Goal: Task Accomplishment & Management: Manage account settings

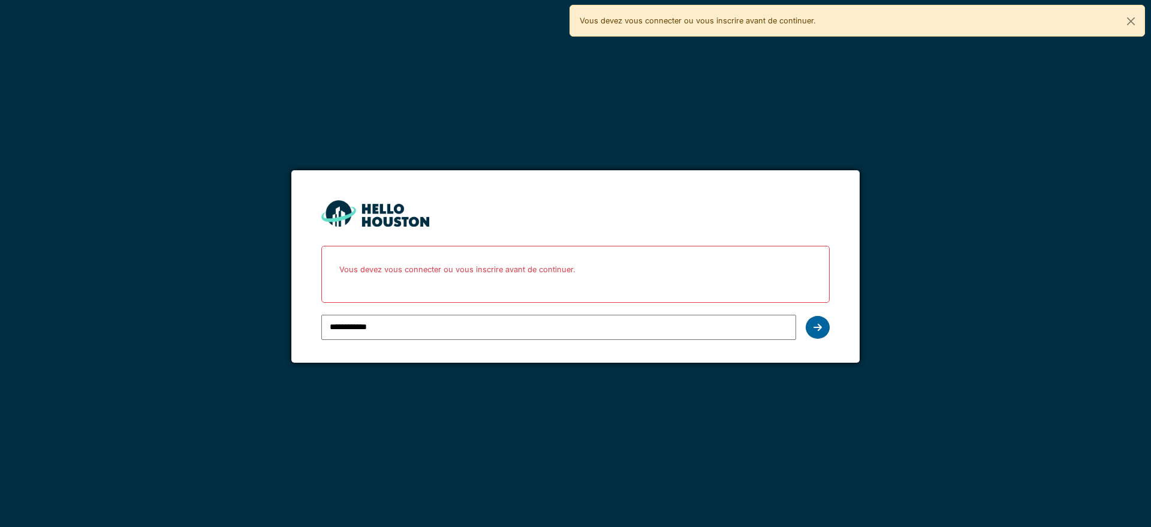
click at [827, 330] on div at bounding box center [818, 327] width 24 height 23
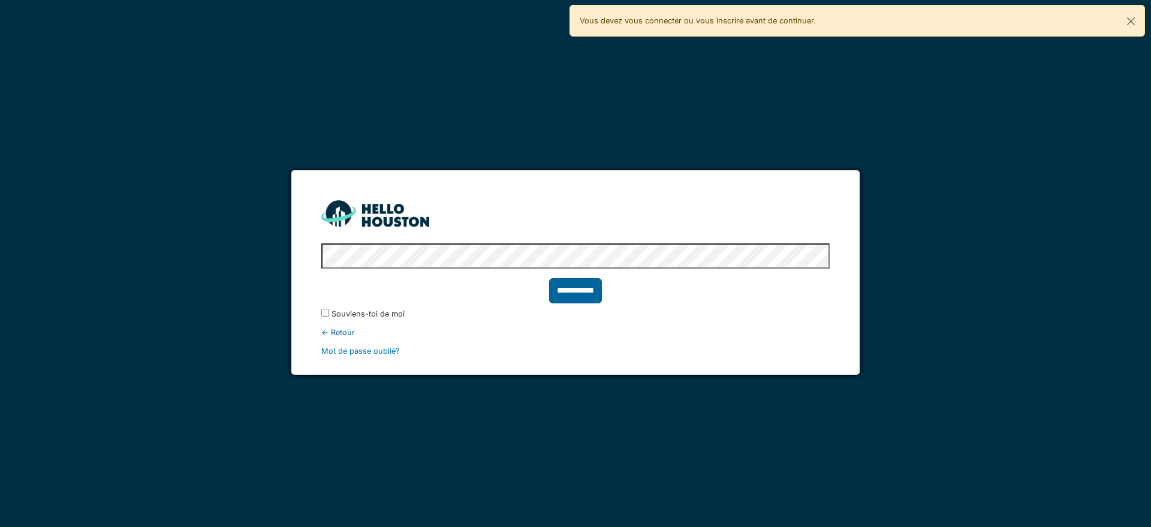
click at [594, 295] on input "**********" at bounding box center [575, 290] width 53 height 25
type input "******"
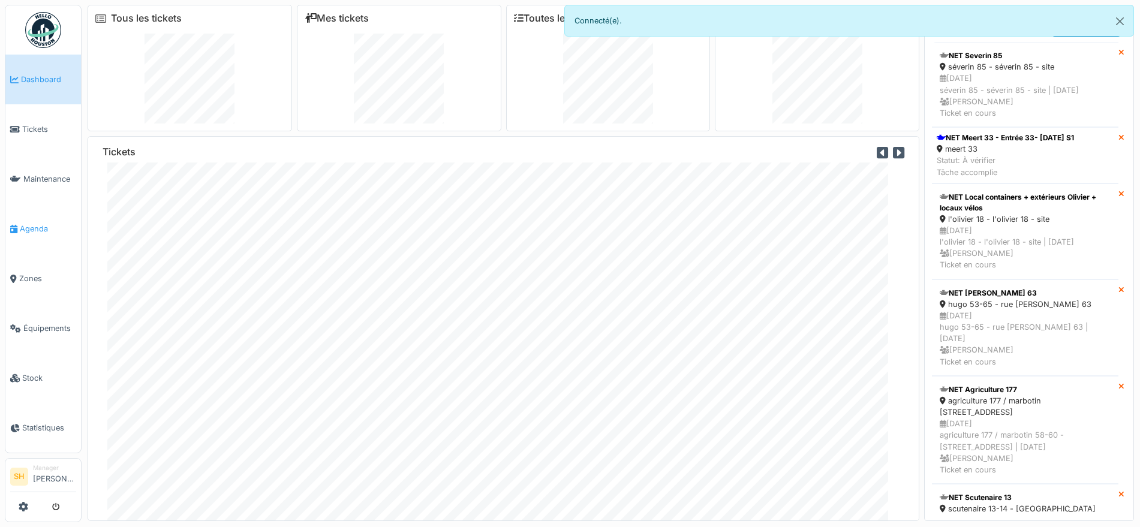
click at [31, 229] on span "Agenda" at bounding box center [48, 228] width 56 height 11
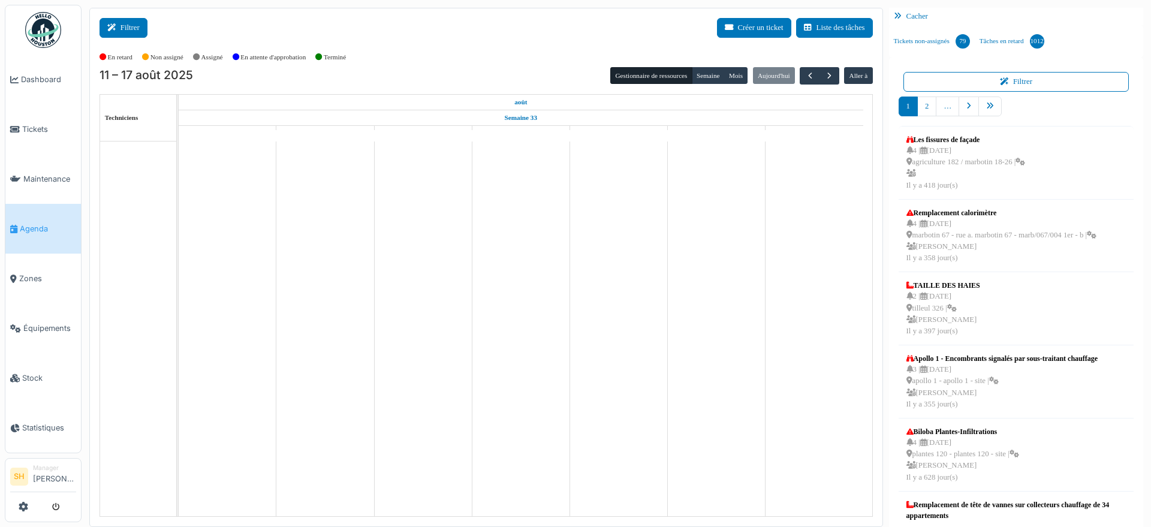
click at [140, 31] on button "Filtrer" at bounding box center [124, 28] width 48 height 20
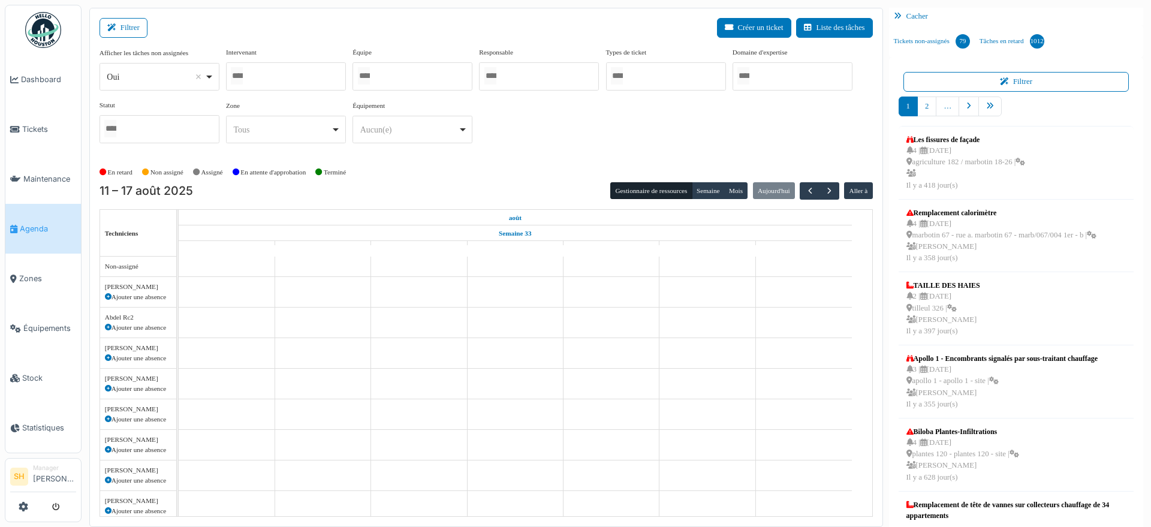
click at [403, 79] on div at bounding box center [413, 76] width 120 height 28
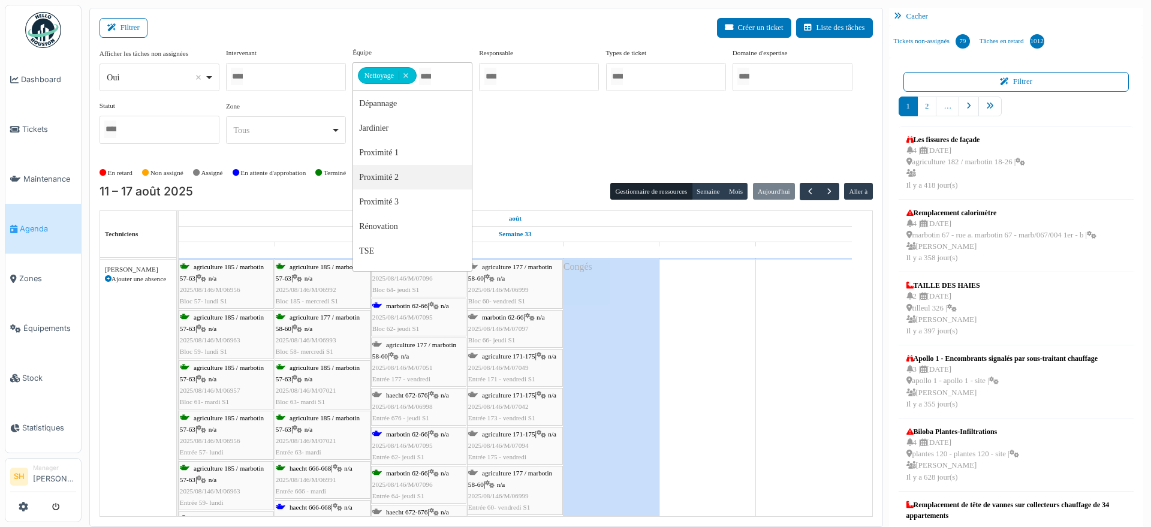
scroll to position [150, 0]
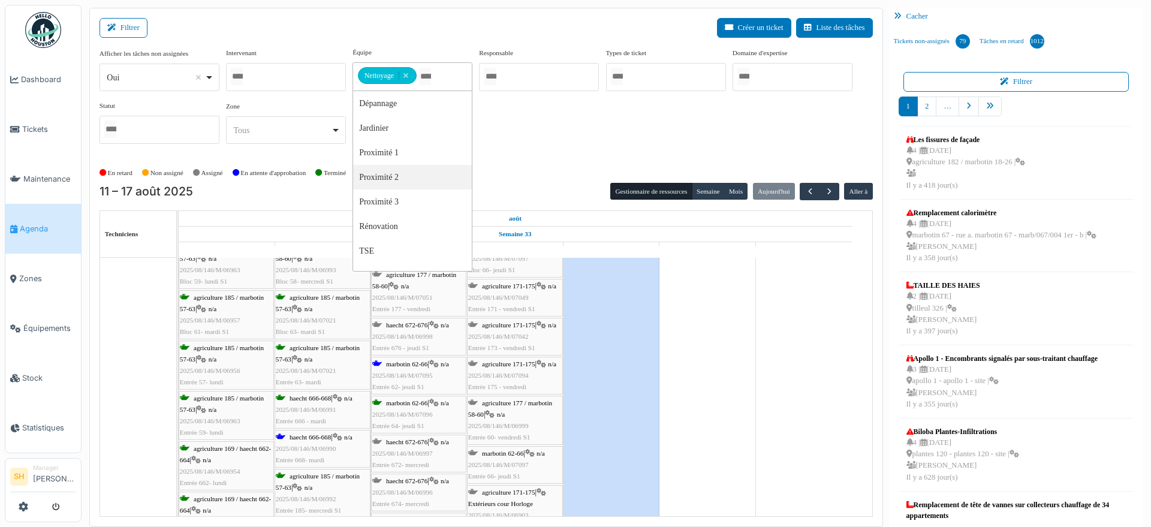
click at [313, 438] on span "haecht 666-668" at bounding box center [310, 436] width 41 height 7
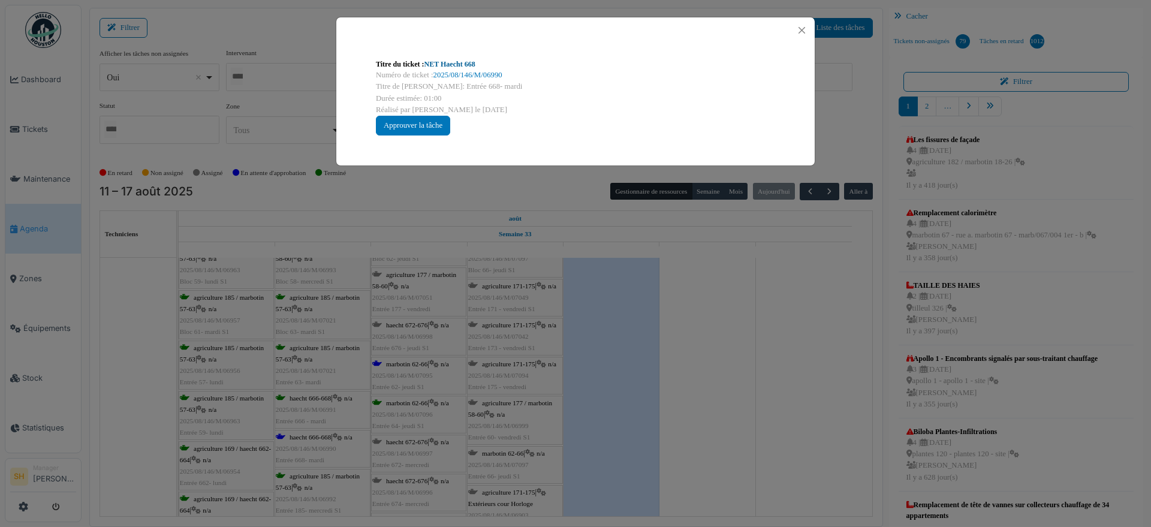
click at [446, 60] on link "NET Haecht 668" at bounding box center [449, 64] width 51 height 8
click at [800, 353] on div "Titre du ticket : NET Haecht 668 Numéro de ticket : 2025/08/146/M/06990 Titre d…" at bounding box center [575, 263] width 1151 height 527
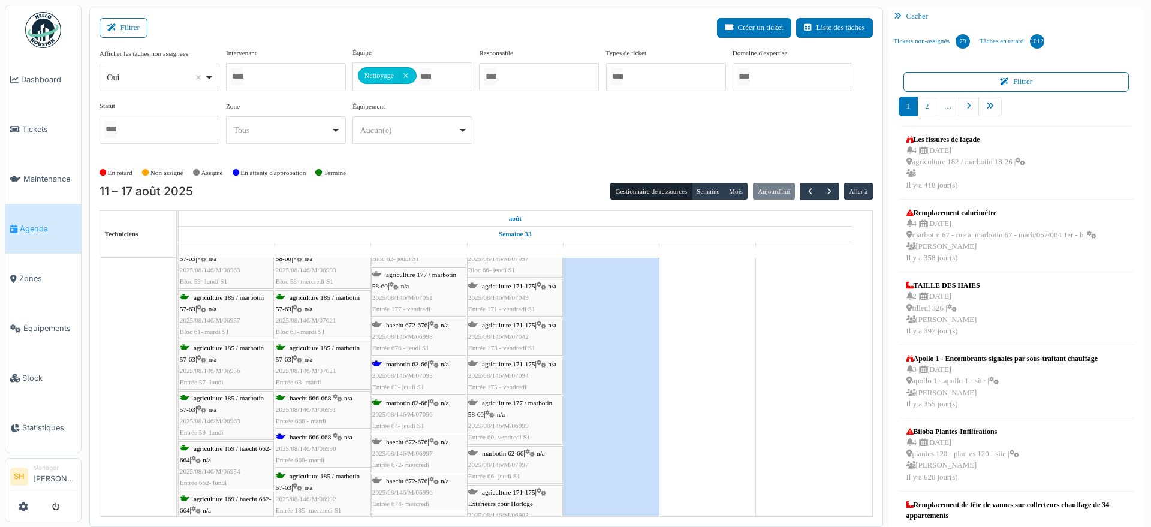
scroll to position [300, 0]
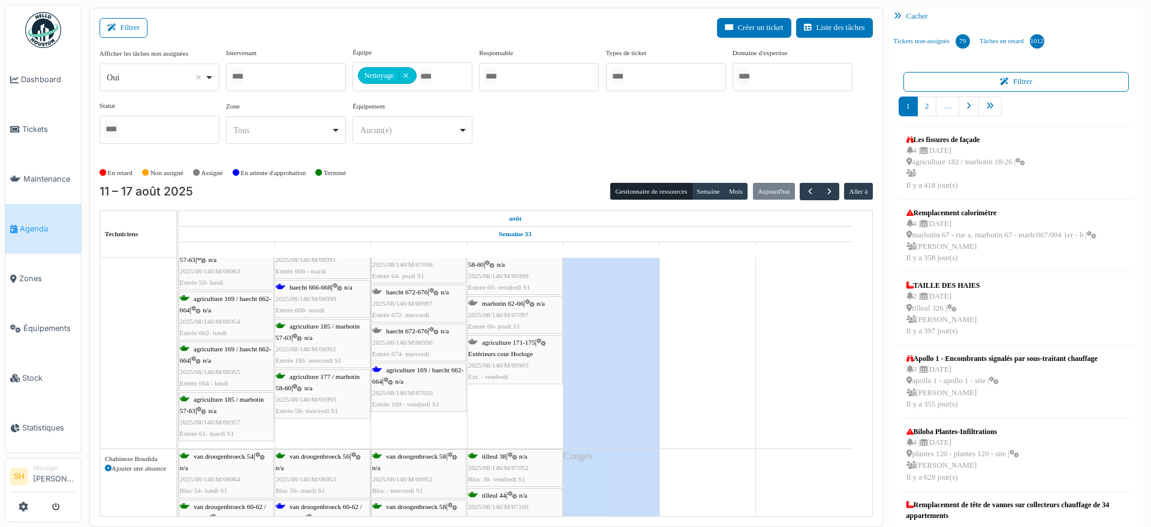
click at [404, 373] on div "agriculture 169 / haecht 662-664 | n/a 2025/08/146/M/07050 Entrée 169 - vendred…" at bounding box center [418, 388] width 93 height 46
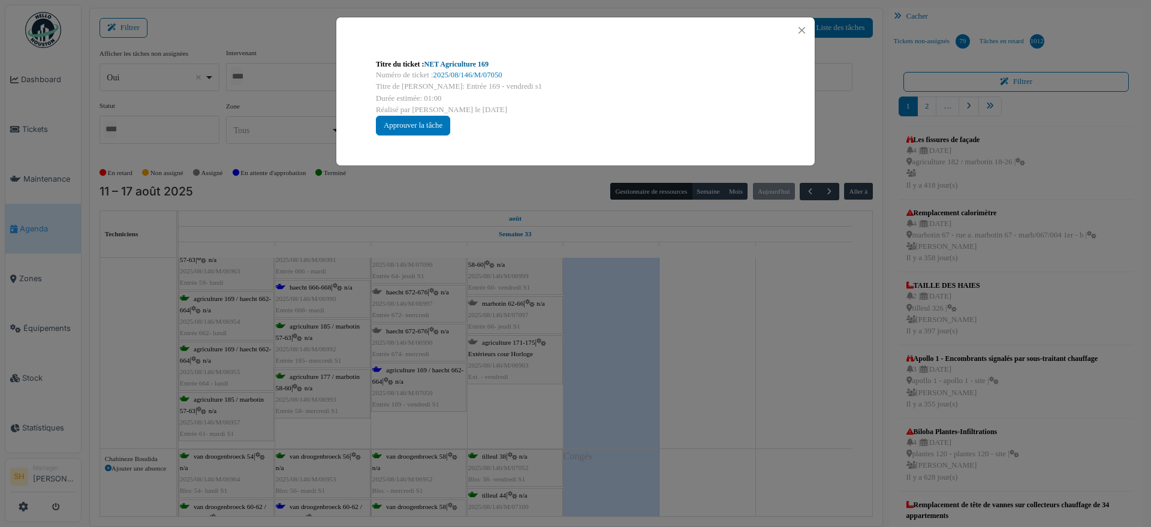
click at [449, 65] on link "NET Agriculture 169" at bounding box center [456, 64] width 65 height 8
drag, startPoint x: 743, startPoint y: 308, endPoint x: 736, endPoint y: 308, distance: 7.2
click at [745, 309] on div "Titre du ticket : NET Agriculture 169 Numéro de ticket : 2025/08/146/M/07050 Ti…" at bounding box center [575, 263] width 1151 height 527
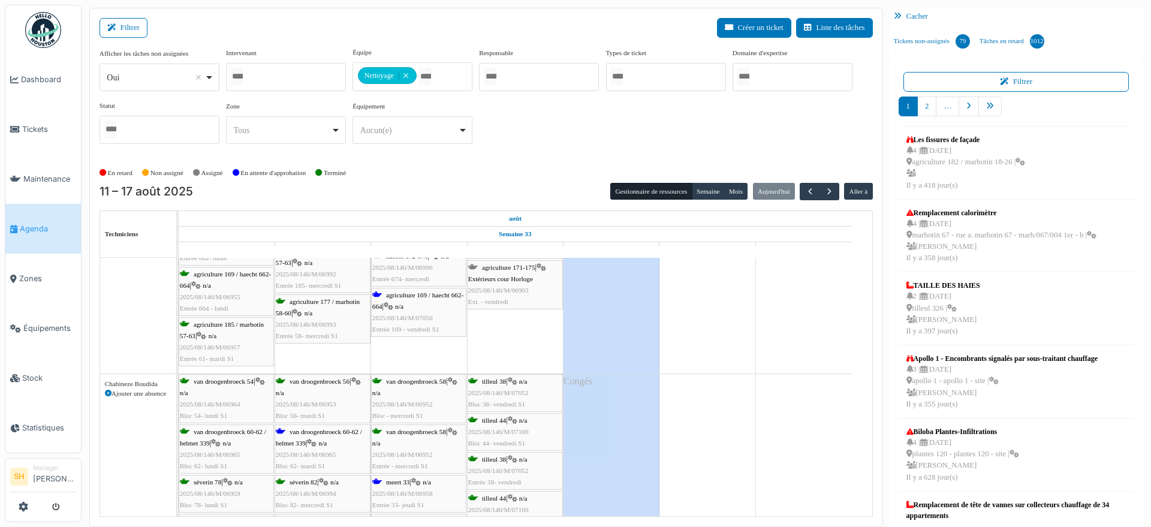
scroll to position [450, 0]
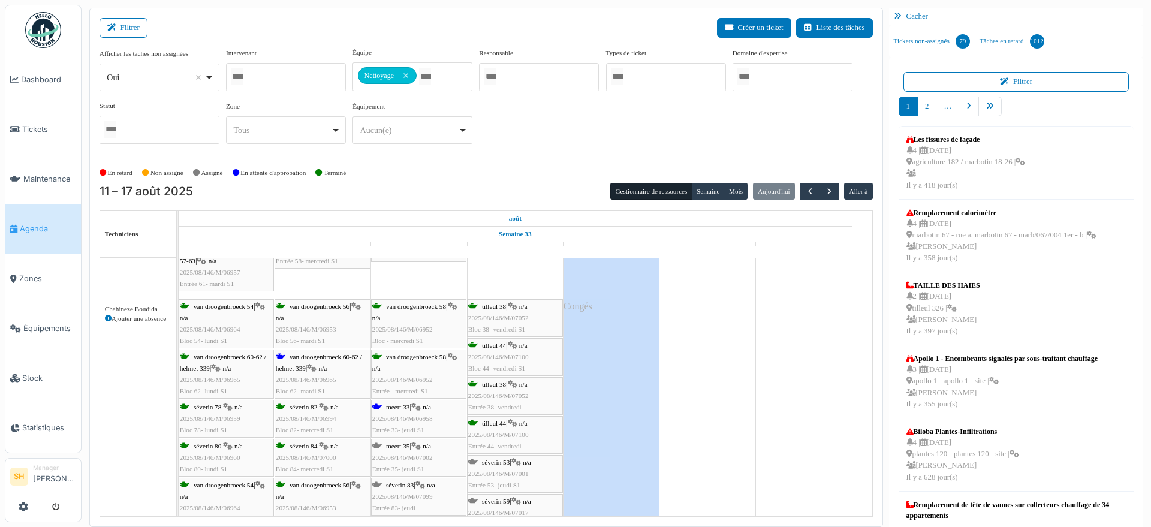
click at [317, 368] on icon at bounding box center [312, 369] width 10 height 8
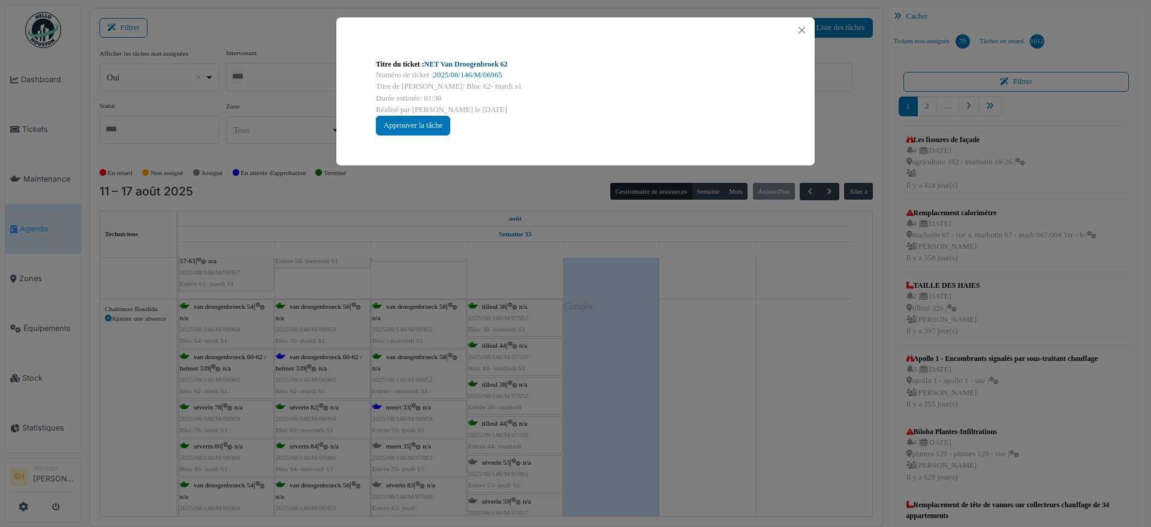
click at [452, 65] on link "NET Van Droogenbroek 62" at bounding box center [465, 64] width 83 height 8
click at [676, 302] on div "Titre du ticket : NET Van Droogenbroek 62 Numéro de ticket : 2025/08/146/M/0696…" at bounding box center [575, 263] width 1151 height 527
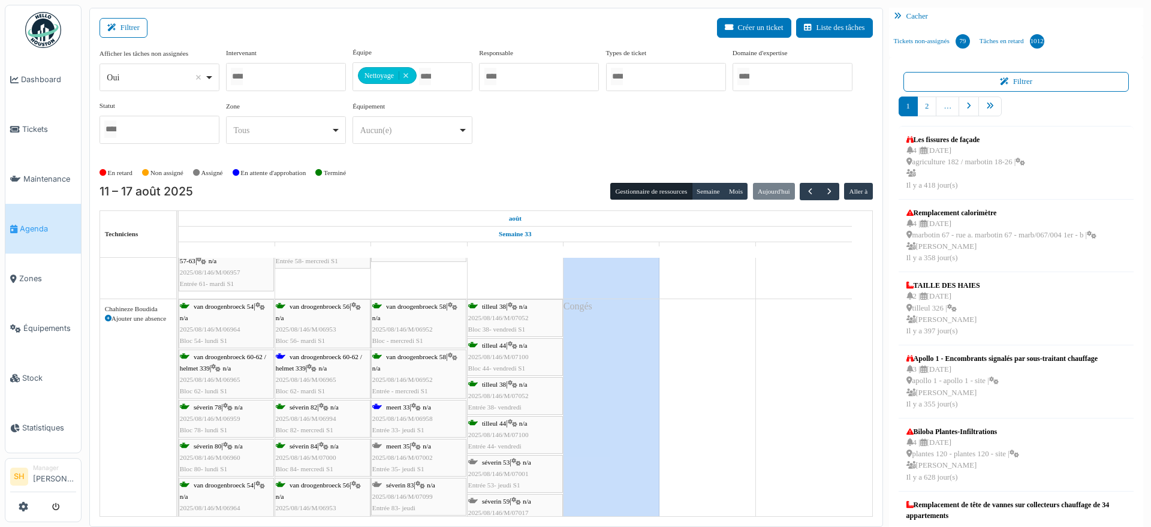
click at [397, 405] on span "meert 33" at bounding box center [397, 406] width 23 height 7
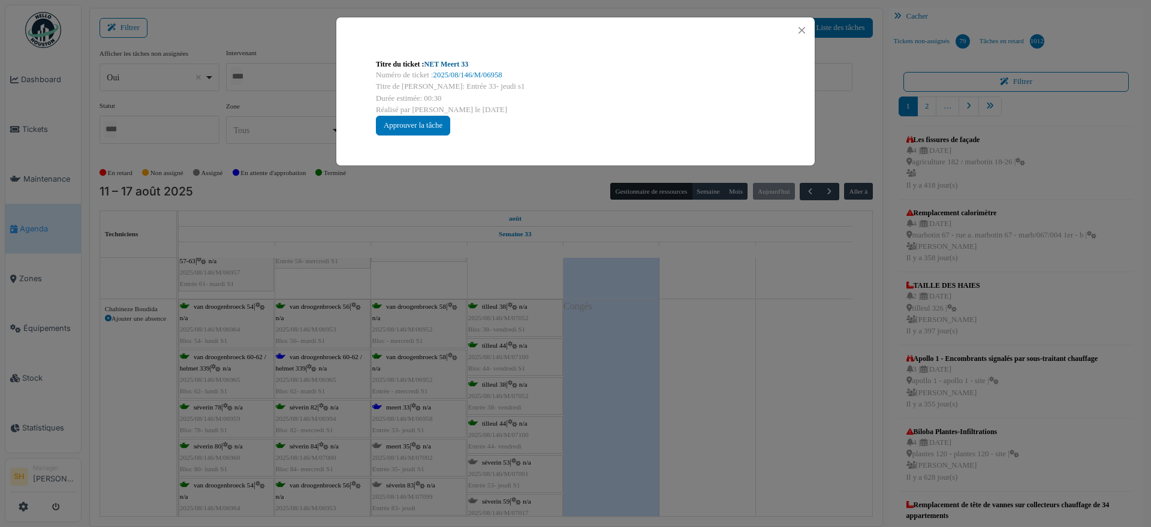
click at [451, 61] on link "NET Meert 33" at bounding box center [446, 64] width 44 height 8
click at [769, 409] on div "Titre du ticket : NET Meert 33 Numéro de ticket : 2025/08/146/M/06958 Titre de …" at bounding box center [575, 263] width 1151 height 527
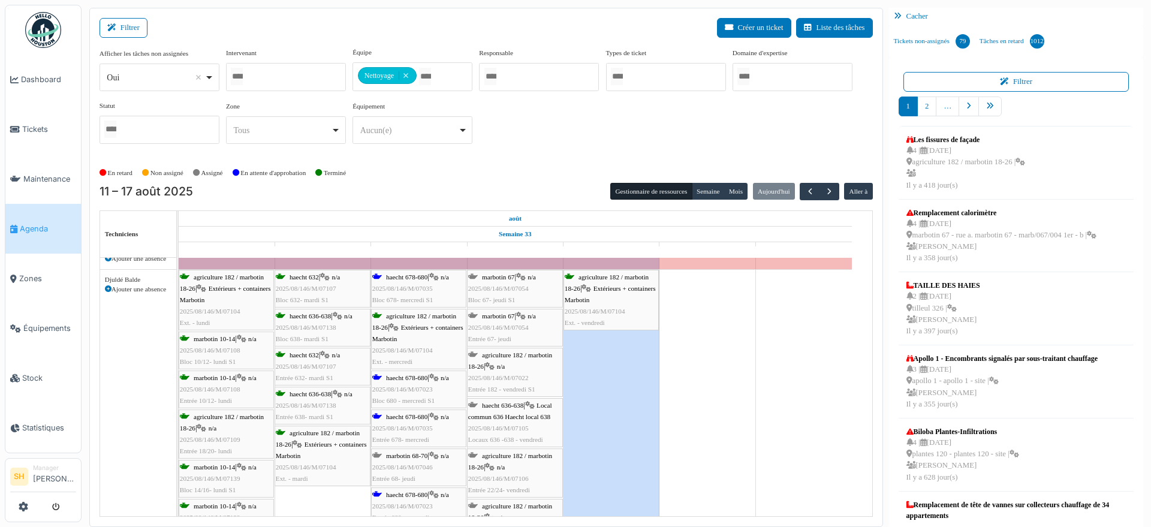
scroll to position [974, 0]
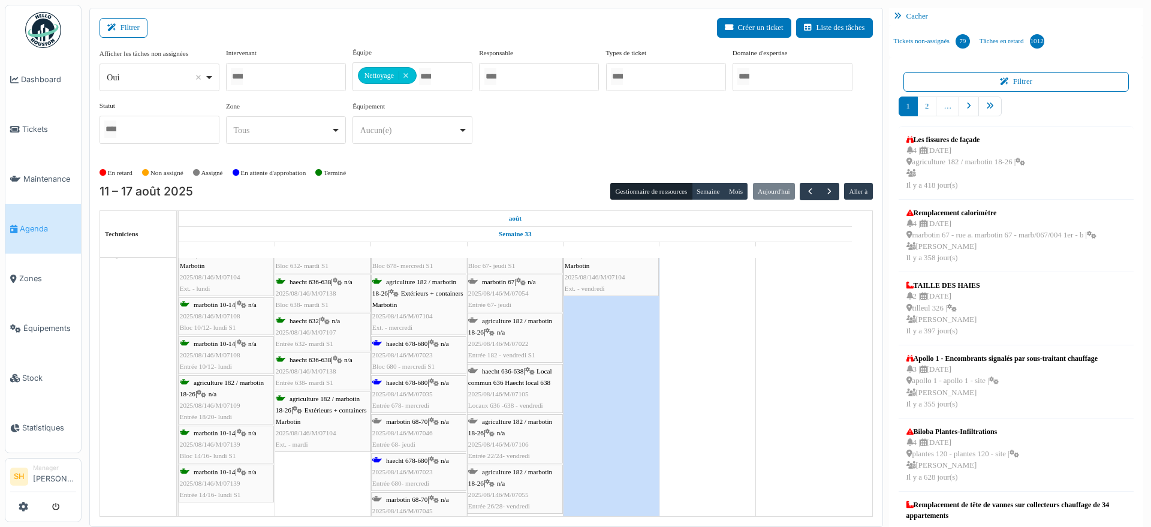
click at [404, 382] on span "haecht 678-680" at bounding box center [406, 382] width 41 height 7
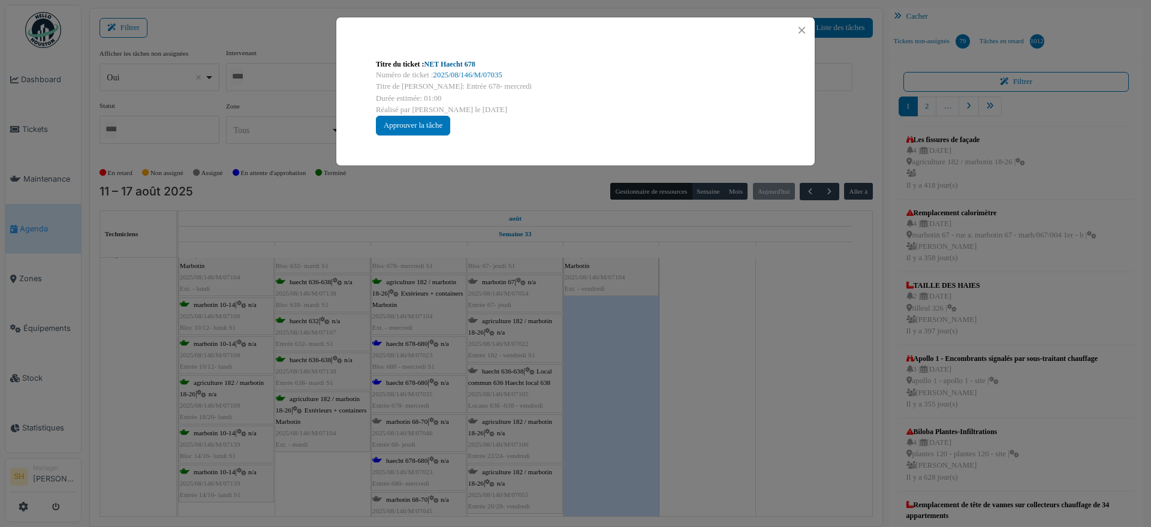
click at [462, 62] on link "NET Haecht 678" at bounding box center [449, 64] width 51 height 8
click at [803, 23] on button "Close" at bounding box center [802, 30] width 16 height 16
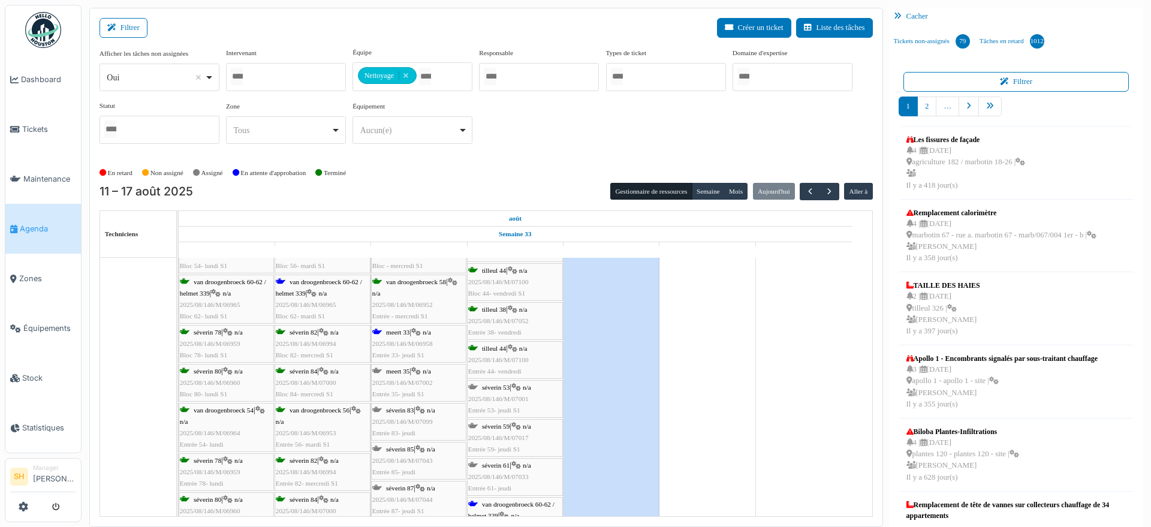
scroll to position [450, 0]
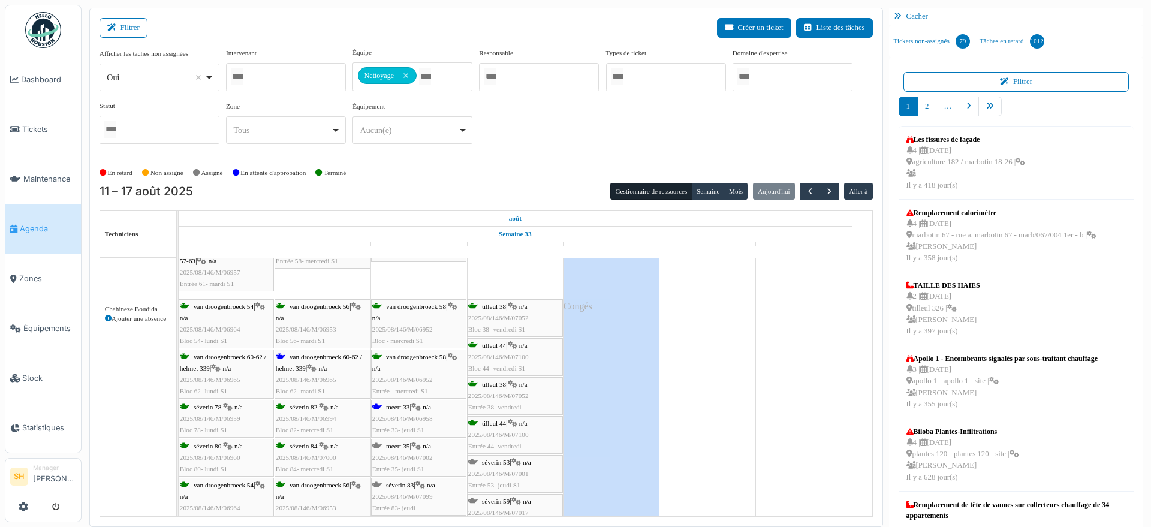
click at [412, 411] on div "meert 33 | n/a 2025/08/146/M/06958 Entrée 33- jeudi S1" at bounding box center [418, 419] width 93 height 35
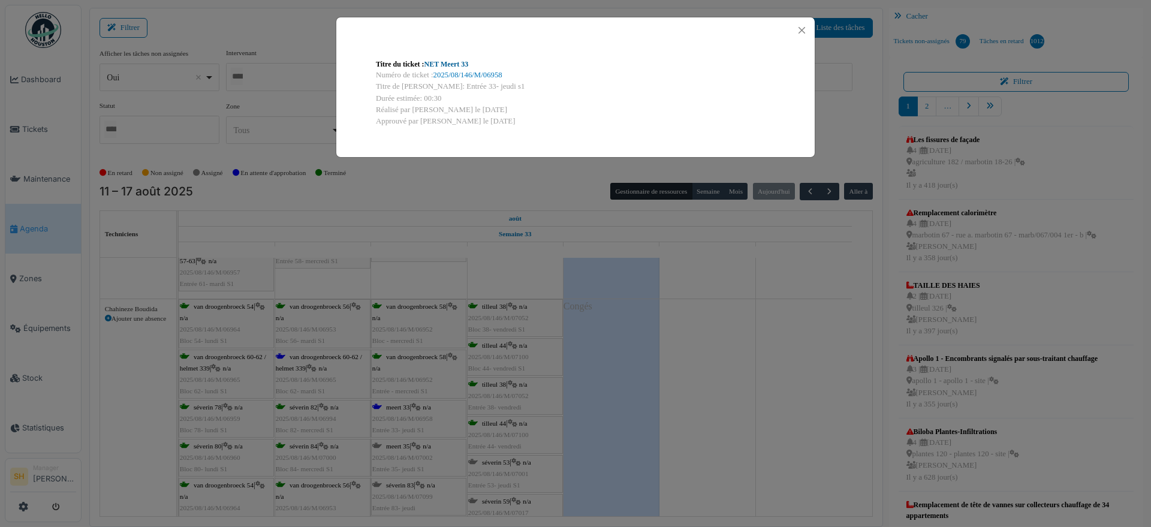
click at [457, 61] on link "NET Meert 33" at bounding box center [446, 64] width 44 height 8
click at [694, 427] on div "Titre du ticket : NET Meert 33 Numéro de ticket : 2025/08/146/M/06958 Titre de …" at bounding box center [575, 263] width 1151 height 527
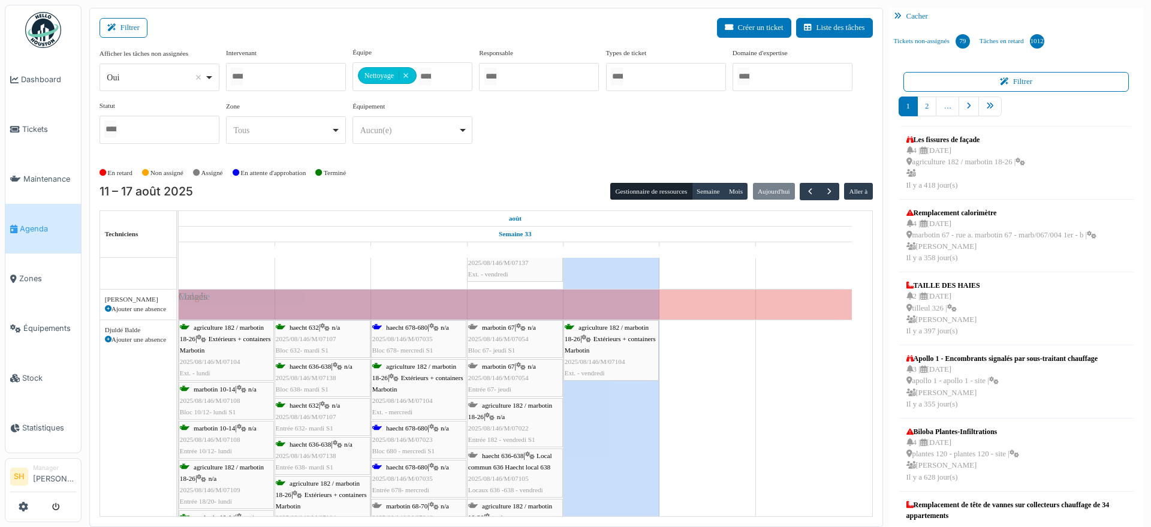
scroll to position [974, 0]
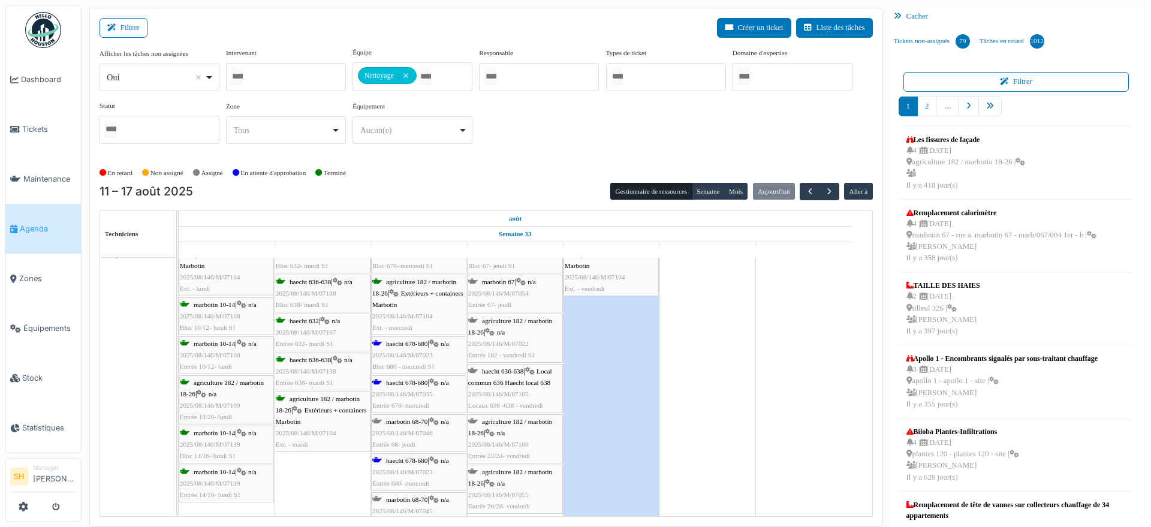
click at [412, 457] on span "haecht 678-680" at bounding box center [406, 460] width 41 height 7
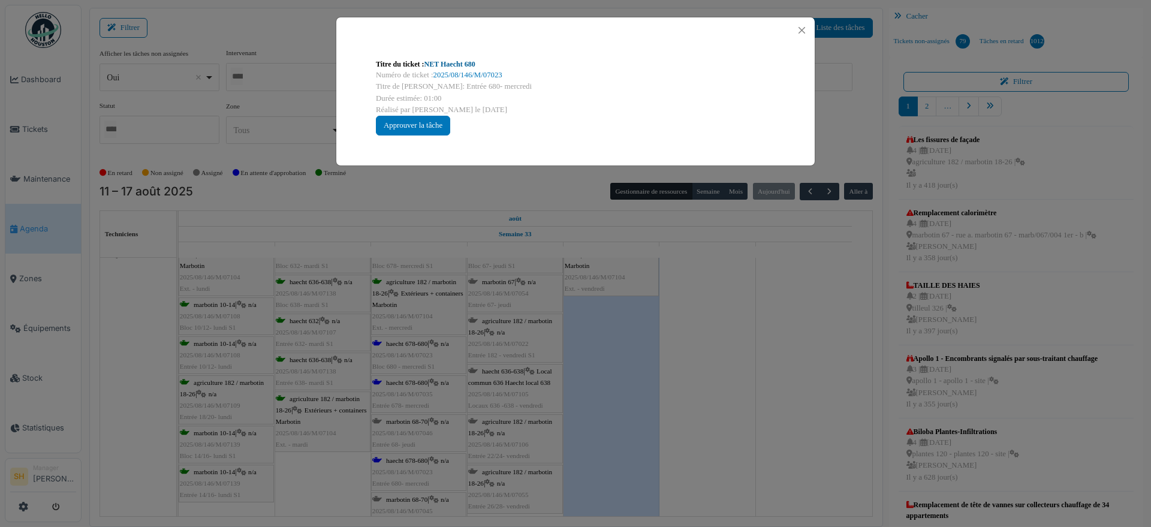
click at [474, 64] on link "NET Haecht 680" at bounding box center [449, 64] width 51 height 8
click at [710, 339] on div "Titre du ticket : NET Haecht 680 Numéro de ticket : 2025/08/146/M/07023 Titre d…" at bounding box center [575, 263] width 1151 height 527
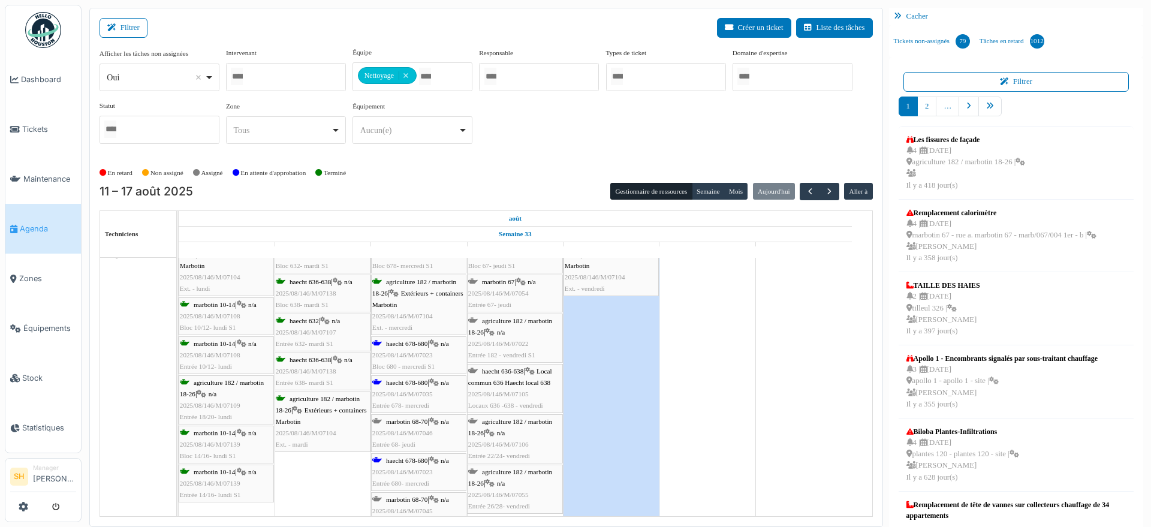
click at [391, 384] on span "haecht 678-680" at bounding box center [406, 382] width 41 height 7
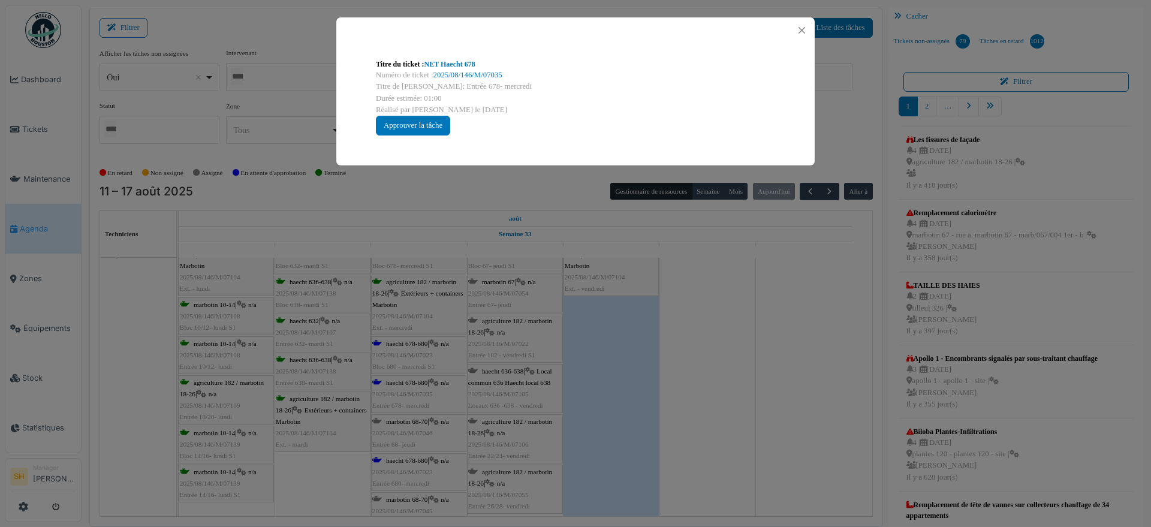
click at [441, 70] on div "Numéro de ticket : 2025/08/146/M/07035" at bounding box center [575, 75] width 399 height 11
click at [441, 63] on link "NET Haecht 678" at bounding box center [449, 64] width 51 height 8
drag, startPoint x: 703, startPoint y: 286, endPoint x: 604, endPoint y: 276, distance: 100.0
click at [704, 286] on div "Titre du ticket : NET Haecht 678 Numéro de ticket : 2025/08/146/M/07035 Titre d…" at bounding box center [575, 263] width 1151 height 527
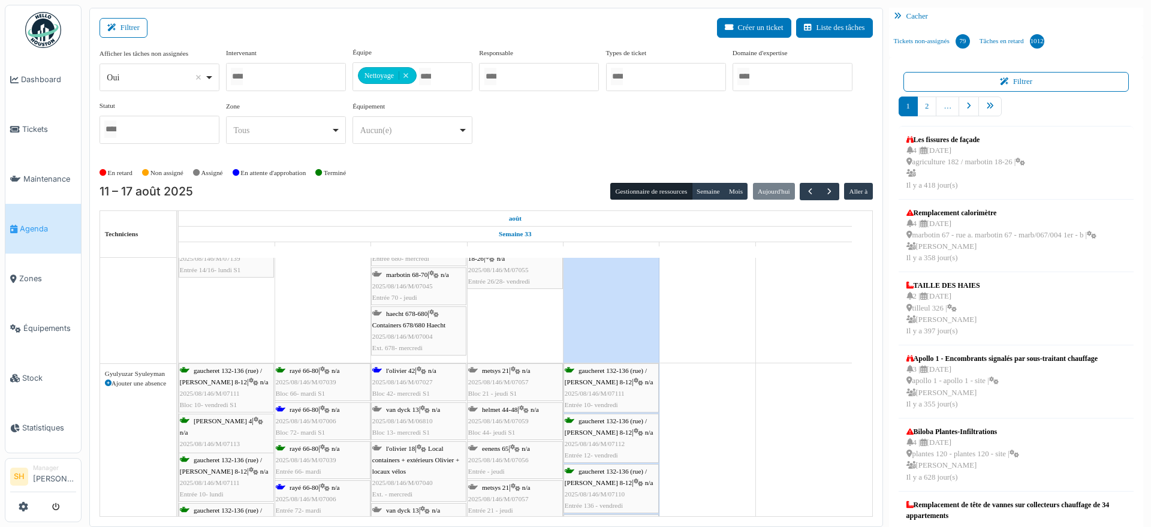
scroll to position [1199, 0]
click at [399, 369] on span "l'olivier 42" at bounding box center [400, 370] width 29 height 7
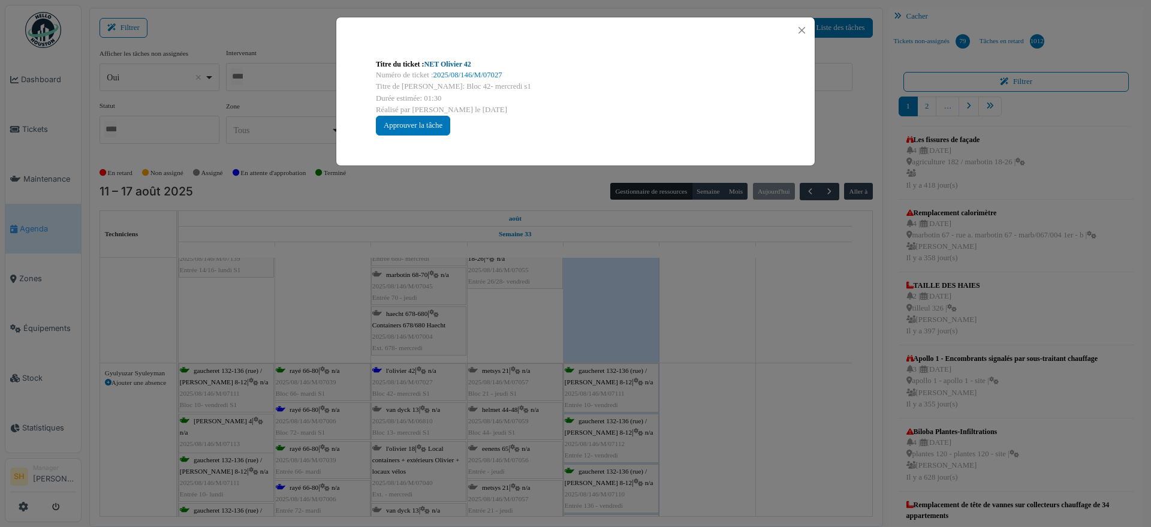
click at [442, 60] on link "NET Olivier 42" at bounding box center [447, 64] width 47 height 8
click at [448, 61] on link "NET Olivier 42" at bounding box center [447, 64] width 47 height 8
click at [804, 31] on button "Close" at bounding box center [802, 30] width 16 height 16
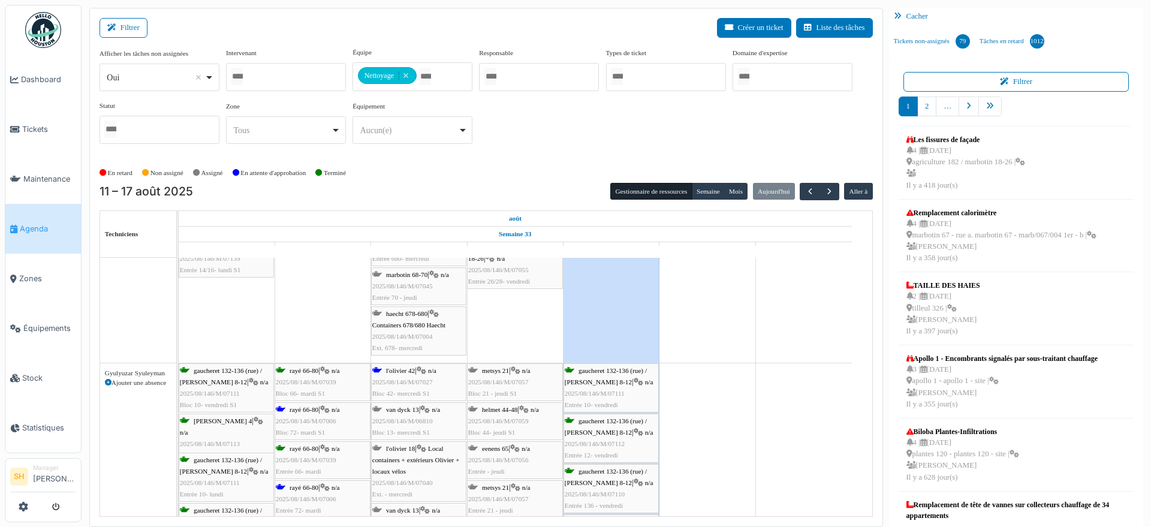
click at [302, 411] on span "rayé 66-80" at bounding box center [304, 409] width 29 height 7
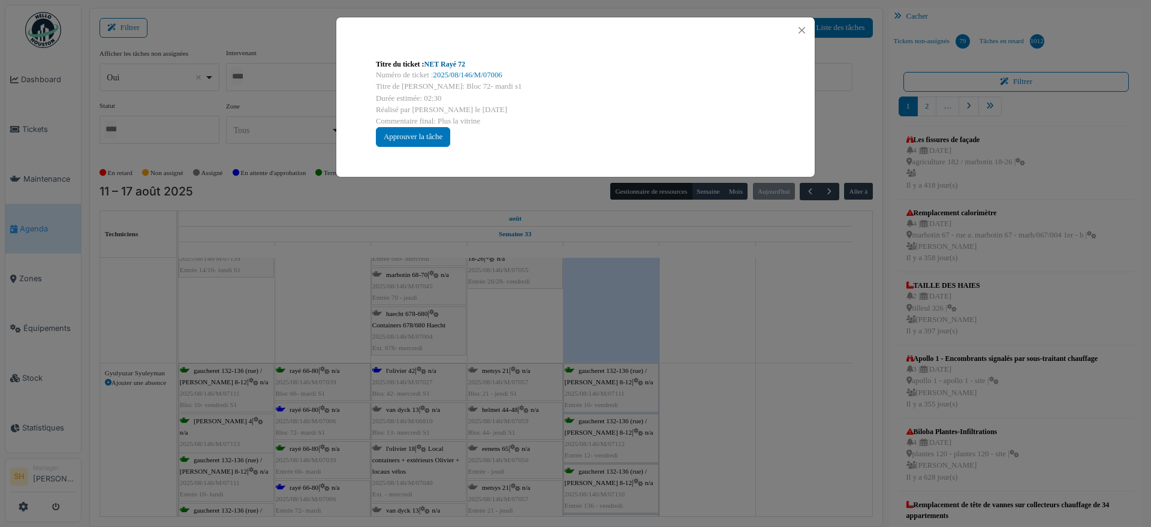
click at [448, 62] on link "NET Rayé 72" at bounding box center [444, 64] width 41 height 8
click at [752, 372] on div "Titre du ticket : NET Rayé 72 Numéro de ticket : 2025/08/146/M/07006 Titre de l…" at bounding box center [575, 263] width 1151 height 527
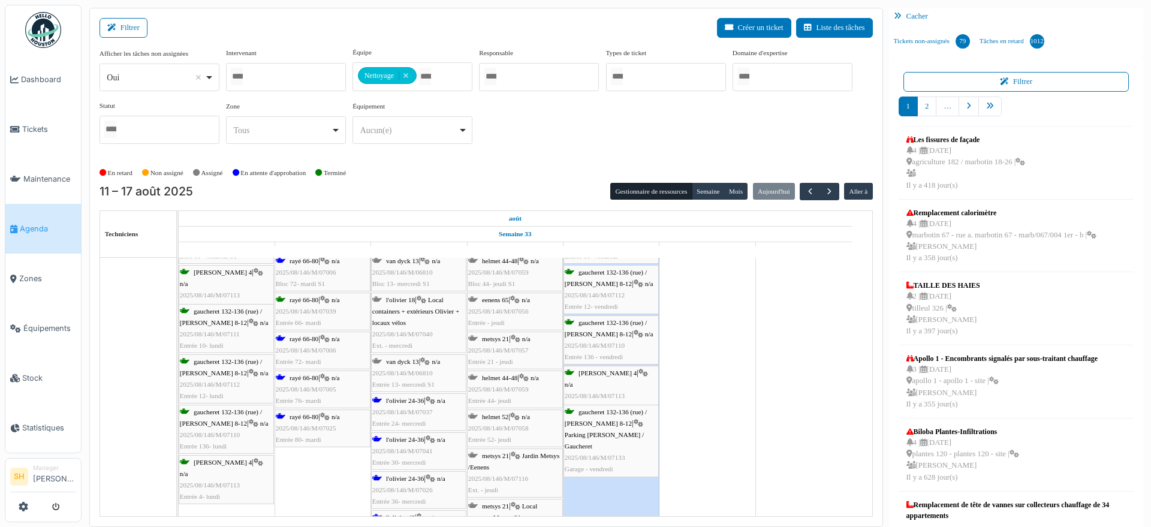
scroll to position [1349, 0]
click at [404, 397] on span "l'olivier 24-36" at bounding box center [405, 399] width 38 height 7
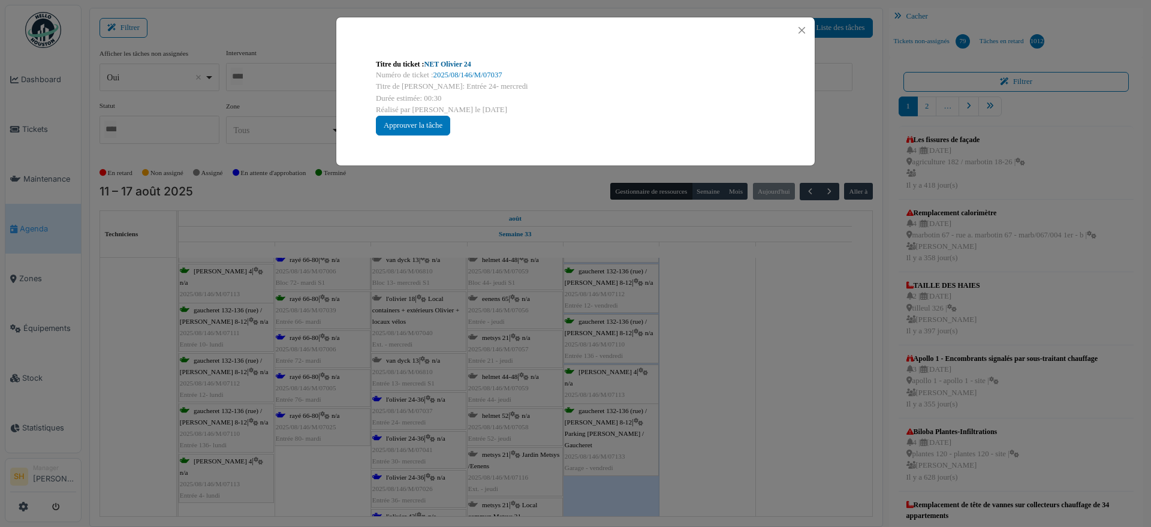
click at [442, 61] on link "NET Olivier 24" at bounding box center [447, 64] width 47 height 8
click at [756, 481] on div "Titre du ticket : NET Olivier 24 Numéro de ticket : 2025/08/146/M/07037 Titre d…" at bounding box center [575, 263] width 1151 height 527
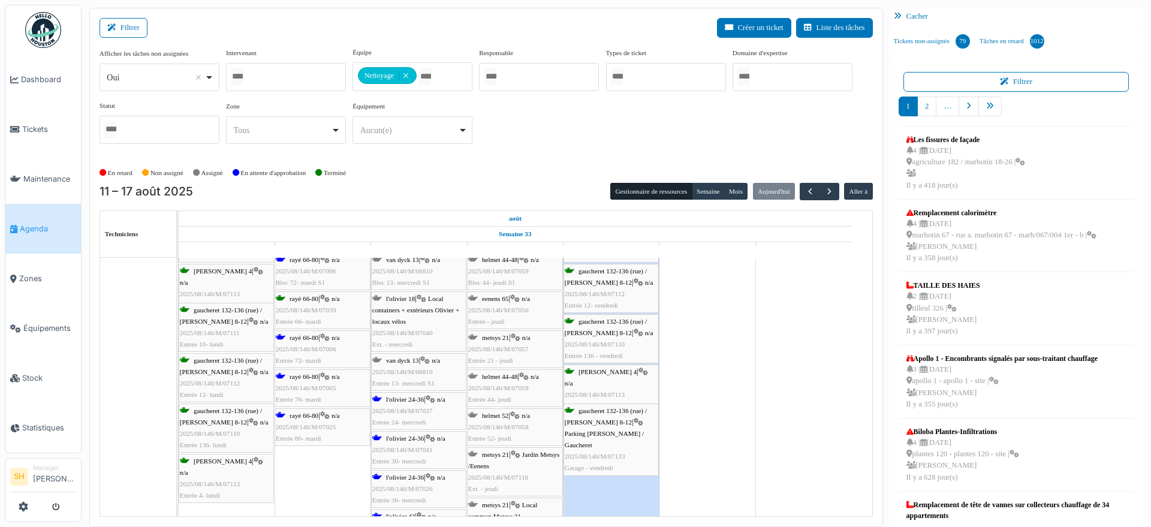
click at [318, 381] on div "rayé 66-80 | n/a 2025/08/146/M/07005 Entrée 76- mardi" at bounding box center [323, 388] width 94 height 35
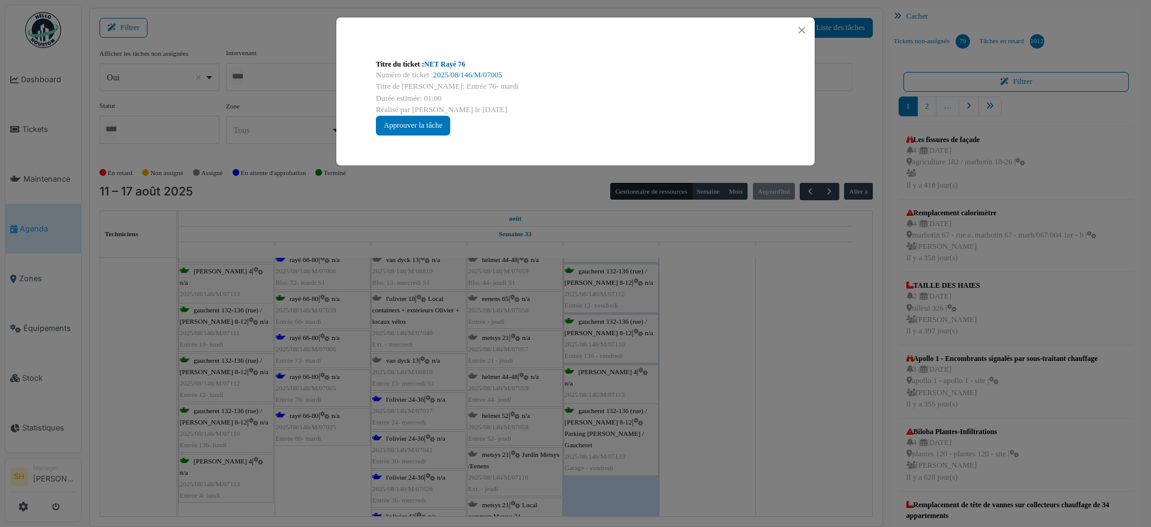
click at [464, 67] on link "NET Rayé 76" at bounding box center [444, 64] width 41 height 8
click at [779, 390] on div "Titre du ticket : NET Rayé 76 Numéro de ticket : 2025/08/146/M/07005 Titre de l…" at bounding box center [575, 263] width 1151 height 527
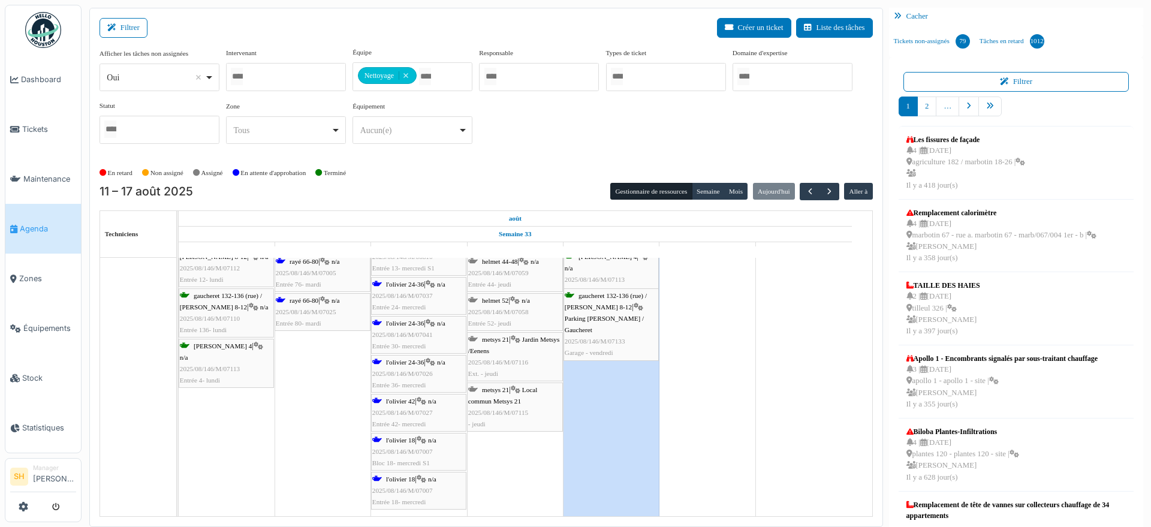
scroll to position [1499, 0]
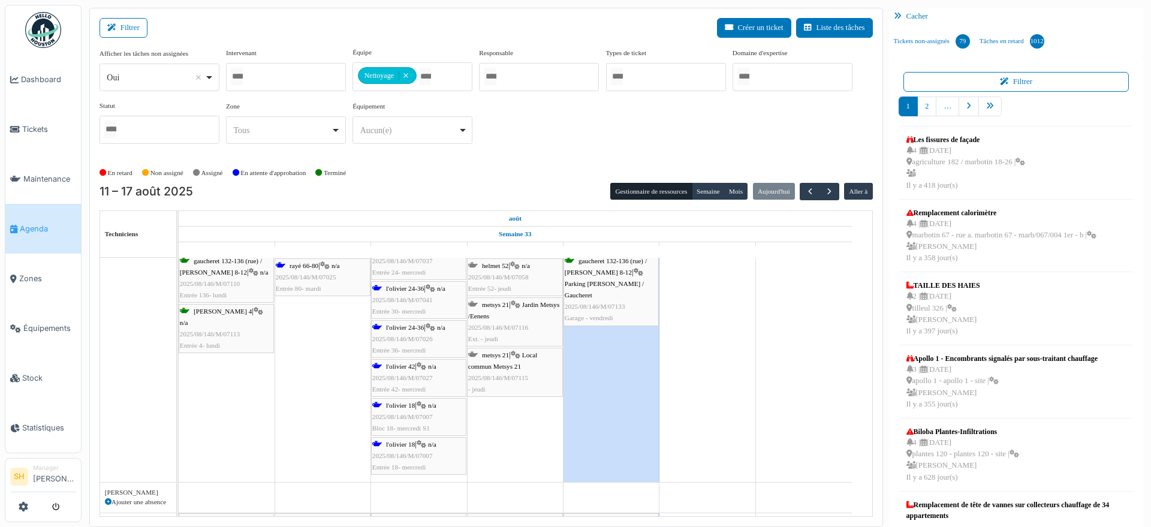
click at [402, 403] on span "l'olivier 18" at bounding box center [400, 405] width 29 height 7
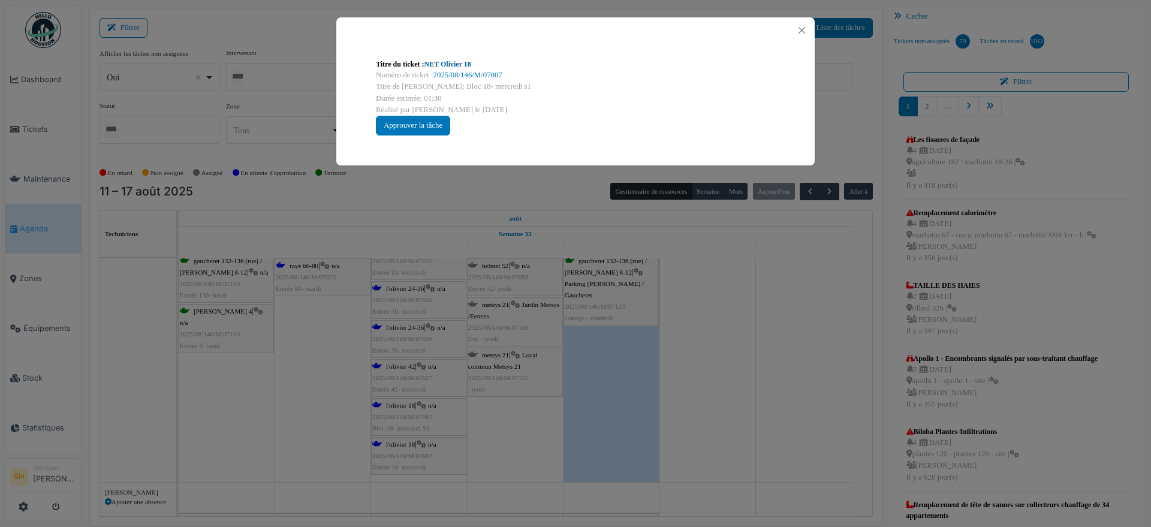
click at [449, 65] on link "NET Olivier 18" at bounding box center [447, 64] width 47 height 8
click at [723, 350] on div "Titre du ticket : NET Olivier 18 Numéro de ticket : 2025/08/146/M/07007 Titre d…" at bounding box center [575, 263] width 1151 height 527
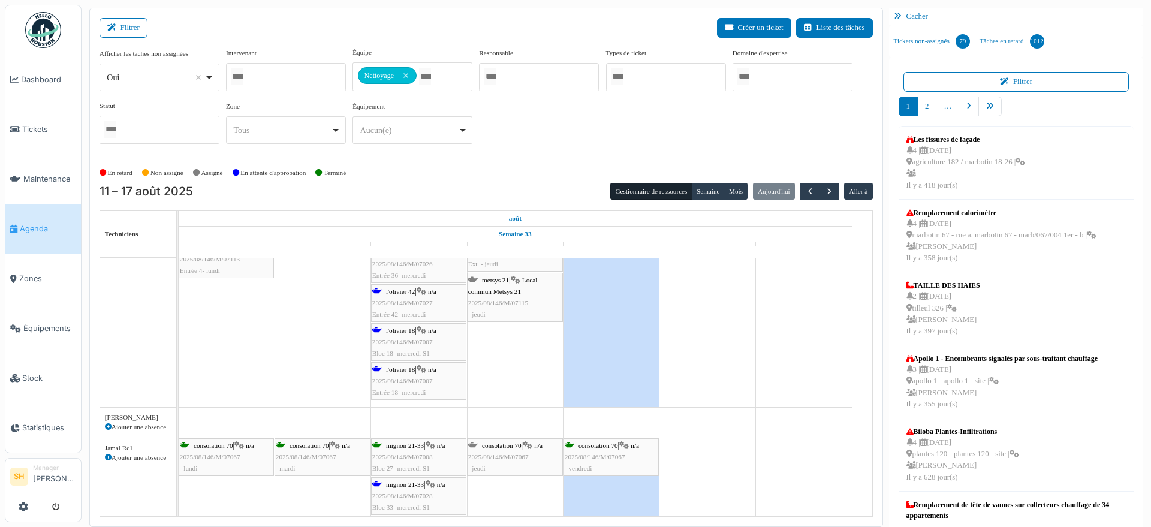
scroll to position [1649, 0]
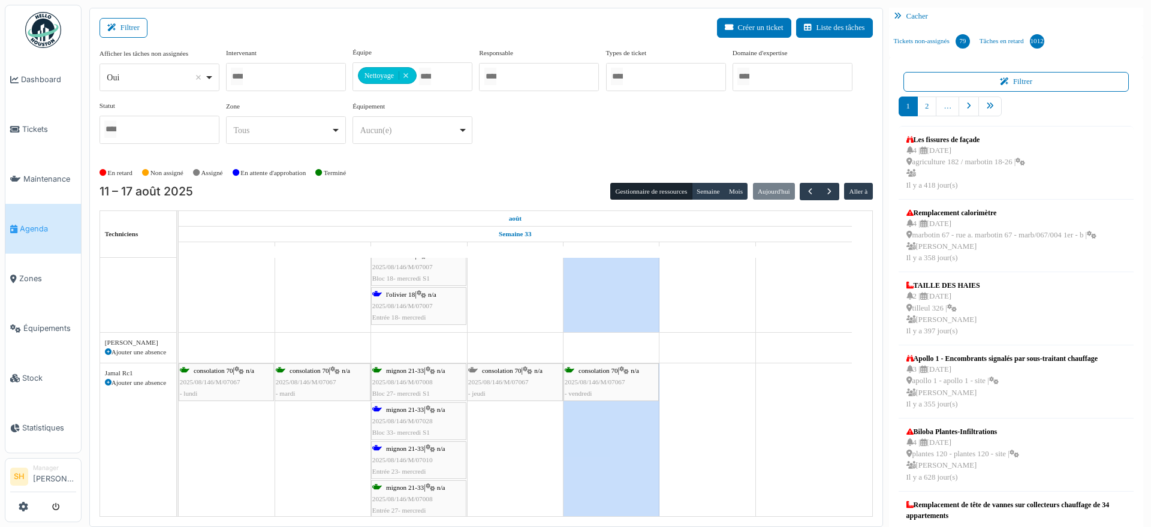
click at [423, 407] on span "mignon 21-33" at bounding box center [405, 409] width 38 height 7
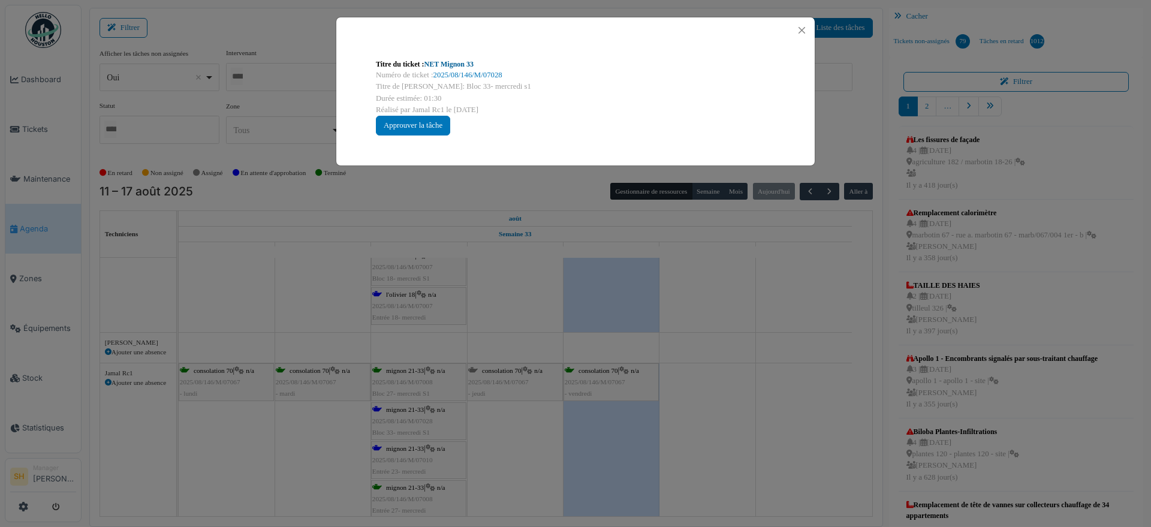
click at [451, 67] on link "NET Mignon 33" at bounding box center [448, 64] width 49 height 8
click at [754, 400] on div "Titre du ticket : NET Mignon 33 Numéro de ticket : 2025/08/146/M/07028 Titre de…" at bounding box center [575, 263] width 1151 height 527
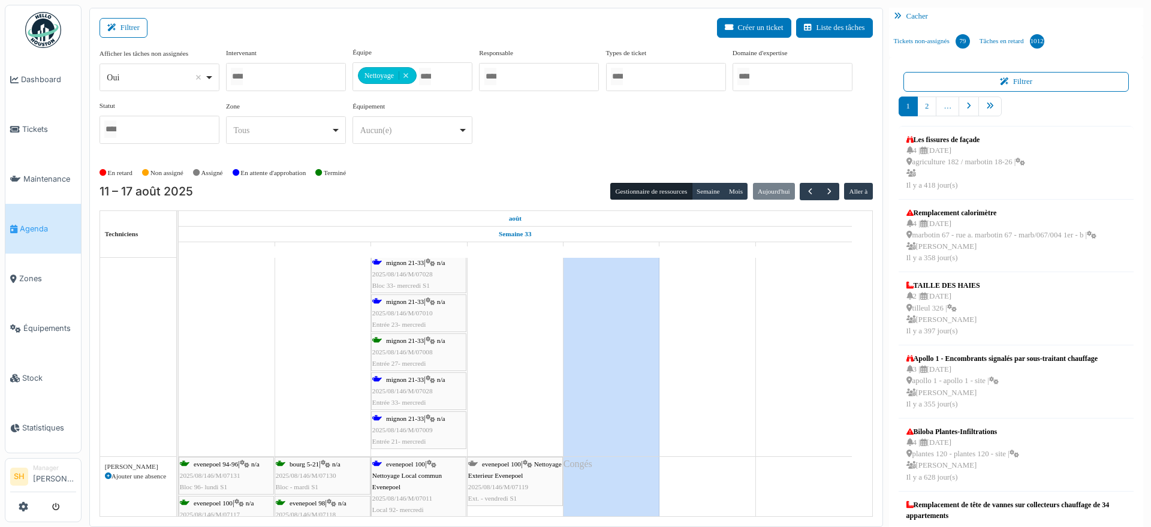
scroll to position [1799, 0]
click at [422, 381] on div "mignon 21-33 | n/a 2025/08/146/M/07028 Entrée 33- mercredi" at bounding box center [418, 388] width 93 height 35
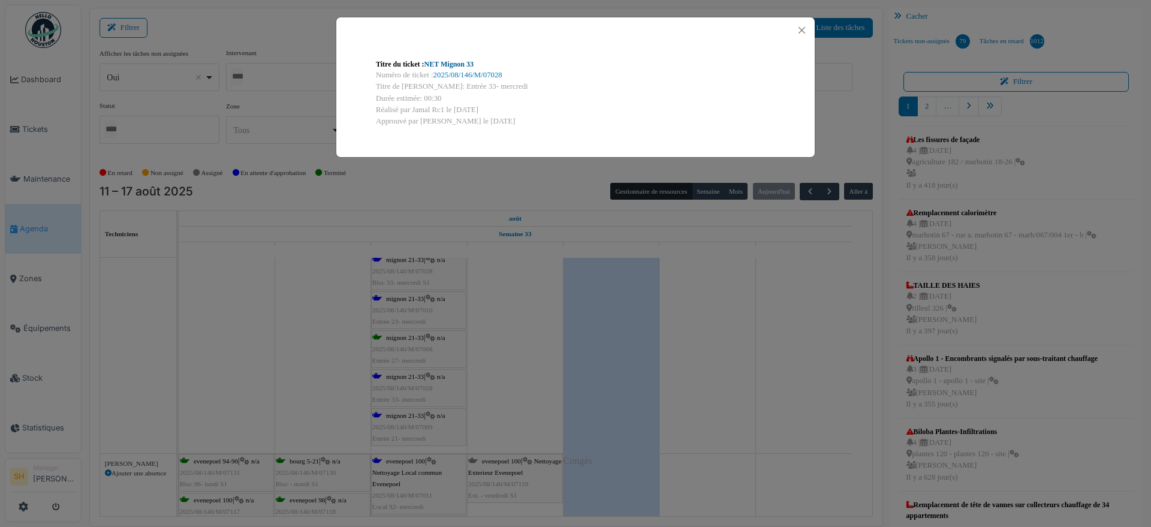
click at [457, 67] on link "NET Mignon 33" at bounding box center [448, 64] width 49 height 8
click at [787, 368] on div "Titre du ticket : NET Mignon 33 Numéro de ticket : 2025/08/146/M/07028 Titre de…" at bounding box center [575, 263] width 1151 height 527
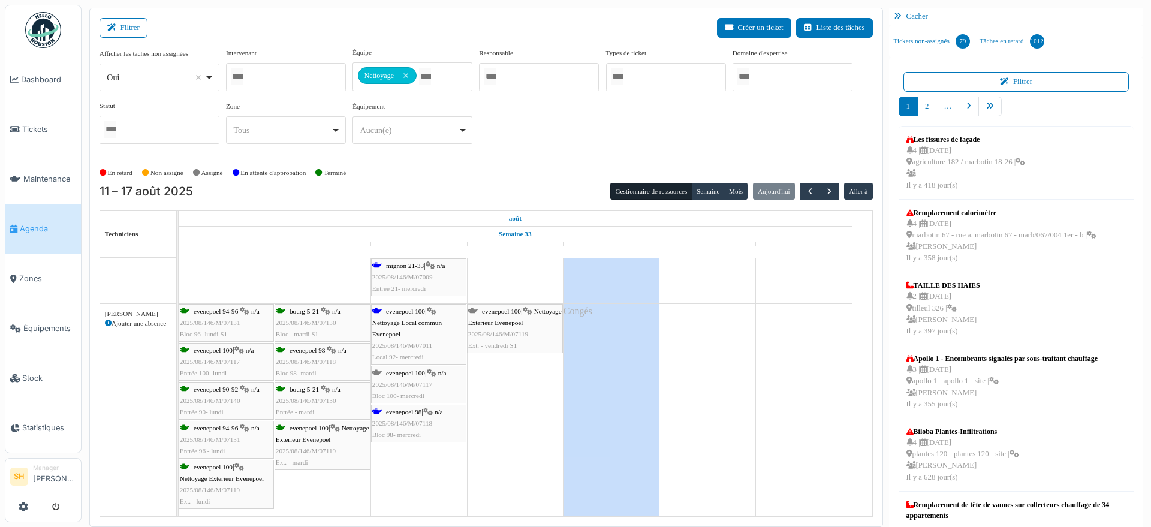
scroll to position [2023, 0]
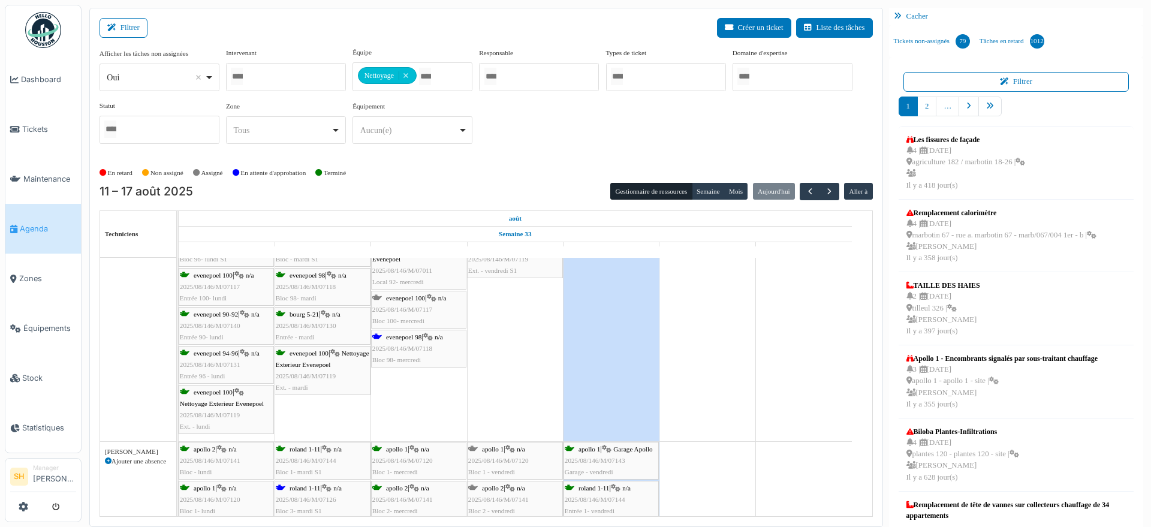
click at [393, 341] on div "evenepoel 98 | n/a 2025/08/146/M/07118 Bloc 98- mercredi" at bounding box center [418, 349] width 93 height 35
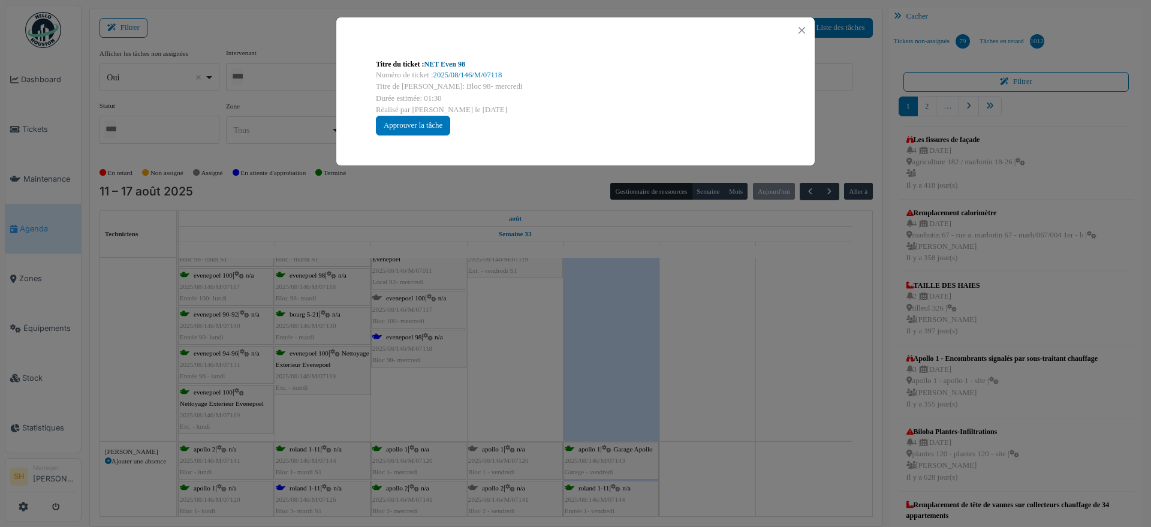
click at [440, 62] on link "NET Even 98" at bounding box center [444, 64] width 41 height 8
click at [777, 406] on div "Titre du ticket : NET Even 98 Numéro de ticket : 2025/08/146/M/07118 Titre de l…" at bounding box center [575, 263] width 1151 height 527
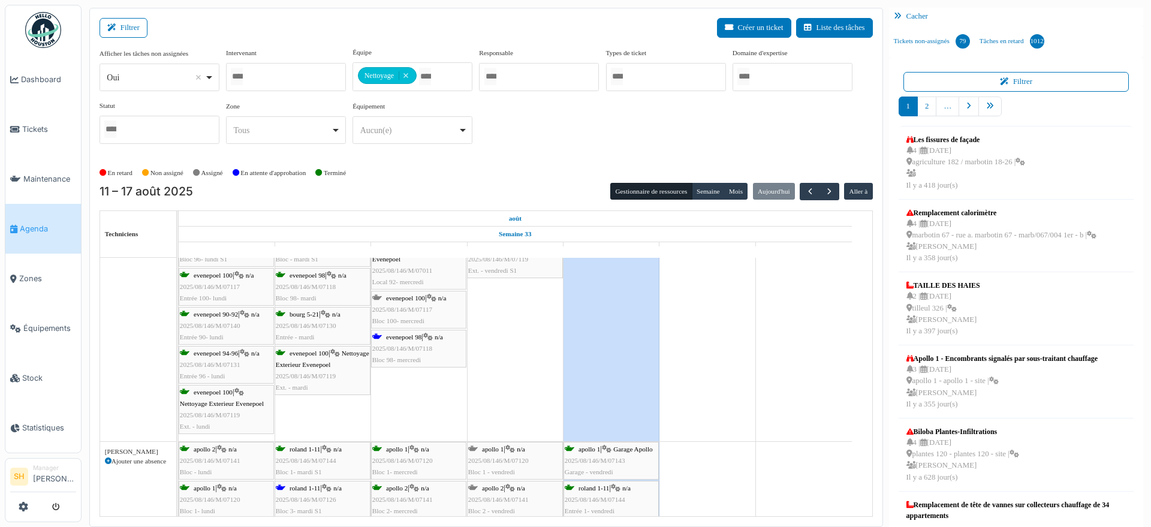
scroll to position [2173, 0]
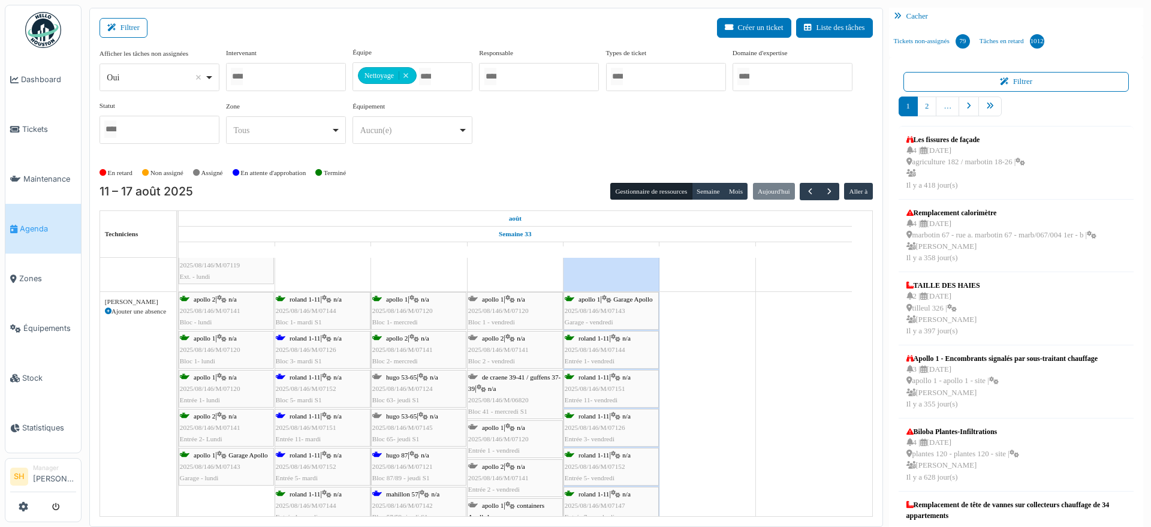
click at [324, 342] on div "roland 1-11 | n/a 2025/08/146/M/07126 Bloc 3- mardi S1" at bounding box center [323, 350] width 94 height 35
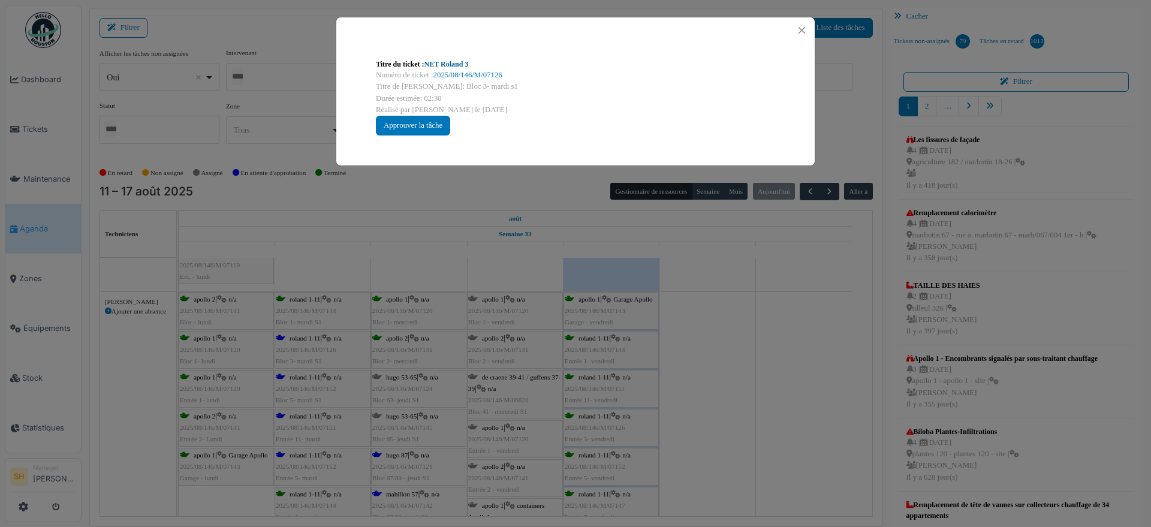
click at [453, 65] on link "NET Roland 3" at bounding box center [446, 64] width 44 height 8
click at [862, 354] on div "Titre du ticket : NET Roland 3 Numéro de ticket : 2025/08/146/M/07126 Titre de …" at bounding box center [575, 263] width 1151 height 527
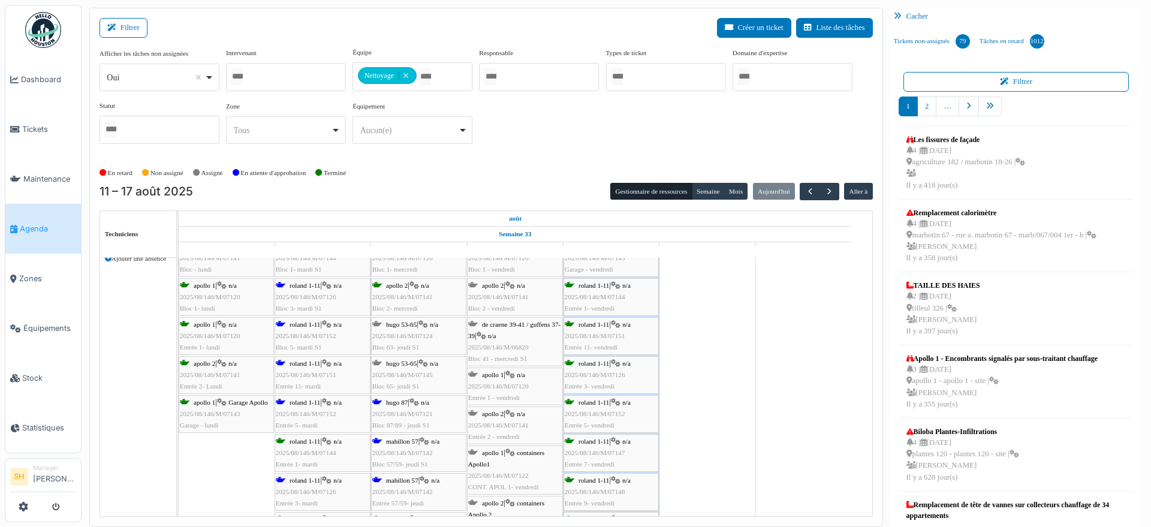
scroll to position [2323, 0]
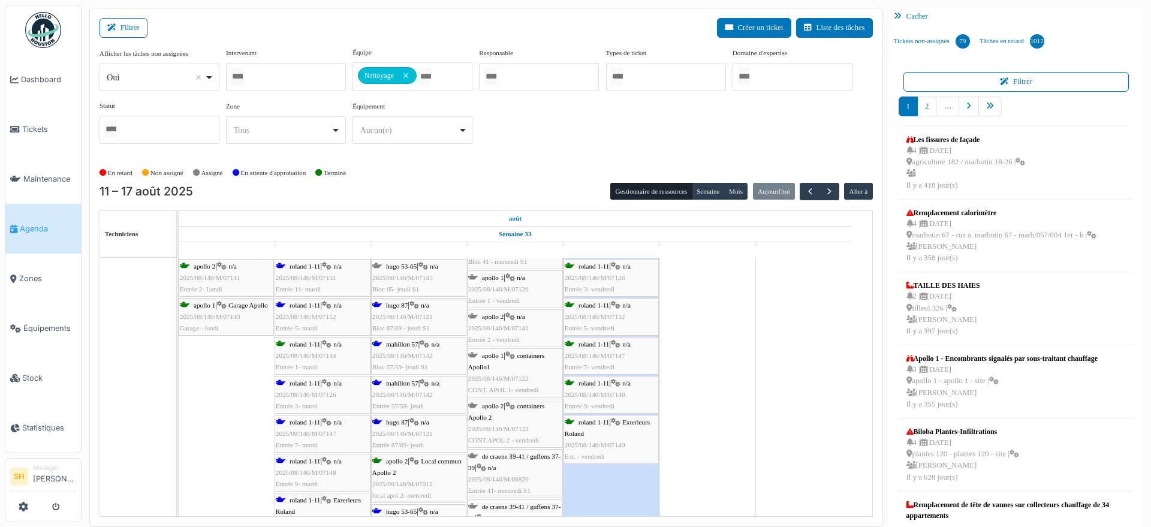
click at [403, 305] on span "hugo 87" at bounding box center [397, 305] width 22 height 7
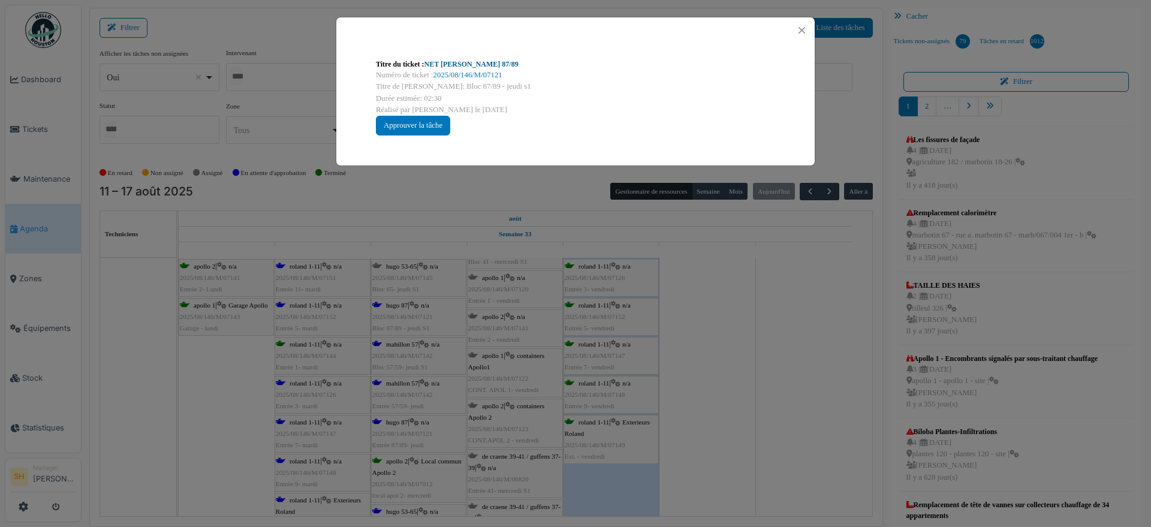
click at [454, 63] on link "NET Hugo 87/89" at bounding box center [471, 64] width 94 height 8
click at [802, 29] on button "Close" at bounding box center [802, 30] width 16 height 16
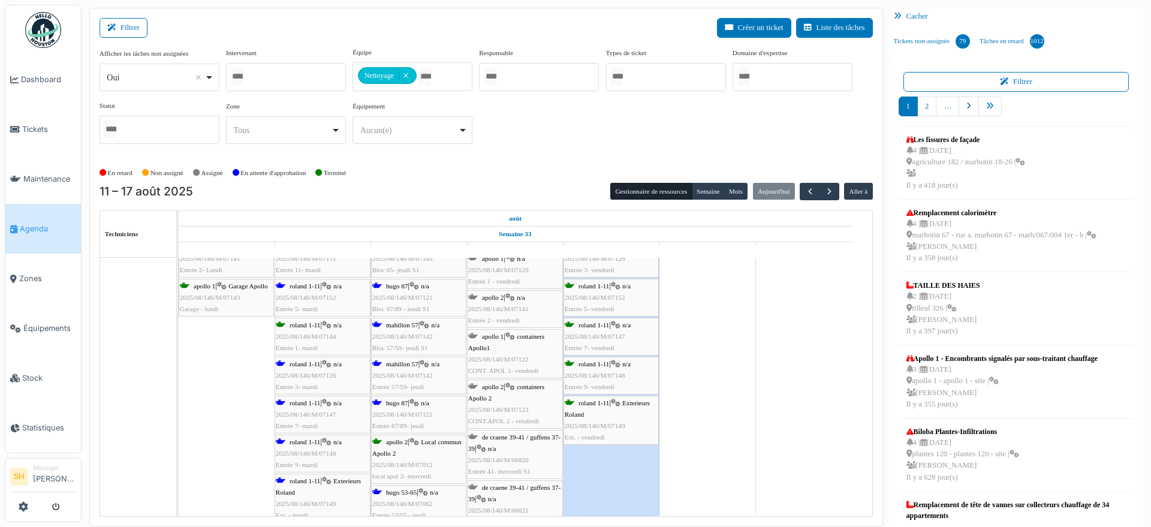
scroll to position [2398, 0]
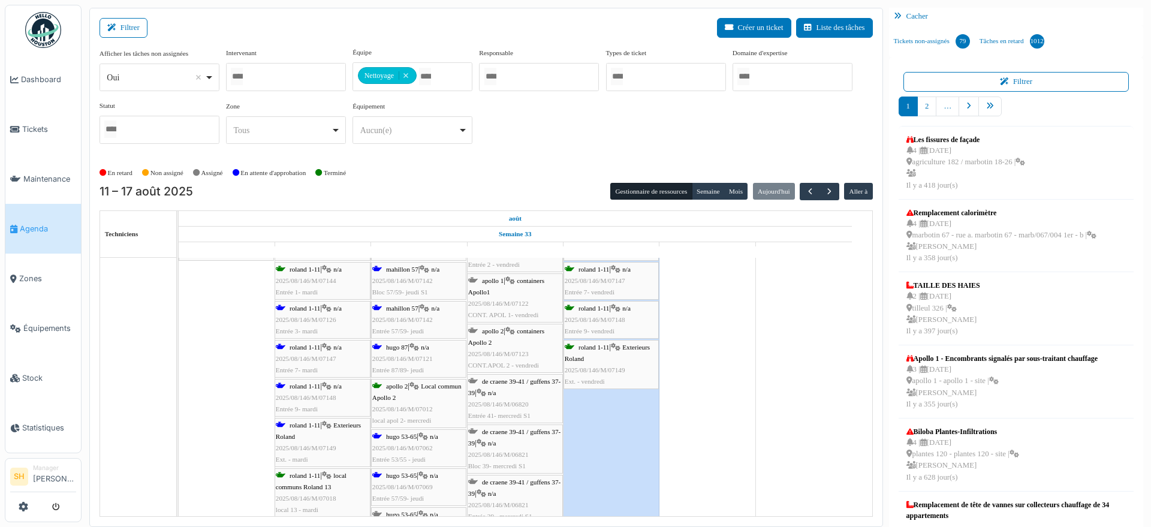
click at [409, 434] on span "hugo 53-65" at bounding box center [401, 436] width 31 height 7
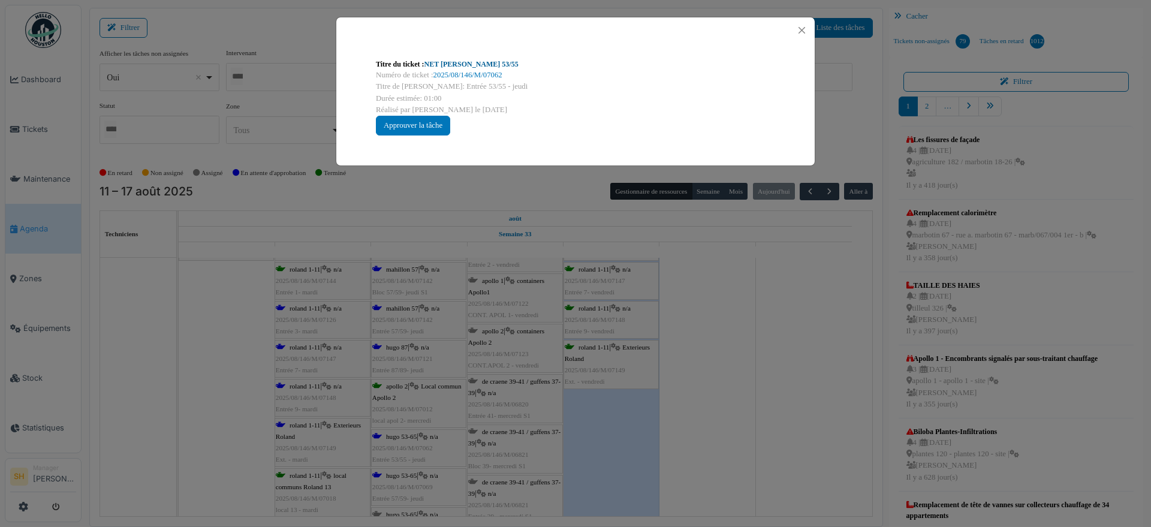
click at [468, 61] on link "NET Hugo 53/55" at bounding box center [471, 64] width 94 height 8
click at [787, 356] on div "Titre du ticket : NET Hugo 53/55 Numéro de ticket : 2025/08/146/M/07062 Titre d…" at bounding box center [575, 263] width 1151 height 527
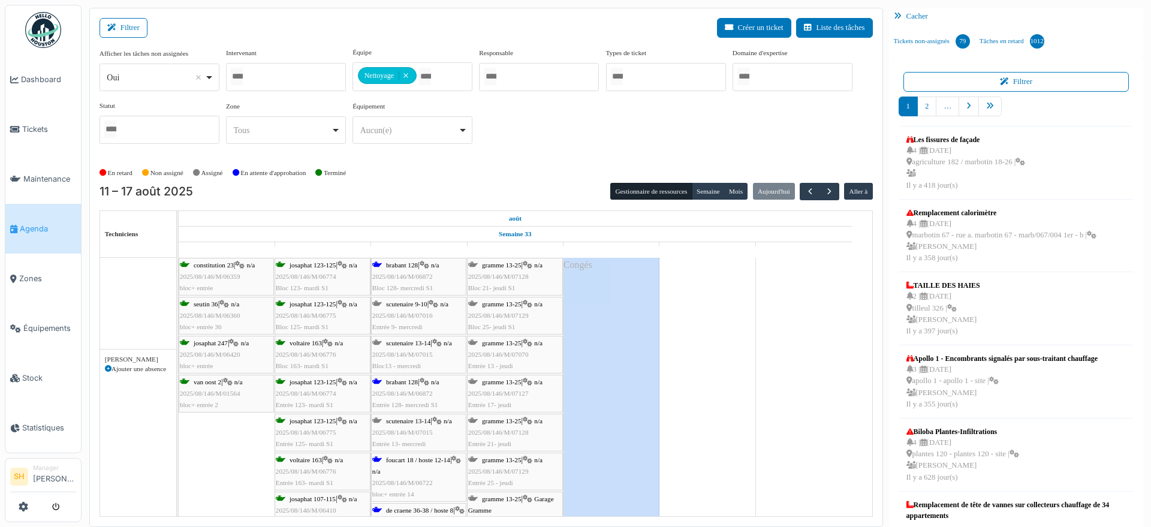
scroll to position [2773, 0]
click at [407, 264] on span "brabant 128" at bounding box center [402, 264] width 32 height 7
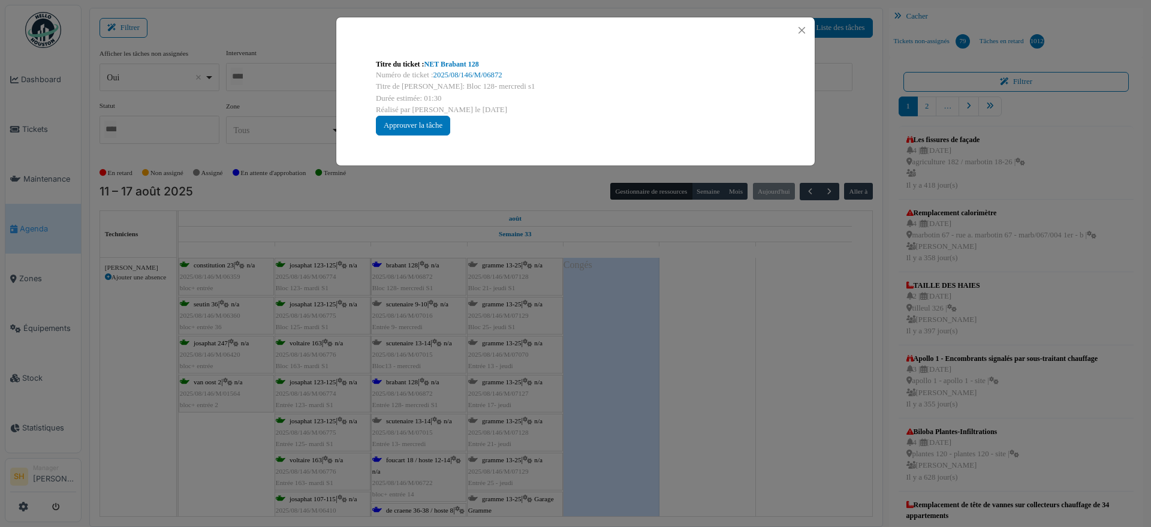
click at [448, 70] on div "Numéro de ticket : 2025/08/146/M/06872" at bounding box center [575, 75] width 399 height 11
click at [469, 65] on link "NET Brabant 128" at bounding box center [451, 64] width 55 height 8
click at [740, 376] on div "Titre du ticket : NET Brabant 128 Numéro de ticket : 2025/08/146/M/06872 Titre …" at bounding box center [575, 263] width 1151 height 527
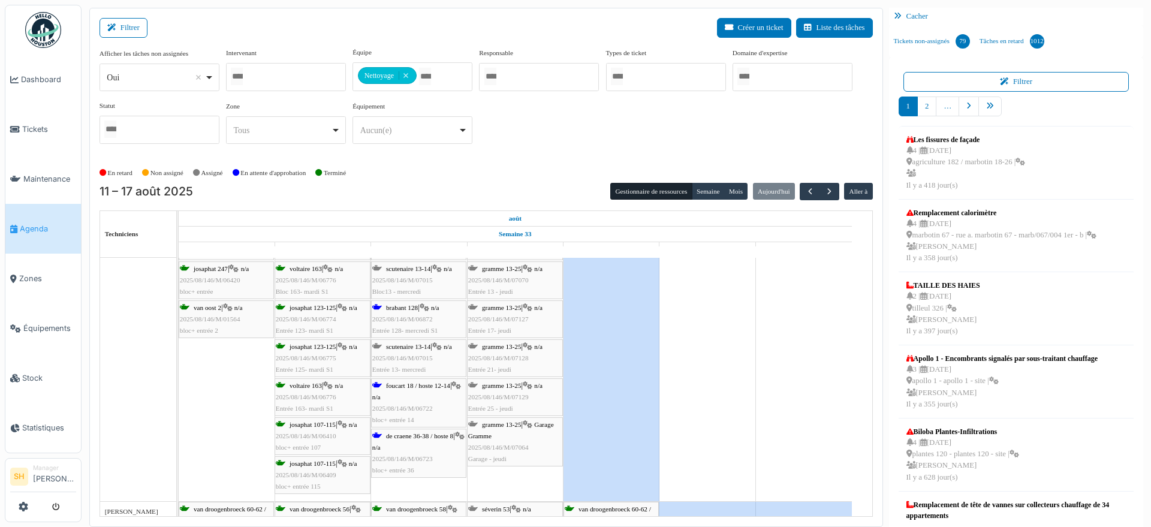
scroll to position [2848, 0]
click at [411, 396] on div "foucart 18 / hoste 12-14 | n/a 2025/08/146/M/06722 bloc+ entrée 14" at bounding box center [418, 402] width 93 height 46
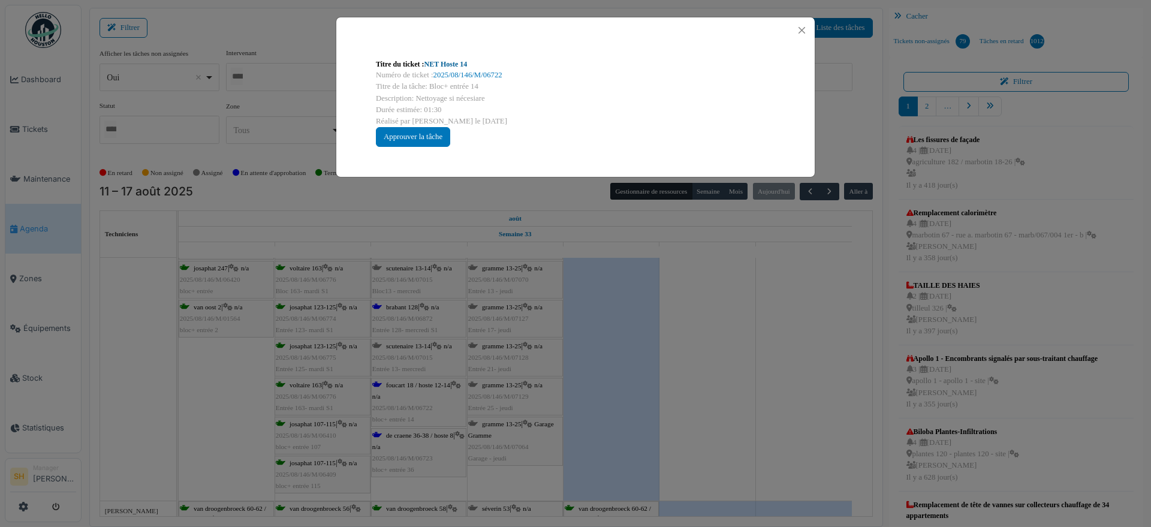
click at [452, 67] on link "NET Hoste 14" at bounding box center [445, 64] width 43 height 8
click at [676, 423] on div "Titre du ticket : NET Hoste 14 Numéro de ticket : 2025/08/146/M/06722 Titre de …" at bounding box center [575, 263] width 1151 height 527
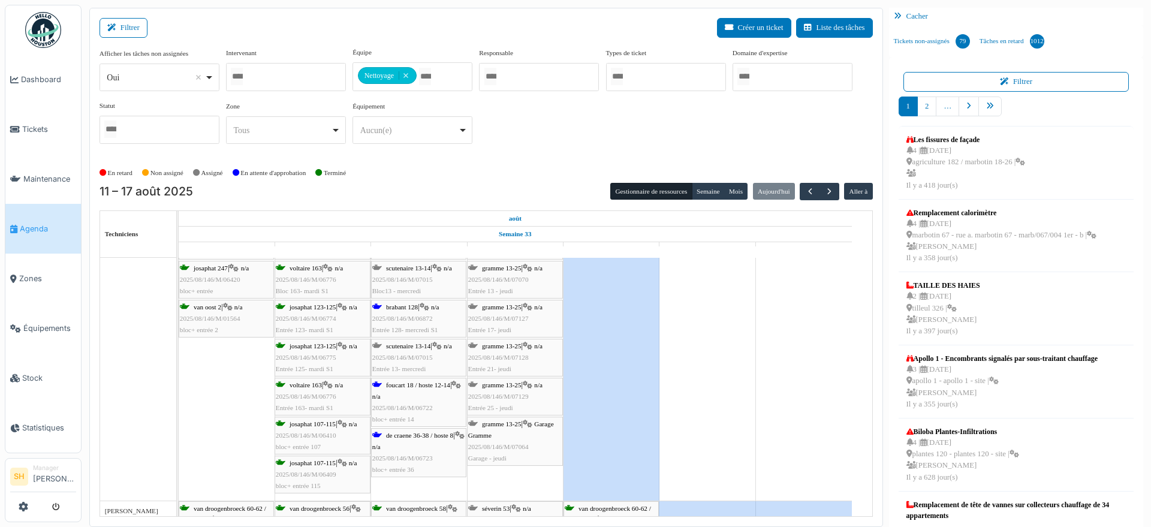
click at [402, 438] on span "de craene 36-38 / hoste 8" at bounding box center [419, 435] width 67 height 7
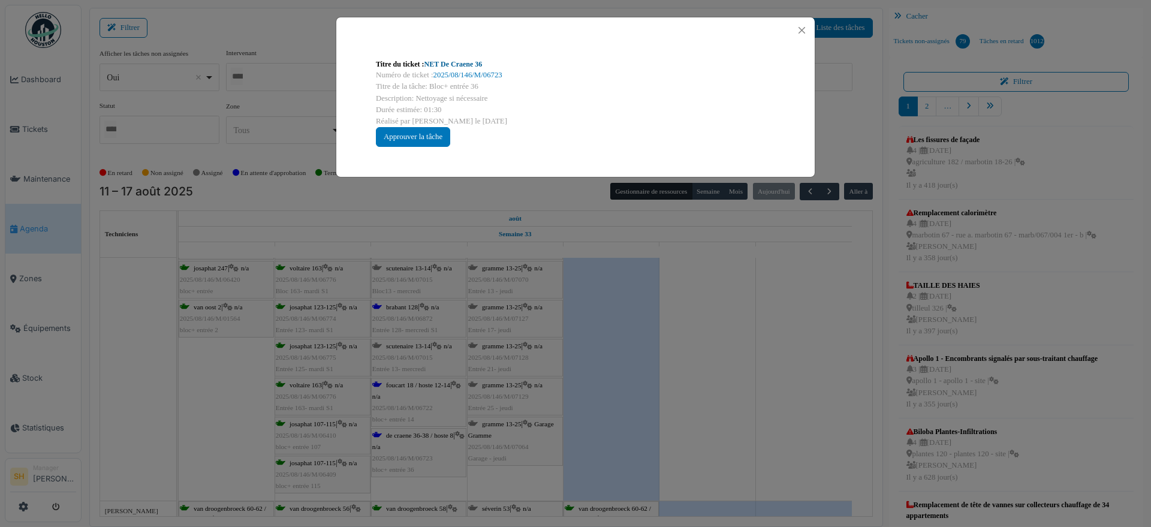
click at [443, 60] on link "NET De Craene 36" at bounding box center [453, 64] width 58 height 8
click at [742, 378] on div "Titre du ticket : NET De Craene 36 Numéro de ticket : 2025/08/146/M/06723 Titre…" at bounding box center [575, 263] width 1151 height 527
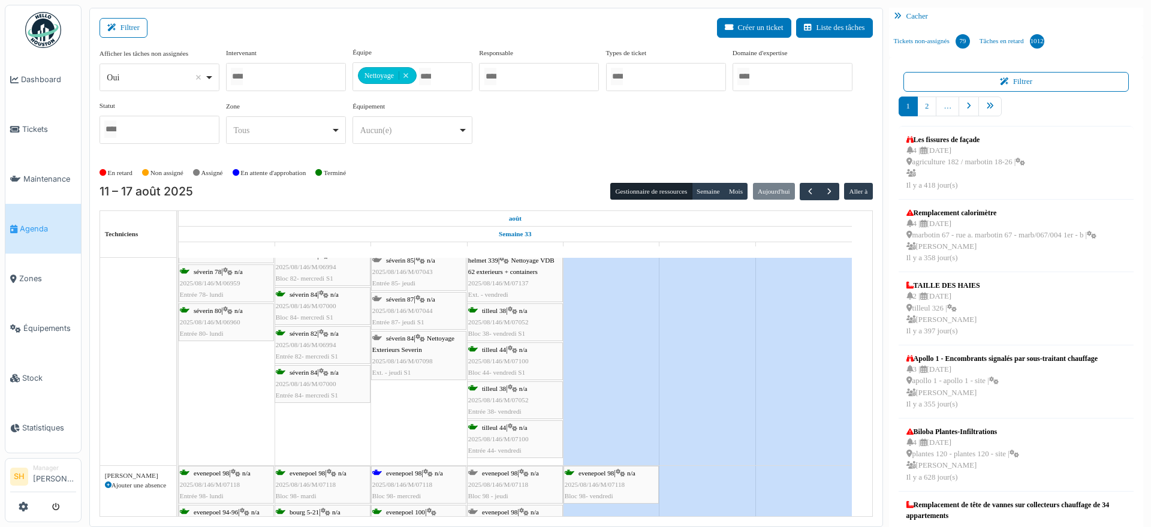
scroll to position [3447, 0]
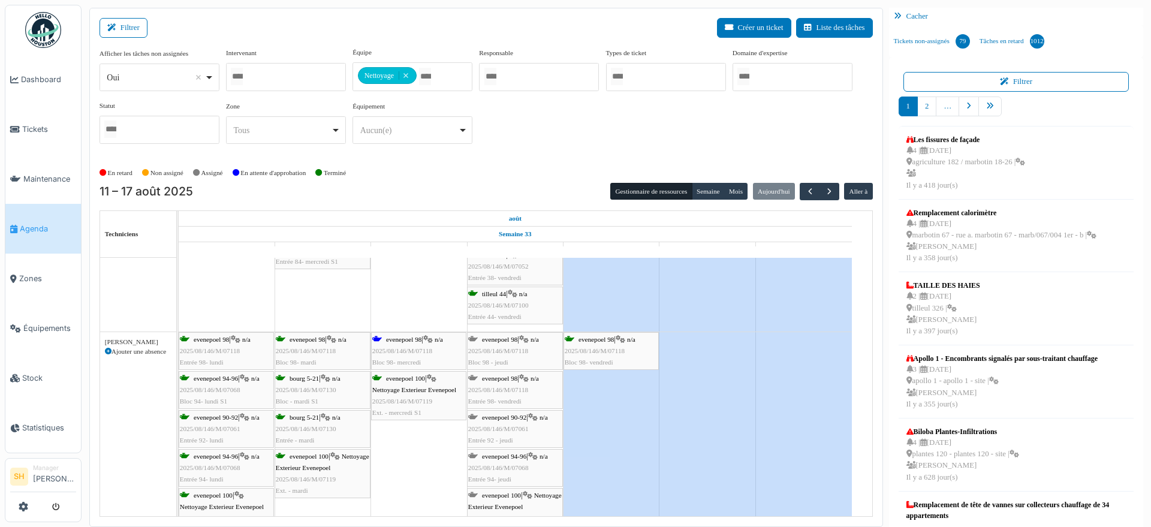
click at [399, 342] on div "evenepoel 98 | n/a 2025/08/146/M/07118 Bloc 98- mercredi" at bounding box center [418, 351] width 93 height 35
click at [394, 342] on span "evenepoel 98" at bounding box center [403, 339] width 35 height 7
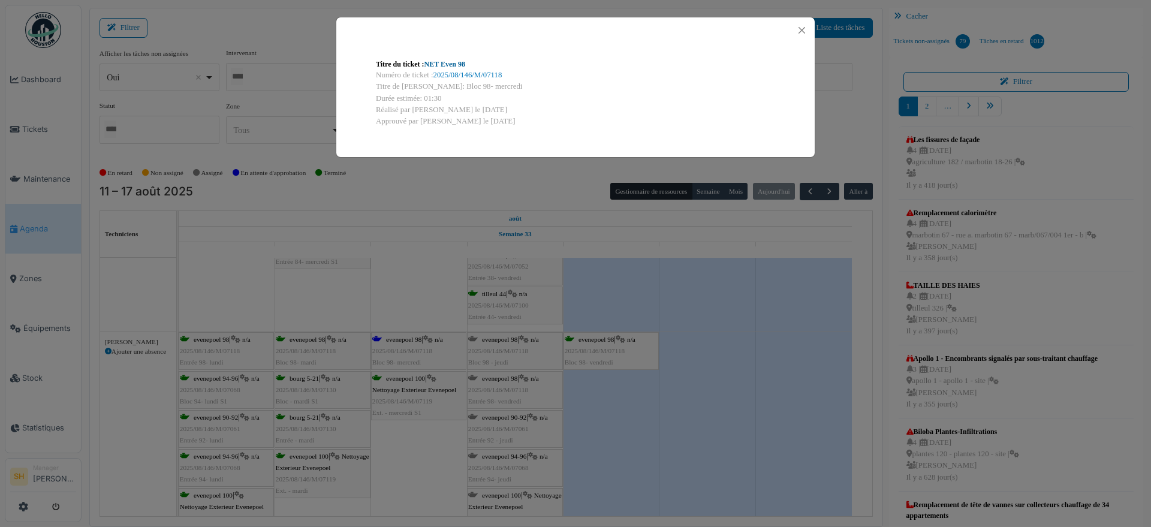
click at [463, 62] on link "NET Even 98" at bounding box center [444, 64] width 41 height 8
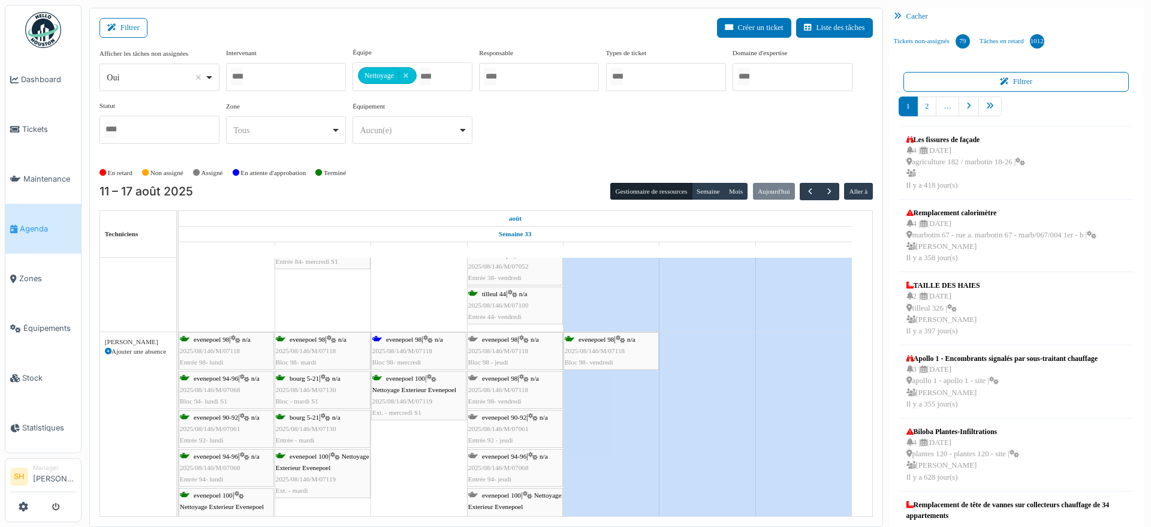
drag, startPoint x: 676, startPoint y: 428, endPoint x: 386, endPoint y: 470, distance: 292.6
click at [674, 429] on div "Congés" at bounding box center [708, 438] width 288 height 212
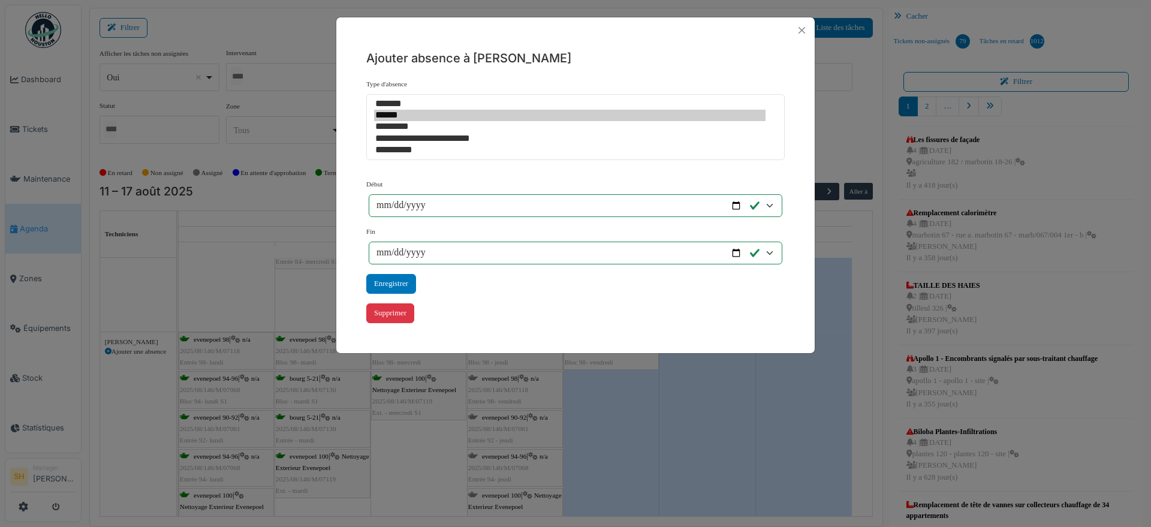
click at [711, 432] on div "**********" at bounding box center [575, 263] width 1151 height 527
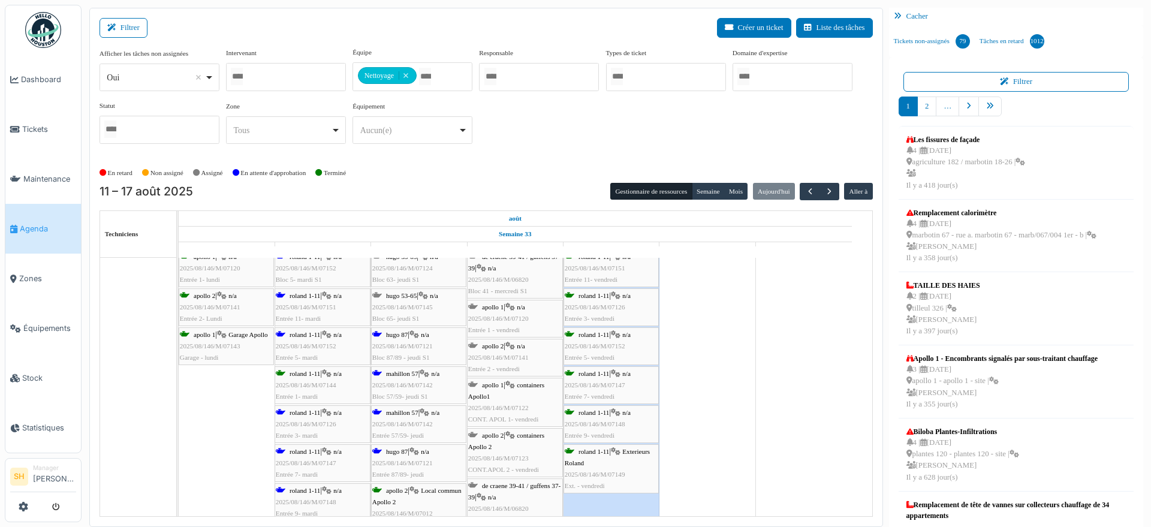
scroll to position [3822, 0]
click at [392, 370] on span "mahillon 57" at bounding box center [402, 372] width 32 height 7
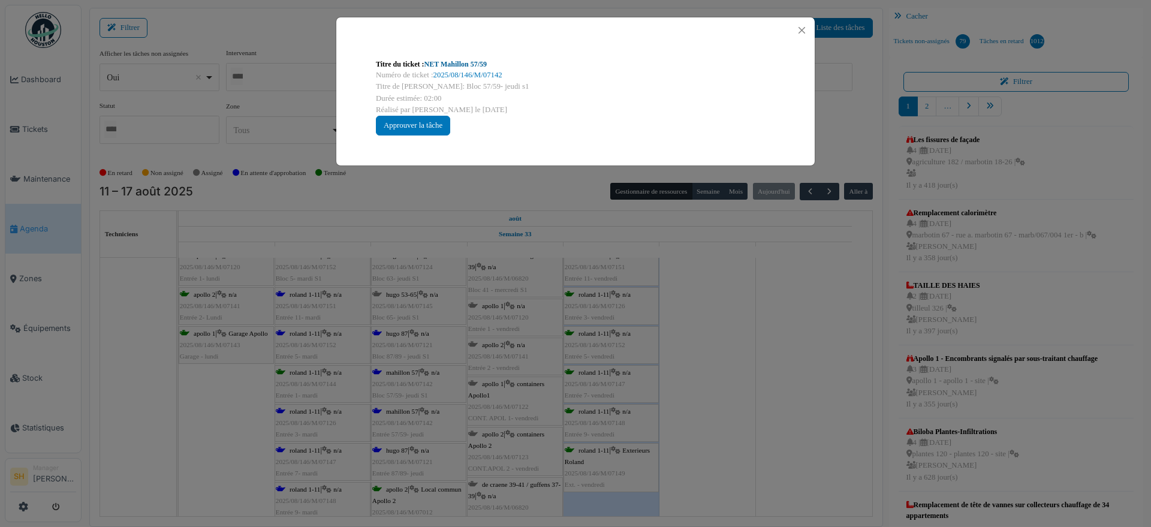
click at [441, 64] on link "NET Mahillon 57/59" at bounding box center [455, 64] width 62 height 8
click at [771, 393] on div "Titre du ticket : NET Mahillon 57/59 Numéro de ticket : 2025/08/146/M/07142 Tit…" at bounding box center [575, 263] width 1151 height 527
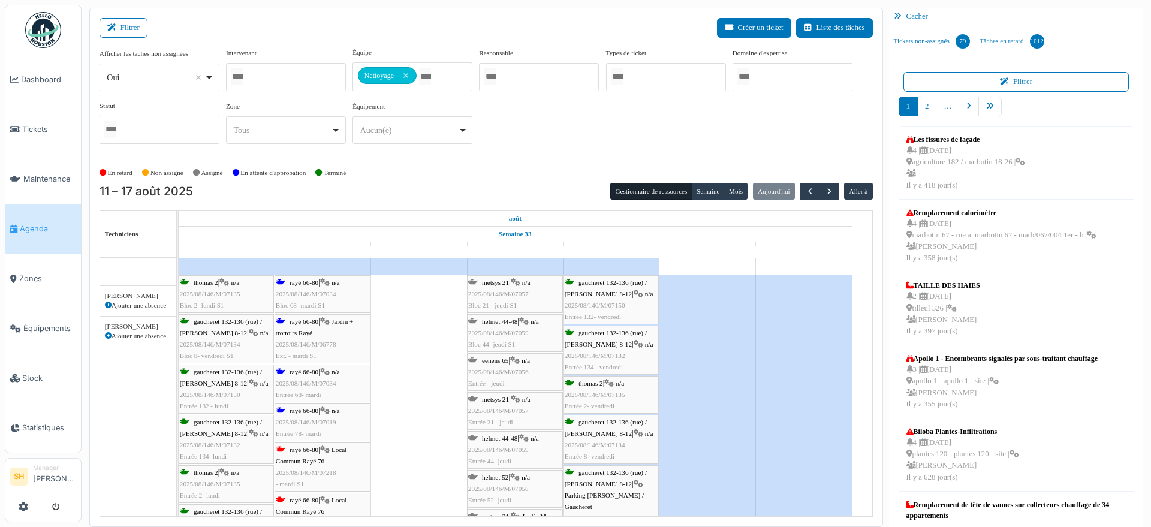
scroll to position [4346, 0]
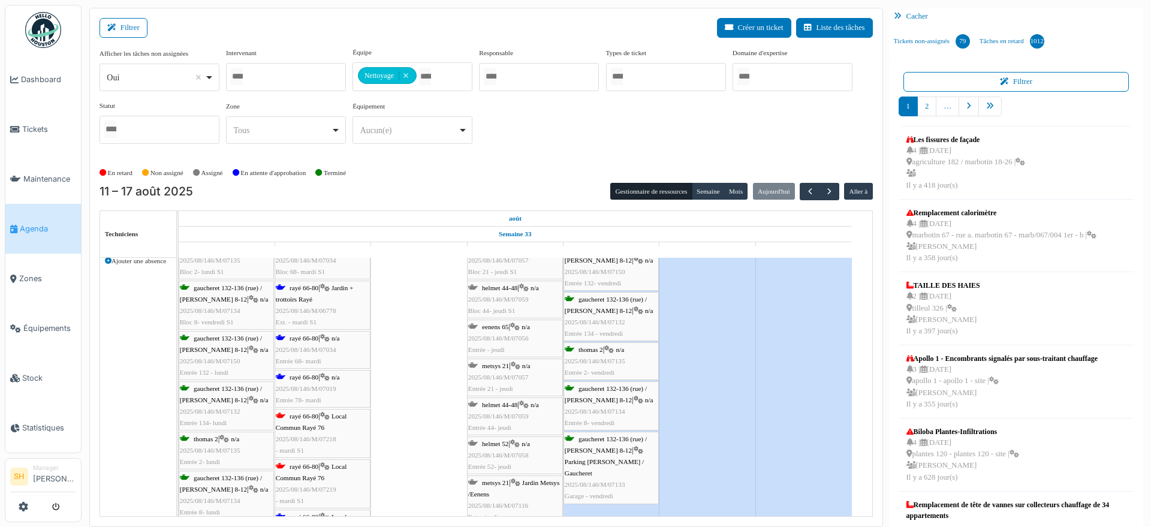
click at [317, 421] on div "rayé 66-80 | Local Commun Rayé 76 2025/08/146/M/07218 - mardi S1" at bounding box center [323, 434] width 94 height 46
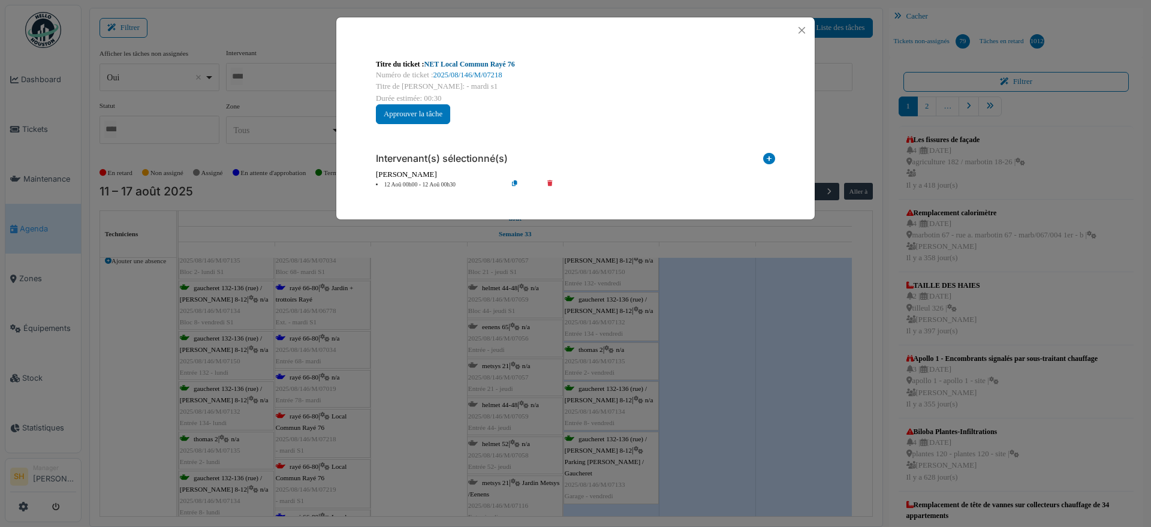
click at [469, 66] on link "NET Local Commun Rayé 76" at bounding box center [469, 64] width 91 height 8
click at [425, 353] on div "Titre du ticket : NET Local Commun Rayé 76 Numéro de ticket : 2025/08/146/M/072…" at bounding box center [575, 263] width 1151 height 527
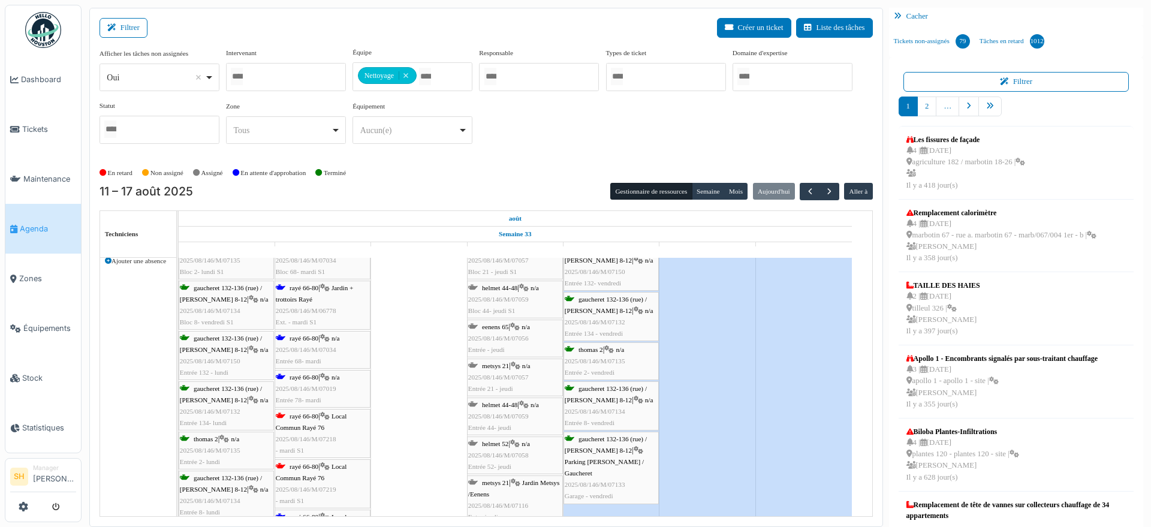
click at [330, 289] on icon at bounding box center [325, 288] width 10 height 8
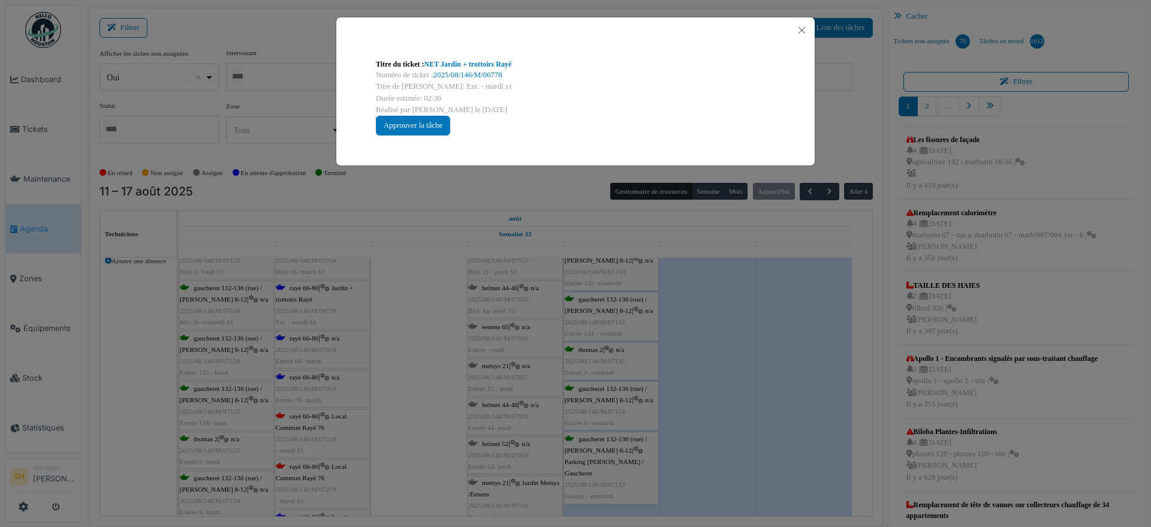
click at [450, 68] on div "Titre du ticket : NET Jardin + trottoirs Rayé" at bounding box center [575, 64] width 399 height 11
click at [459, 65] on link "NET Jardin + trottoirs Rayé" at bounding box center [468, 64] width 88 height 8
click at [427, 359] on div "Titre du ticket : NET Jardin + trottoirs Rayé Numéro de ticket : 2025/08/146/M/…" at bounding box center [575, 263] width 1151 height 527
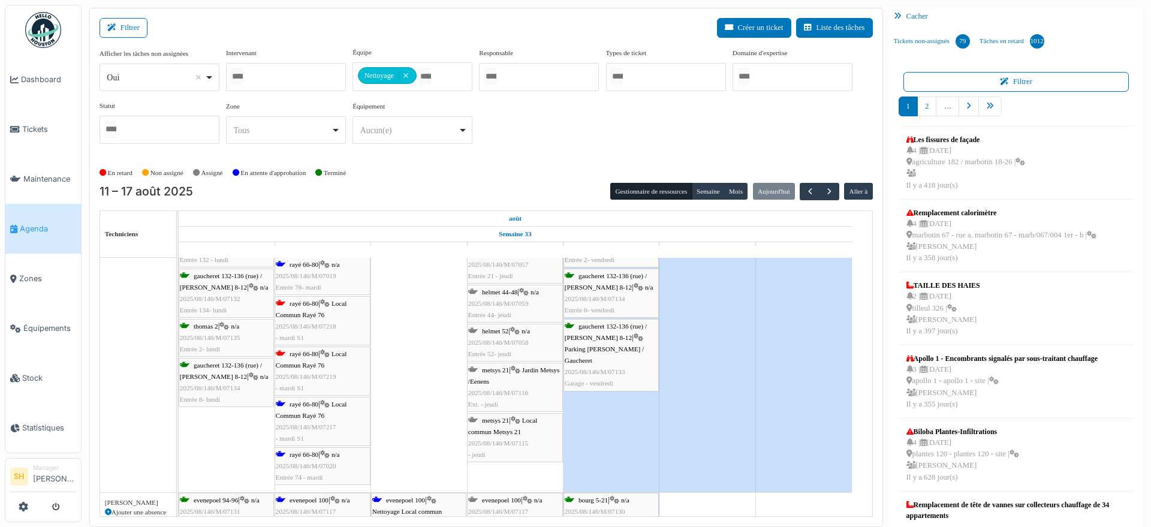
scroll to position [4421, 0]
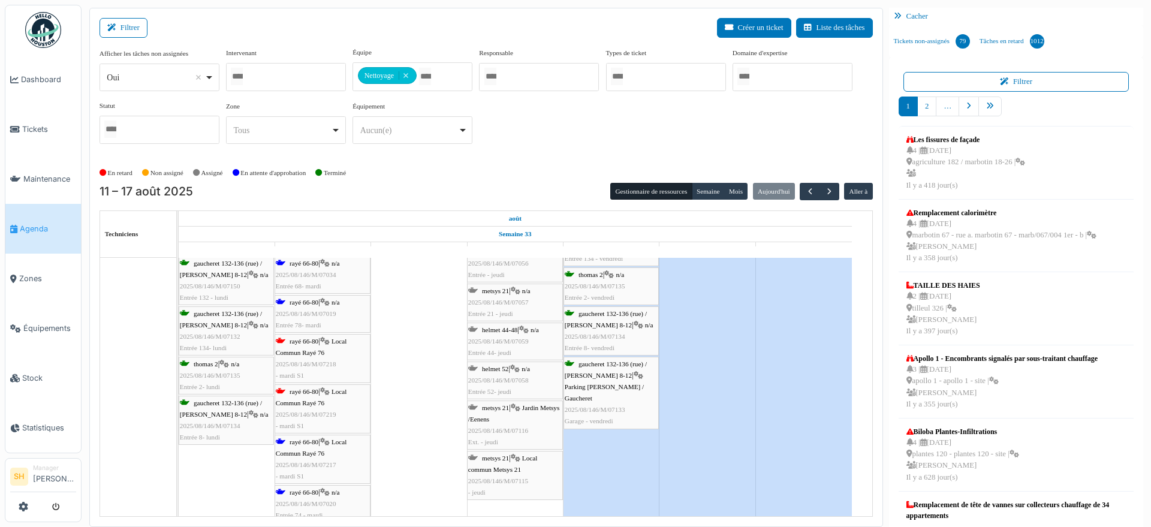
click at [328, 348] on div "rayé 66-80 | Local Commun Rayé 76 2025/08/146/M/07218 - mardi S1" at bounding box center [323, 359] width 94 height 46
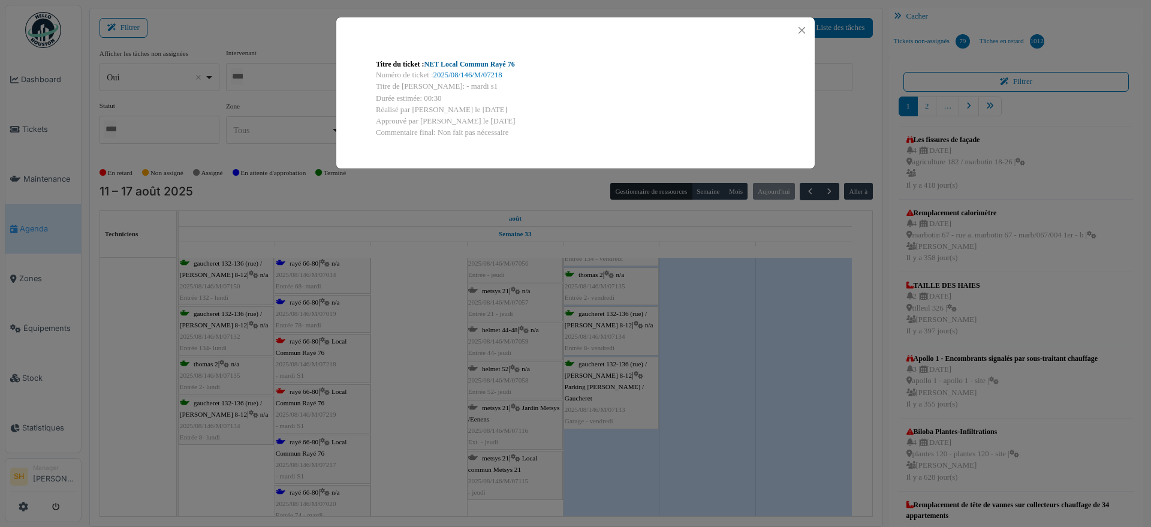
click at [472, 62] on link "NET Local Commun Rayé 76" at bounding box center [469, 64] width 91 height 8
click at [375, 415] on div "Titre du ticket : NET Local Commun Rayé 76 Numéro de ticket : 2025/08/146/M/072…" at bounding box center [575, 263] width 1151 height 527
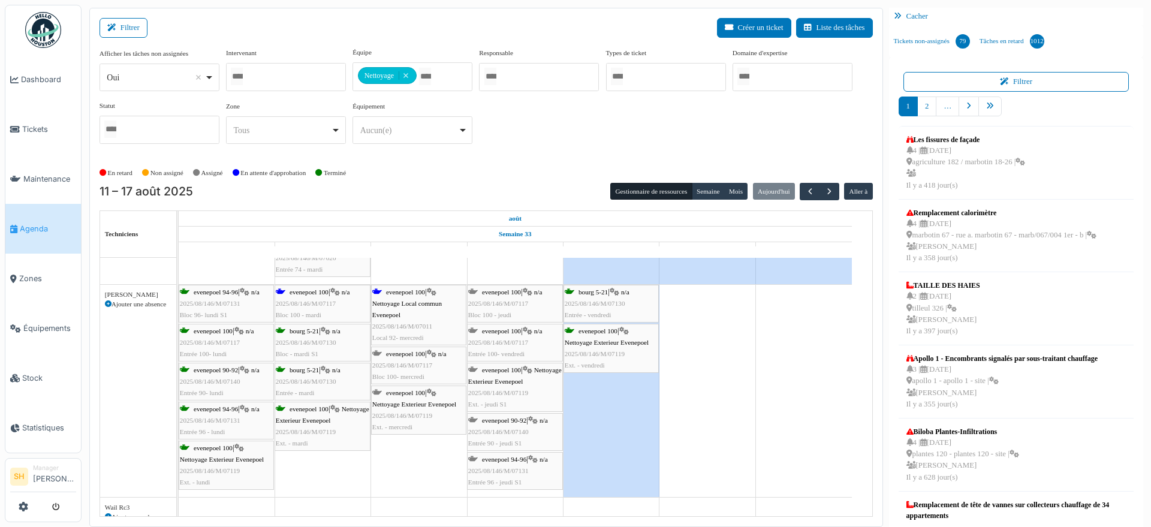
scroll to position [4678, 0]
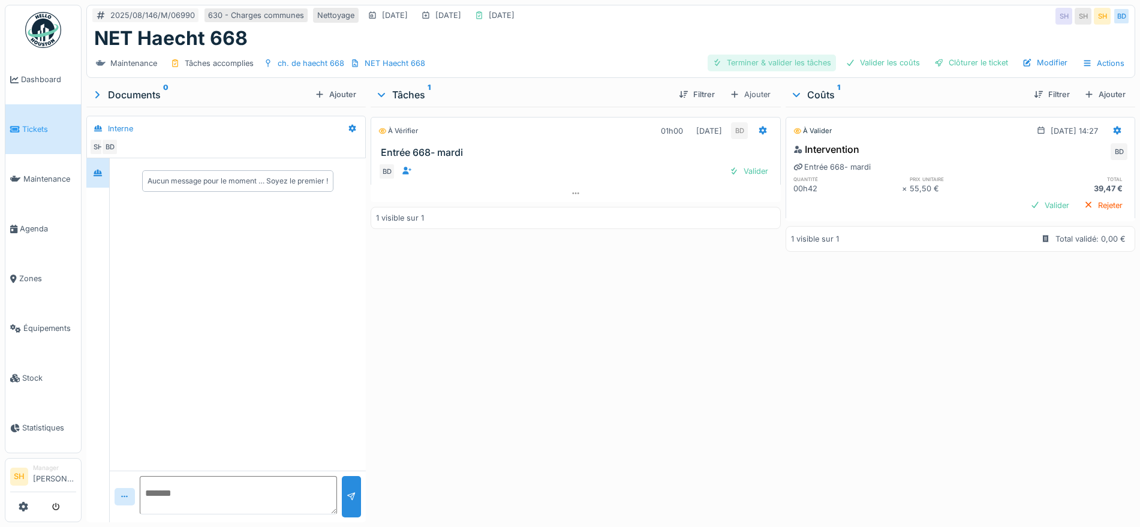
click at [784, 65] on div "Terminer & valider les tâches" at bounding box center [771, 63] width 128 height 16
click at [873, 62] on div "Valider les coûts" at bounding box center [883, 63] width 84 height 16
click at [939, 65] on div "Clôturer le ticket" at bounding box center [970, 63] width 83 height 16
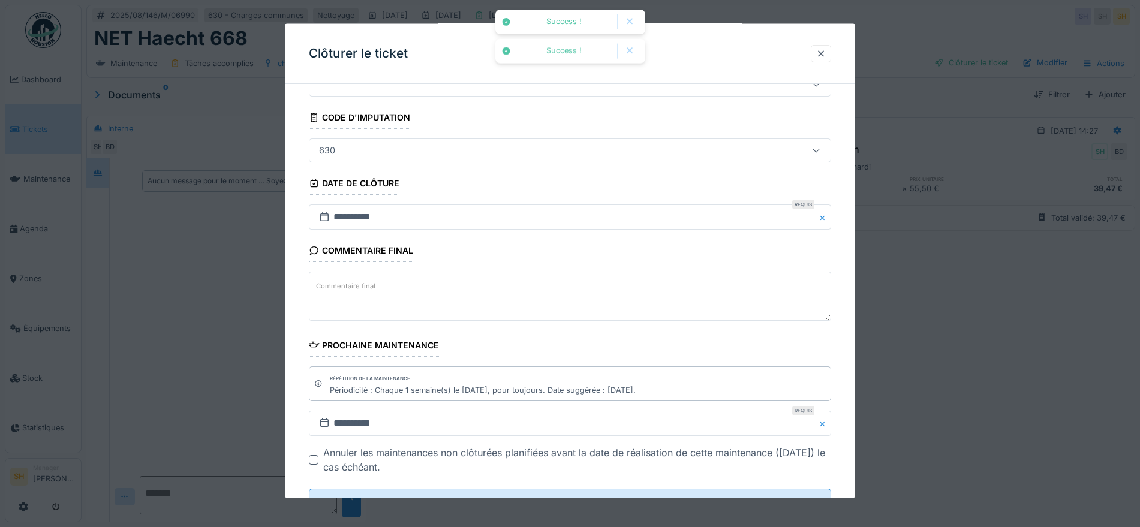
scroll to position [103, 0]
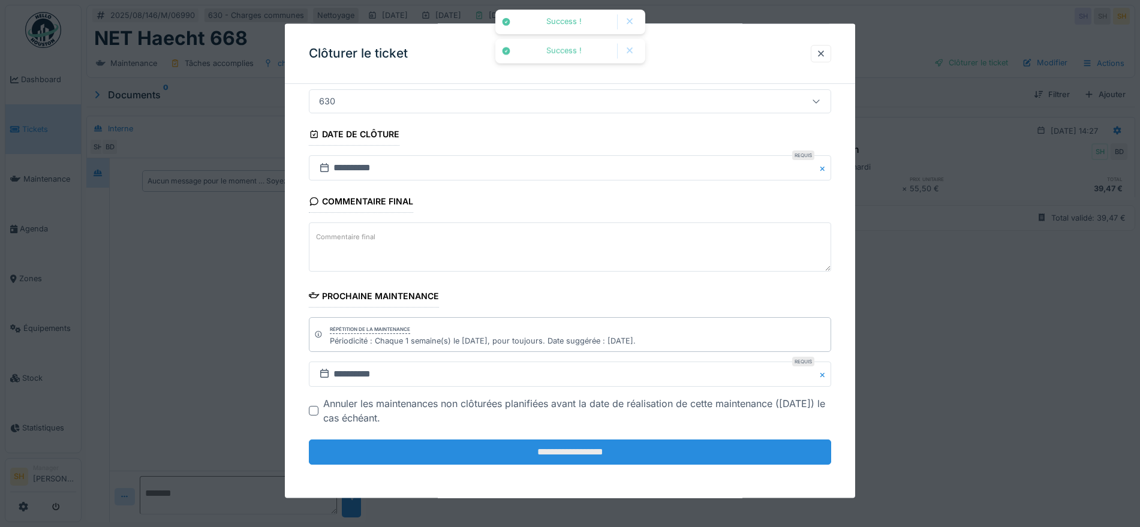
click at [631, 451] on input "**********" at bounding box center [570, 451] width 522 height 25
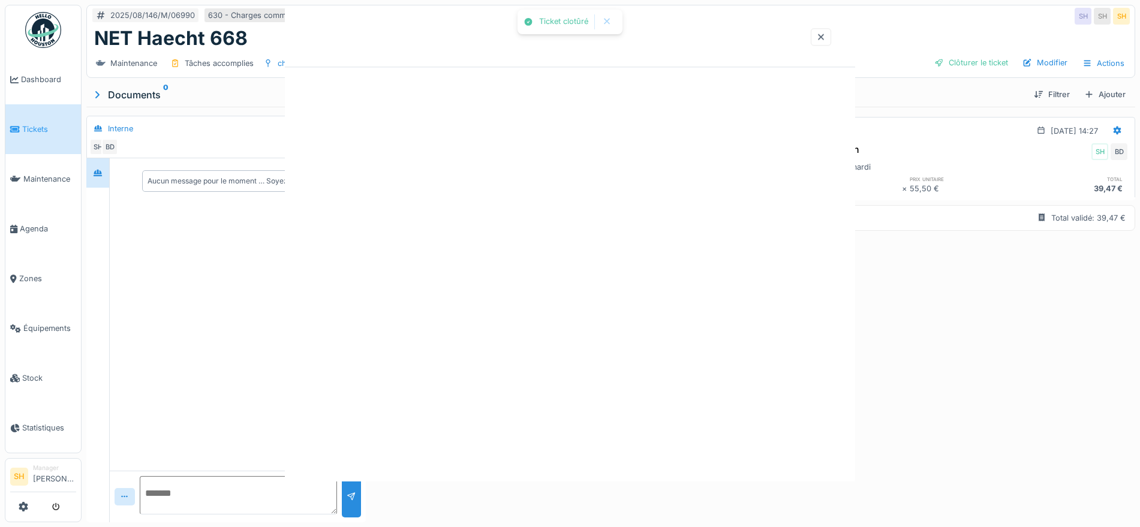
scroll to position [0, 0]
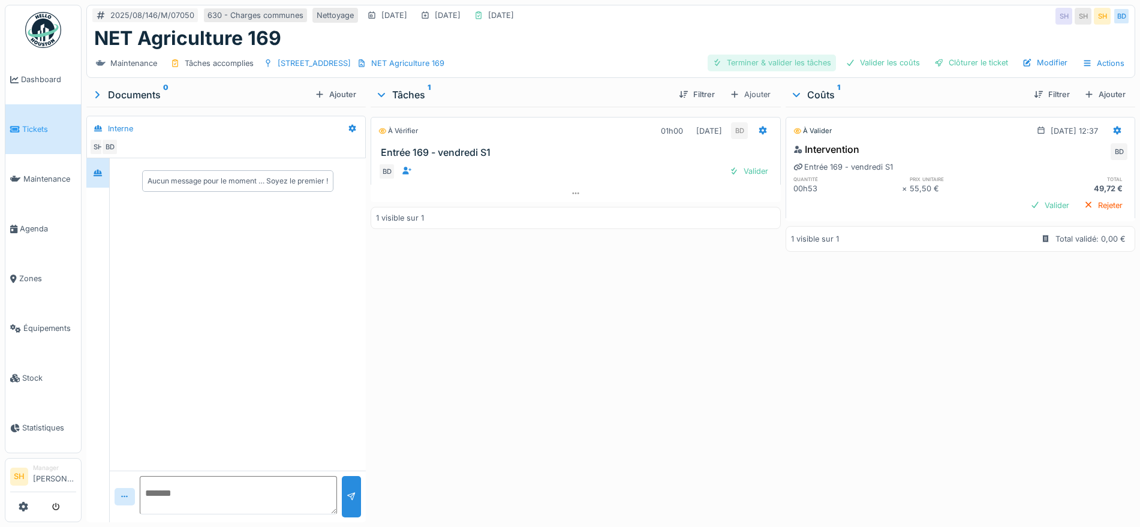
click at [773, 66] on div "Terminer & valider les tâches" at bounding box center [771, 63] width 128 height 16
click at [869, 62] on div "Valider les coûts" at bounding box center [883, 63] width 84 height 16
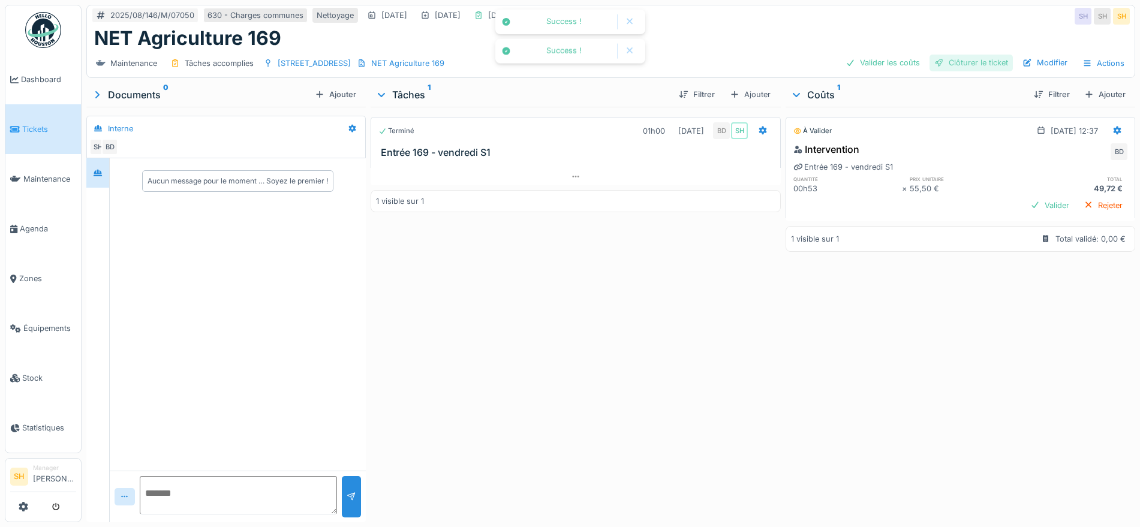
click at [945, 64] on div "Clôturer le ticket" at bounding box center [970, 63] width 83 height 16
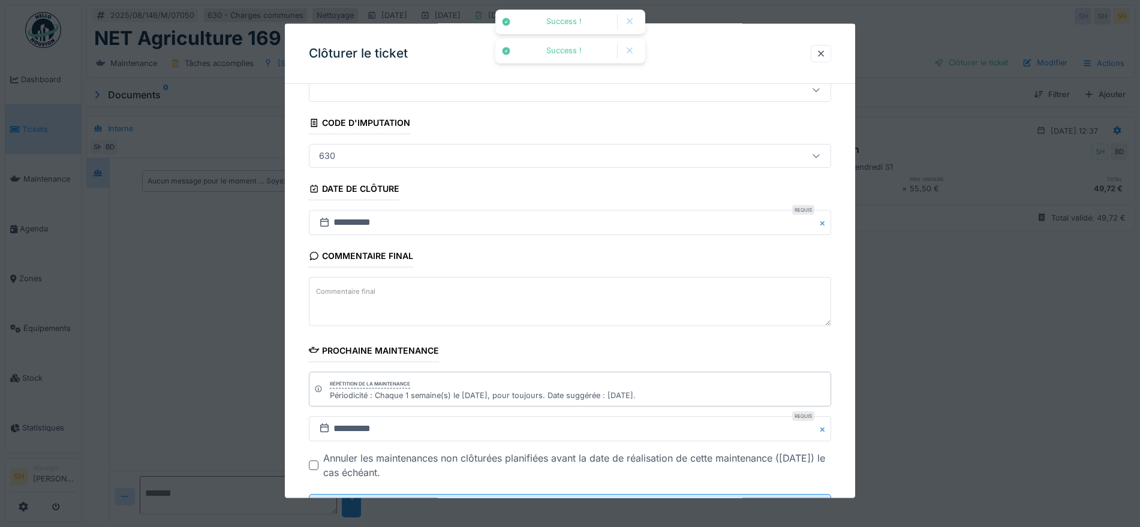
scroll to position [103, 0]
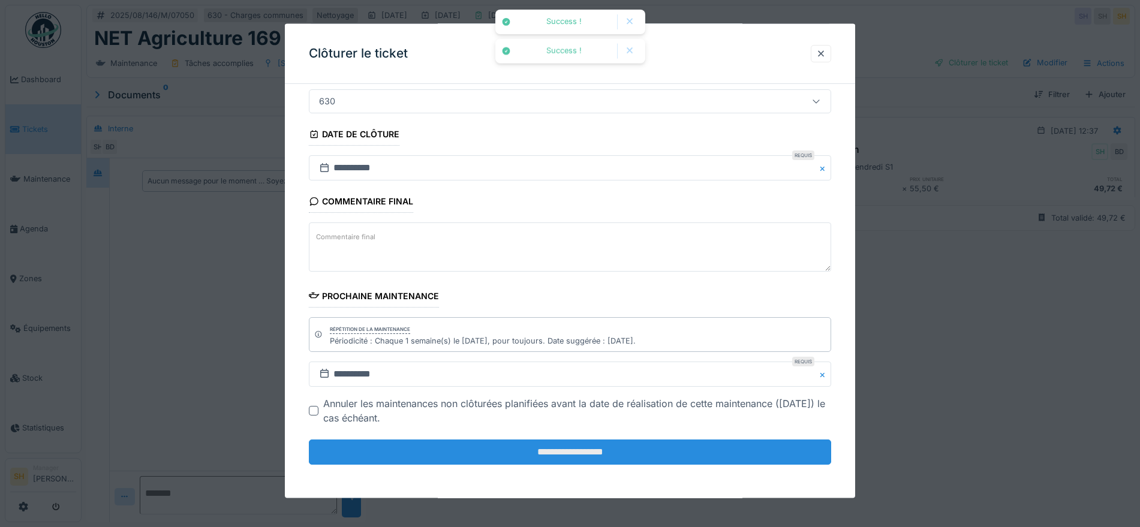
click at [653, 453] on input "**********" at bounding box center [570, 451] width 522 height 25
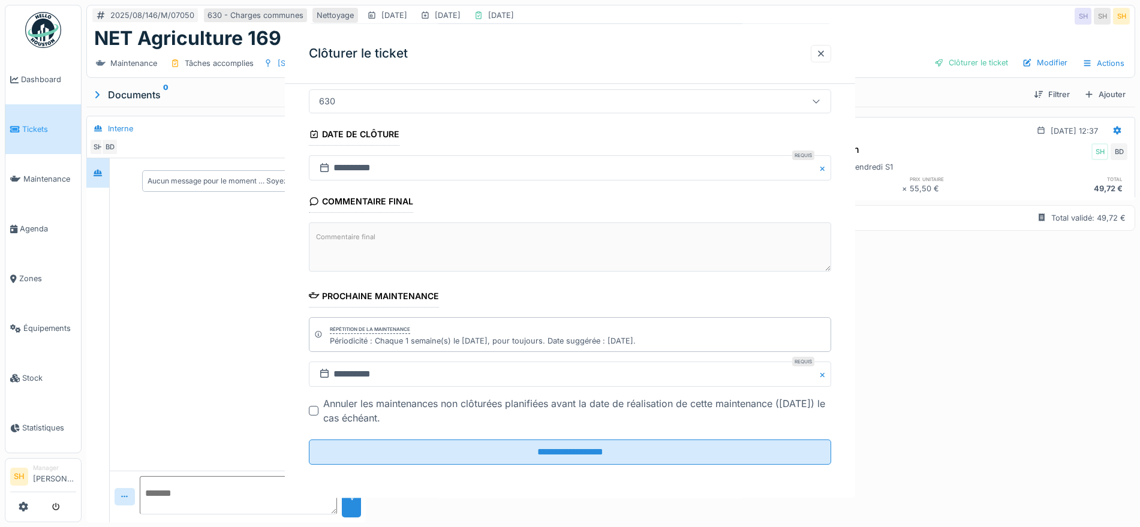
scroll to position [0, 0]
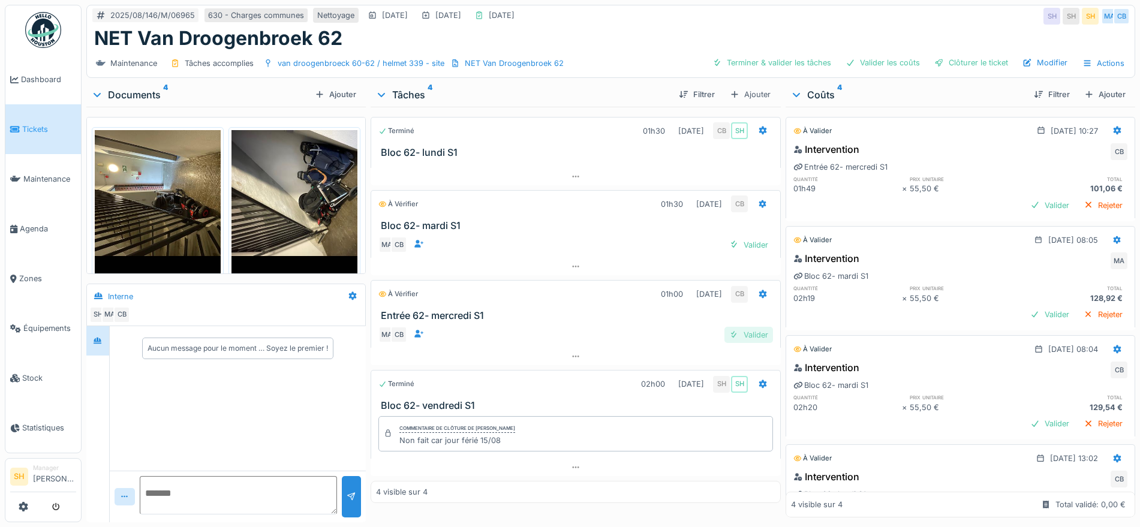
click at [752, 335] on div "Valider" at bounding box center [748, 335] width 49 height 16
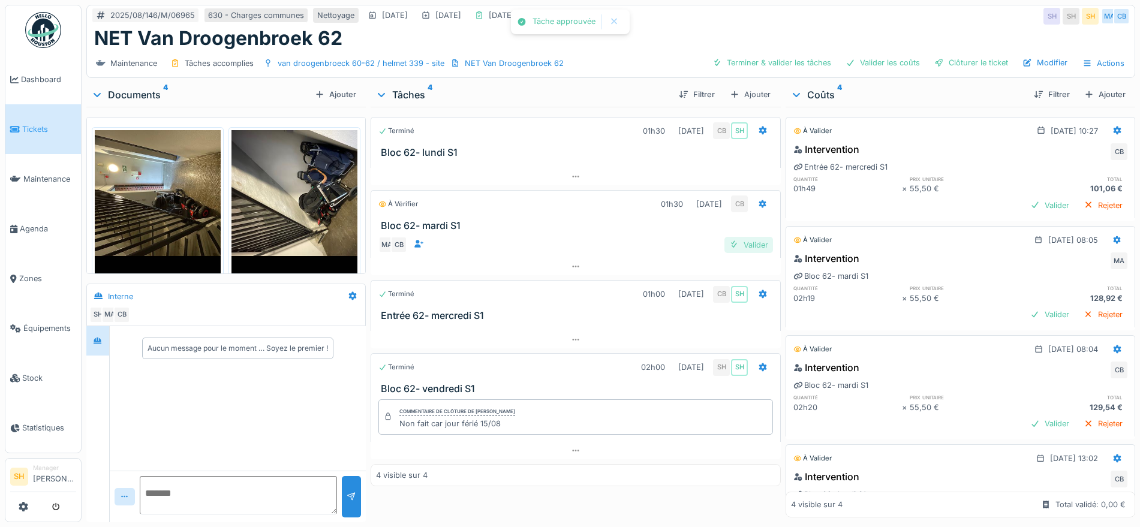
click at [752, 249] on div "Valider" at bounding box center [748, 245] width 49 height 16
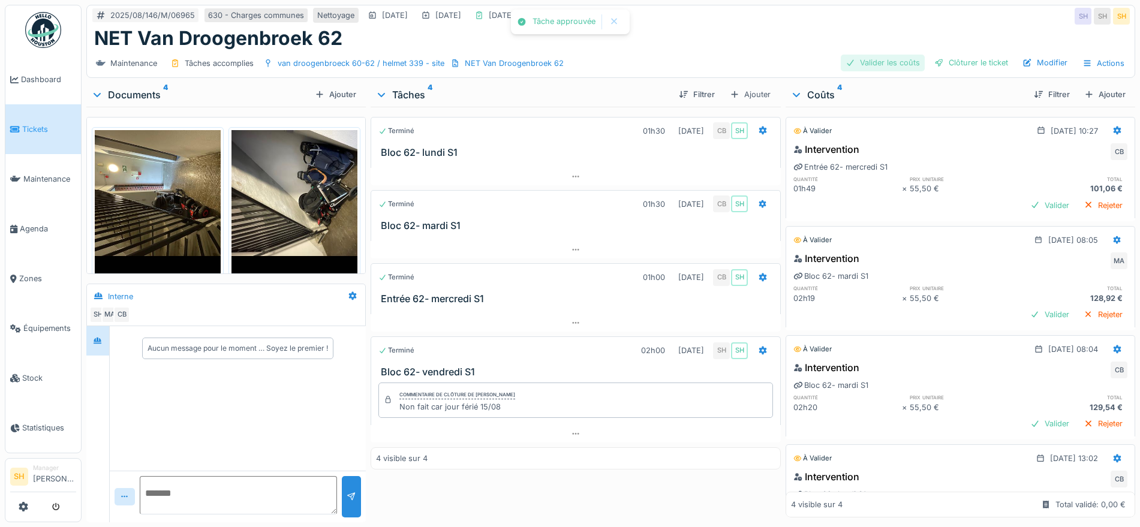
click at [876, 63] on div "Valider les coûts" at bounding box center [883, 63] width 84 height 16
click at [953, 65] on div "Clôturer le ticket" at bounding box center [970, 63] width 83 height 16
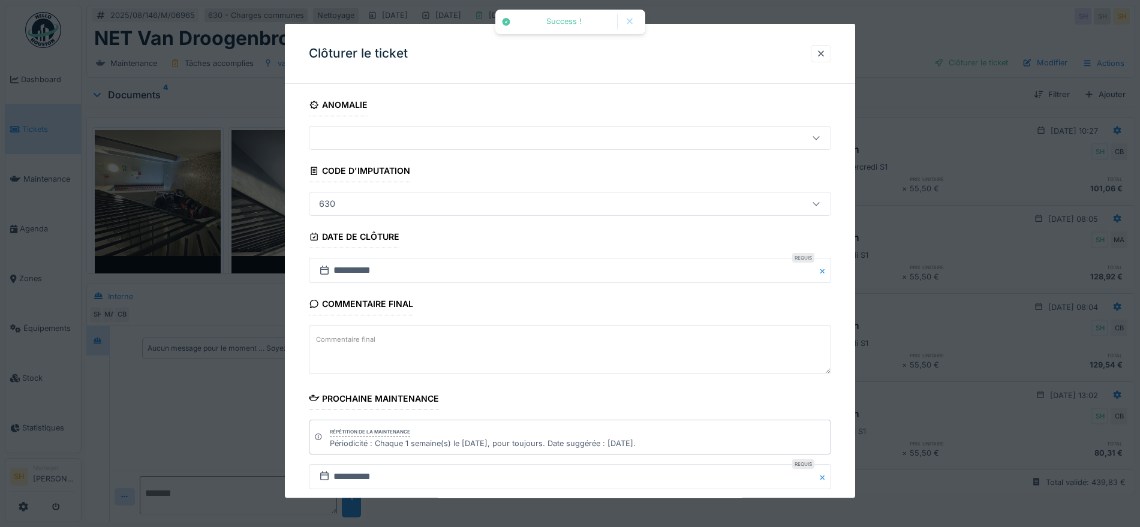
scroll to position [103, 0]
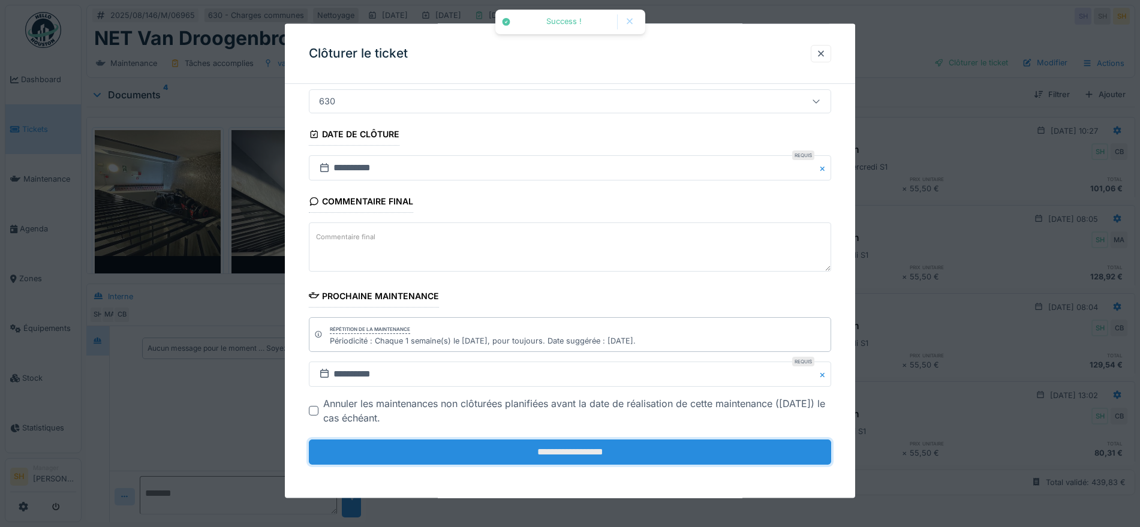
click at [486, 451] on input "**********" at bounding box center [570, 451] width 522 height 25
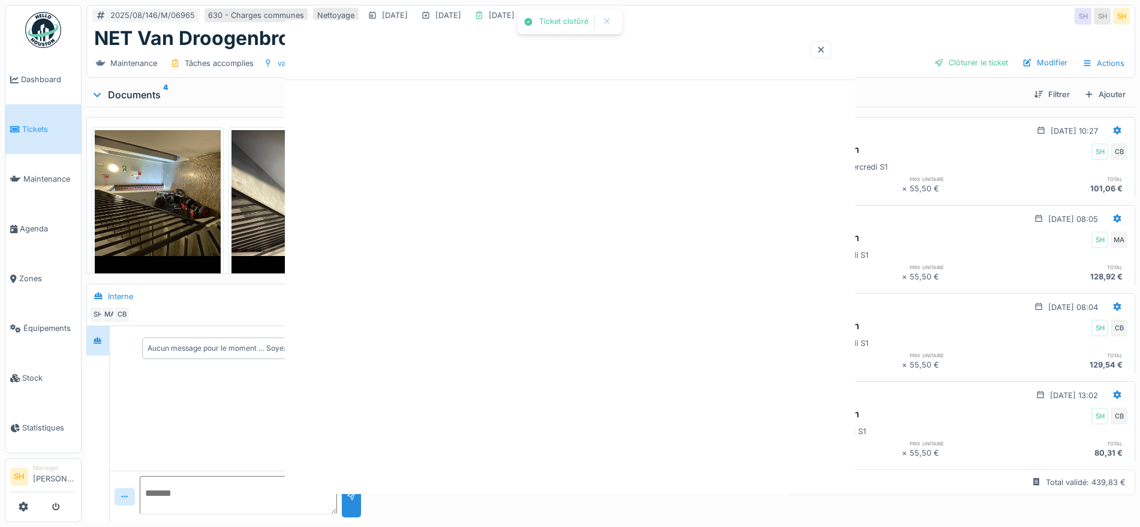
scroll to position [0, 0]
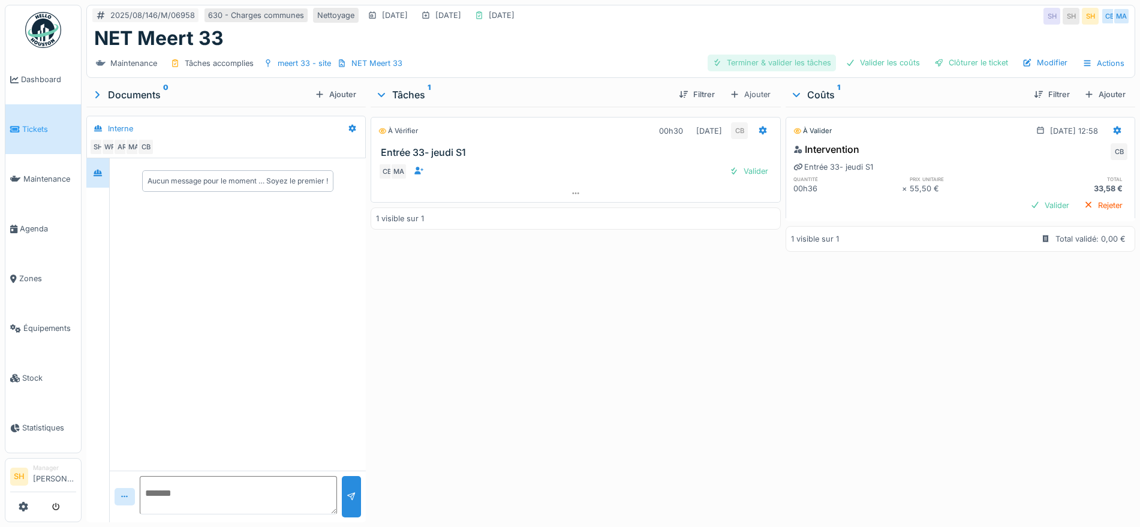
click at [755, 65] on div "Terminer & valider les tâches" at bounding box center [771, 63] width 128 height 16
click at [858, 65] on div "Valider les coûts" at bounding box center [883, 63] width 84 height 16
click at [934, 67] on div at bounding box center [939, 62] width 10 height 11
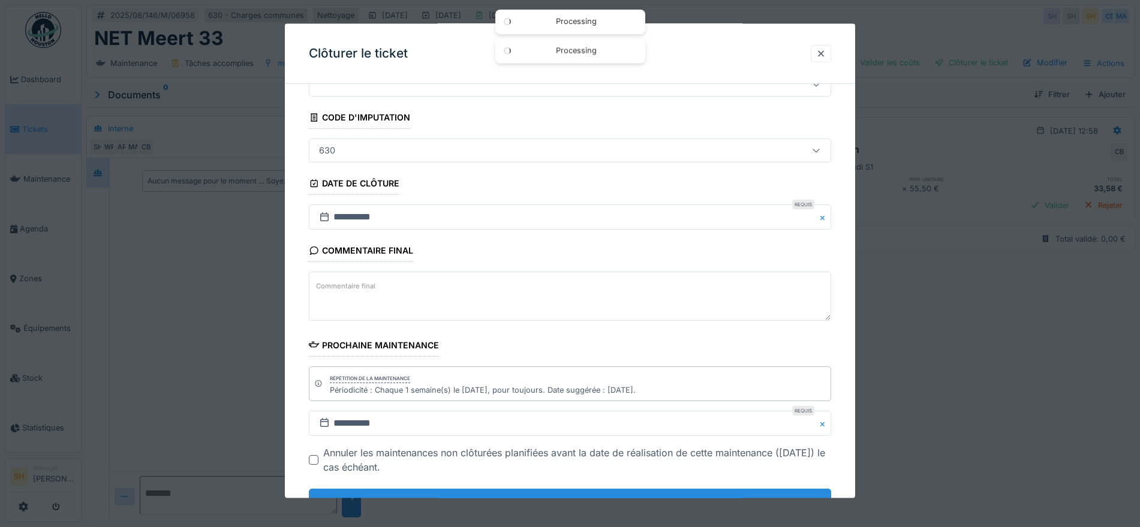
scroll to position [103, 0]
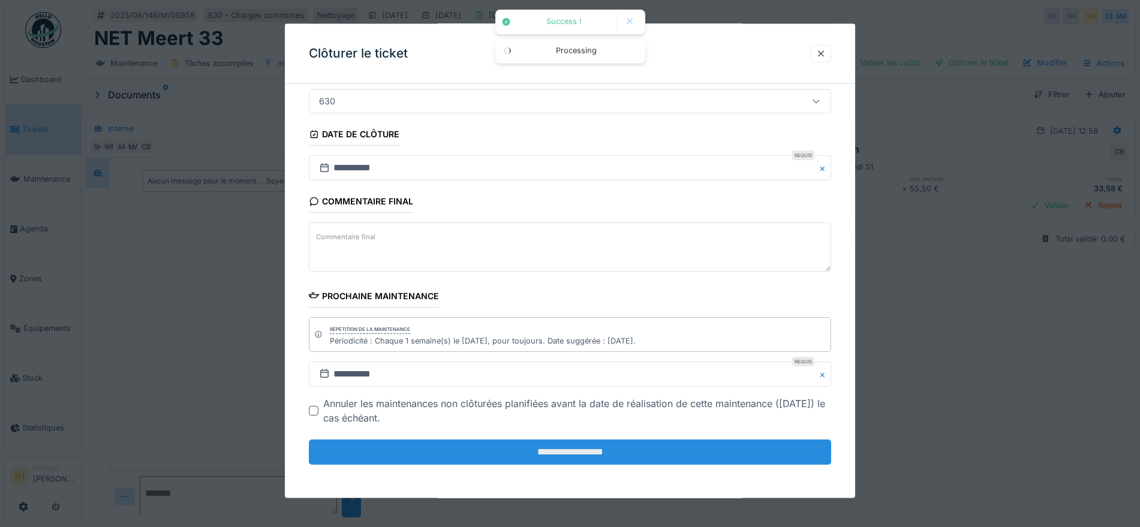
click at [605, 453] on input "**********" at bounding box center [570, 451] width 522 height 25
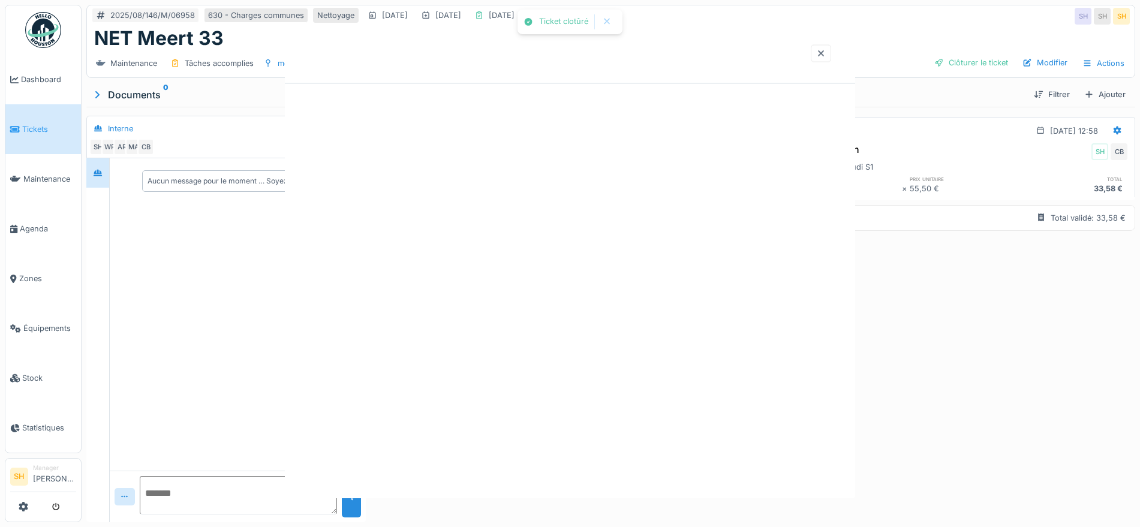
scroll to position [0, 0]
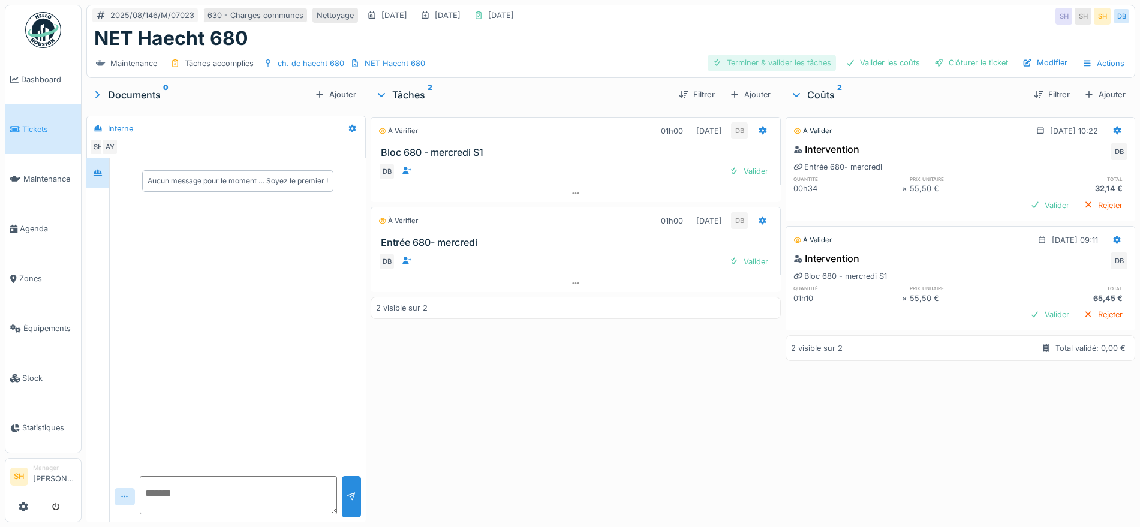
click at [758, 64] on div "Terminer & valider les tâches" at bounding box center [771, 63] width 128 height 16
click at [853, 62] on div "Valider les coûts" at bounding box center [883, 63] width 84 height 16
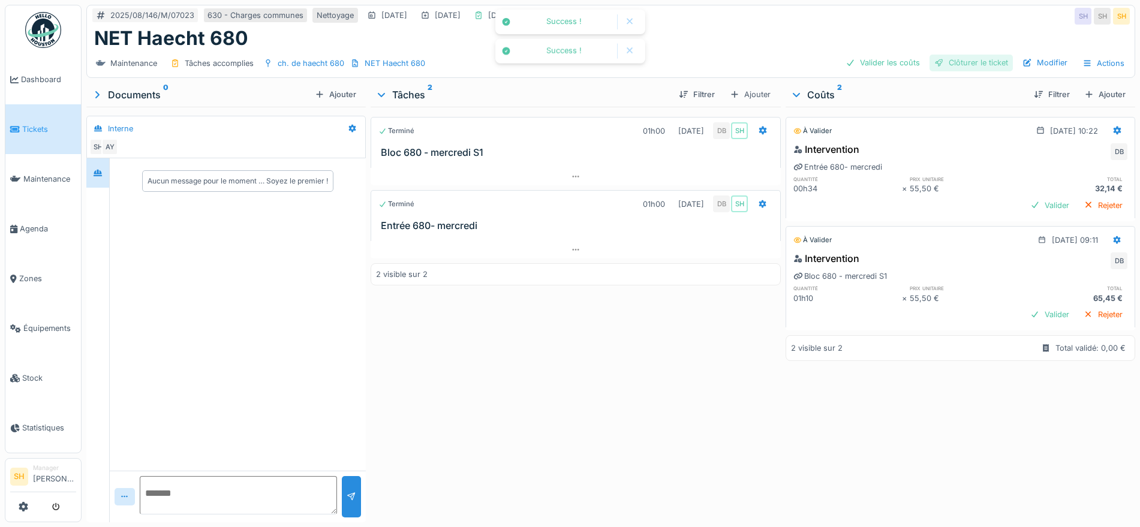
click at [966, 64] on div "Clôturer le ticket" at bounding box center [970, 63] width 83 height 16
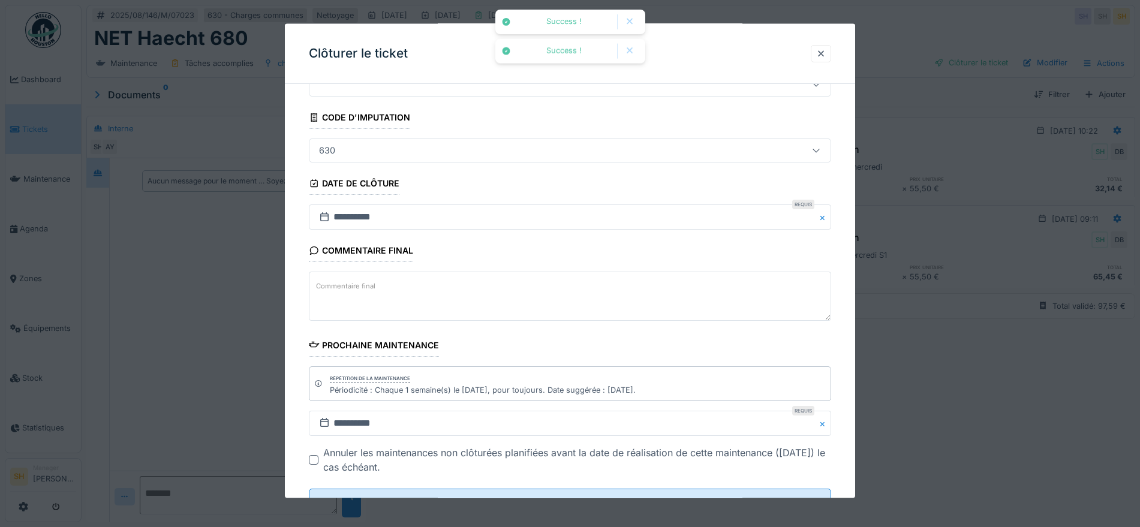
scroll to position [103, 0]
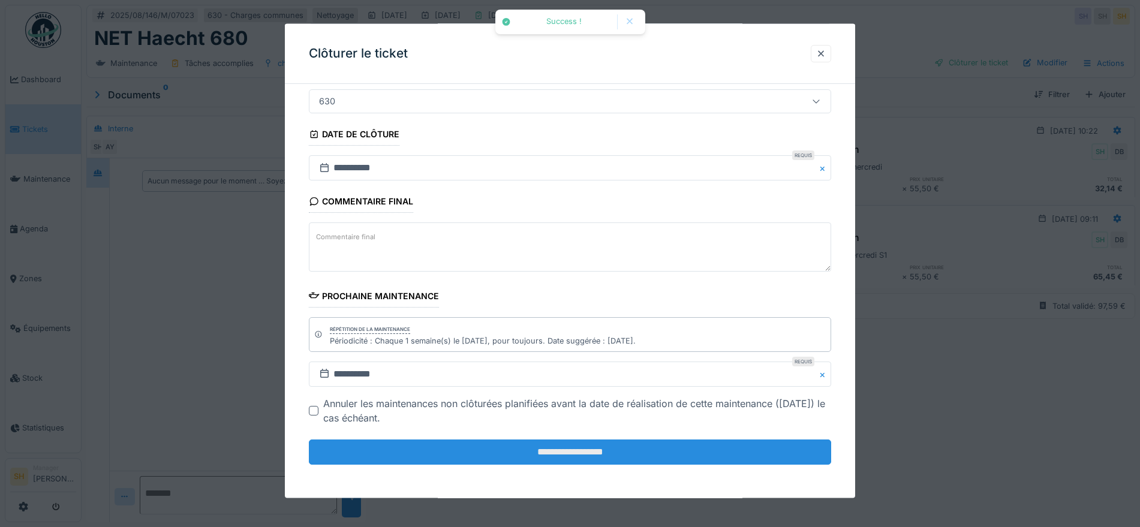
click at [652, 450] on input "**********" at bounding box center [570, 451] width 522 height 25
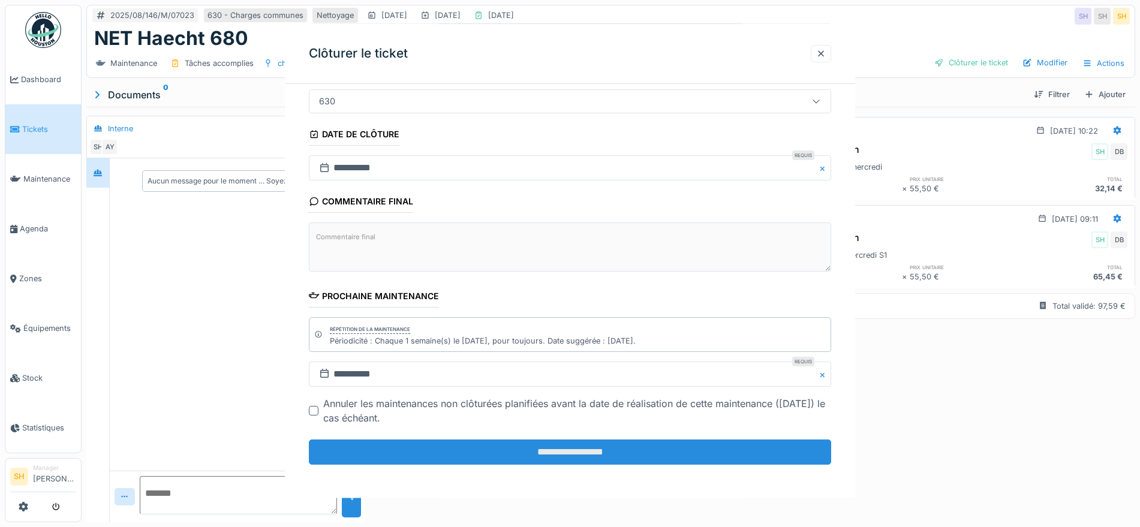
scroll to position [0, 0]
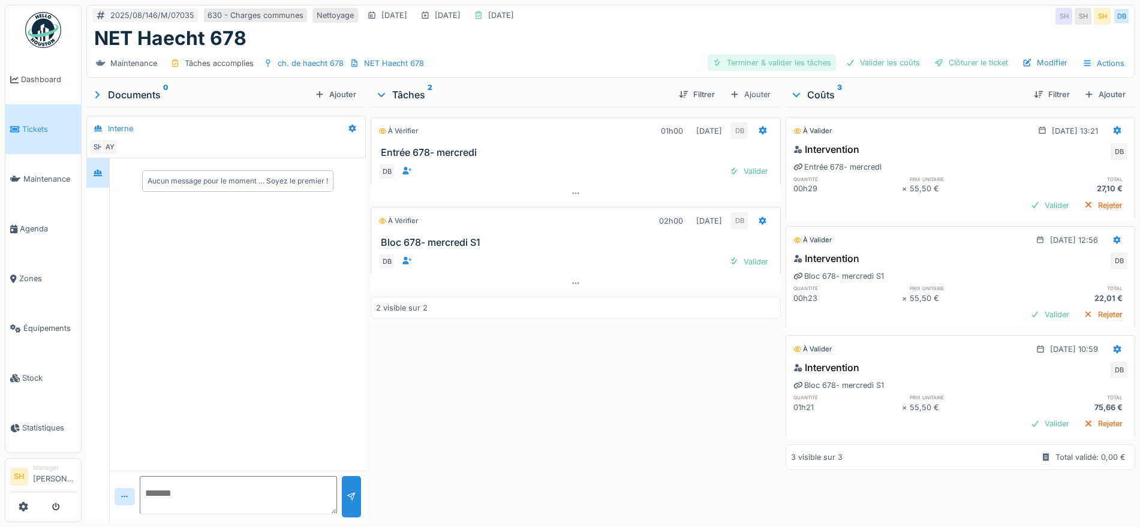
click at [774, 59] on div "Terminer & valider les tâches" at bounding box center [771, 63] width 128 height 16
click at [872, 59] on div "Valider les coûts" at bounding box center [883, 63] width 84 height 16
click at [941, 62] on div "Clôturer le ticket" at bounding box center [970, 63] width 83 height 16
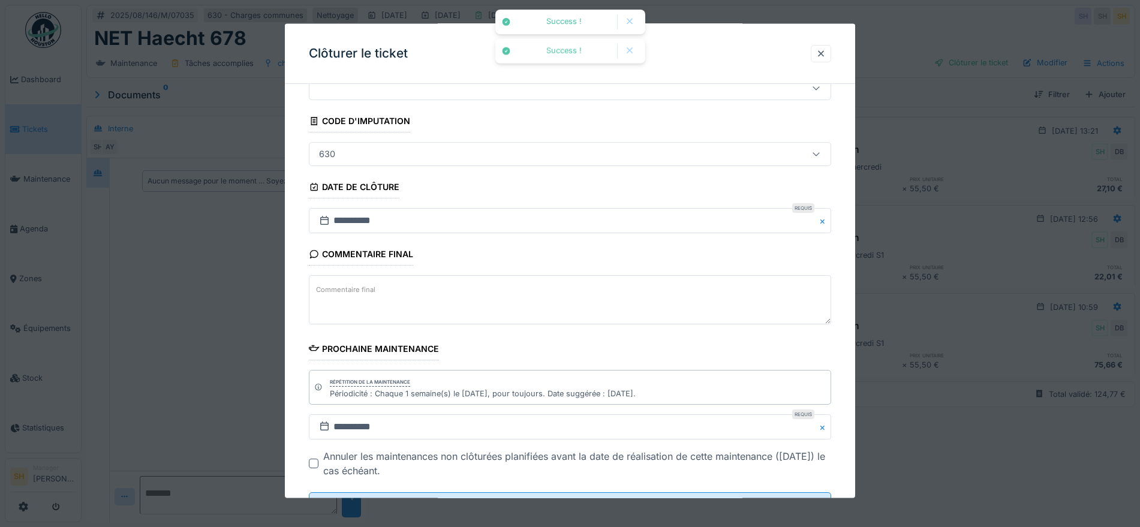
scroll to position [103, 0]
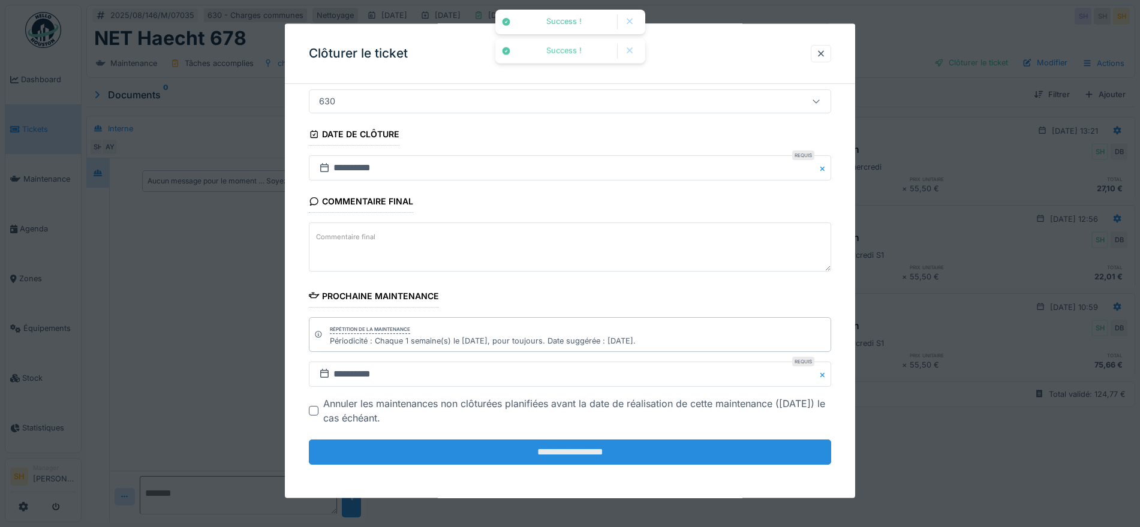
click at [652, 457] on input "**********" at bounding box center [570, 451] width 522 height 25
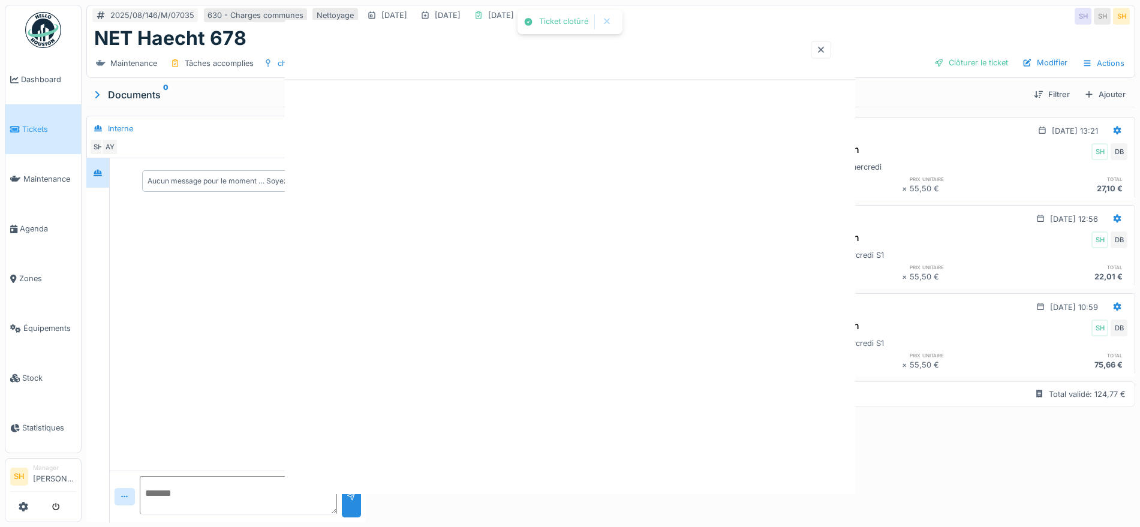
scroll to position [0, 0]
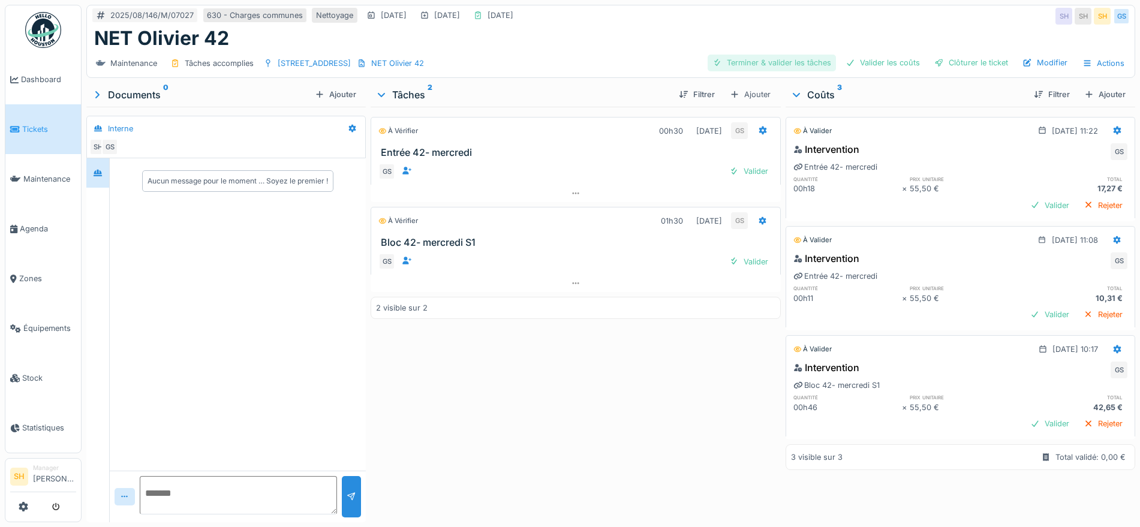
click at [791, 62] on div "Terminer & valider les tâches" at bounding box center [771, 63] width 128 height 16
click at [851, 59] on div "Valider les coûts" at bounding box center [883, 63] width 84 height 16
click at [945, 62] on div "Clôturer le ticket" at bounding box center [970, 63] width 83 height 16
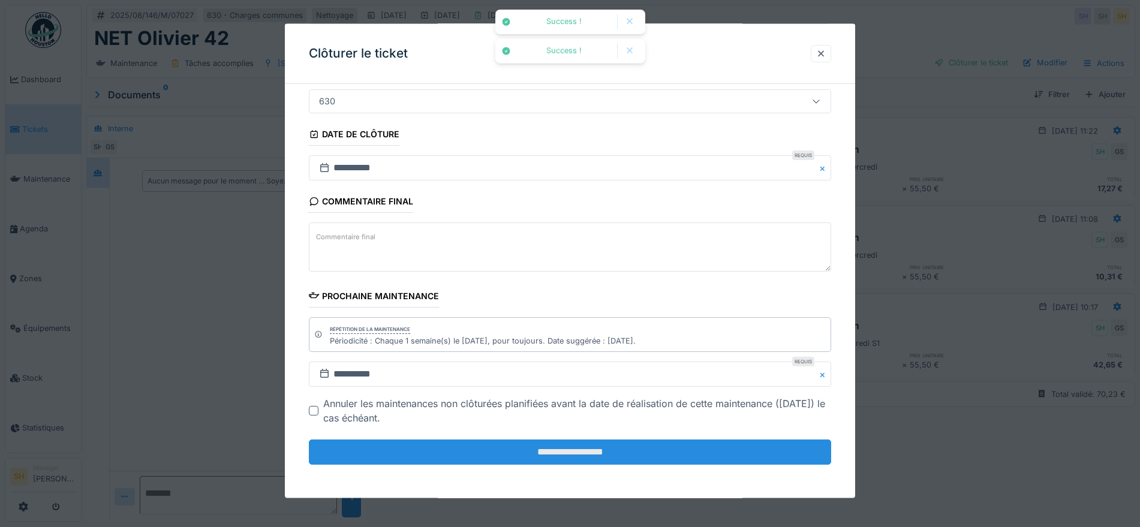
scroll to position [11, 0]
click at [552, 451] on input "**********" at bounding box center [570, 451] width 522 height 25
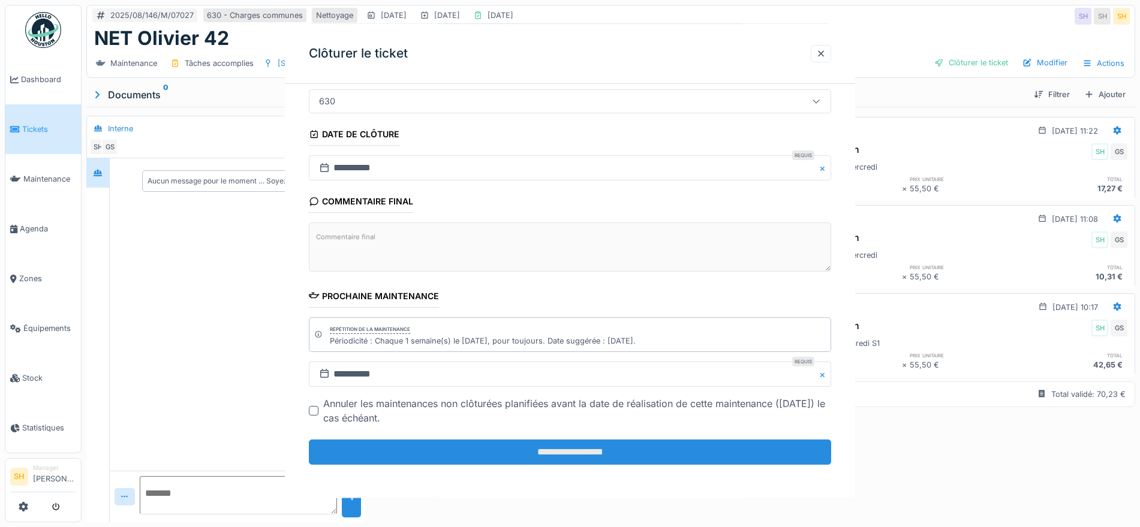
scroll to position [0, 0]
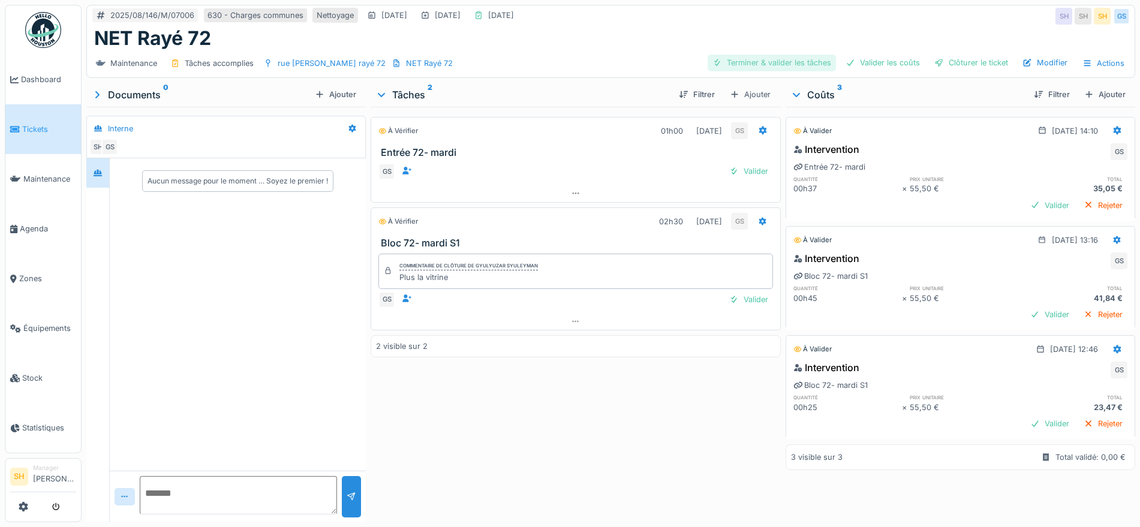
click at [773, 64] on div "Terminer & valider les tâches" at bounding box center [771, 63] width 128 height 16
click at [869, 64] on div "Valider les coûts" at bounding box center [883, 63] width 84 height 16
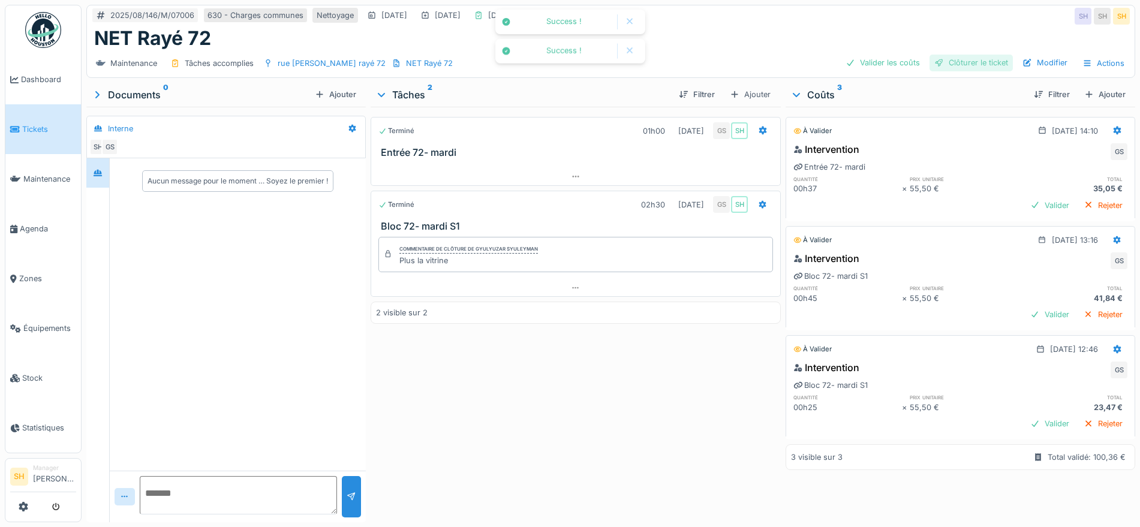
click at [943, 64] on div "Clôturer le ticket" at bounding box center [970, 63] width 83 height 16
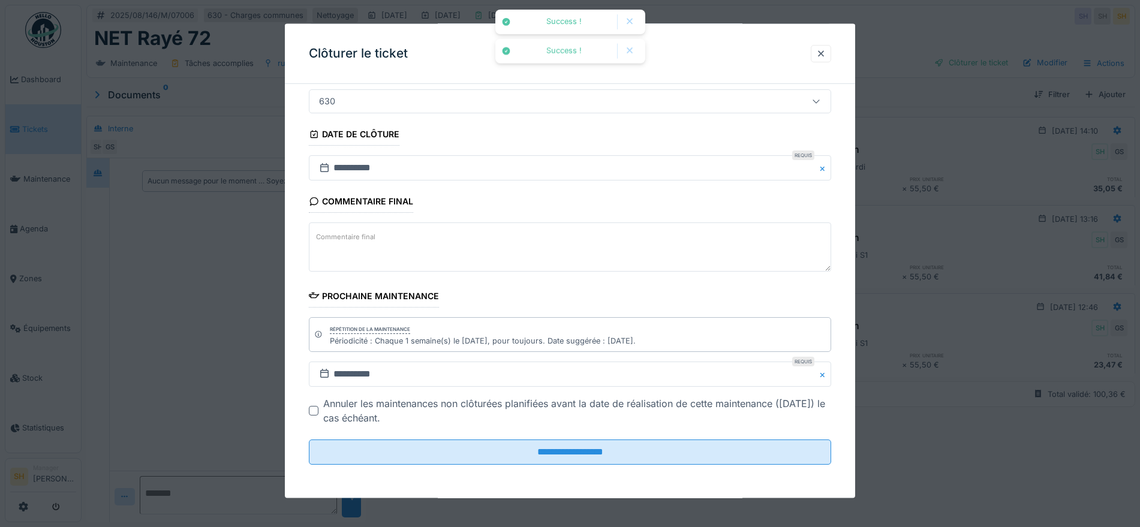
scroll to position [11, 0]
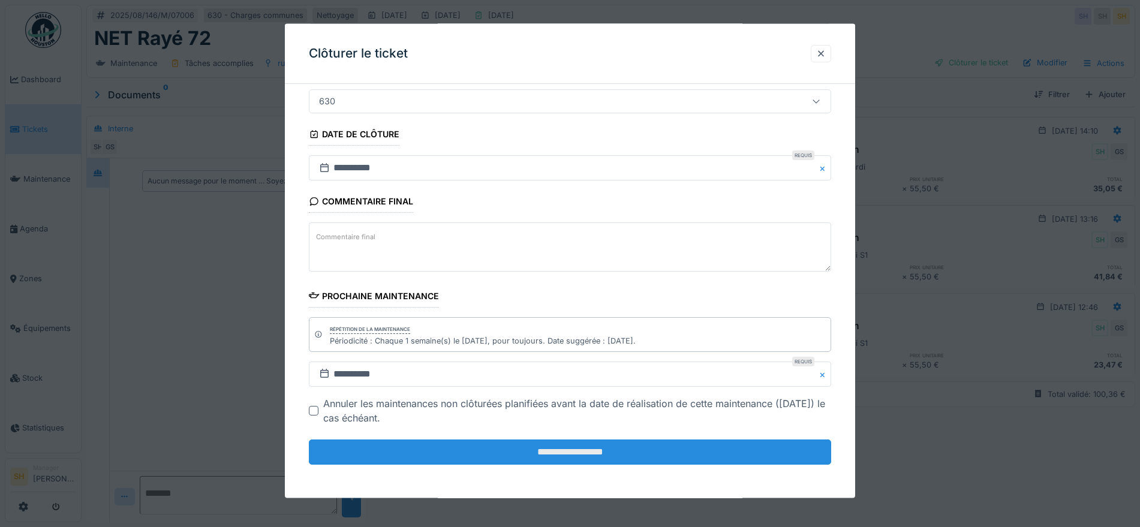
click at [688, 459] on input "**********" at bounding box center [570, 451] width 522 height 25
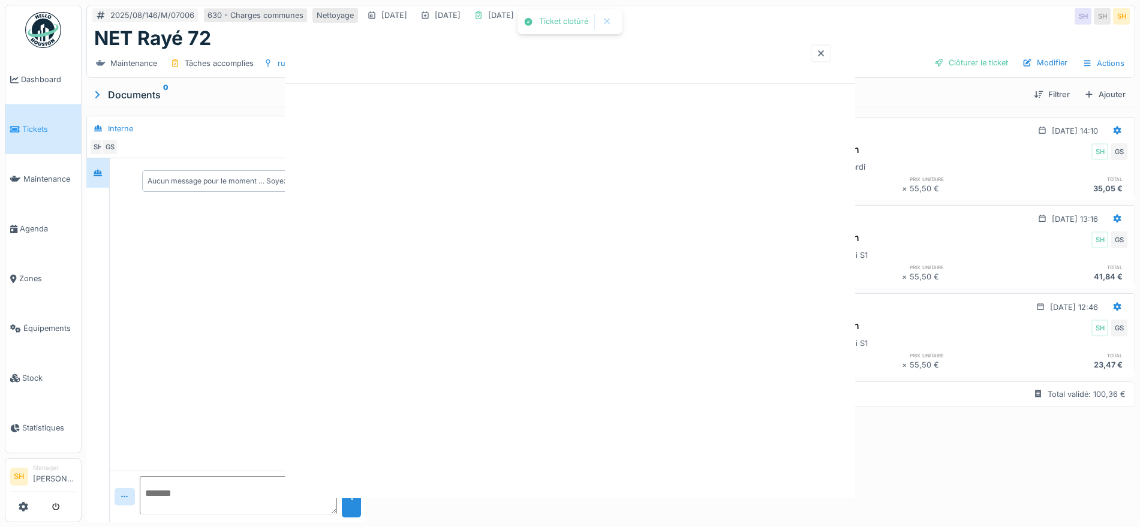
scroll to position [0, 0]
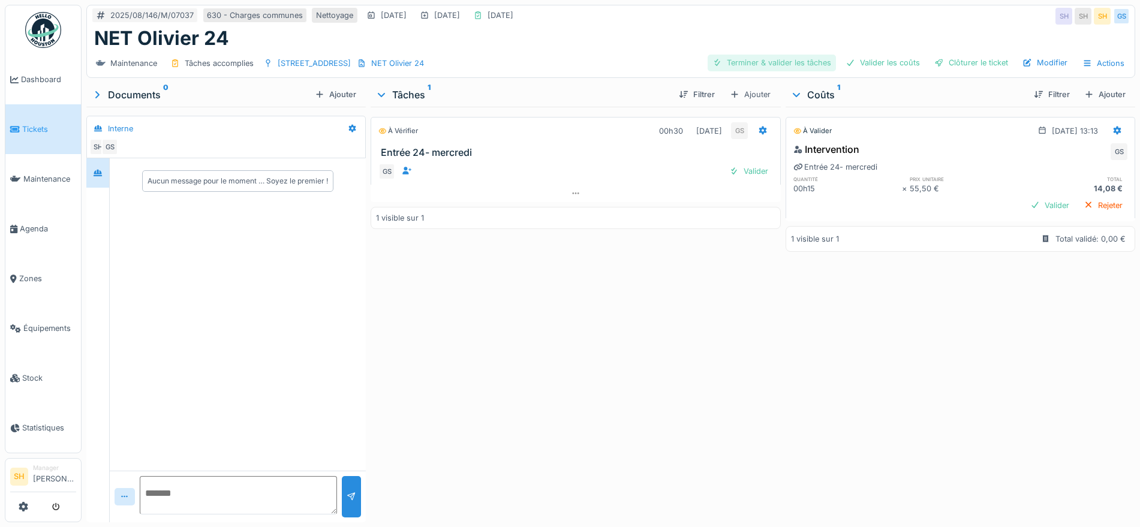
click at [785, 62] on div "Terminer & valider les tâches" at bounding box center [771, 63] width 128 height 16
click at [876, 57] on div "Valider les coûts" at bounding box center [883, 63] width 84 height 16
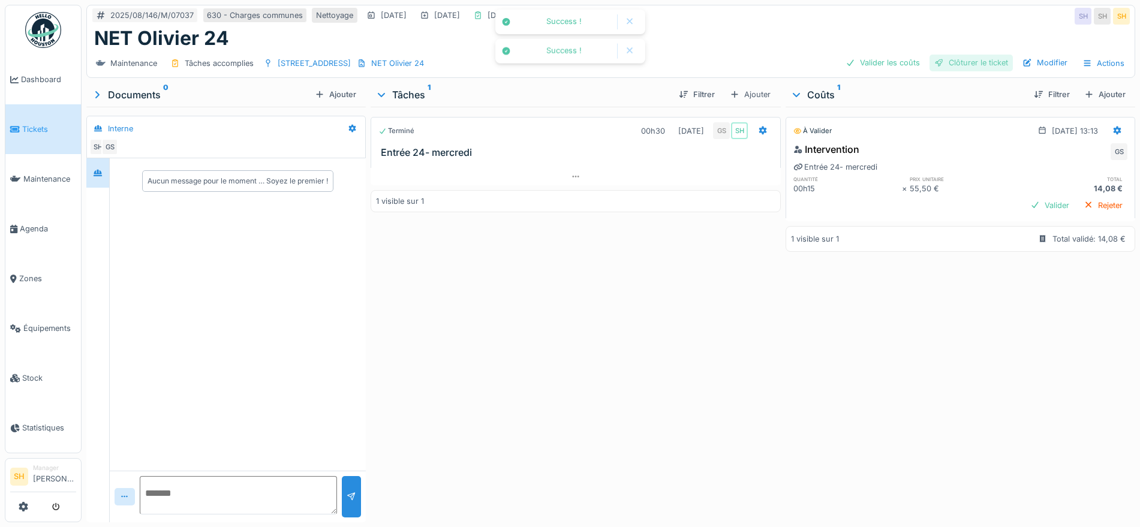
click at [954, 57] on div "Clôturer le ticket" at bounding box center [970, 63] width 83 height 16
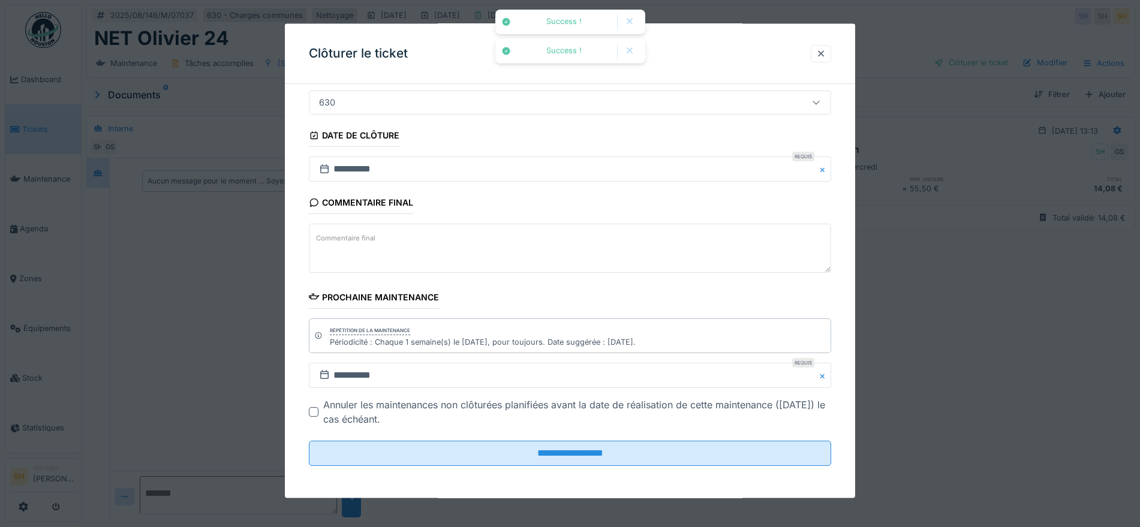
scroll to position [103, 0]
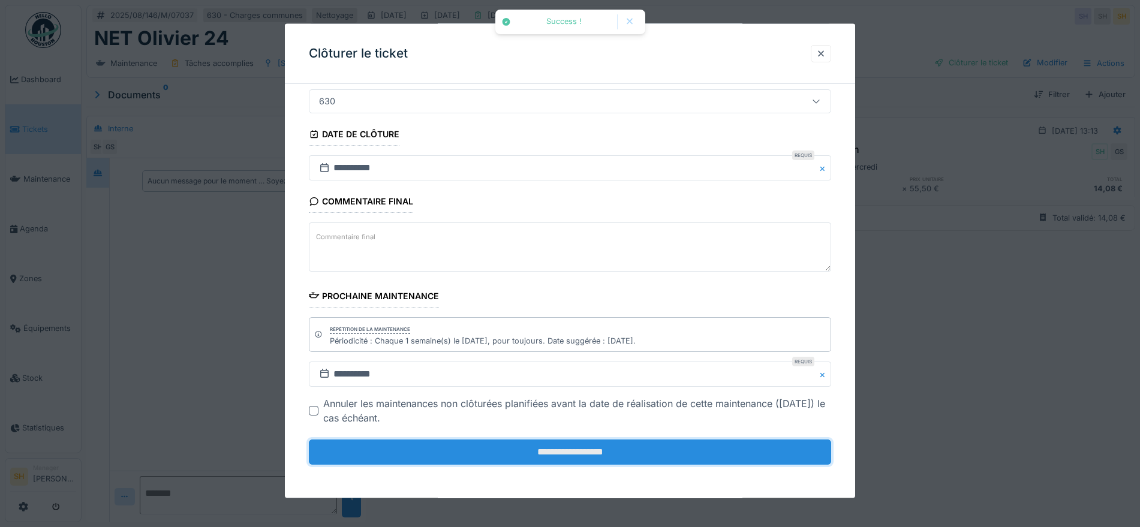
click at [616, 459] on input "**********" at bounding box center [570, 451] width 522 height 25
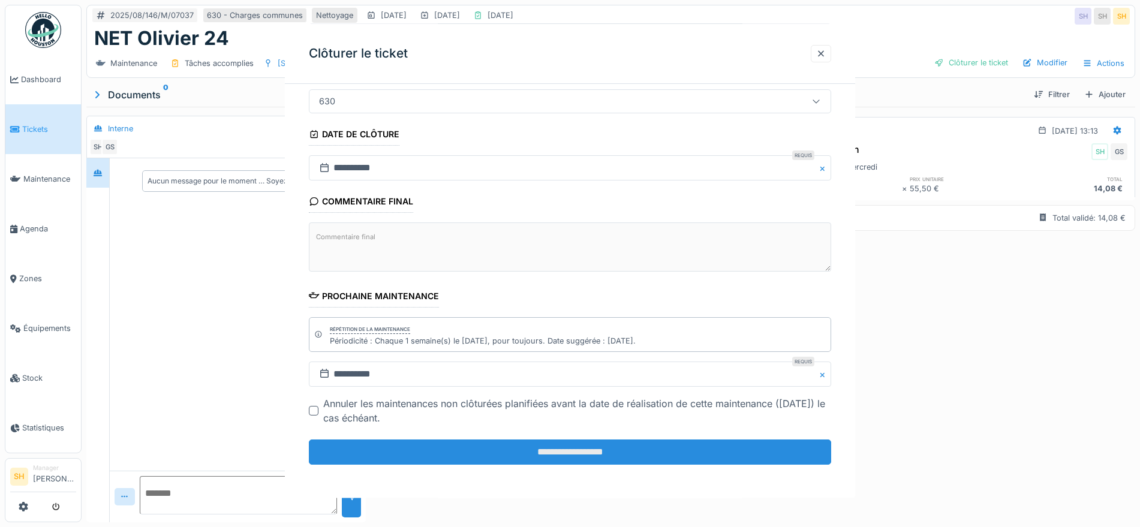
scroll to position [0, 0]
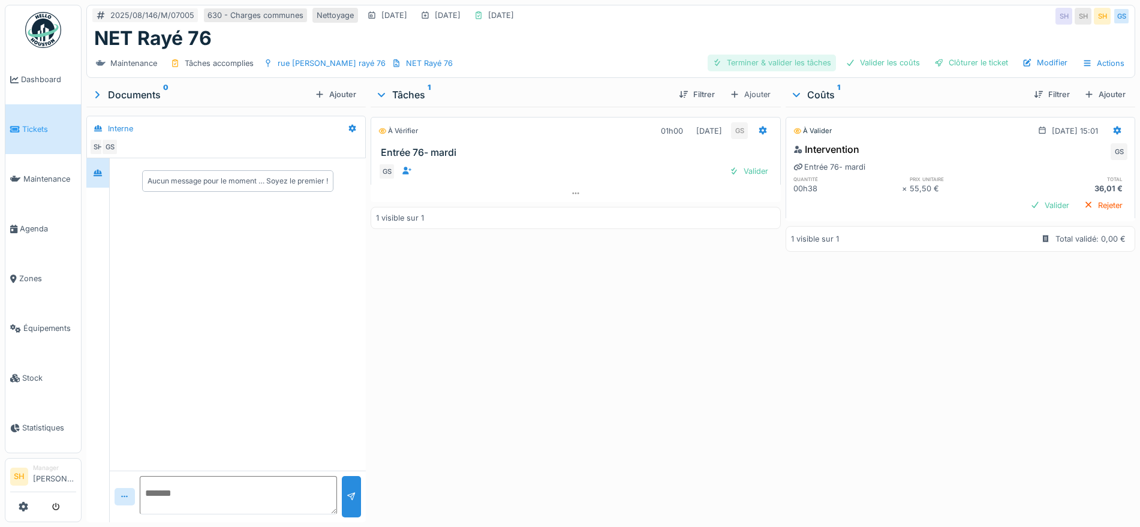
click at [766, 64] on div "Terminer & valider les tâches" at bounding box center [771, 63] width 128 height 16
click at [872, 65] on div "Valider les coûts" at bounding box center [883, 63] width 84 height 16
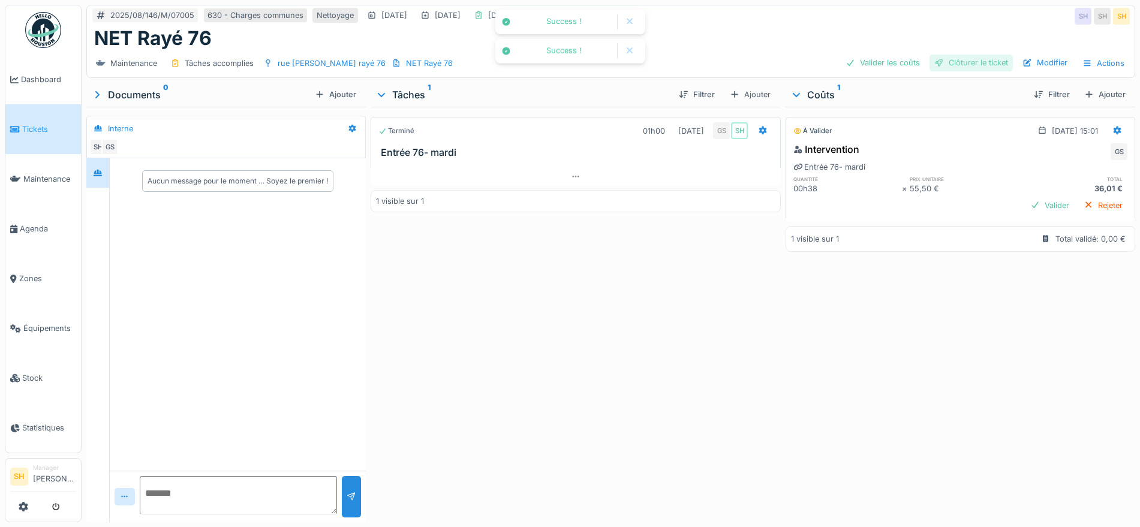
click at [938, 65] on div "Clôturer le ticket" at bounding box center [970, 63] width 83 height 16
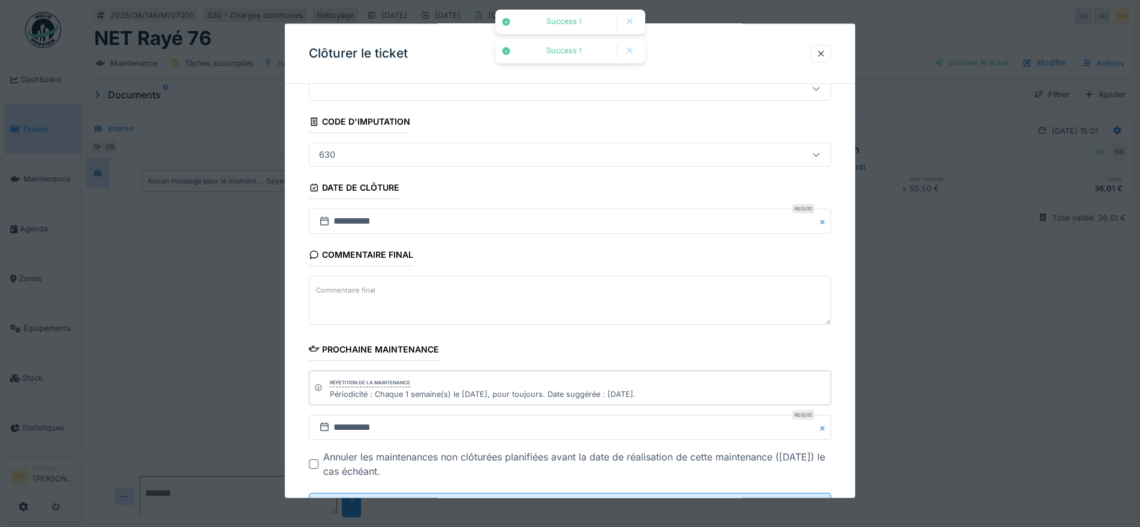
scroll to position [103, 0]
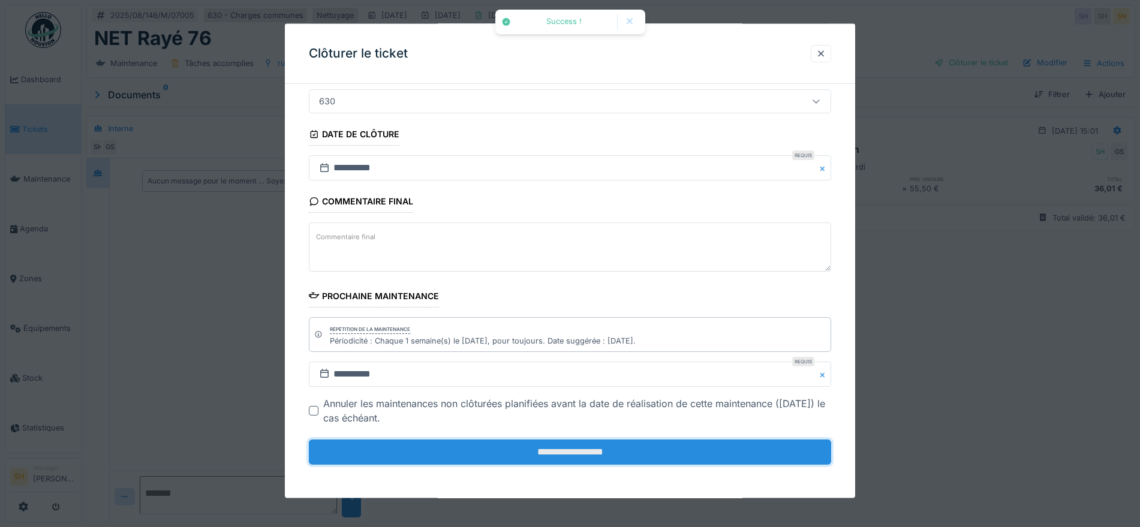
click at [642, 445] on input "**********" at bounding box center [570, 451] width 522 height 25
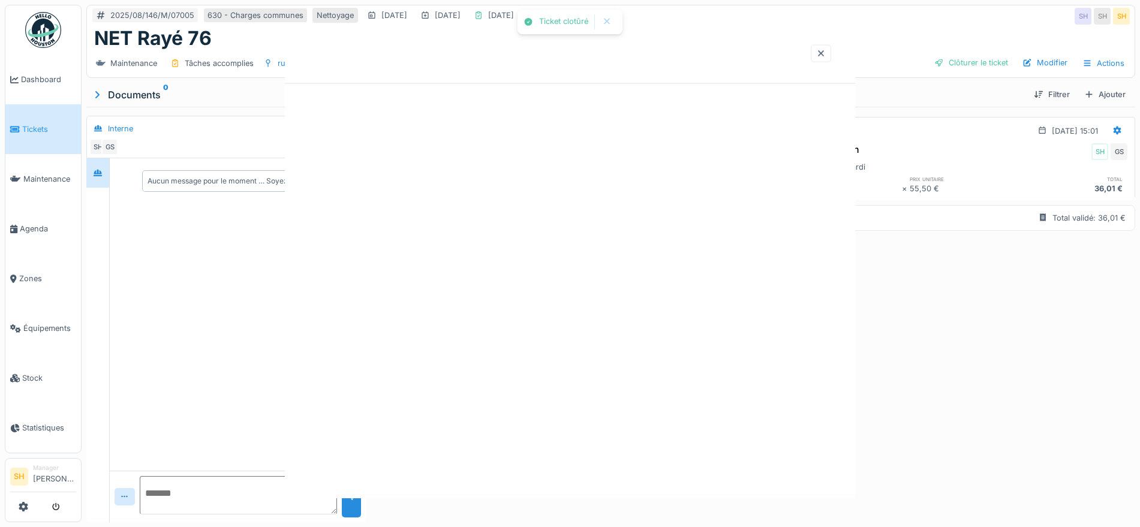
scroll to position [0, 0]
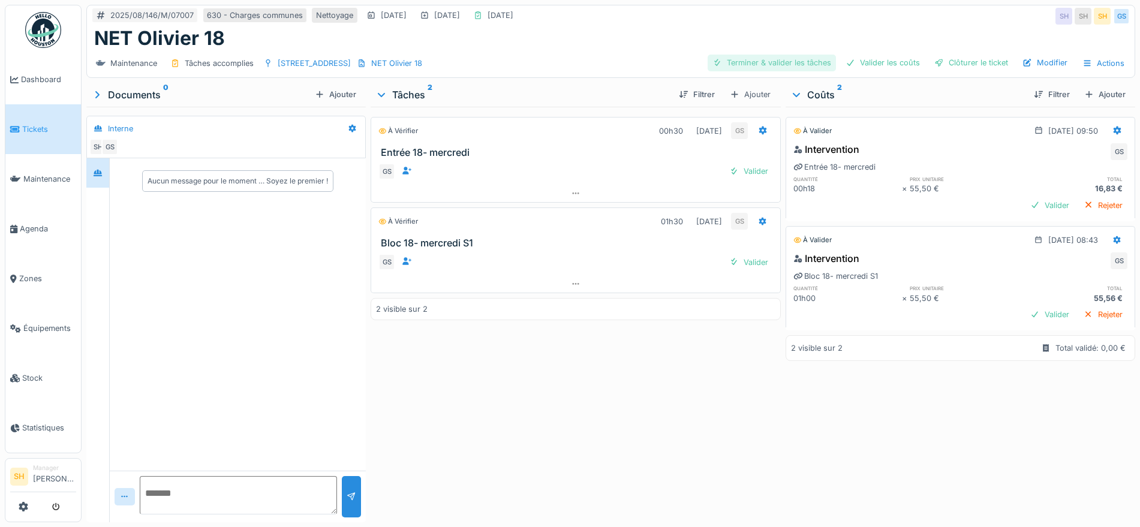
click at [762, 66] on div "Terminer & valider les tâches" at bounding box center [771, 63] width 128 height 16
click at [885, 58] on div "Valider les coûts" at bounding box center [883, 63] width 84 height 16
click at [953, 64] on div "Clôturer le ticket" at bounding box center [970, 63] width 83 height 16
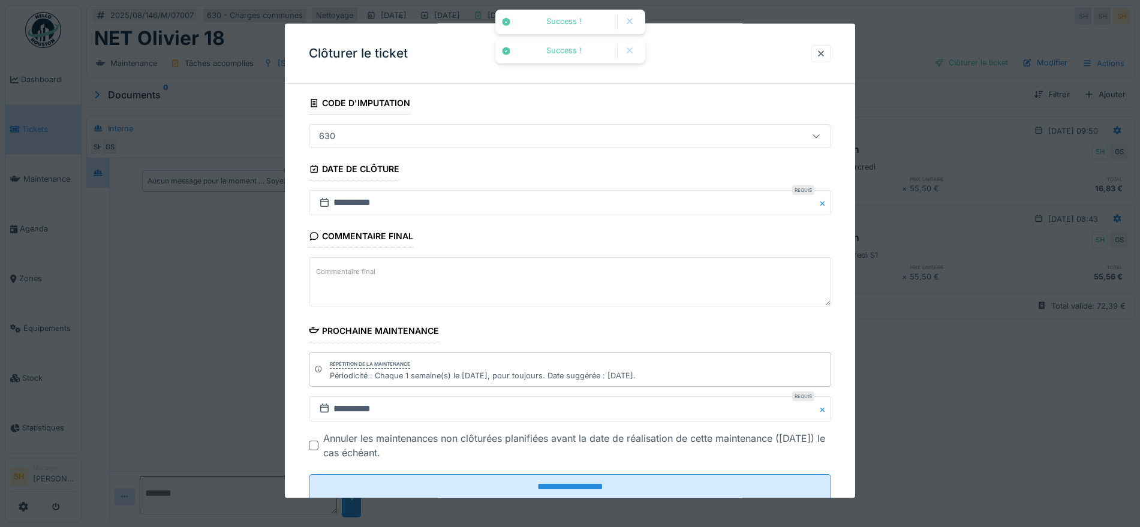
scroll to position [103, 0]
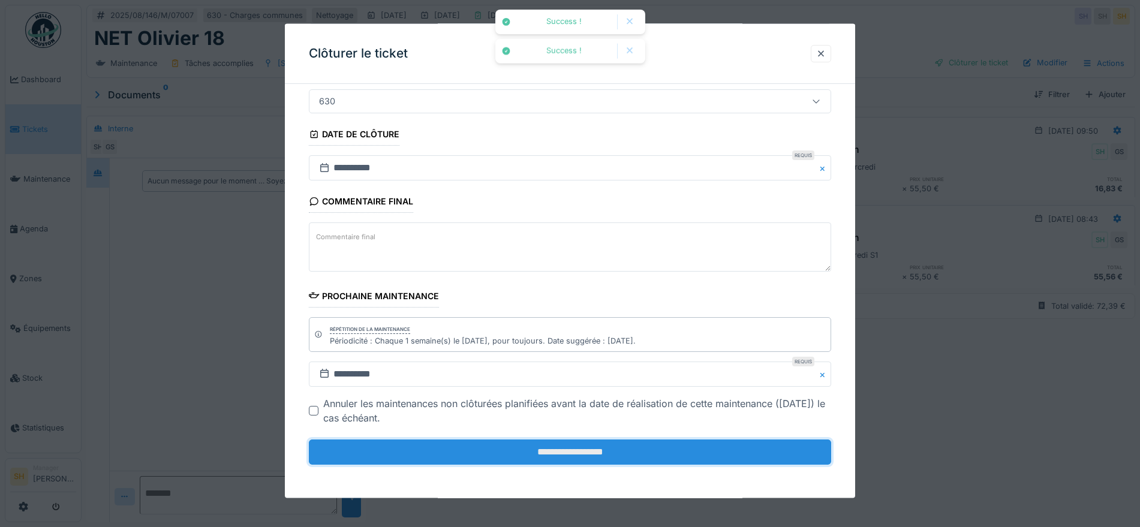
click at [682, 451] on input "**********" at bounding box center [570, 451] width 522 height 25
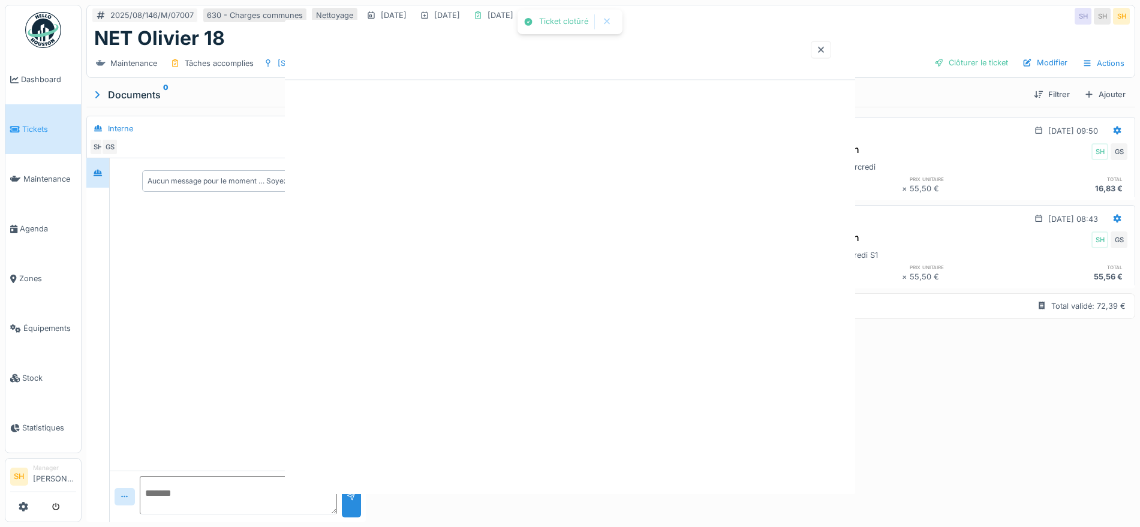
scroll to position [0, 0]
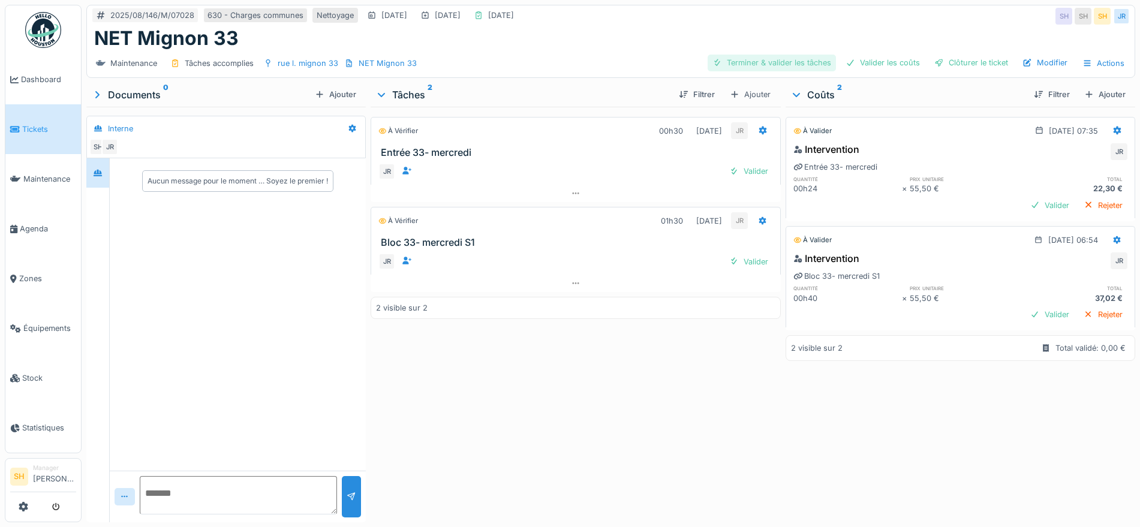
click at [773, 62] on div "Terminer & valider les tâches" at bounding box center [771, 63] width 128 height 16
click at [883, 62] on div "Valider les coûts" at bounding box center [883, 63] width 84 height 16
click at [970, 61] on div "Clôturer le ticket" at bounding box center [970, 63] width 83 height 16
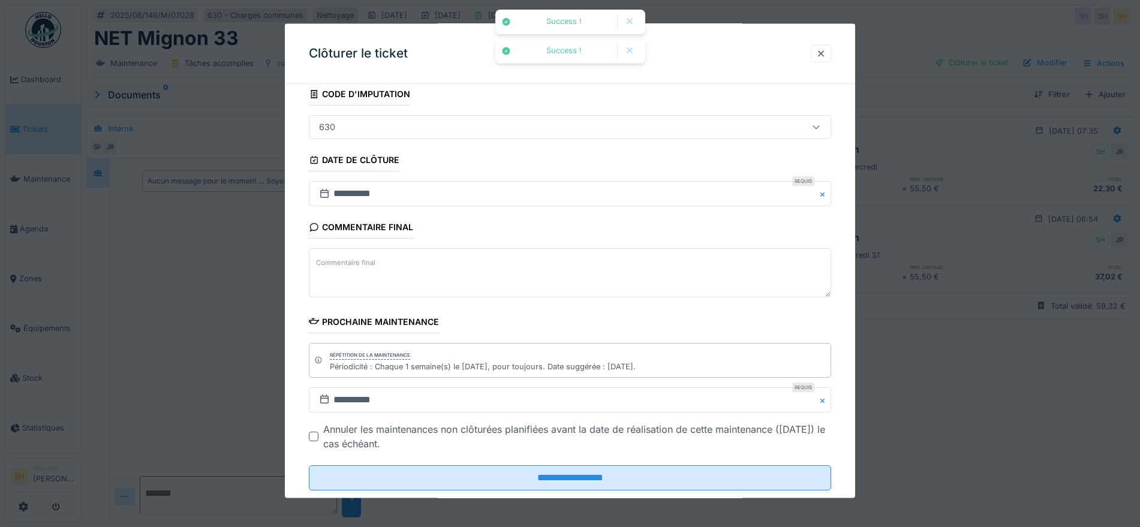
scroll to position [103, 0]
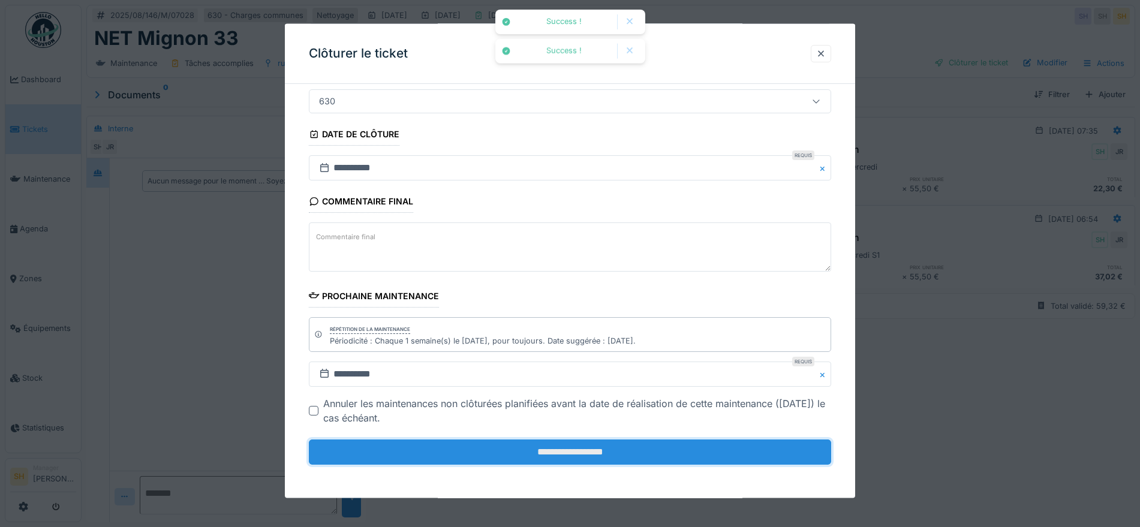
click at [715, 456] on input "**********" at bounding box center [570, 451] width 522 height 25
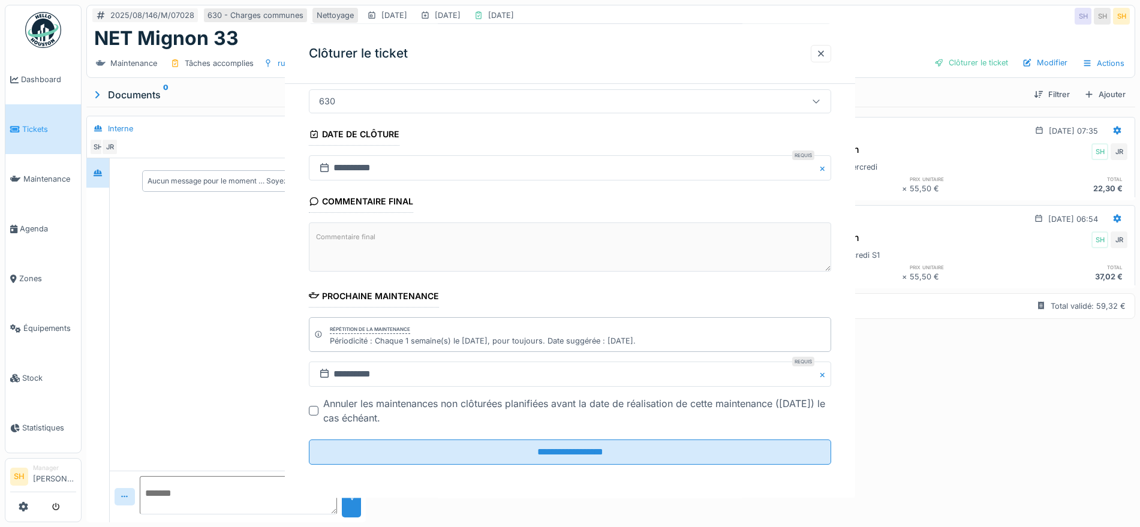
scroll to position [0, 0]
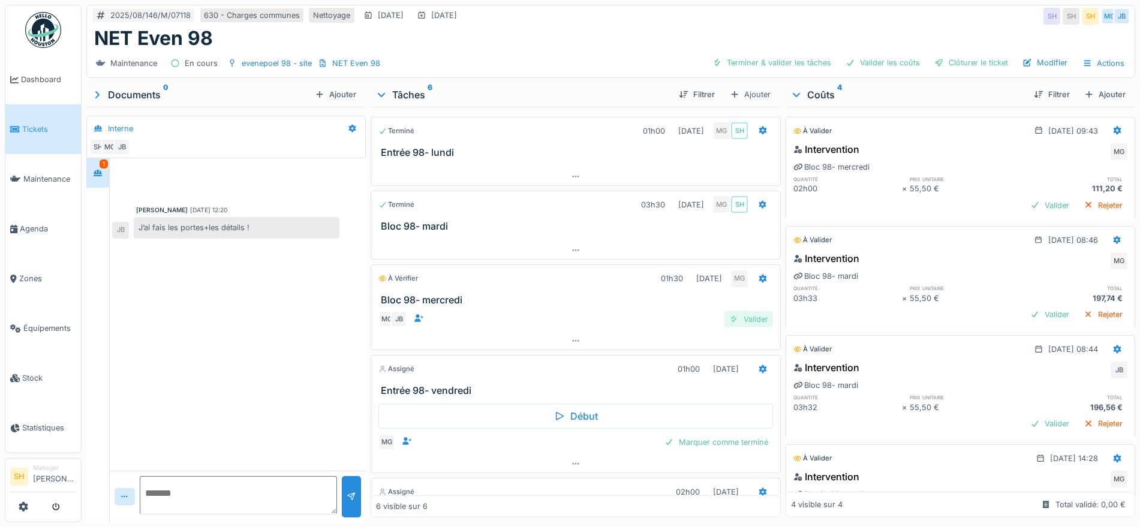
click at [750, 319] on div "Valider" at bounding box center [748, 319] width 49 height 16
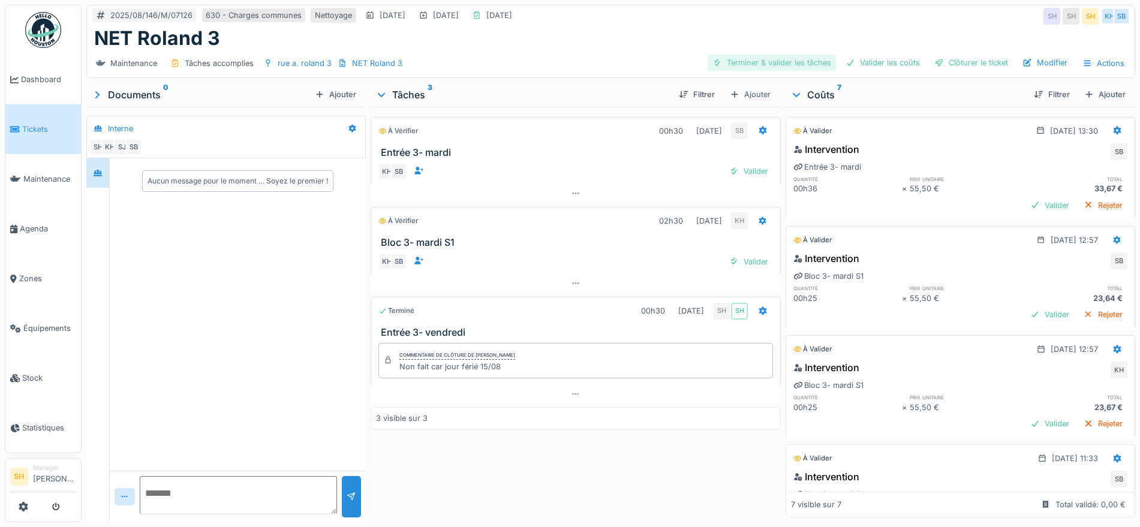
click at [792, 66] on div "Terminer & valider les tâches" at bounding box center [771, 63] width 128 height 16
click at [899, 56] on div "Valider les coûts" at bounding box center [883, 63] width 84 height 16
click at [973, 67] on div "Clôturer le ticket" at bounding box center [970, 63] width 83 height 16
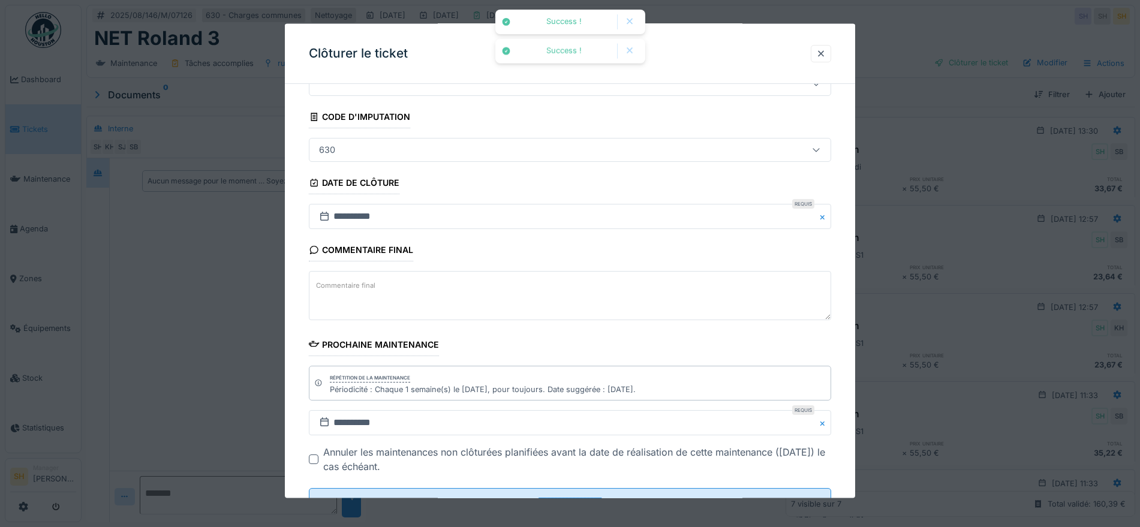
scroll to position [103, 0]
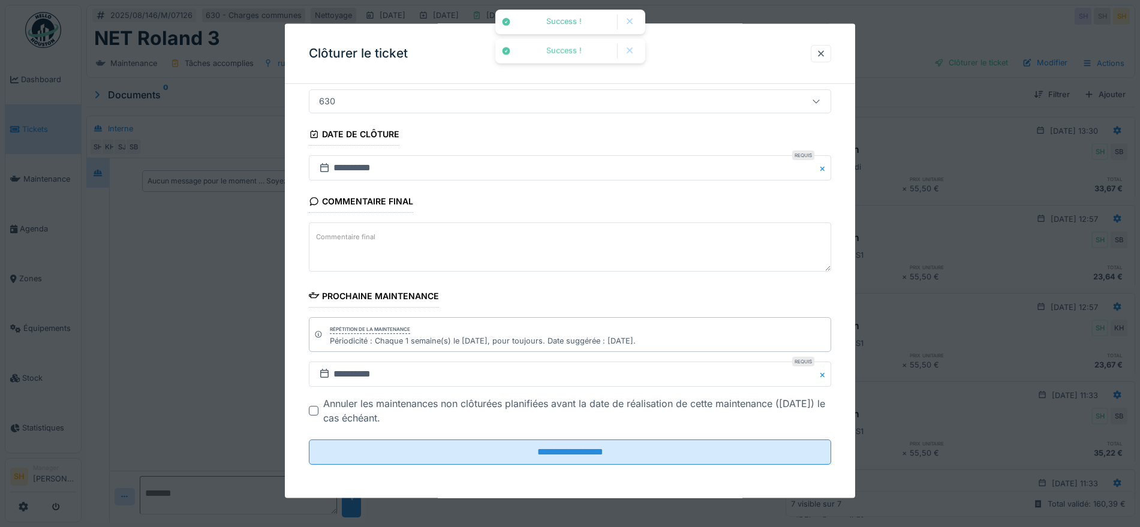
click at [656, 465] on fieldset "**********" at bounding box center [570, 232] width 522 height 483
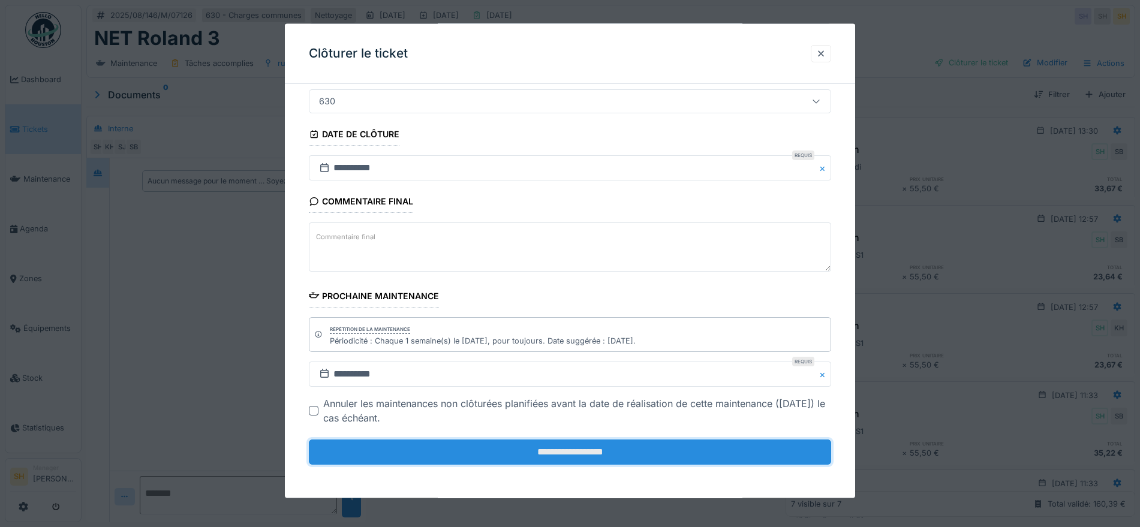
click at [656, 454] on input "**********" at bounding box center [570, 451] width 522 height 25
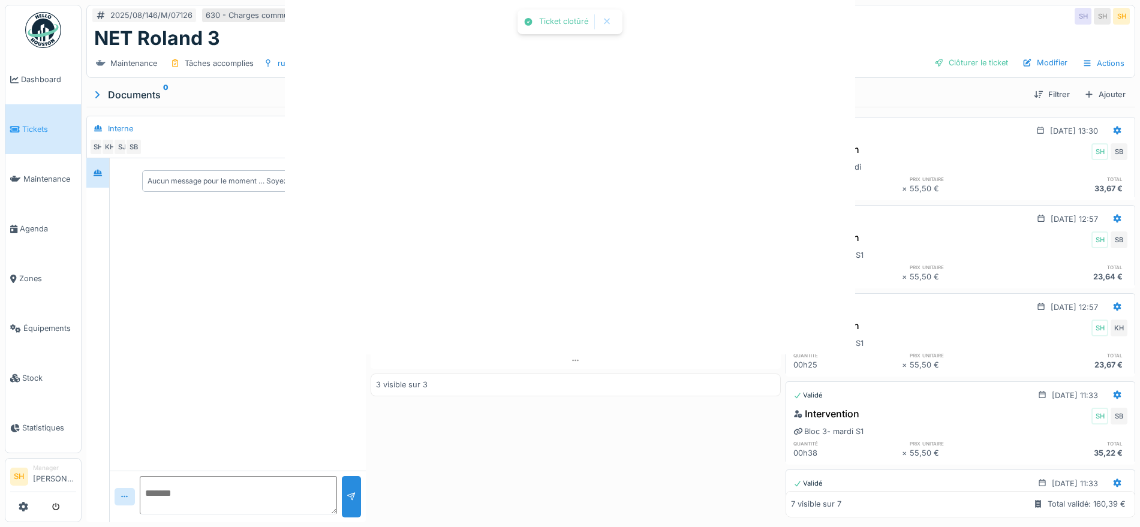
scroll to position [0, 0]
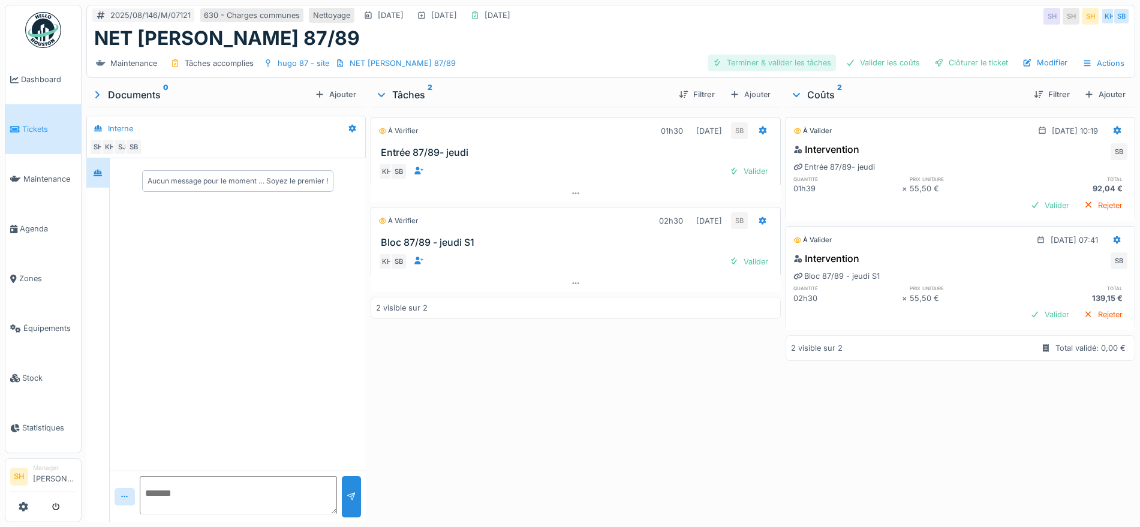
click at [771, 64] on div "Terminer & valider les tâches" at bounding box center [771, 63] width 128 height 16
click at [850, 65] on div "Valider les coûts" at bounding box center [883, 63] width 84 height 16
click at [941, 65] on div "Clôturer le ticket" at bounding box center [970, 63] width 83 height 16
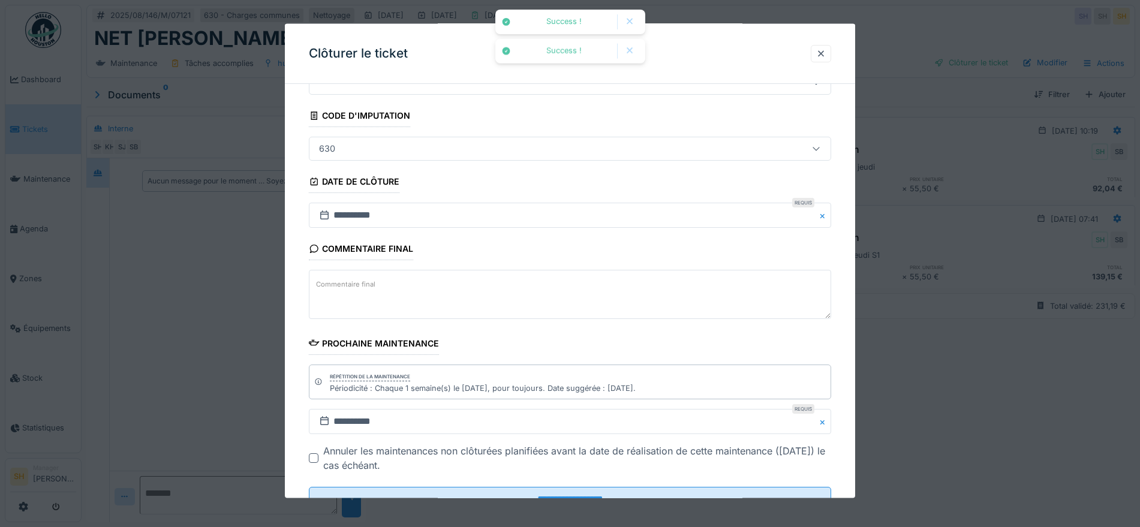
scroll to position [103, 0]
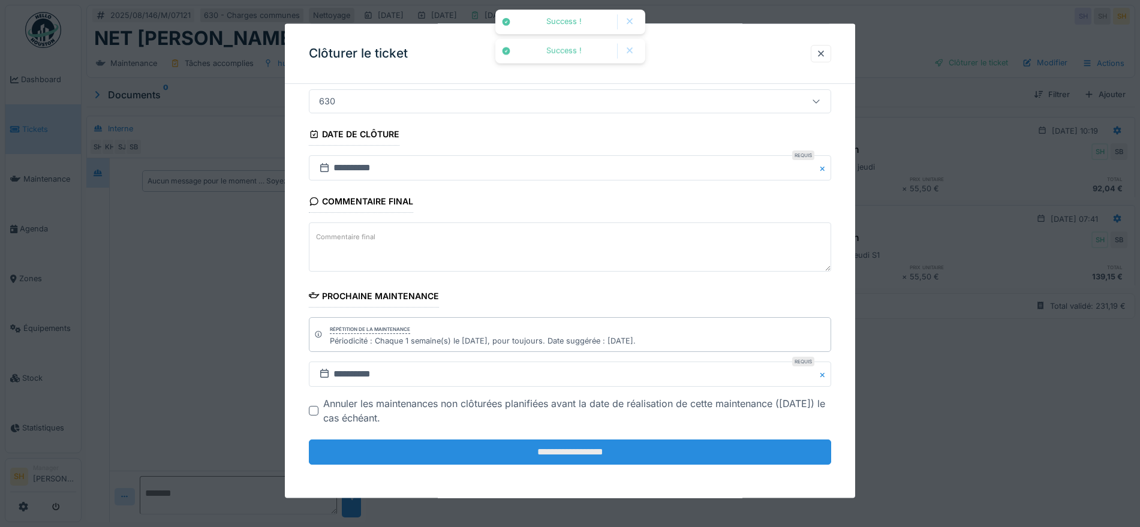
click at [617, 460] on input "**********" at bounding box center [570, 451] width 522 height 25
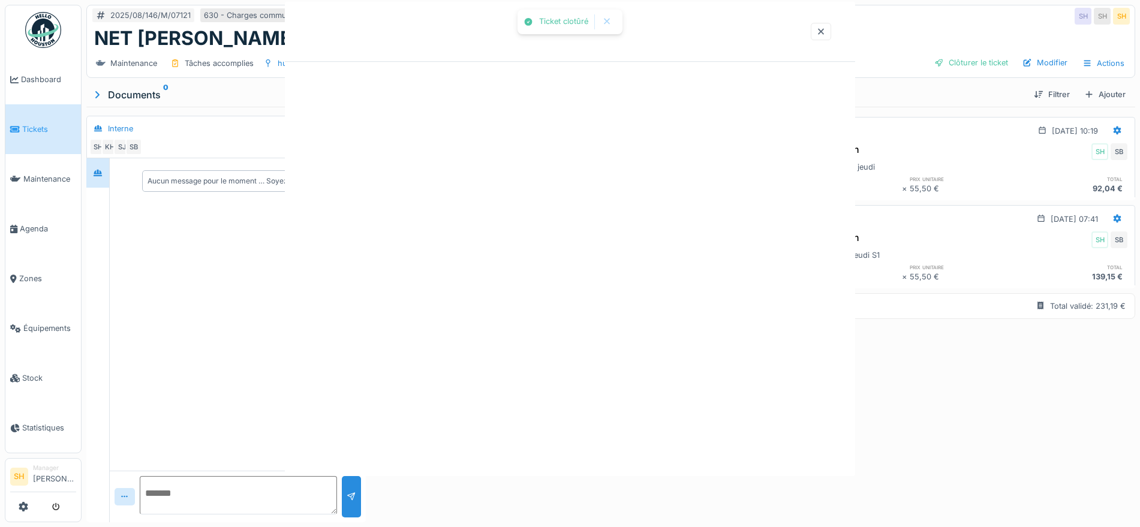
scroll to position [0, 0]
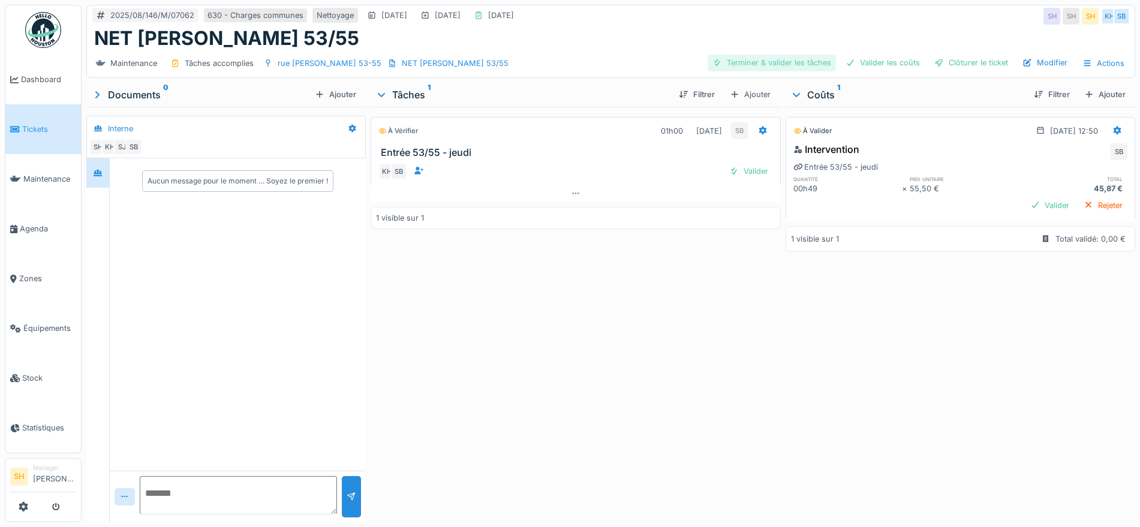
click at [774, 64] on div "Terminer & valider les tâches" at bounding box center [771, 63] width 128 height 16
click at [865, 61] on div "Valider les coûts" at bounding box center [883, 63] width 84 height 16
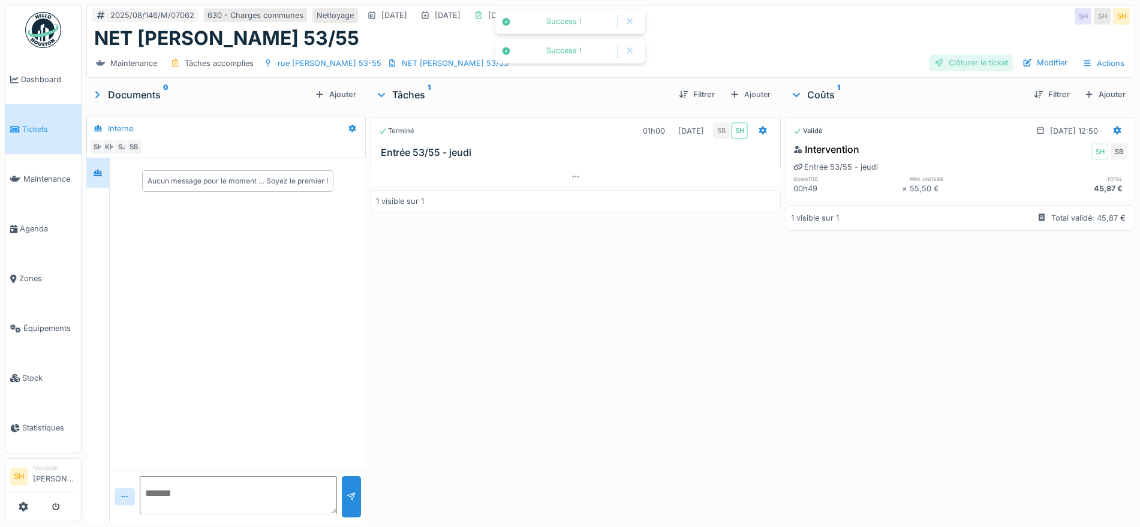
click at [938, 67] on div "Clôturer le ticket" at bounding box center [970, 63] width 83 height 16
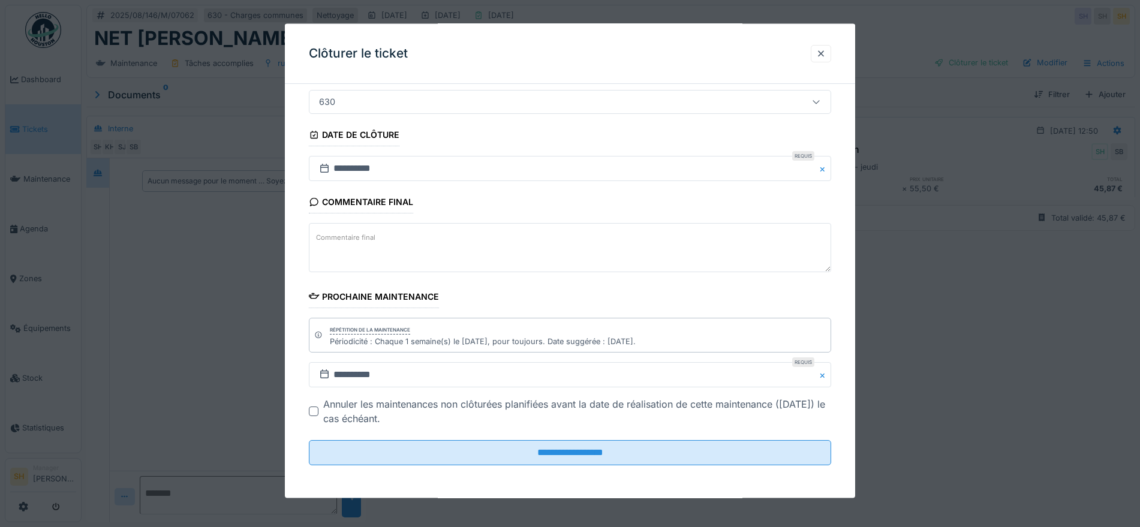
scroll to position [103, 0]
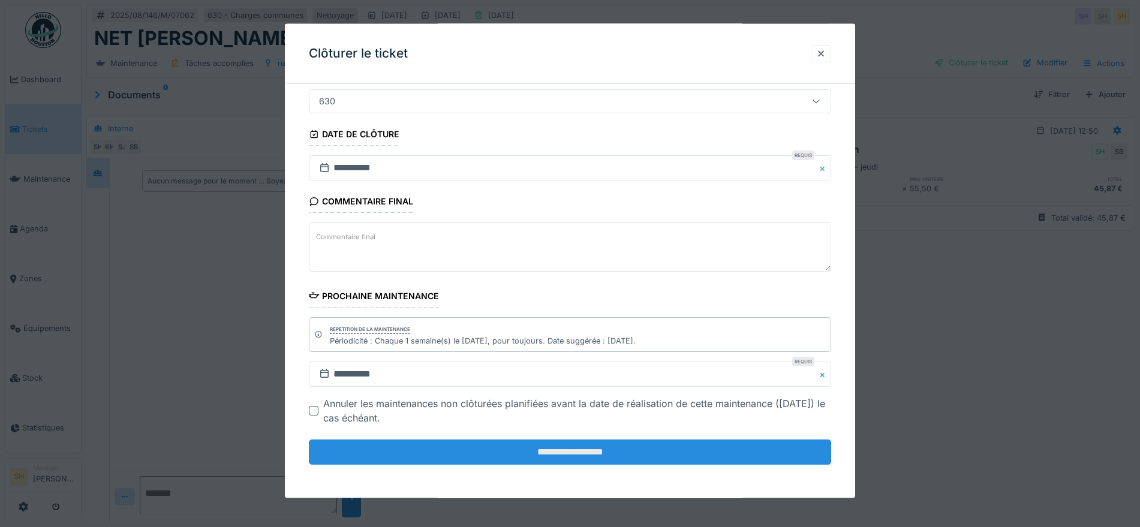
click at [536, 459] on input "**********" at bounding box center [570, 451] width 522 height 25
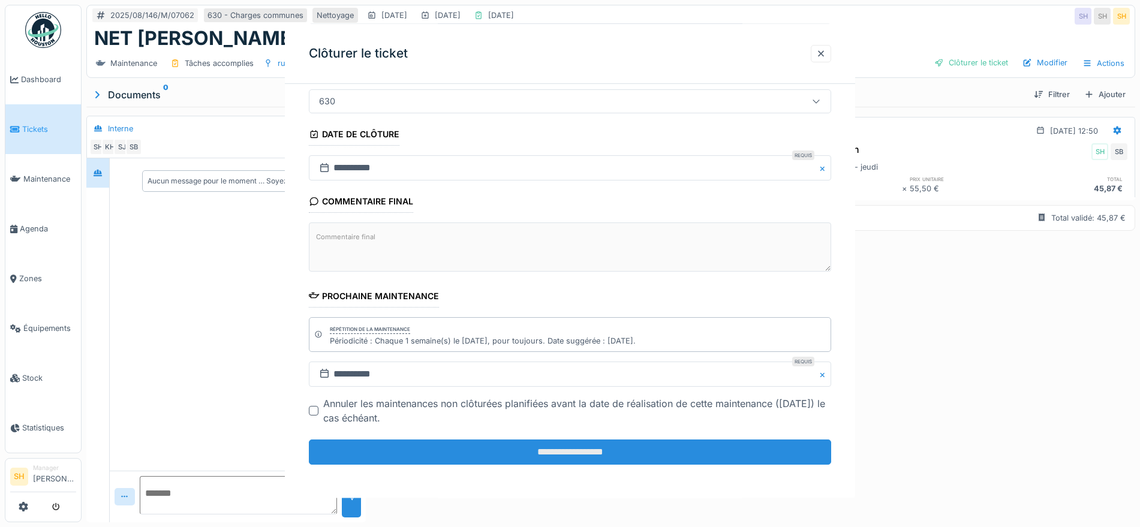
scroll to position [0, 0]
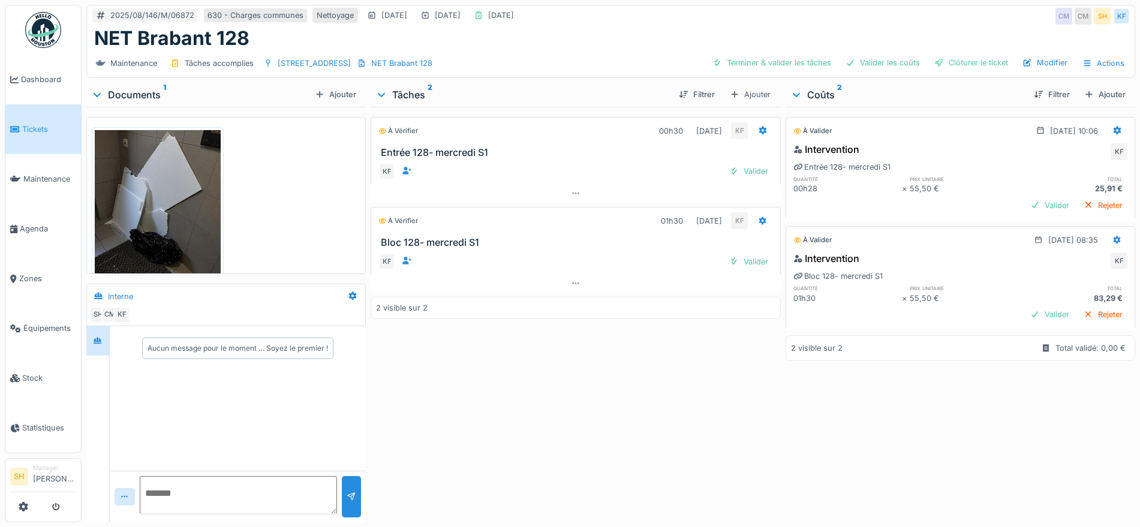
click at [140, 180] on img at bounding box center [158, 214] width 126 height 168
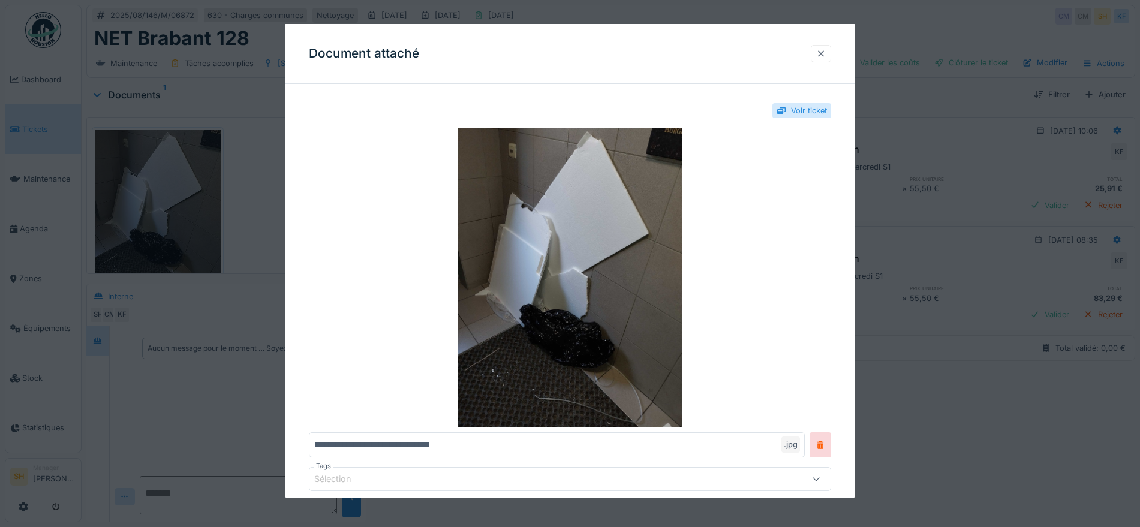
click at [826, 50] on div at bounding box center [821, 52] width 10 height 11
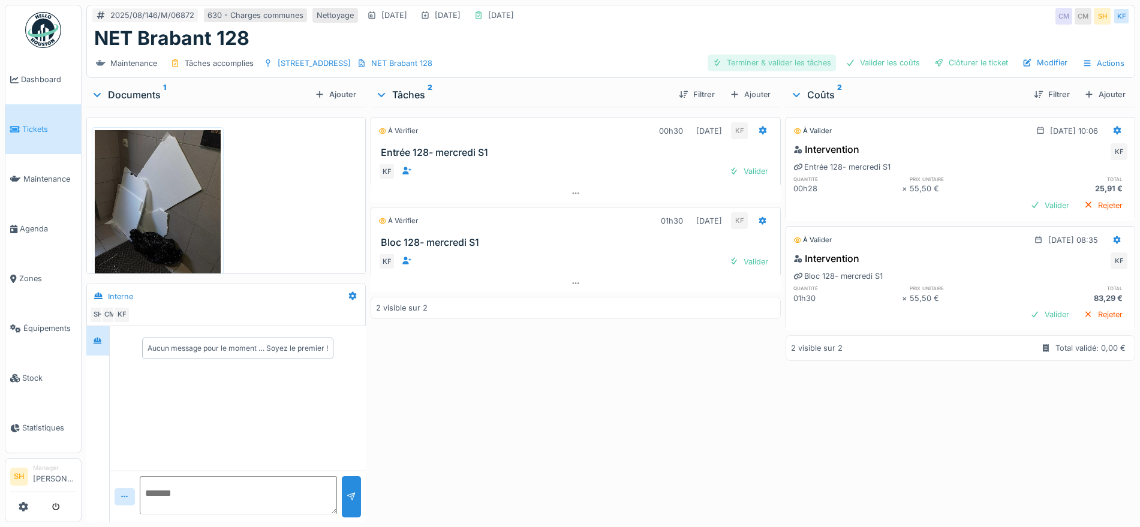
click at [781, 60] on div "Terminer & valider les tâches" at bounding box center [771, 63] width 128 height 16
click at [851, 63] on div "Valider les coûts" at bounding box center [883, 63] width 84 height 16
click at [933, 65] on div "Clôturer le ticket" at bounding box center [970, 63] width 83 height 16
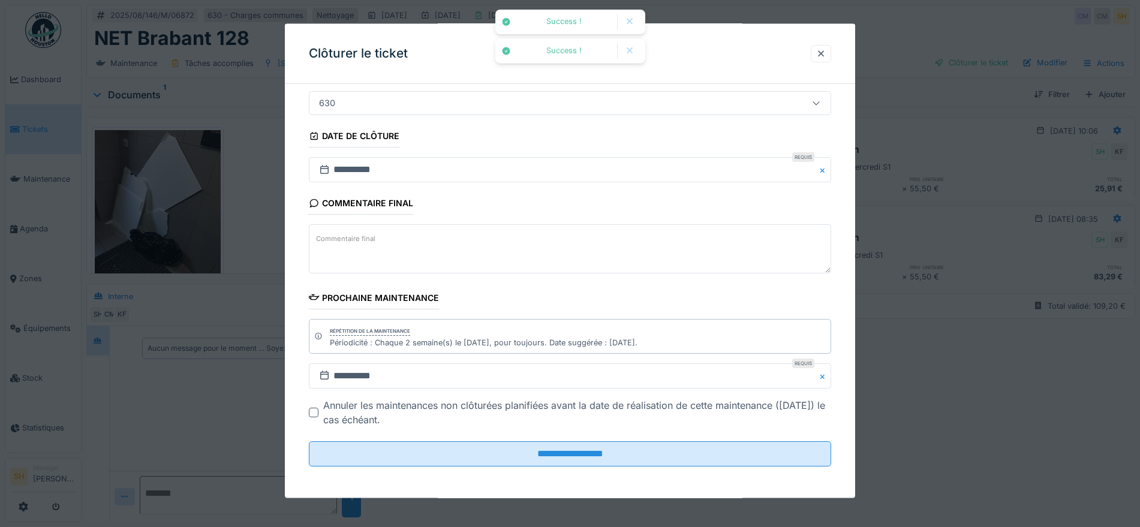
scroll to position [103, 0]
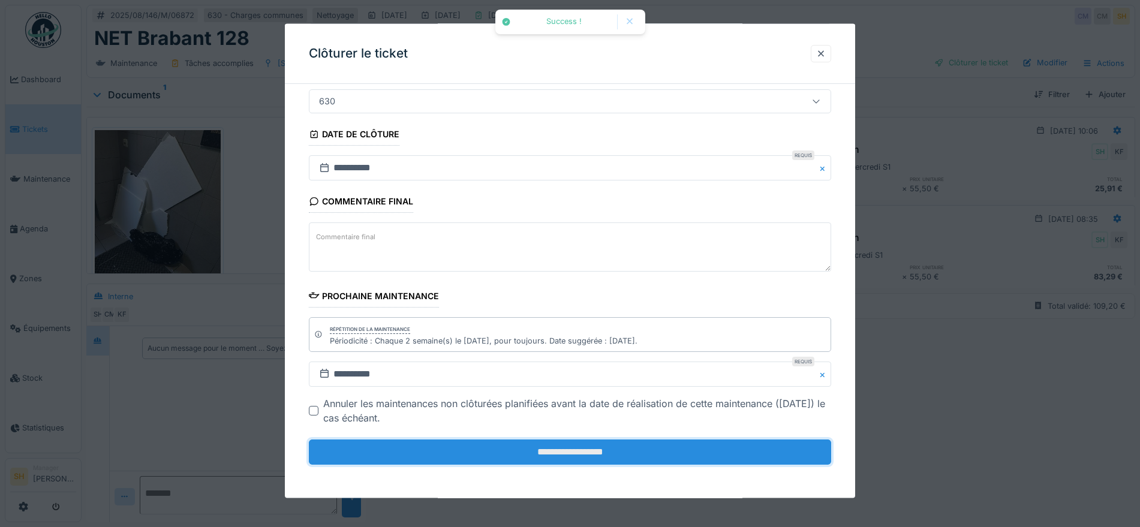
click at [528, 448] on input "**********" at bounding box center [570, 451] width 522 height 25
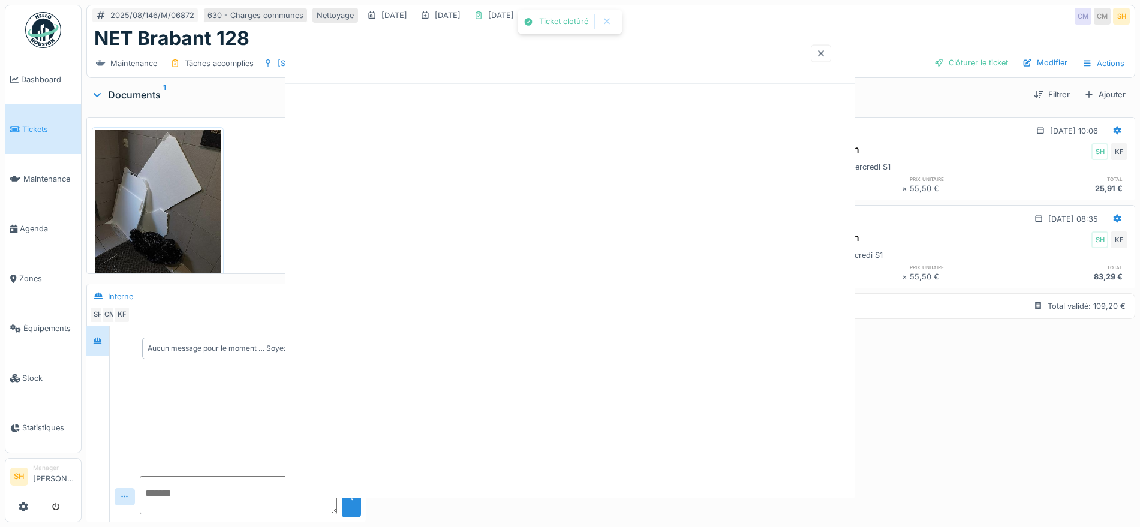
scroll to position [0, 0]
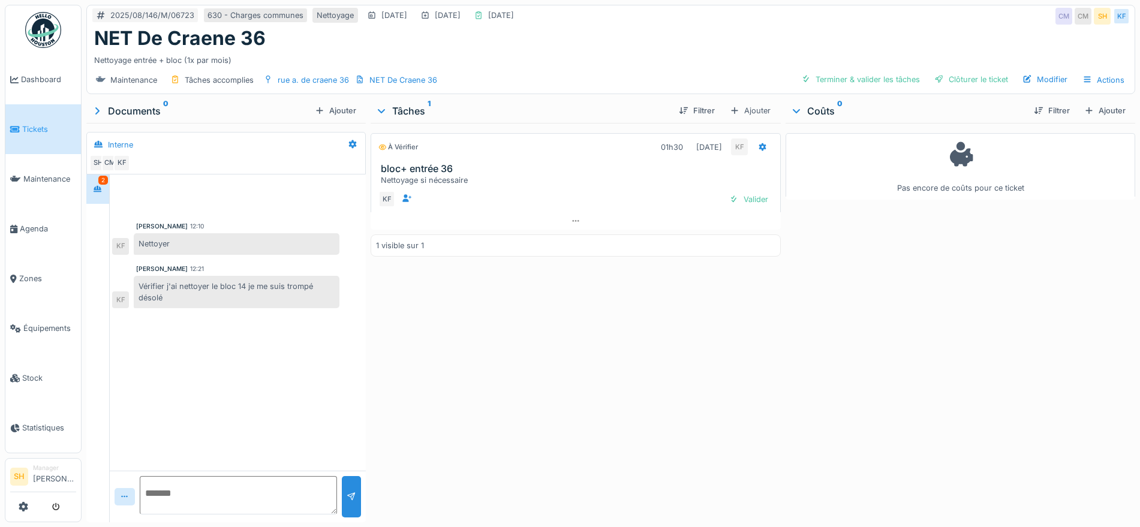
click at [182, 238] on div "Nettoyer" at bounding box center [237, 243] width 206 height 21
click at [242, 495] on textarea at bounding box center [238, 495] width 197 height 38
type textarea "**********"
click at [350, 502] on div at bounding box center [351, 496] width 19 height 41
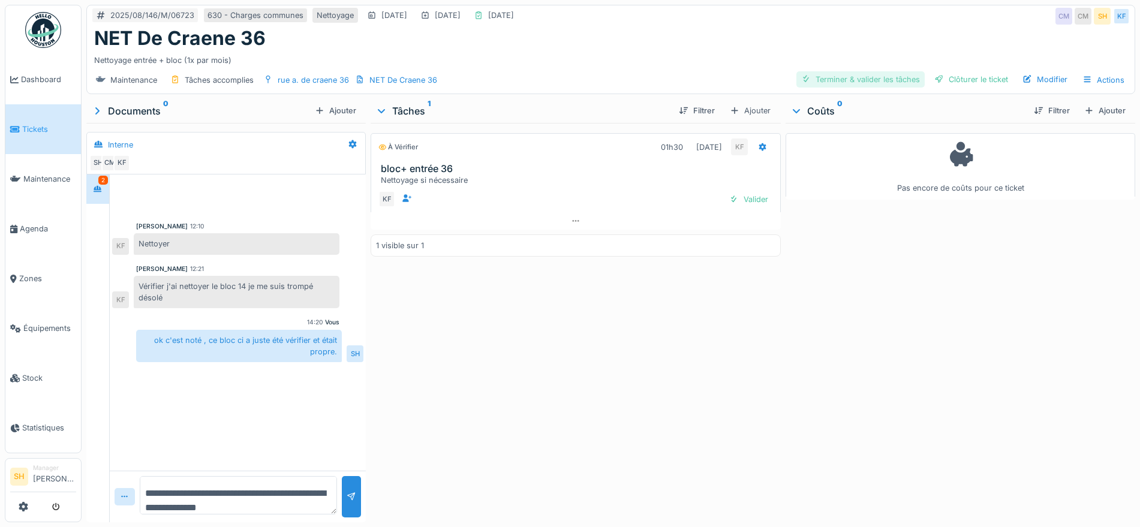
click at [847, 78] on div "Terminer & valider les tâches" at bounding box center [860, 79] width 128 height 16
click at [938, 76] on div "Clôturer le ticket" at bounding box center [970, 79] width 83 height 16
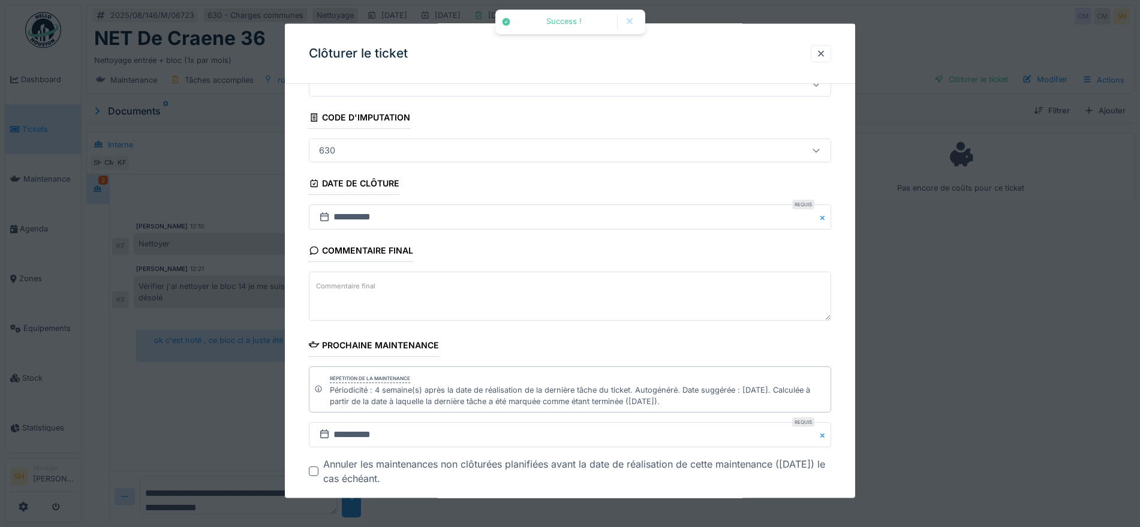
scroll to position [114, 0]
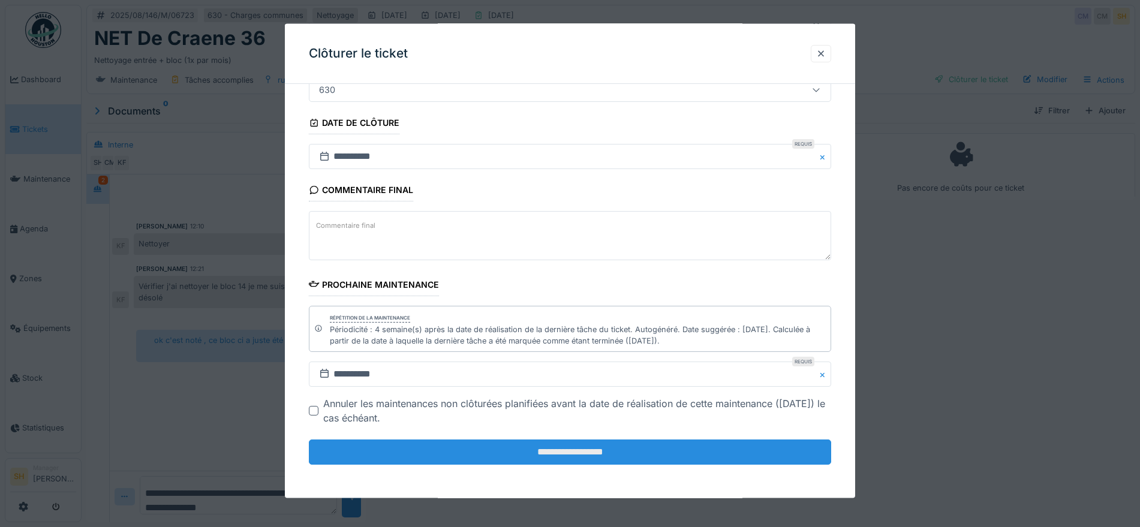
click at [597, 460] on input "**********" at bounding box center [570, 451] width 522 height 25
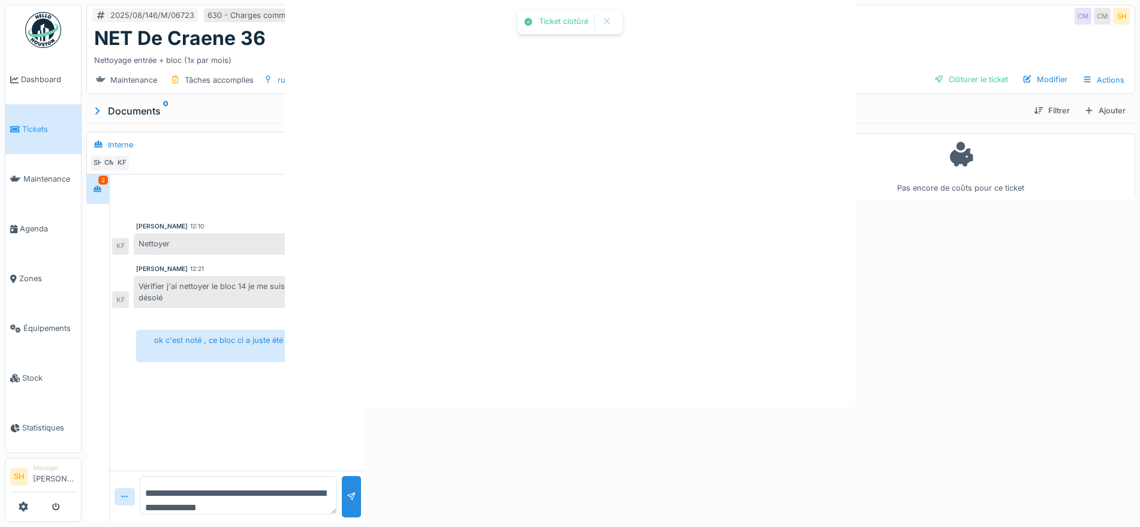
scroll to position [0, 0]
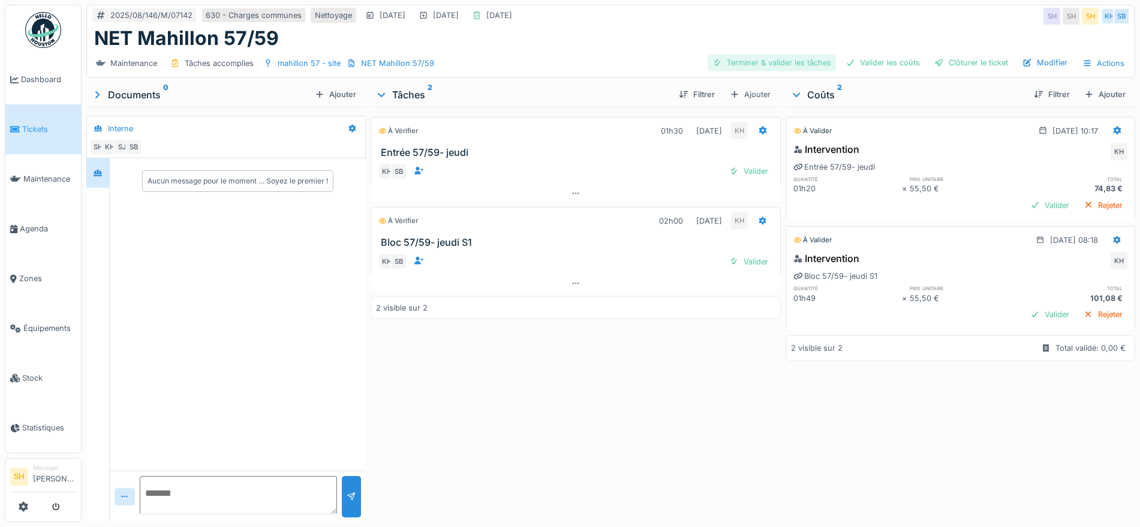
click at [784, 62] on div "Terminer & valider les tâches" at bounding box center [771, 63] width 128 height 16
click at [902, 64] on div "Valider les coûts" at bounding box center [883, 63] width 84 height 16
click at [951, 64] on div "Clôturer le ticket" at bounding box center [970, 63] width 83 height 16
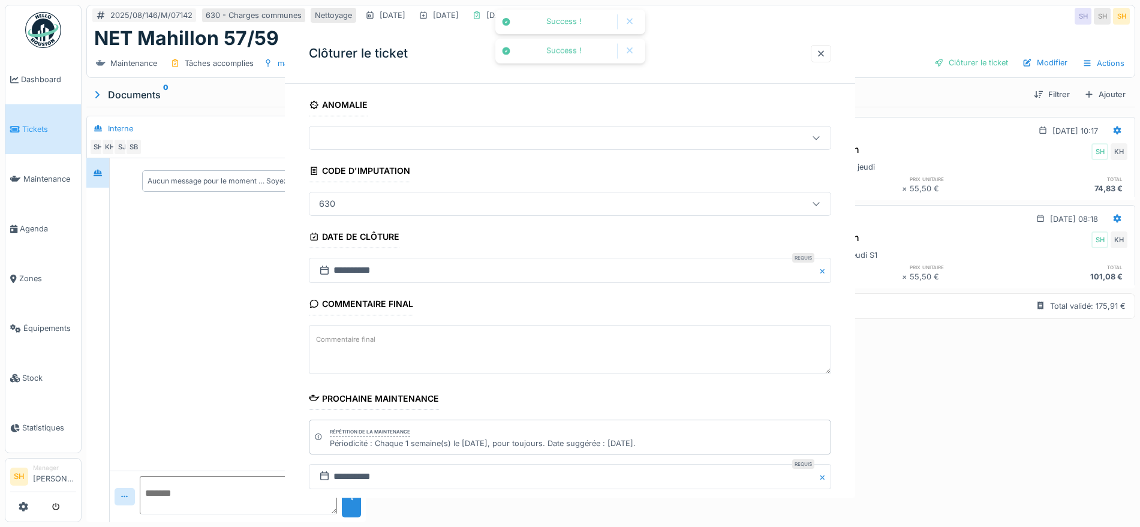
scroll to position [103, 0]
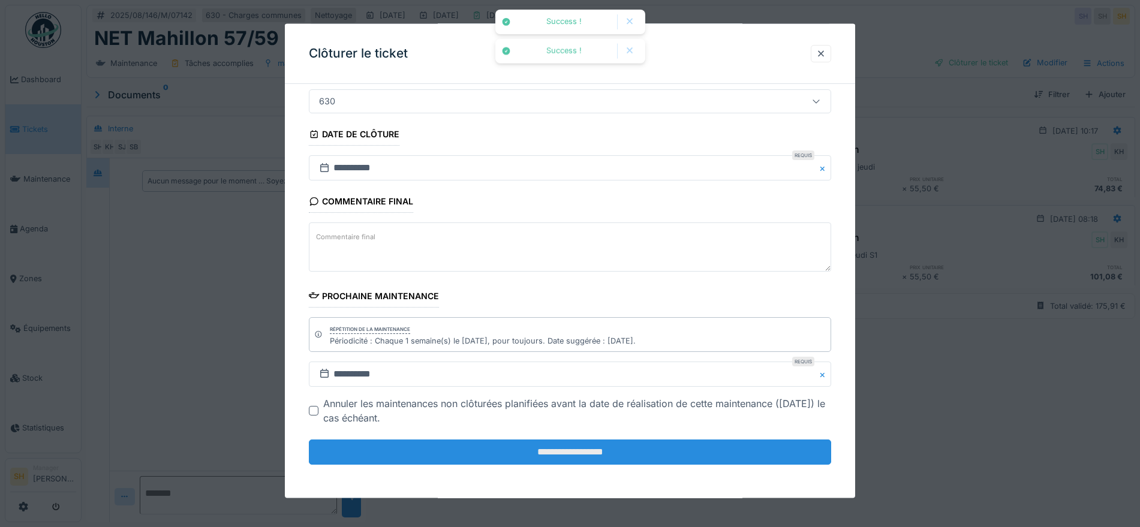
click at [623, 448] on input "**********" at bounding box center [570, 451] width 522 height 25
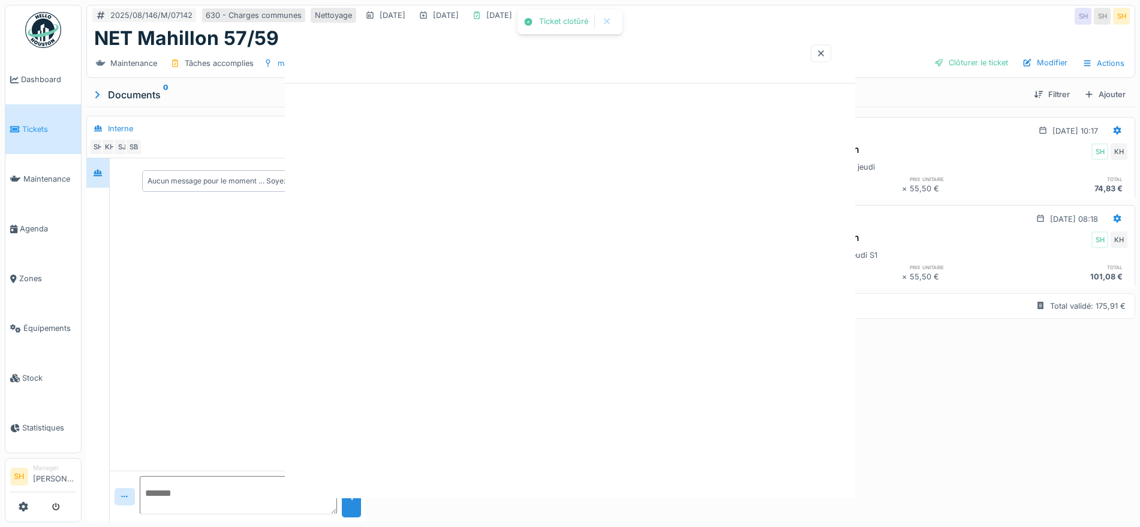
scroll to position [0, 0]
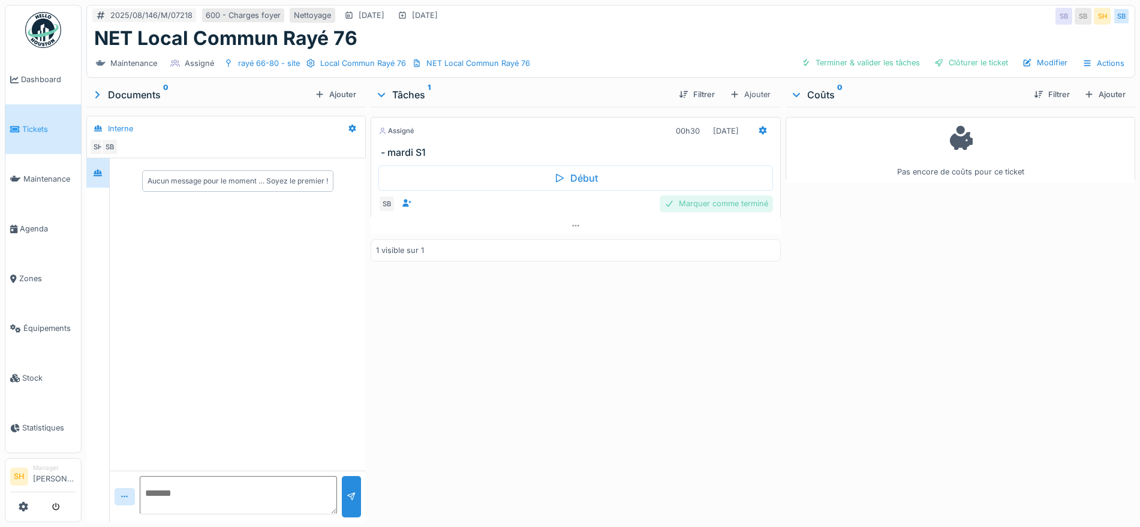
click at [722, 204] on div "Marquer comme terminé" at bounding box center [715, 203] width 113 height 16
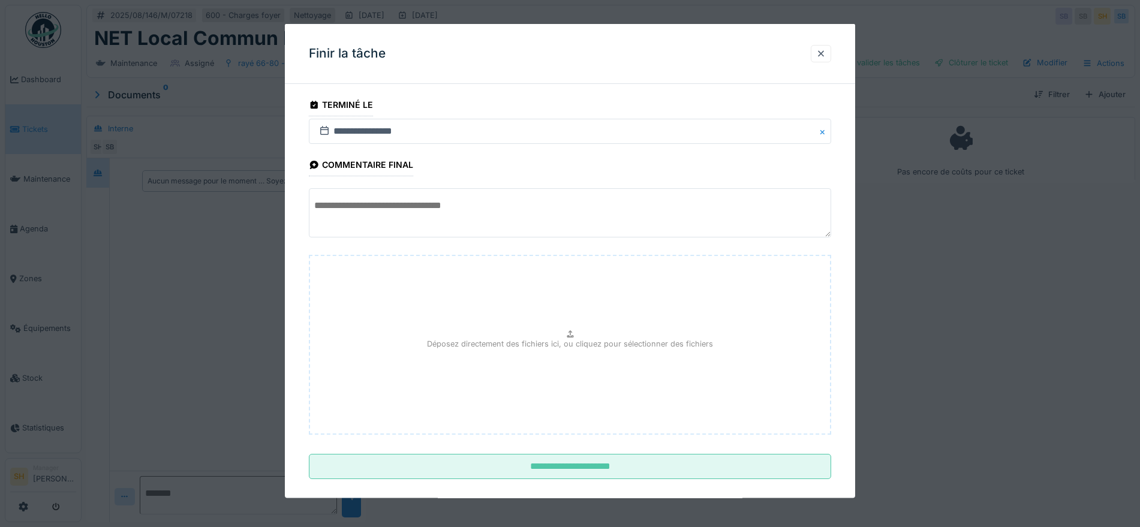
click at [540, 203] on textarea at bounding box center [570, 212] width 522 height 49
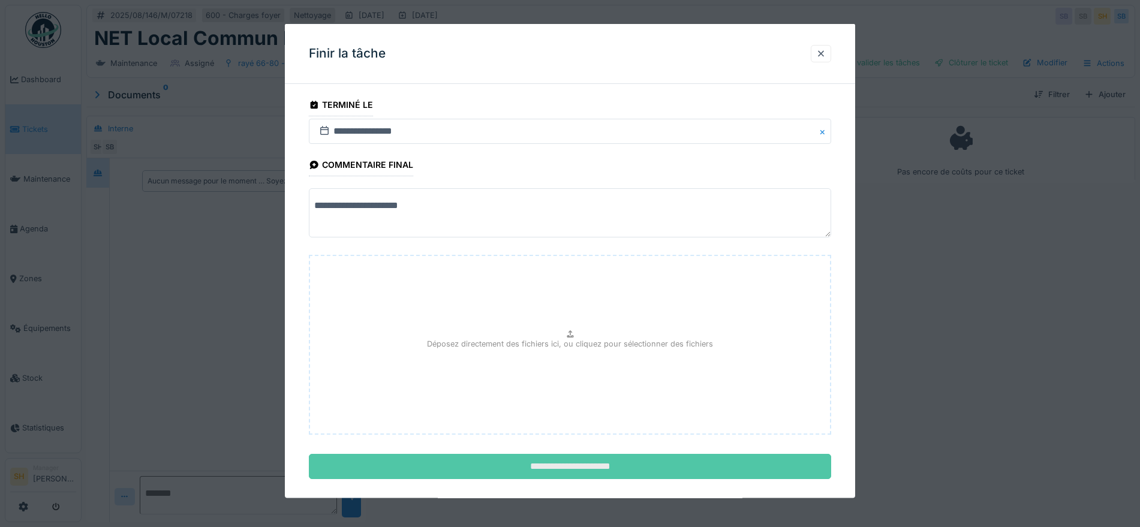
type textarea "**********"
click at [573, 460] on input "**********" at bounding box center [570, 466] width 522 height 25
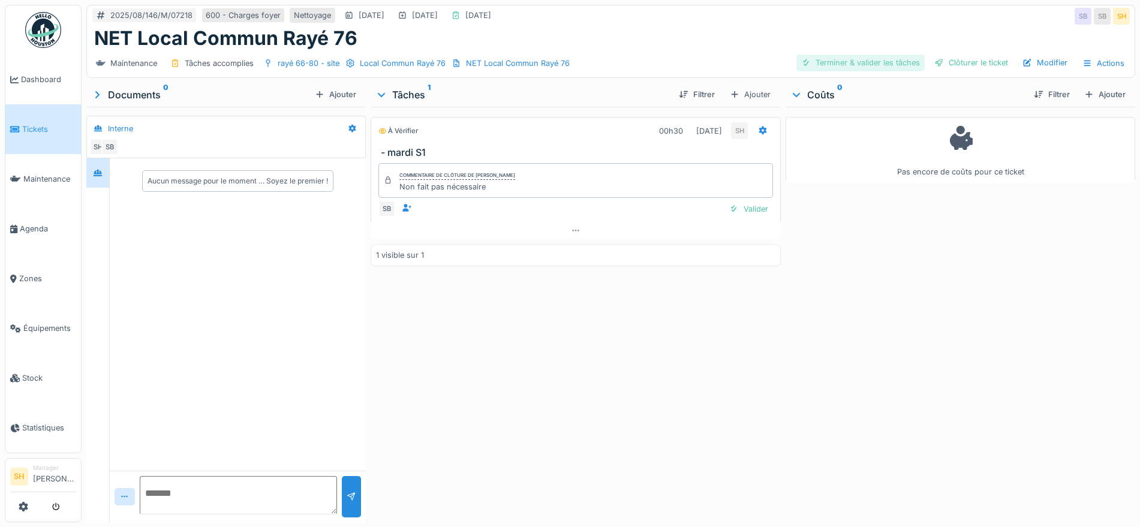
click at [827, 62] on div "Terminer & valider les tâches" at bounding box center [860, 63] width 128 height 16
click at [948, 68] on div "Clôturer le ticket" at bounding box center [970, 63] width 83 height 16
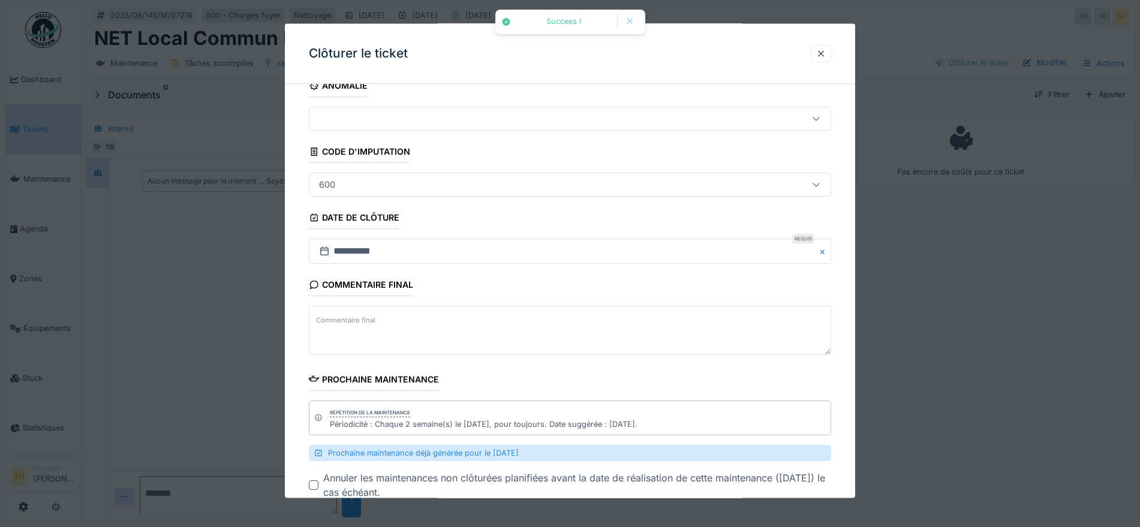
scroll to position [75, 0]
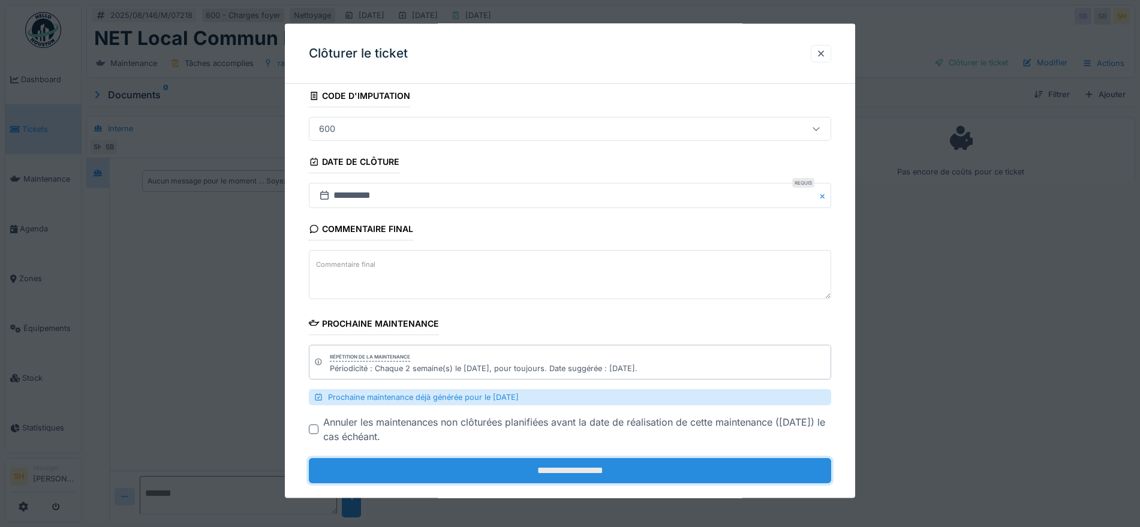
click at [583, 469] on input "**********" at bounding box center [570, 470] width 522 height 25
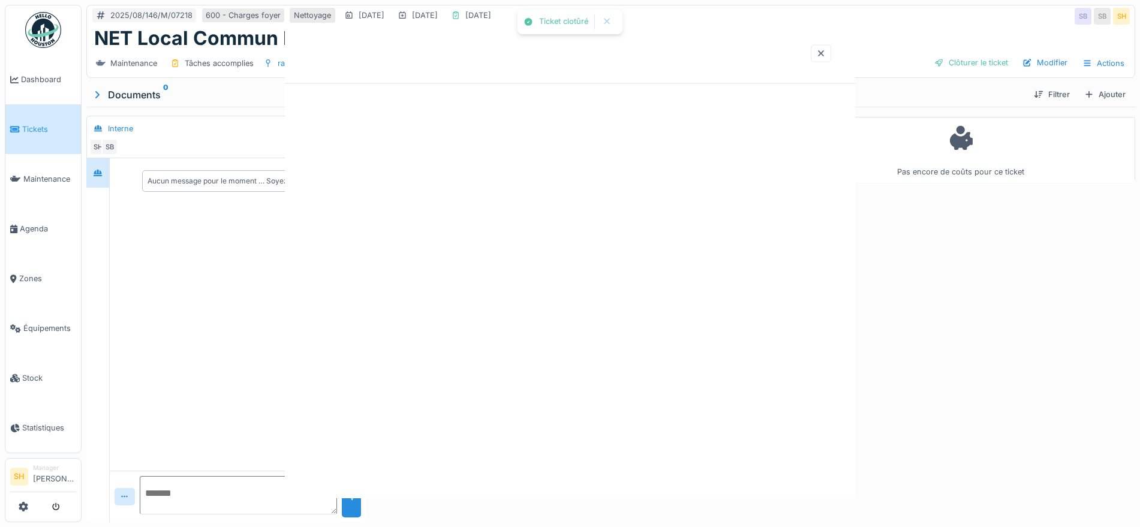
scroll to position [0, 0]
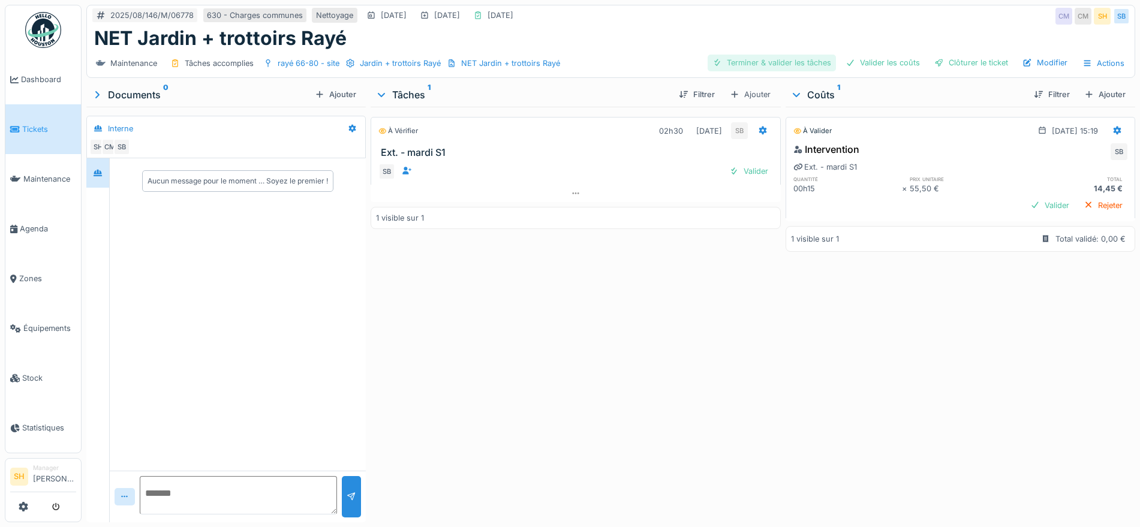
click at [745, 62] on div "Terminer & valider les tâches" at bounding box center [771, 63] width 128 height 16
click at [873, 60] on div "Valider les coûts" at bounding box center [883, 63] width 84 height 16
click at [949, 55] on div "Clôturer le ticket" at bounding box center [970, 63] width 83 height 16
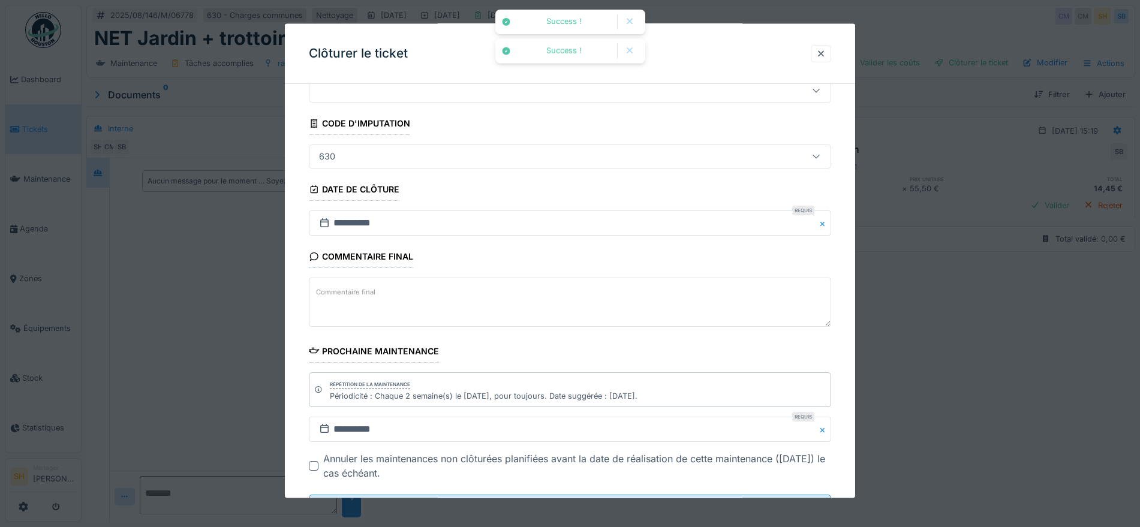
scroll to position [103, 0]
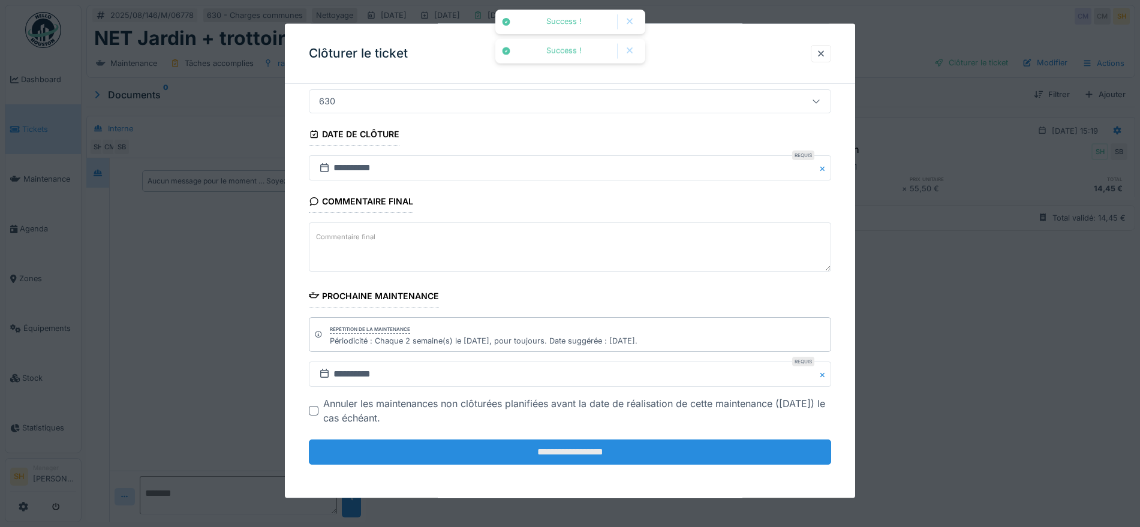
click at [562, 451] on input "**********" at bounding box center [570, 451] width 522 height 25
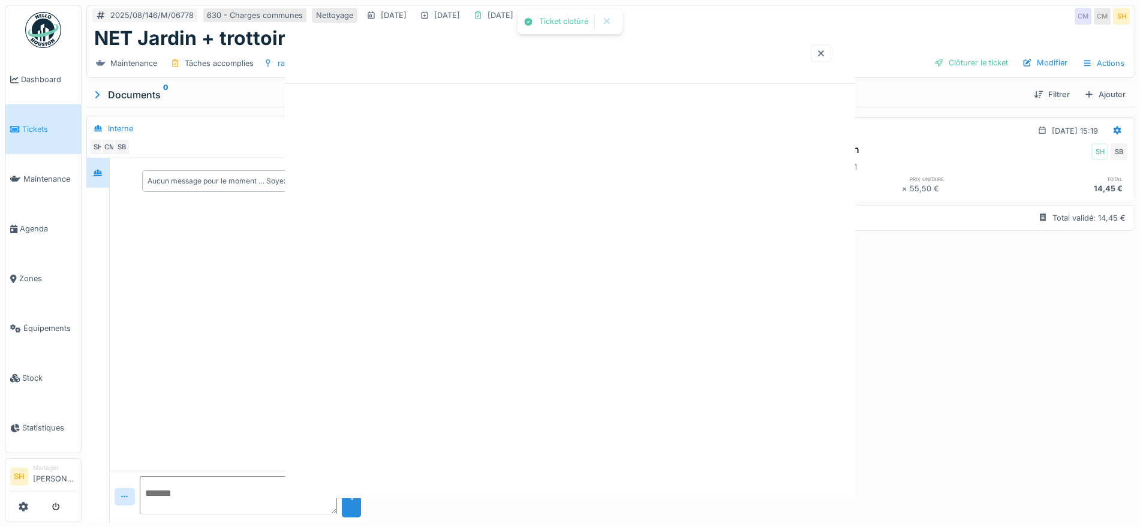
scroll to position [0, 0]
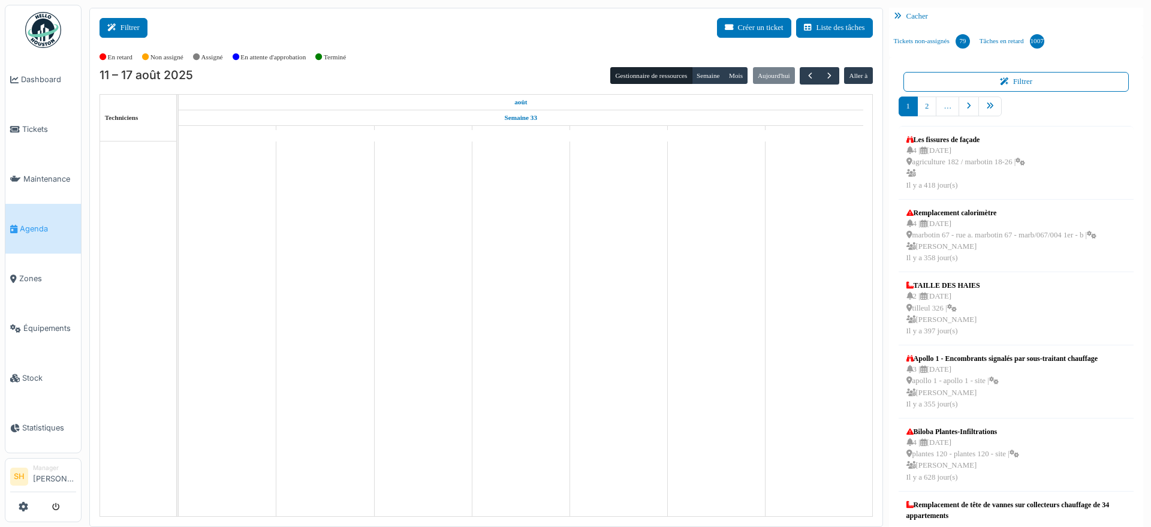
click at [125, 27] on button "Filtrer" at bounding box center [124, 28] width 48 height 20
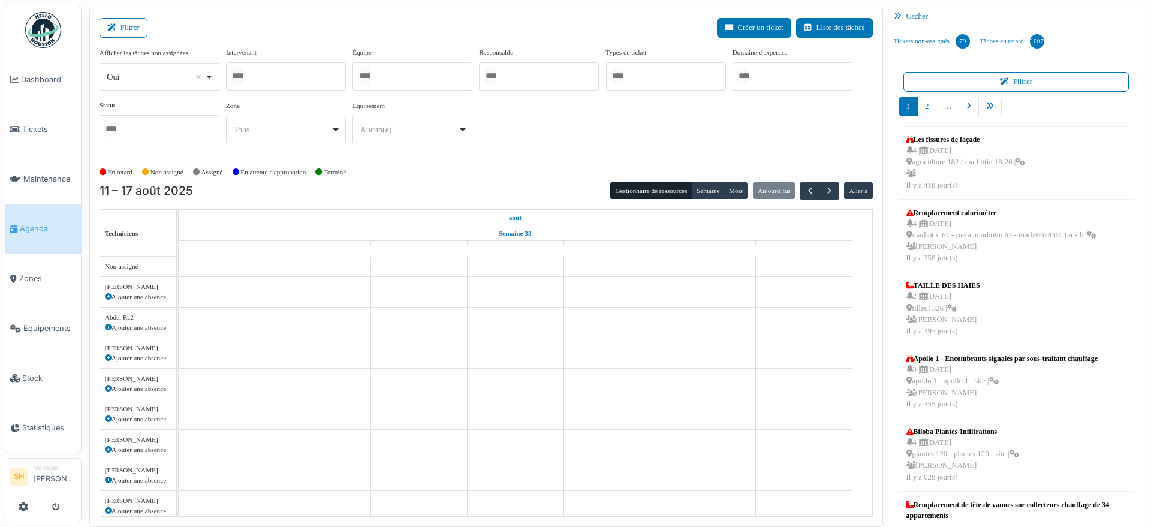
click at [403, 67] on div at bounding box center [413, 76] width 120 height 28
click at [516, 134] on div "Afficher les tâches non assignées *** Oui Remove item Oui Non Intervenant Abdel…" at bounding box center [486, 100] width 773 height 106
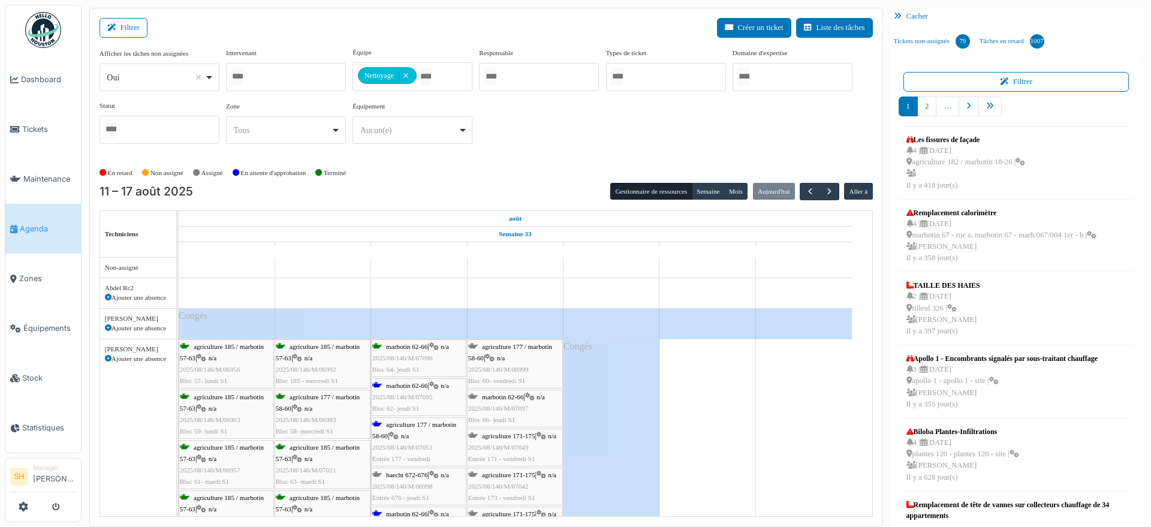
click at [400, 382] on span "marbotin 62-66" at bounding box center [406, 385] width 41 height 7
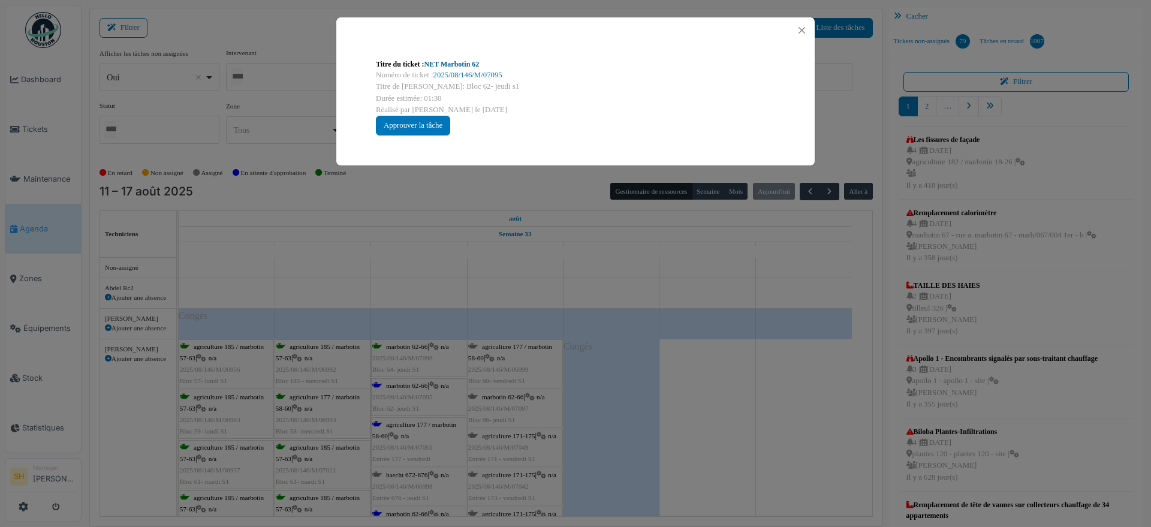
click at [457, 61] on link "NET Marbotin 62" at bounding box center [451, 64] width 55 height 8
click at [473, 230] on div "Titre du ticket : NET Marbotin 62 Numéro de ticket : 2025/08/146/M/07095 Titre …" at bounding box center [575, 263] width 1151 height 527
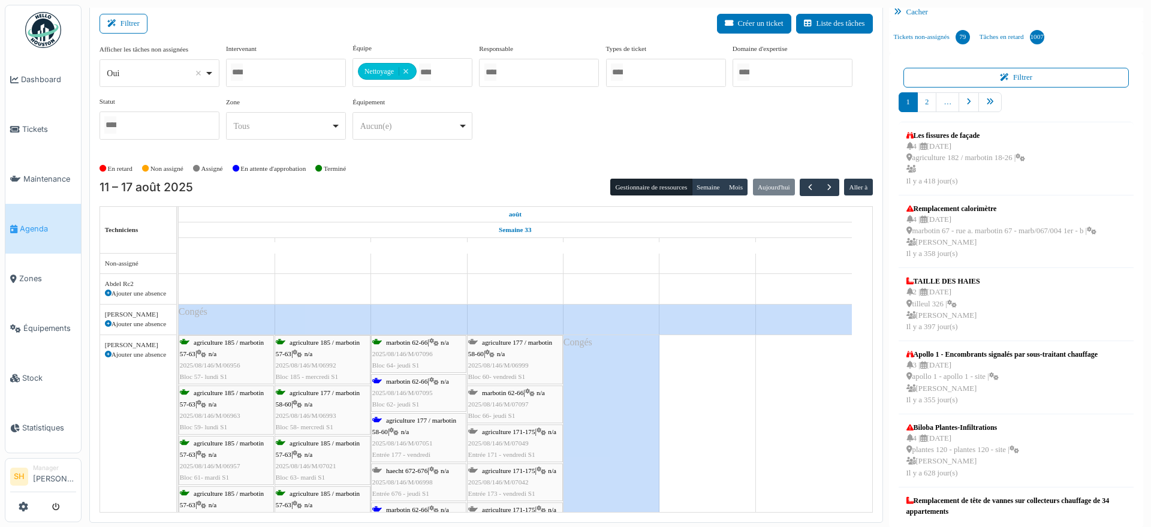
scroll to position [5, 0]
click at [413, 409] on link "marbotin 62-66 | n/a 2025/08/146/M/07095 Bloc 62- jeudi S1" at bounding box center [418, 392] width 95 height 38
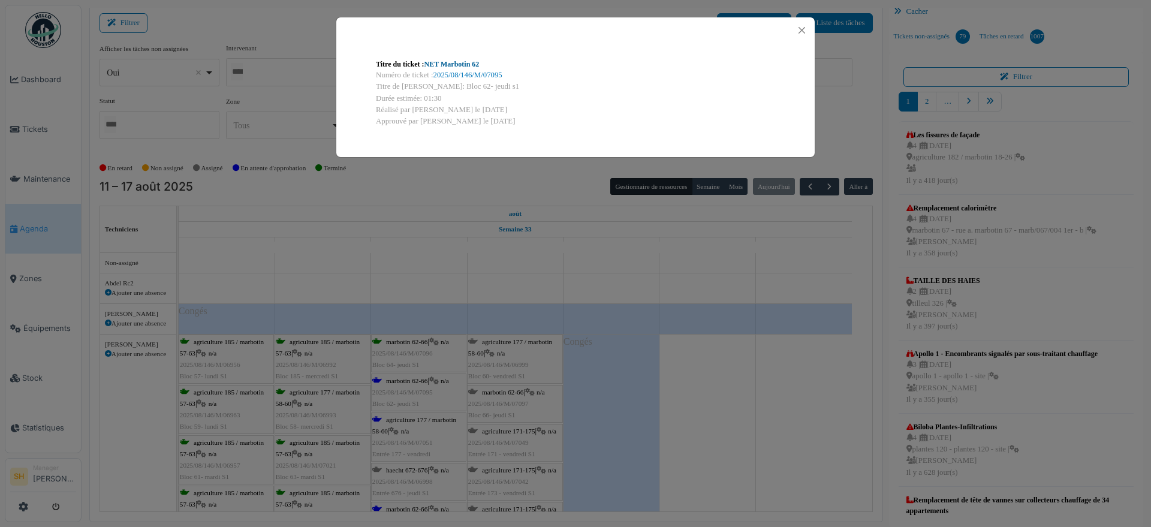
click at [443, 60] on link "NET Marbotin 62" at bounding box center [451, 64] width 55 height 8
click at [622, 396] on div "Titre du ticket : NET Marbotin 62 Numéro de ticket : 2025/08/146/M/07095 Titre …" at bounding box center [575, 263] width 1151 height 527
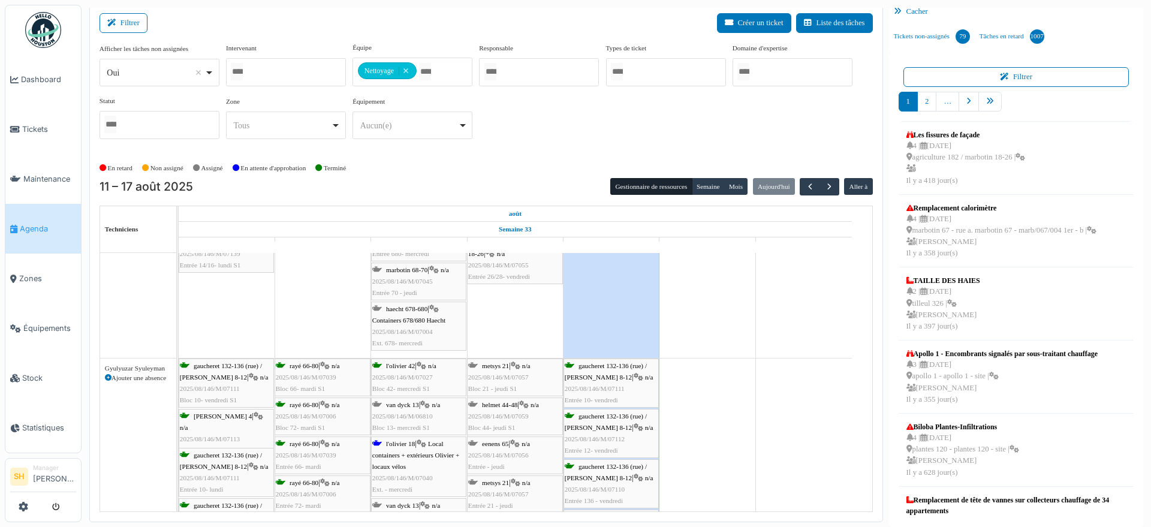
scroll to position [1349, 0]
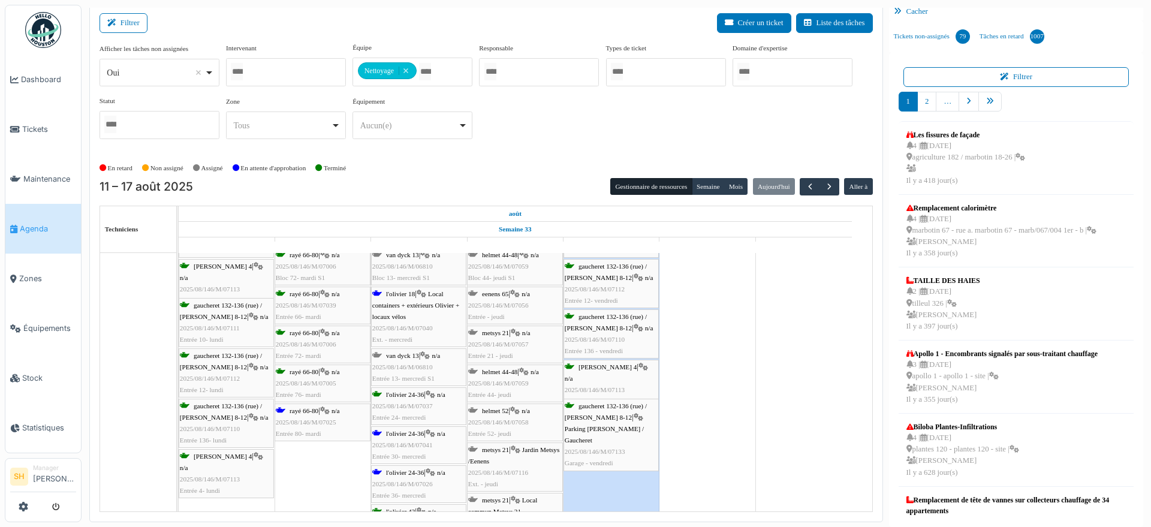
click at [310, 409] on span "rayé 66-80" at bounding box center [304, 410] width 29 height 7
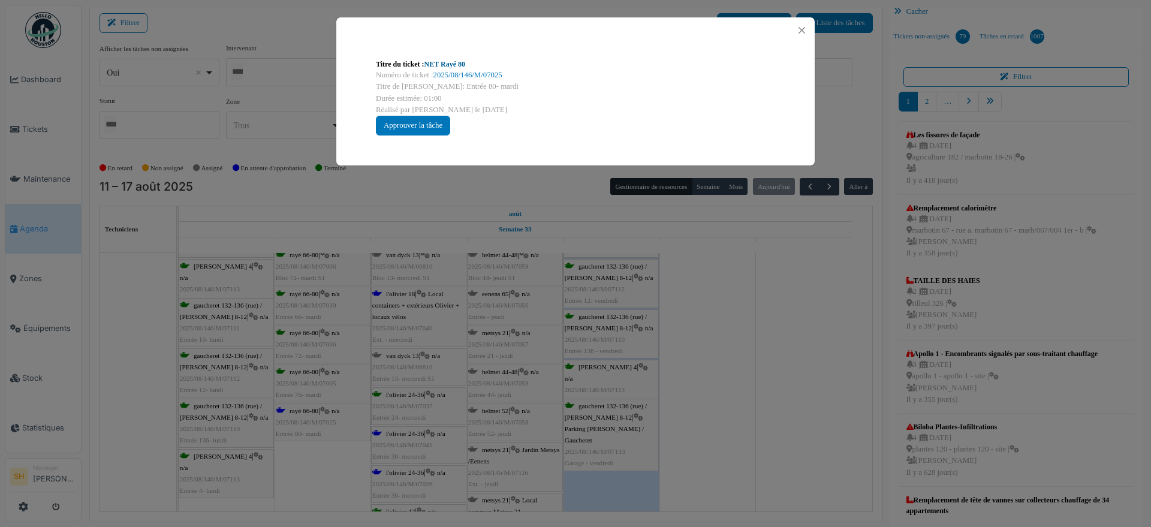
click at [462, 62] on link "NET Rayé 80" at bounding box center [444, 64] width 41 height 8
click at [751, 369] on div "Titre du ticket : NET Rayé 80 Numéro de ticket : 2025/08/146/M/07025 Titre de l…" at bounding box center [575, 263] width 1151 height 527
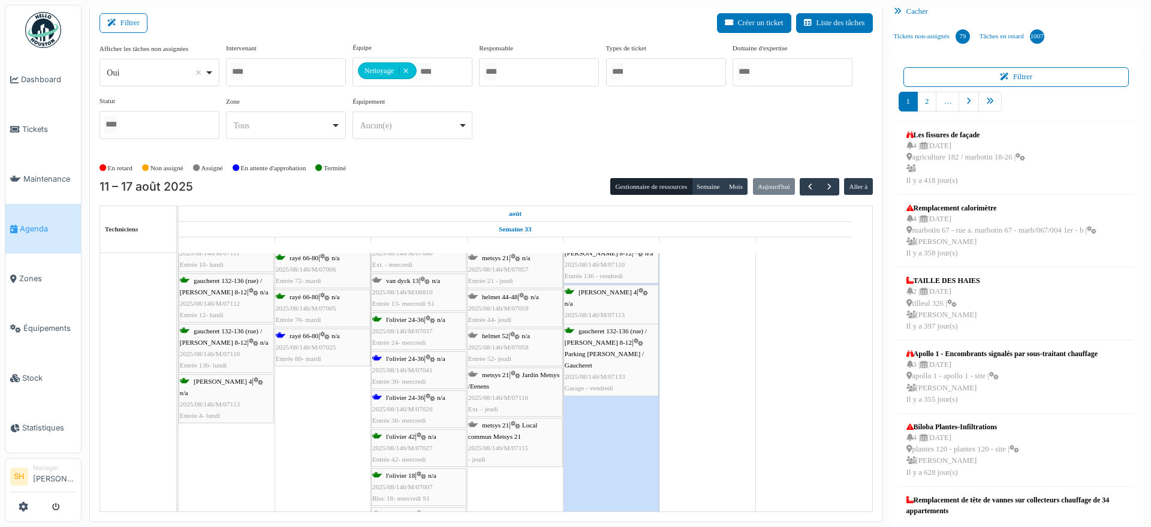
scroll to position [0, 0]
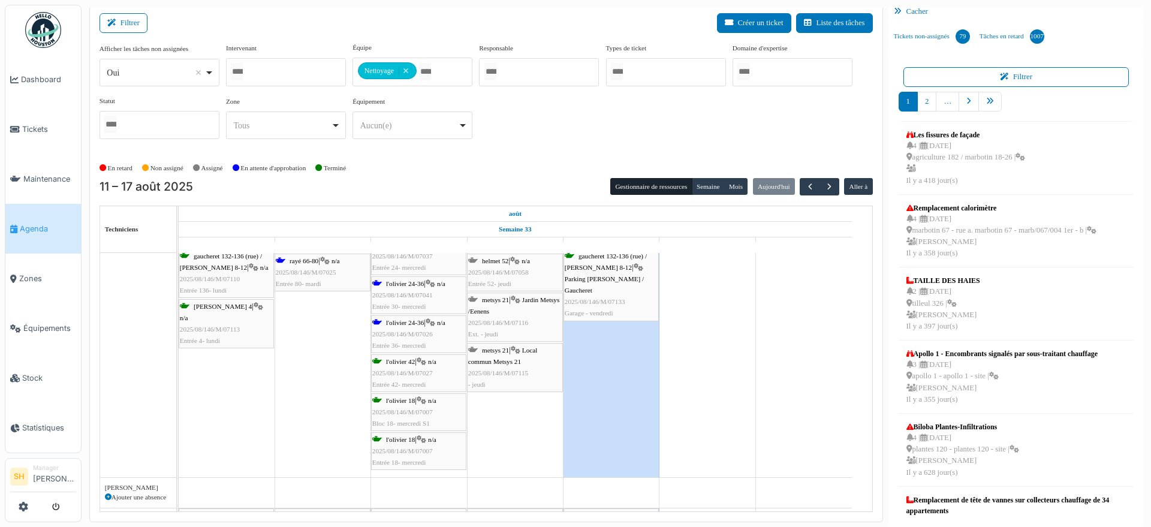
click at [385, 325] on div "l'olivier 24-36 | n/a 2025/08/146/M/07026 Entrée 36- mercredi" at bounding box center [418, 334] width 93 height 35
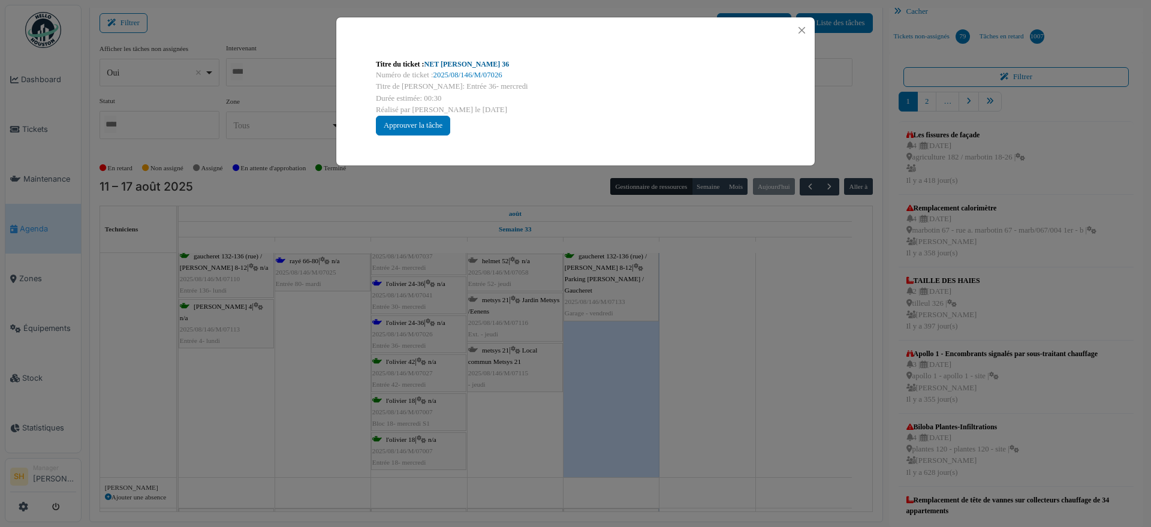
click at [458, 62] on link "NET Olivier 36" at bounding box center [466, 64] width 85 height 8
click at [779, 335] on div "Titre du ticket : NET Olivier 36 Numéro de ticket : 2025/08/146/M/07026 Titre d…" at bounding box center [575, 263] width 1151 height 527
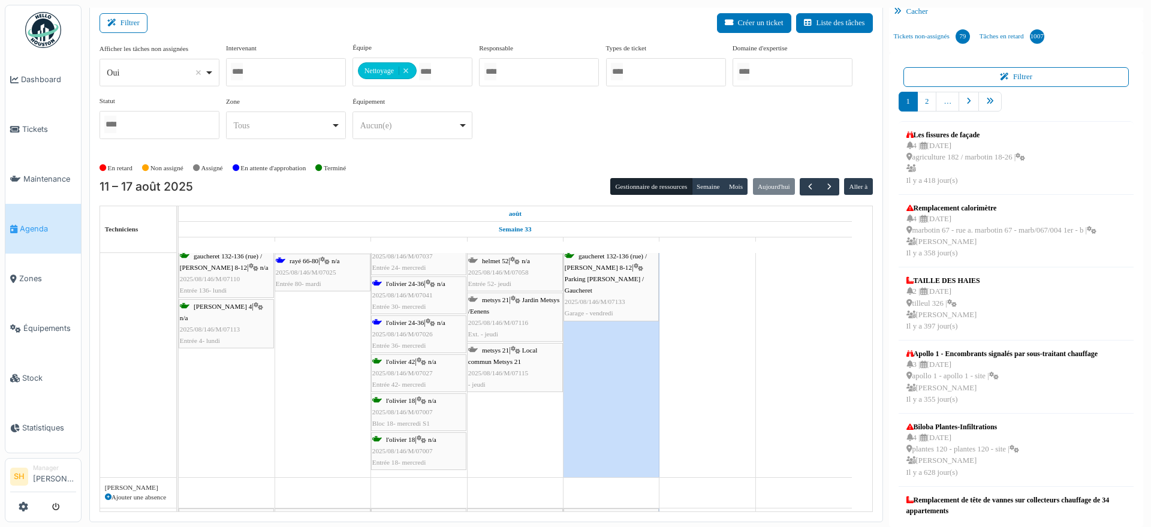
click at [398, 287] on div "l'olivier 24-36 | n/a 2025/08/146/M/07041 Entrée 30- mercredi" at bounding box center [418, 295] width 93 height 35
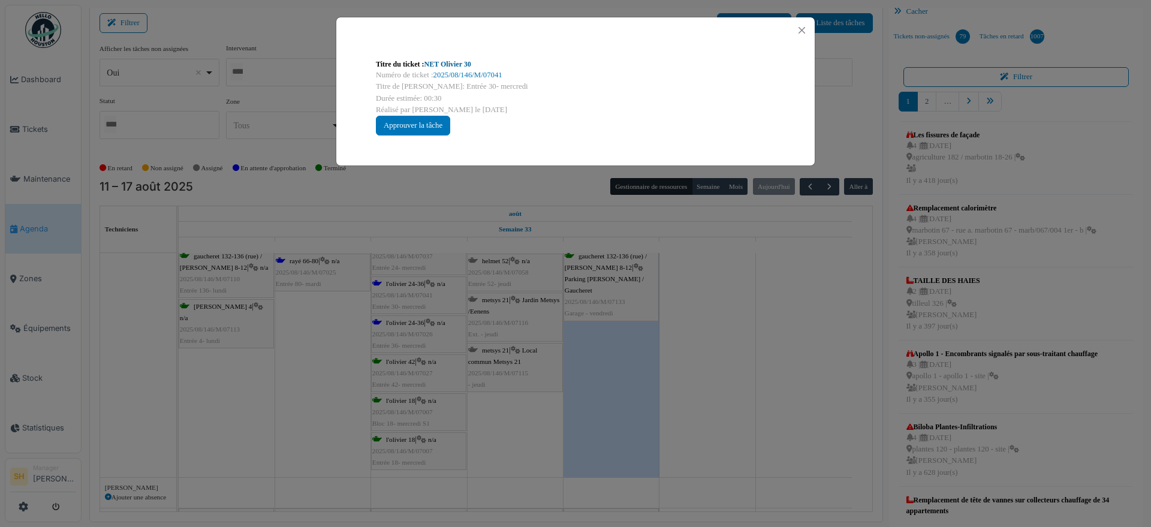
click at [460, 66] on link "NET Olivier 30" at bounding box center [447, 64] width 47 height 8
click at [707, 398] on div "Titre du ticket : NET Olivier 30 Numéro de ticket : 2025/08/146/M/07041 Titre d…" at bounding box center [575, 263] width 1151 height 527
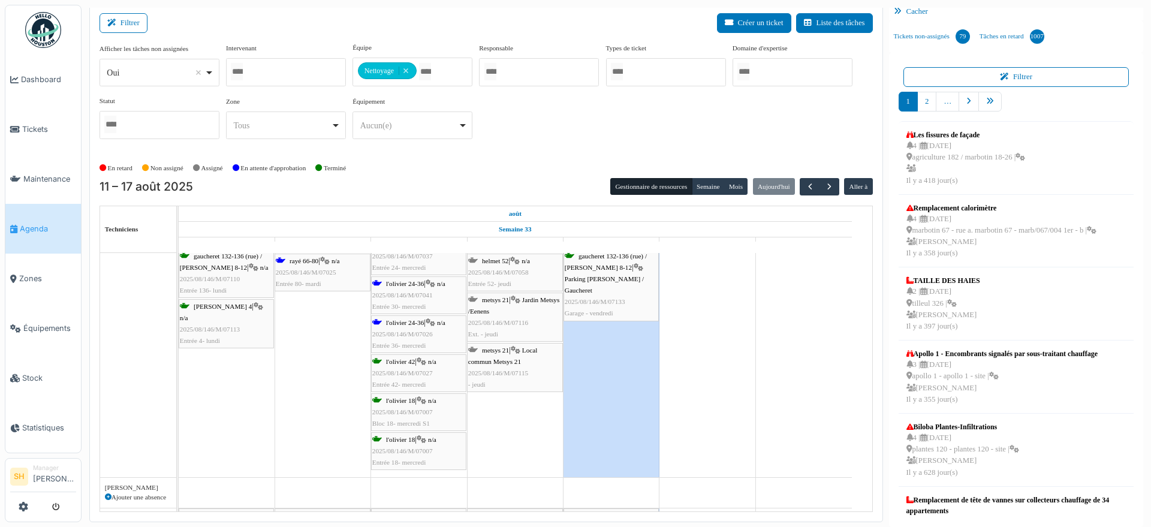
scroll to position [1649, 0]
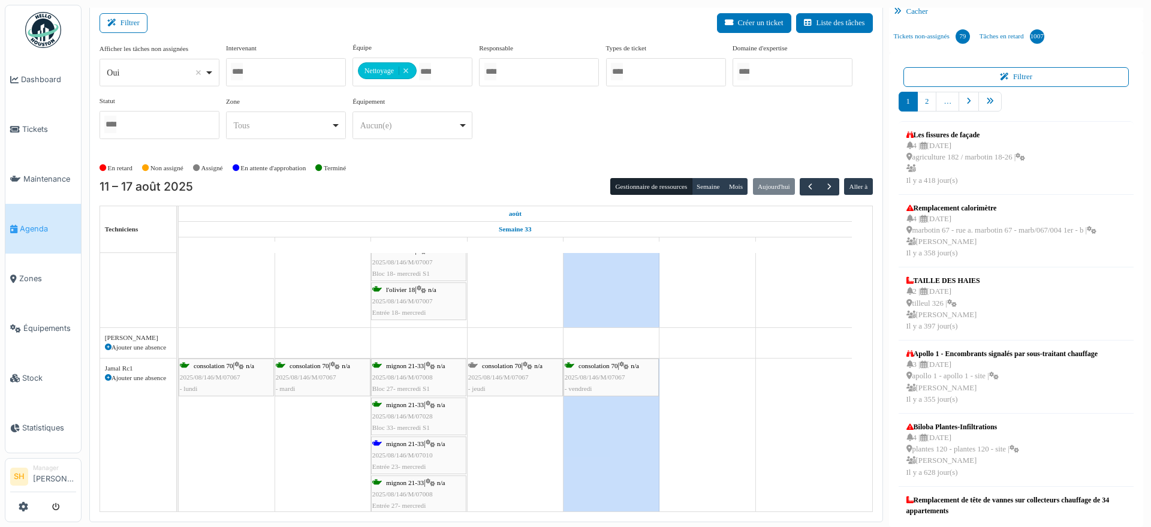
click at [424, 440] on span "mignon 21-33" at bounding box center [405, 443] width 38 height 7
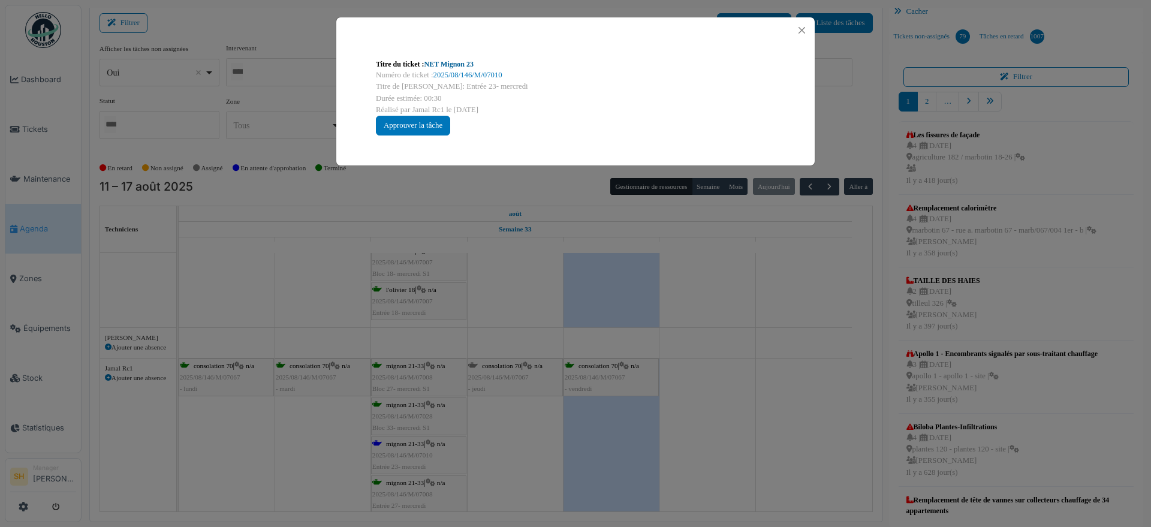
click at [448, 67] on link "NET Mignon 23" at bounding box center [448, 64] width 49 height 8
click at [755, 357] on div "Titre du ticket : NET Mignon 23 Numéro de ticket : 2025/08/146/M/07010 Titre de…" at bounding box center [575, 263] width 1151 height 527
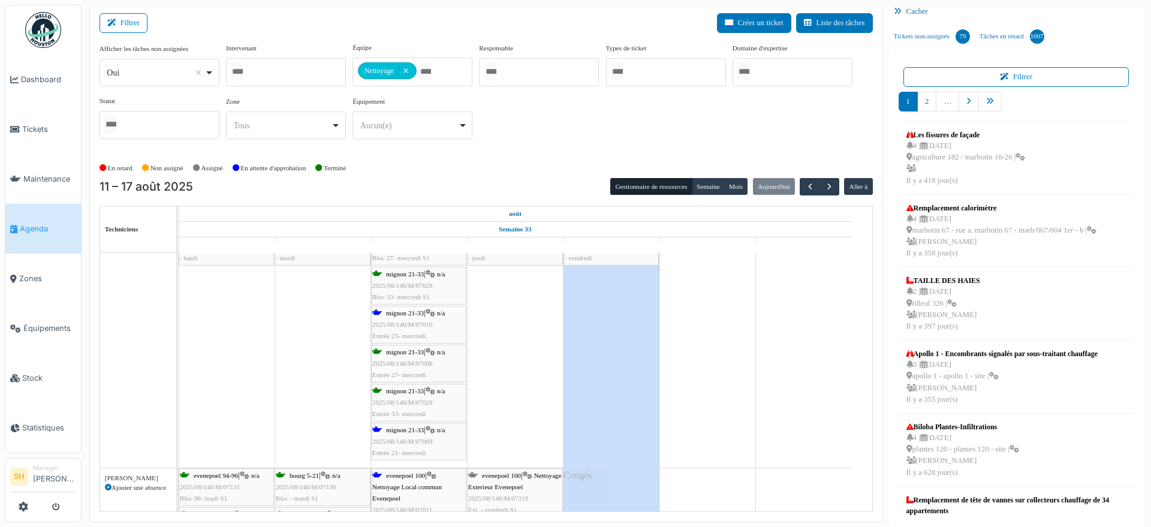
scroll to position [1799, 0]
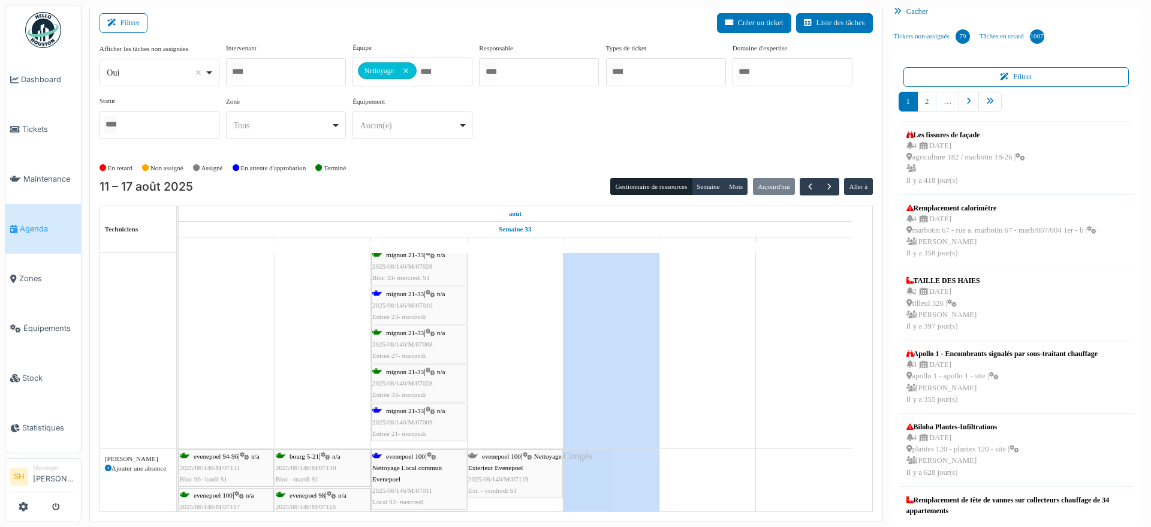
click at [425, 418] on span "2025/08/146/M/07009" at bounding box center [402, 421] width 61 height 7
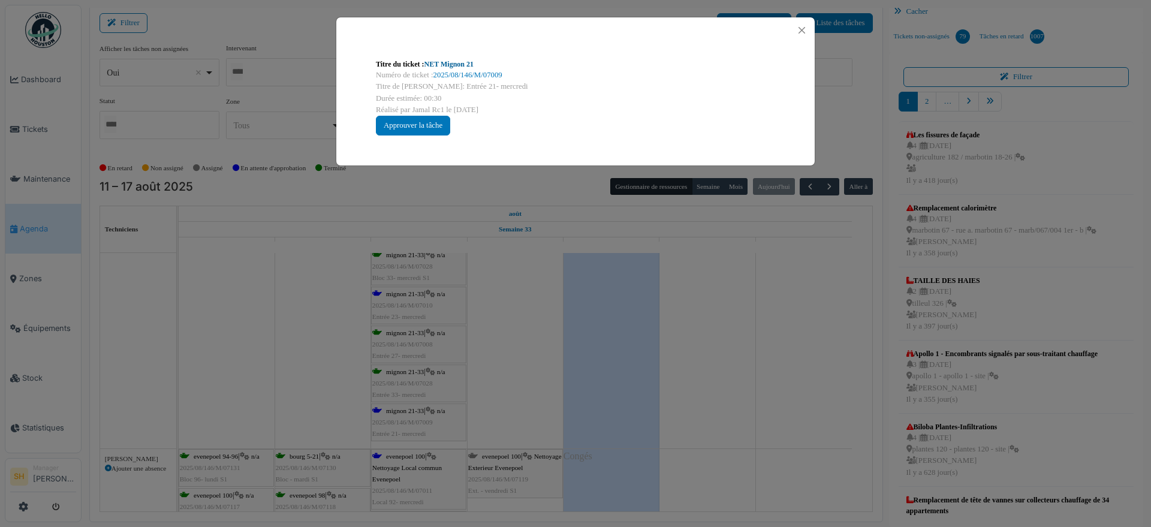
click at [454, 67] on link "NET Mignon 21" at bounding box center [448, 64] width 49 height 8
click at [609, 352] on div "Titre du ticket : NET Mignon 21 Numéro de ticket : 2025/08/146/M/07009 Titre de…" at bounding box center [575, 263] width 1151 height 527
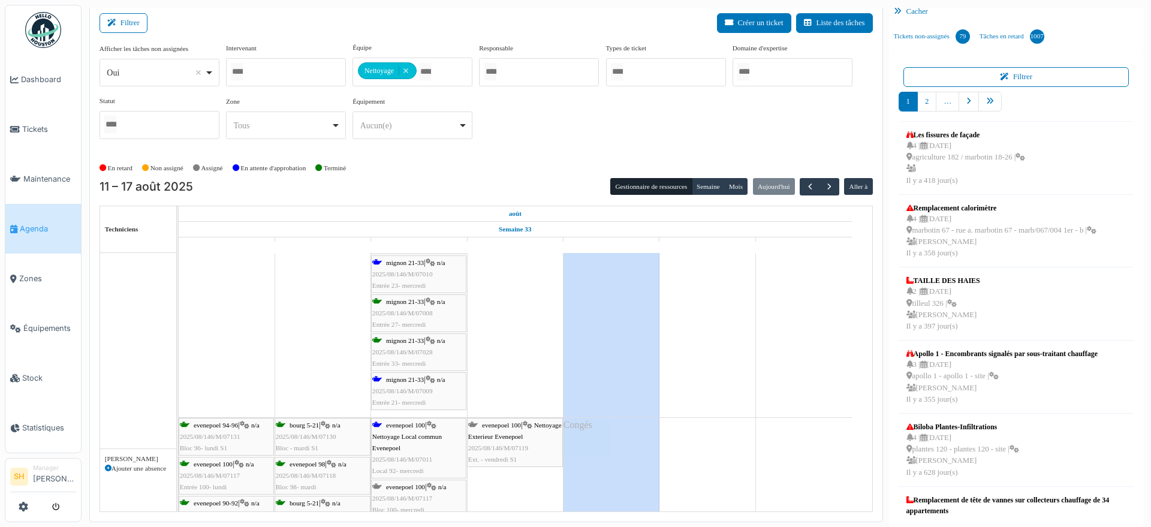
scroll to position [1873, 0]
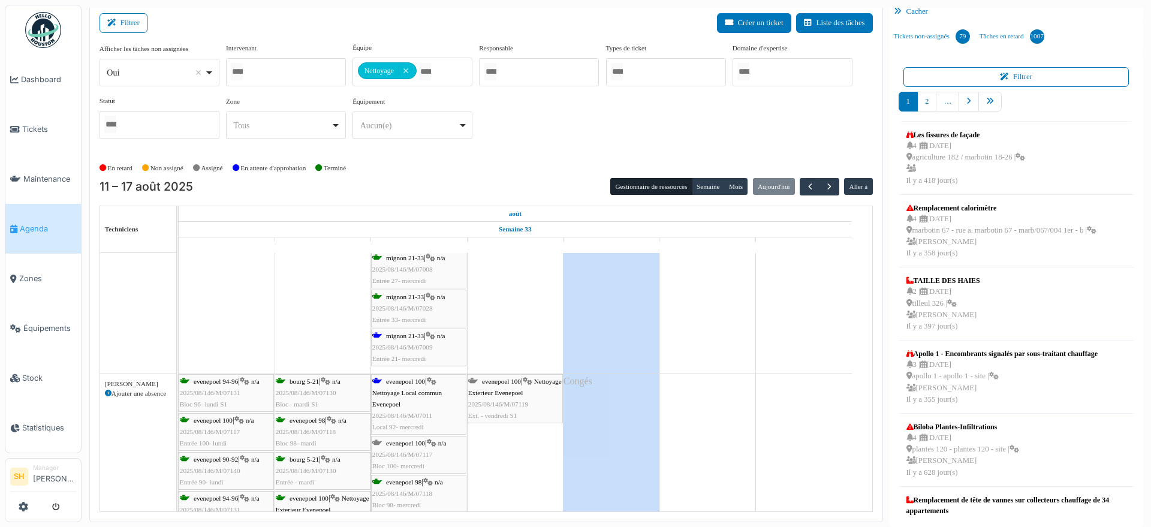
click at [435, 382] on icon at bounding box center [432, 382] width 10 height 8
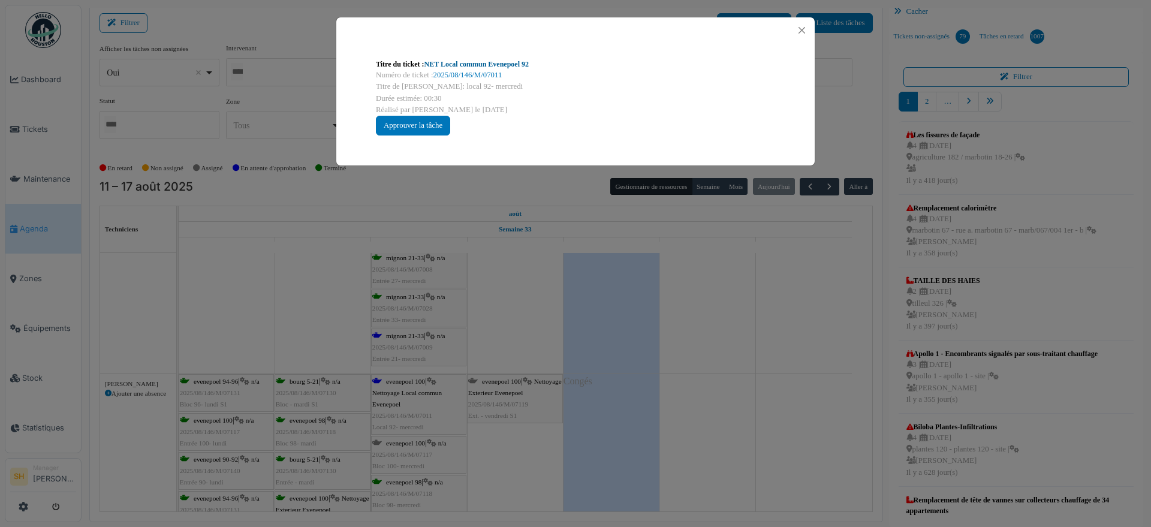
click at [448, 64] on link "NET Local commun Evenepoel 92" at bounding box center [476, 64] width 104 height 8
click at [656, 339] on div "Titre du ticket : NET Local commun Evenepoel 92 Numéro de ticket : 2025/08/146/…" at bounding box center [575, 263] width 1151 height 527
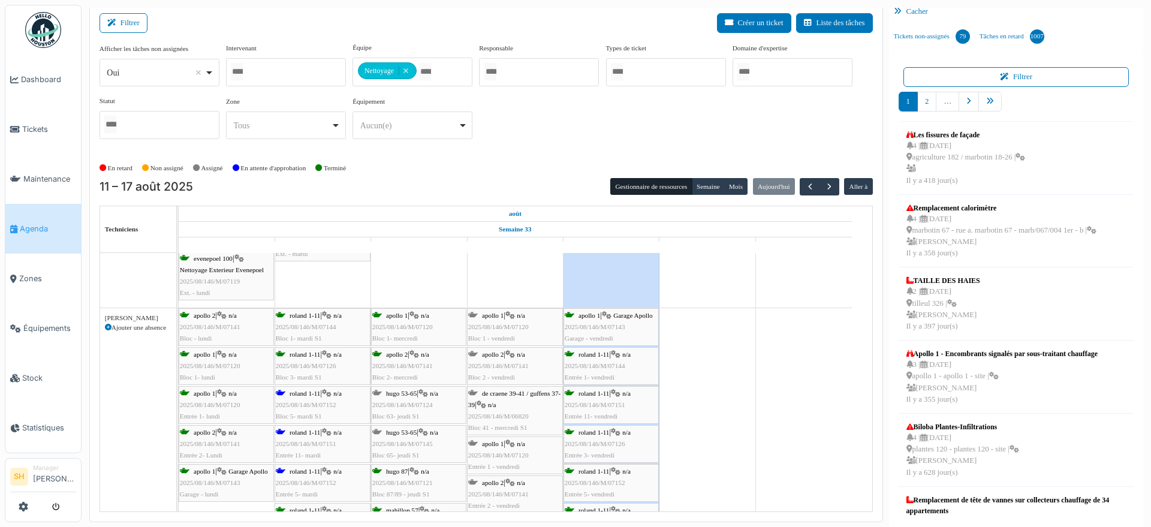
scroll to position [2173, 0]
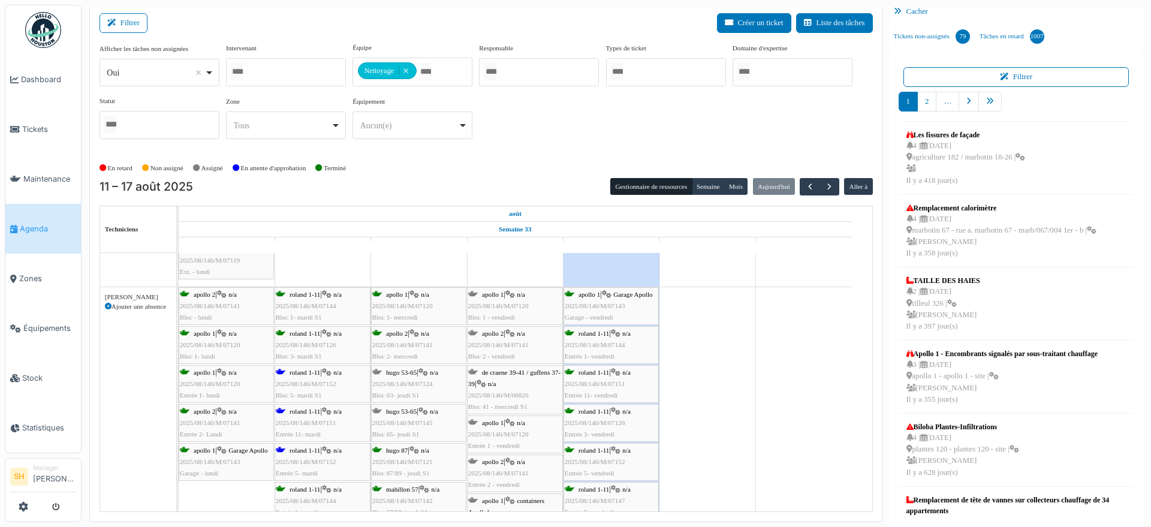
click at [305, 376] on div "roland 1-11 | n/a 2025/08/146/M/07152 Bloc 5- mardi S1" at bounding box center [323, 384] width 94 height 35
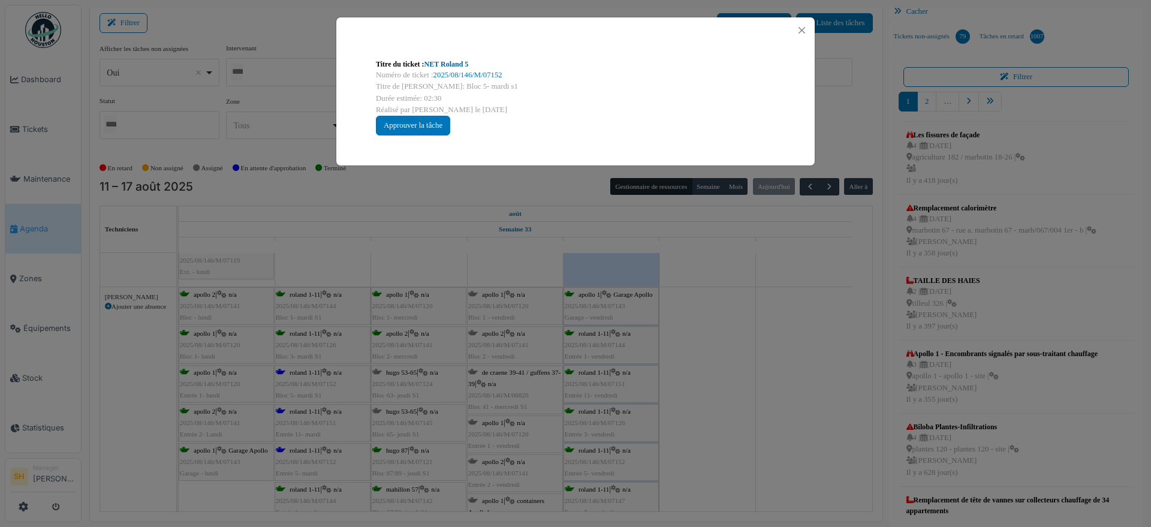
click at [460, 61] on link "NET Roland 5" at bounding box center [446, 64] width 44 height 8
click at [682, 362] on div "Titre du ticket : NET Roland 5 Numéro de ticket : 2025/08/146/M/07152 Titre de …" at bounding box center [575, 263] width 1151 height 527
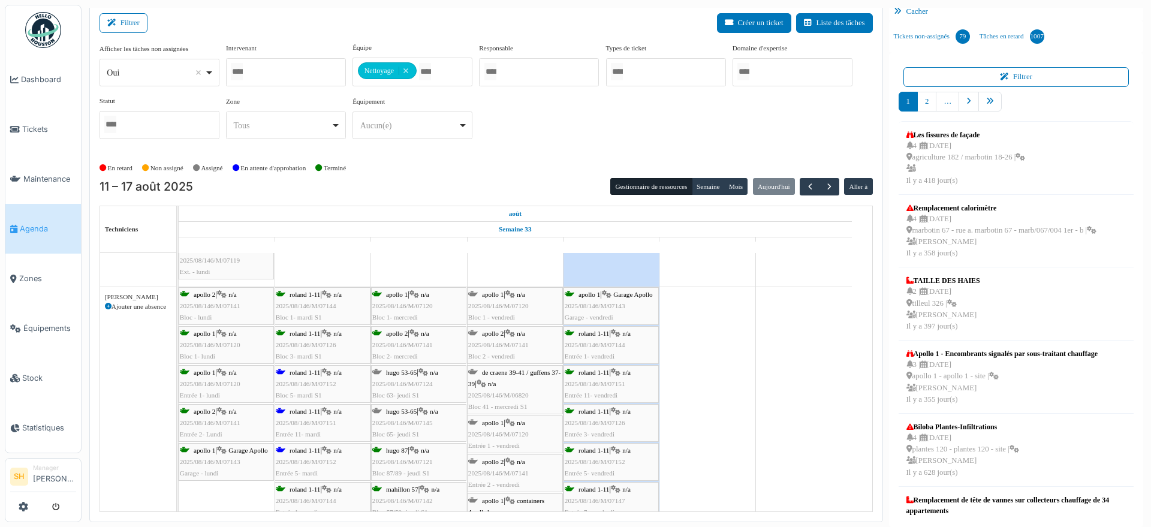
click at [316, 414] on div "roland 1-11 | n/a 2025/08/146/M/07151 Entrée 11- mardi" at bounding box center [323, 423] width 94 height 35
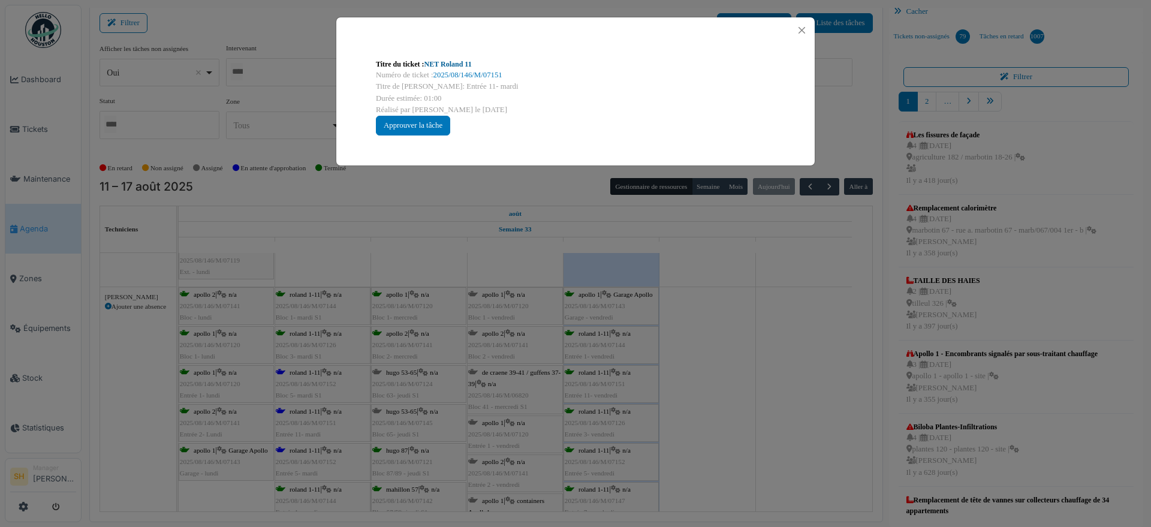
click at [461, 64] on link "NET Roland 11" at bounding box center [447, 64] width 47 height 8
click at [813, 382] on div "Titre du ticket : NET Roland 11 Numéro de ticket : 2025/08/146/M/07151 Titre de…" at bounding box center [575, 263] width 1151 height 527
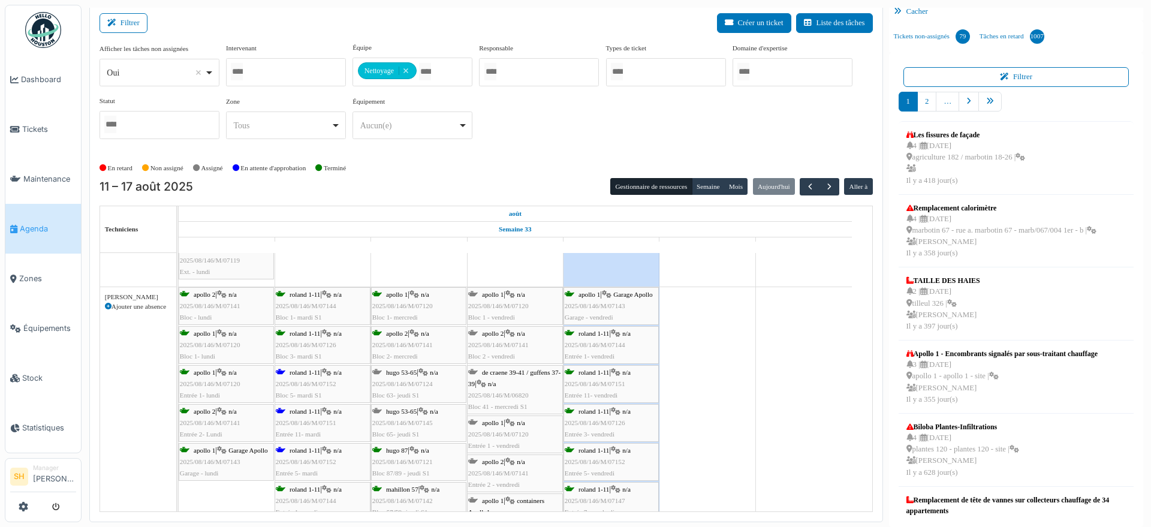
scroll to position [2248, 0]
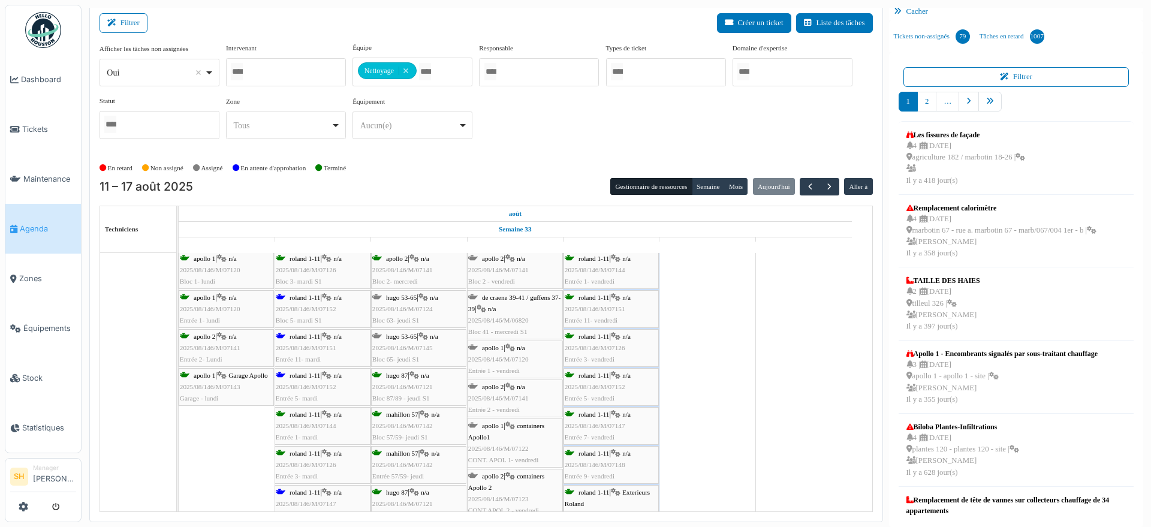
click at [321, 383] on span "2025/08/146/M/07152" at bounding box center [306, 386] width 61 height 7
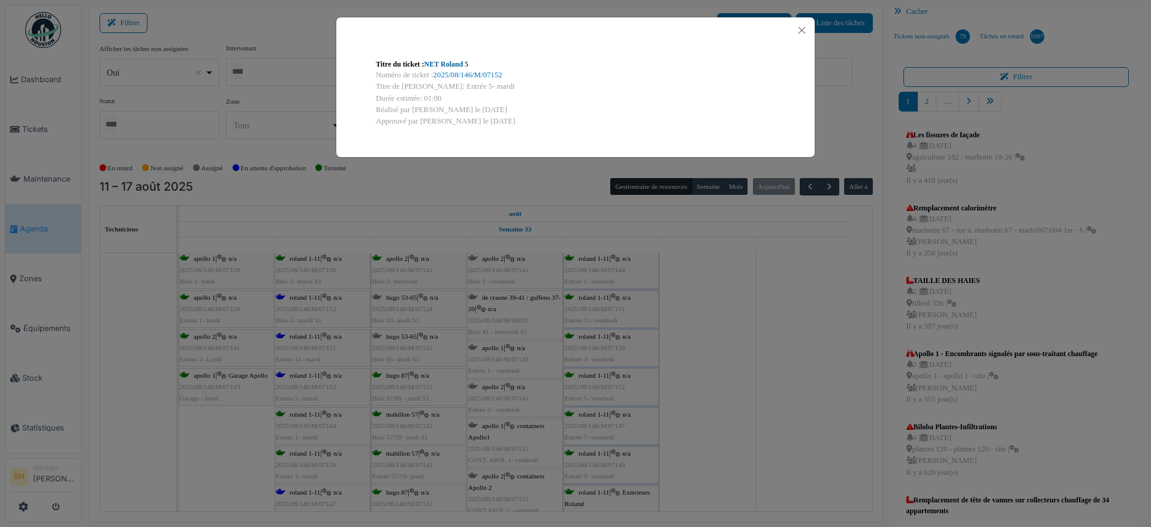
click at [454, 60] on link "NET Roland 5" at bounding box center [446, 64] width 44 height 8
click at [719, 363] on div "Titre du ticket : NET Roland 5 Numéro de ticket : 2025/08/146/M/07152 Titre de …" at bounding box center [575, 263] width 1151 height 527
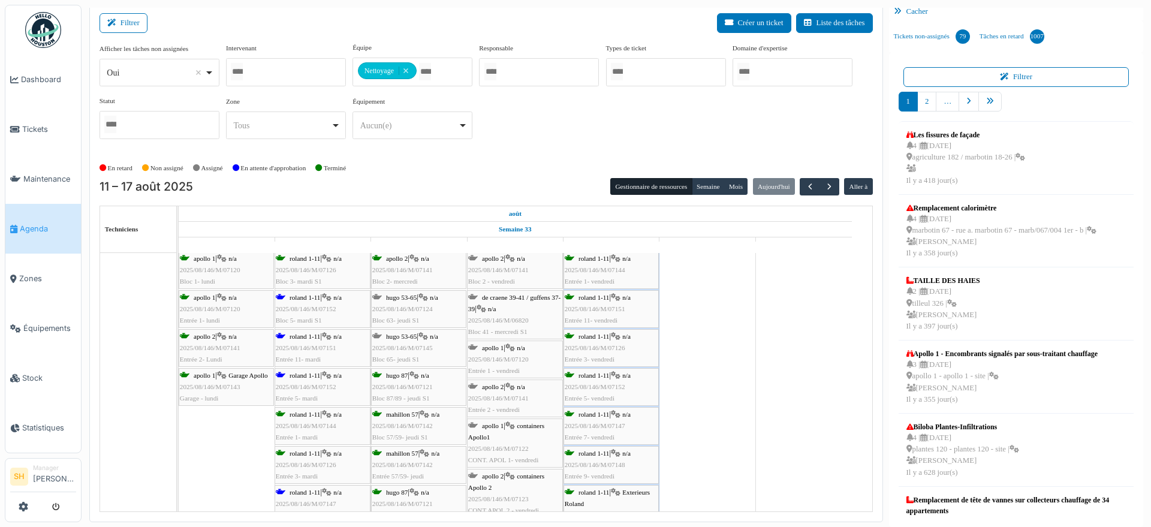
click at [325, 383] on span "2025/08/146/M/07152" at bounding box center [306, 386] width 61 height 7
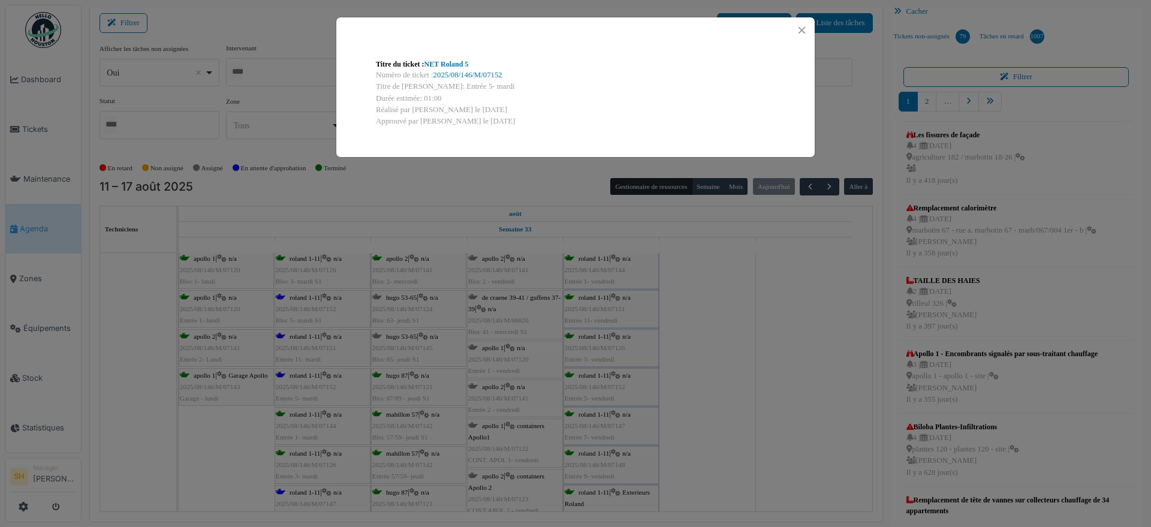
click at [683, 384] on div "Titre du ticket : NET Roland 5 Numéro de ticket : 2025/08/146/M/07152 Titre de …" at bounding box center [575, 263] width 1151 height 527
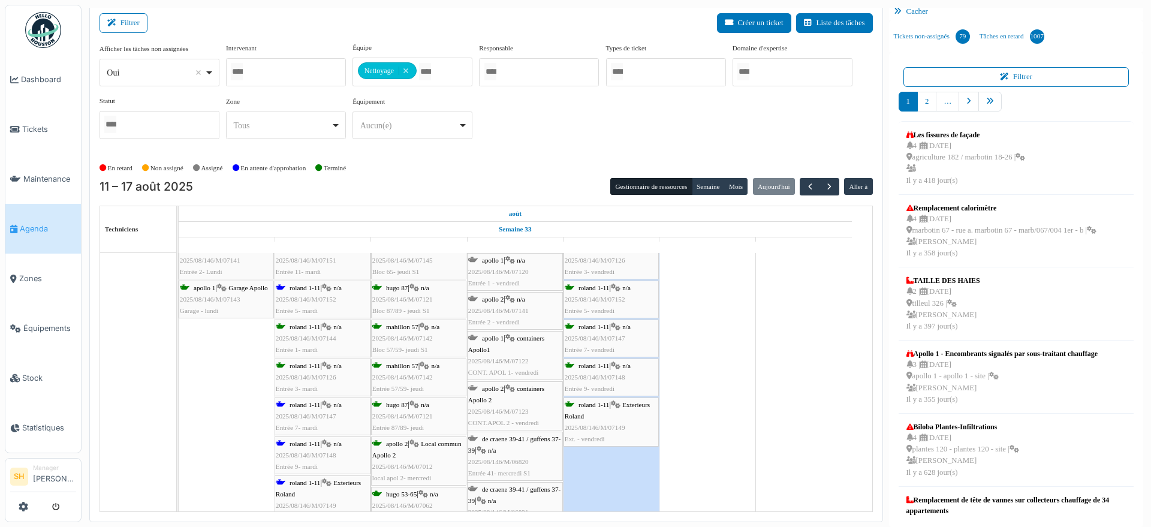
scroll to position [2398, 0]
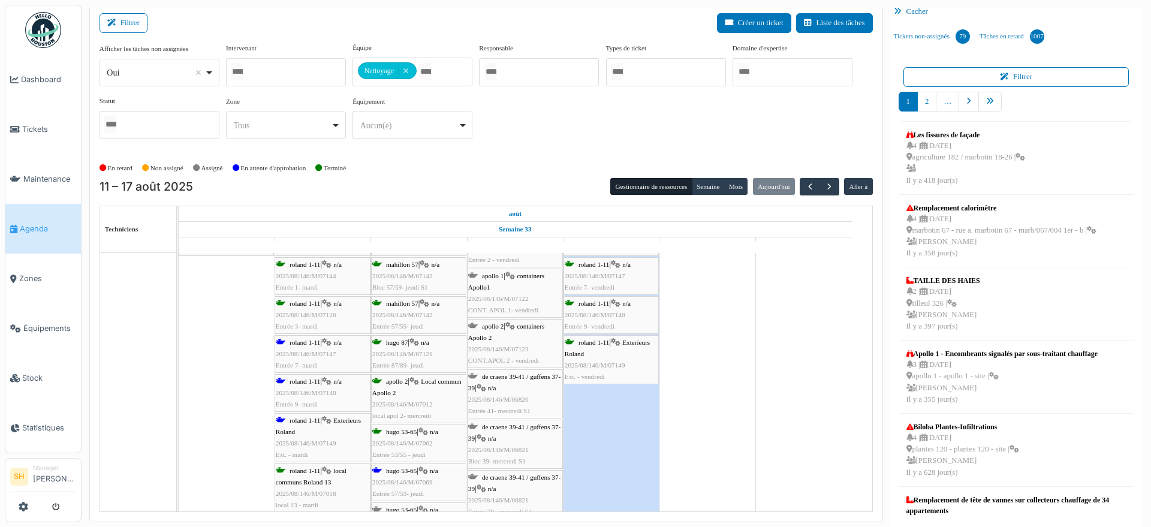
click at [320, 426] on div "roland 1-11 | Exterieurs Roland 2025/08/146/M/07149 Ext. - mardi" at bounding box center [323, 438] width 94 height 46
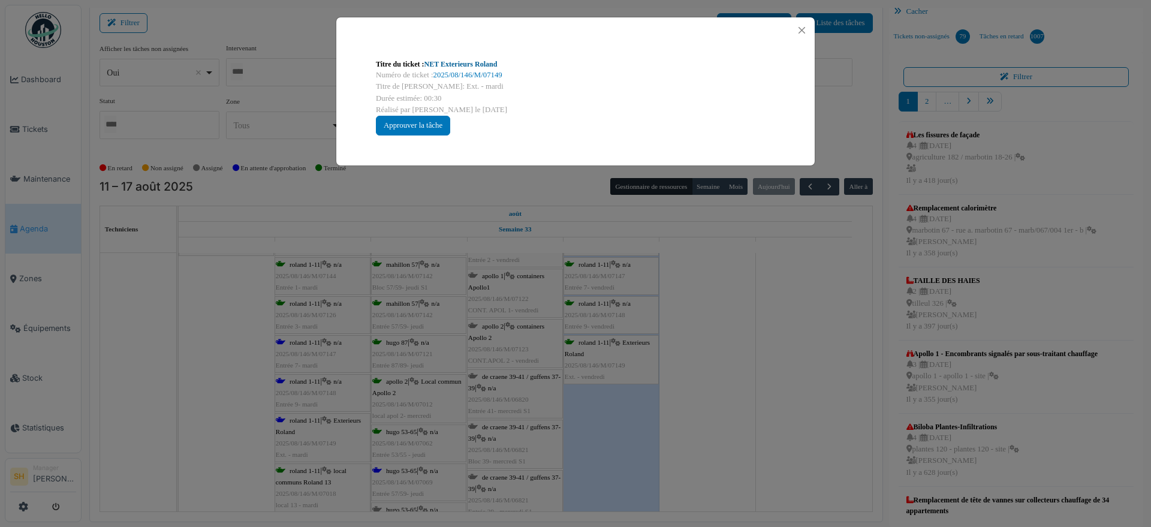
click at [466, 65] on link "NET Exterieurs Roland" at bounding box center [460, 64] width 73 height 8
click at [755, 360] on div "Titre du ticket : NET Exterieurs Roland Numéro de ticket : 2025/08/146/M/07149 …" at bounding box center [575, 263] width 1151 height 527
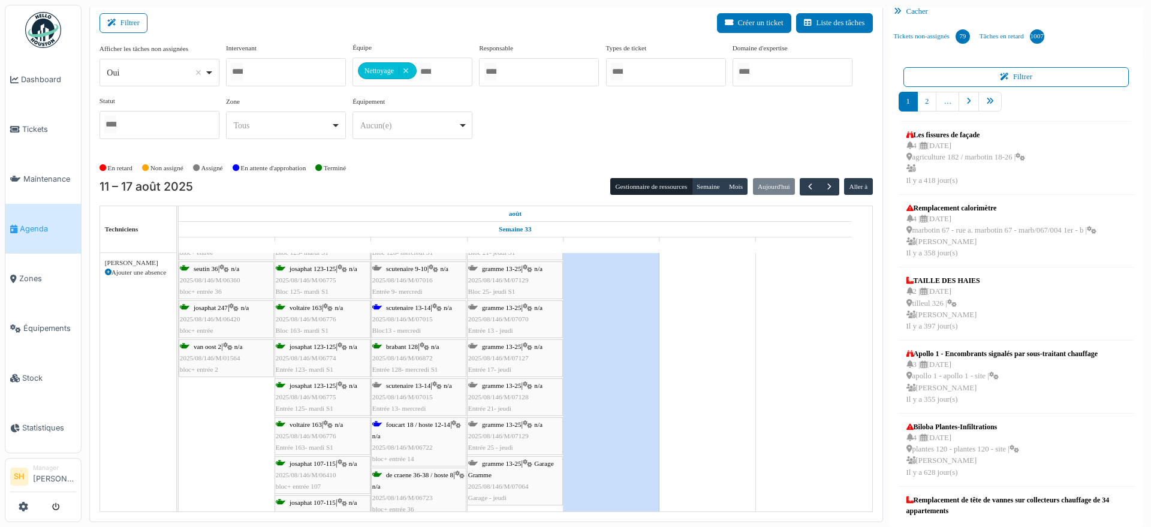
scroll to position [2848, 0]
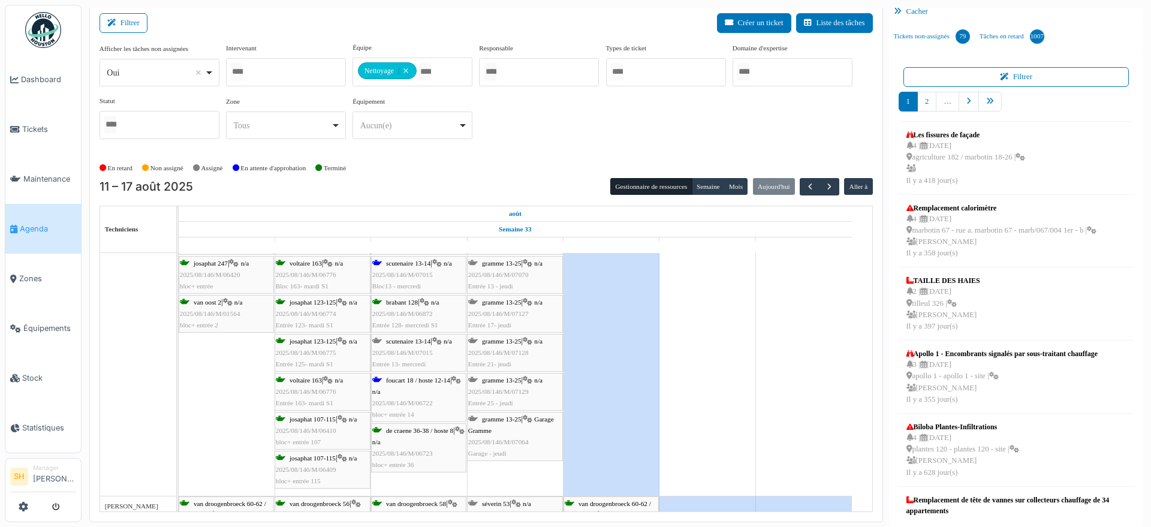
click at [395, 388] on div "foucart 18 / hoste 12-14 | n/a 2025/08/146/M/06722 bloc+ entrée 14" at bounding box center [418, 398] width 93 height 46
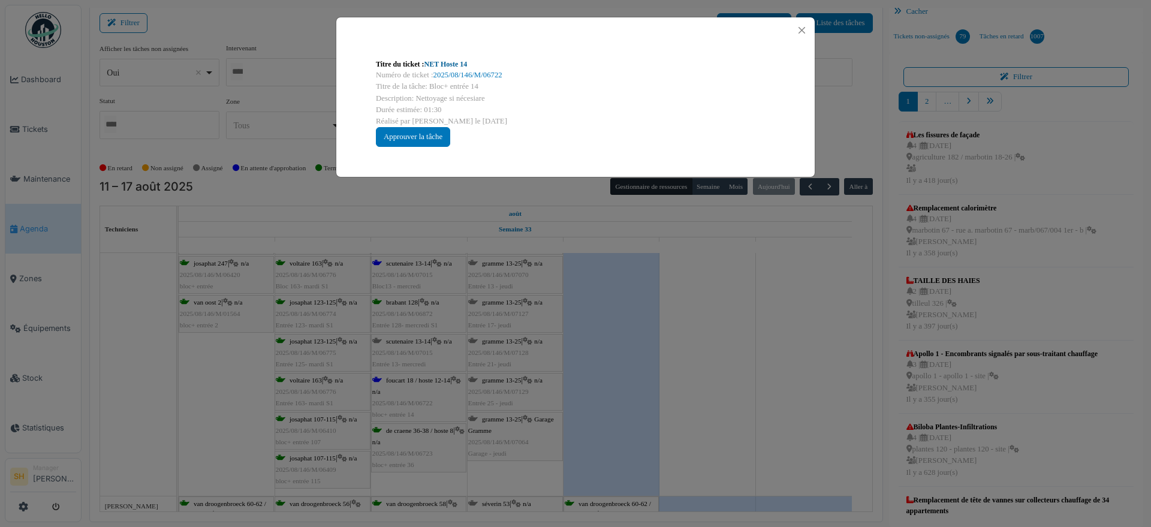
click at [451, 65] on link "NET Hoste 14" at bounding box center [445, 64] width 43 height 8
click at [583, 378] on div "Titre du ticket : NET Hoste 14 Numéro de ticket : 2025/08/146/M/06722 Titre de …" at bounding box center [575, 263] width 1151 height 527
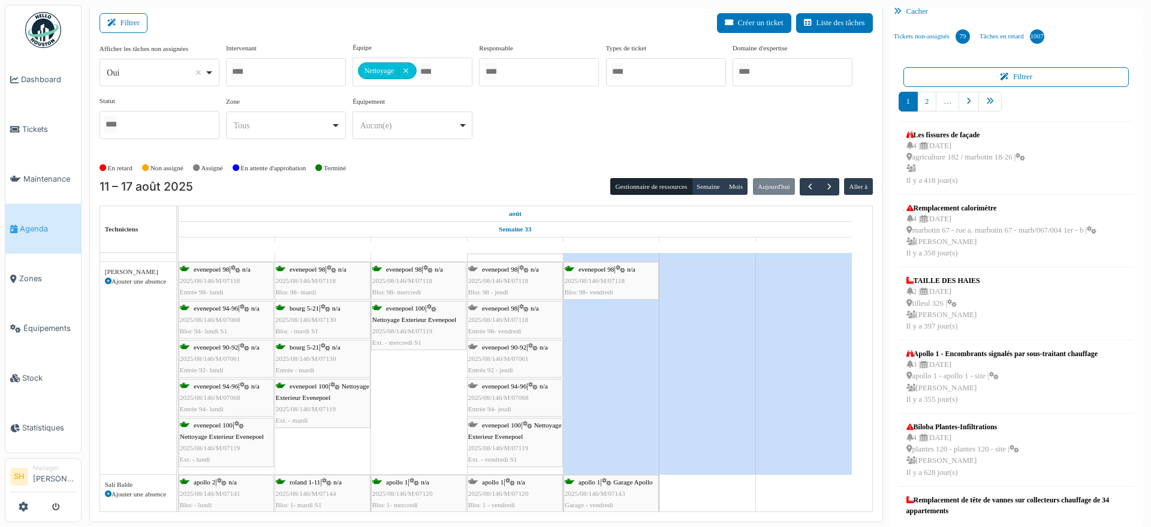
scroll to position [3522, 0]
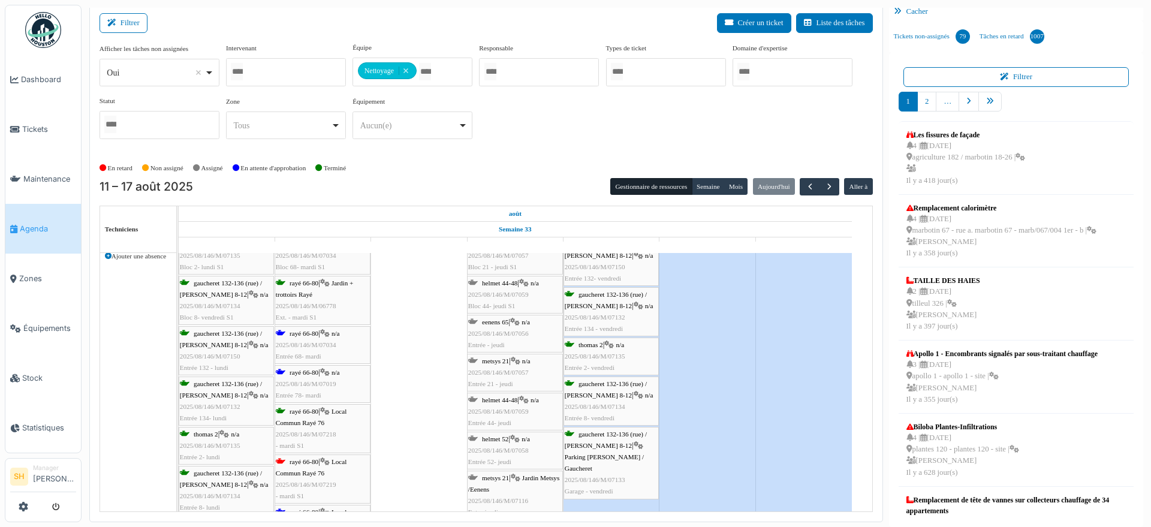
click at [317, 332] on span "rayé 66-80" at bounding box center [304, 333] width 29 height 7
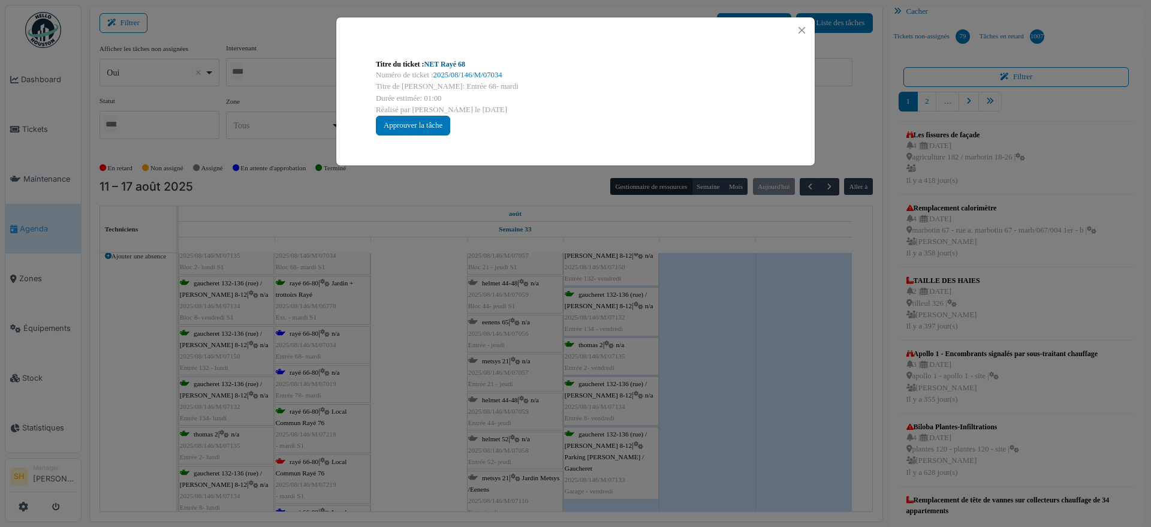
click at [454, 65] on link "NET Rayé 68" at bounding box center [444, 64] width 41 height 8
click at [337, 373] on div "Titre du ticket : NET Rayé 68 Numéro de ticket : 2025/08/146/M/07034 Titre de l…" at bounding box center [575, 263] width 1151 height 527
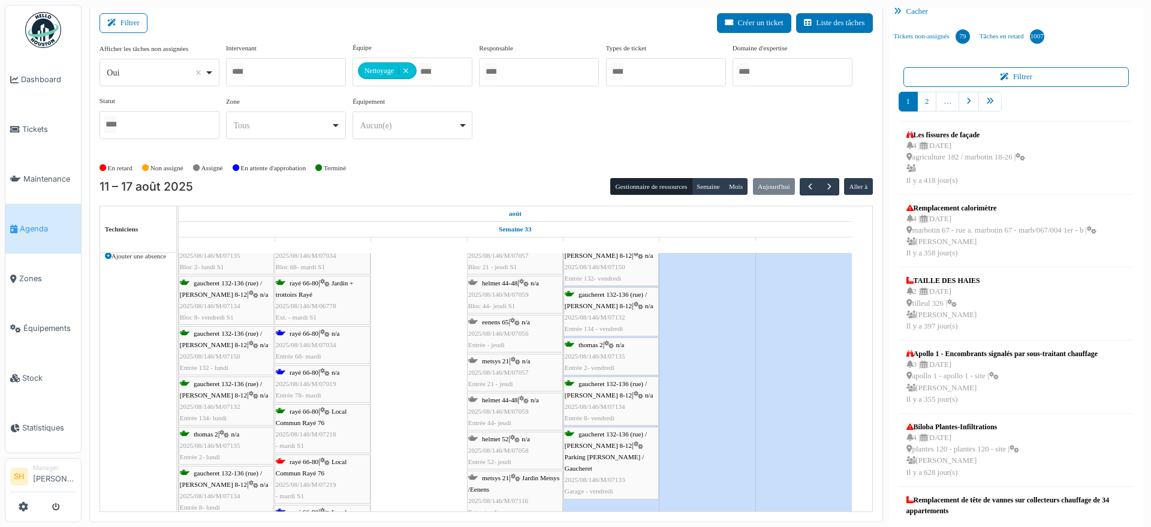
click at [307, 373] on span "rayé 66-80" at bounding box center [304, 372] width 29 height 7
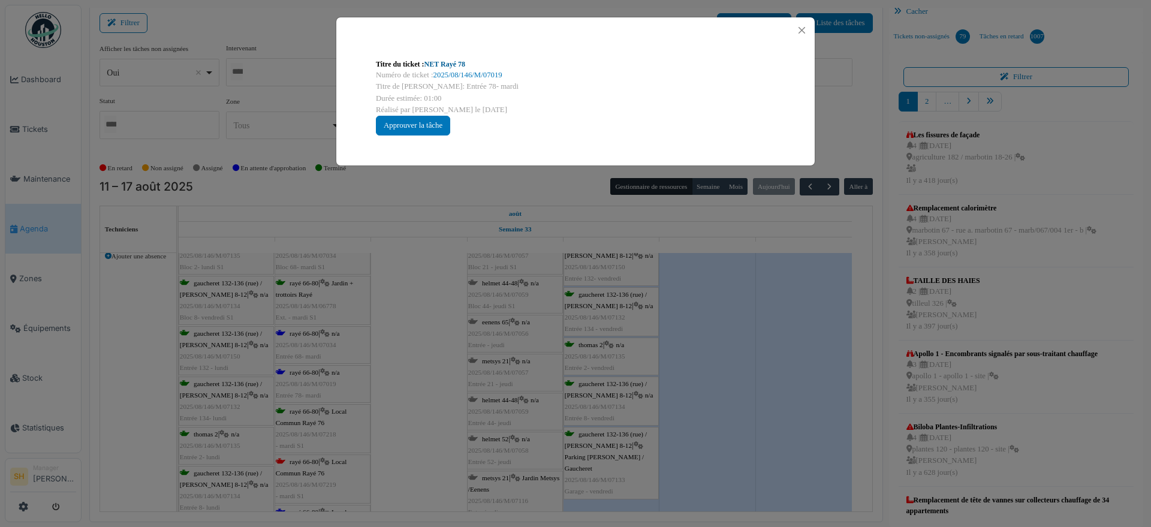
click at [459, 63] on link "NET Rayé 78" at bounding box center [444, 64] width 41 height 8
click at [762, 460] on div "Titre du ticket : NET Rayé 78 Numéro de ticket : 2025/08/146/M/07019 Titre de l…" at bounding box center [575, 263] width 1151 height 527
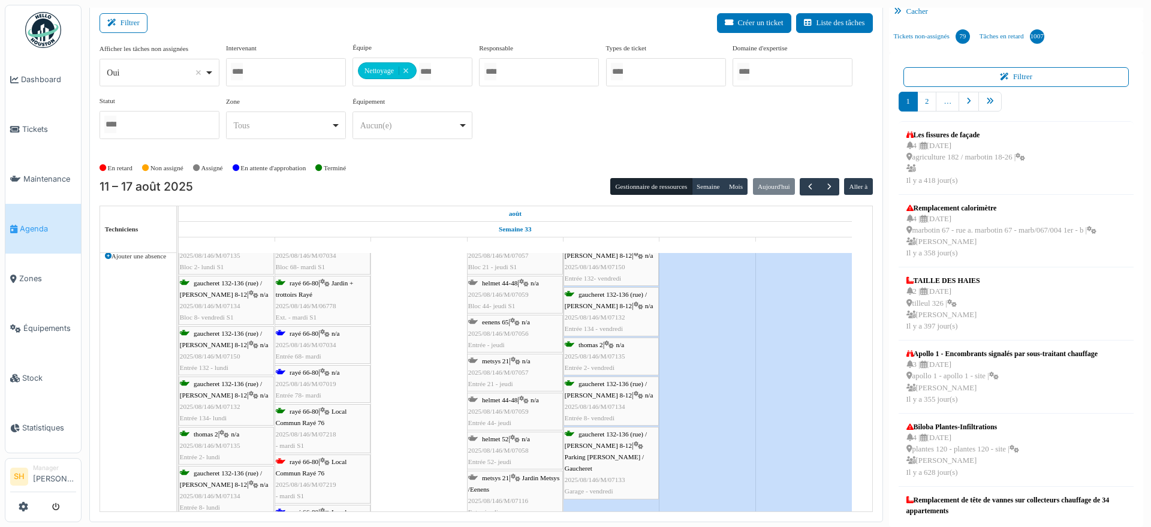
scroll to position [4396, 0]
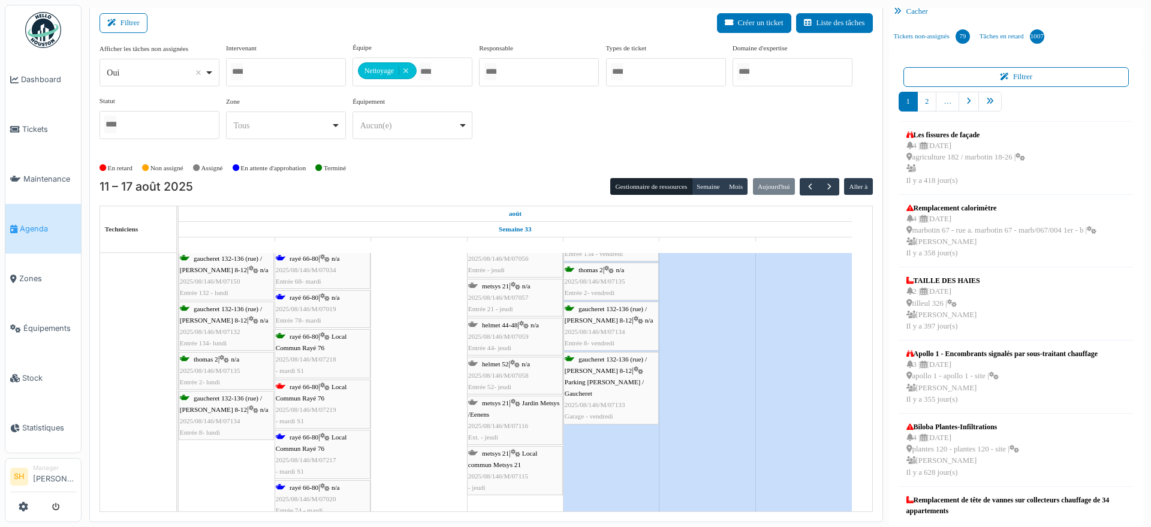
click at [323, 395] on span "Local Commun Rayé 76" at bounding box center [311, 392] width 71 height 19
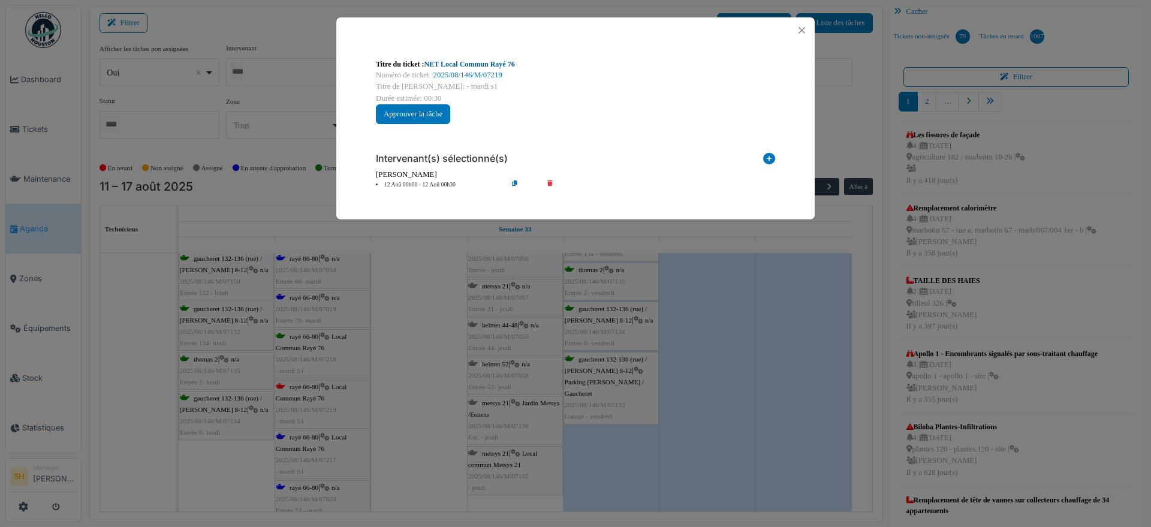
click at [467, 65] on link "NET Local Commun Rayé 76" at bounding box center [469, 64] width 91 height 8
click at [773, 382] on div "Titre du ticket : NET Local Commun Rayé 76 Numéro de ticket : 2025/08/146/M/072…" at bounding box center [575, 263] width 1151 height 527
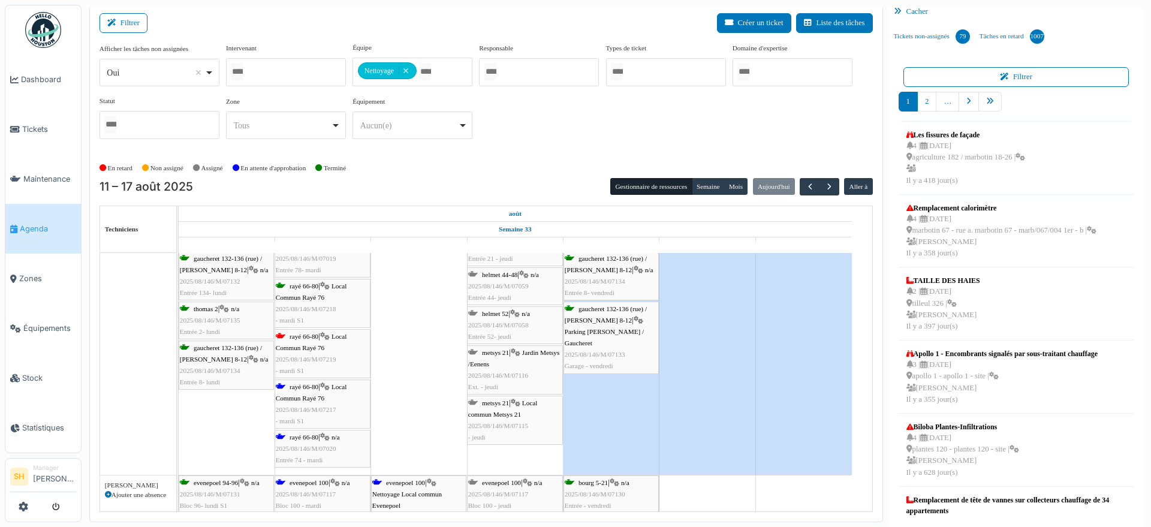
scroll to position [4496, 0]
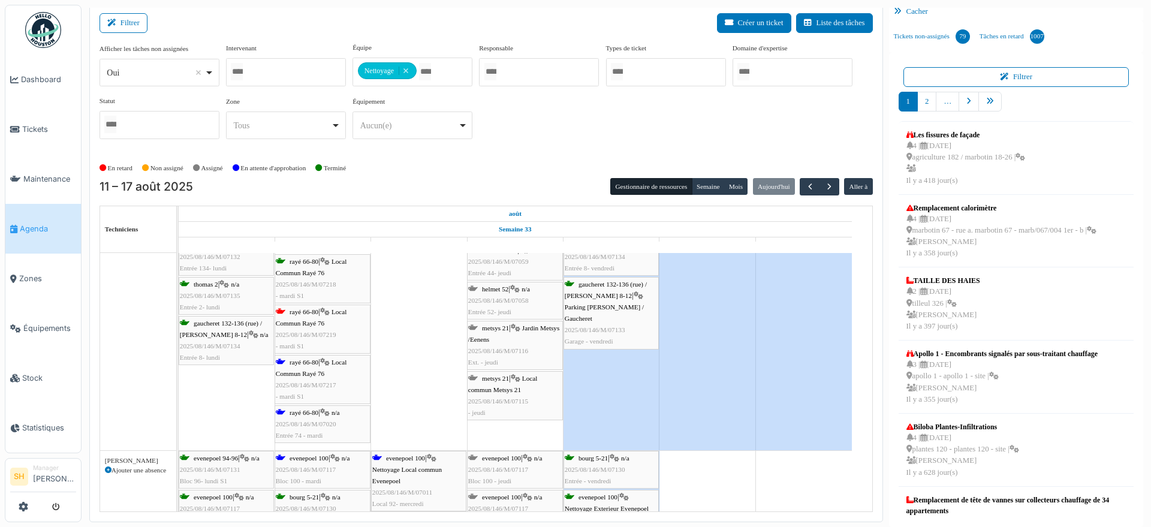
click at [314, 374] on span "Local Commun Rayé 76" at bounding box center [311, 368] width 71 height 19
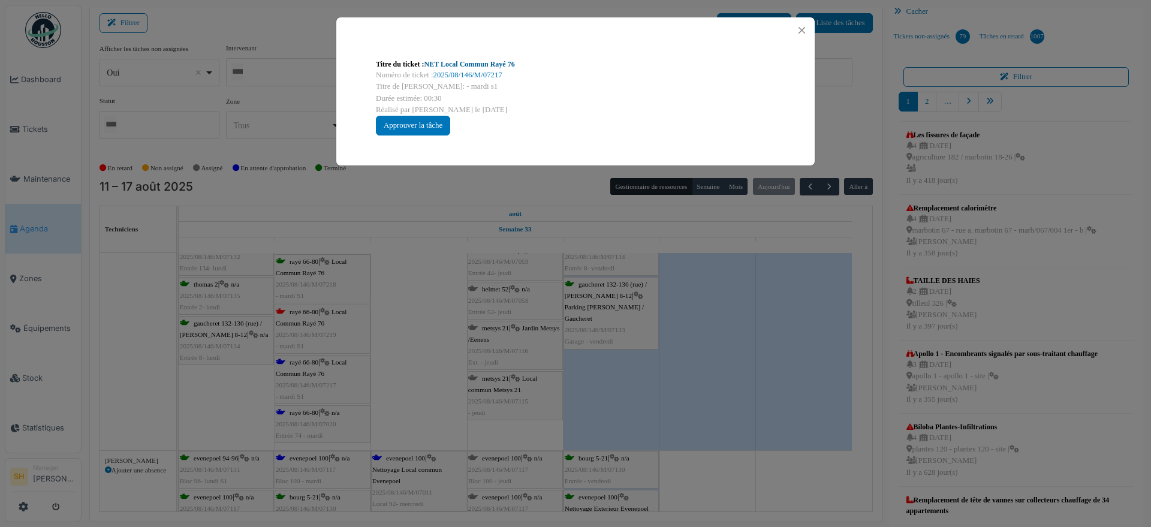
click at [474, 66] on link "NET Local Commun Rayé 76" at bounding box center [469, 64] width 91 height 8
click at [761, 369] on div "Titre du ticket : NET Local Commun Rayé 76 Numéro de ticket : 2025/08/146/M/072…" at bounding box center [575, 263] width 1151 height 527
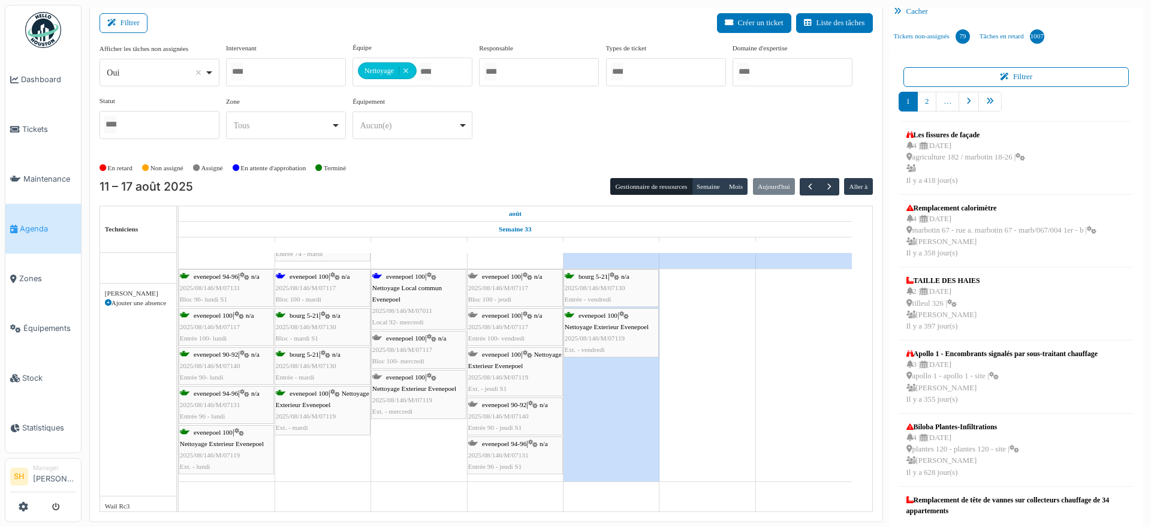
scroll to position [4678, 0]
click at [318, 278] on span "evenepoel 100" at bounding box center [309, 276] width 39 height 7
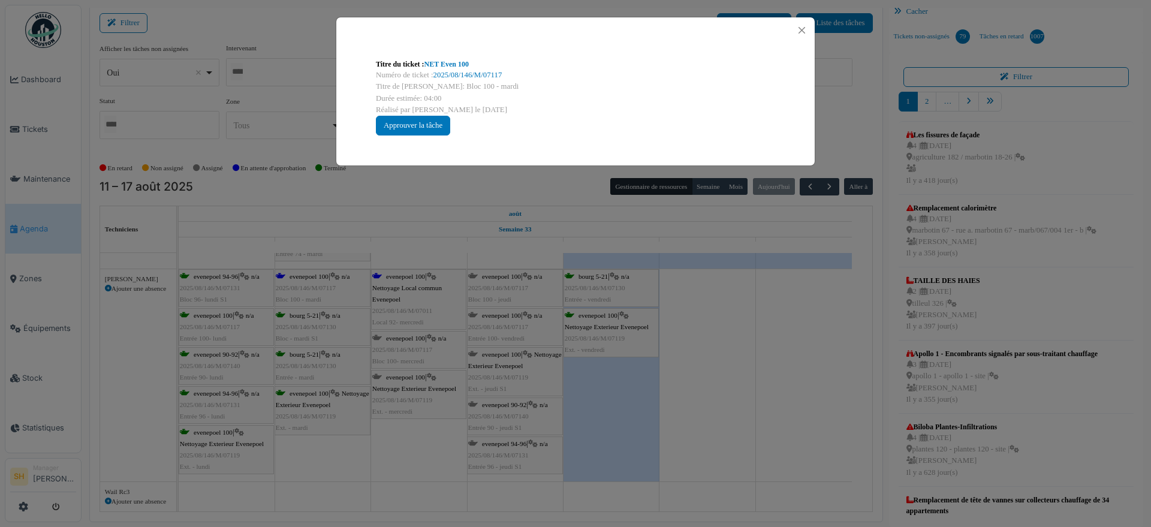
click at [420, 62] on div "Titre du ticket : NET Even 100" at bounding box center [575, 64] width 399 height 11
click at [461, 61] on link "NET Even 100" at bounding box center [446, 64] width 44 height 8
click at [716, 342] on div "Titre du ticket : NET Even 100 Numéro de ticket : 2025/08/146/M/07117 Titre de …" at bounding box center [575, 263] width 1151 height 527
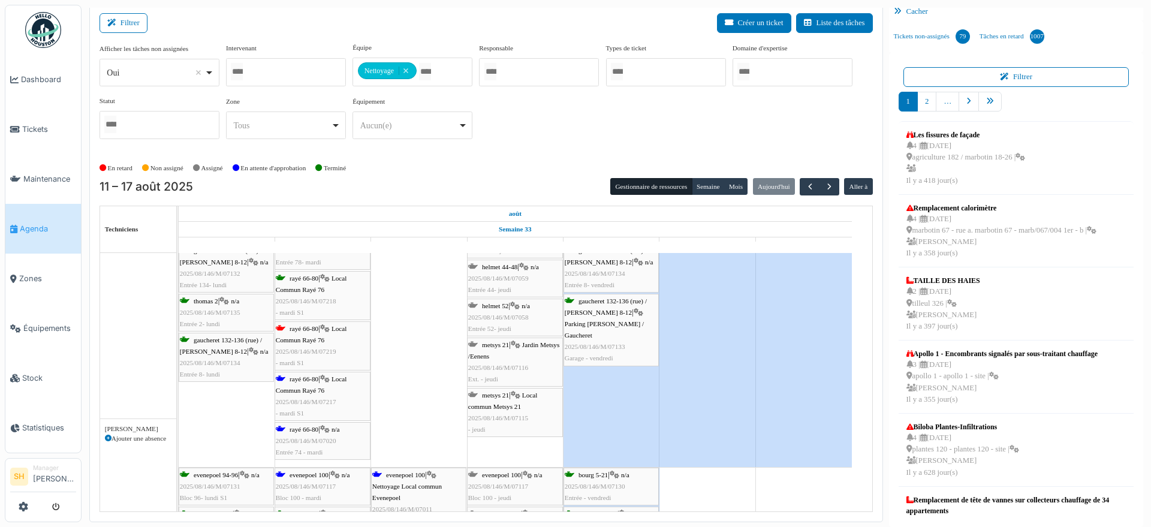
scroll to position [4453, 0]
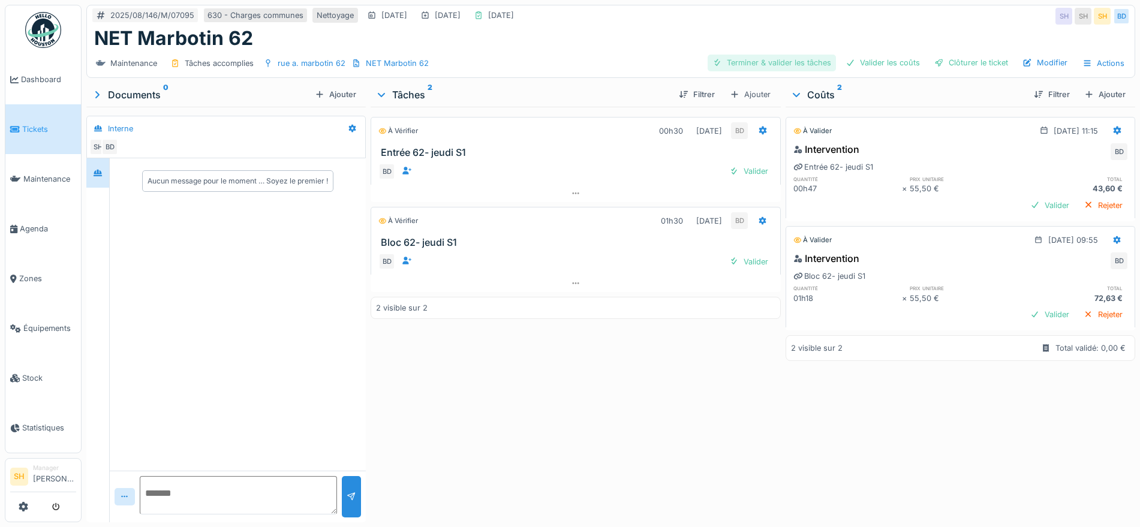
click at [761, 60] on div "Terminer & valider les tâches" at bounding box center [771, 63] width 128 height 16
click at [890, 64] on div "Valider les coûts" at bounding box center [883, 63] width 84 height 16
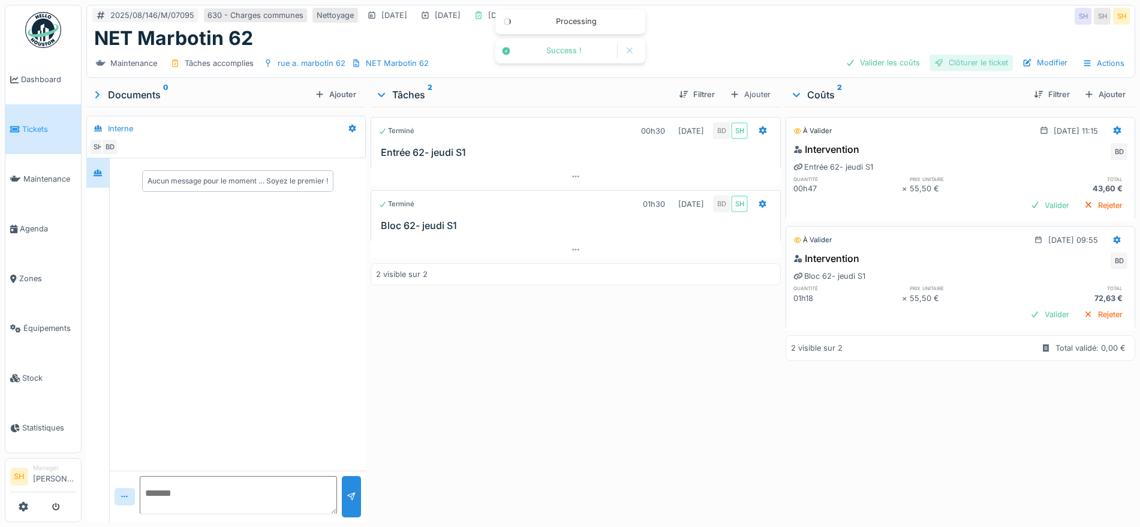
click at [954, 63] on div "Clôturer le ticket" at bounding box center [970, 63] width 83 height 16
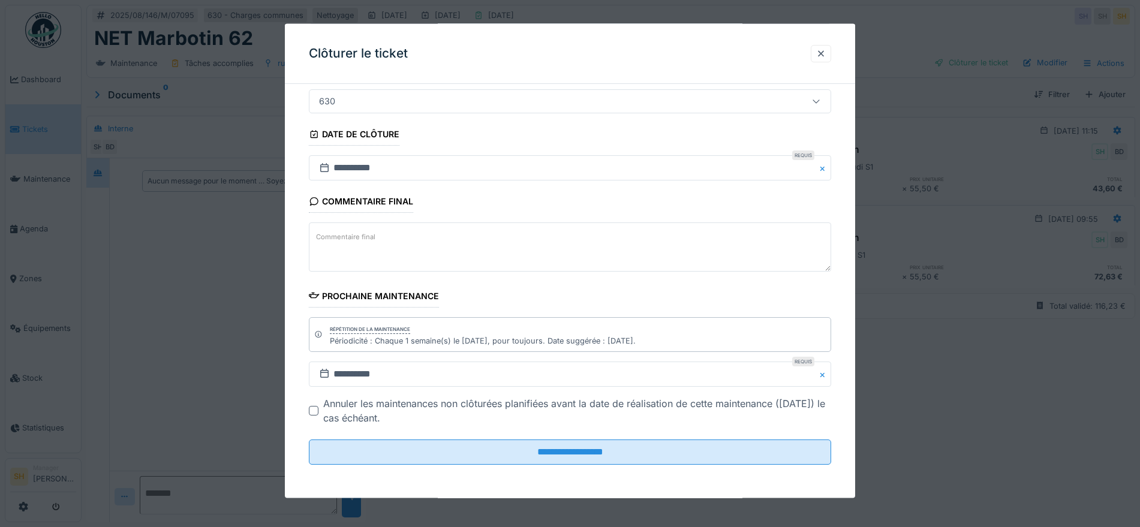
scroll to position [11, 0]
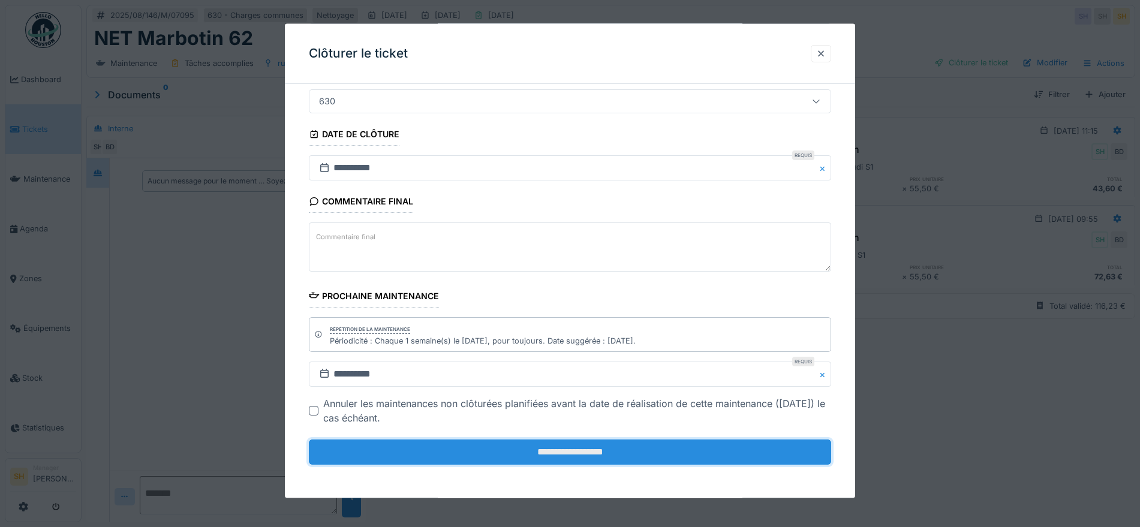
click at [610, 450] on input "**********" at bounding box center [570, 451] width 522 height 25
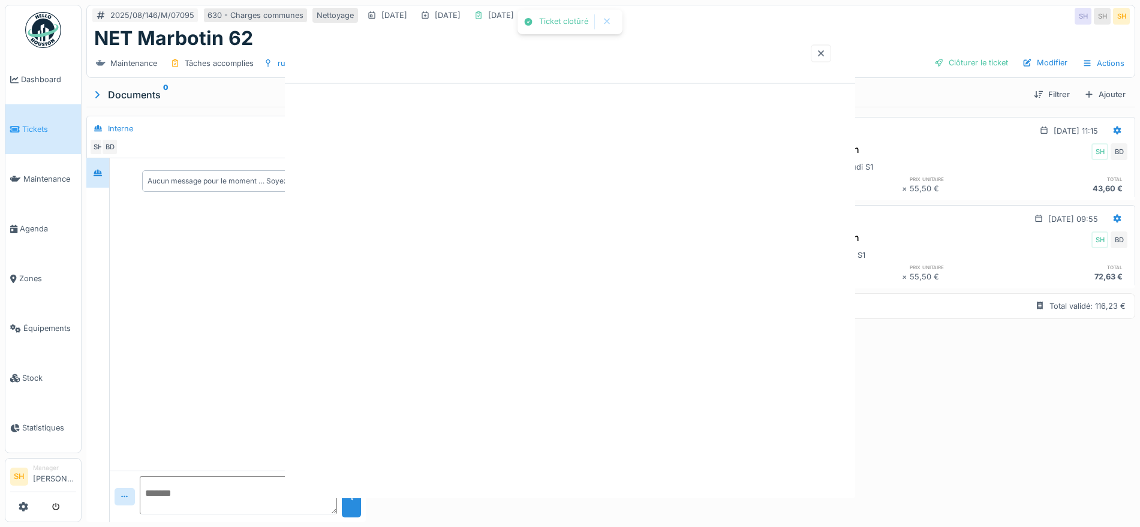
scroll to position [0, 0]
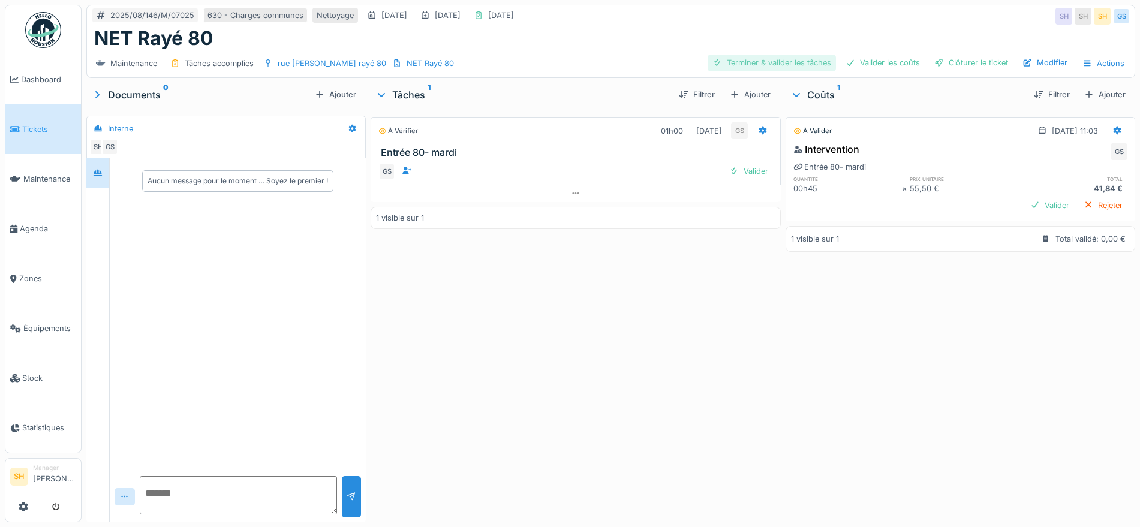
click at [766, 63] on div "Terminer & valider les tâches" at bounding box center [771, 63] width 128 height 16
click at [867, 61] on div "Valider les coûts" at bounding box center [883, 63] width 84 height 16
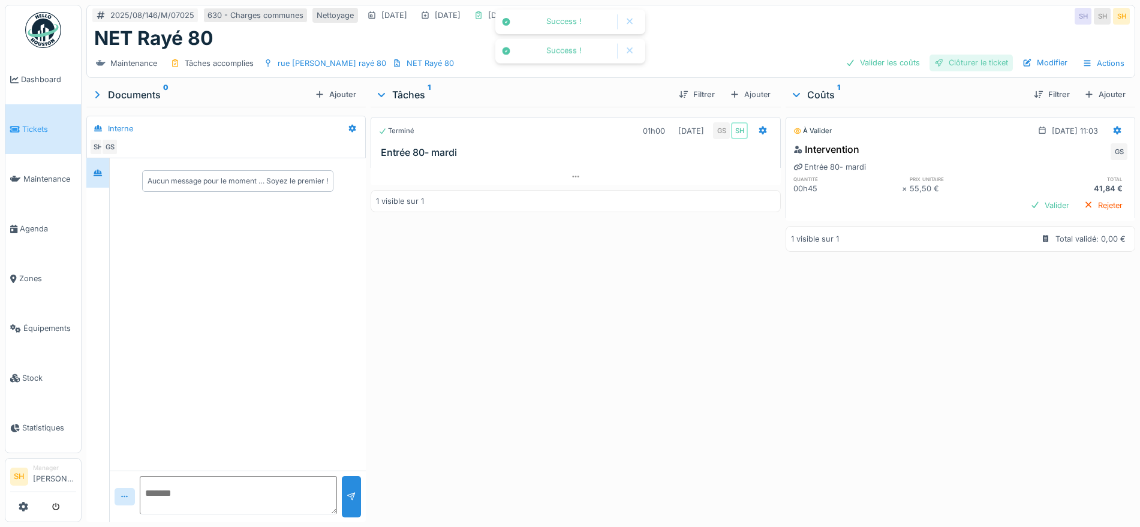
click at [957, 62] on div "Clôturer le ticket" at bounding box center [970, 63] width 83 height 16
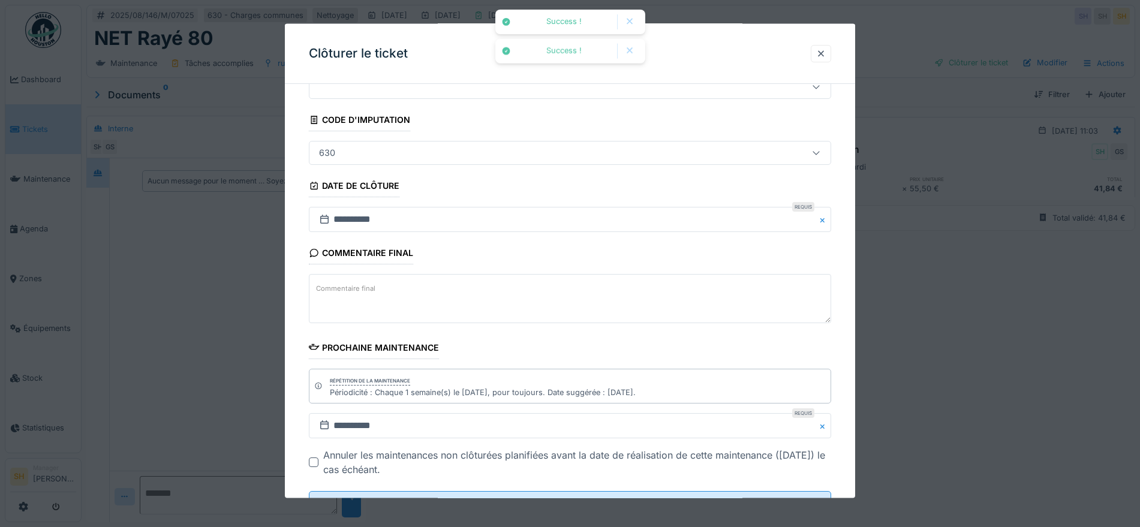
scroll to position [103, 0]
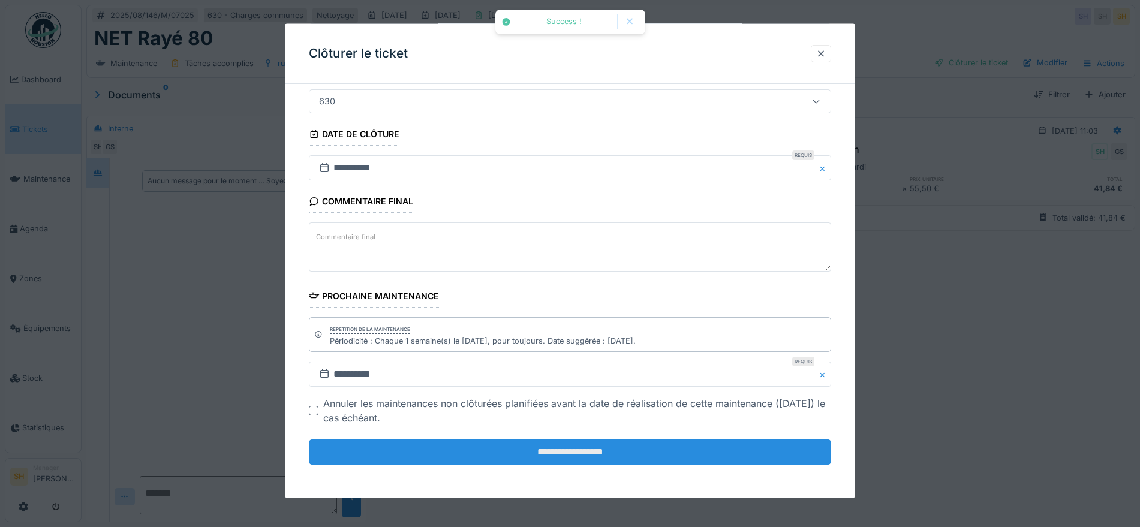
click at [444, 453] on input "**********" at bounding box center [570, 451] width 522 height 25
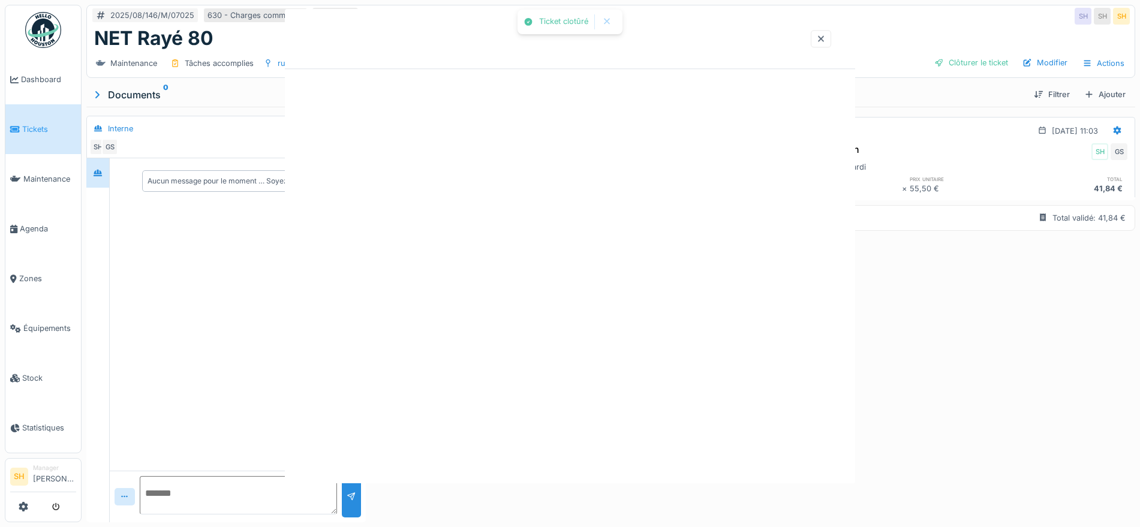
scroll to position [0, 0]
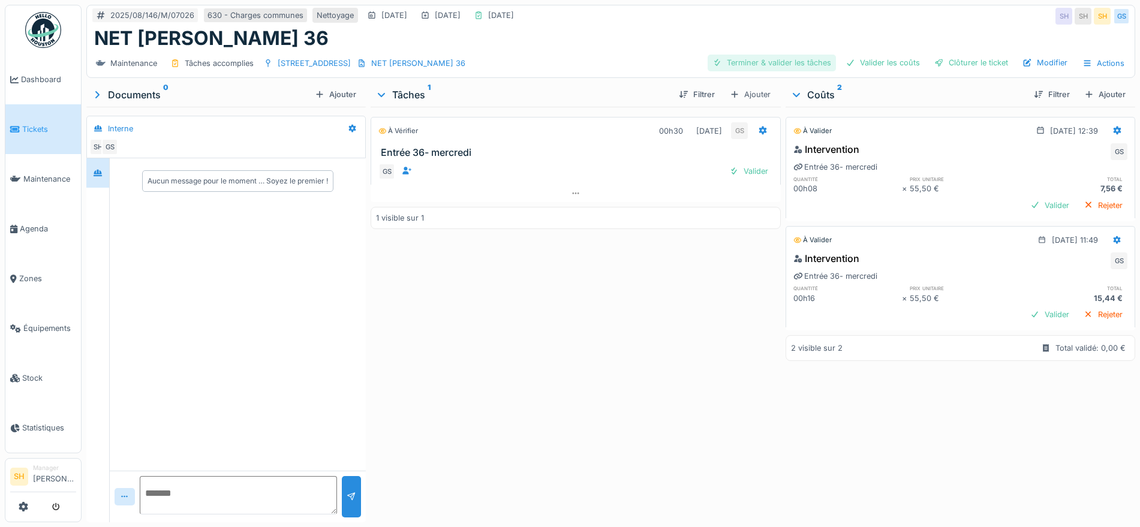
drag, startPoint x: 767, startPoint y: 56, endPoint x: 787, endPoint y: 56, distance: 19.2
click at [768, 56] on div "Terminer & valider les tâches" at bounding box center [771, 63] width 128 height 16
click at [892, 56] on div "Valider les coûts" at bounding box center [883, 63] width 84 height 16
click at [958, 66] on div "Clôturer le ticket" at bounding box center [970, 63] width 83 height 16
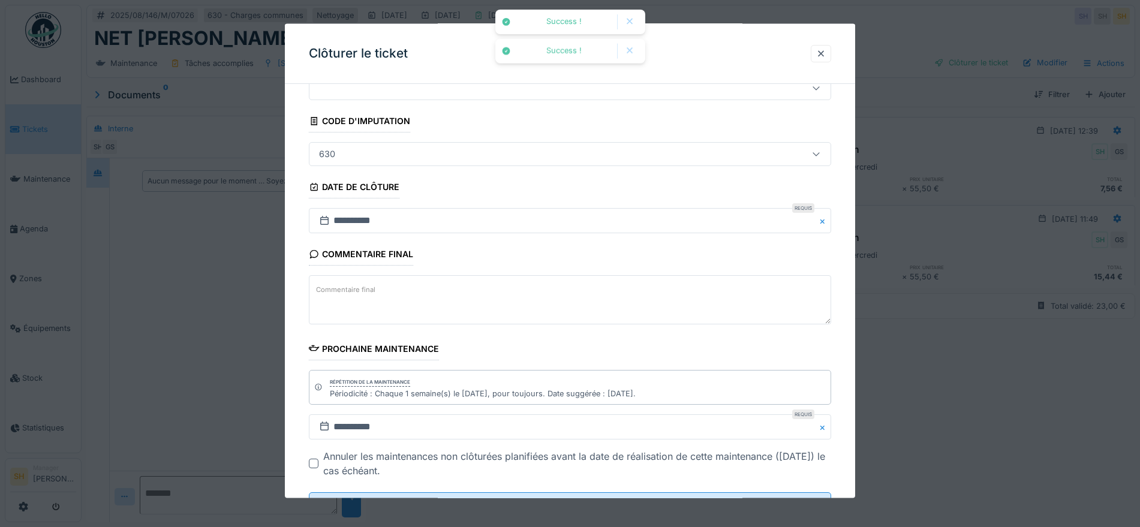
scroll to position [103, 0]
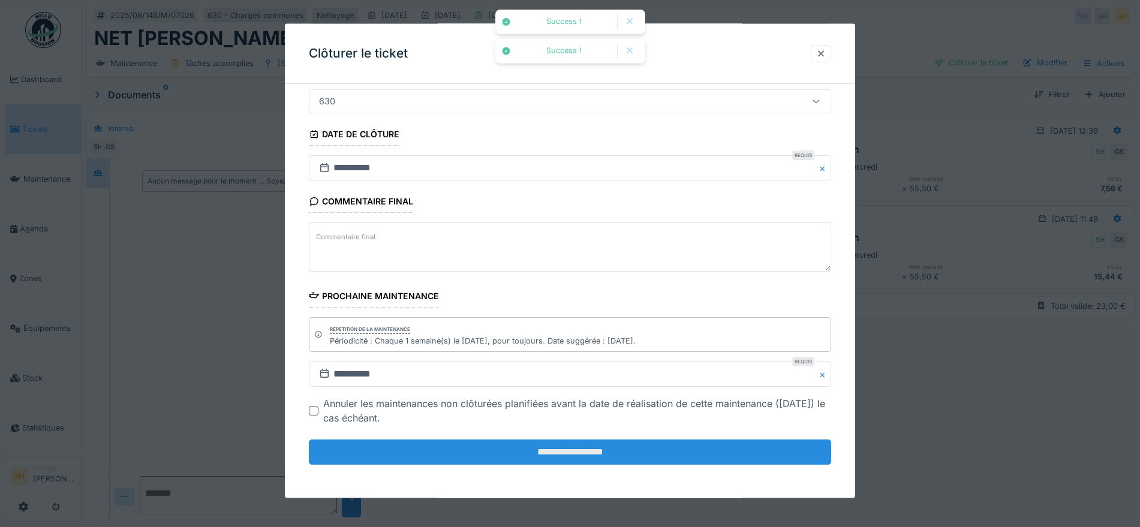
click at [609, 452] on input "**********" at bounding box center [570, 451] width 522 height 25
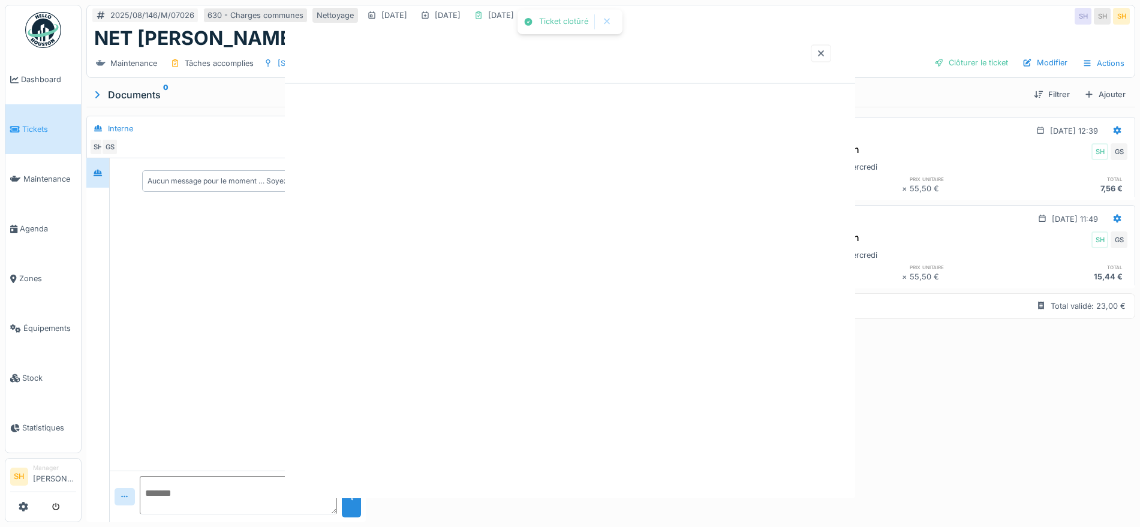
scroll to position [0, 0]
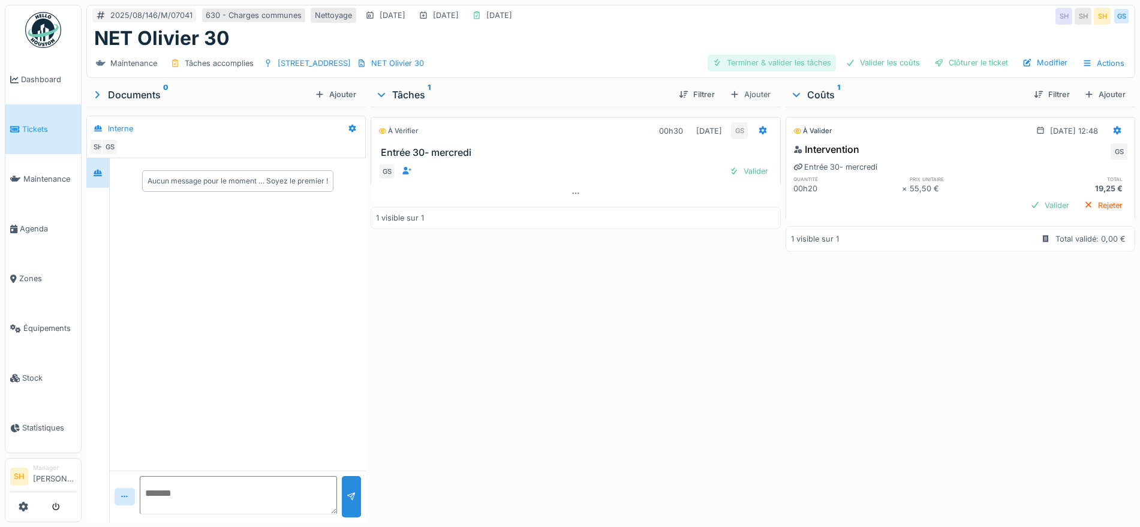
click at [809, 66] on div "Terminer & valider les tâches" at bounding box center [771, 63] width 128 height 16
click at [867, 62] on div "Valider les coûts" at bounding box center [883, 63] width 84 height 16
click at [960, 62] on div "Clôturer le ticket" at bounding box center [970, 63] width 83 height 16
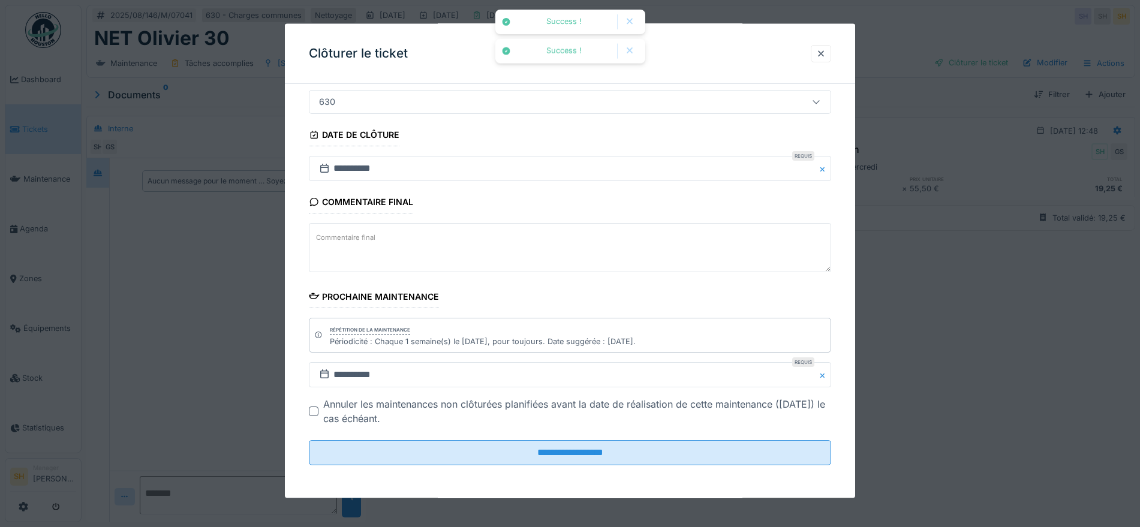
scroll to position [103, 0]
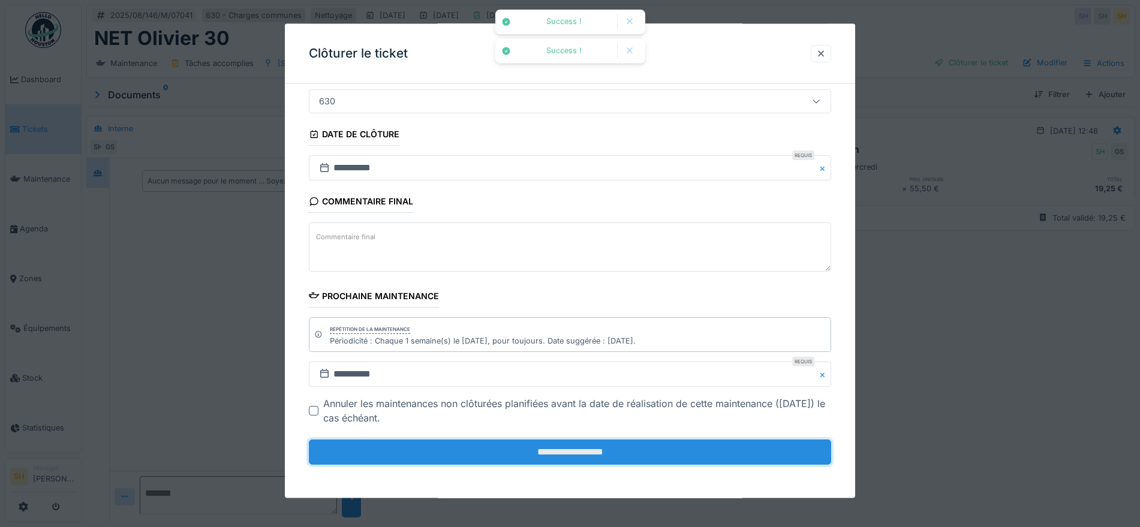
click at [508, 463] on input "**********" at bounding box center [570, 451] width 522 height 25
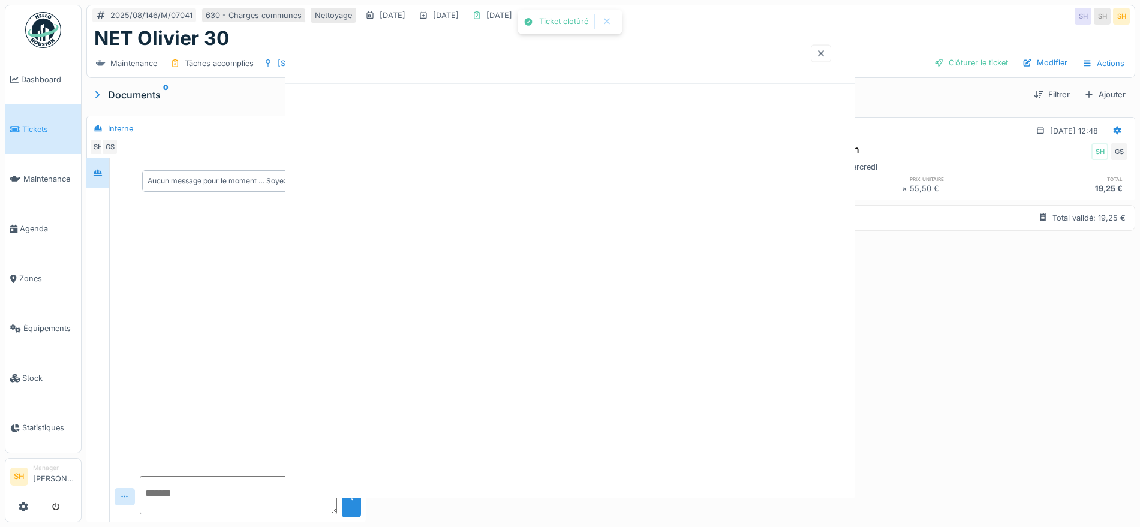
scroll to position [0, 0]
click at [563, 454] on div at bounding box center [570, 263] width 1140 height 527
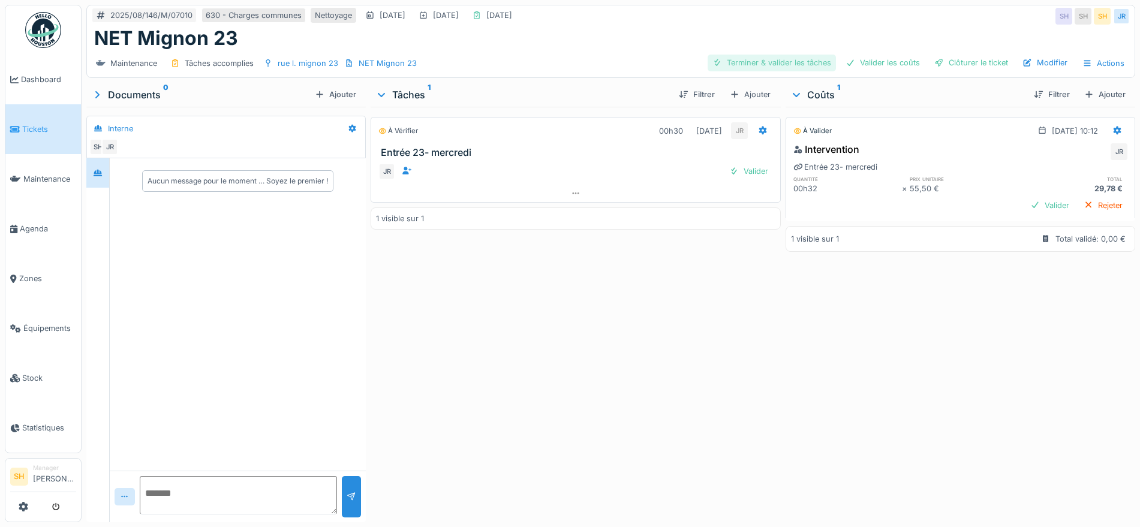
click at [779, 60] on div "Terminer & valider les tâches" at bounding box center [771, 63] width 128 height 16
click at [854, 62] on div "Valider les coûts" at bounding box center [883, 63] width 84 height 16
click at [938, 62] on div "Clôturer le ticket" at bounding box center [970, 63] width 83 height 16
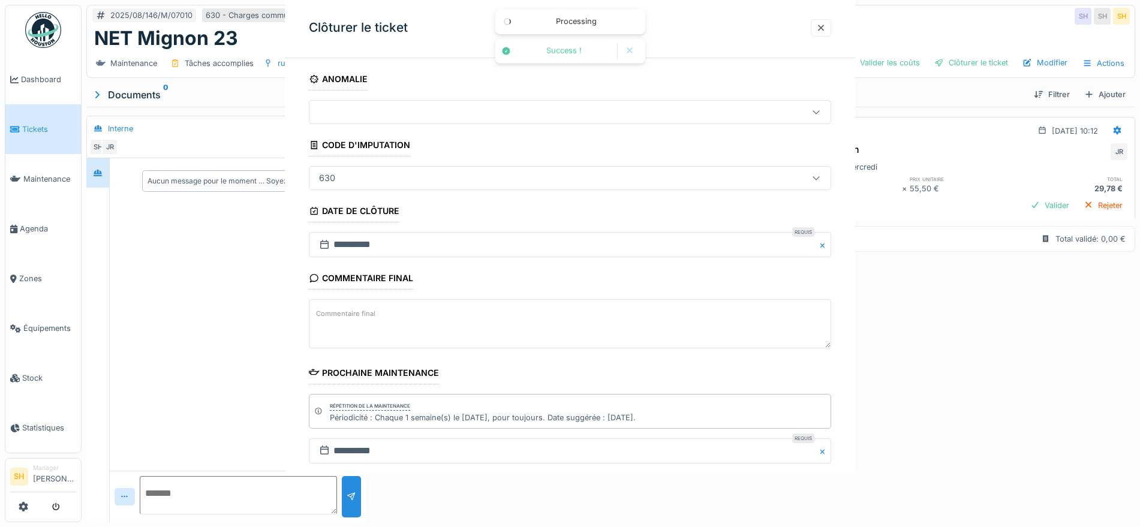
scroll to position [103, 0]
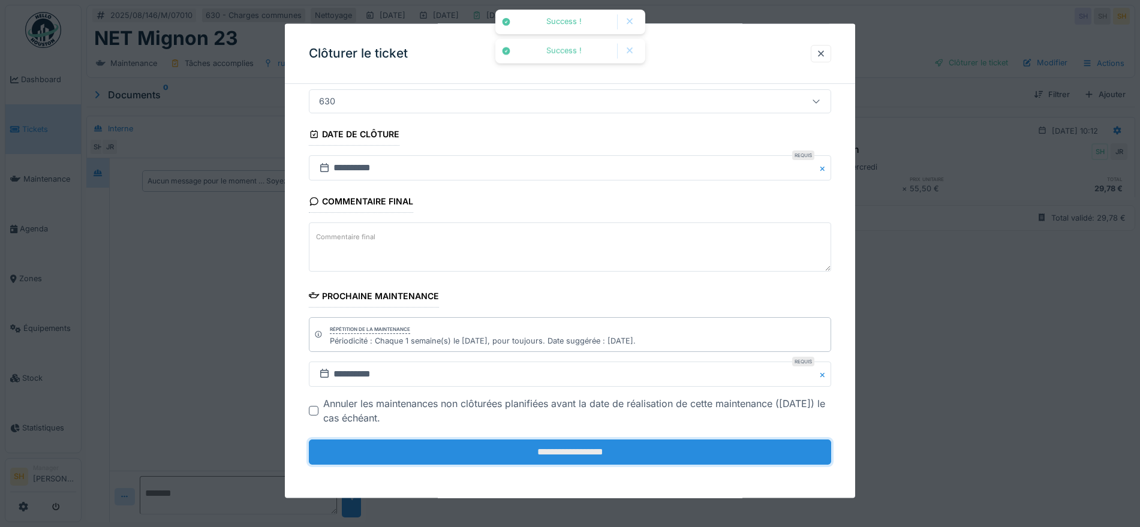
click at [619, 457] on input "**********" at bounding box center [570, 451] width 522 height 25
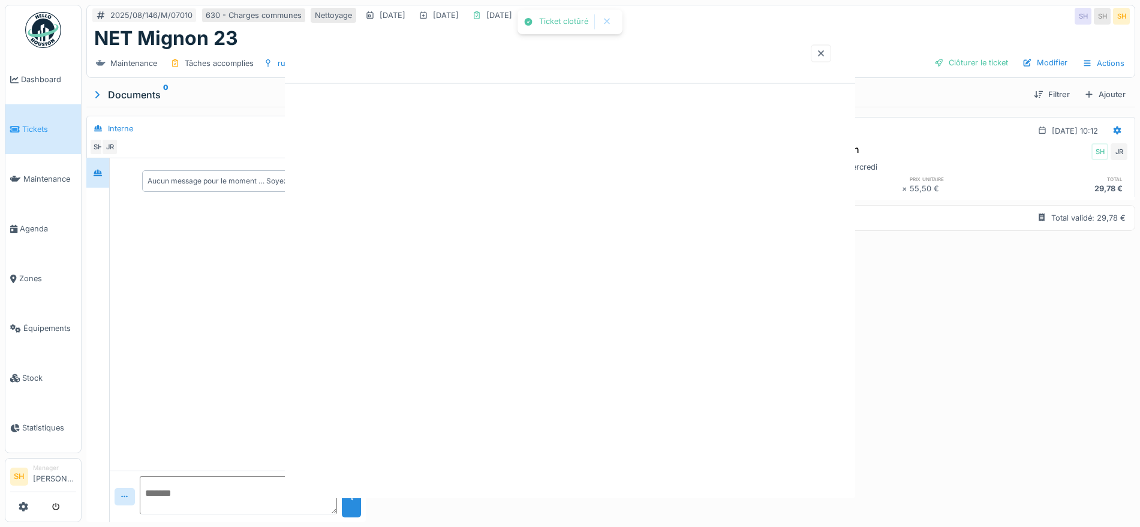
scroll to position [0, 0]
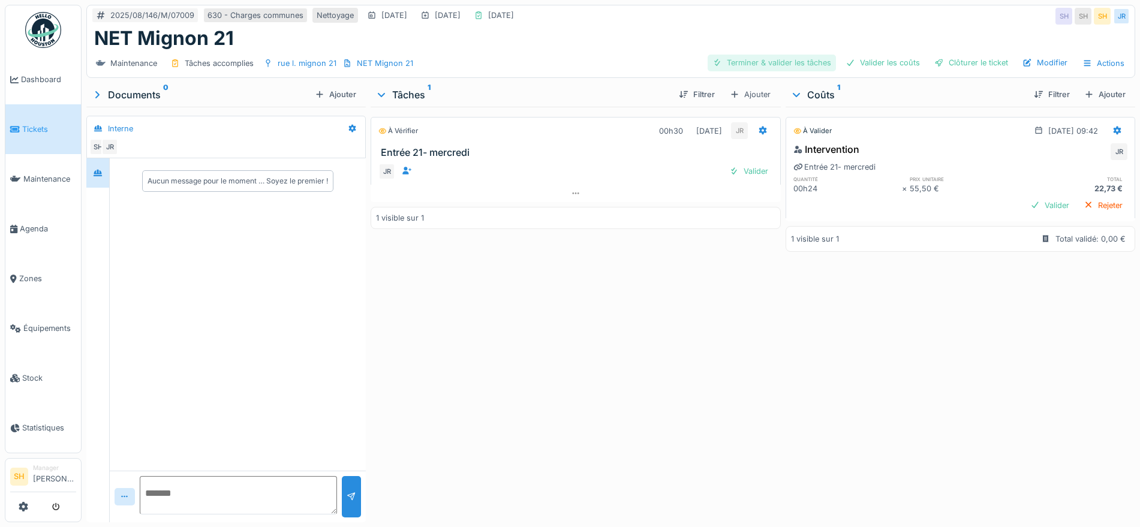
click at [793, 65] on div "Terminer & valider les tâches" at bounding box center [771, 63] width 128 height 16
click at [865, 57] on div "Valider les coûts" at bounding box center [883, 63] width 84 height 16
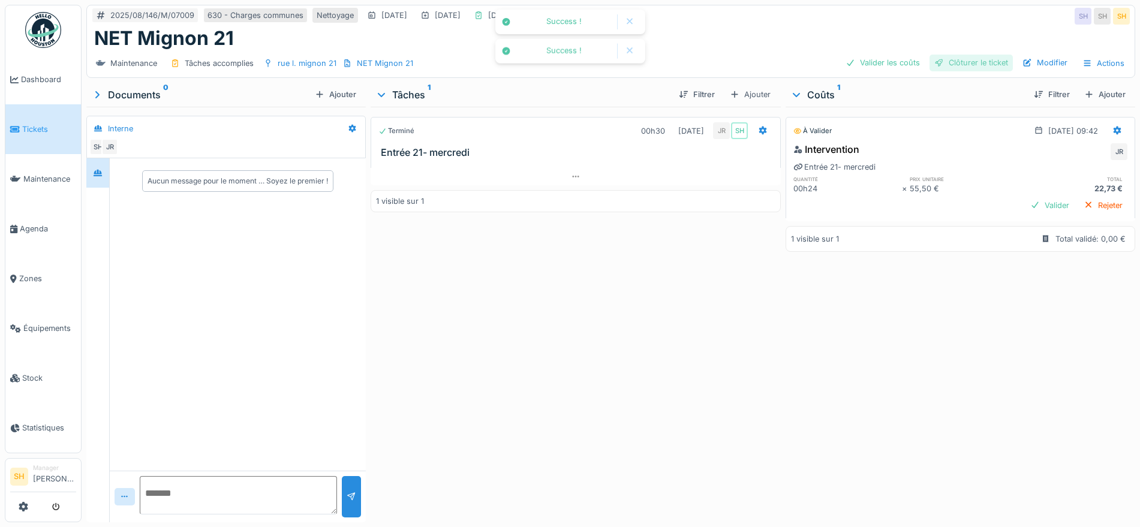
click at [971, 59] on div "Clôturer le ticket" at bounding box center [970, 63] width 83 height 16
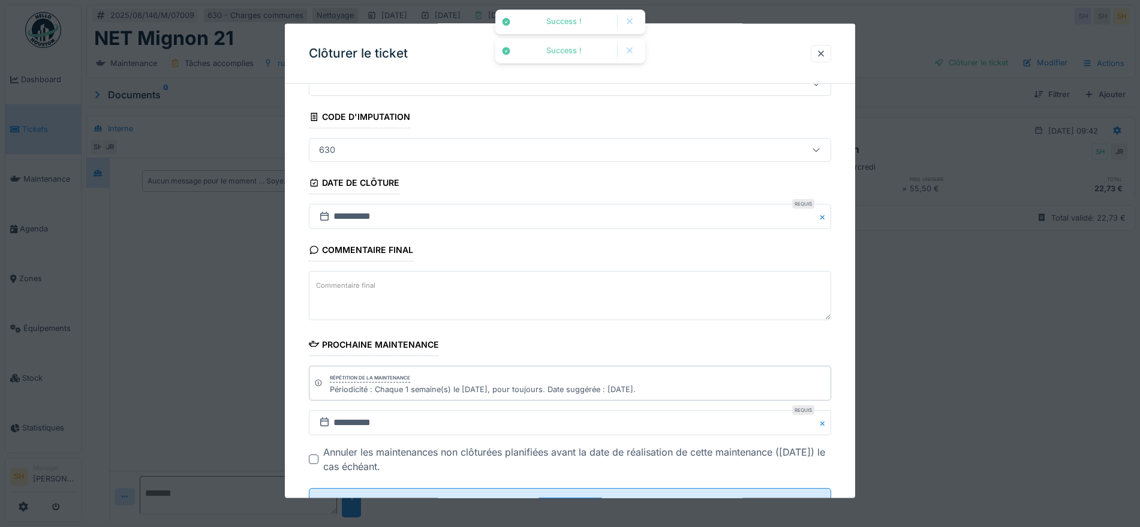
scroll to position [103, 0]
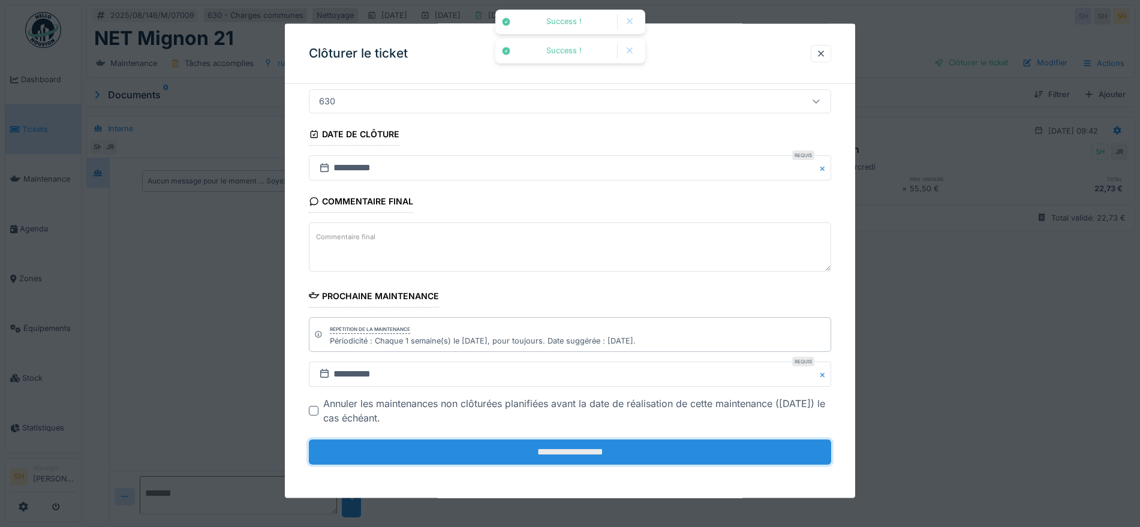
click at [577, 454] on input "**********" at bounding box center [570, 451] width 522 height 25
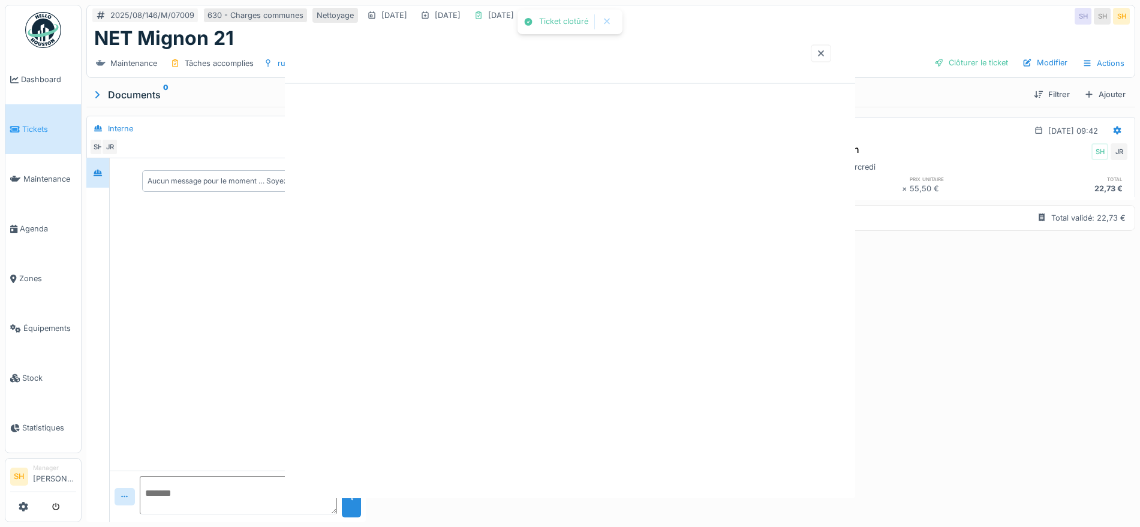
scroll to position [0, 0]
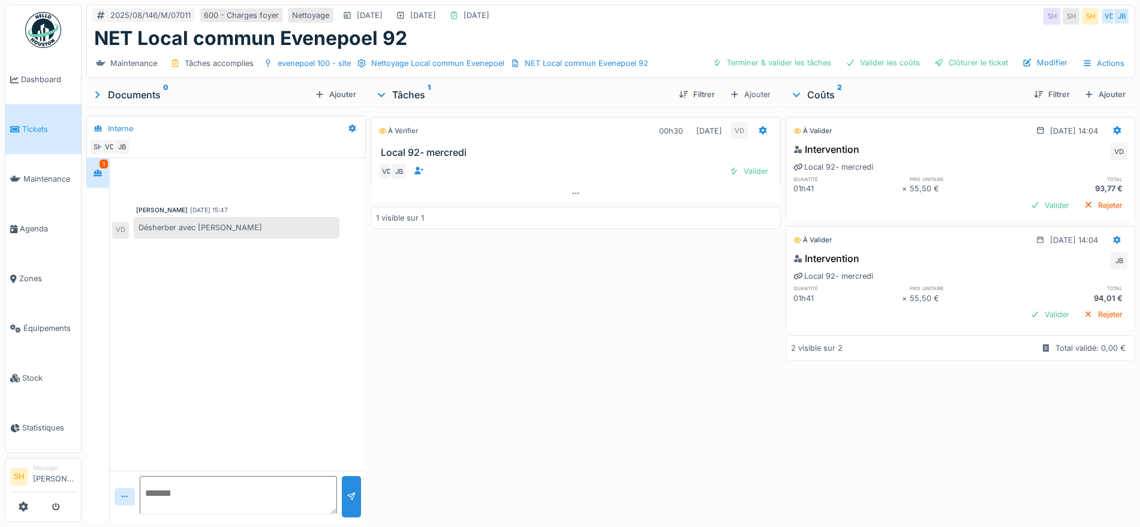
scroll to position [11, 0]
click at [755, 55] on div "Terminer & valider les tâches" at bounding box center [771, 63] width 128 height 16
click at [853, 55] on div "Valider les coûts" at bounding box center [883, 63] width 84 height 16
click at [943, 55] on div "Clôturer le ticket" at bounding box center [970, 63] width 83 height 16
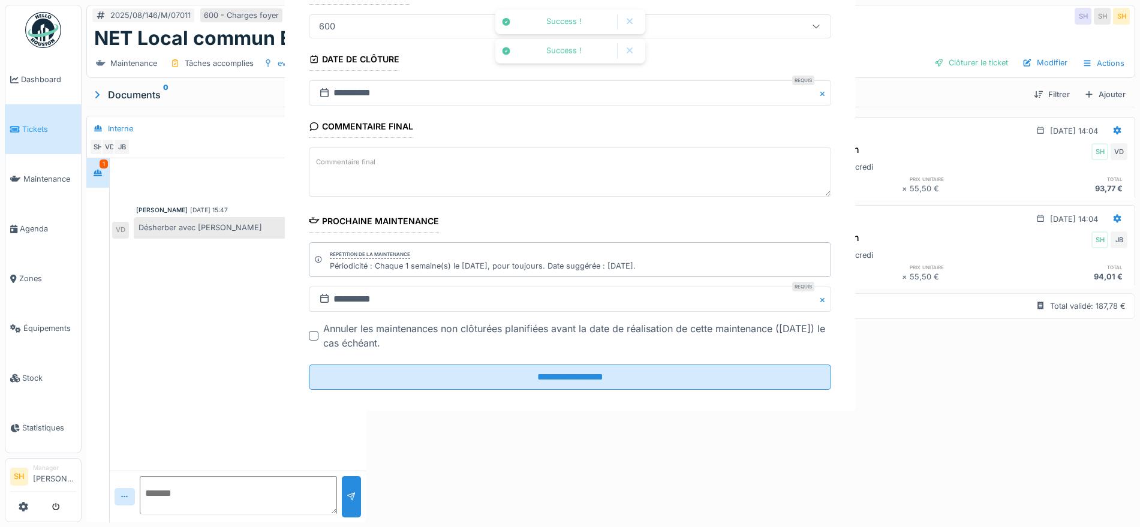
scroll to position [103, 0]
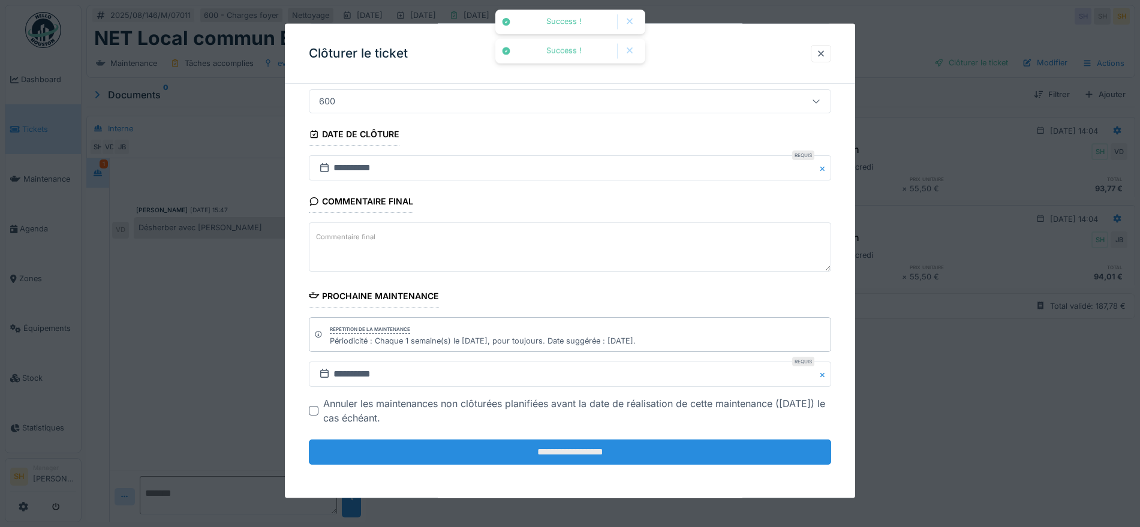
click at [519, 448] on input "**********" at bounding box center [570, 451] width 522 height 25
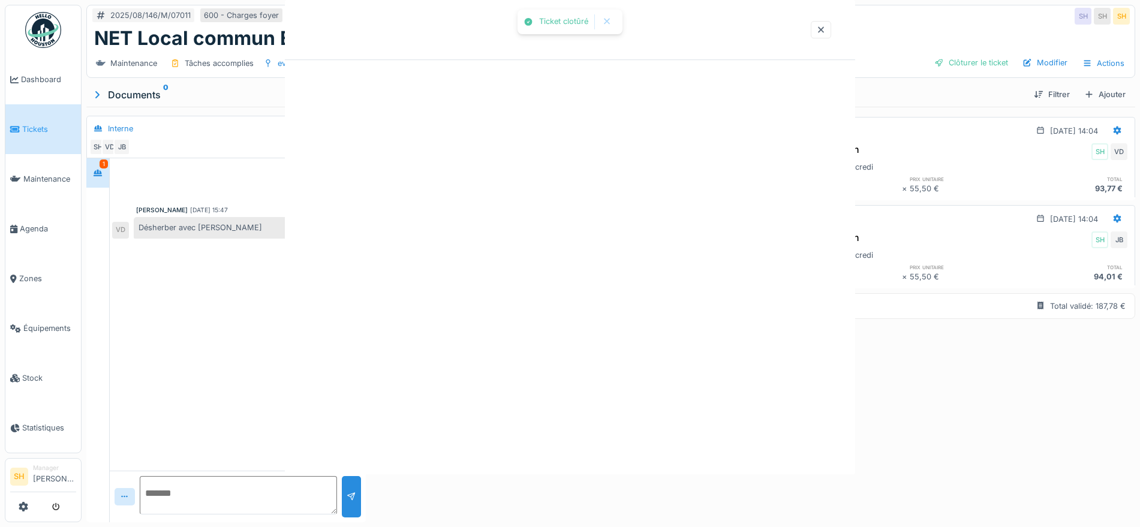
scroll to position [0, 0]
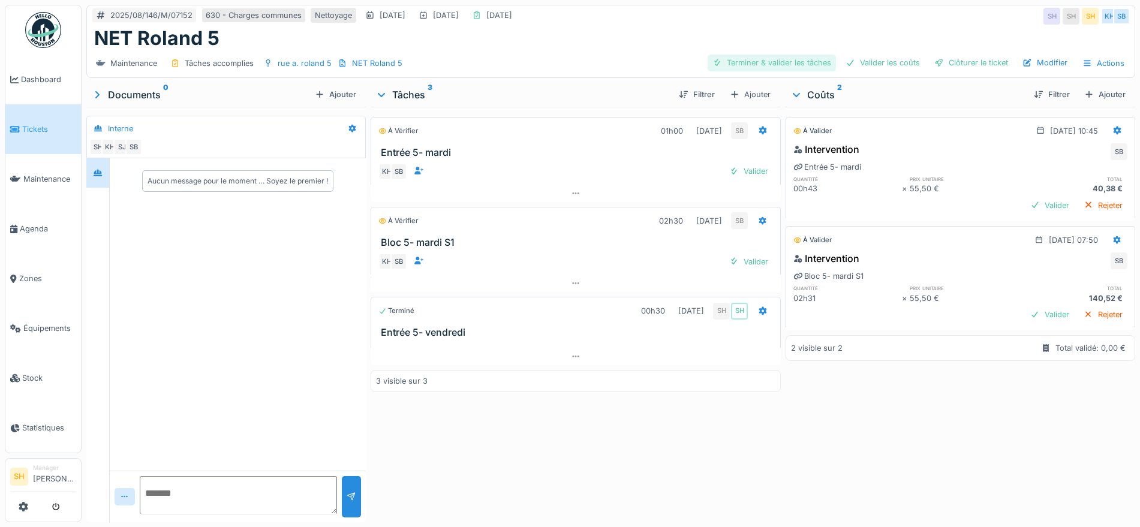
click at [796, 66] on div "Terminer & valider les tâches" at bounding box center [771, 63] width 128 height 16
click at [890, 67] on div "Valider les coûts" at bounding box center [883, 63] width 84 height 16
click at [934, 63] on div "Clôturer le ticket" at bounding box center [970, 63] width 83 height 16
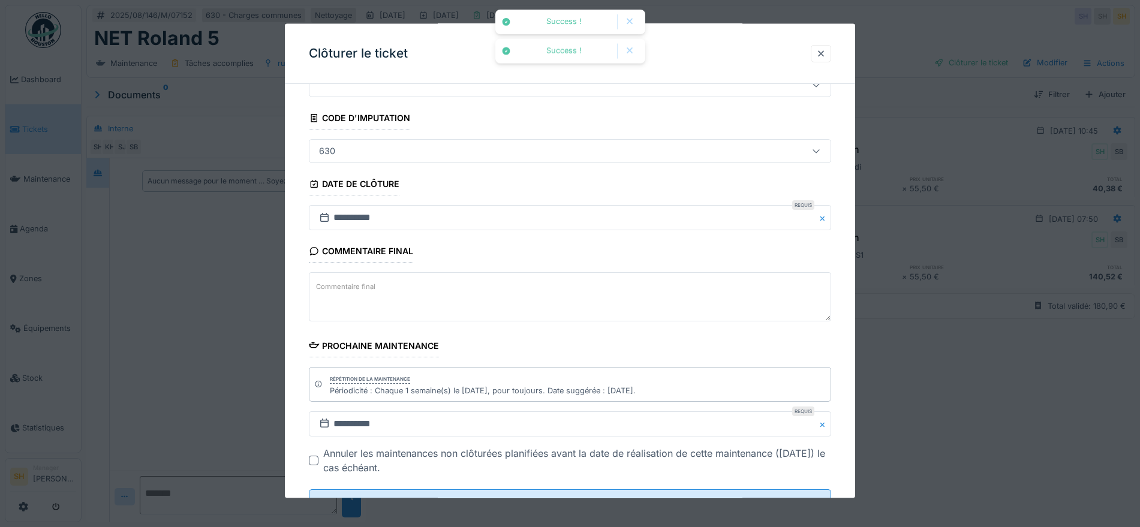
scroll to position [103, 0]
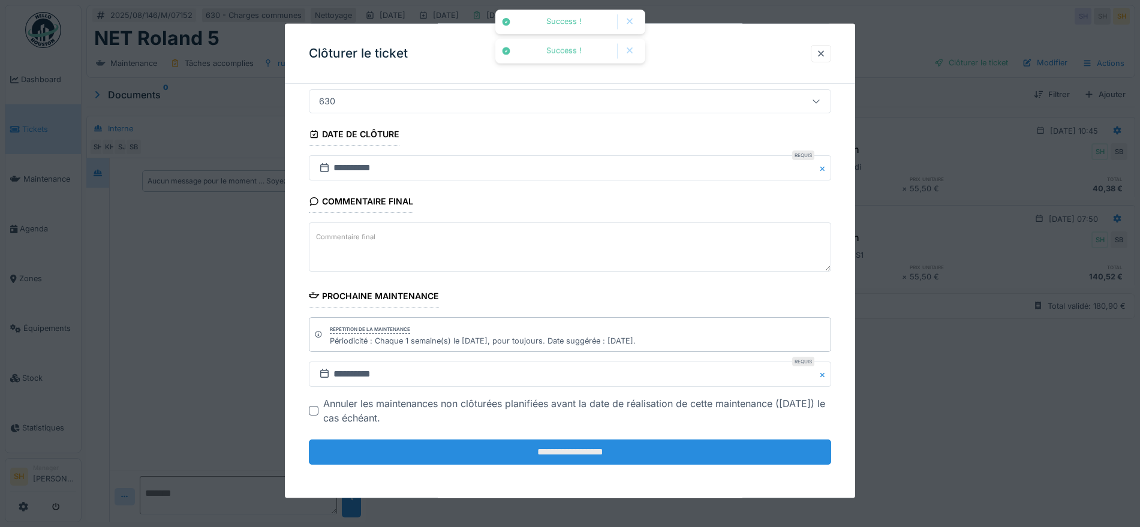
click at [598, 456] on input "**********" at bounding box center [570, 451] width 522 height 25
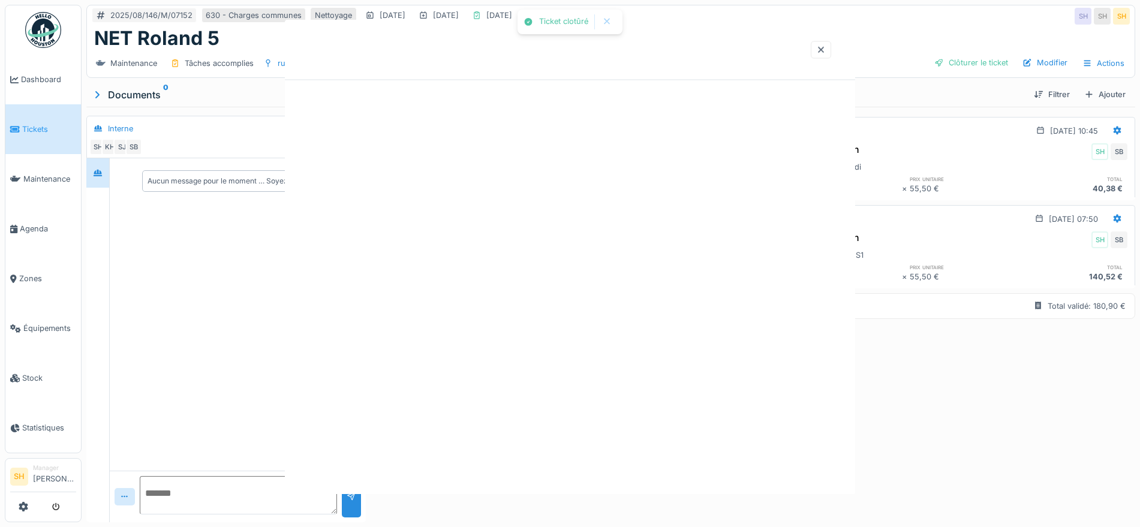
scroll to position [0, 0]
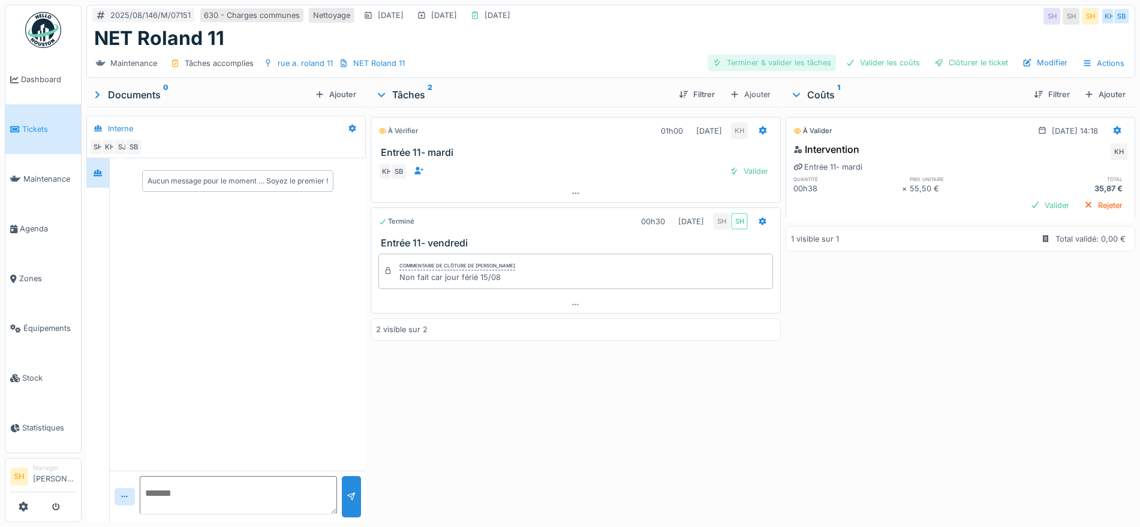
click at [788, 66] on div "Terminer & valider les tâches" at bounding box center [771, 63] width 128 height 16
click at [855, 60] on div "Valider les coûts" at bounding box center [883, 63] width 84 height 16
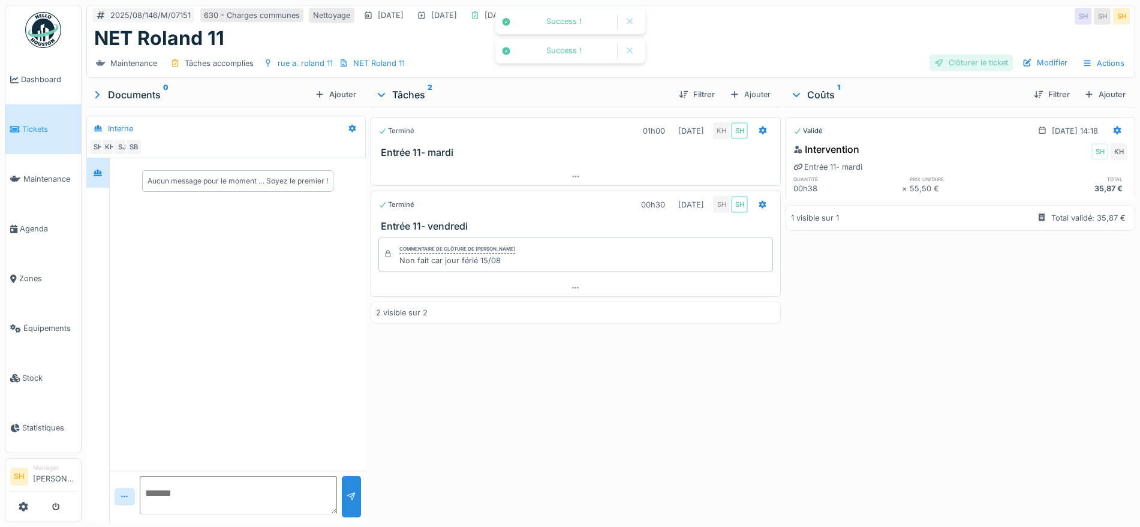
click at [947, 59] on div "Clôturer le ticket" at bounding box center [970, 63] width 83 height 16
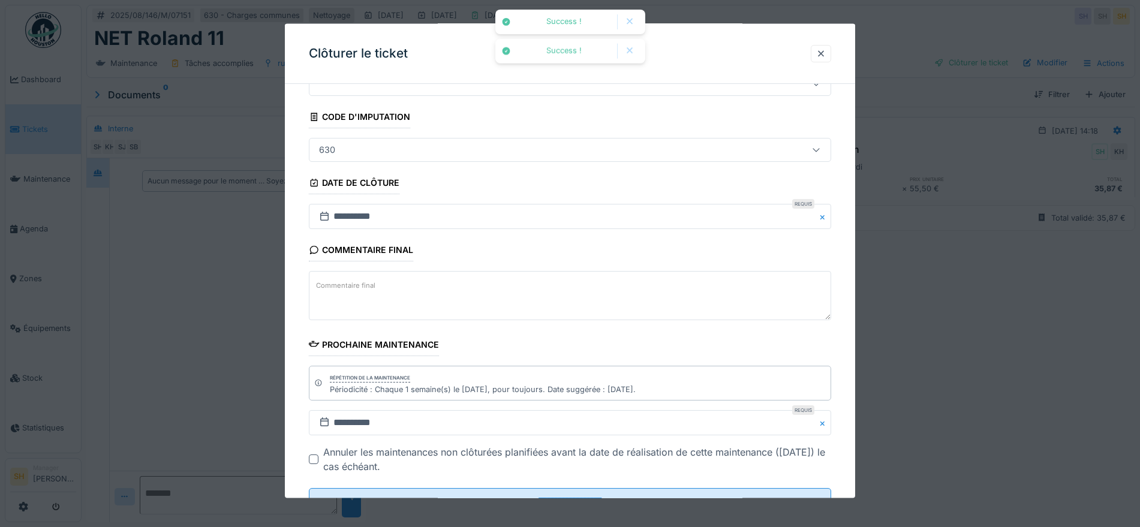
scroll to position [103, 0]
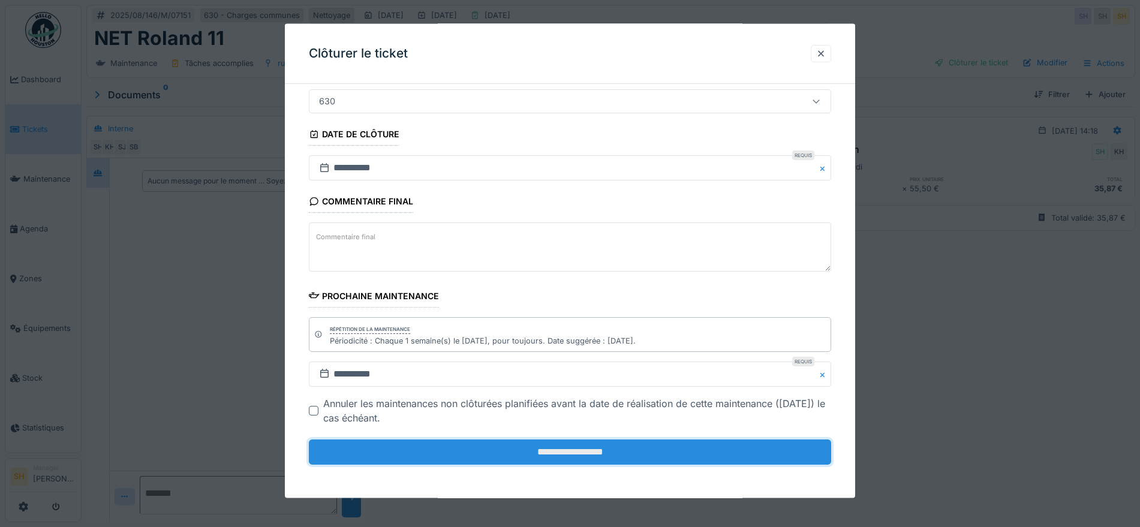
click at [587, 461] on input "**********" at bounding box center [570, 451] width 522 height 25
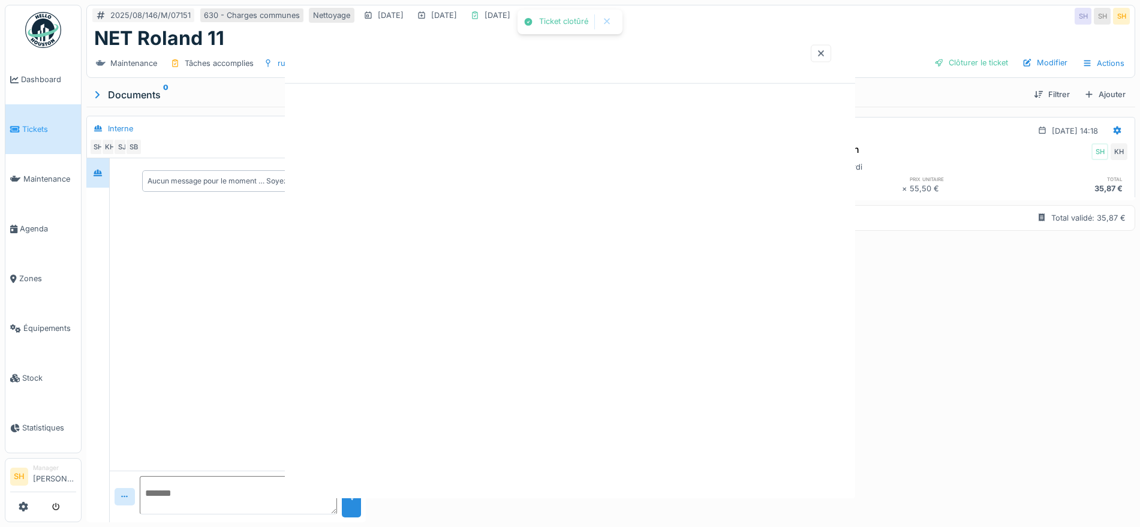
scroll to position [0, 0]
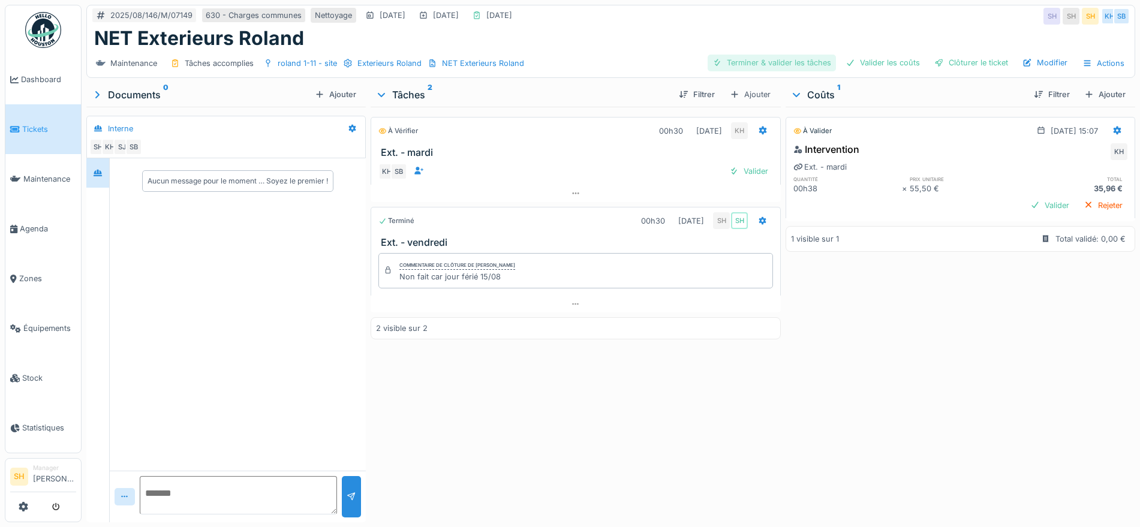
click at [793, 58] on div "Terminer & valider les tâches" at bounding box center [771, 63] width 128 height 16
click at [865, 61] on div "Valider les coûts" at bounding box center [883, 63] width 84 height 16
click div "Clôturer le ticket"
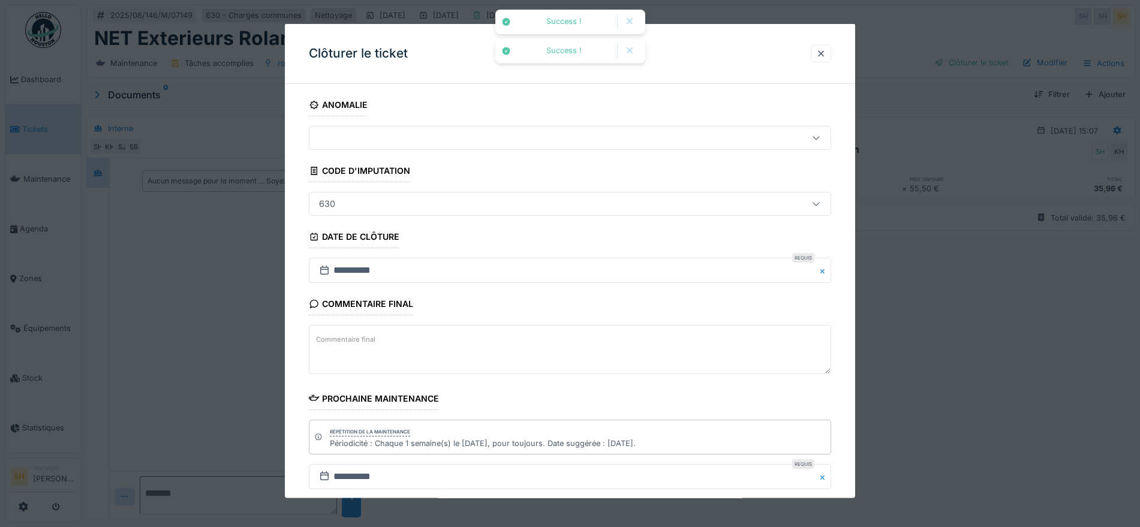
scroll to position [103, 0]
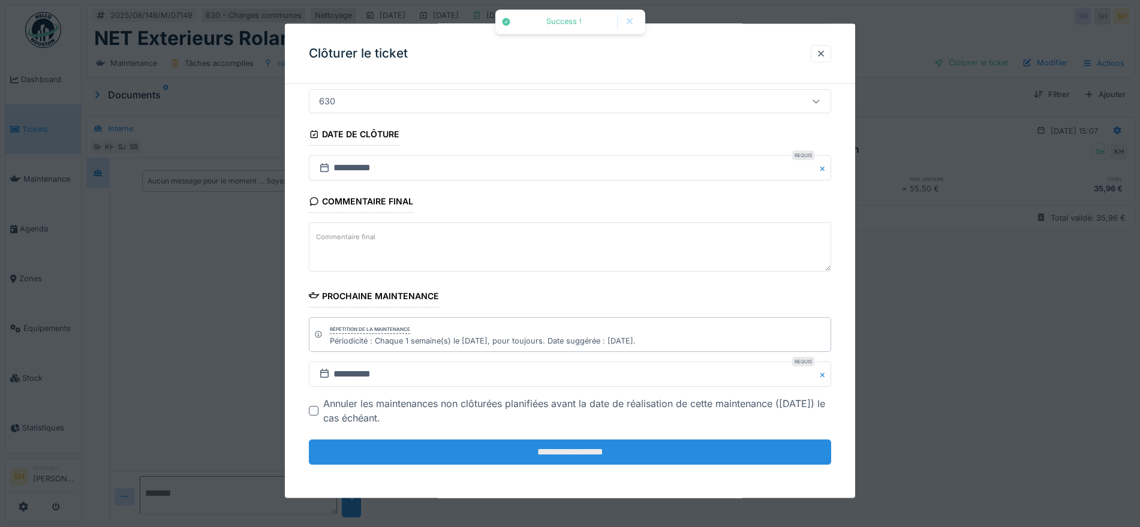
click input "**********"
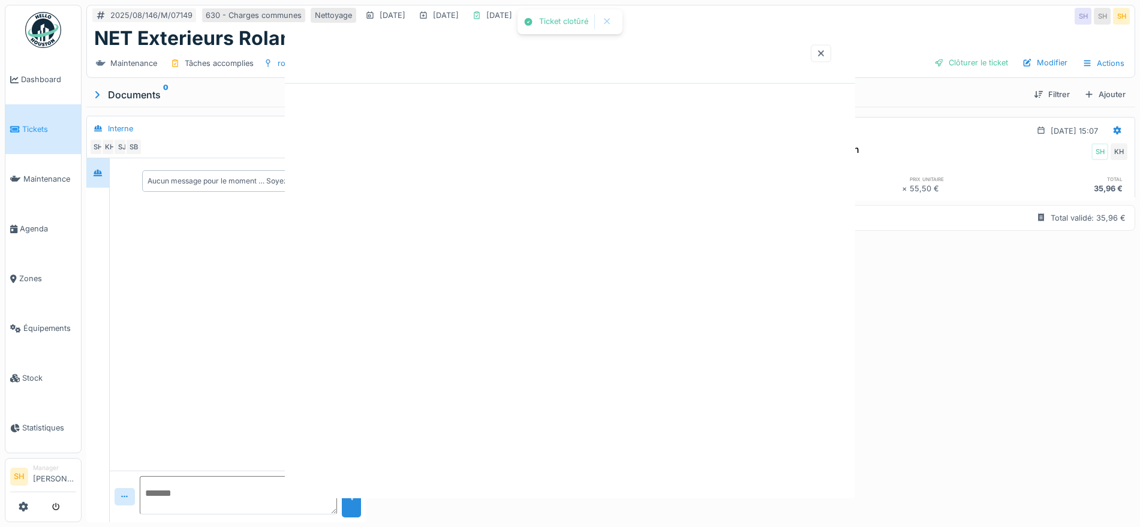
scroll to position [0, 0]
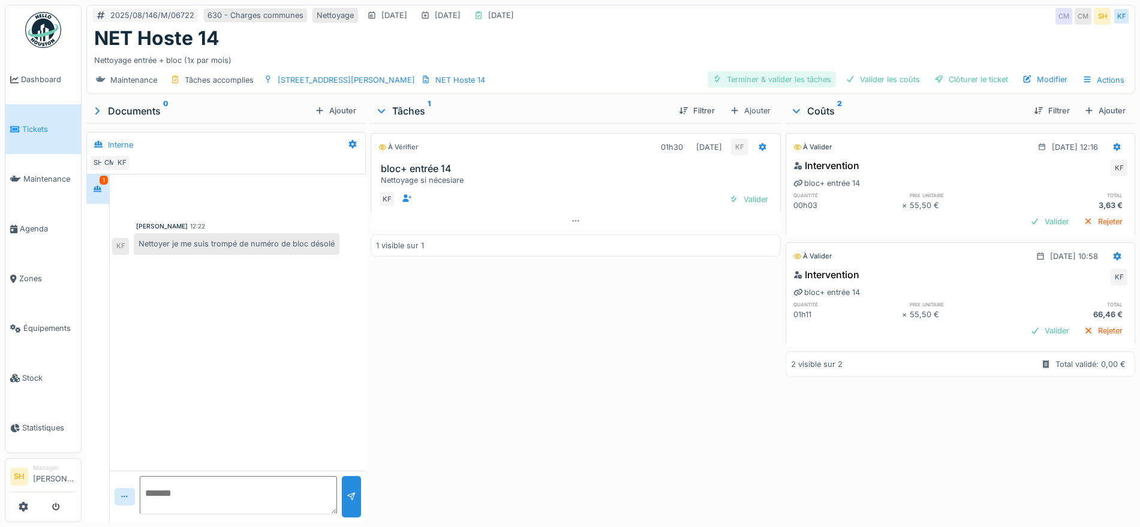
click at [770, 83] on div "Terminer & valider les tâches" at bounding box center [771, 79] width 128 height 16
click at [882, 82] on div "Valider les coûts" at bounding box center [883, 79] width 84 height 16
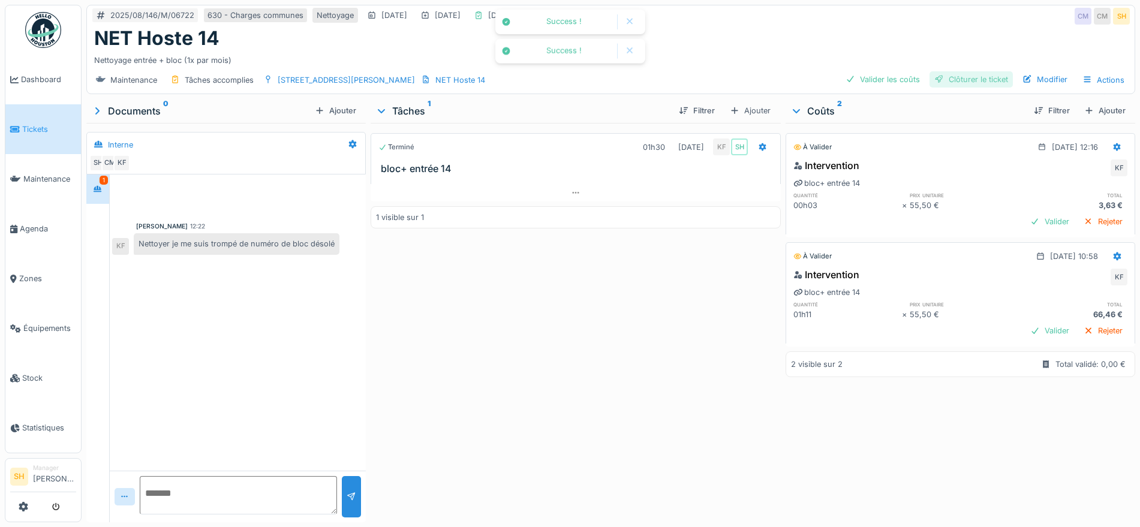
click at [938, 79] on div "Clôturer le ticket" at bounding box center [970, 79] width 83 height 16
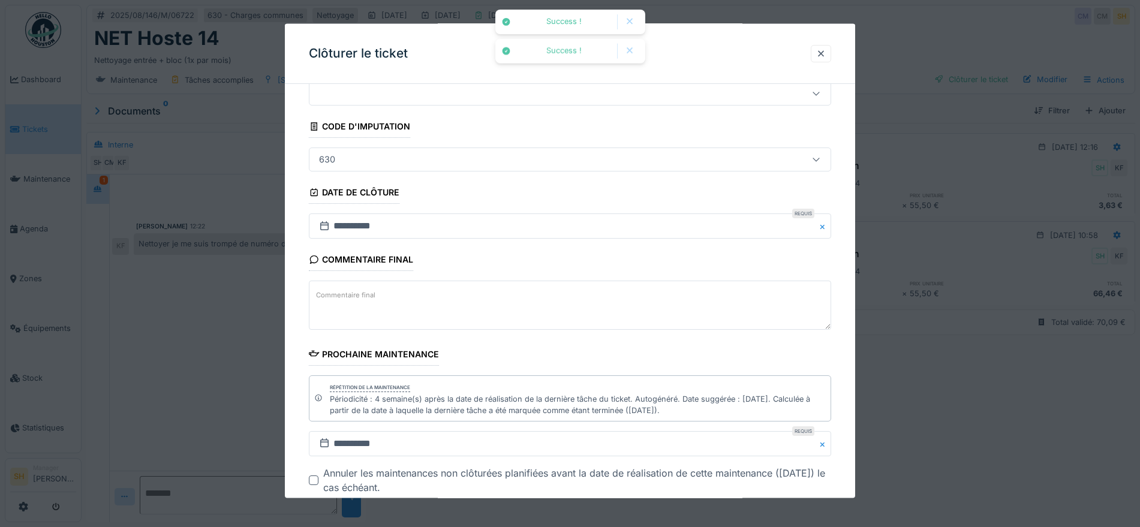
scroll to position [114, 0]
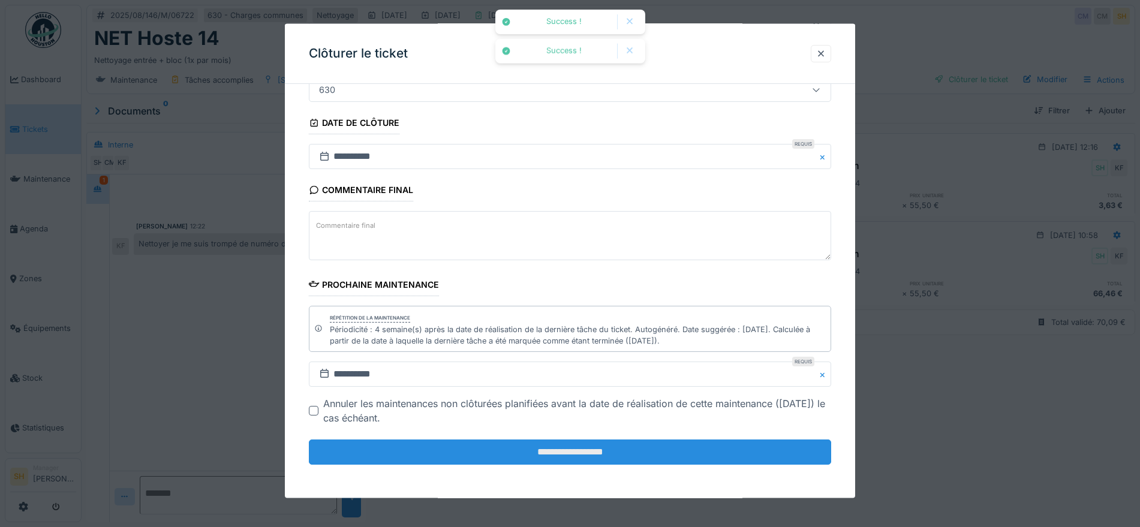
click at [559, 457] on input "**********" at bounding box center [570, 451] width 522 height 25
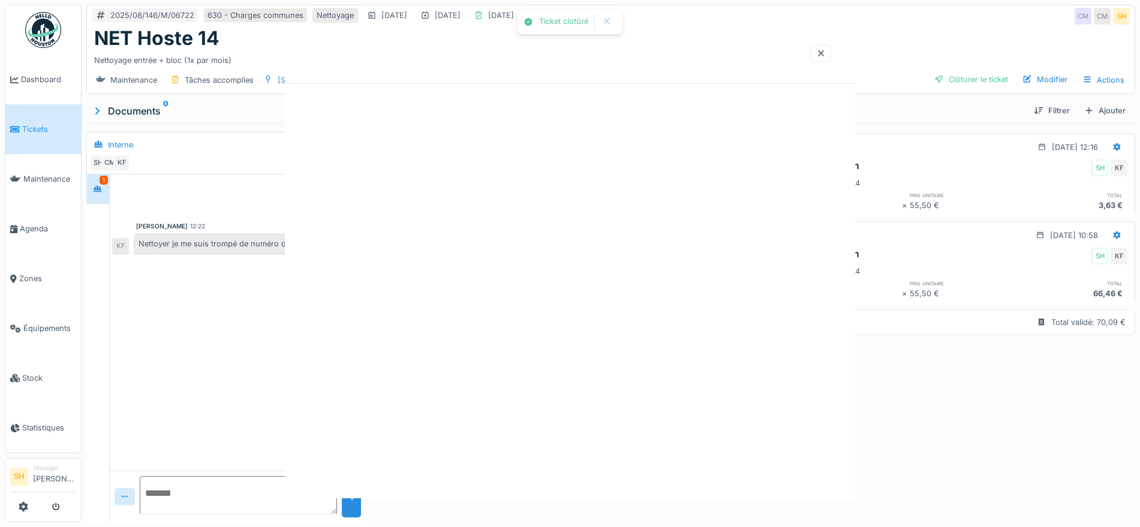
scroll to position [0, 0]
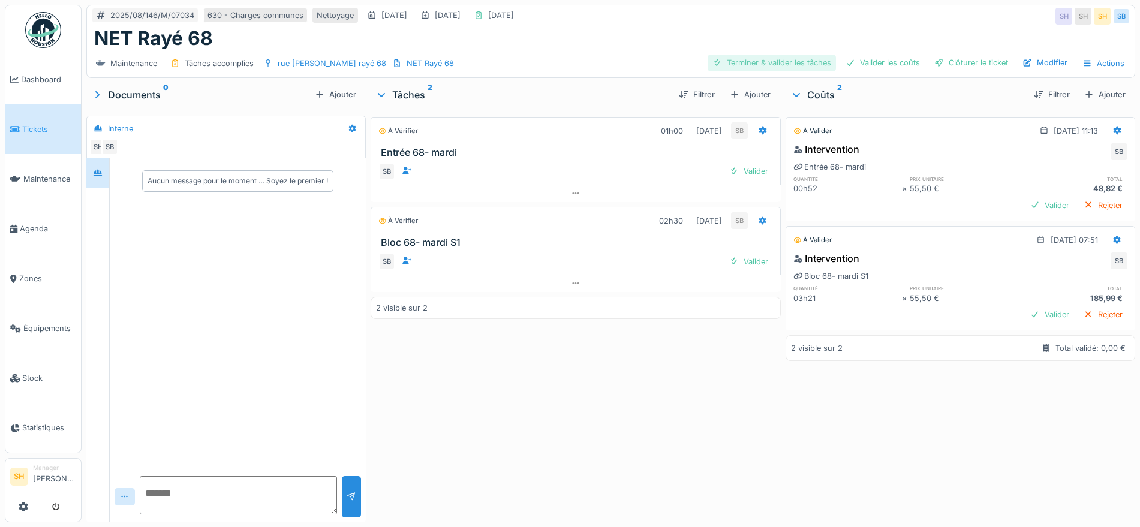
click at [742, 63] on div "Terminer & valider les tâches" at bounding box center [771, 63] width 128 height 16
click at [882, 63] on div "Valider les coûts" at bounding box center [883, 63] width 84 height 16
click at [959, 65] on div "Clôturer le ticket" at bounding box center [970, 63] width 83 height 16
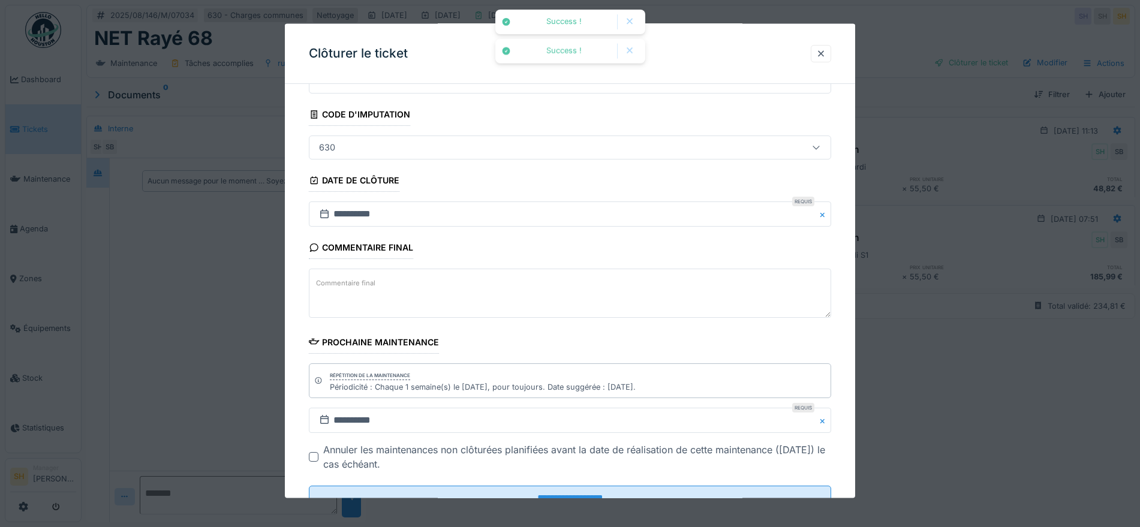
scroll to position [103, 0]
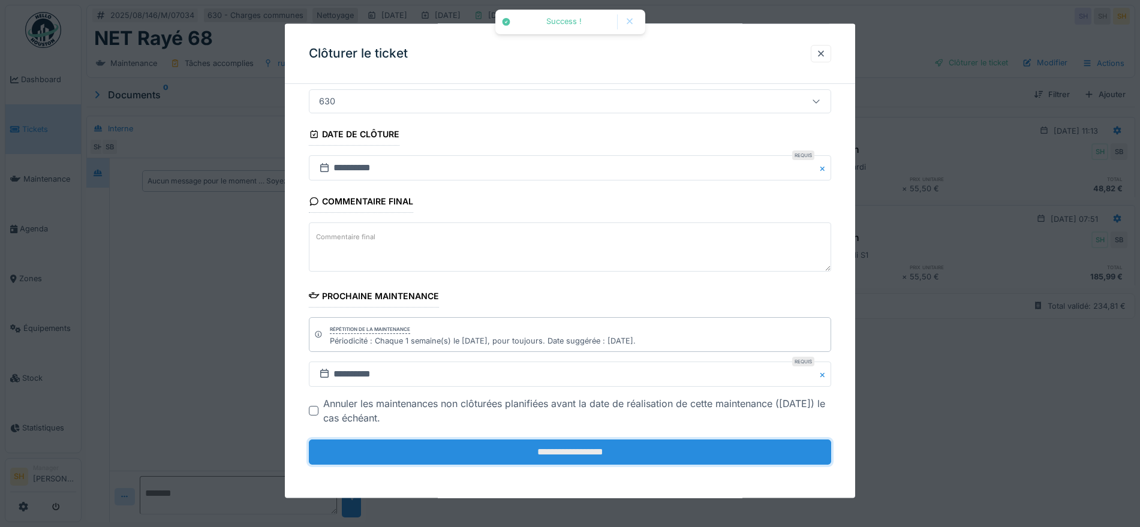
click at [590, 448] on input "**********" at bounding box center [570, 451] width 522 height 25
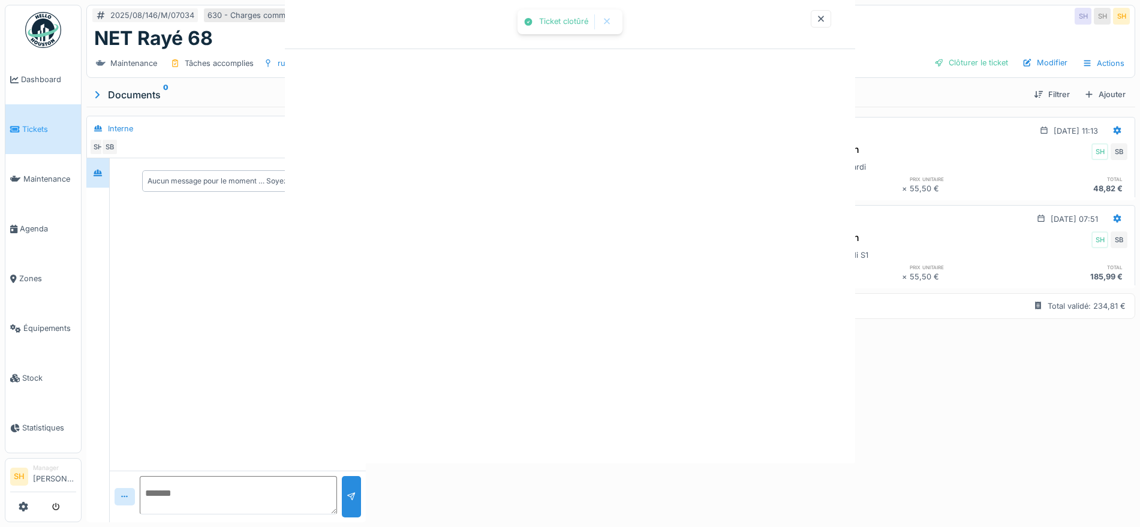
scroll to position [0, 0]
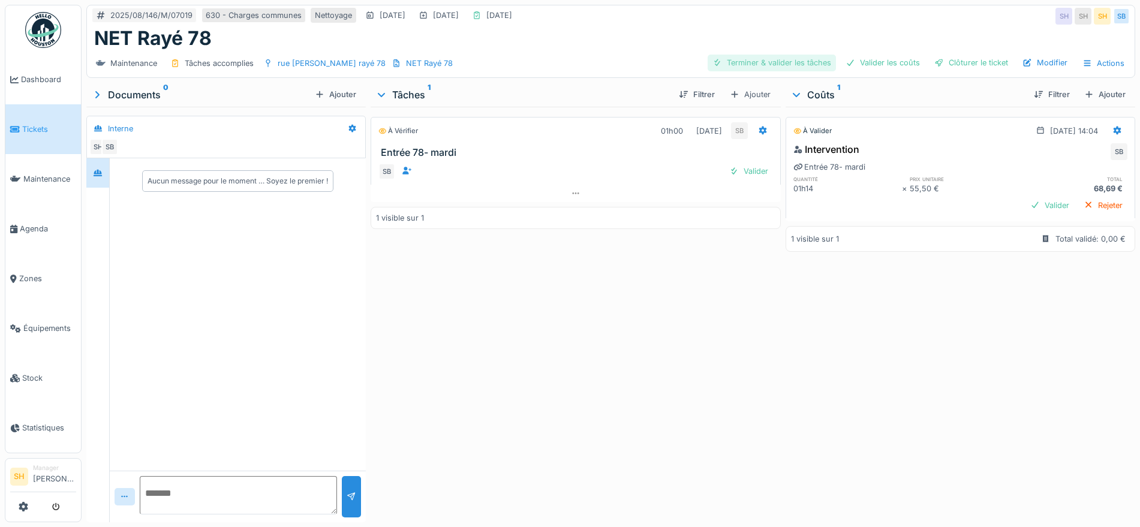
click at [809, 65] on div "Terminer & valider les tâches" at bounding box center [771, 63] width 128 height 16
click at [881, 65] on div "Valider les coûts" at bounding box center [883, 63] width 84 height 16
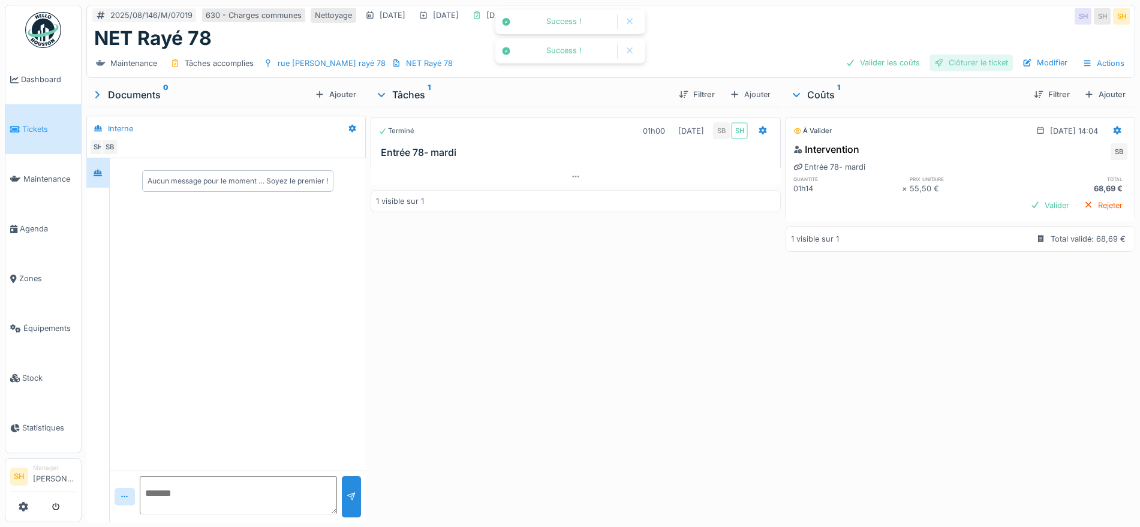
click at [942, 65] on div "Clôturer le ticket" at bounding box center [970, 63] width 83 height 16
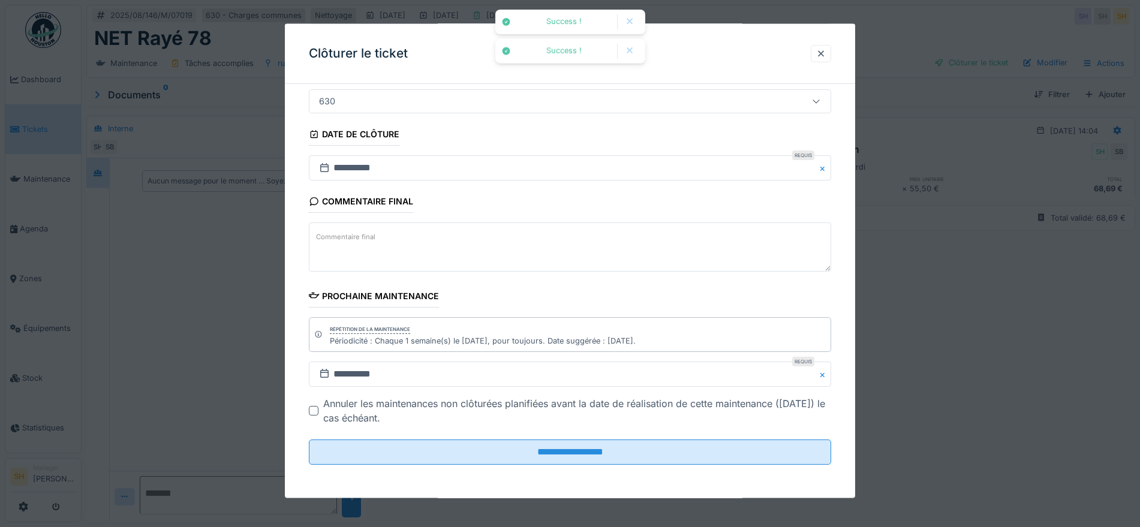
scroll to position [11, 0]
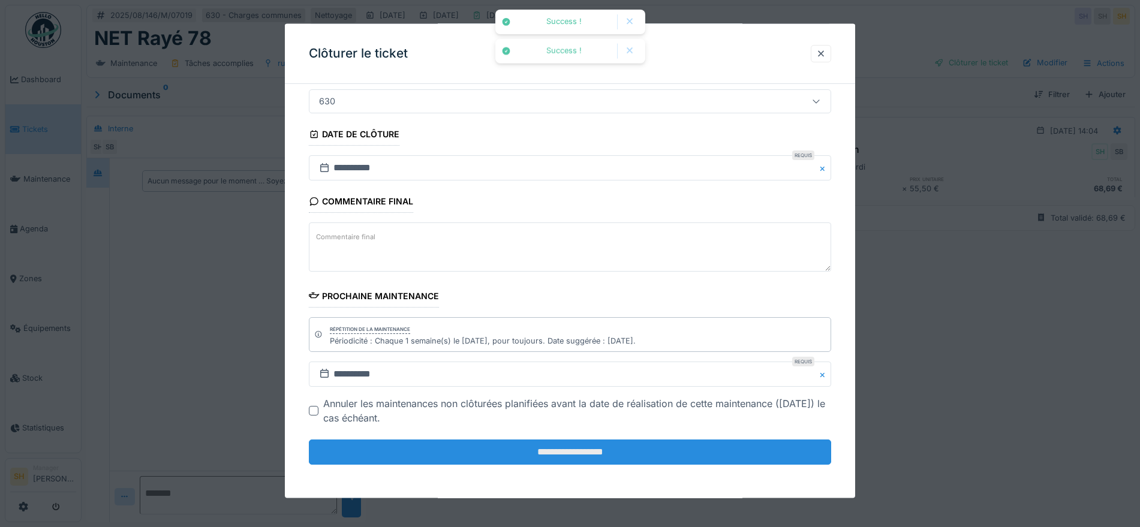
click at [575, 456] on input "**********" at bounding box center [570, 451] width 522 height 25
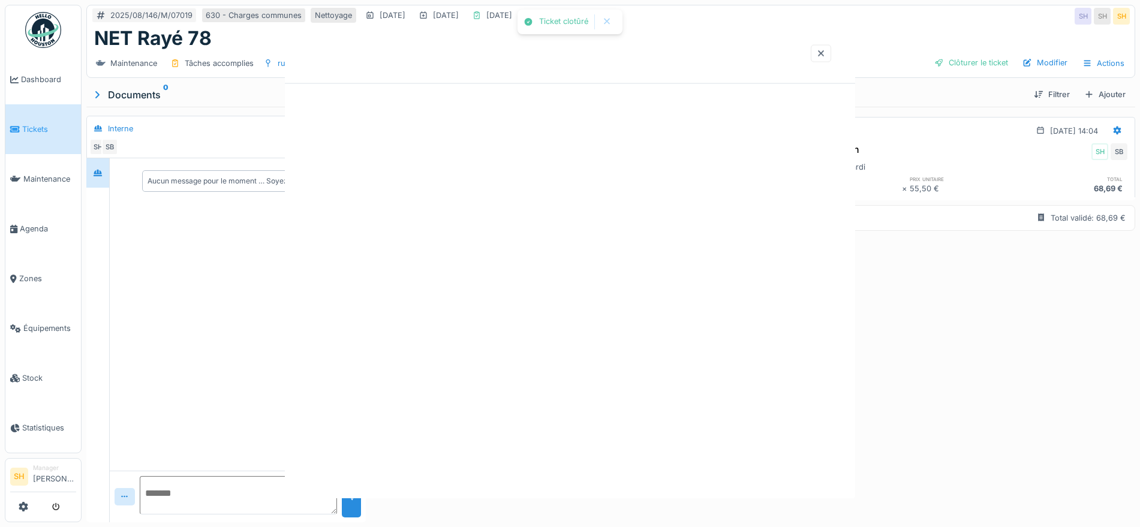
scroll to position [0, 0]
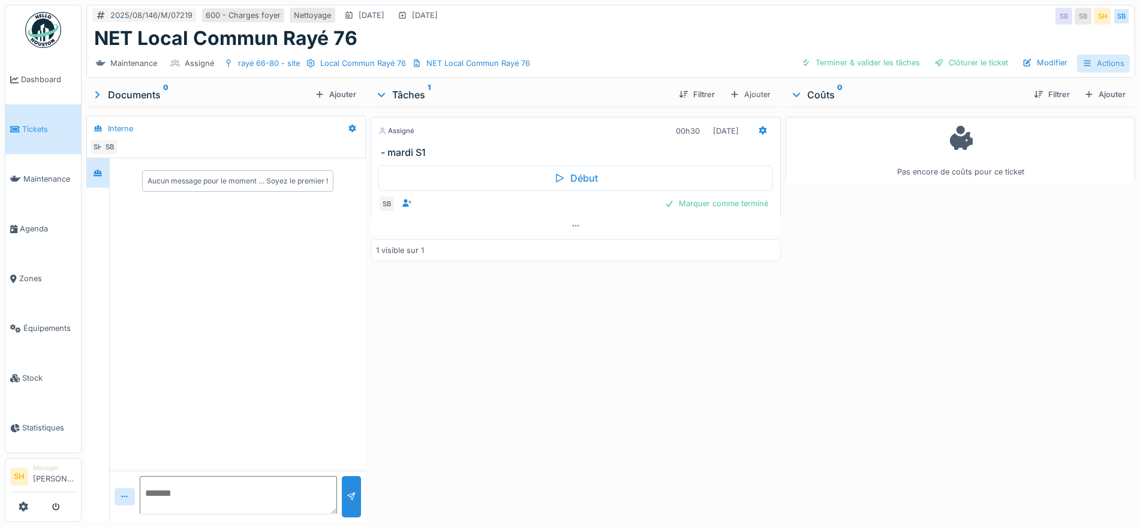
click at [1090, 62] on div "Actions" at bounding box center [1103, 63] width 53 height 17
click at [1097, 147] on div "Annuler le ticket" at bounding box center [1049, 143] width 107 height 18
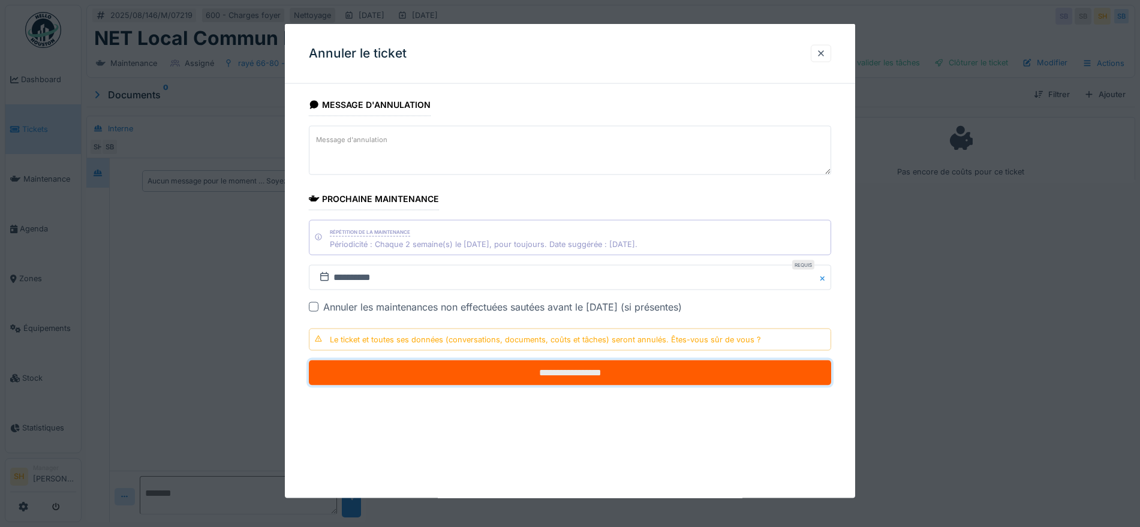
click at [583, 370] on input "**********" at bounding box center [570, 372] width 522 height 25
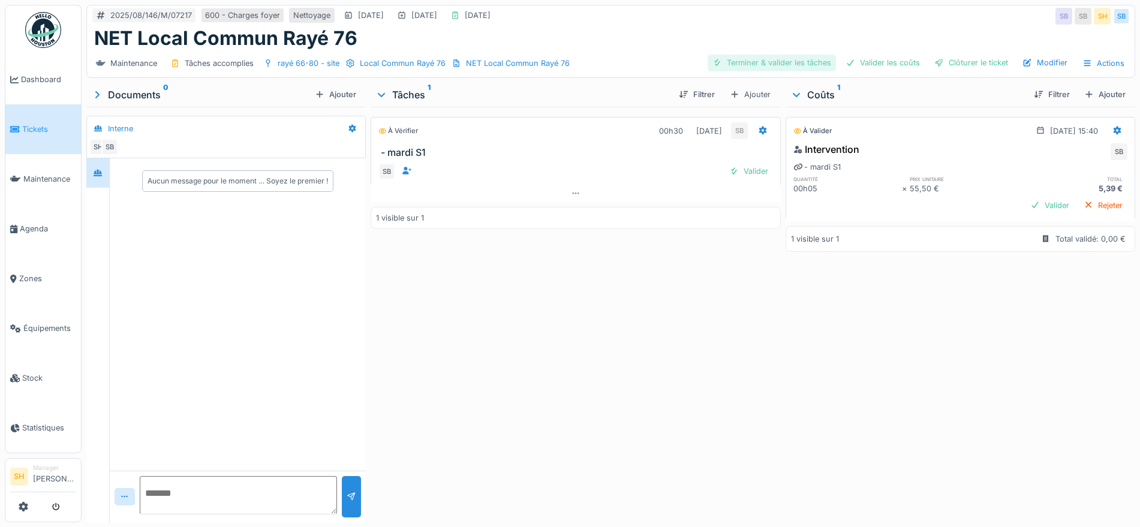
click at [751, 65] on div "Terminer & valider les tâches" at bounding box center [771, 63] width 128 height 16
drag, startPoint x: 848, startPoint y: 60, endPoint x: 938, endPoint y: 68, distance: 89.7
click at [849, 60] on div "Valider les coûts" at bounding box center [883, 63] width 84 height 16
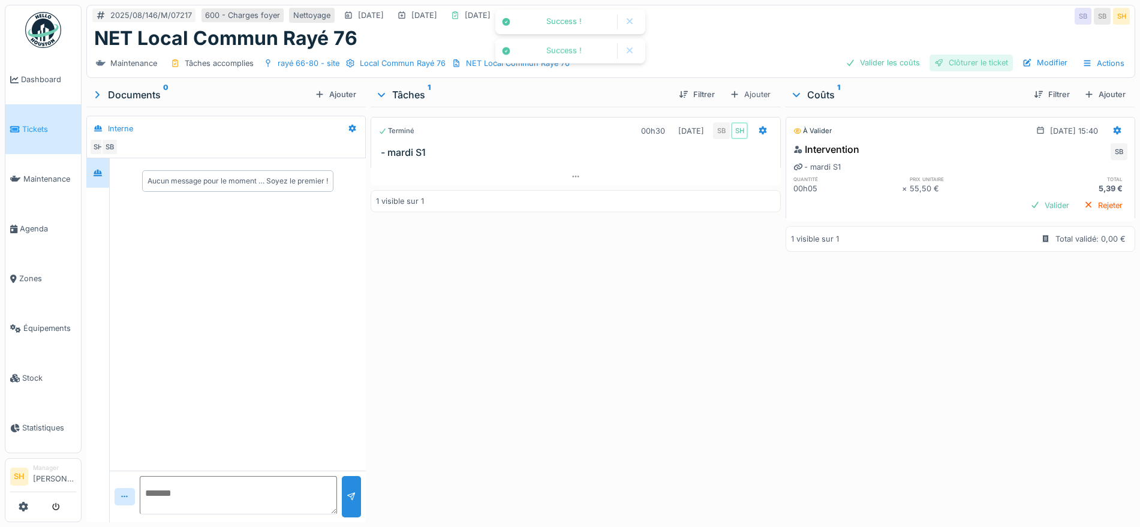
click at [938, 68] on div "Clôturer le ticket" at bounding box center [970, 63] width 83 height 16
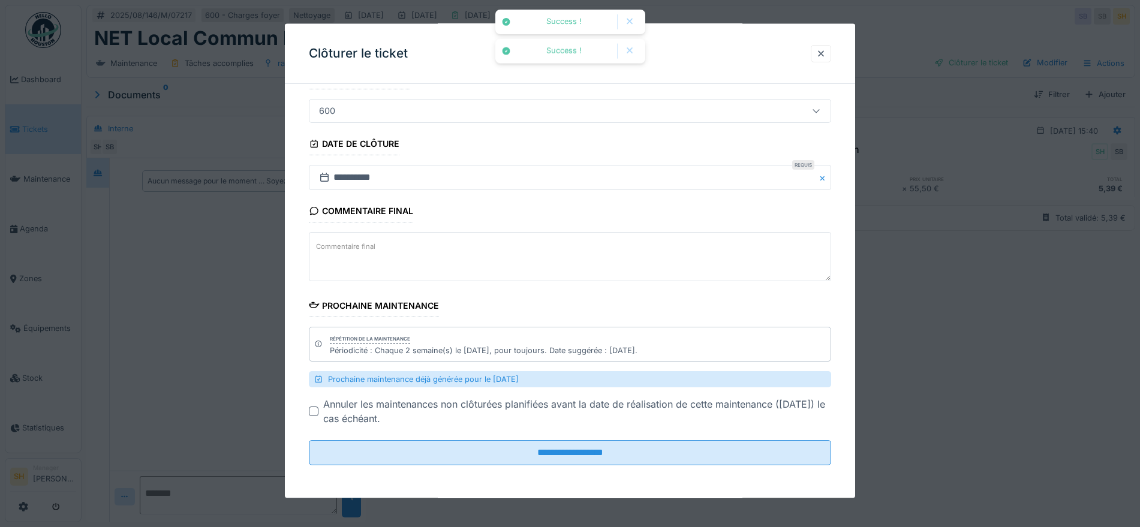
scroll to position [94, 0]
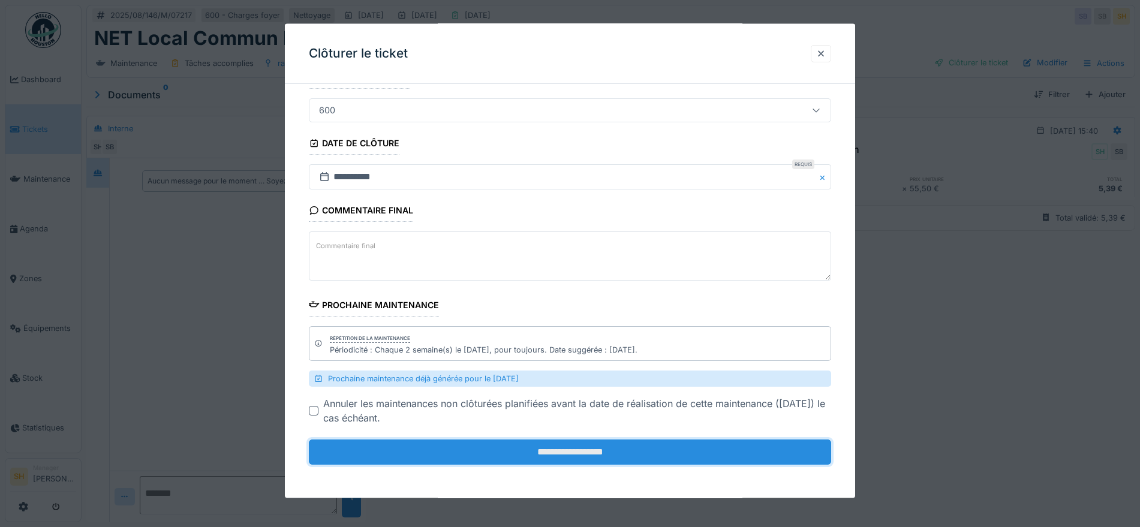
click at [614, 454] on input "**********" at bounding box center [570, 451] width 522 height 25
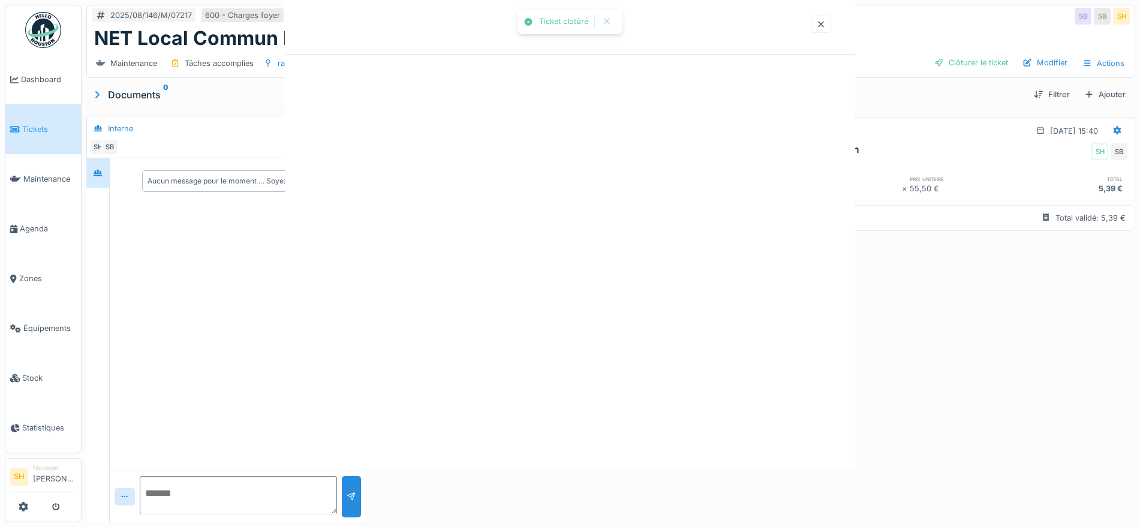
scroll to position [0, 0]
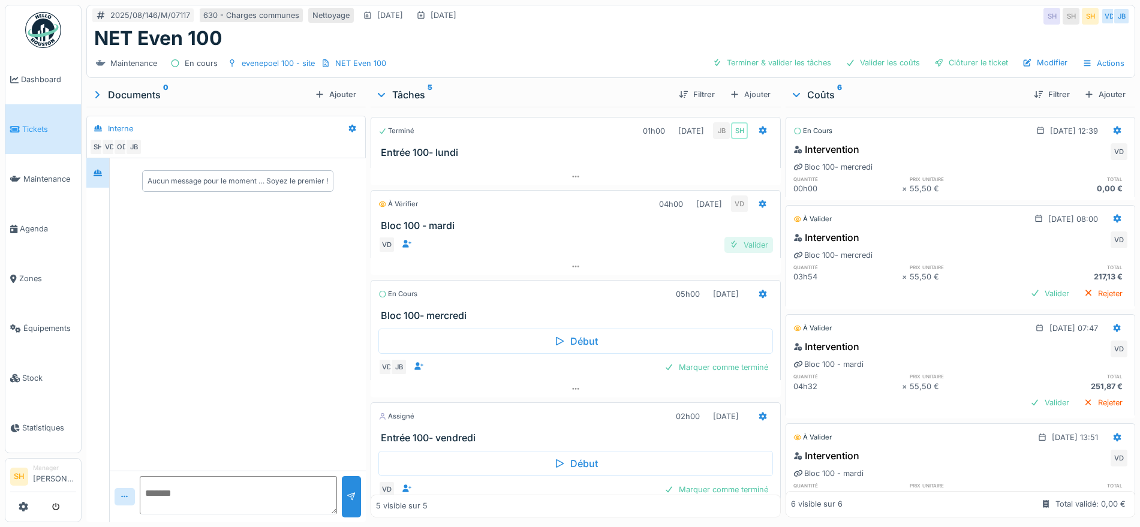
click at [736, 245] on div "Valider" at bounding box center [748, 245] width 49 height 16
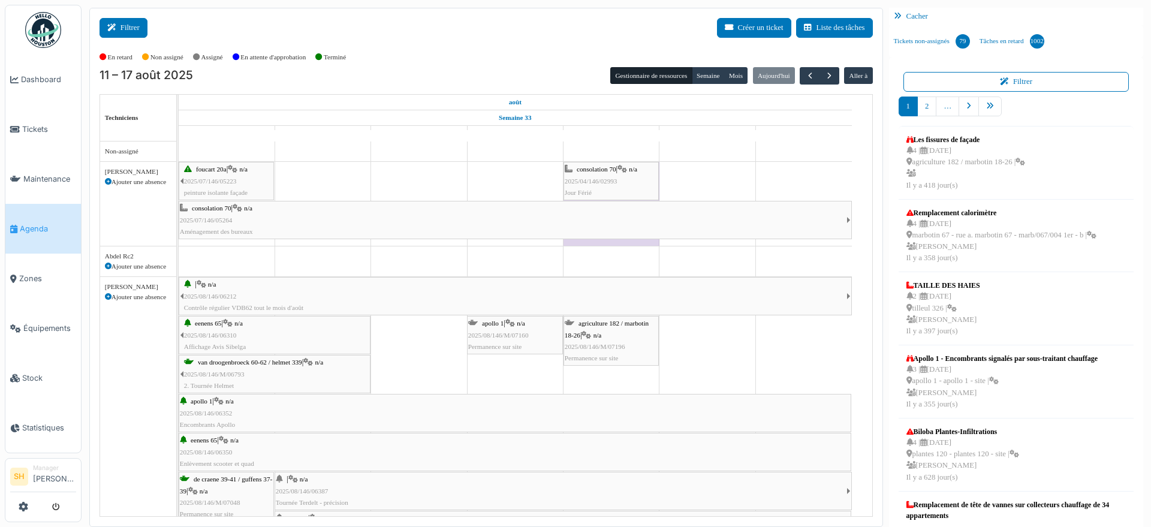
click at [121, 29] on button "Filtrer" at bounding box center [124, 28] width 48 height 20
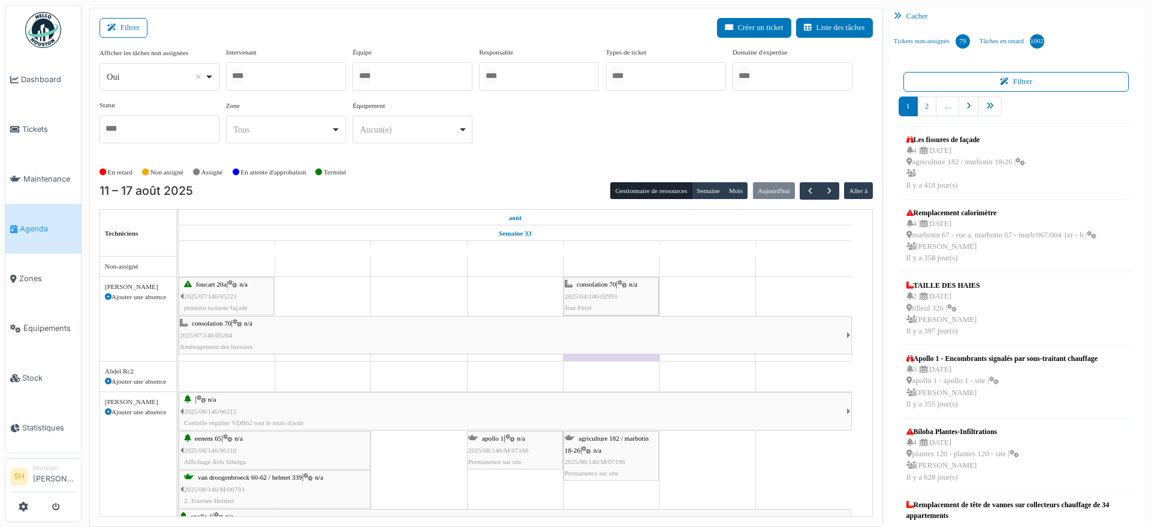
click at [379, 89] on div at bounding box center [413, 76] width 120 height 28
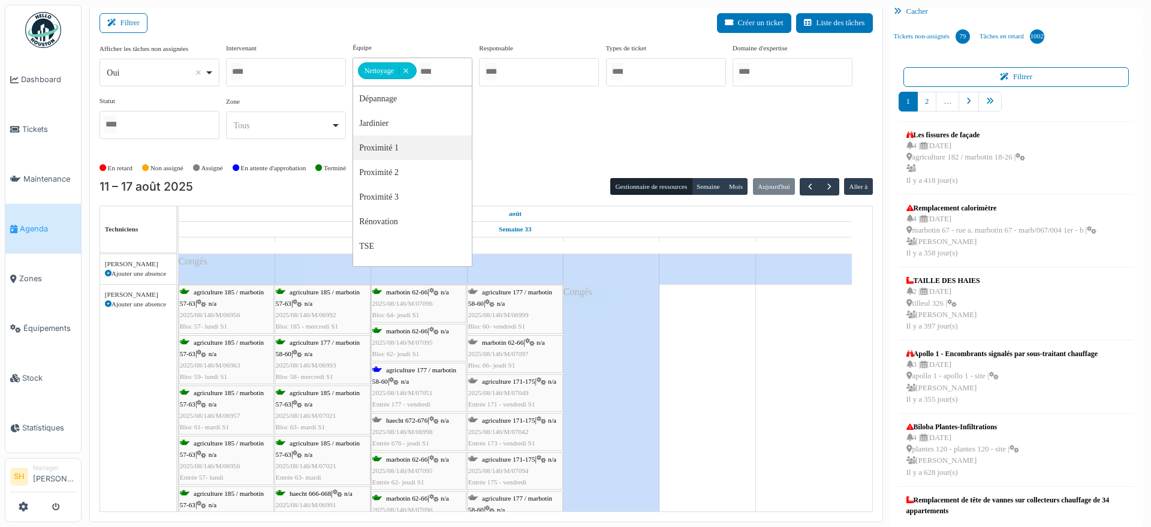
scroll to position [75, 0]
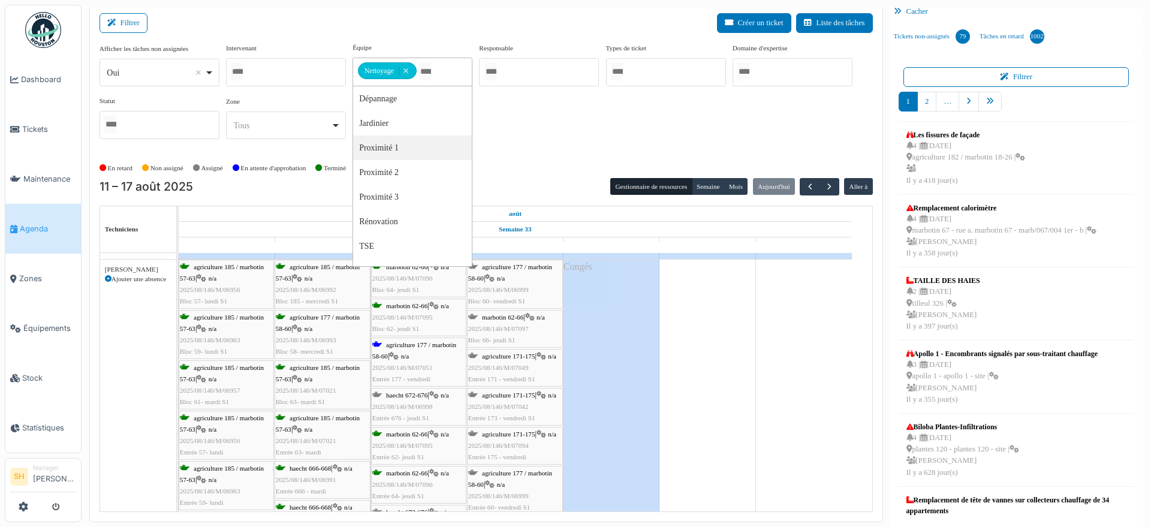
click at [435, 349] on div "agriculture 177 / marbotin 58-60 | n/a 2025/08/146/M/07051 Entrée 177 - vendredi" at bounding box center [418, 362] width 93 height 46
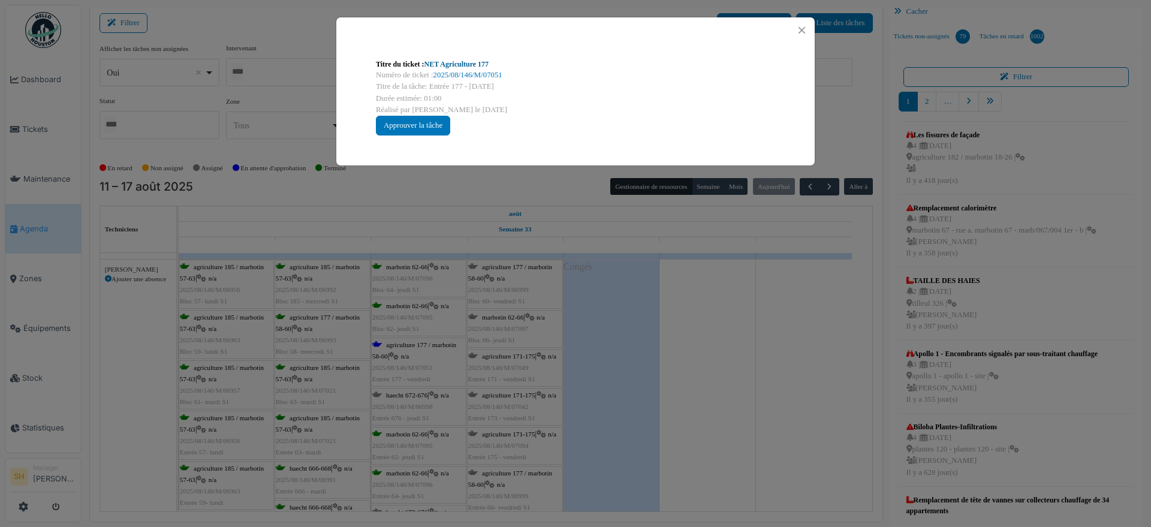
click at [470, 64] on link "NET Agriculture 177" at bounding box center [456, 64] width 65 height 8
click at [709, 391] on div "Titre du ticket : NET Agriculture 177 Numéro de ticket : 2025/08/146/M/07051 Ti…" at bounding box center [575, 263] width 1151 height 527
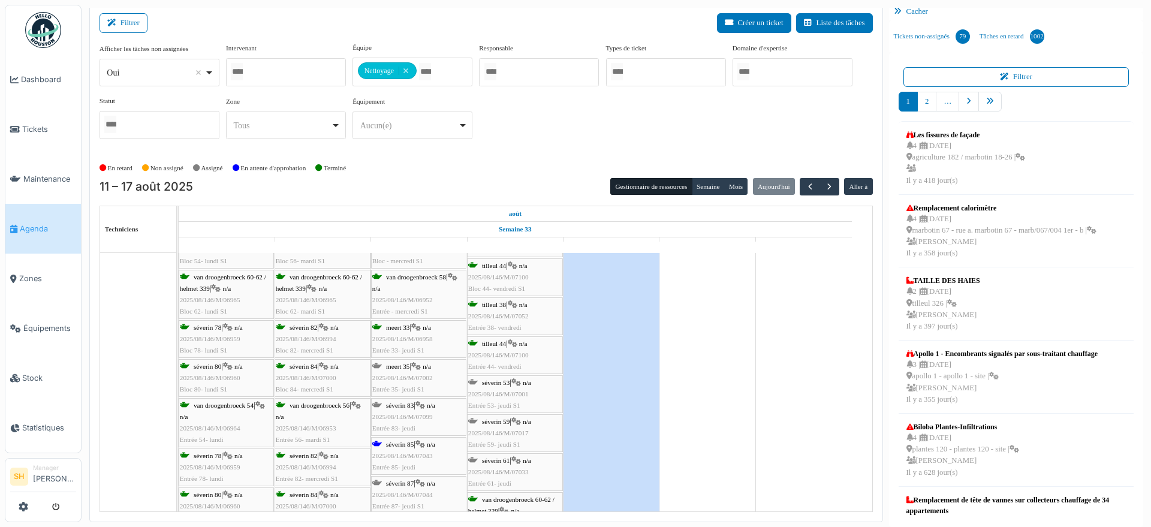
scroll to position [600, 0]
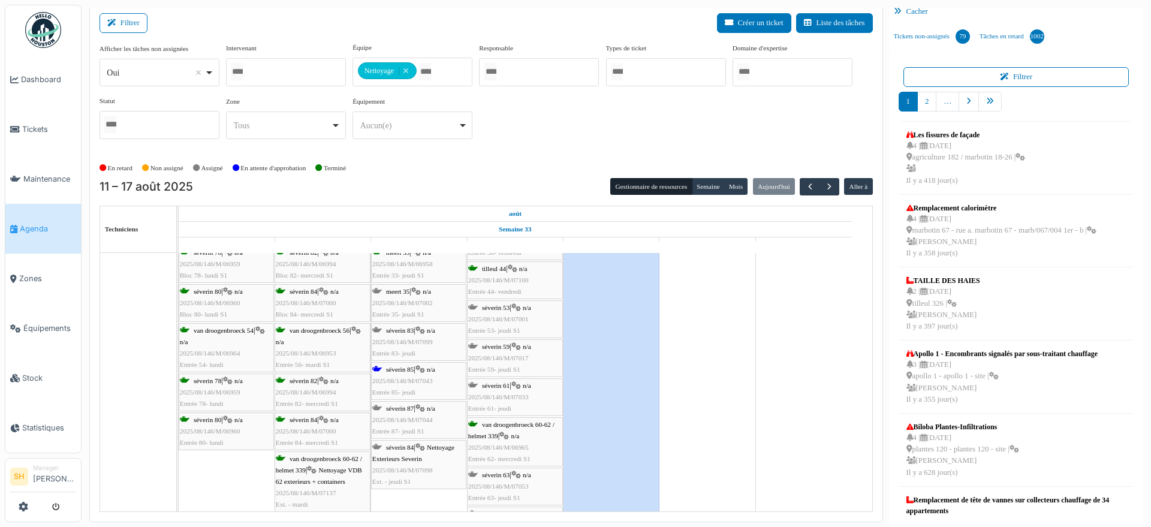
click at [420, 374] on div "séverin 85 | n/a 2025/08/146/M/07043 Entrée 85- jeudi" at bounding box center [418, 381] width 93 height 35
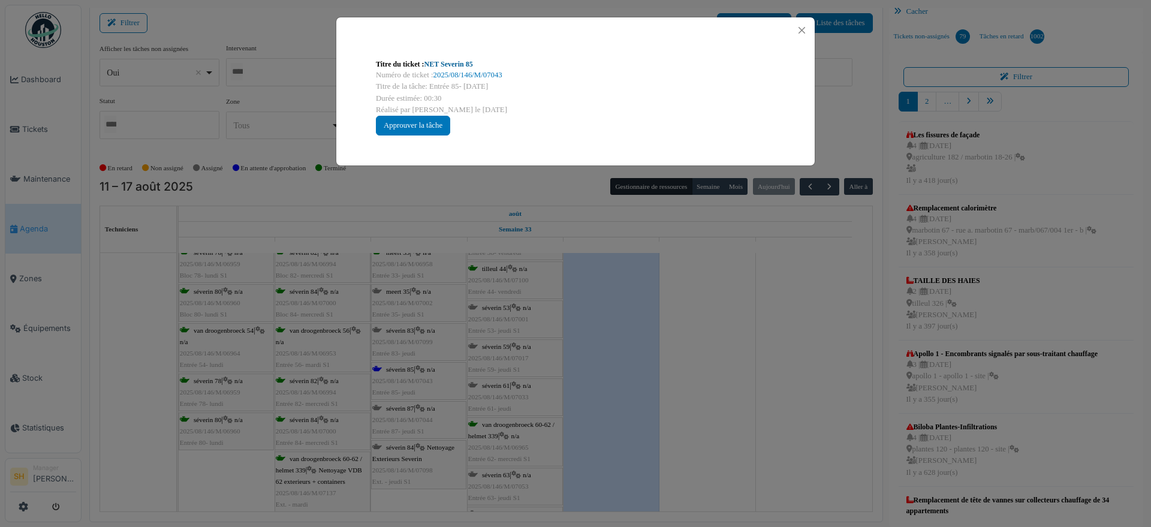
click at [441, 65] on link "NET Severin 85" at bounding box center [448, 64] width 49 height 8
click at [615, 404] on div "Titre du ticket : NET Severin 85 Numéro de ticket : 2025/08/146/M/07043 Titre d…" at bounding box center [575, 263] width 1151 height 527
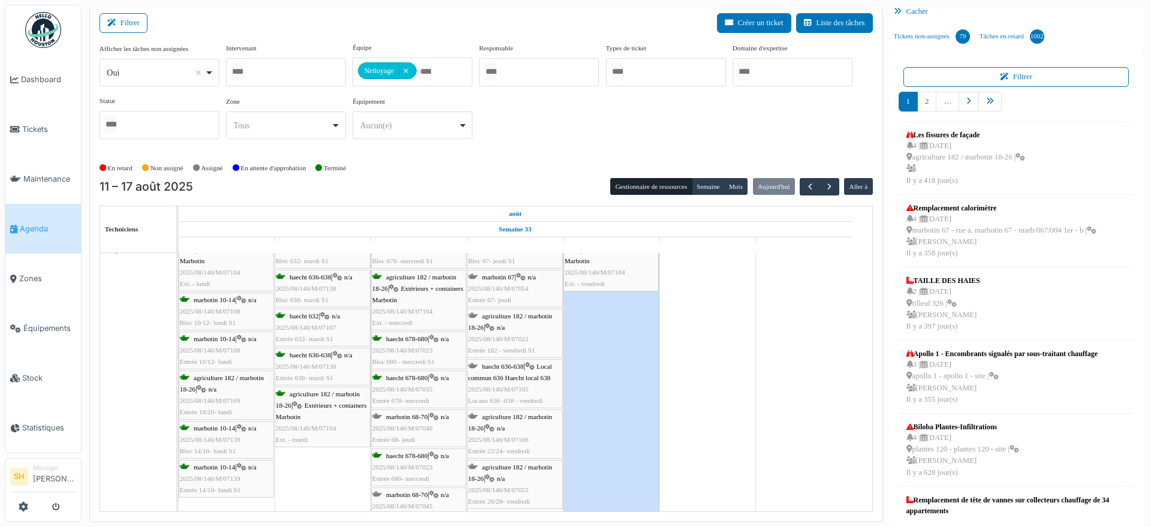
scroll to position [0, 0]
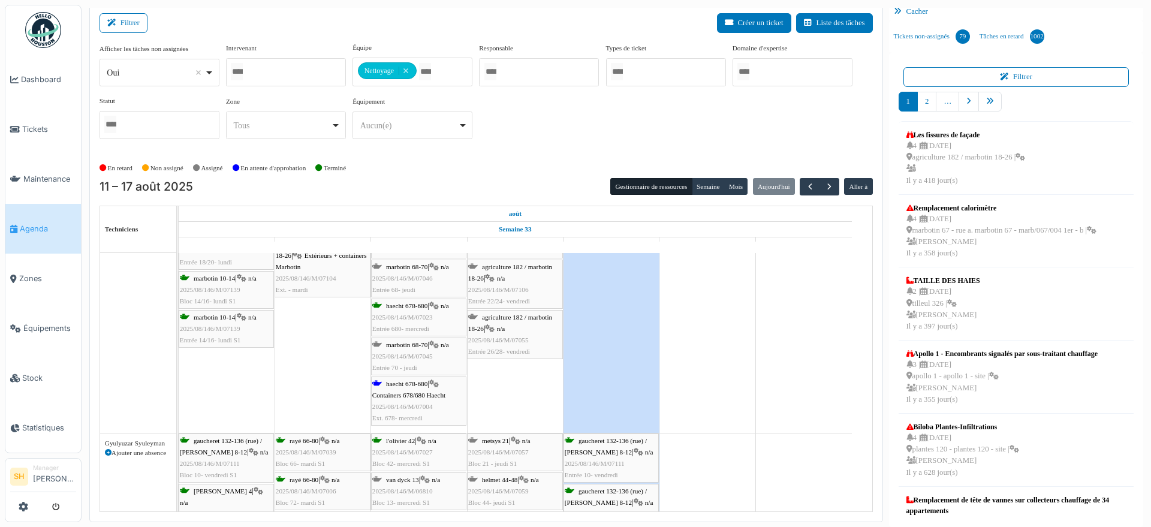
click at [425, 384] on span "haecht 678-680" at bounding box center [406, 383] width 41 height 7
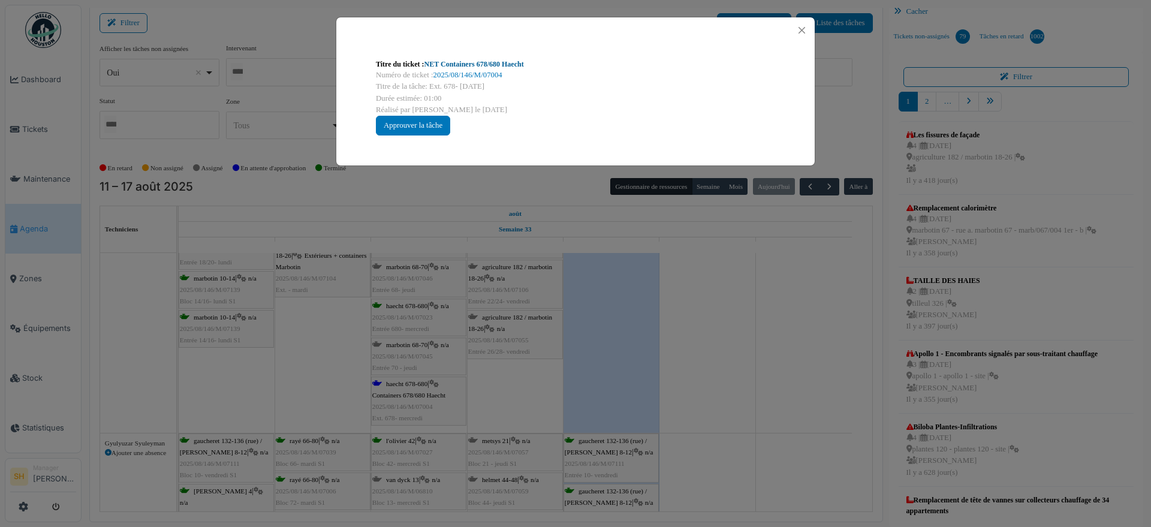
click at [463, 67] on link "NET Containers 678/680 Haecht" at bounding box center [474, 64] width 100 height 8
click at [771, 383] on div "Titre du ticket : NET Containers 678/680 Haecht Numéro de ticket : 2025/08/146/…" at bounding box center [575, 263] width 1151 height 527
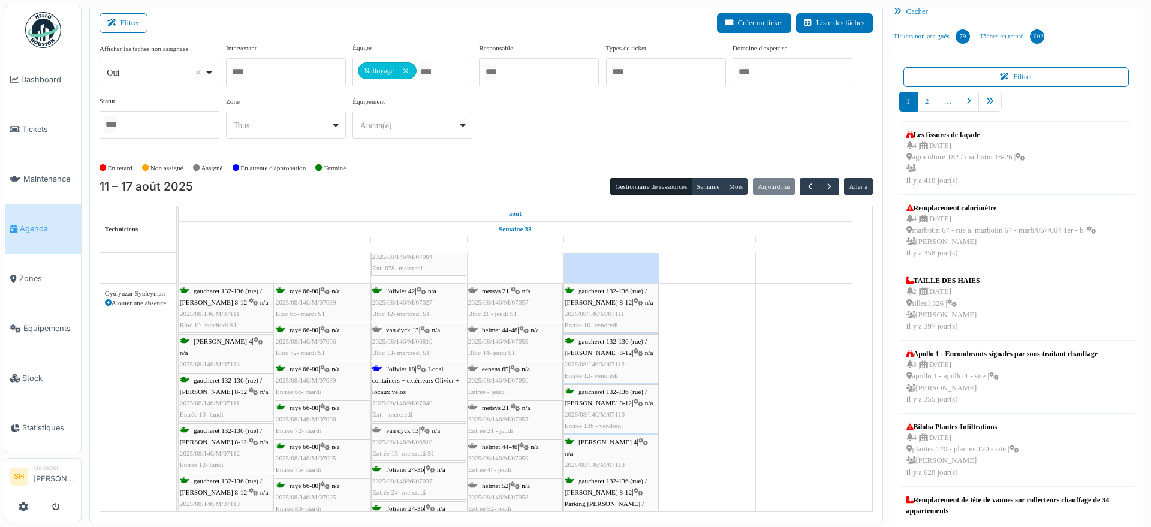
click at [423, 389] on div "l'olivier 18 | Local containers + extérieurs Olivier + locaux vélos 2025/08/146…" at bounding box center [418, 392] width 93 height 58
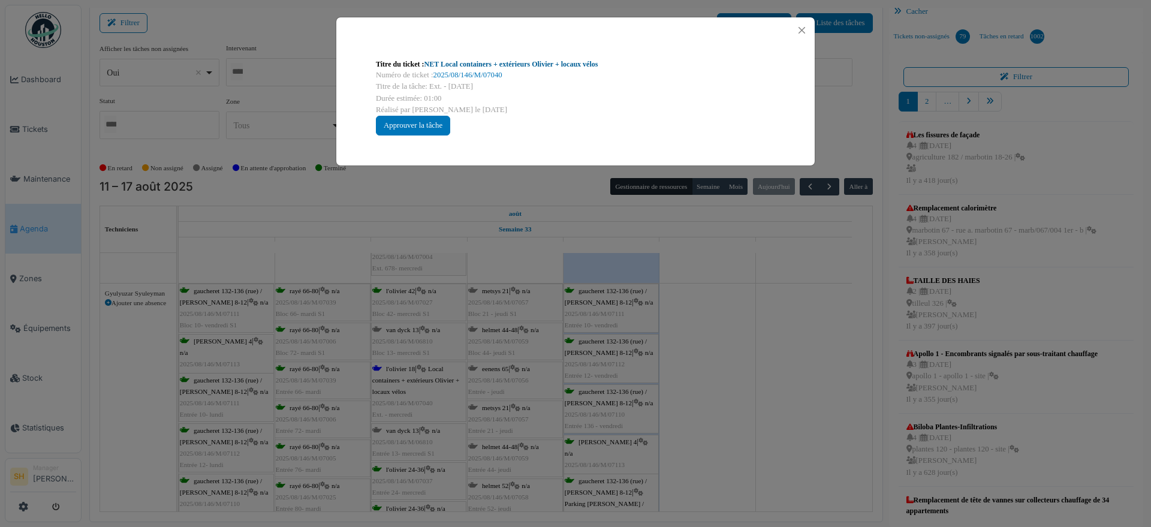
click at [501, 63] on link "NET Local containers + extérieurs Olivier + locaux vélos" at bounding box center [511, 64] width 174 height 8
click at [703, 300] on div "Titre du ticket : NET Local containers + extérieurs Olivier + locaux vélos Numé…" at bounding box center [575, 263] width 1151 height 527
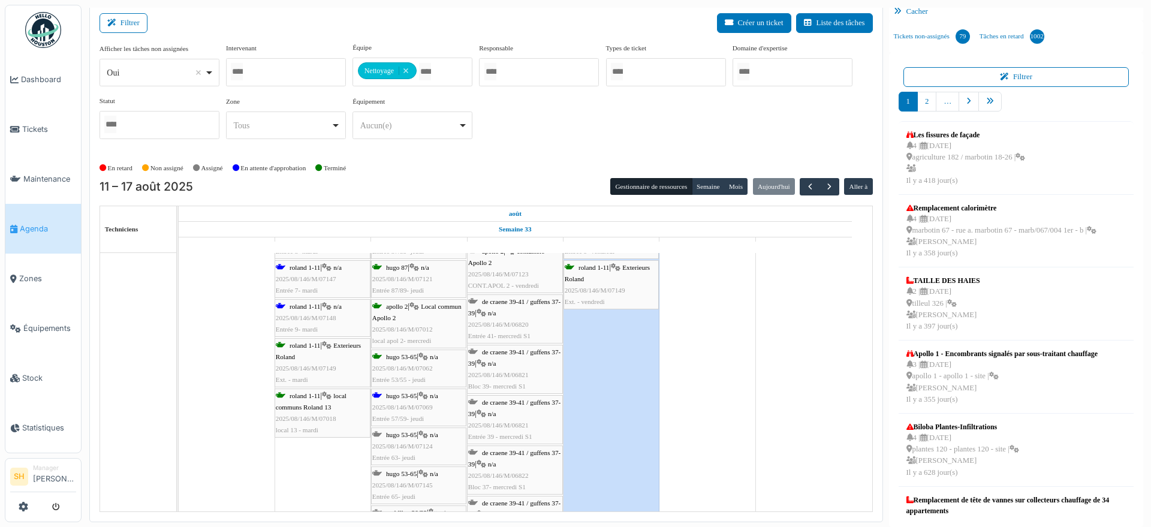
click at [394, 395] on span "hugo 53-65" at bounding box center [401, 395] width 31 height 7
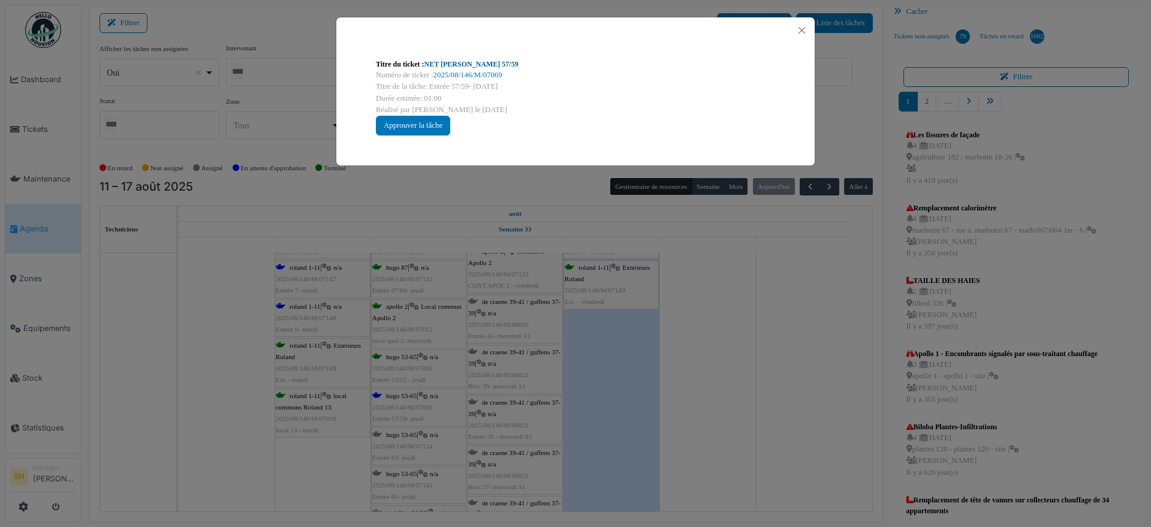
click at [461, 64] on link "NET Hugo 57/59" at bounding box center [471, 64] width 94 height 8
click at [772, 359] on div "Titre du ticket : NET Hugo 57/59 Numéro de ticket : 2025/08/146/M/07069 Titre d…" at bounding box center [575, 263] width 1151 height 527
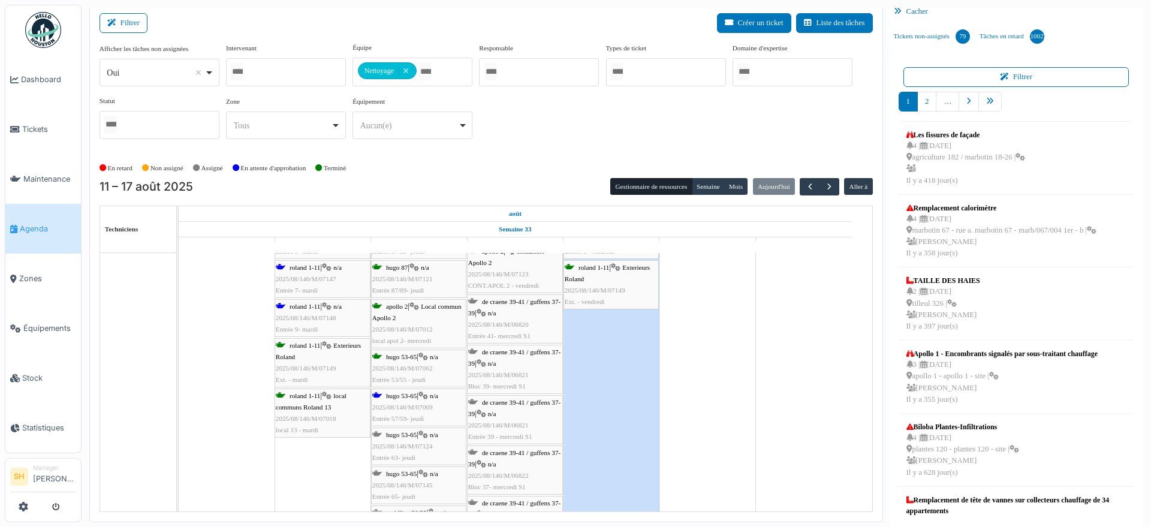
click at [403, 396] on span "hugo 53-65" at bounding box center [401, 395] width 31 height 7
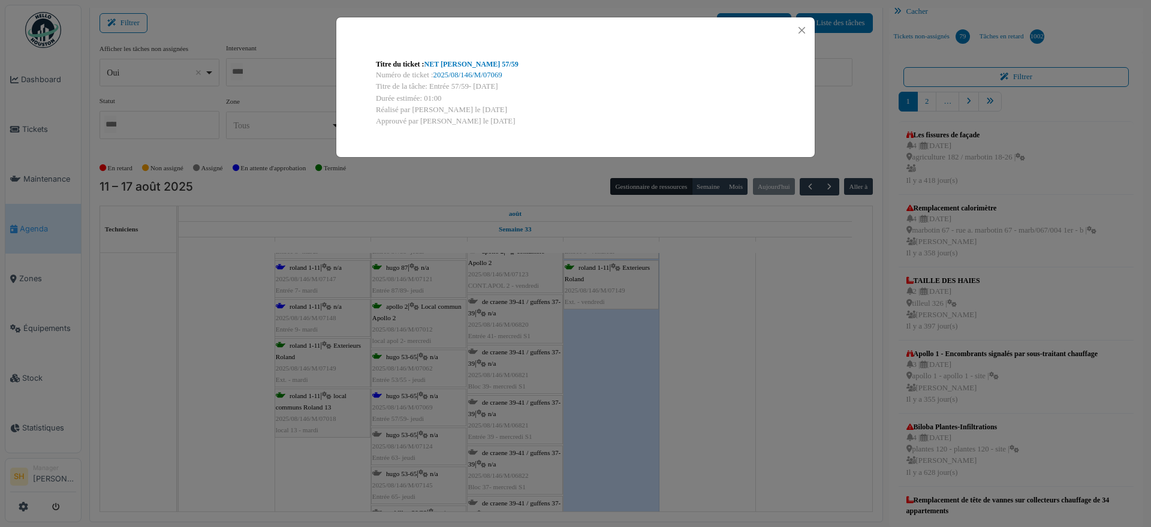
click at [751, 351] on div "Titre du ticket : NET Hugo 57/59 Numéro de ticket : 2025/08/146/M/07069 Titre d…" at bounding box center [575, 263] width 1151 height 527
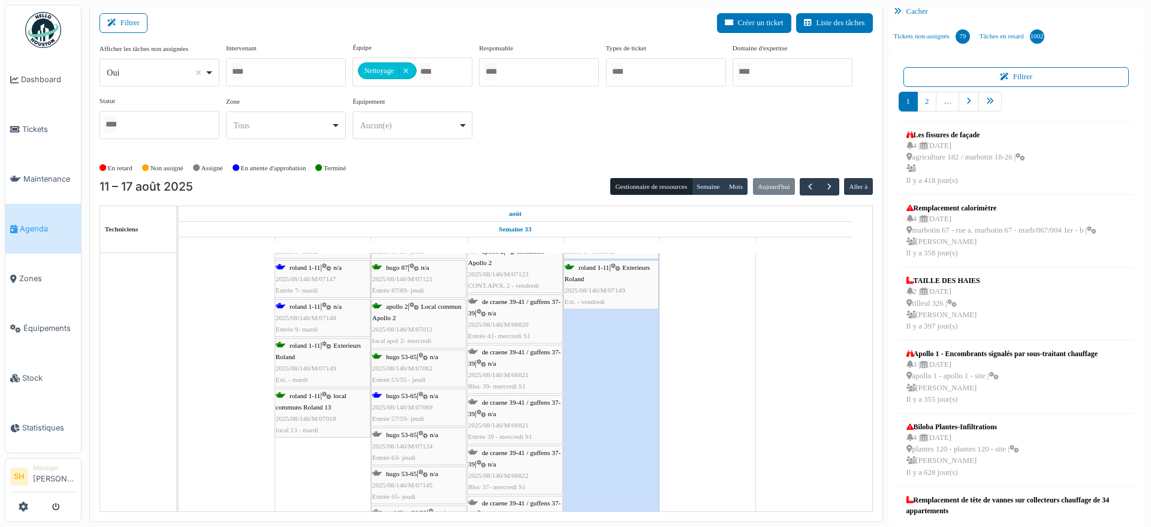
click at [306, 310] on div "roland 1-11 | n/a 2025/08/146/M/07148 Entrée 9- mardi" at bounding box center [323, 318] width 94 height 35
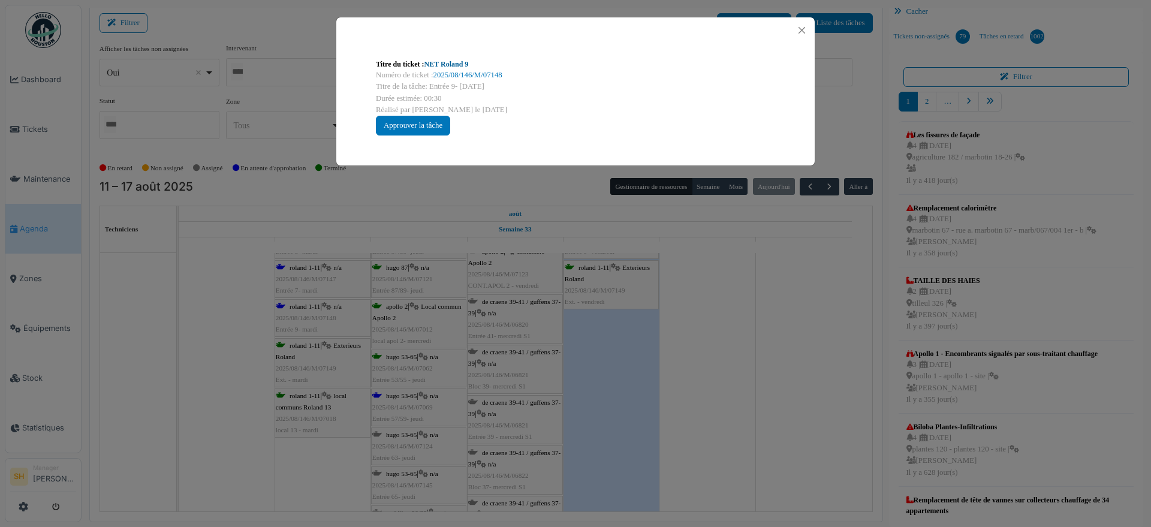
click at [445, 63] on link "NET Roland 9" at bounding box center [446, 64] width 44 height 8
click at [739, 339] on div "Titre du ticket : NET Roland 9 Numéro de ticket : 2025/08/146/M/07148 Titre de …" at bounding box center [575, 263] width 1151 height 527
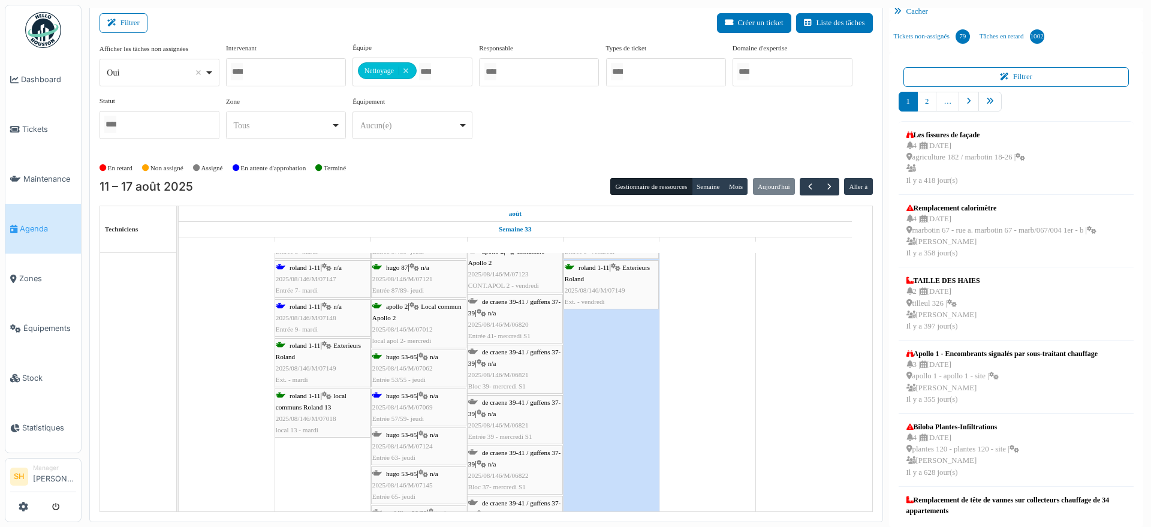
click at [322, 270] on div "roland 1-11 | n/a 2025/08/146/M/07147 Entrée 7- mardi" at bounding box center [323, 279] width 94 height 35
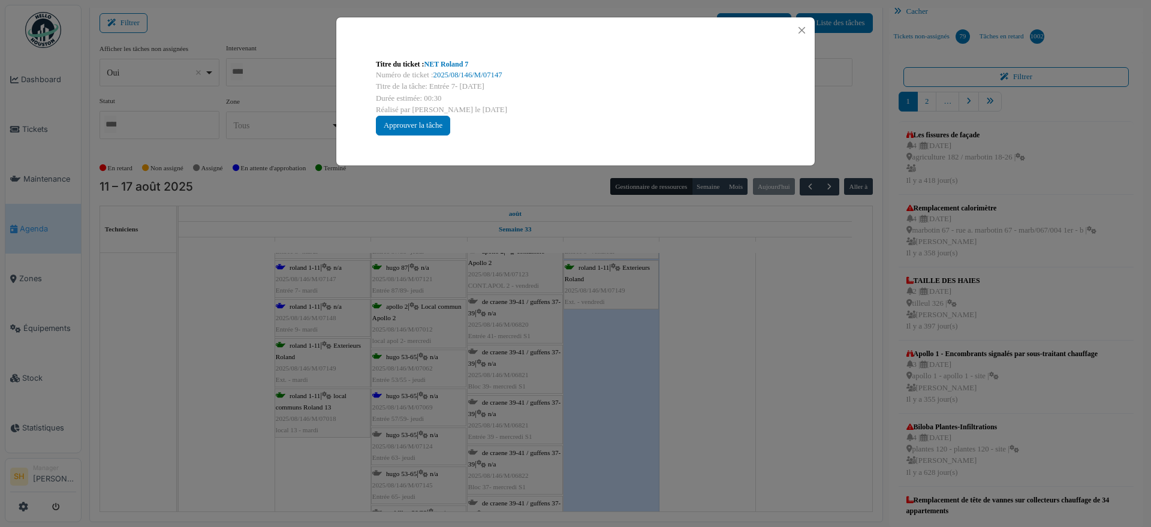
click at [445, 55] on div "Titre du ticket : NET Roland 7 Numéro de ticket : 2025/08/146/M/07147 Titre de …" at bounding box center [575, 97] width 418 height 96
click at [445, 65] on link "NET Roland 7" at bounding box center [446, 64] width 44 height 8
click at [744, 417] on div "Titre du ticket : NET Roland 7 Numéro de ticket : 2025/08/146/M/07147 Titre de …" at bounding box center [575, 263] width 1151 height 527
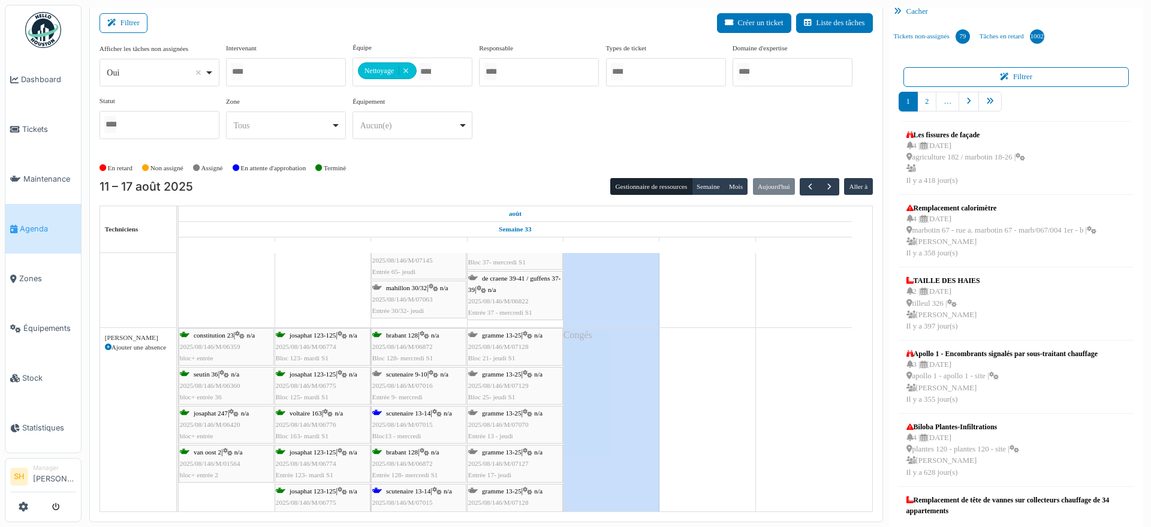
scroll to position [2773, 0]
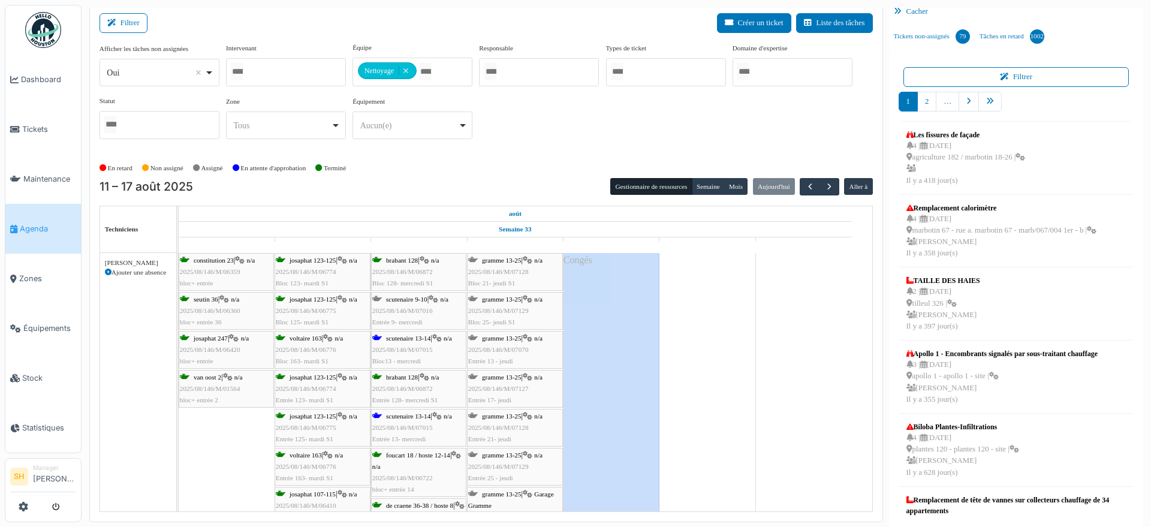
click at [417, 420] on div "scutenaire 13-14 | n/a 2025/08/146/M/07015 Entrée 13- mercredi" at bounding box center [418, 428] width 93 height 35
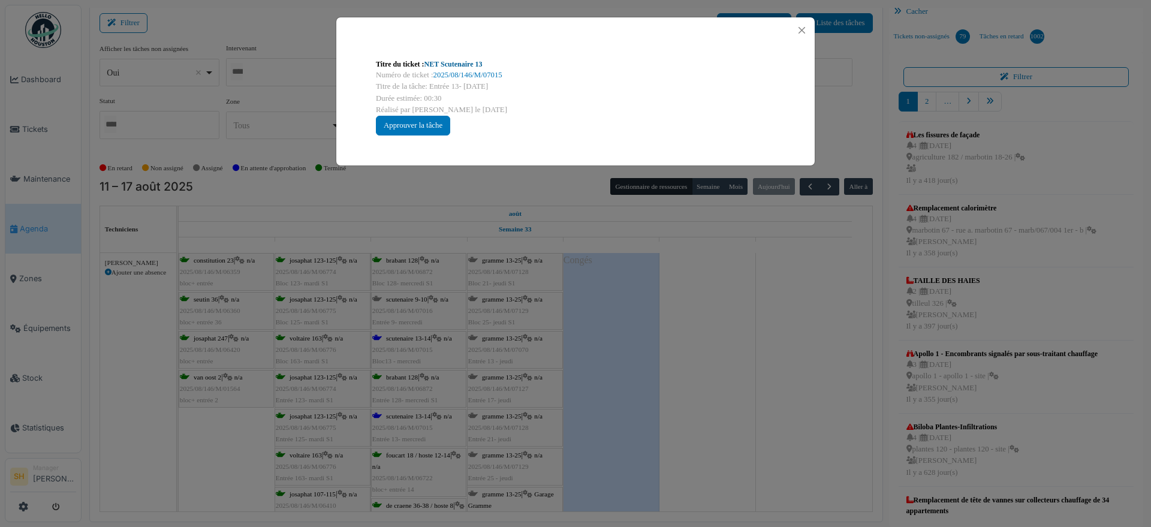
click at [456, 60] on link "NET Scutenaire 13" at bounding box center [453, 64] width 58 height 8
click at [800, 28] on button "Close" at bounding box center [802, 30] width 16 height 16
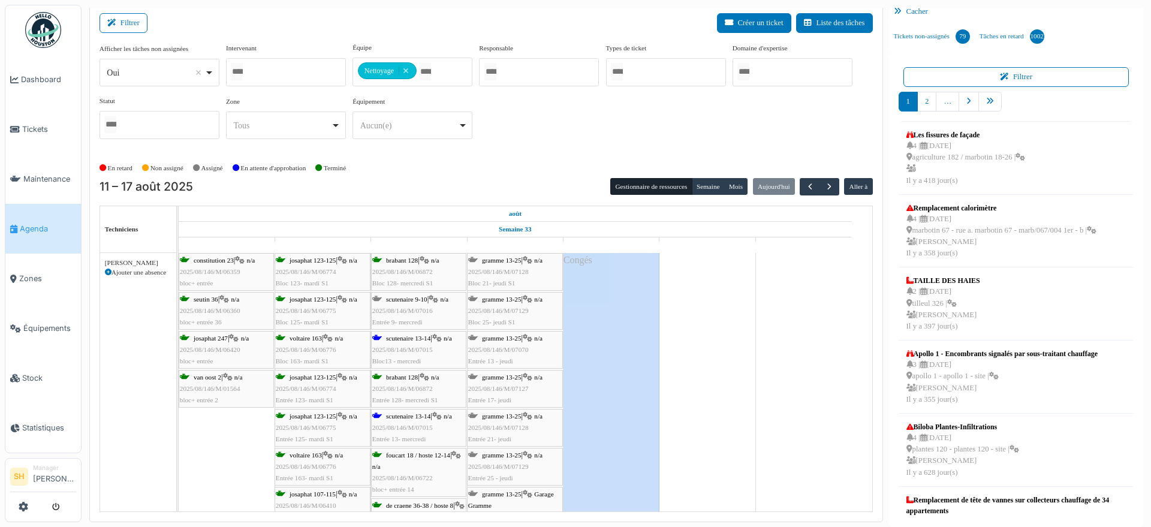
click at [607, 366] on div "Congés" at bounding box center [612, 412] width 96 height 318
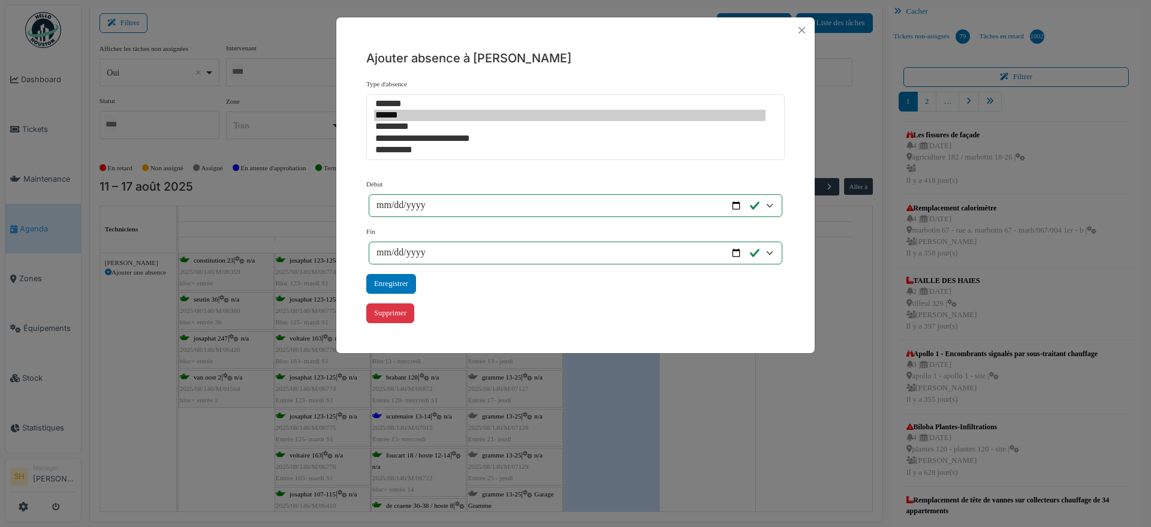
click at [652, 397] on div "**********" at bounding box center [575, 263] width 1151 height 527
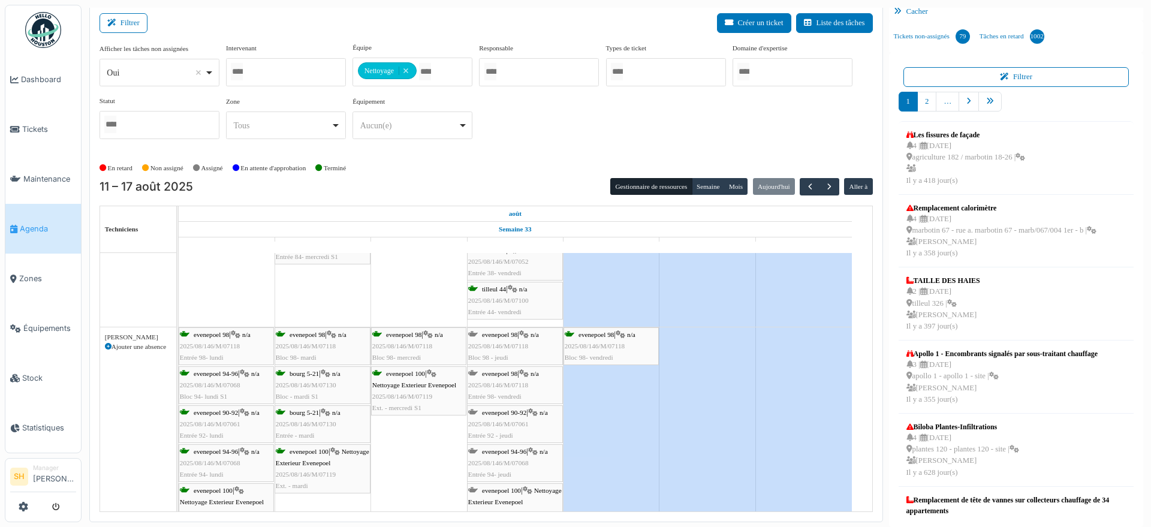
scroll to position [3597, 0]
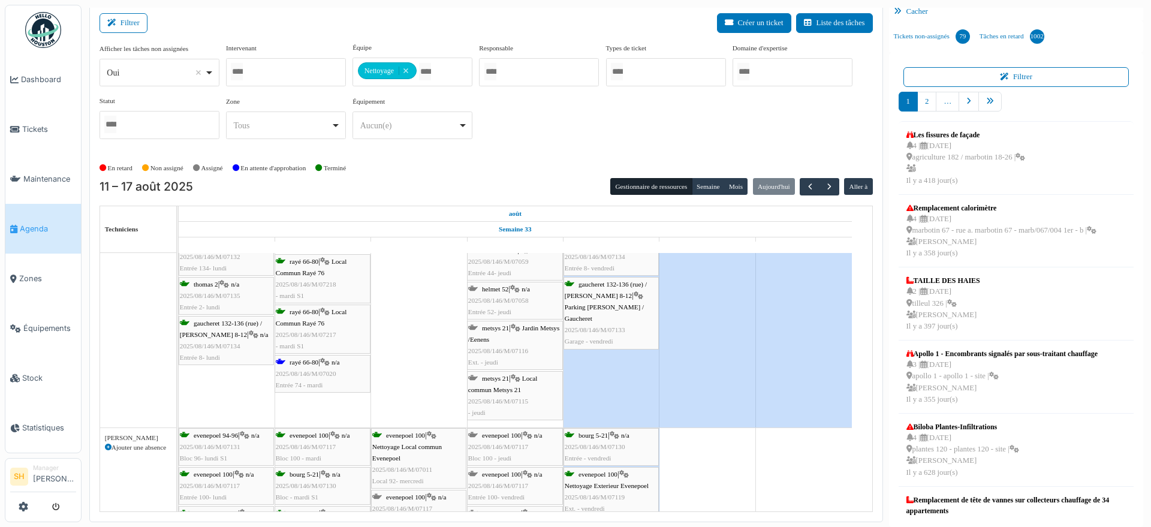
click at [318, 366] on div "rayé 66-80 | n/a 2025/08/146/M/07020 Entrée 74 - mardi" at bounding box center [323, 374] width 94 height 35
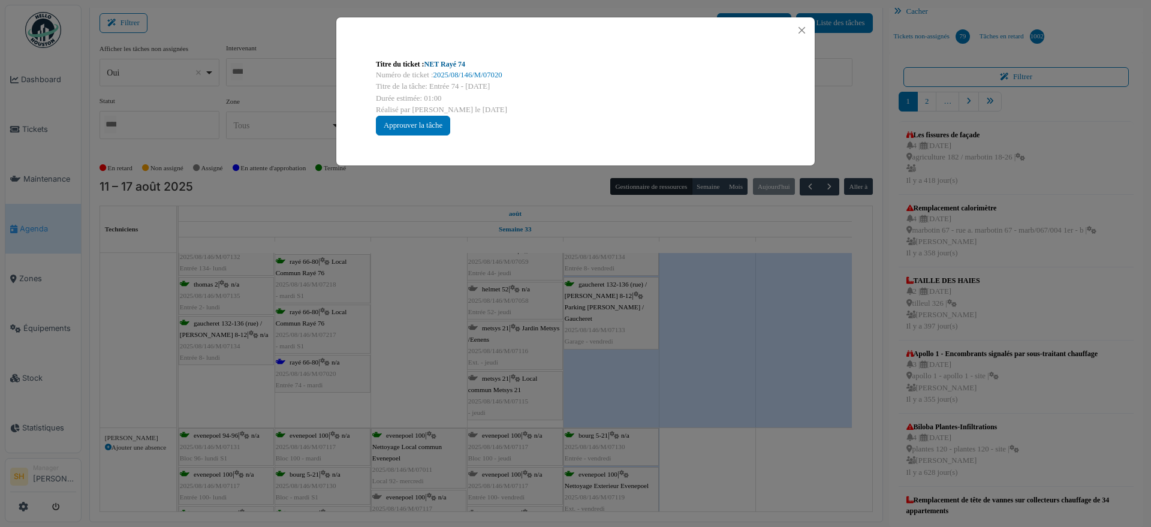
click at [457, 63] on link "NET Rayé 74" at bounding box center [444, 64] width 41 height 8
click at [455, 67] on link "NET Rayé 74" at bounding box center [444, 64] width 41 height 8
click at [382, 291] on div "Titre du ticket : NET Rayé 74 Numéro de ticket : 2025/08/146/M/07020 Titre de l…" at bounding box center [575, 263] width 1151 height 527
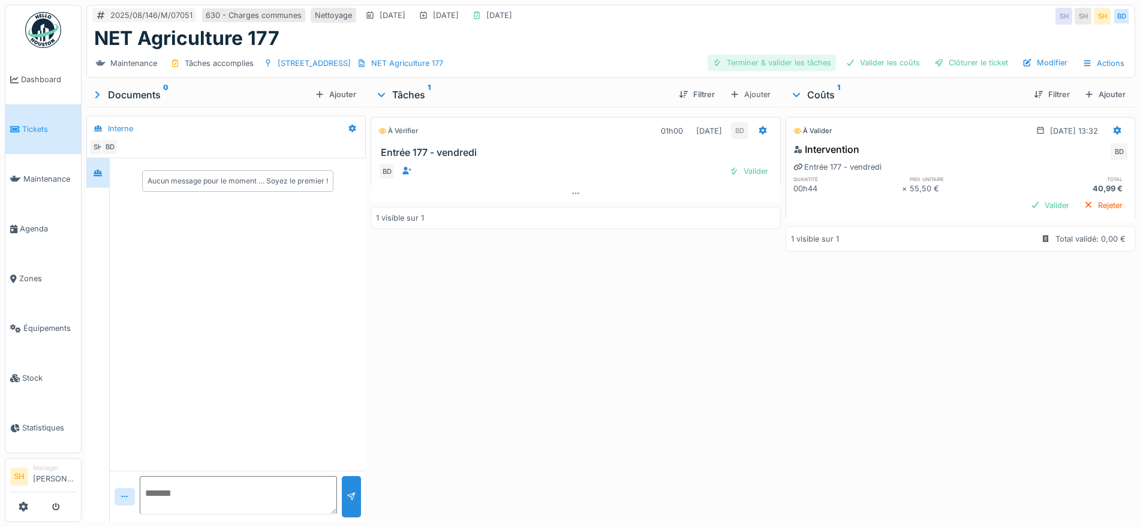
click at [787, 67] on div "Terminer & valider les tâches" at bounding box center [771, 63] width 128 height 16
click at [872, 67] on div "Valider les coûts" at bounding box center [883, 63] width 84 height 16
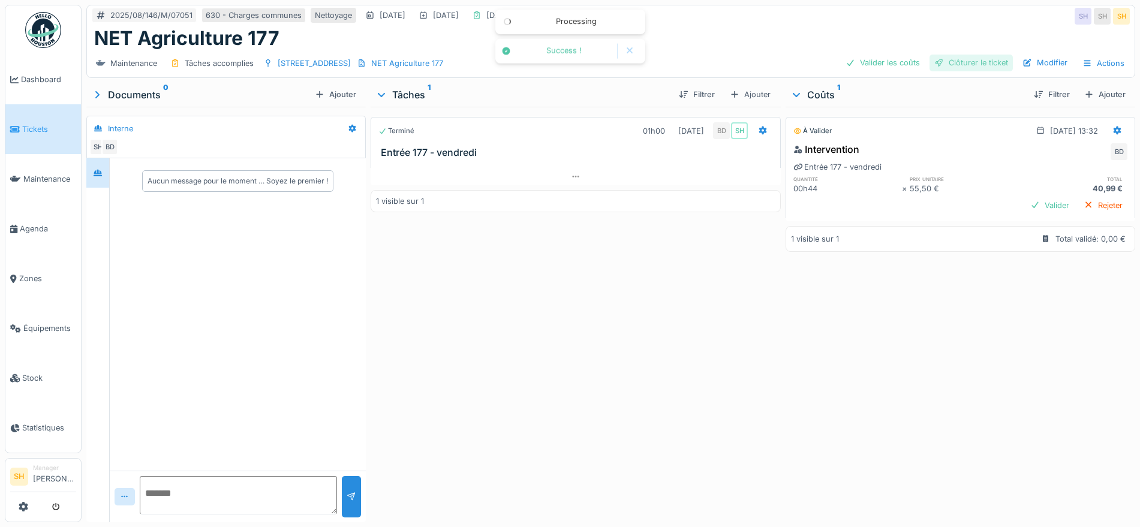
click at [933, 67] on div "Clôturer le ticket" at bounding box center [970, 63] width 83 height 16
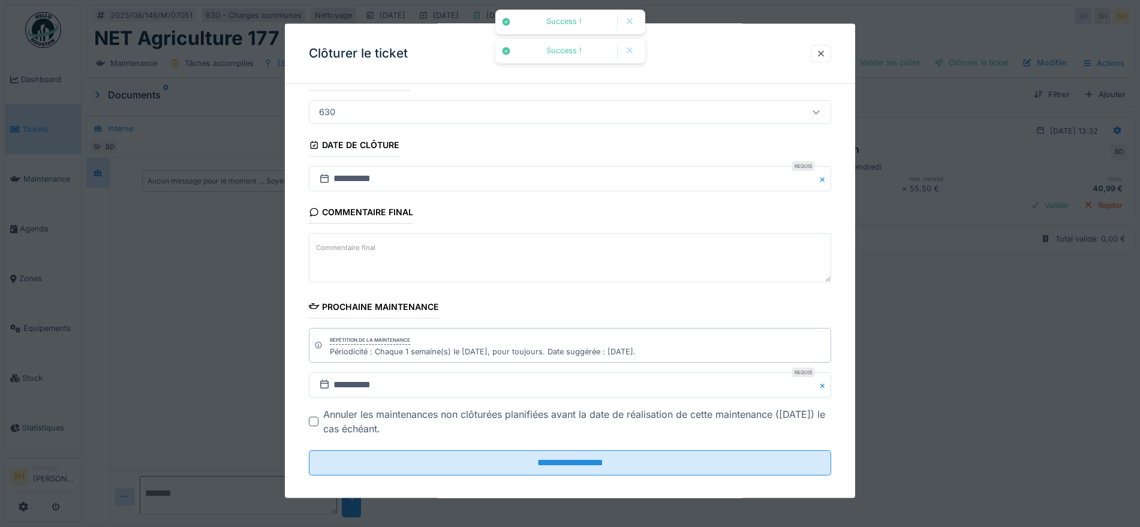
scroll to position [103, 0]
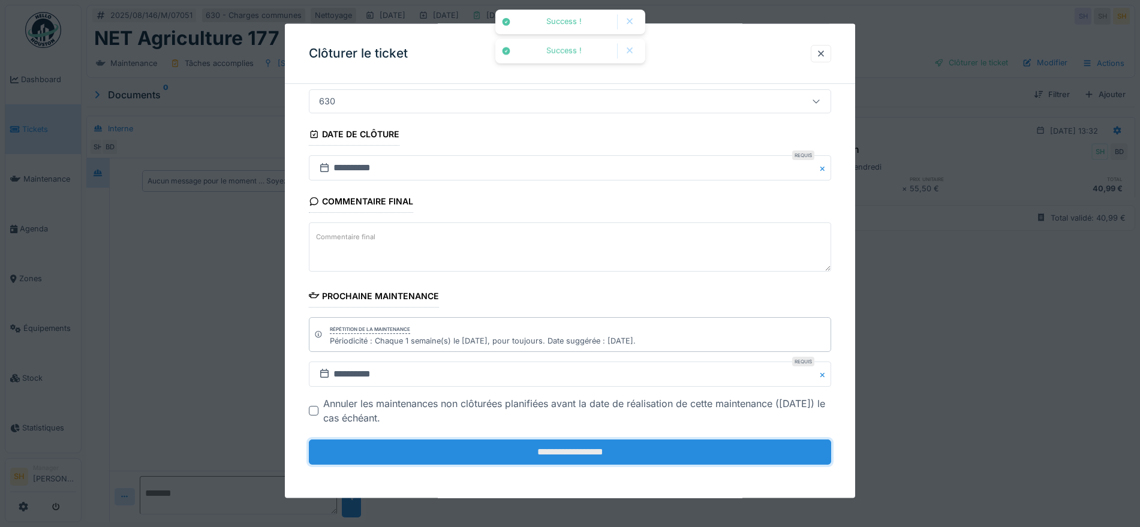
click at [644, 450] on input "**********" at bounding box center [570, 451] width 522 height 25
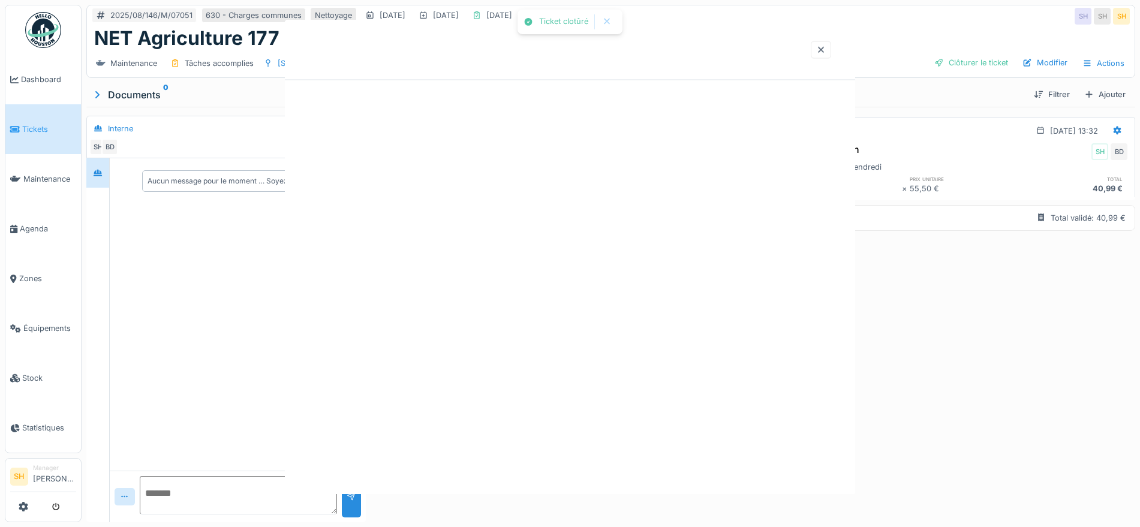
scroll to position [0, 0]
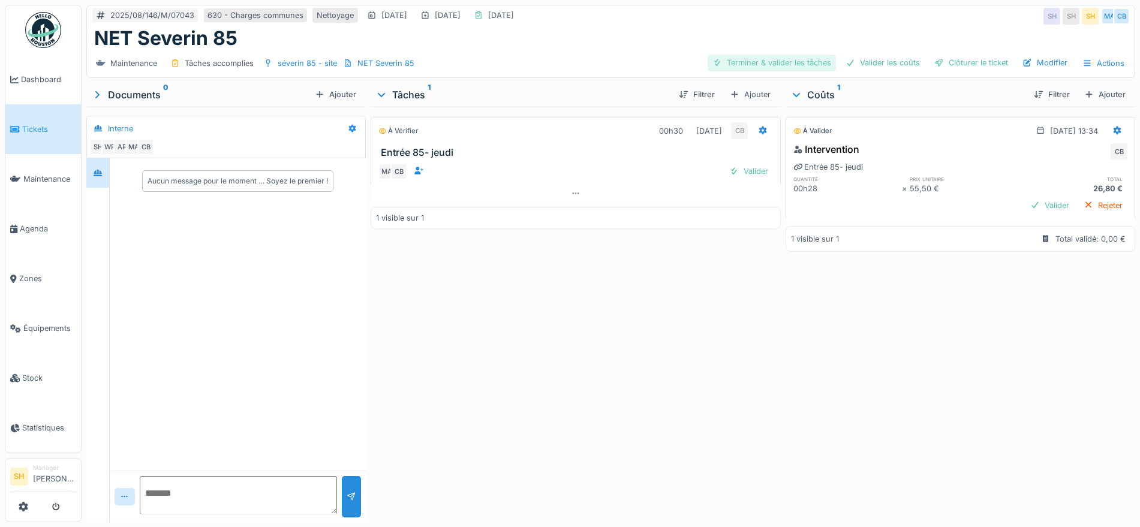
click at [772, 65] on div "Terminer & valider les tâches" at bounding box center [771, 63] width 128 height 16
click at [860, 65] on div "Valider les coûts" at bounding box center [883, 63] width 84 height 16
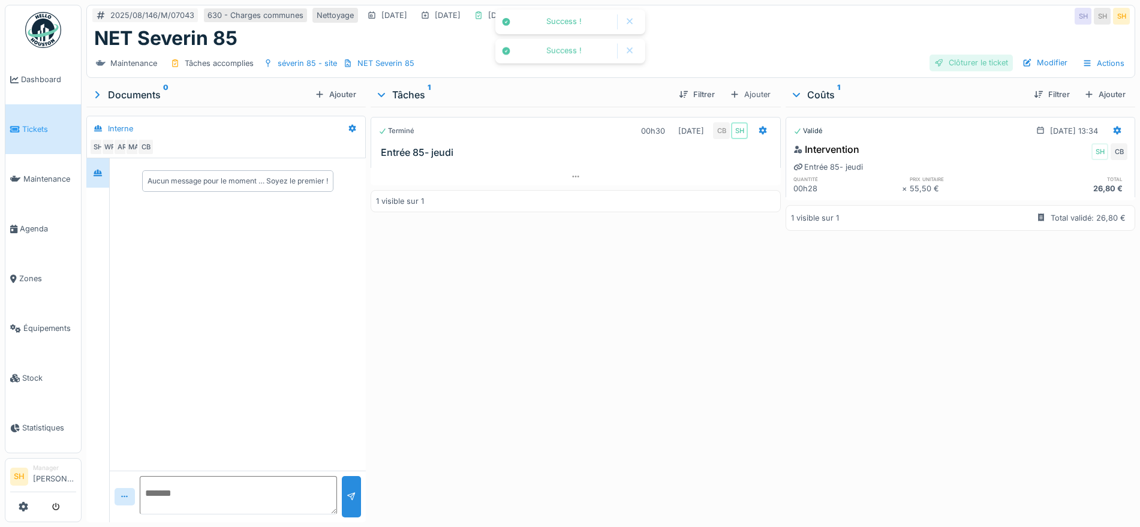
click at [942, 70] on div "Clôturer le ticket" at bounding box center [970, 63] width 83 height 16
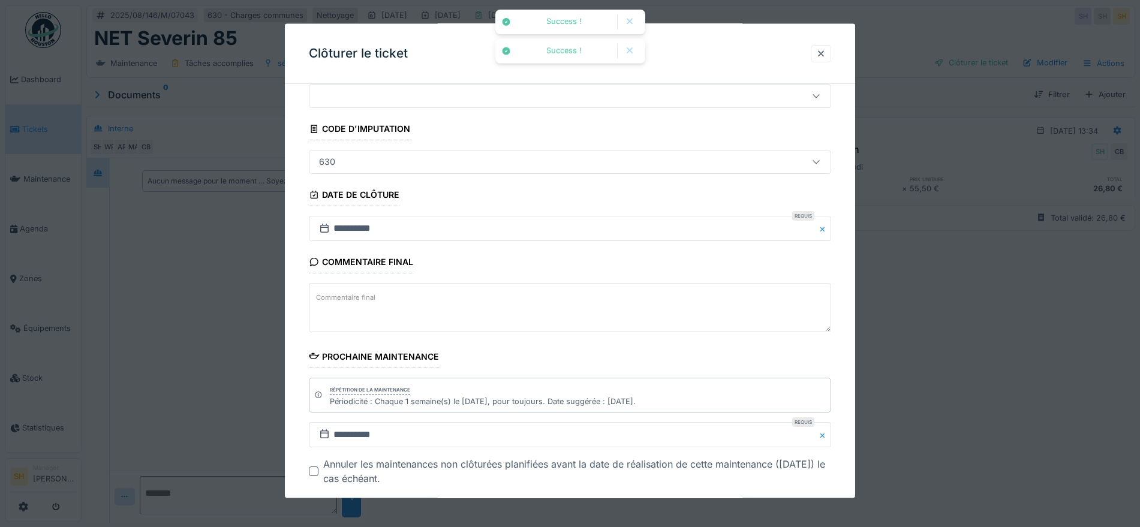
scroll to position [103, 0]
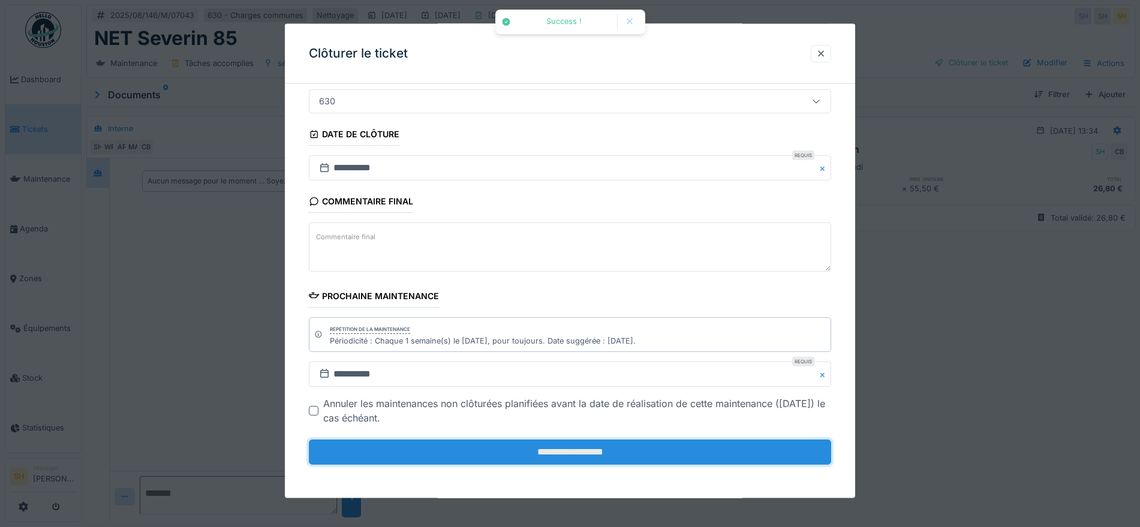
click at [543, 453] on input "**********" at bounding box center [570, 451] width 522 height 25
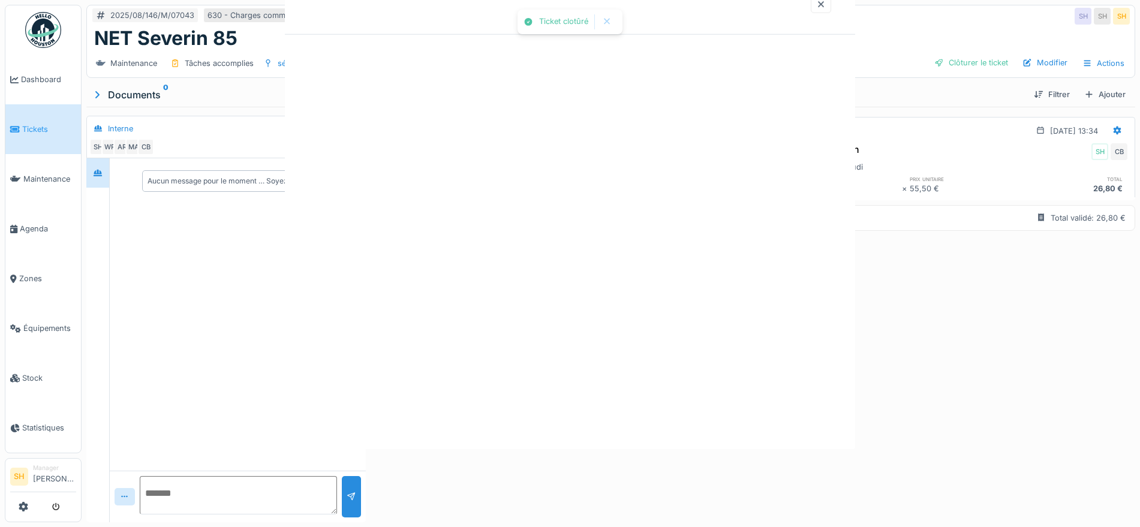
scroll to position [0, 0]
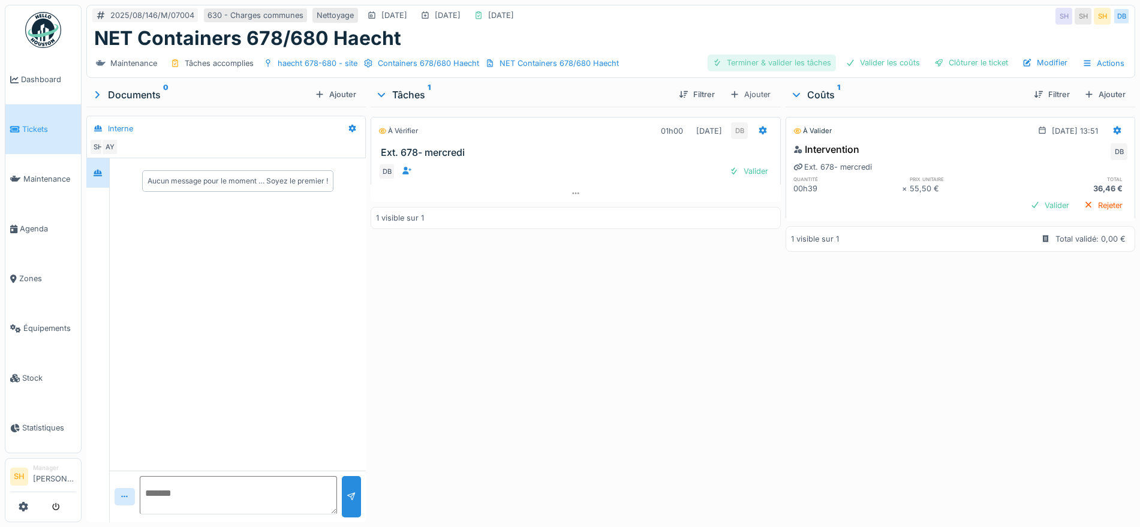
click at [806, 62] on div "Terminer & valider les tâches" at bounding box center [771, 63] width 128 height 16
click at [878, 62] on div "Valider les coûts" at bounding box center [883, 63] width 84 height 16
click at [945, 63] on div "Clôturer le ticket" at bounding box center [970, 63] width 83 height 16
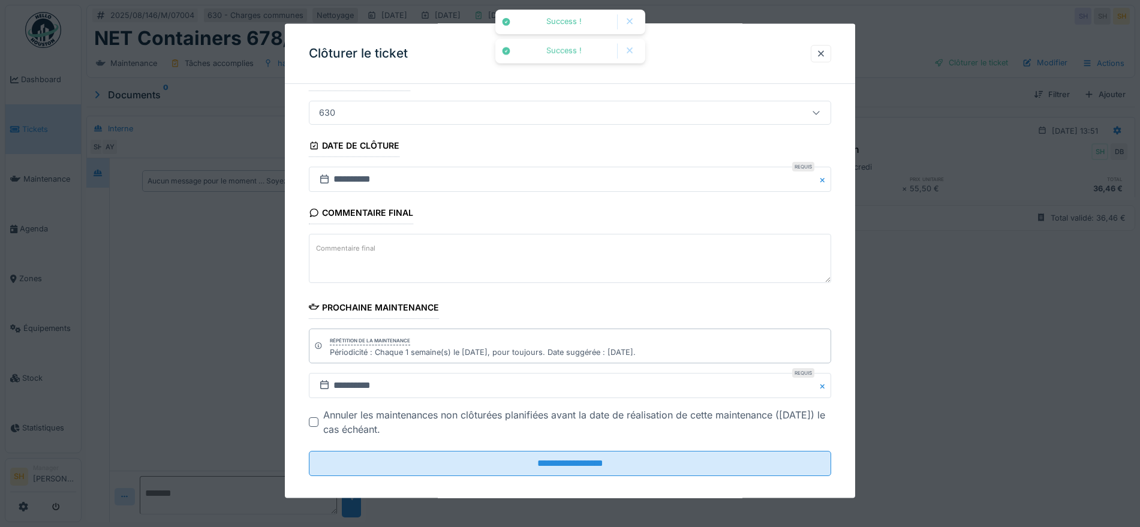
scroll to position [103, 0]
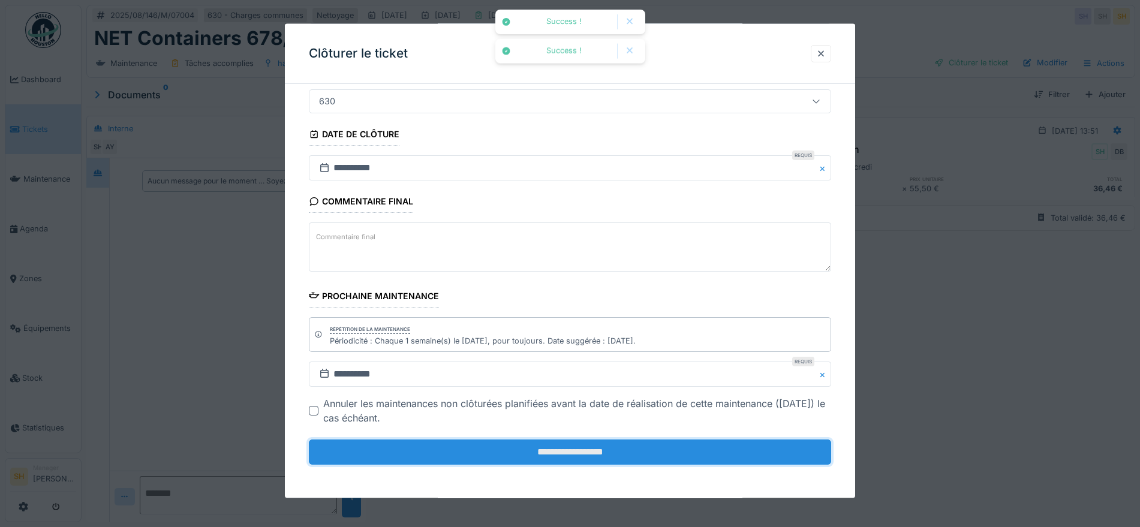
click at [603, 441] on input "**********" at bounding box center [570, 451] width 522 height 25
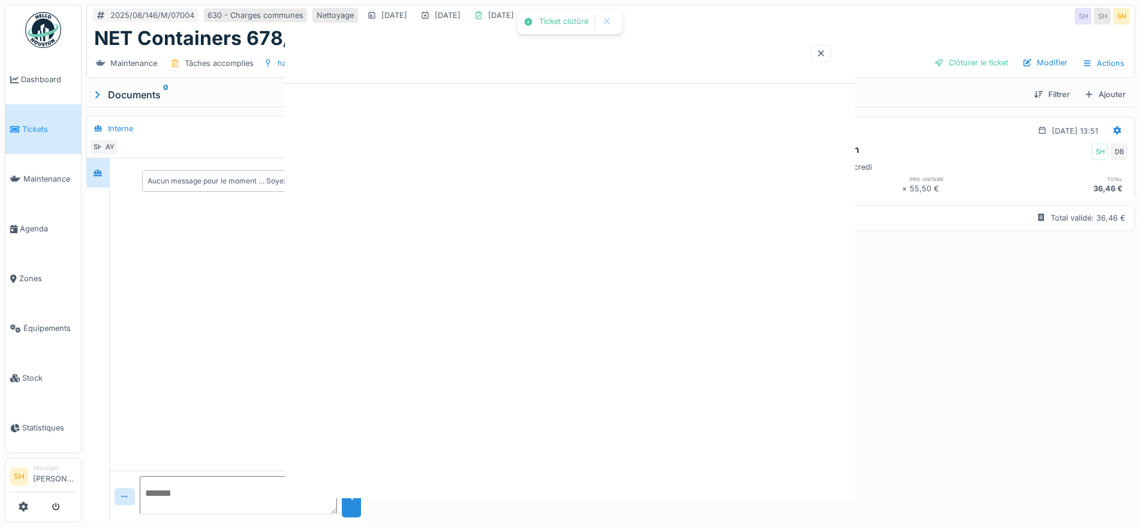
scroll to position [0, 0]
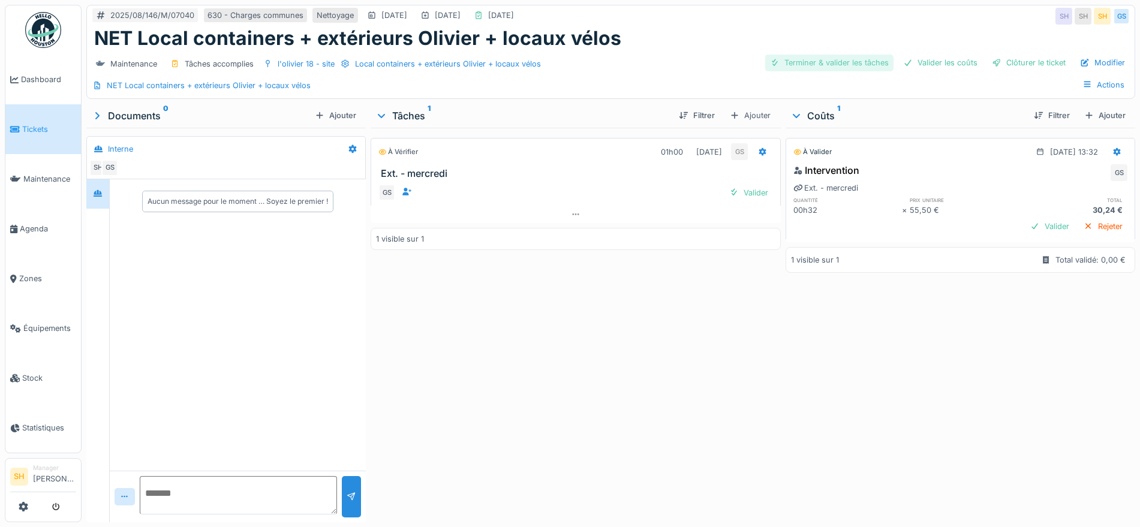
click at [792, 63] on div "Terminer & valider les tâches" at bounding box center [829, 63] width 128 height 16
click at [918, 63] on div "Valider les coûts" at bounding box center [940, 63] width 84 height 16
click at [988, 63] on div "Clôturer le ticket" at bounding box center [1028, 63] width 83 height 16
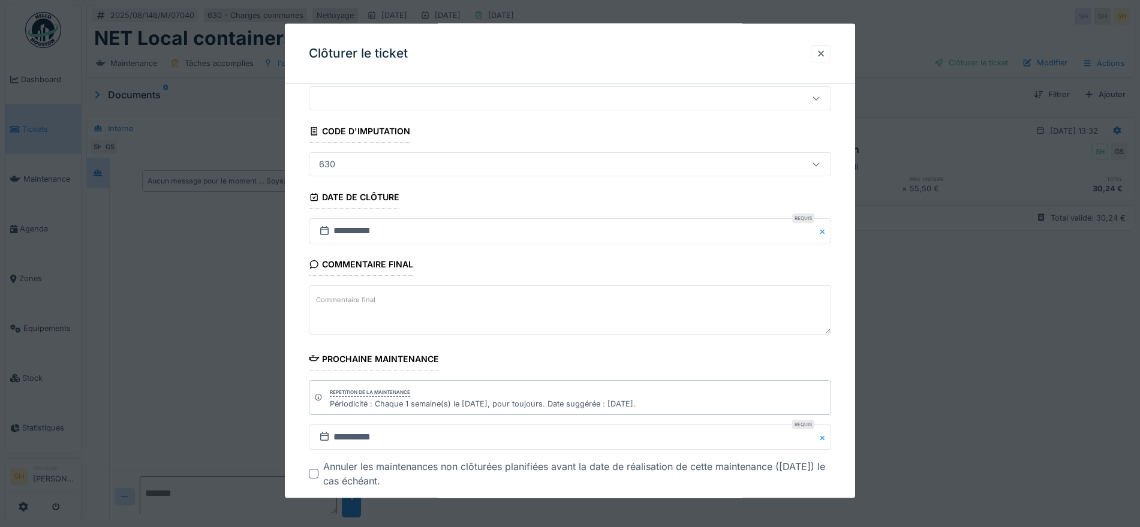
scroll to position [103, 0]
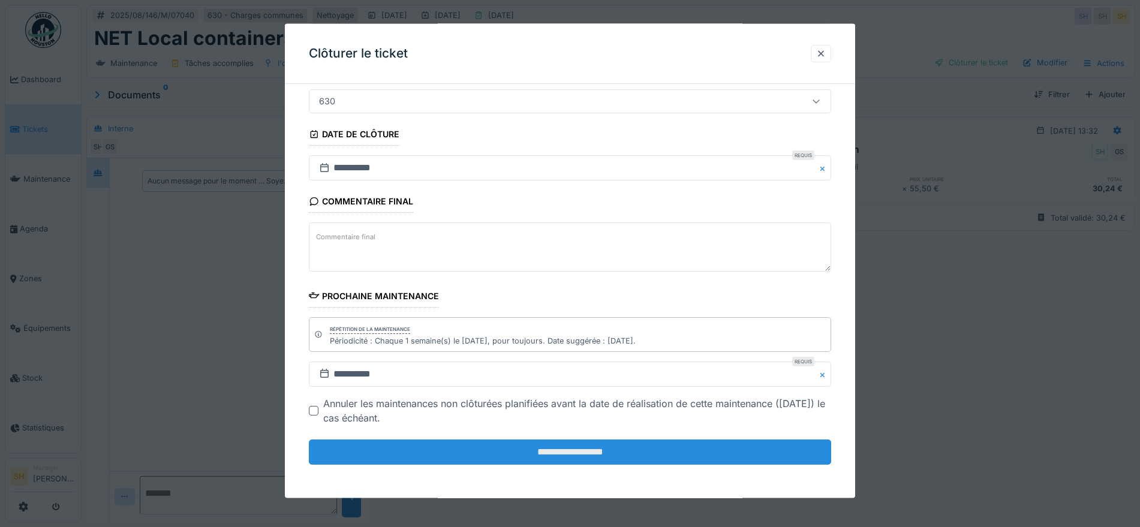
click at [561, 450] on input "**********" at bounding box center [570, 451] width 522 height 25
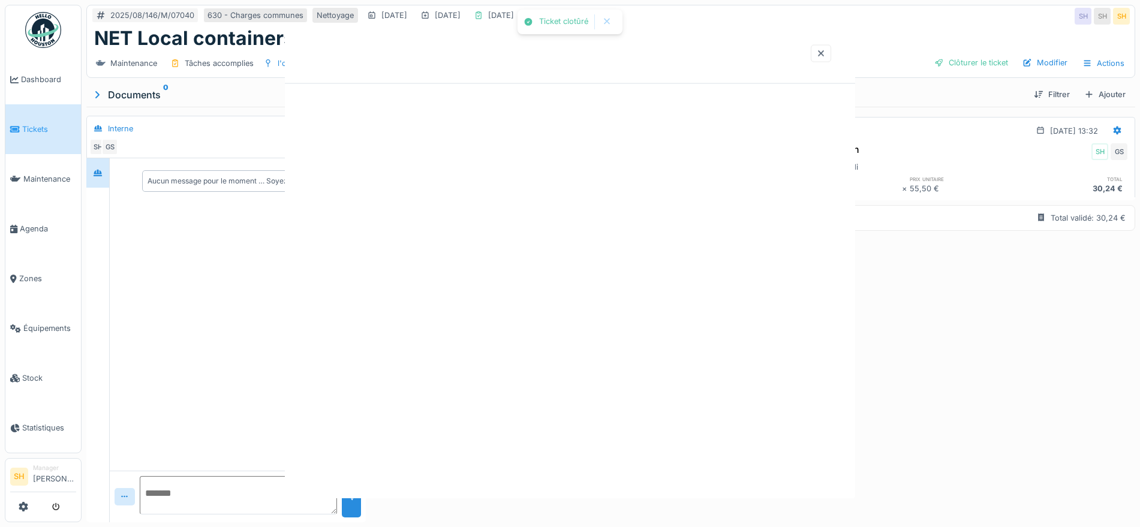
scroll to position [0, 0]
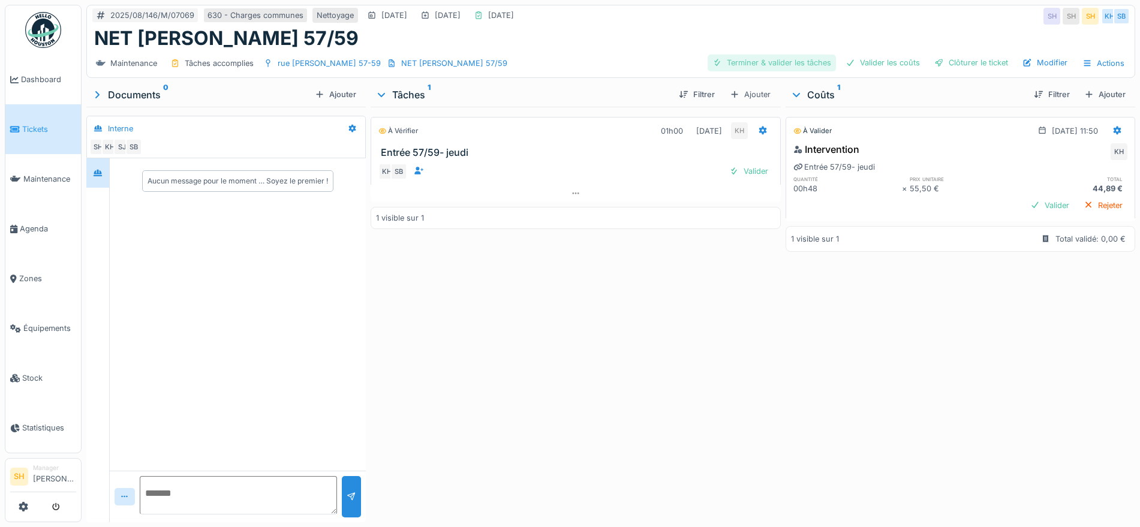
click at [790, 58] on div "Terminer & valider les tâches" at bounding box center [771, 63] width 128 height 16
click at [873, 65] on div "Valider les coûts" at bounding box center [883, 63] width 84 height 16
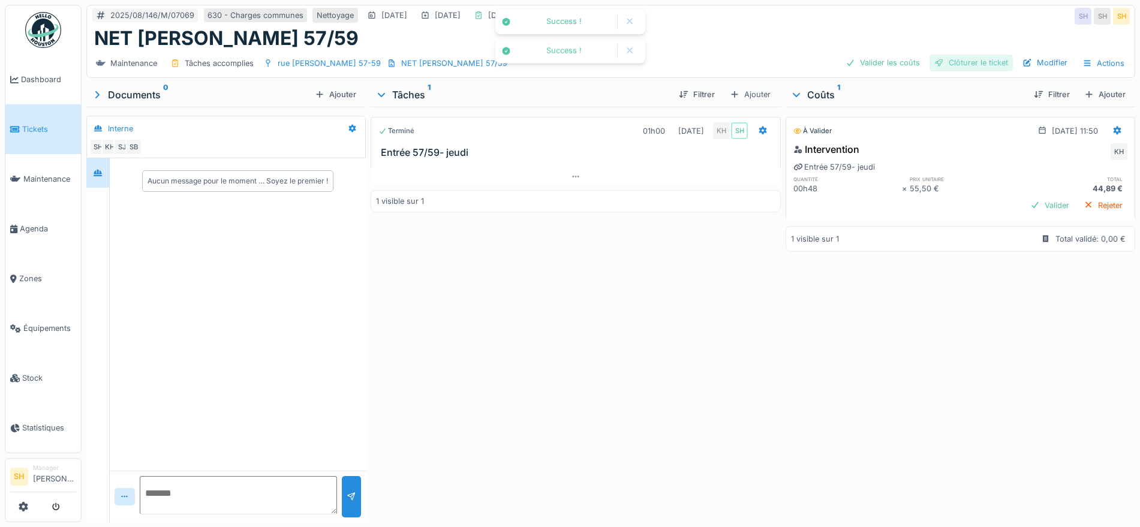
click at [942, 55] on div "Clôturer le ticket" at bounding box center [970, 63] width 83 height 16
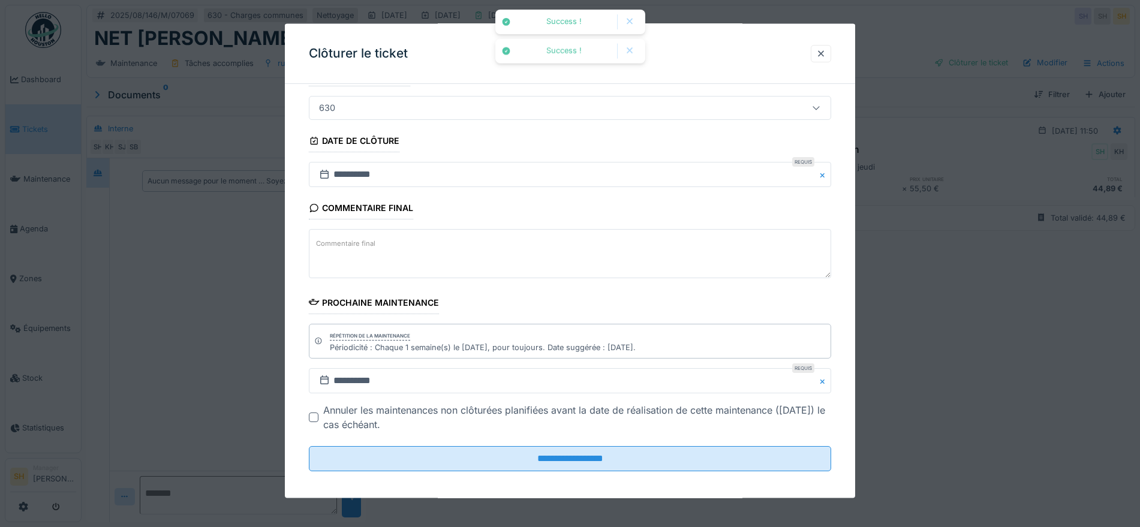
scroll to position [103, 0]
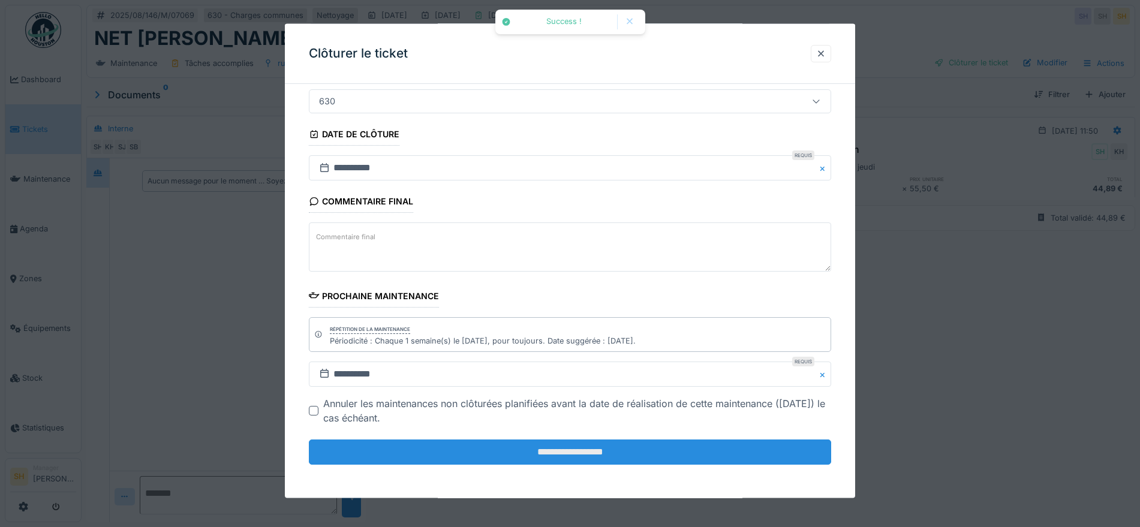
click at [605, 451] on input "**********" at bounding box center [570, 451] width 522 height 25
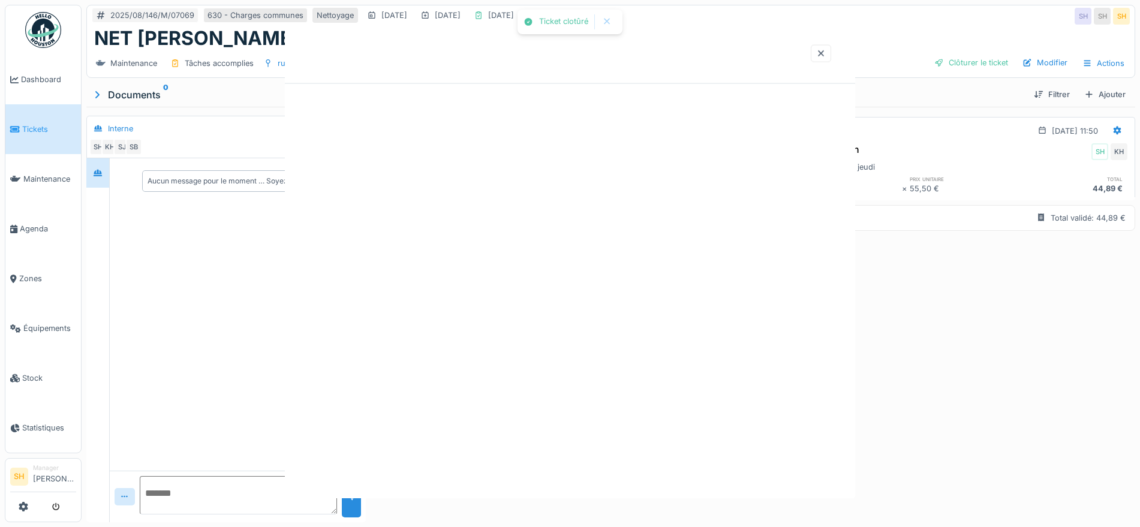
scroll to position [0, 0]
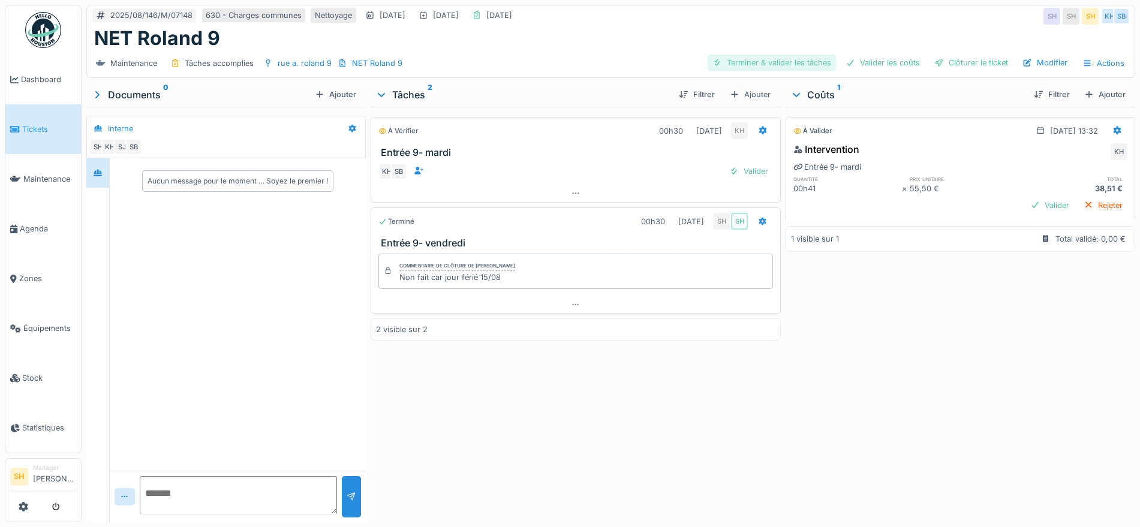
click at [772, 67] on div "Terminer & valider les tâches" at bounding box center [771, 63] width 128 height 16
click at [857, 65] on div "Valider les coûts" at bounding box center [883, 63] width 84 height 16
click at [953, 64] on div "Clôturer le ticket" at bounding box center [970, 63] width 83 height 16
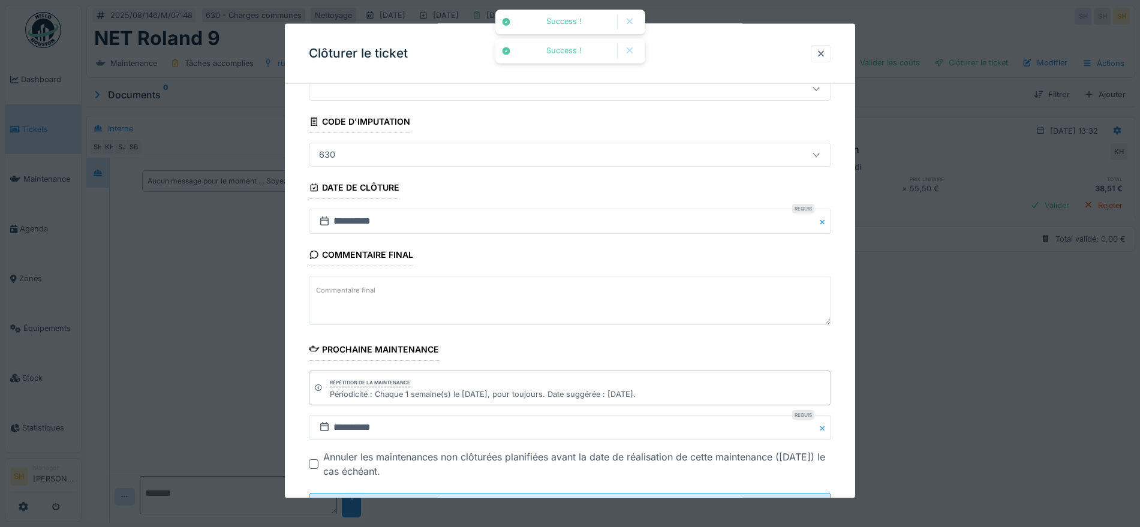
scroll to position [103, 0]
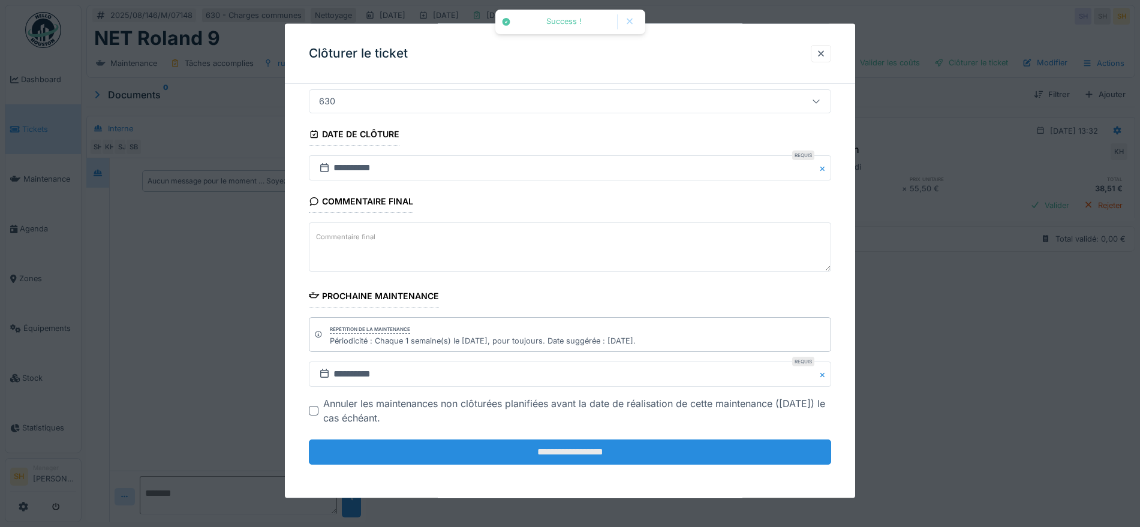
click at [635, 447] on input "**********" at bounding box center [570, 451] width 522 height 25
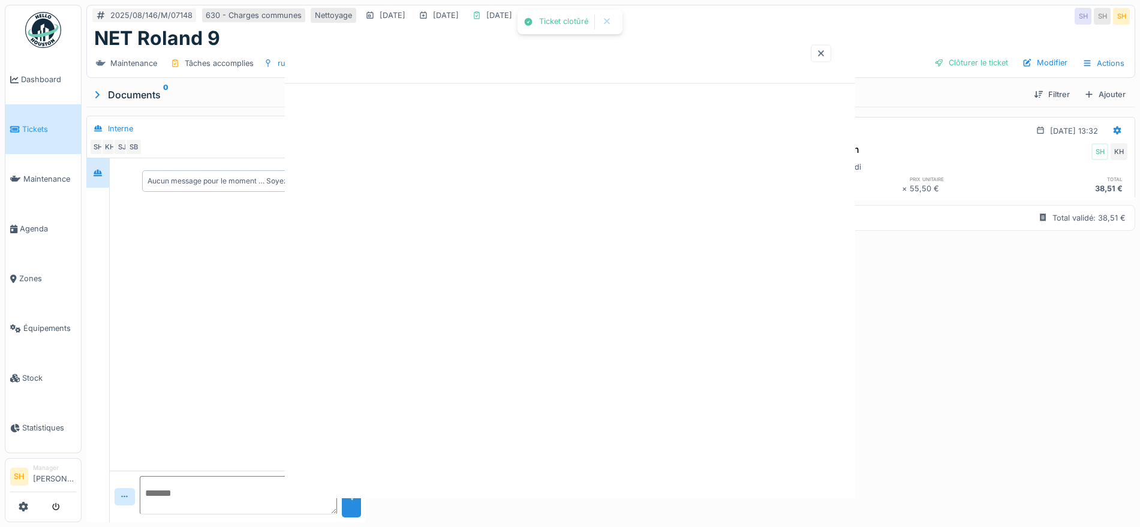
scroll to position [0, 0]
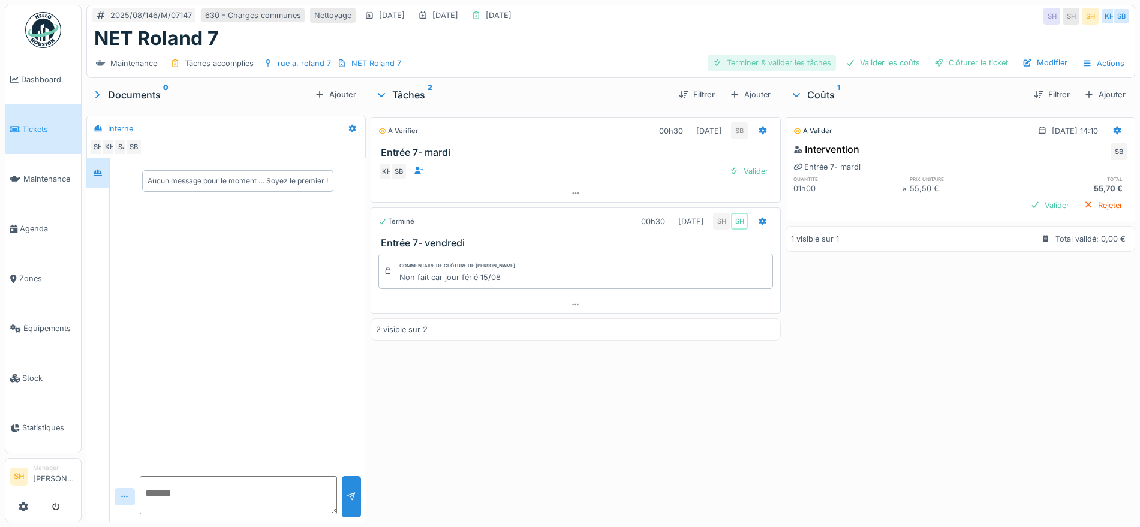
click at [784, 70] on div "Terminer & valider les tâches" at bounding box center [771, 63] width 128 height 16
click at [842, 69] on div "Valider les coûts" at bounding box center [883, 63] width 84 height 16
click at [942, 69] on div "Clôturer le ticket" at bounding box center [970, 63] width 83 height 16
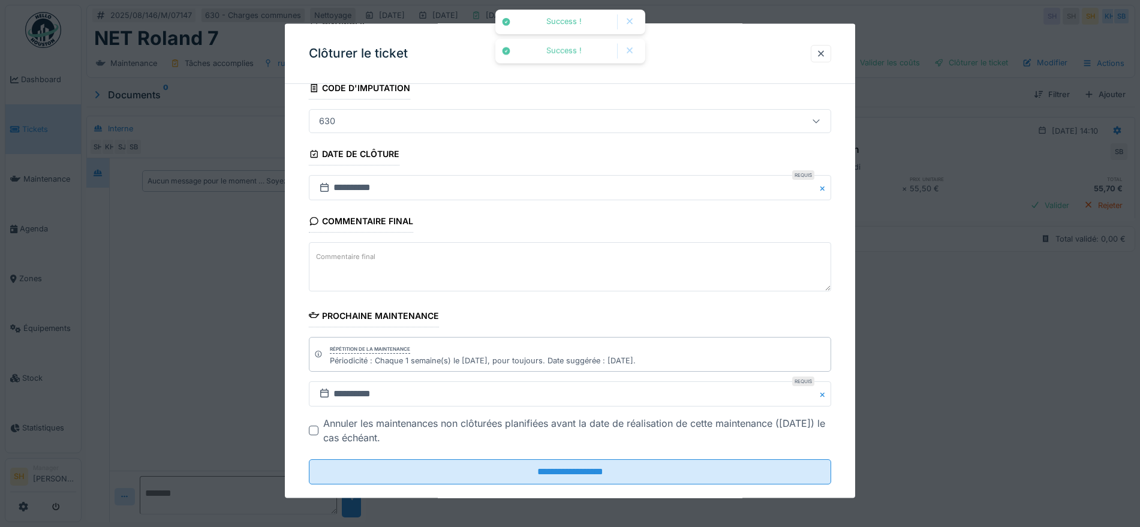
scroll to position [103, 0]
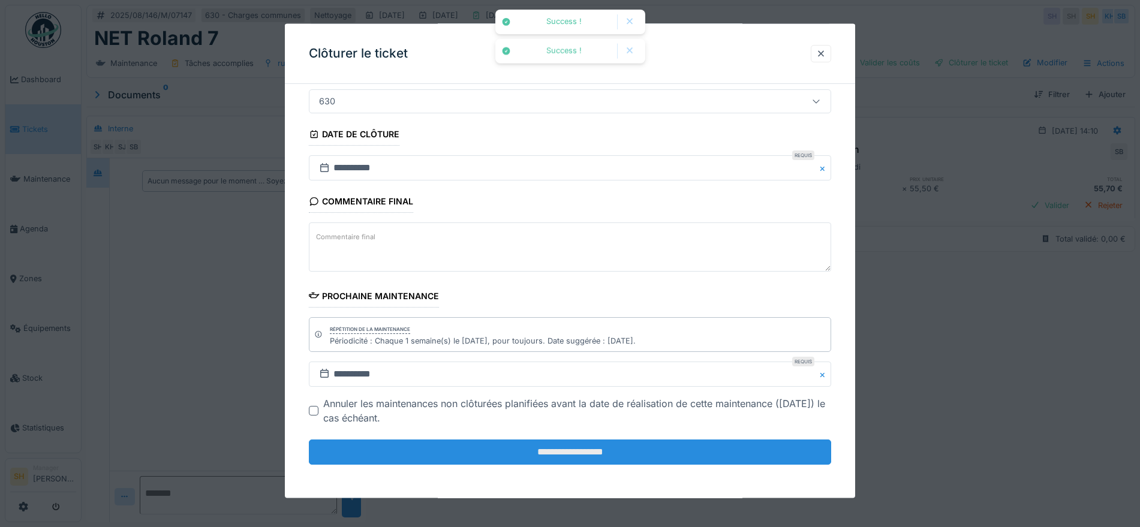
click at [536, 458] on input "**********" at bounding box center [570, 451] width 522 height 25
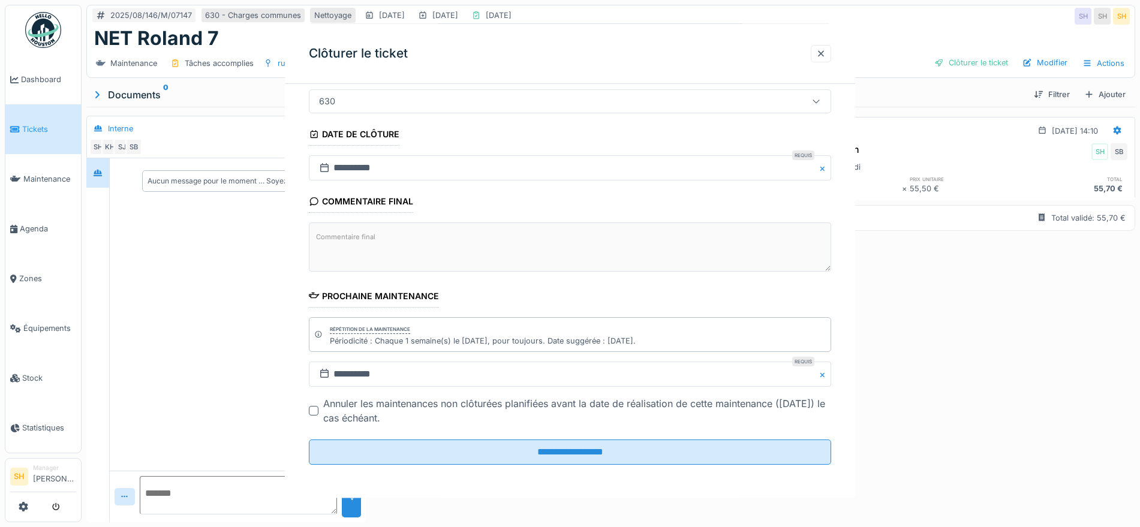
scroll to position [0, 0]
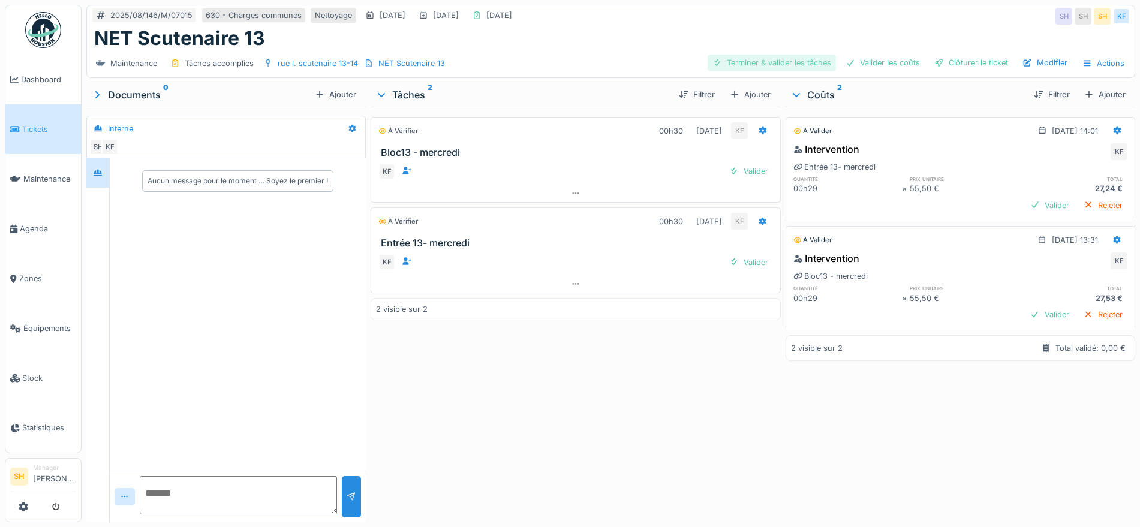
click at [801, 61] on div "Terminer & valider les tâches" at bounding box center [771, 63] width 128 height 16
drag, startPoint x: 872, startPoint y: 65, endPoint x: 929, endPoint y: 59, distance: 56.6
click at [873, 65] on div "Valider les coûts" at bounding box center [883, 63] width 84 height 16
click at [952, 59] on div "Clôturer le ticket" at bounding box center [970, 63] width 83 height 16
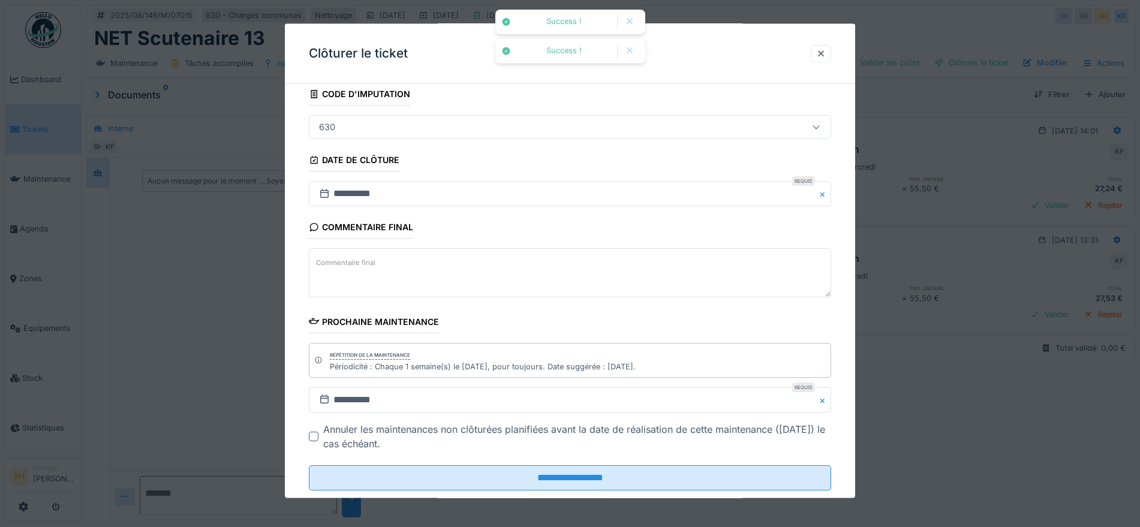
scroll to position [103, 0]
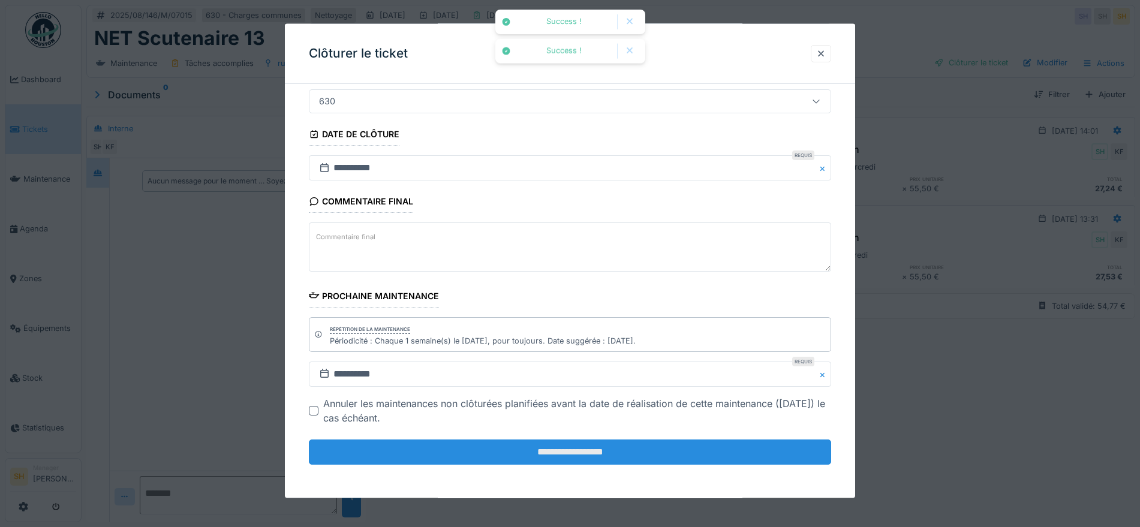
click at [574, 459] on input "**********" at bounding box center [570, 451] width 522 height 25
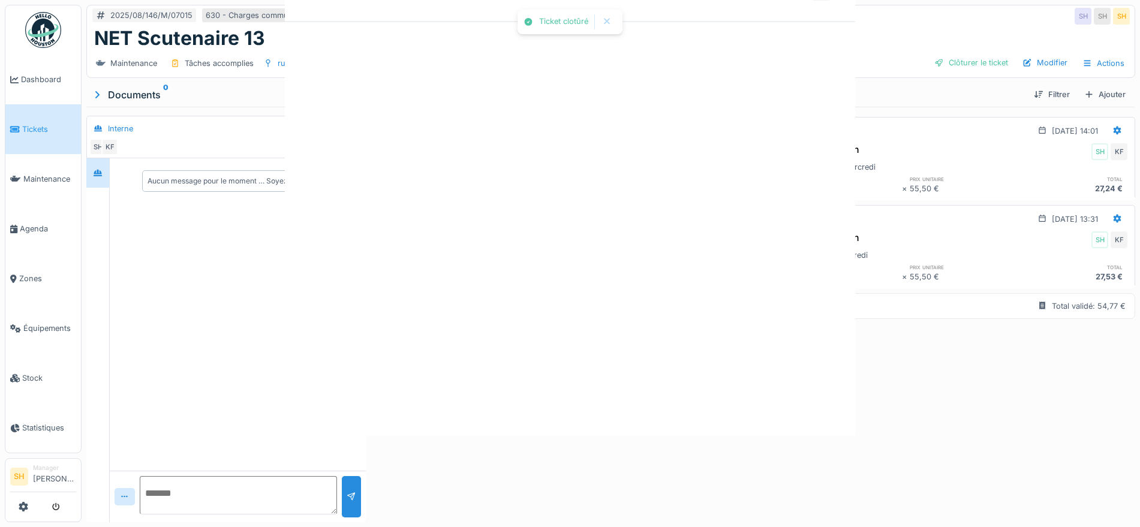
scroll to position [0, 0]
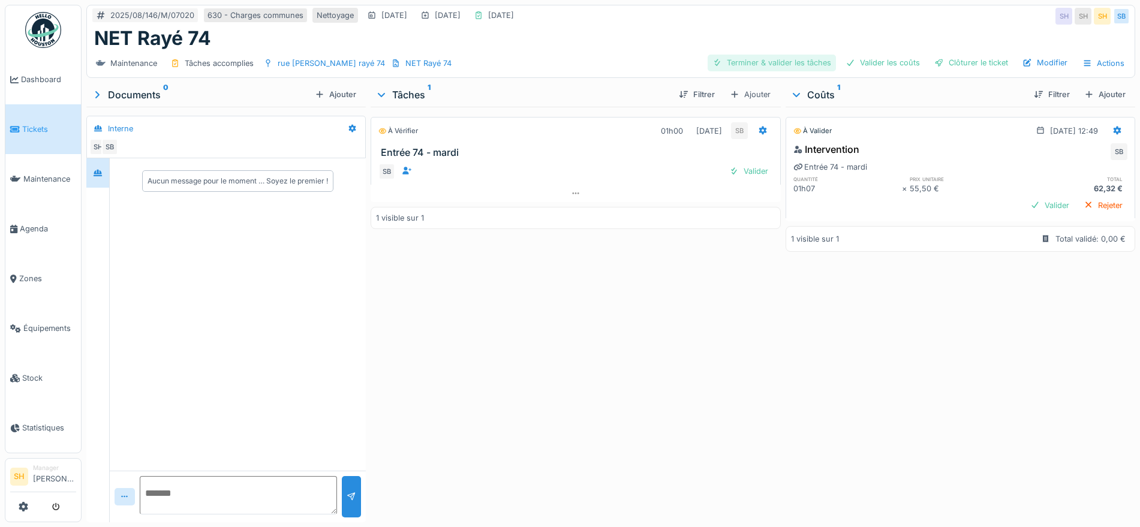
click at [765, 65] on div "Terminer & valider les tâches" at bounding box center [771, 63] width 128 height 16
drag, startPoint x: 839, startPoint y: 65, endPoint x: 880, endPoint y: 66, distance: 40.8
click at [845, 65] on div at bounding box center [850, 62] width 10 height 11
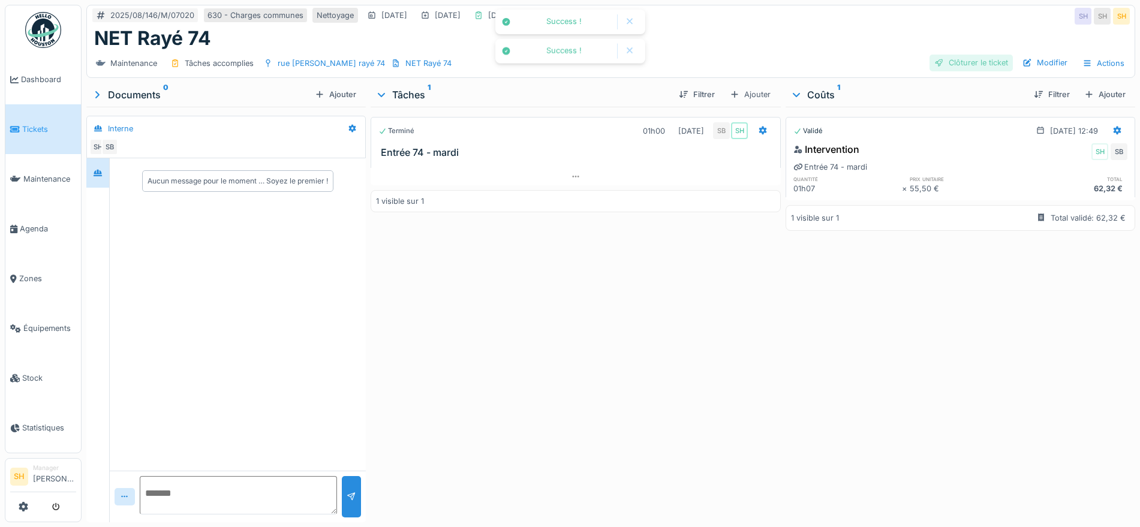
click at [941, 59] on div "Clôturer le ticket" at bounding box center [970, 63] width 83 height 16
click at [975, 58] on div "Clôturer le ticket" at bounding box center [970, 63] width 83 height 16
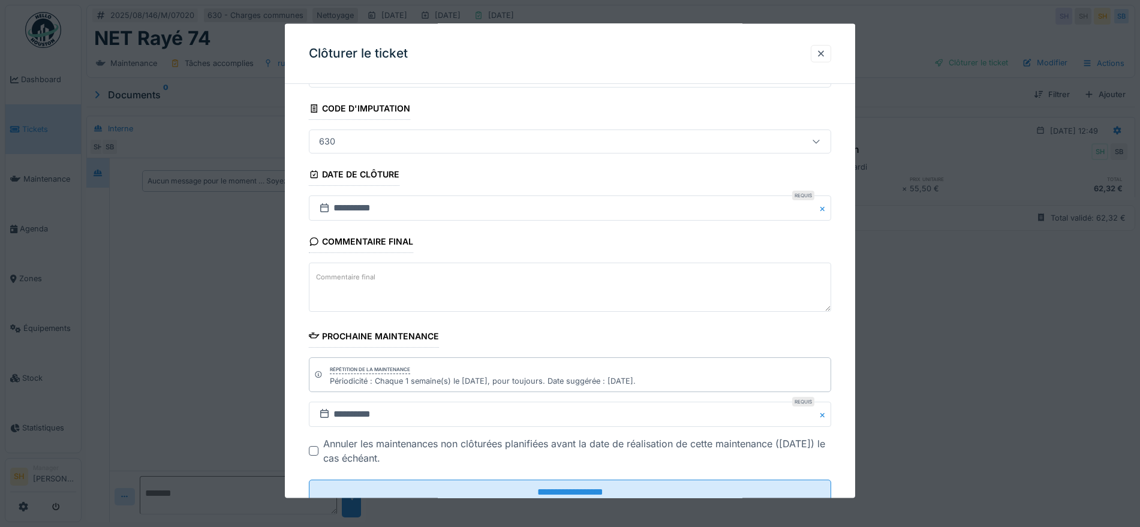
scroll to position [103, 0]
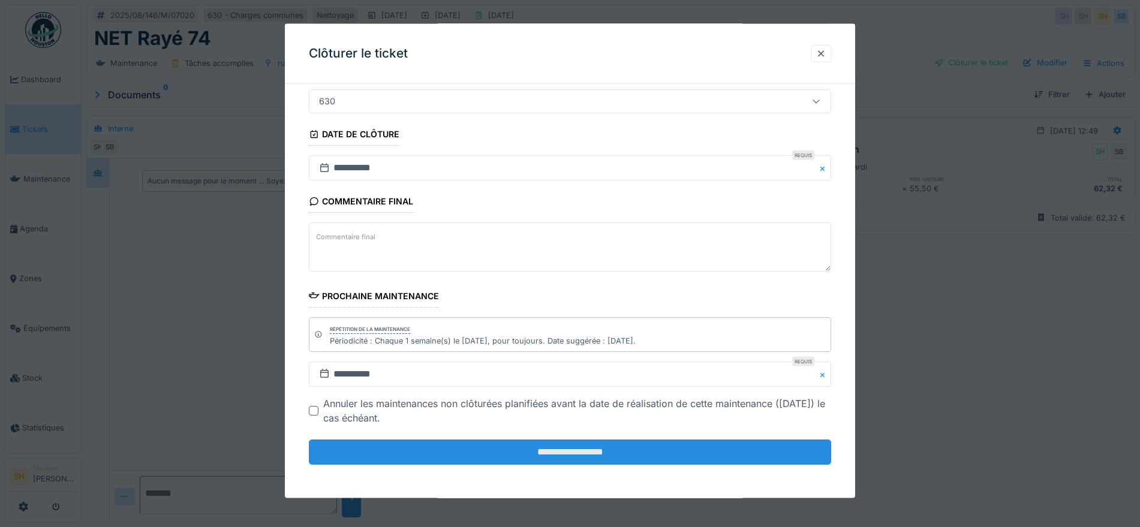
click at [590, 453] on input "**********" at bounding box center [570, 451] width 522 height 25
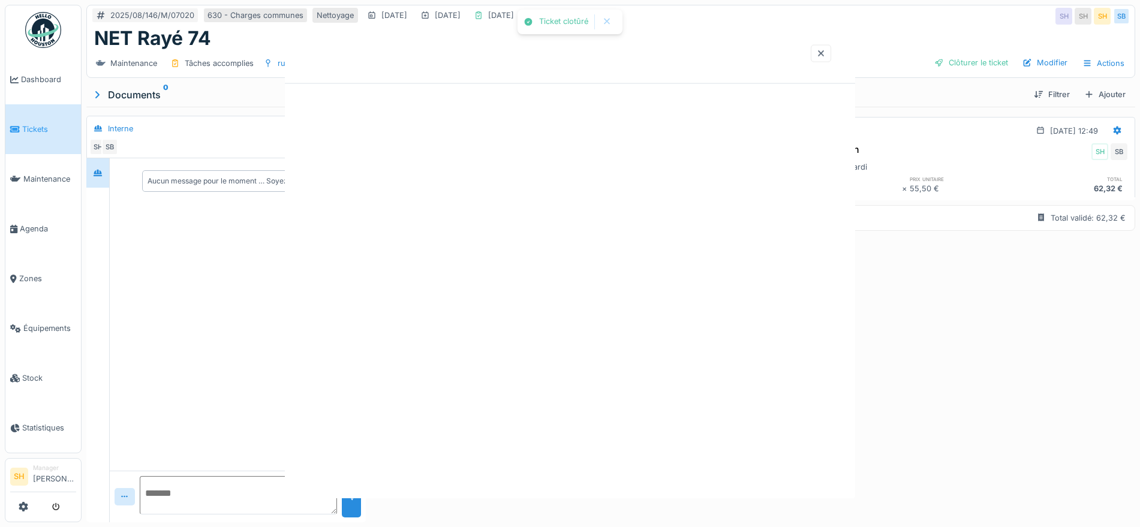
scroll to position [0, 0]
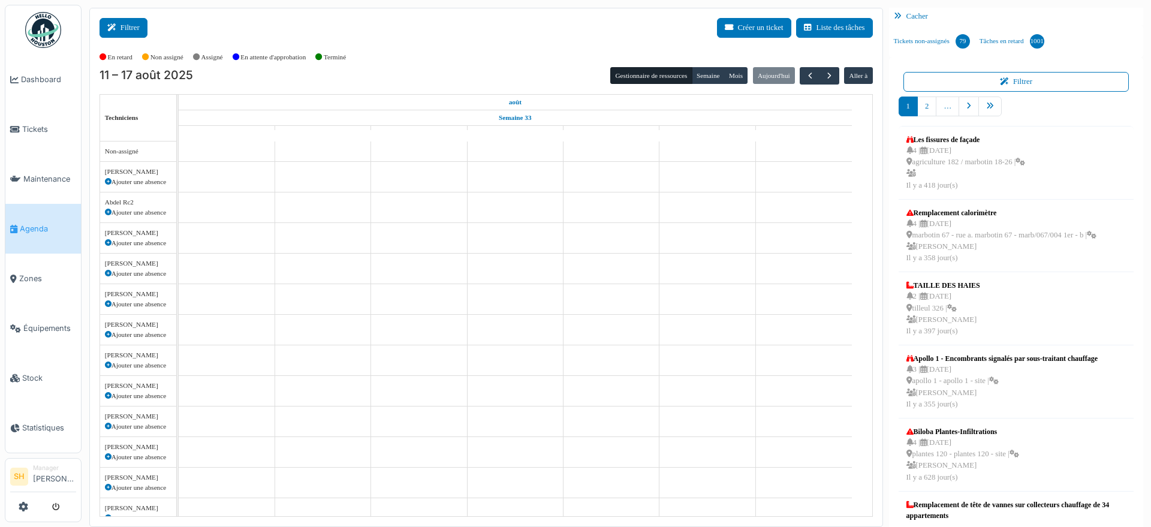
click at [116, 25] on icon at bounding box center [113, 28] width 13 height 8
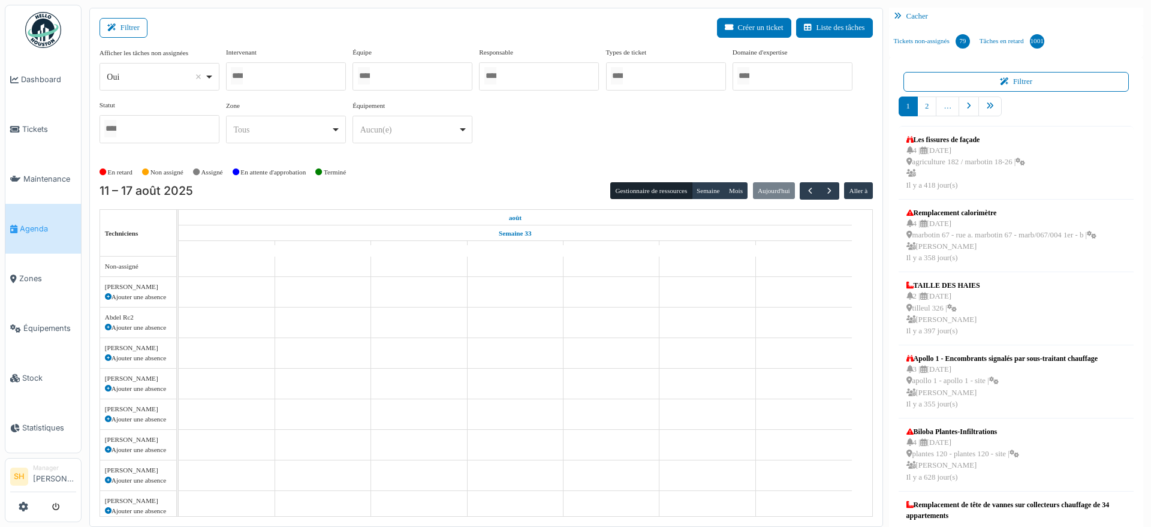
click at [370, 77] on input "Tous" at bounding box center [364, 75] width 12 height 17
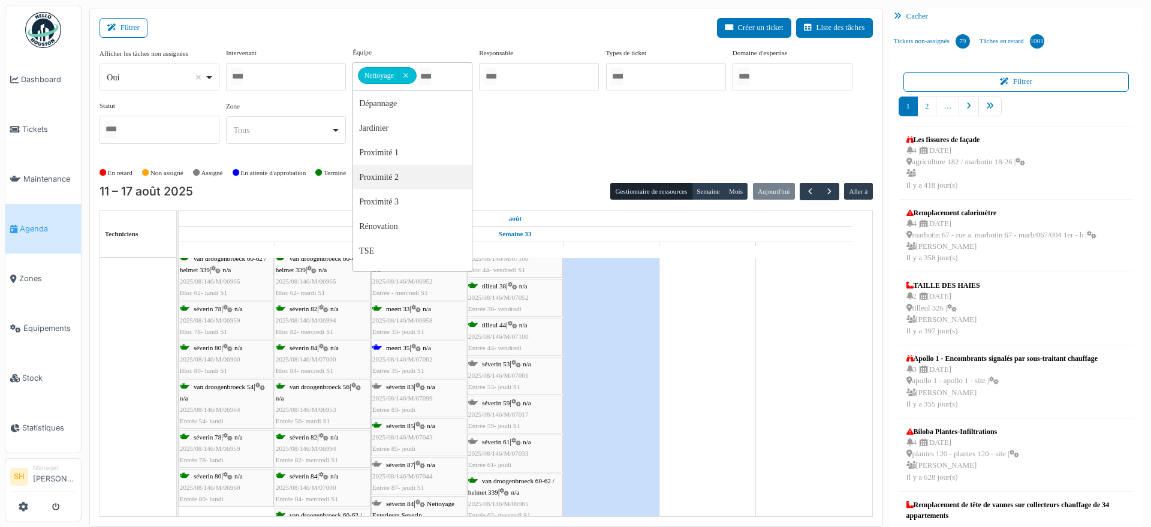
scroll to position [525, 0]
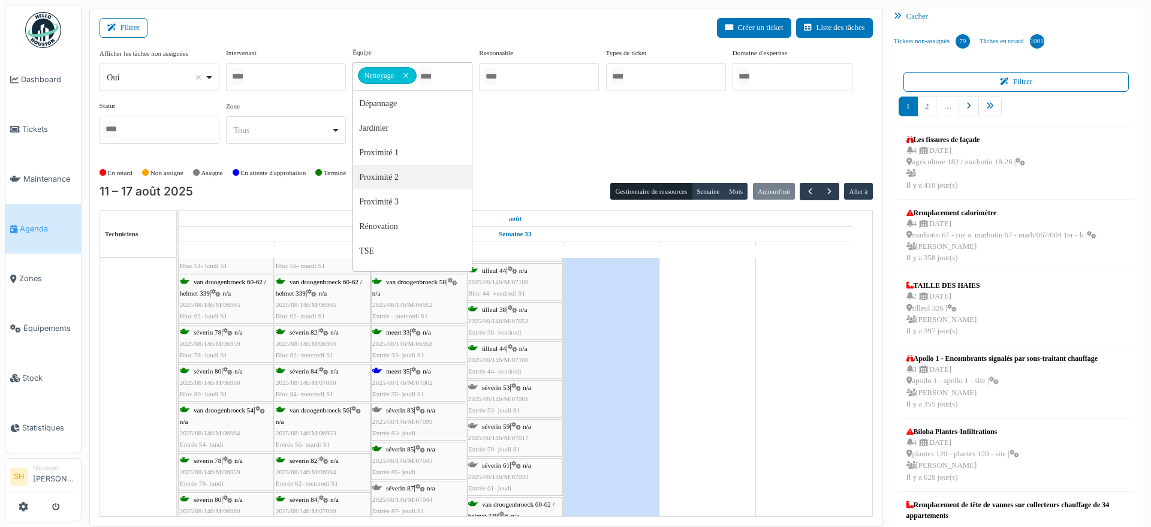
click at [409, 373] on span "meert 35" at bounding box center [397, 371] width 23 height 7
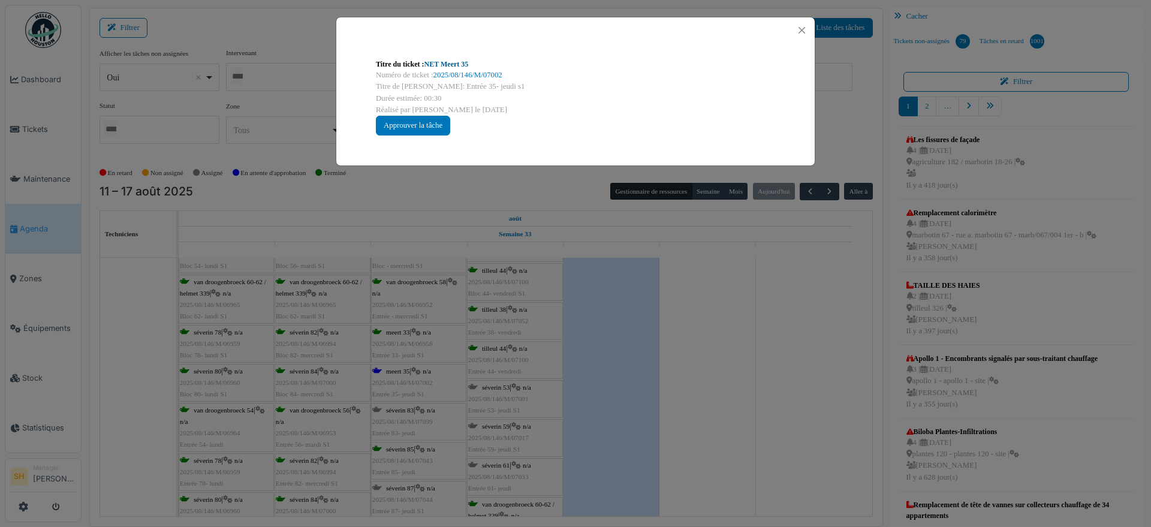
click at [461, 65] on link "NET Meert 35" at bounding box center [446, 64] width 44 height 8
click at [670, 400] on div "Titre du ticket : NET Meert 35 Numéro de ticket : 2025/08/146/M/07002 Titre de …" at bounding box center [575, 263] width 1151 height 527
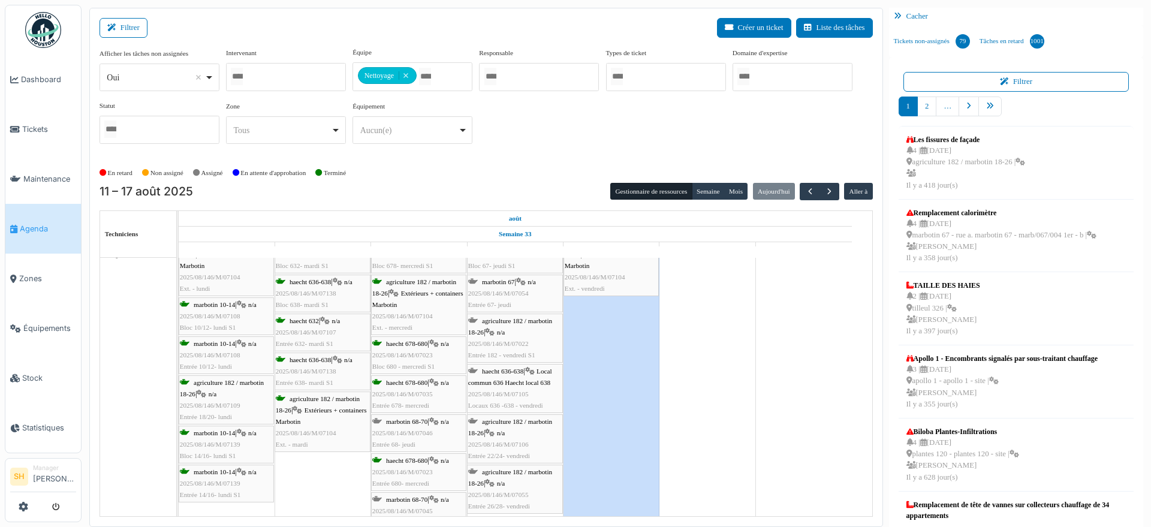
scroll to position [0, 0]
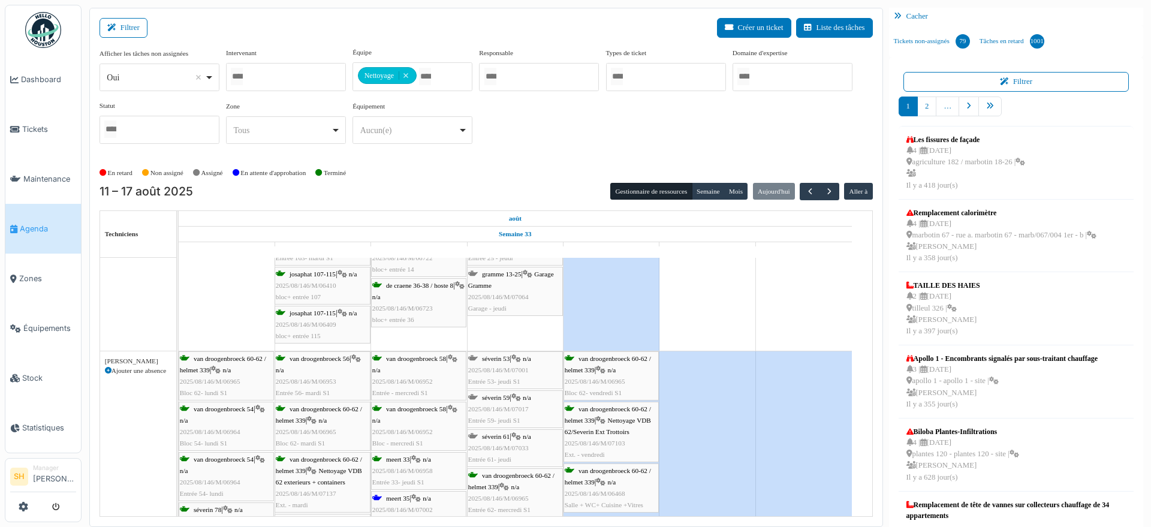
click at [107, 368] on icon at bounding box center [108, 371] width 7 height 7
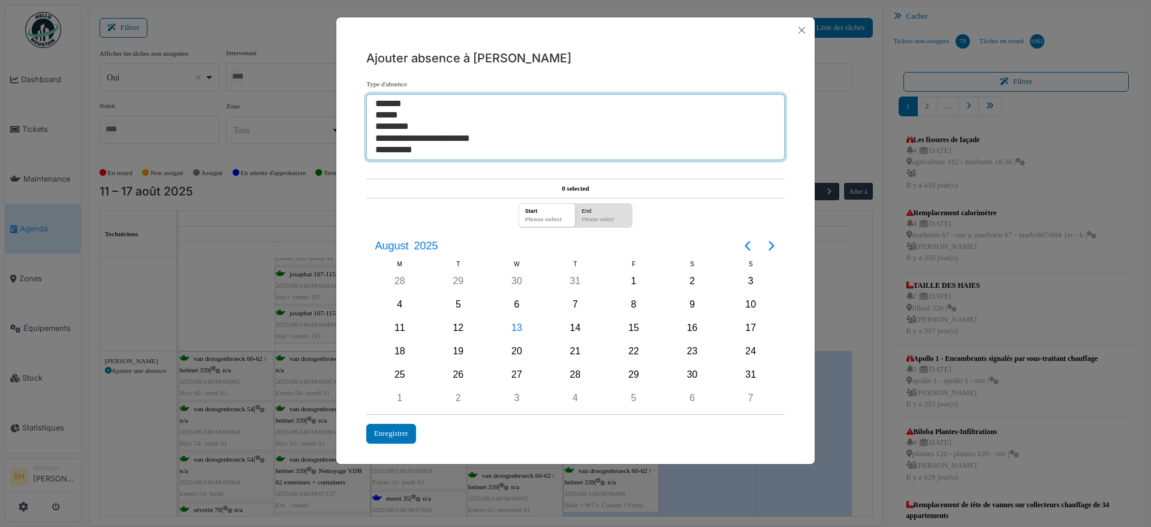
select select "**"
click at [394, 116] on option "******" at bounding box center [569, 115] width 391 height 11
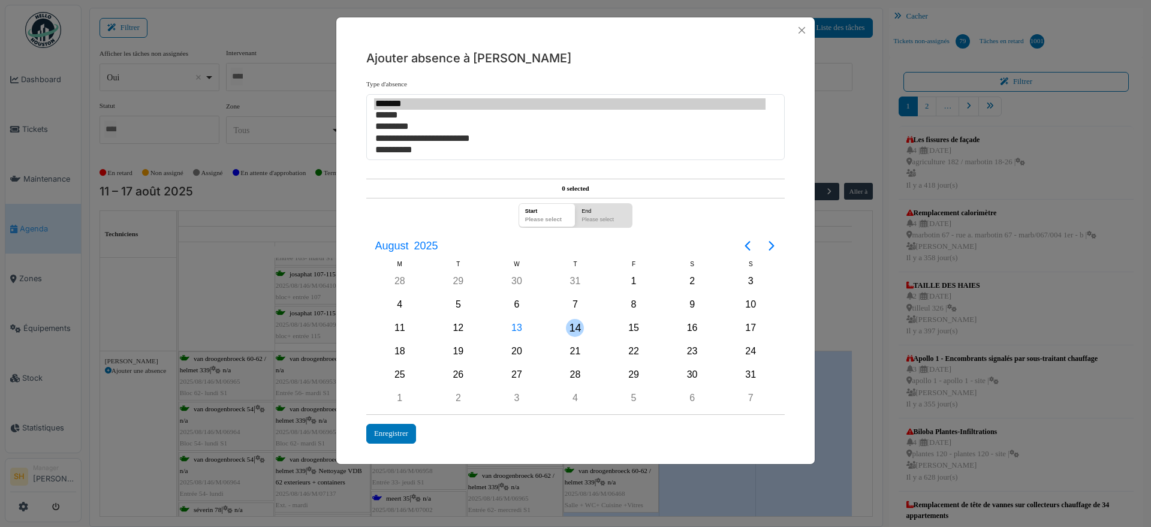
click at [572, 327] on div "14" at bounding box center [575, 328] width 18 height 18
click at [405, 436] on div "Enregistrer" at bounding box center [391, 434] width 50 height 20
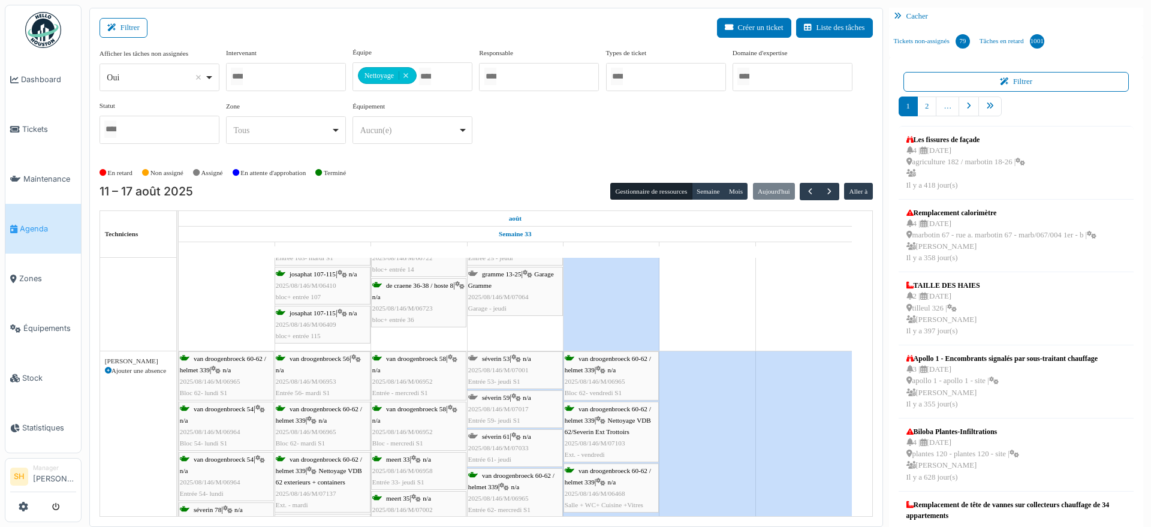
click at [507, 356] on span "séverin 53" at bounding box center [496, 358] width 28 height 7
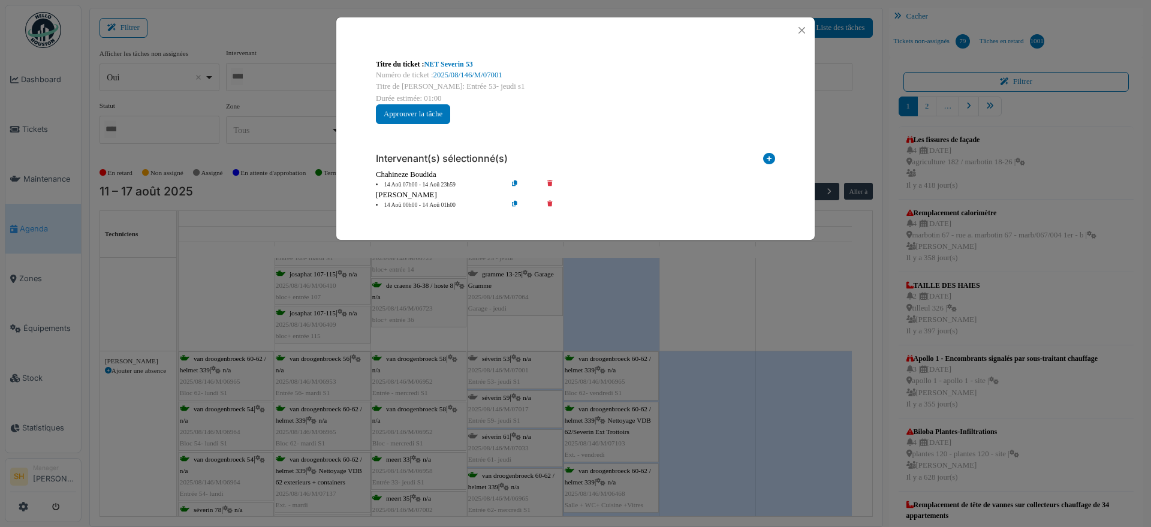
click at [552, 203] on icon at bounding box center [558, 205] width 34 height 9
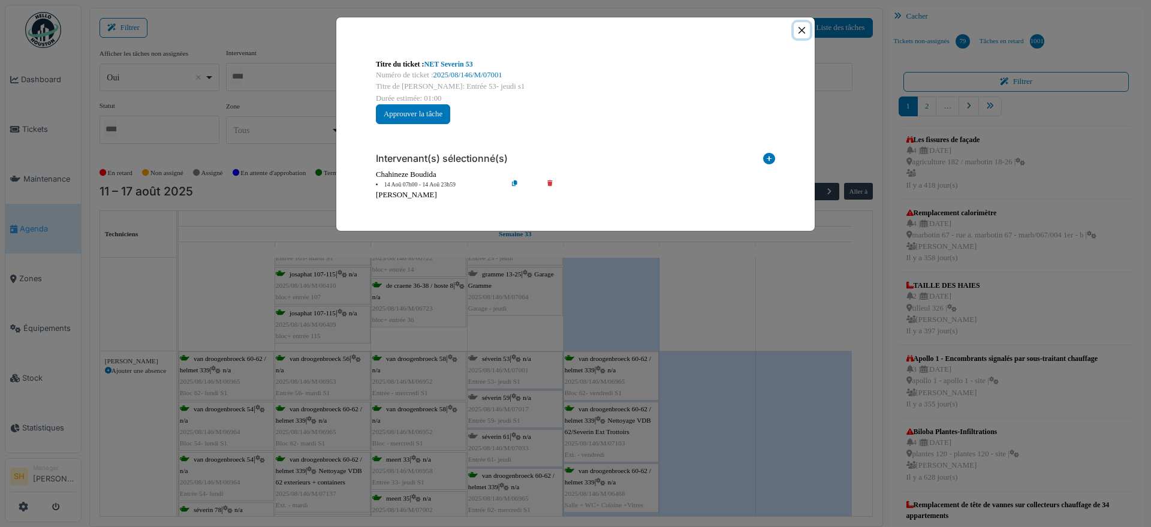
click at [805, 31] on button "Close" at bounding box center [802, 30] width 16 height 16
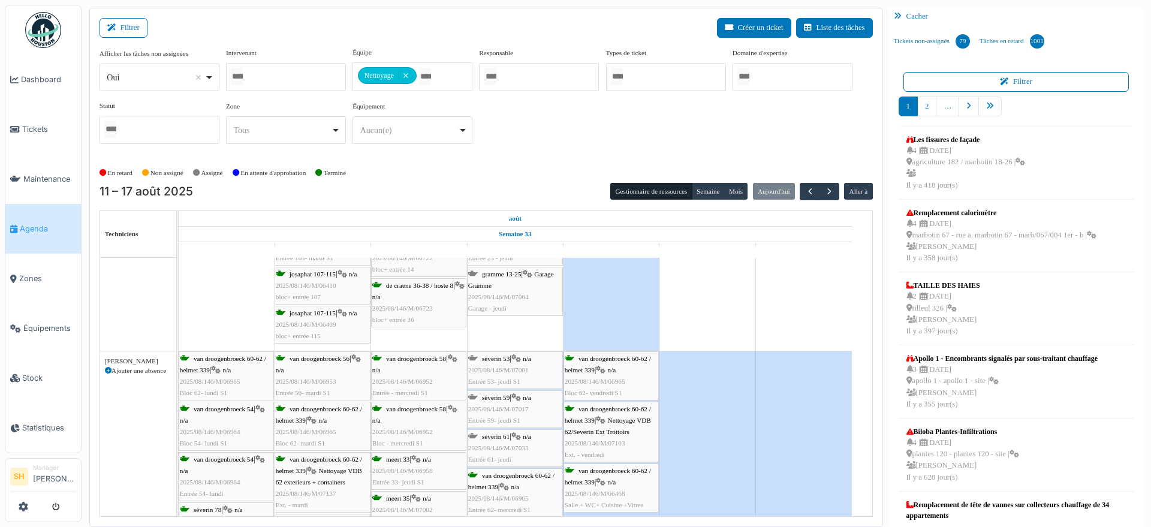
click at [514, 405] on span "2025/08/146/M/07017" at bounding box center [498, 408] width 61 height 7
click at [505, 398] on span "séverin 59" at bounding box center [496, 397] width 28 height 7
click at [495, 360] on span "séverin 53" at bounding box center [496, 358] width 28 height 7
click at [505, 360] on span "séverin 59" at bounding box center [496, 358] width 28 height 7
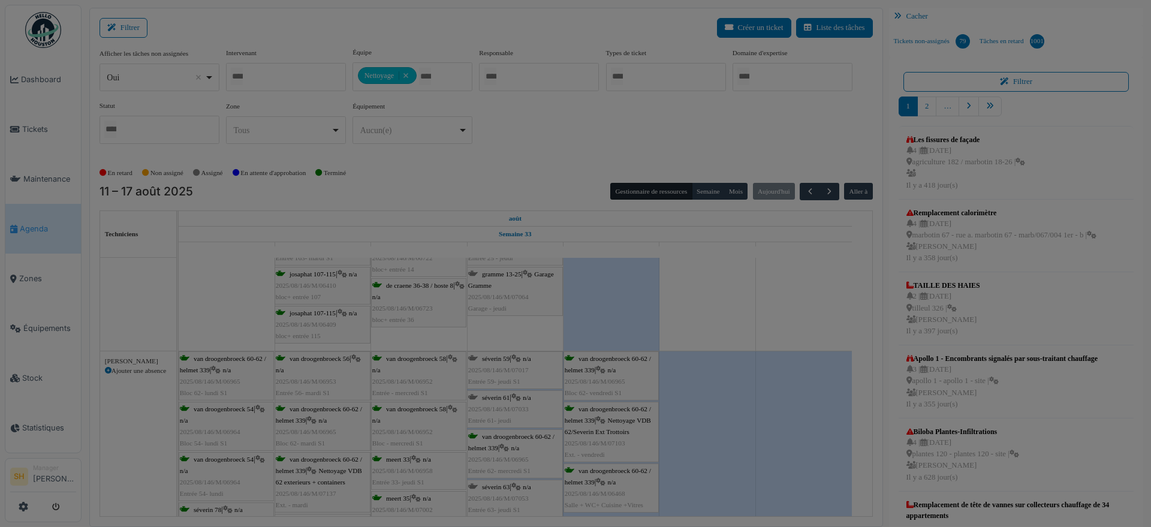
click at [553, 202] on body "Dashboard Tickets Maintenance Agenda Zones Équipements Stock Statistiques SH Ma…" at bounding box center [575, 263] width 1151 height 527
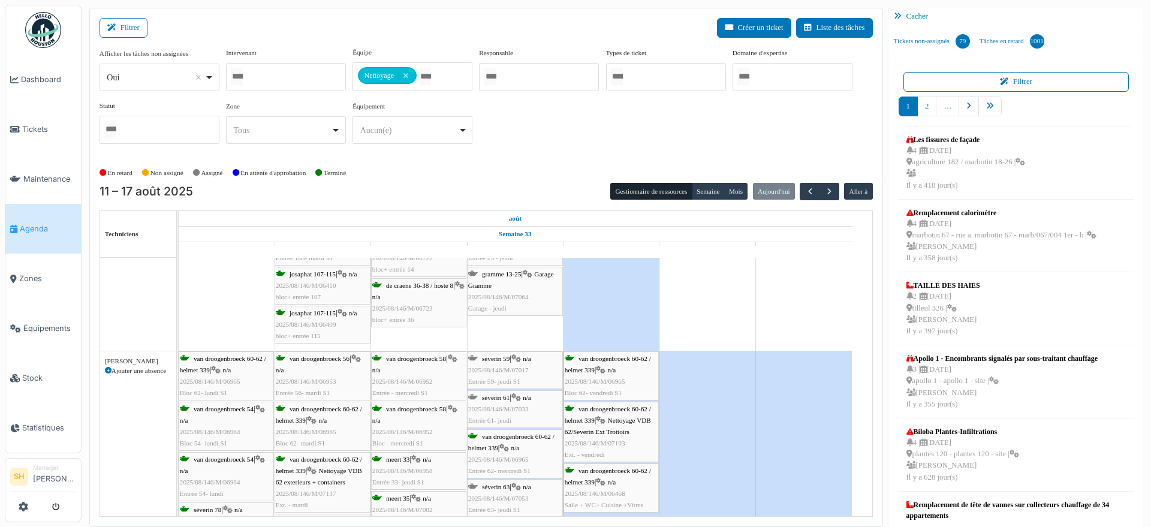
click at [525, 397] on div "séverin 61 | n/a 2025/08/146/M/07033 Entrée 61- jeudi" at bounding box center [515, 409] width 94 height 35
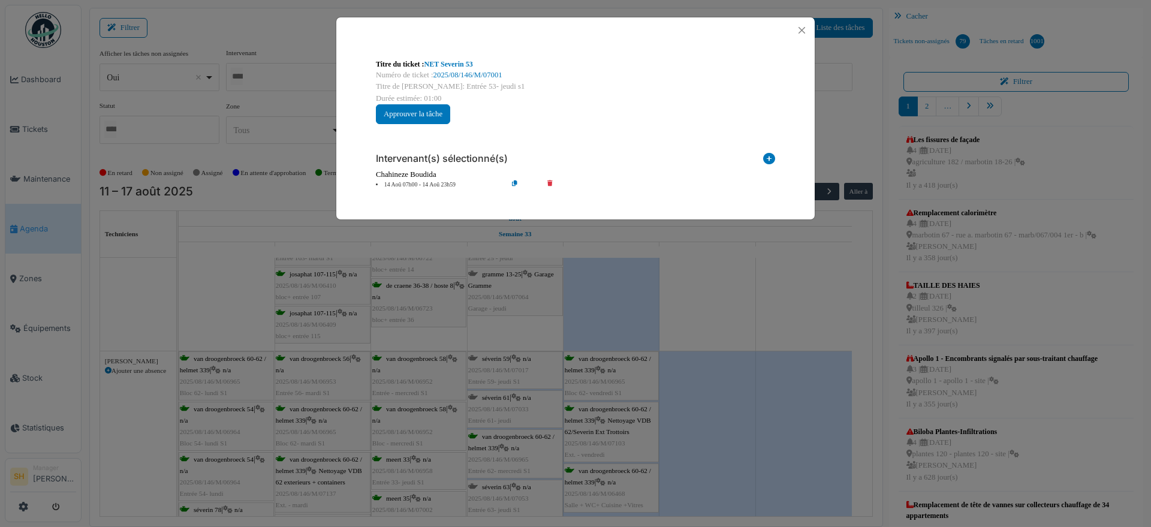
click at [519, 366] on div "Titre du ticket : NET Severin 53 Numéro de ticket : 2025/08/146/M/07001 Titre d…" at bounding box center [575, 263] width 1151 height 527
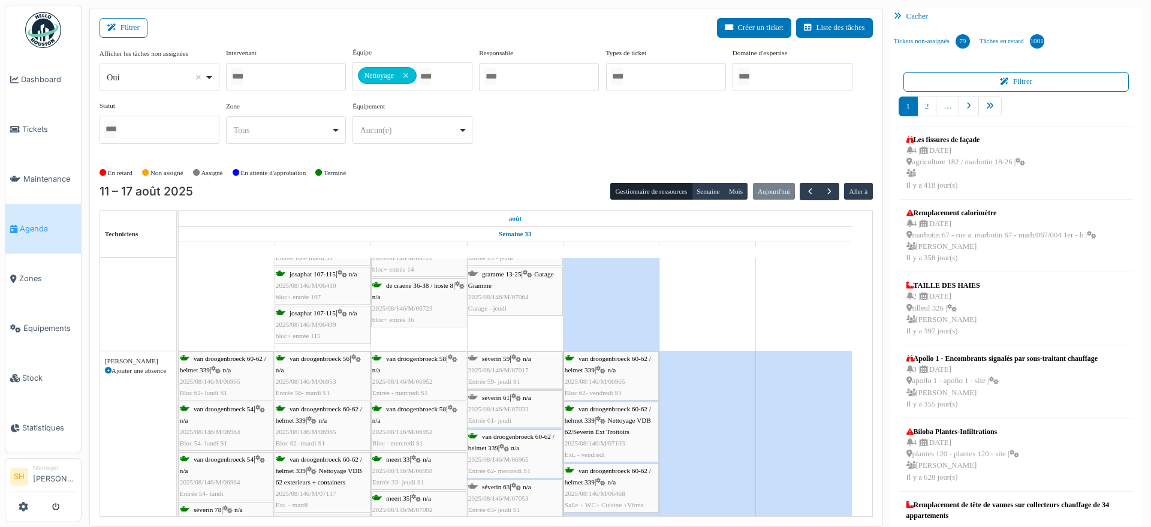
click at [514, 356] on icon at bounding box center [516, 359] width 10 height 8
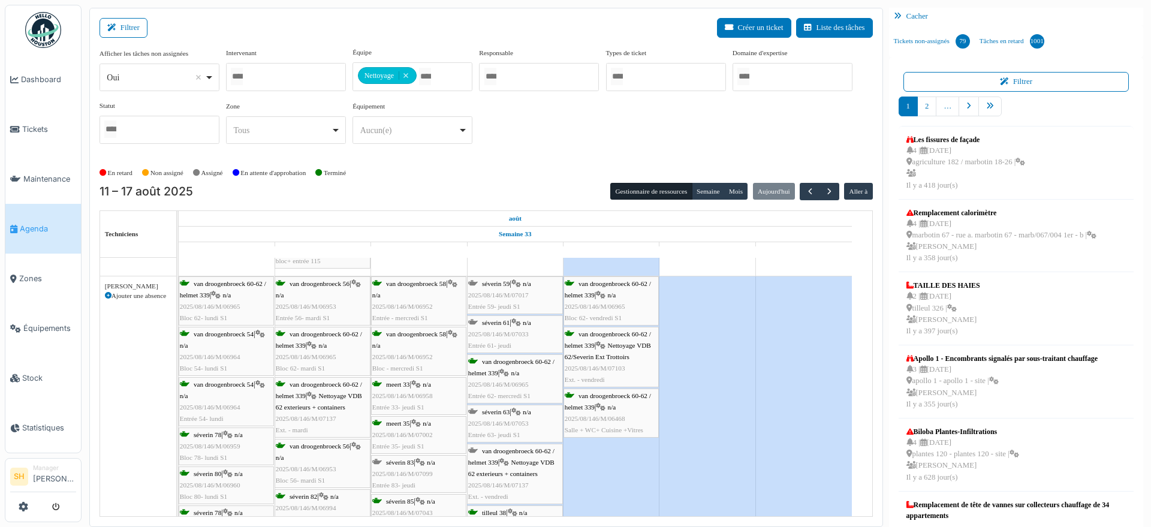
click at [512, 410] on div "séverin 63 | n/a 2025/08/146/M/07053 Entrée 63- jeudi S1" at bounding box center [515, 423] width 94 height 35
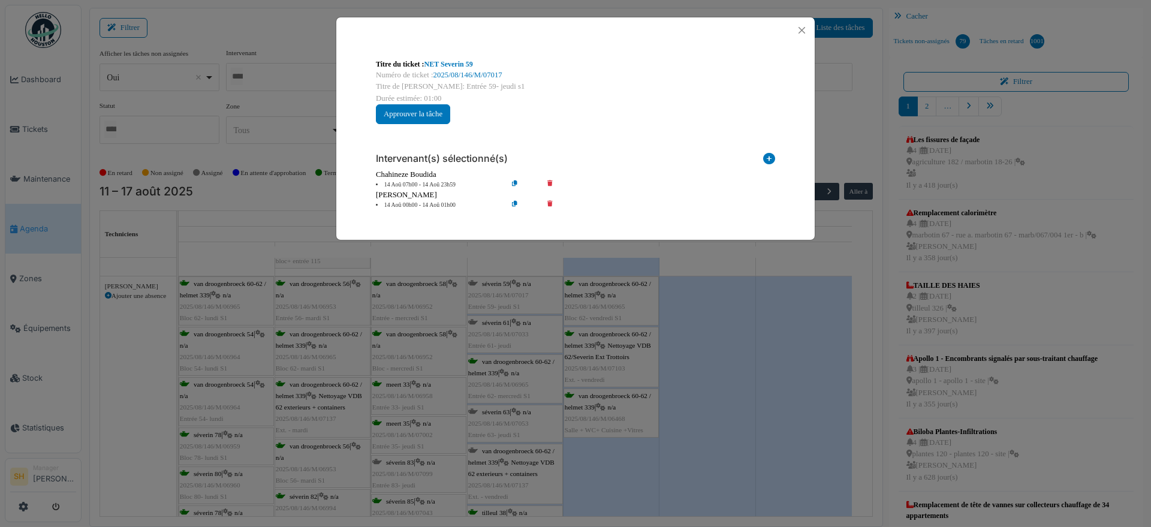
click at [550, 201] on icon at bounding box center [558, 205] width 34 height 9
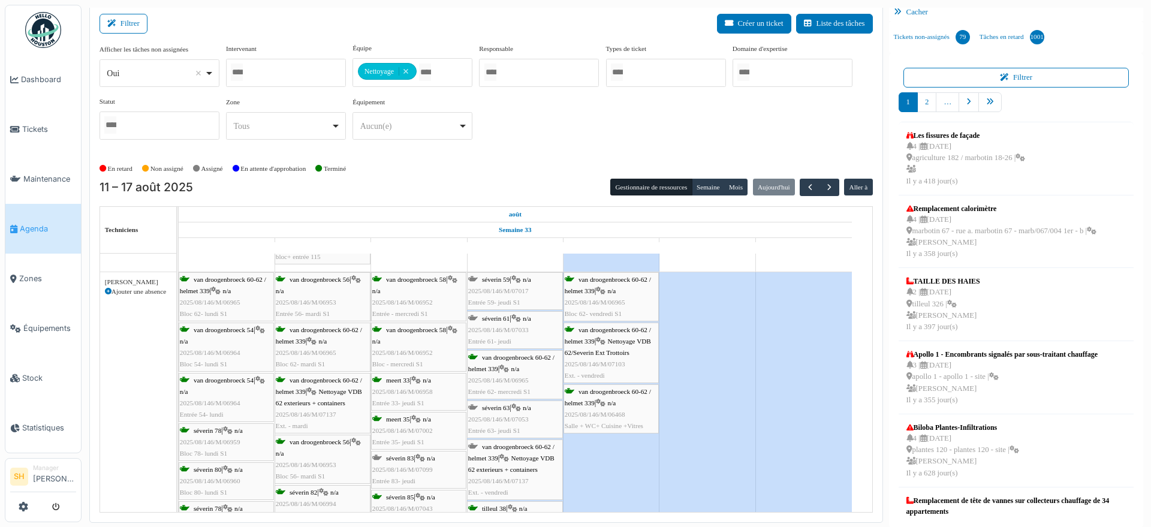
scroll to position [5, 0]
click at [508, 445] on span "van droogenbroeck 60-62 / helmet 339" at bounding box center [511, 451] width 86 height 19
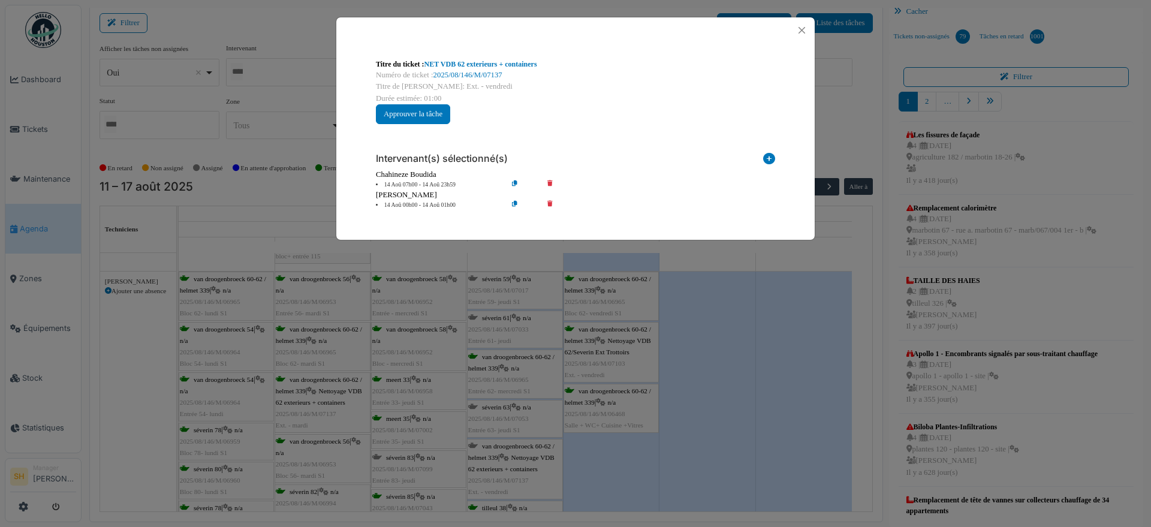
click at [551, 202] on icon at bounding box center [558, 205] width 34 height 9
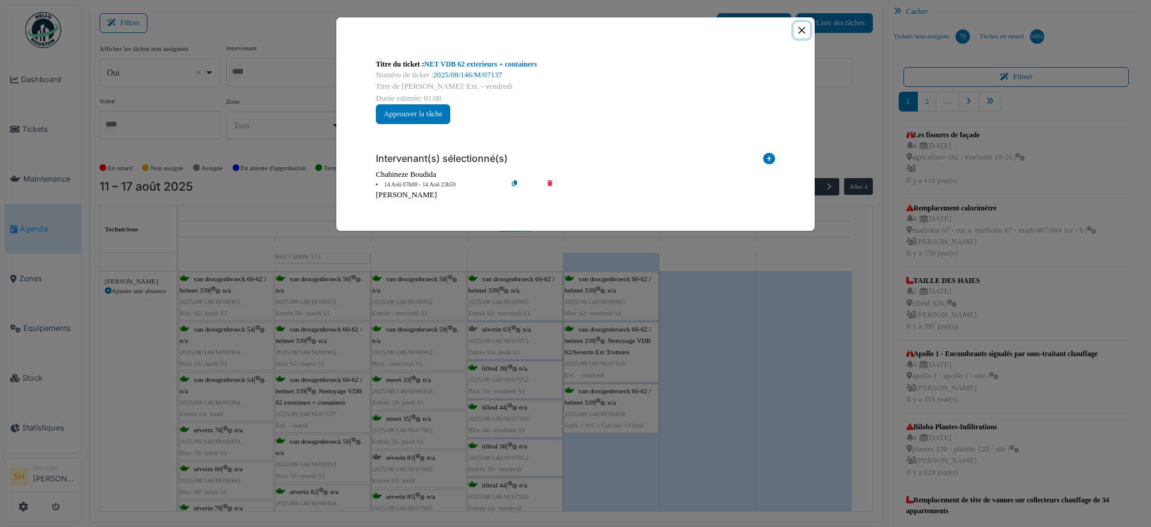
click at [806, 31] on button "Close" at bounding box center [802, 30] width 16 height 16
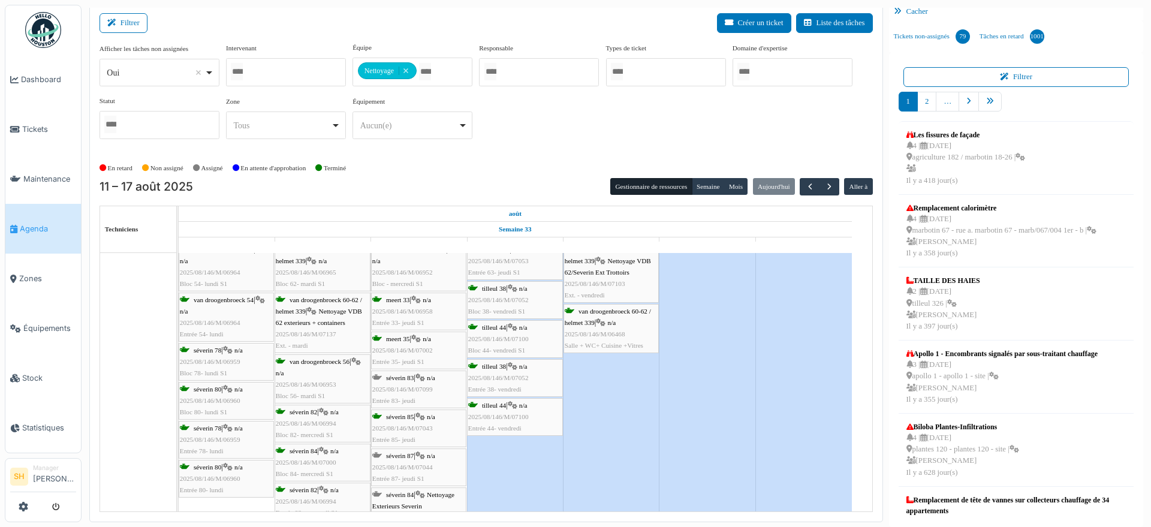
scroll to position [3073, 0]
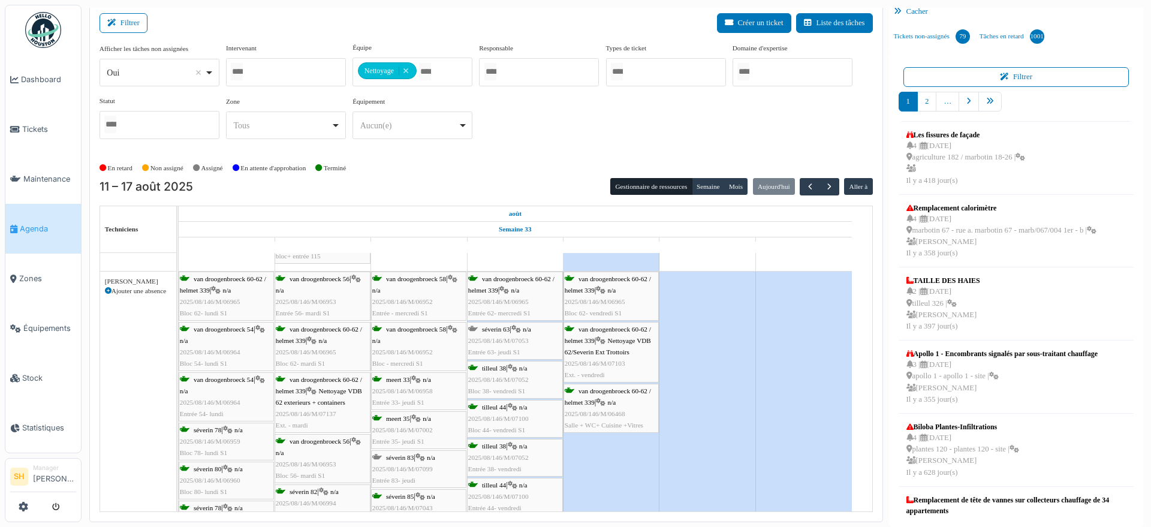
click at [505, 329] on span "séverin 63" at bounding box center [496, 329] width 28 height 7
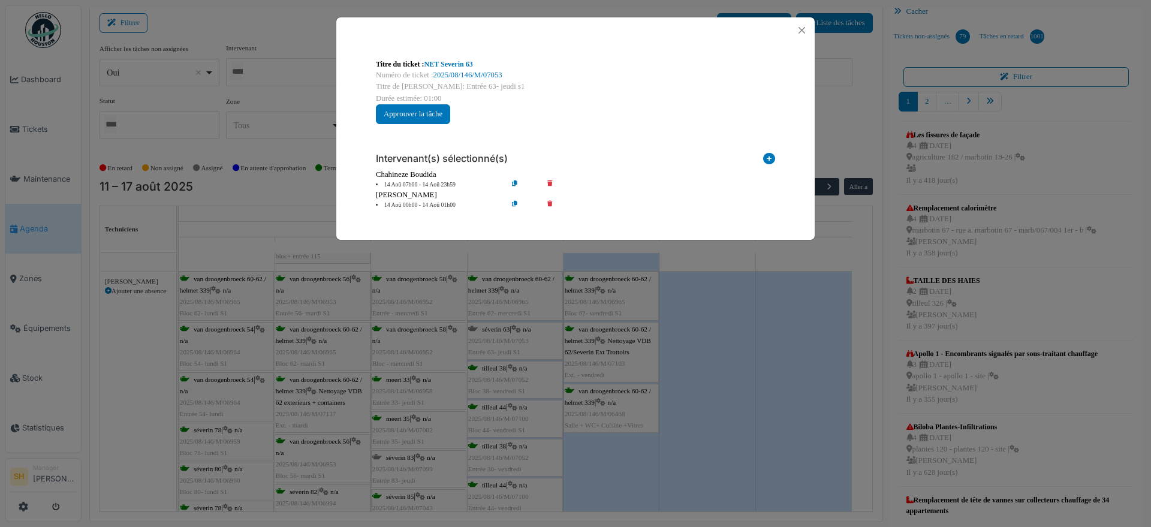
click at [549, 201] on icon at bounding box center [558, 205] width 34 height 9
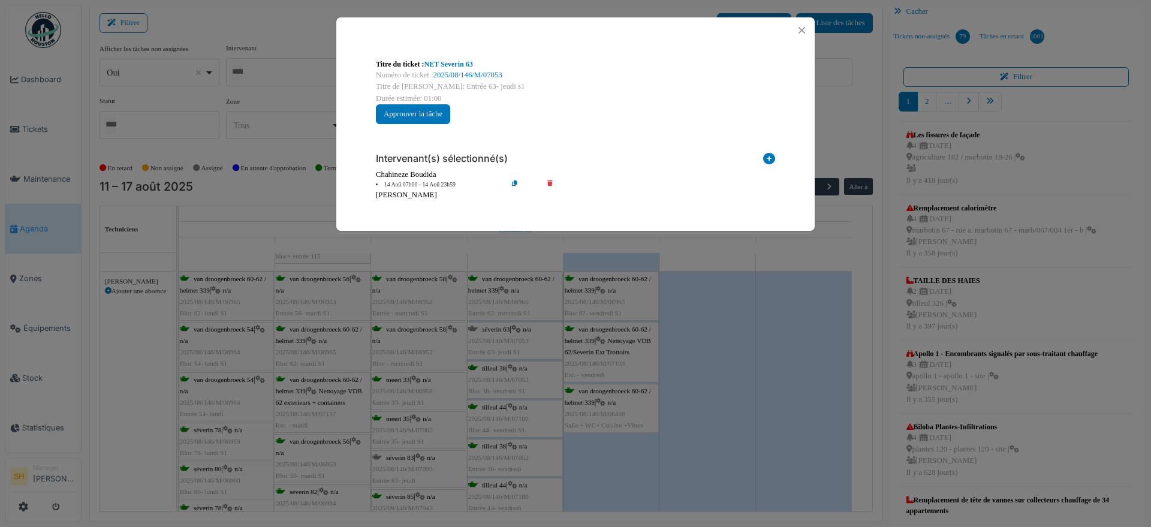
click at [535, 295] on div "Titre du ticket : NET Severin 63 Numéro de ticket : 2025/08/146/M/07053 Titre d…" at bounding box center [575, 263] width 1151 height 527
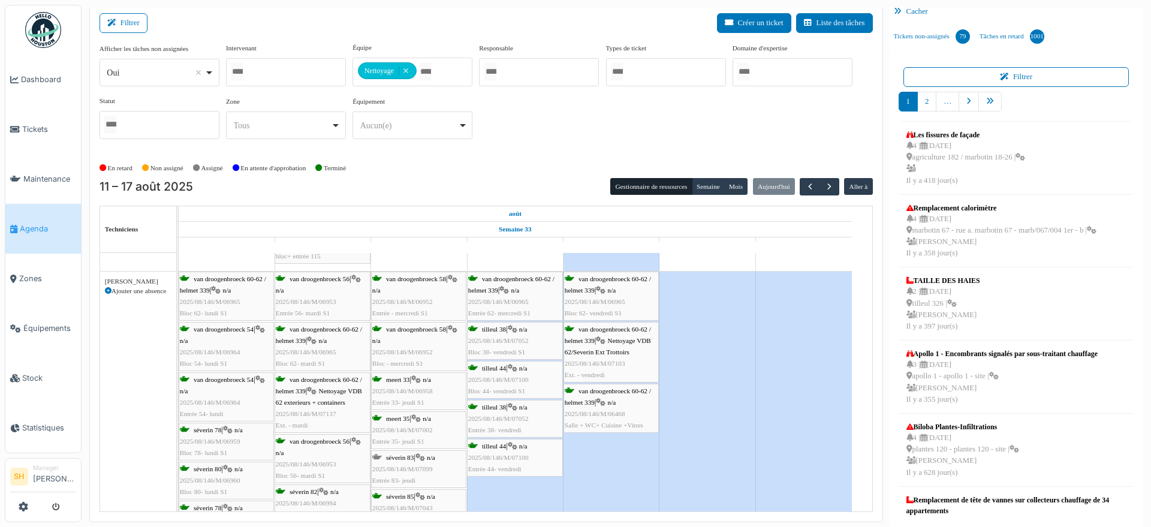
click at [616, 462] on div "Congés" at bounding box center [708, 459] width 288 height 375
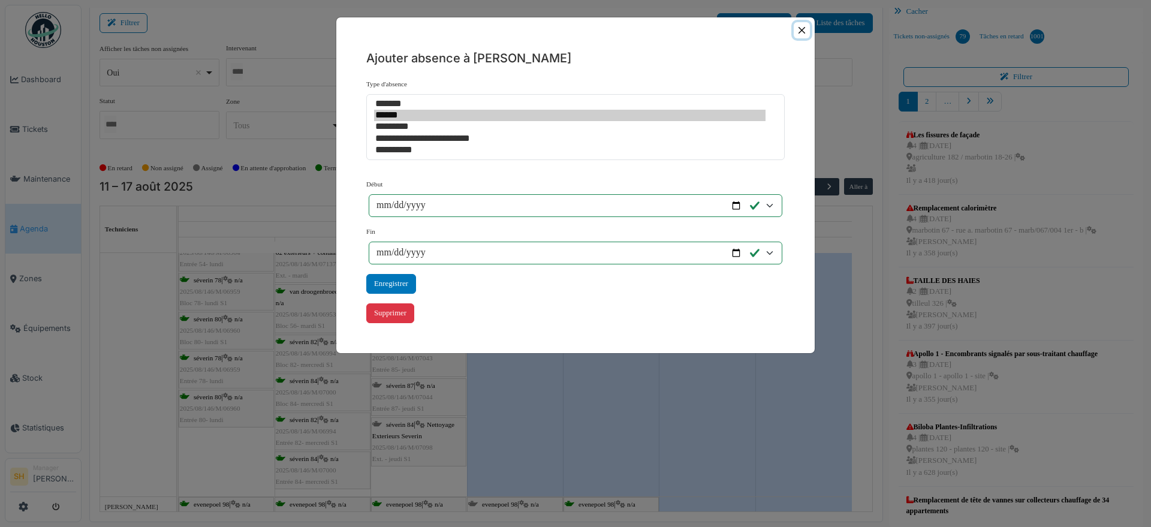
click at [797, 29] on button "Close" at bounding box center [802, 30] width 16 height 16
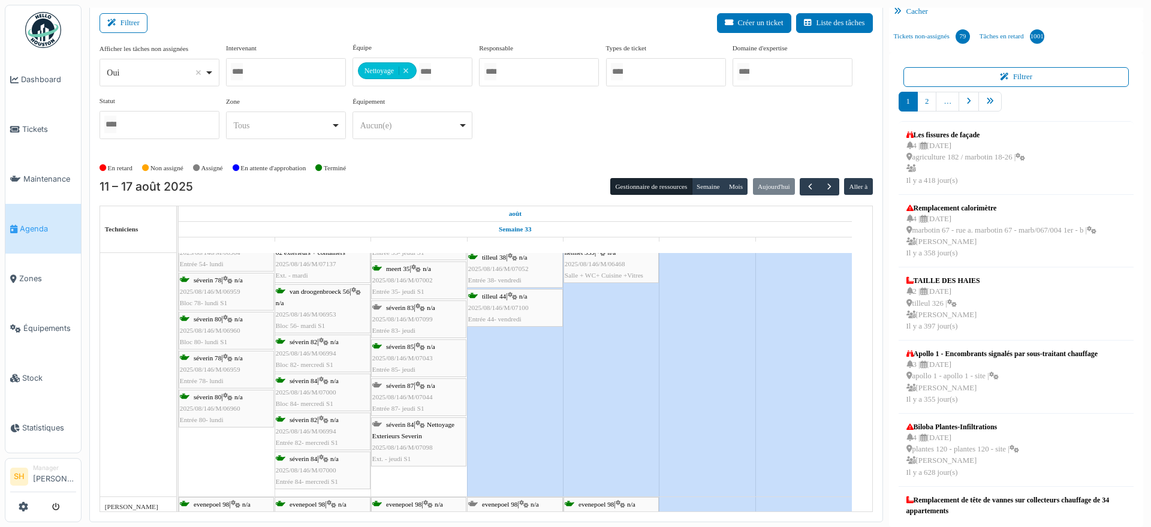
click at [504, 309] on span "2025/08/146/M/07100" at bounding box center [498, 307] width 61 height 7
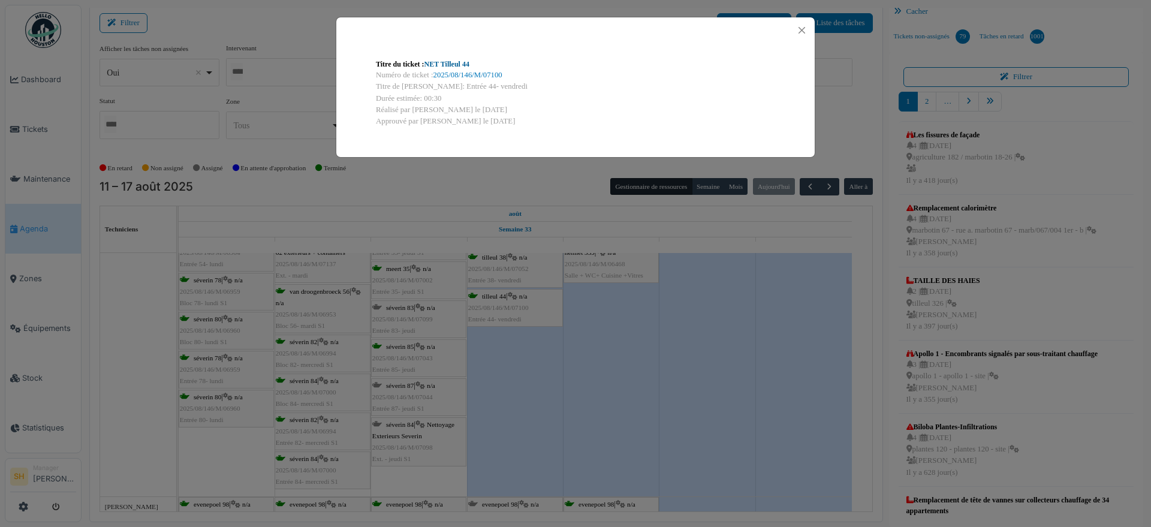
click at [460, 62] on link "NET Tilleul 44" at bounding box center [446, 64] width 45 height 8
click at [585, 296] on div "Titre du ticket : NET Tilleul 44 Numéro de ticket : 2025/08/146/M/07100 Titre d…" at bounding box center [575, 263] width 1151 height 527
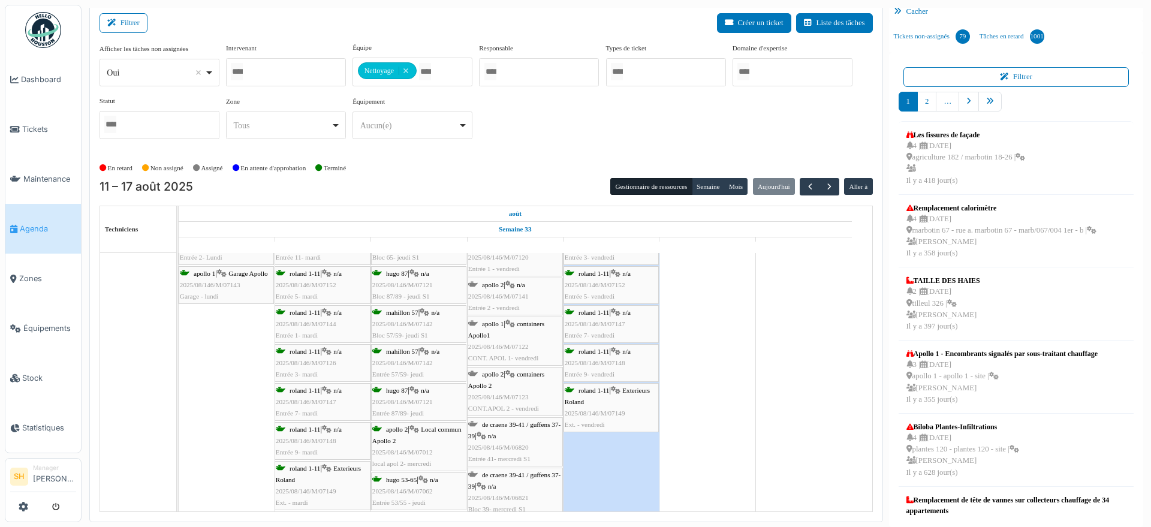
scroll to position [3871, 0]
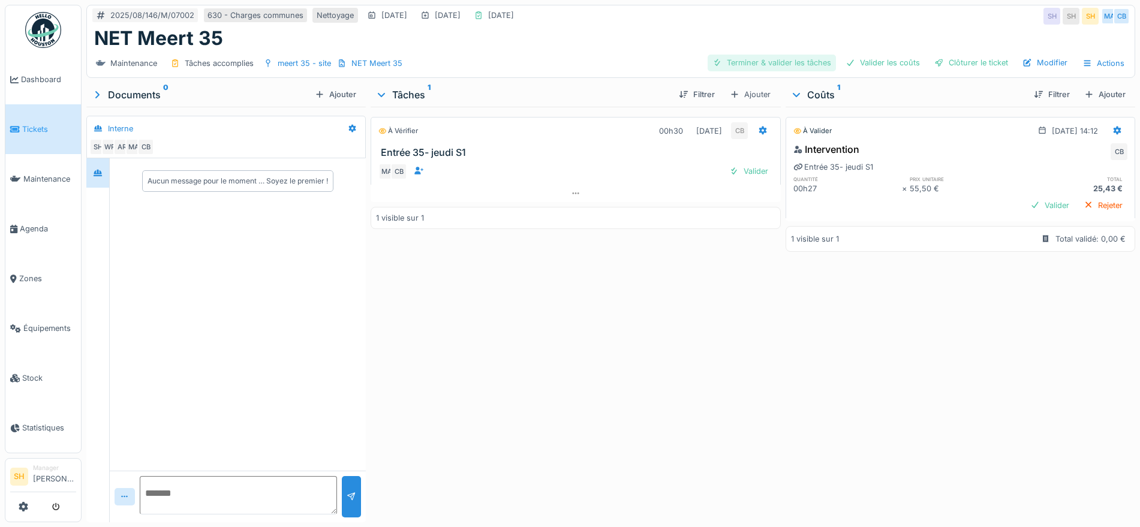
click at [748, 55] on div "Terminer & valider les tâches" at bounding box center [771, 63] width 128 height 16
drag, startPoint x: 882, startPoint y: 64, endPoint x: 918, endPoint y: 65, distance: 36.6
click at [882, 64] on div "Valider les coûts" at bounding box center [883, 63] width 84 height 16
drag, startPoint x: 971, startPoint y: 64, endPoint x: 906, endPoint y: 60, distance: 64.9
click at [972, 64] on div "Clôturer le ticket" at bounding box center [970, 63] width 83 height 16
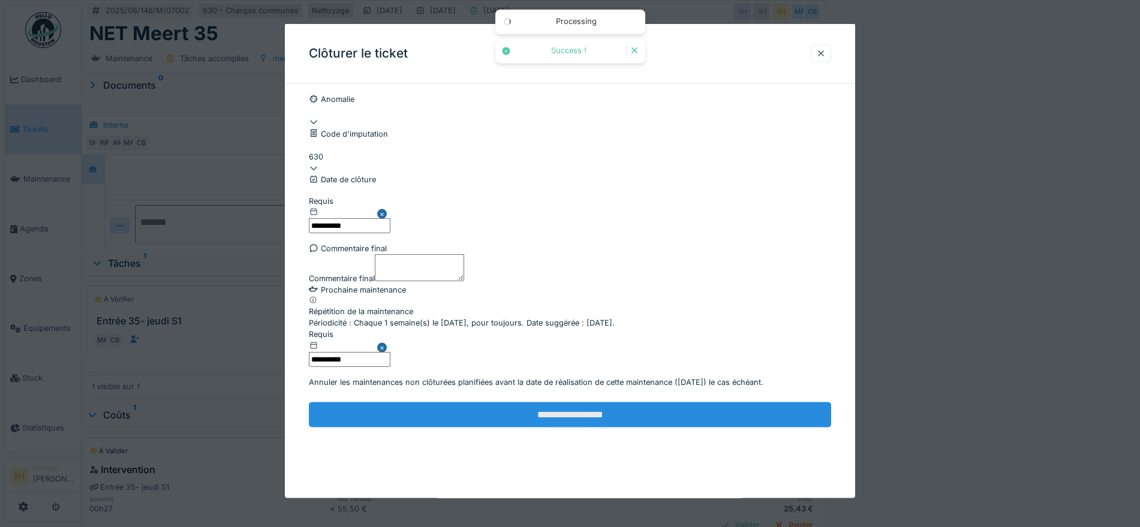
scroll to position [103, 0]
click at [574, 427] on input "**********" at bounding box center [570, 414] width 522 height 25
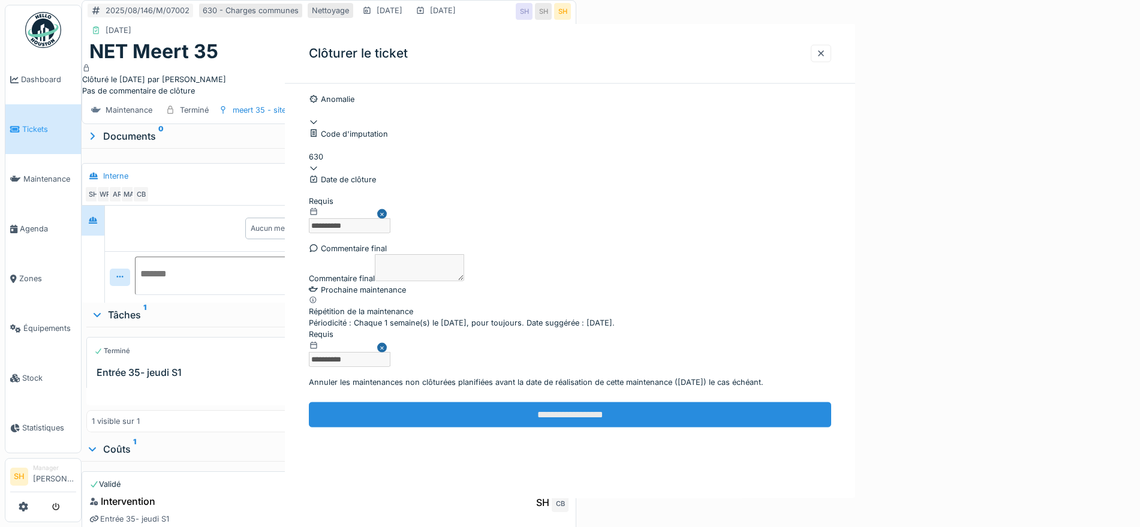
scroll to position [0, 0]
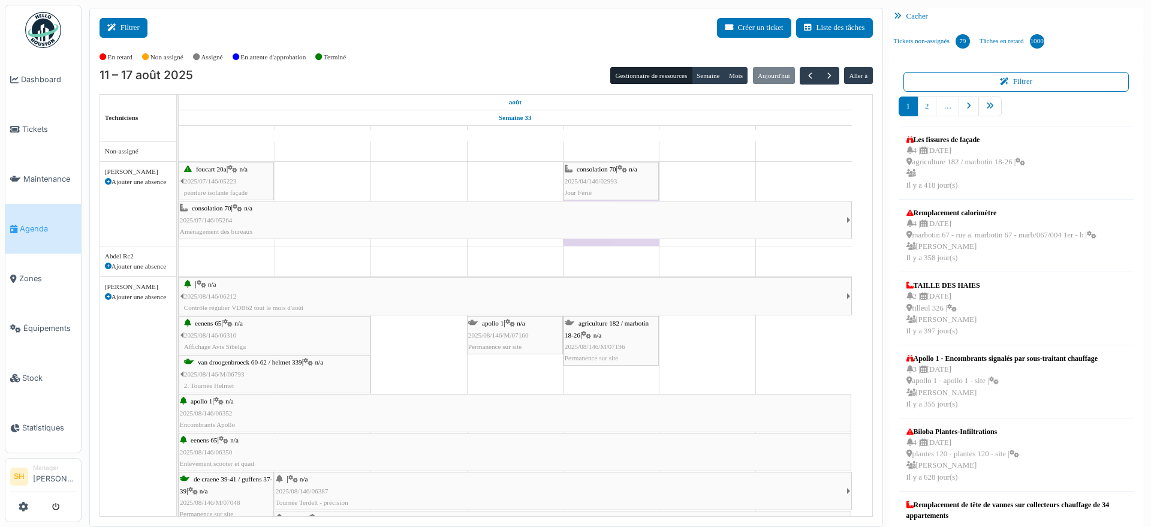
click at [112, 31] on button "Filtrer" at bounding box center [124, 28] width 48 height 20
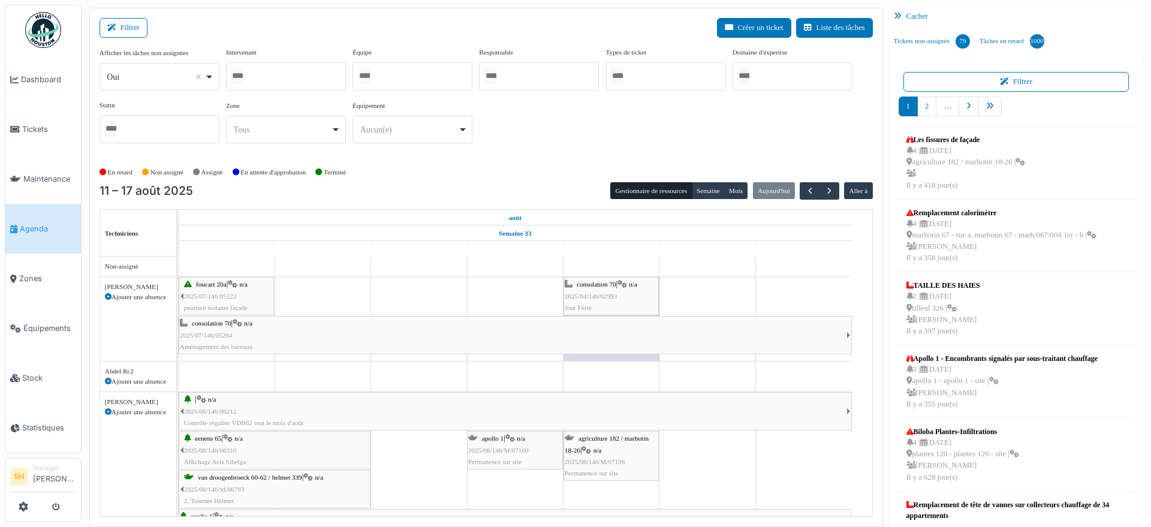
click at [434, 80] on div at bounding box center [413, 76] width 120 height 28
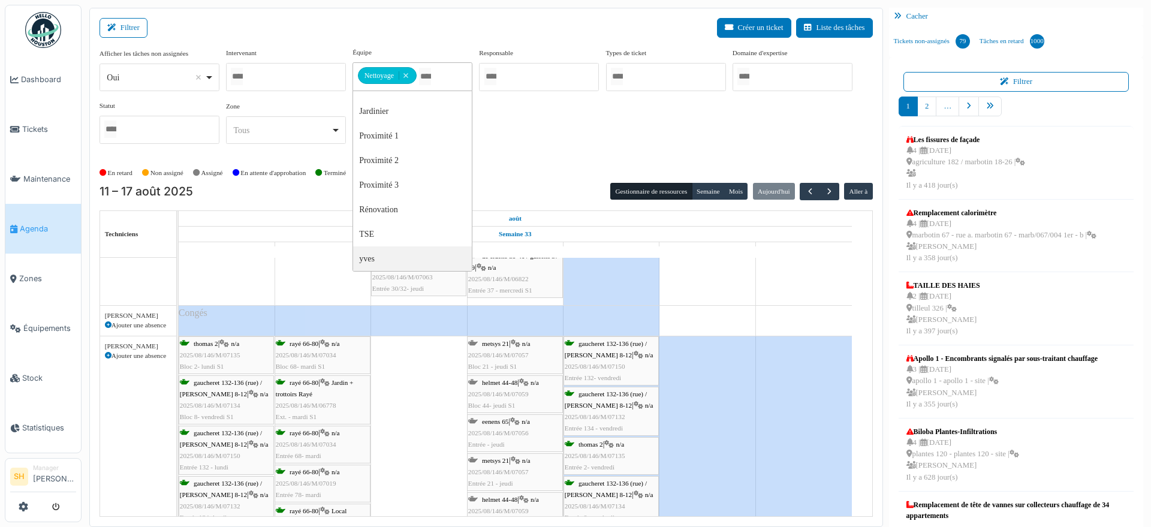
click at [109, 354] on icon at bounding box center [108, 356] width 7 height 7
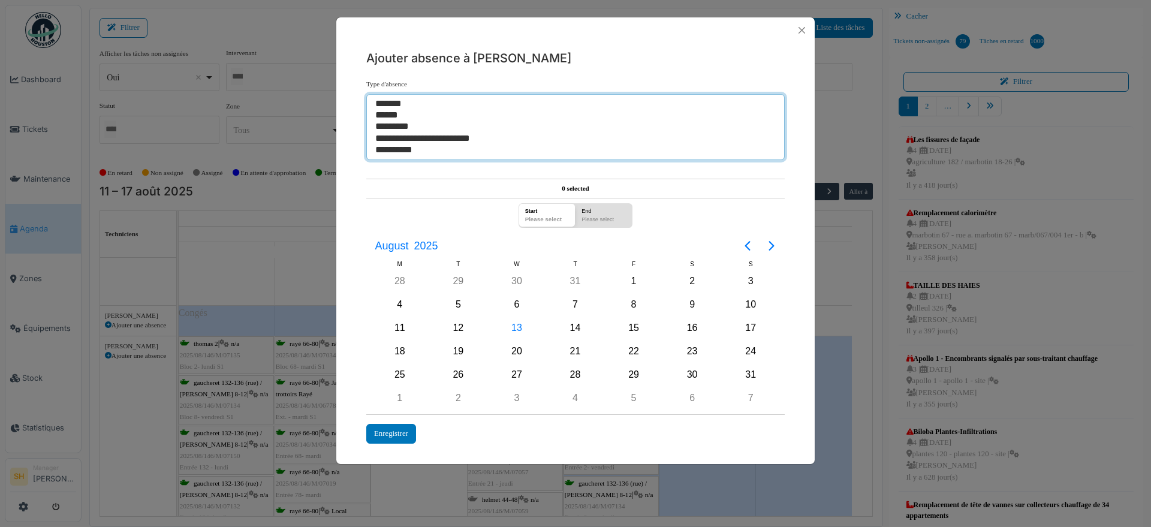
select select "**"
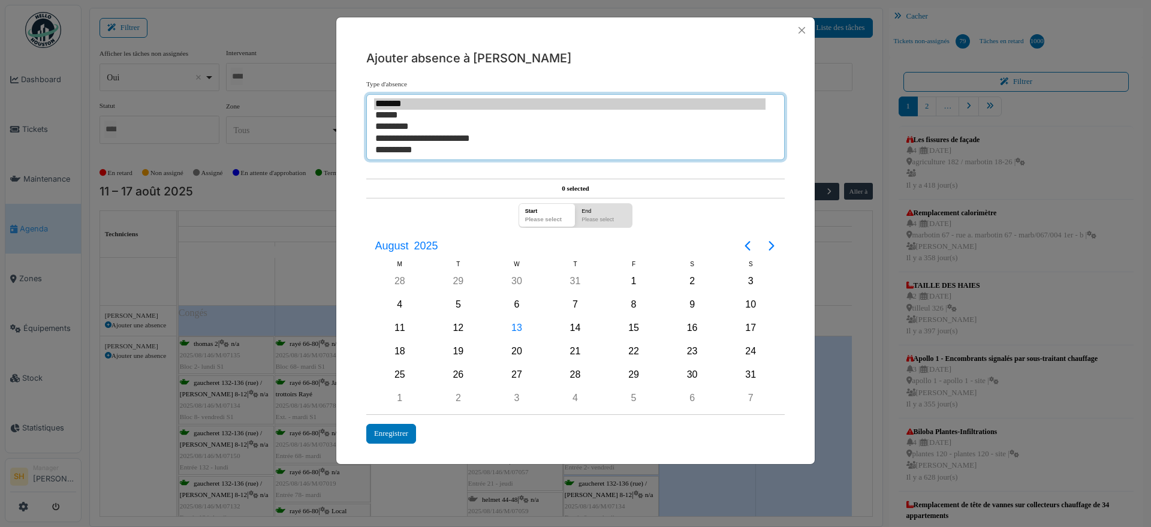
click at [398, 113] on option "******" at bounding box center [569, 115] width 391 height 11
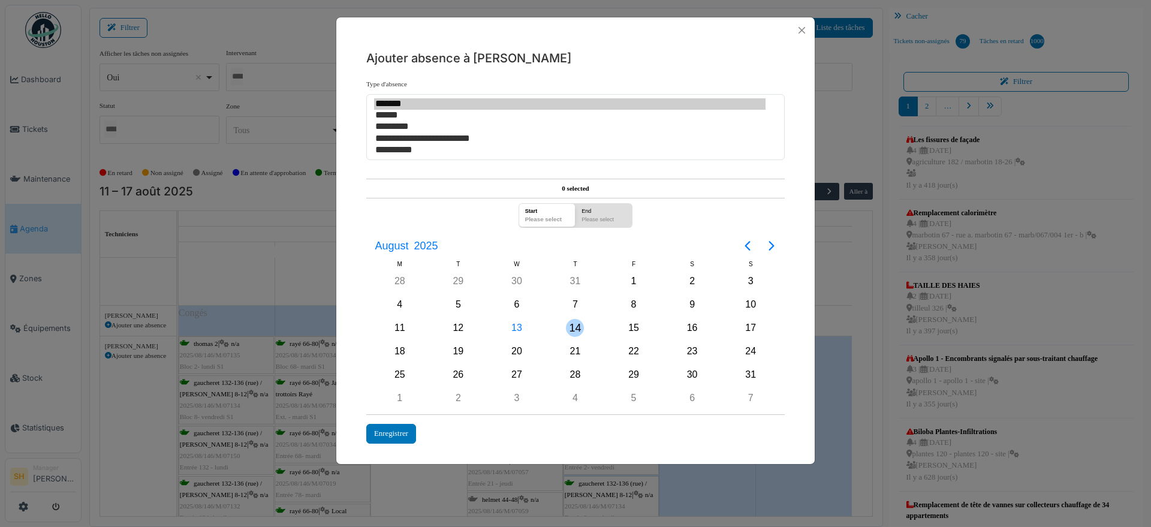
click at [576, 326] on div "14" at bounding box center [575, 328] width 18 height 18
click at [388, 435] on div "Enregistrer" at bounding box center [391, 434] width 50 height 20
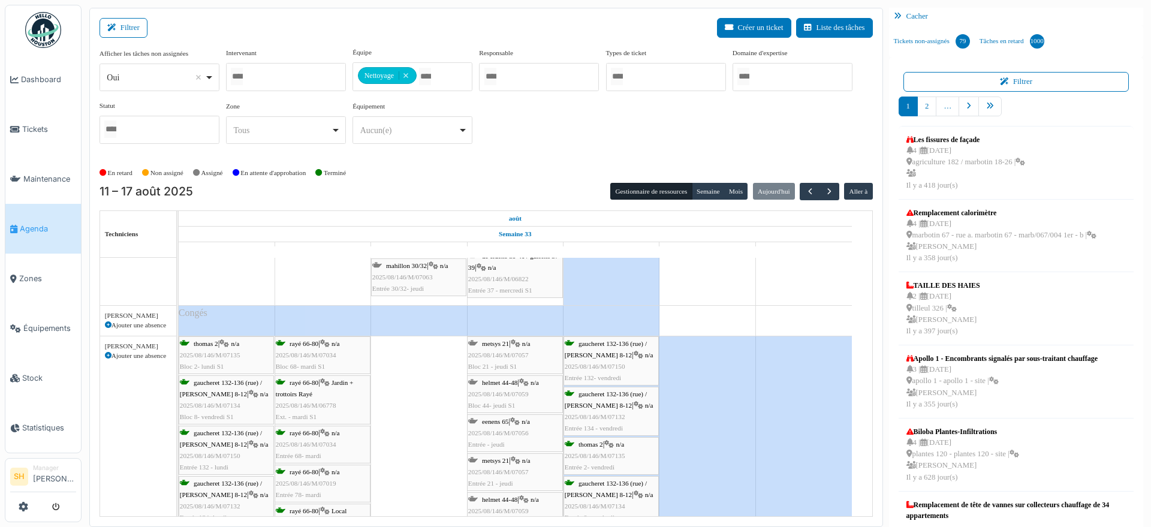
click at [483, 347] on div "metsys 21 | n/a 2025/08/146/M/07057 Bloc 21 - jeudi S1" at bounding box center [515, 355] width 94 height 35
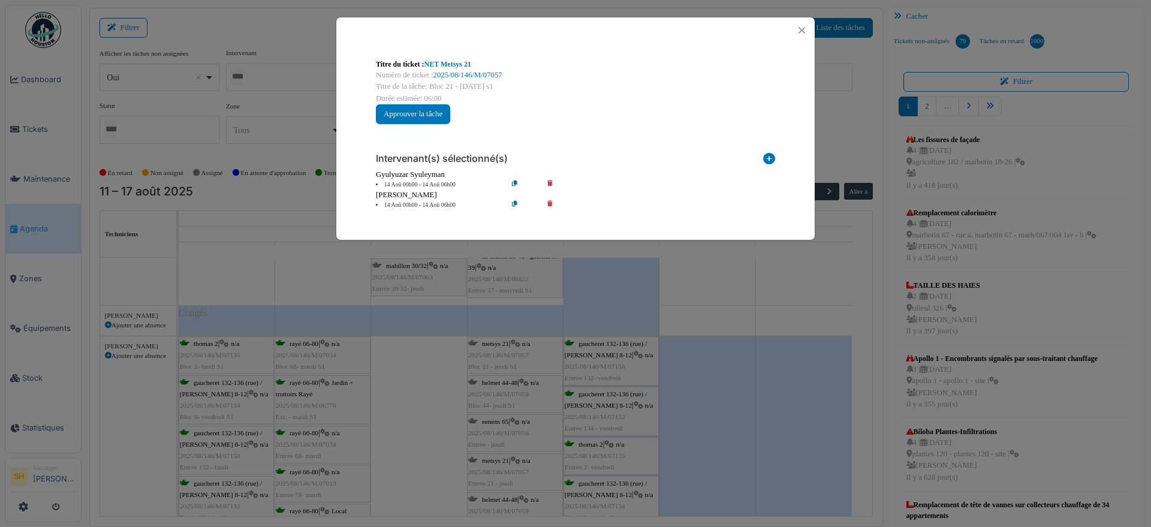
click at [546, 201] on icon at bounding box center [558, 205] width 34 height 9
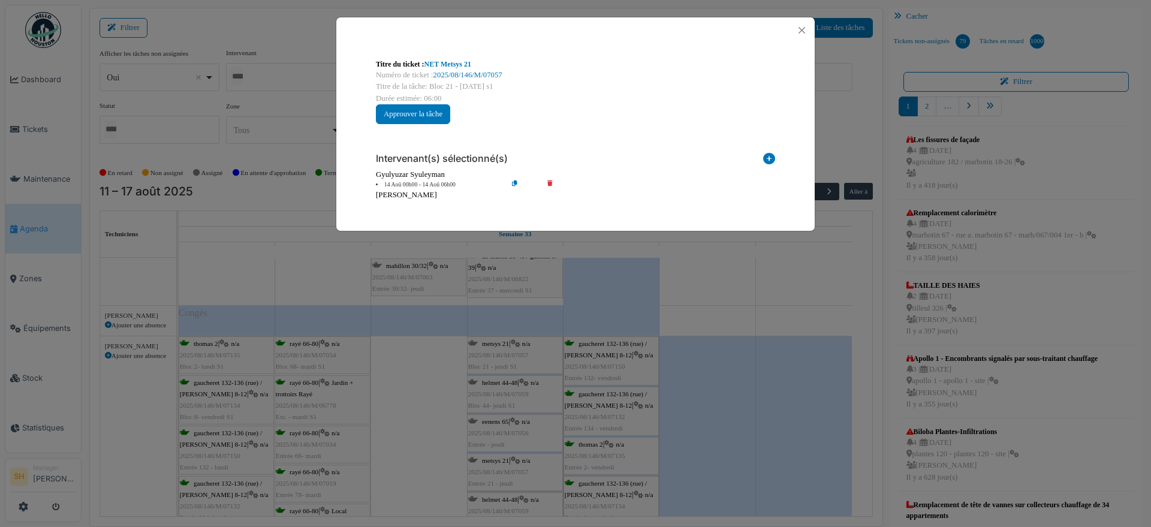
click at [712, 426] on div "Titre du ticket : NET Metsys 21 Numéro de ticket : 2025/08/146/M/07057 Titre de…" at bounding box center [575, 263] width 1151 height 527
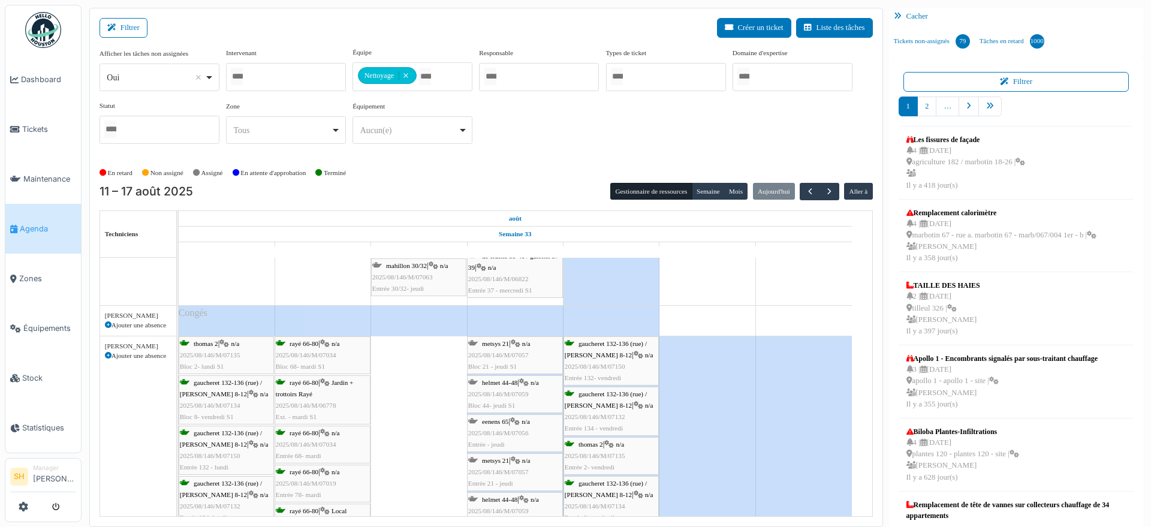
click at [506, 379] on span "helmet 44-48" at bounding box center [499, 382] width 35 height 7
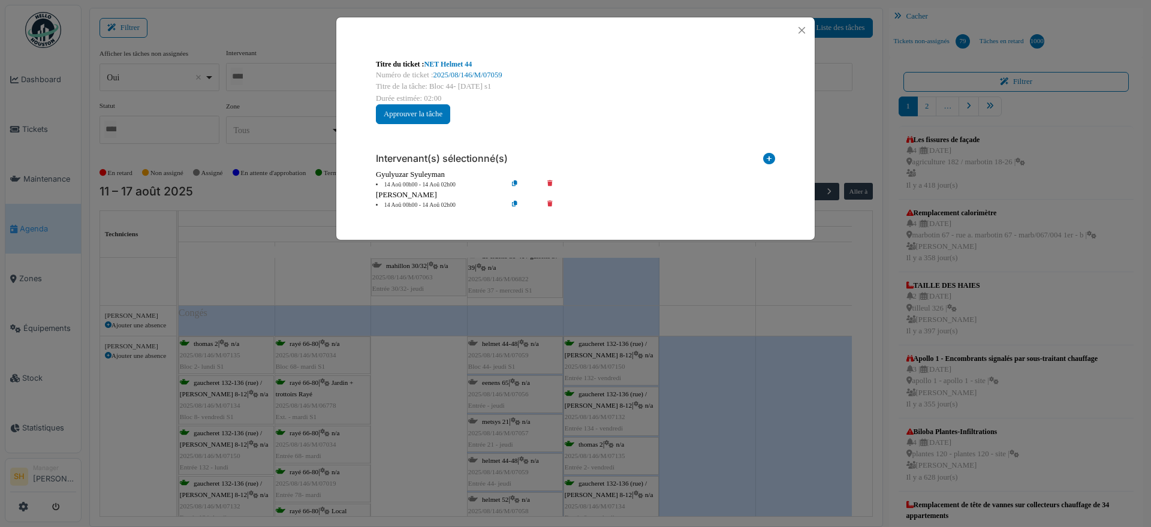
click at [550, 201] on icon at bounding box center [558, 205] width 34 height 9
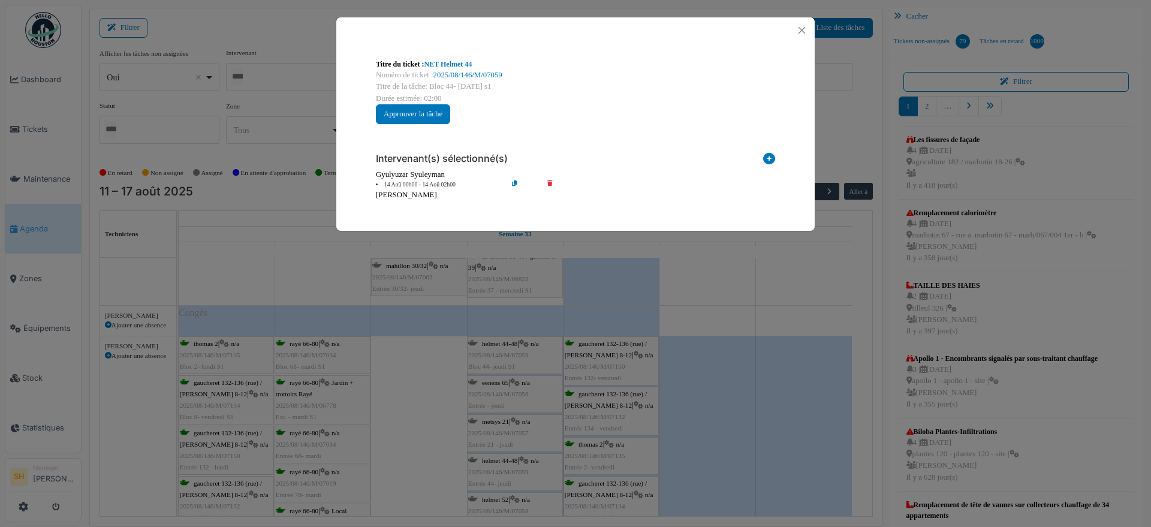
click at [724, 353] on div "Titre du ticket : NET Helmet 44 Numéro de ticket : 2025/08/146/M/07059 Titre de…" at bounding box center [575, 263] width 1151 height 527
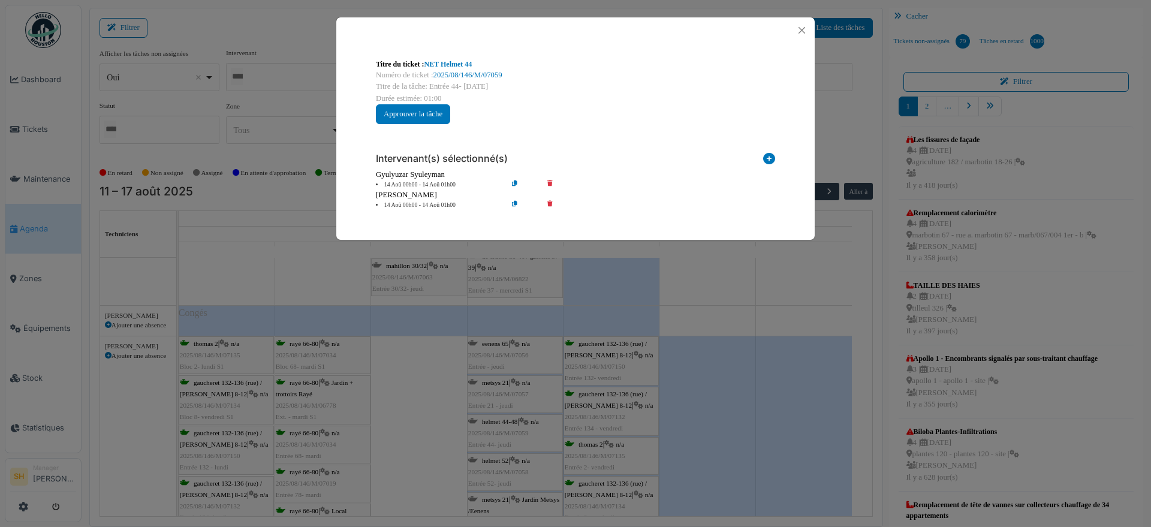
click at [549, 201] on icon at bounding box center [558, 205] width 34 height 9
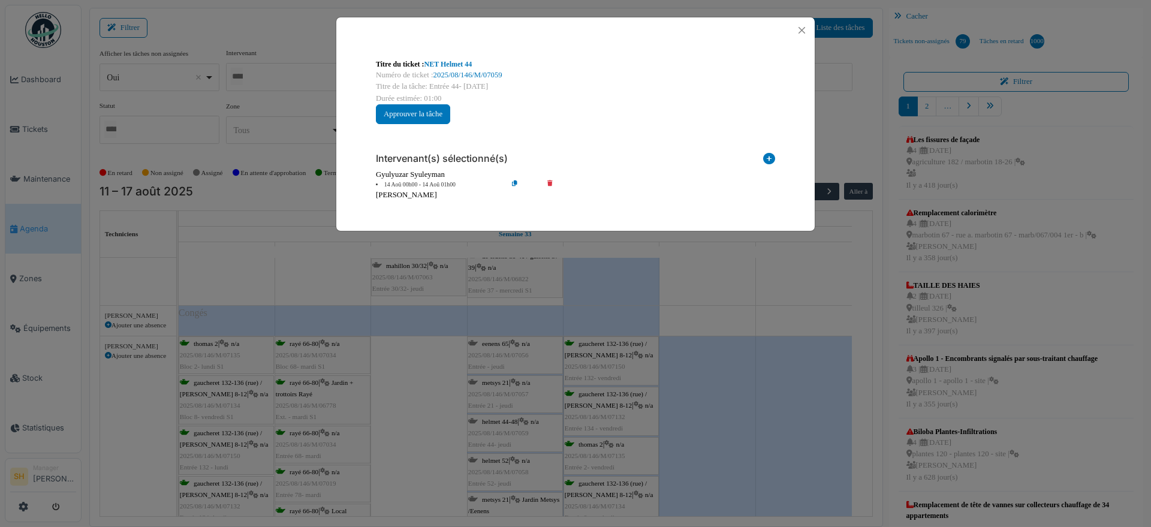
click at [501, 463] on div "Titre du ticket : NET Helmet 44 Numéro de ticket : 2025/08/146/M/07059 Titre de…" at bounding box center [575, 263] width 1151 height 527
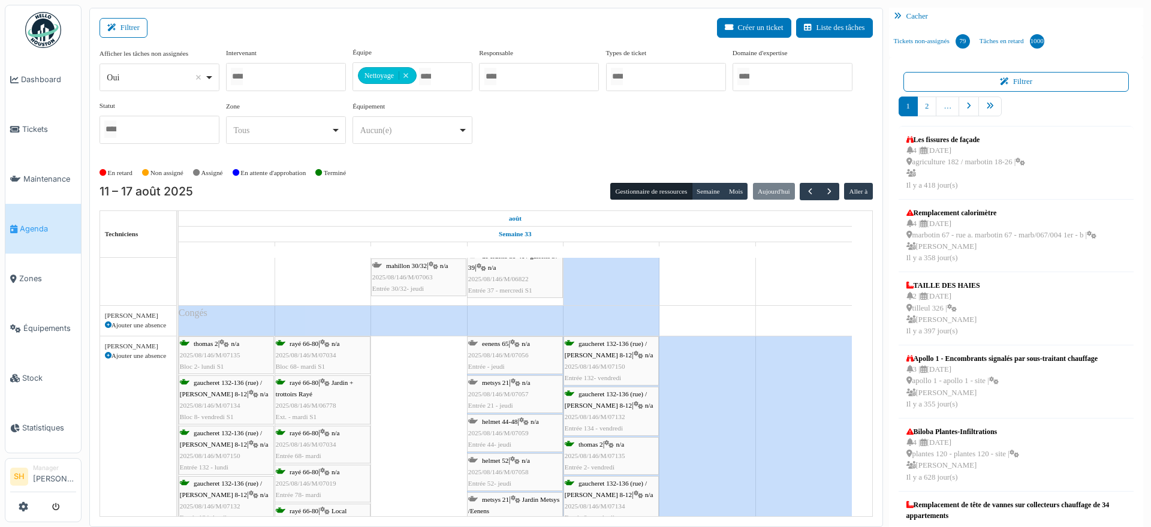
click at [501, 463] on div "helmet 52 | n/a 2025/08/146/M/07058 Entrée 52- jeudi" at bounding box center [515, 472] width 94 height 35
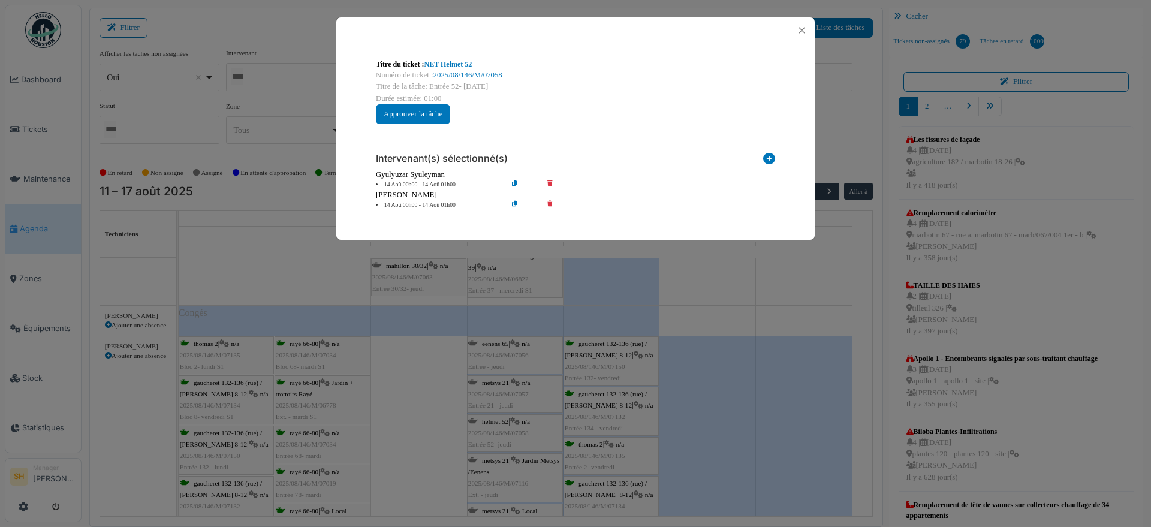
click at [550, 201] on icon at bounding box center [558, 205] width 34 height 9
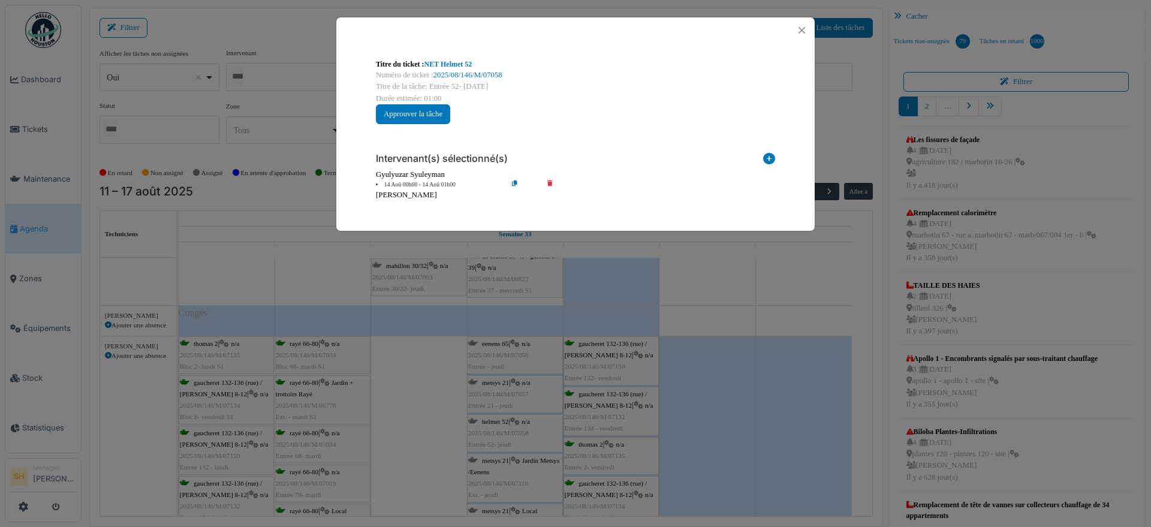
click at [525, 385] on div "Titre du ticket : NET Helmet 52 Numéro de ticket : 2025/08/146/M/07058 Titre de…" at bounding box center [575, 263] width 1151 height 527
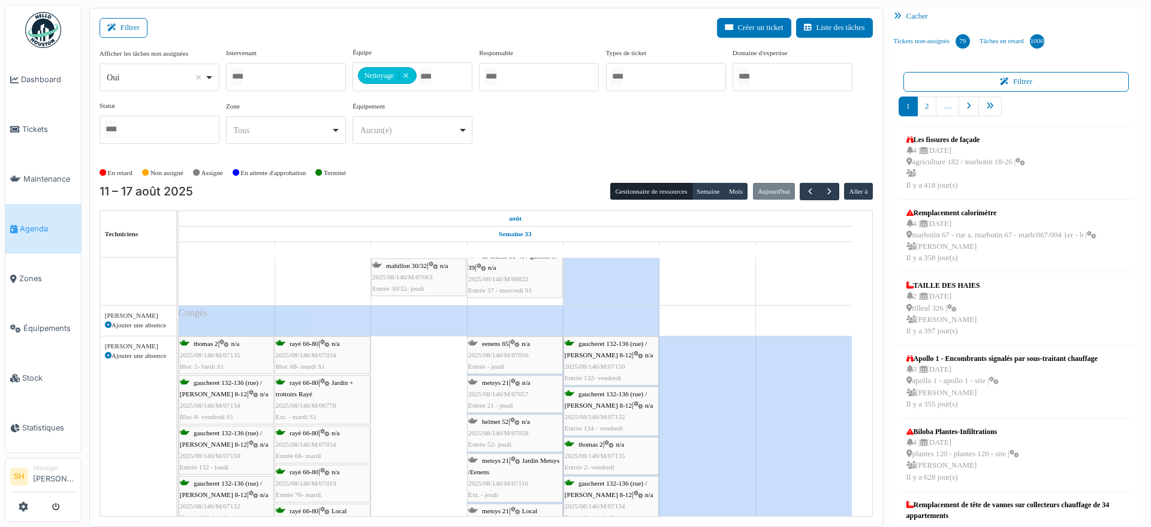
click at [525, 385] on div "metsys 21 | n/a 2025/08/146/M/07057 Entrée 21 - jeudi" at bounding box center [515, 394] width 94 height 35
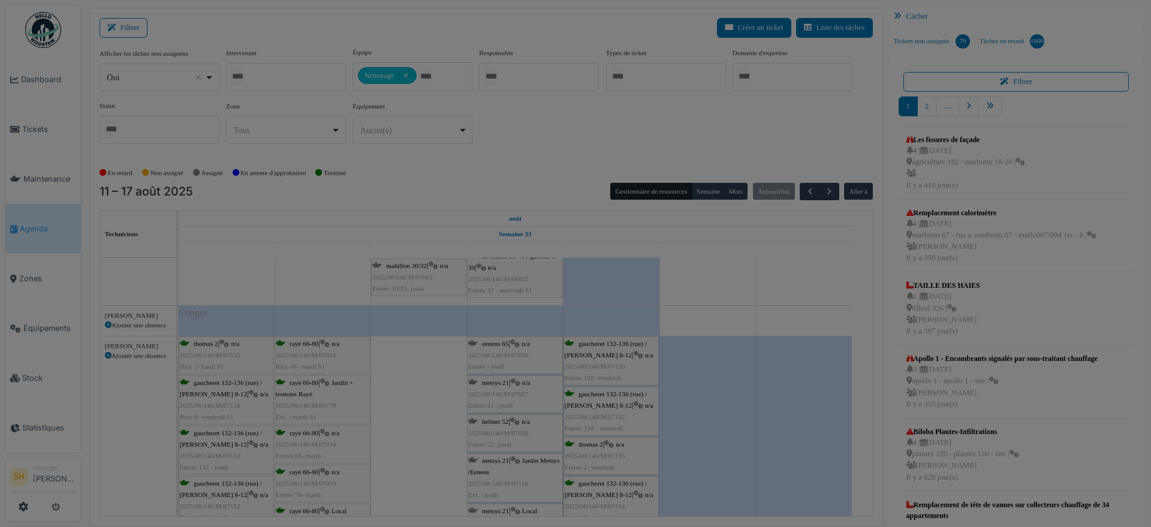
click at [0, 0] on div at bounding box center [0, 0] width 0 height 0
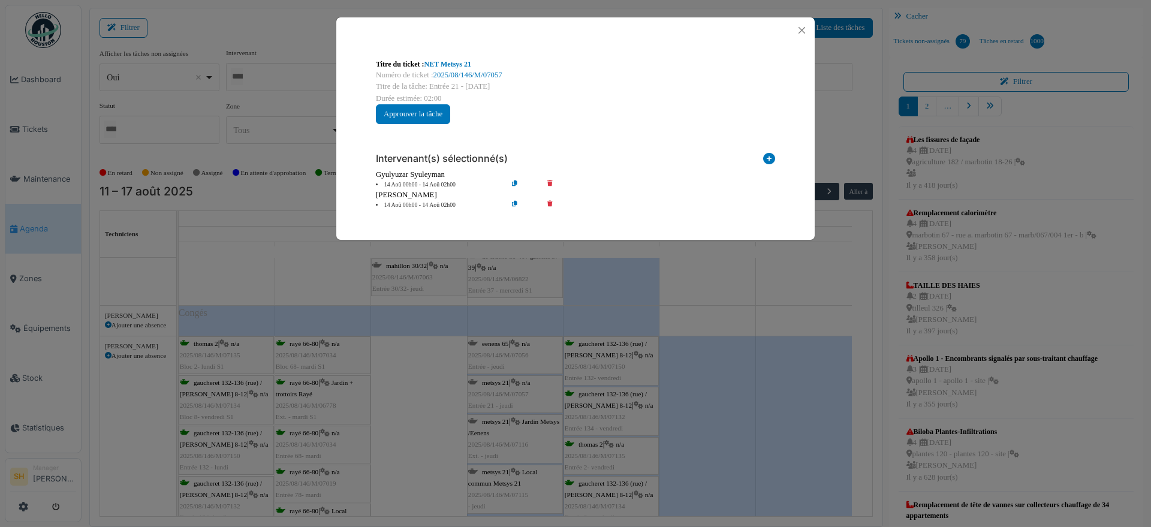
click at [529, 344] on div "Titre du ticket : NET Metsys 21 Numéro de ticket : 2025/08/146/M/07057 Titre de…" at bounding box center [575, 263] width 1151 height 527
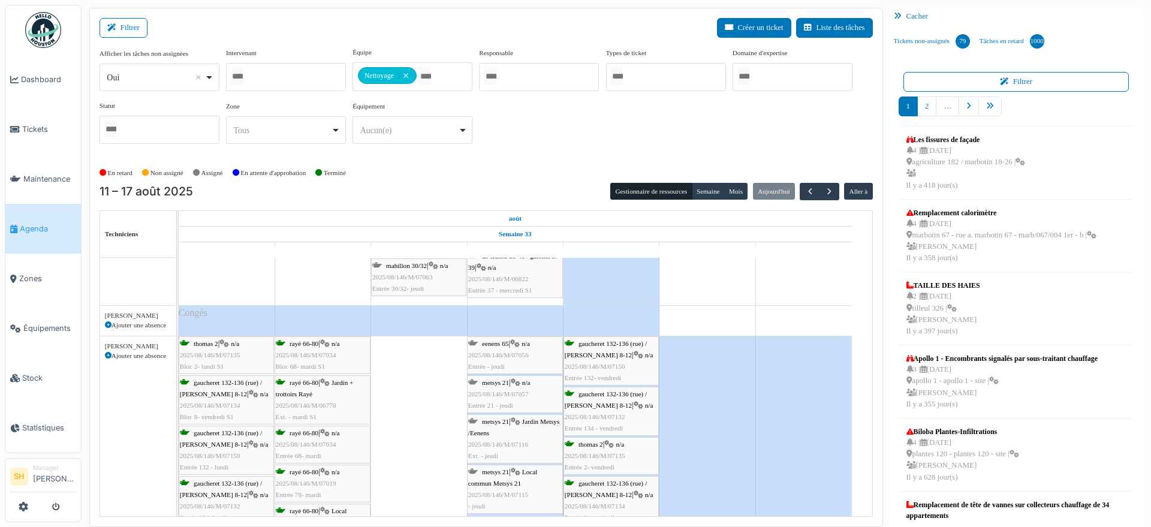
click at [529, 344] on span "n/a" at bounding box center [526, 343] width 8 height 7
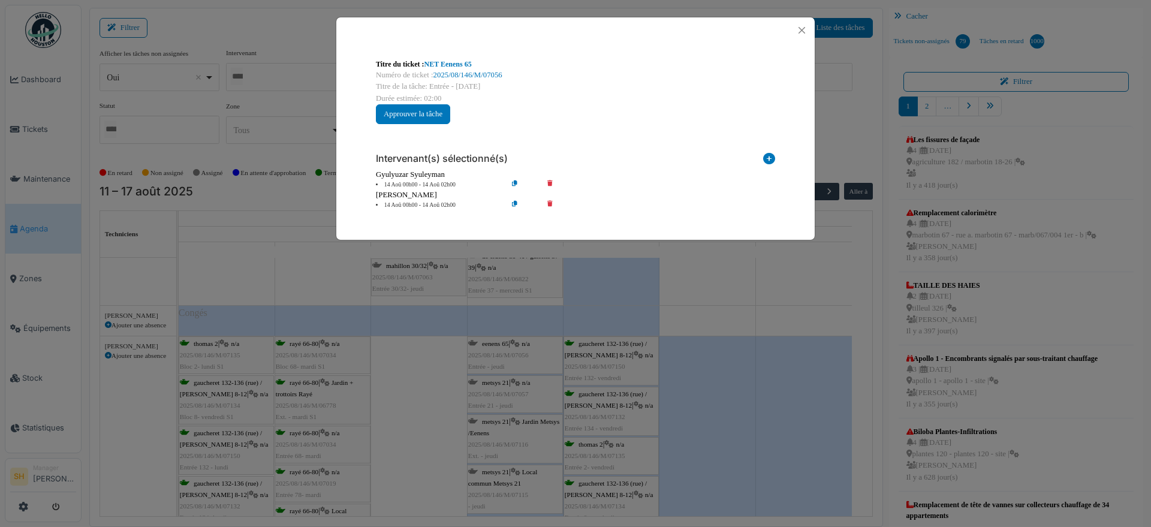
click at [545, 201] on icon at bounding box center [558, 205] width 34 height 9
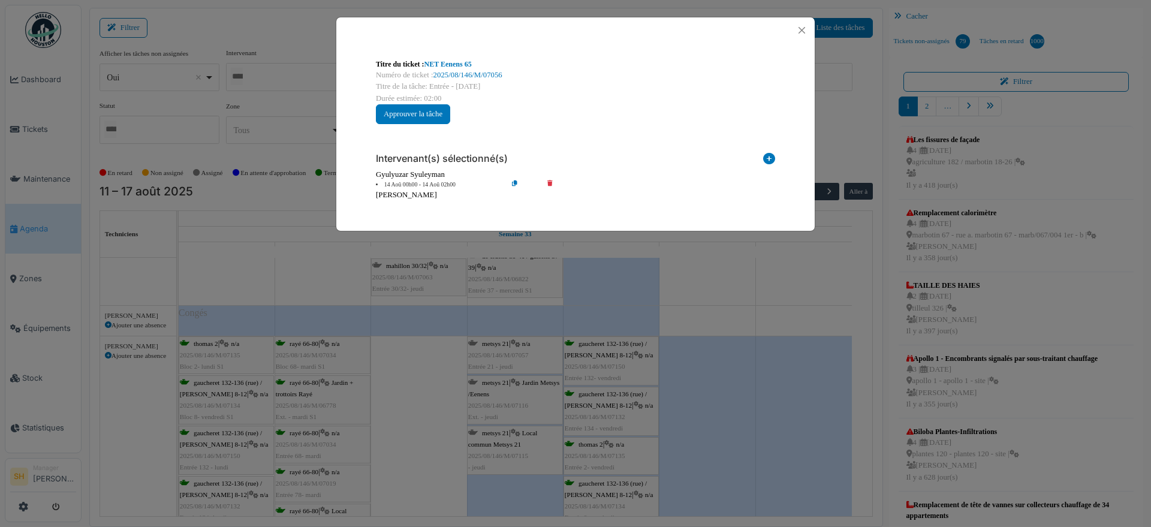
click at [517, 351] on div "Titre du ticket : NET Eenens 65 Numéro de ticket : 2025/08/146/M/07056 Titre de…" at bounding box center [575, 263] width 1151 height 527
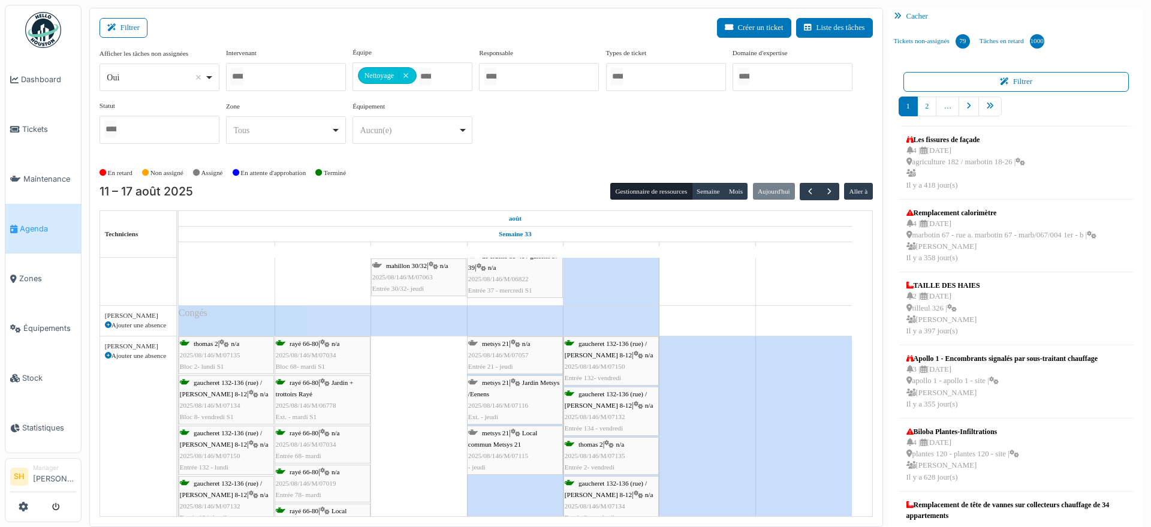
click at [516, 347] on div "metsys 21 | n/a 2025/08/146/M/07057 Entrée 21 - jeudi" at bounding box center [515, 355] width 94 height 35
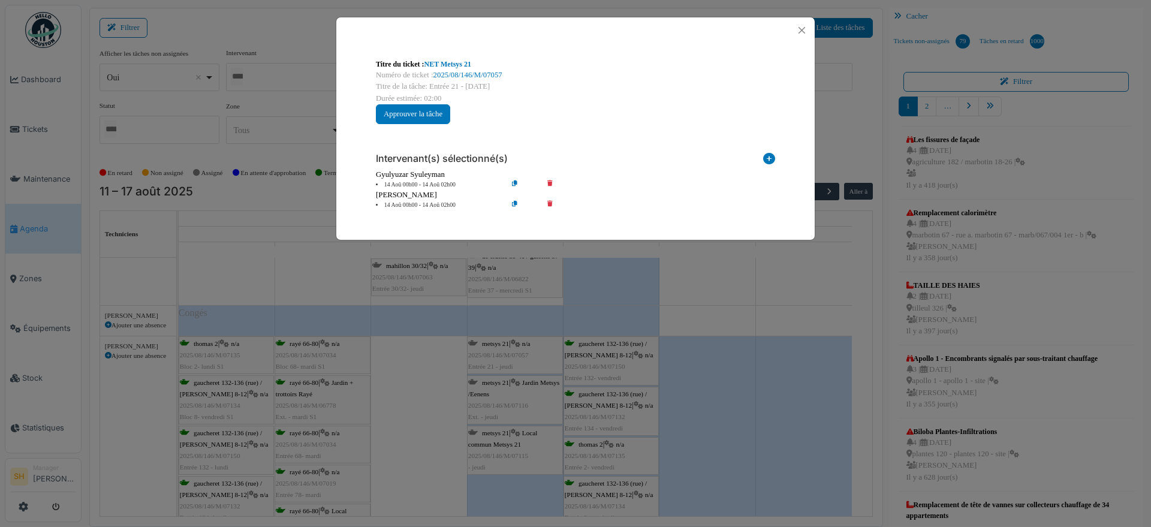
click at [547, 203] on icon at bounding box center [558, 205] width 34 height 9
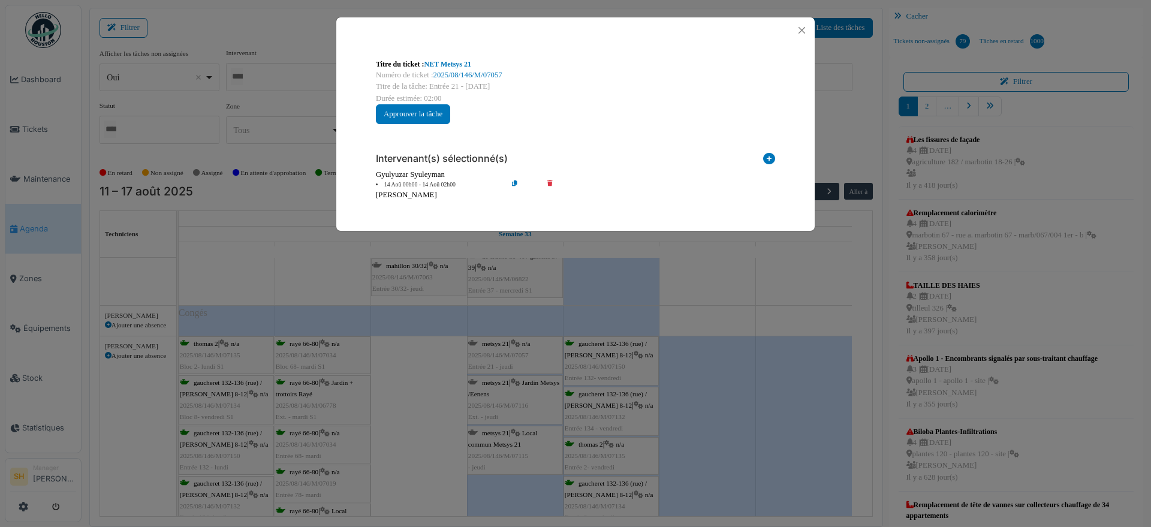
click at [526, 401] on div "Titre du ticket : NET Metsys 21 Numéro de ticket : 2025/08/146/M/07057 Titre de…" at bounding box center [575, 263] width 1151 height 527
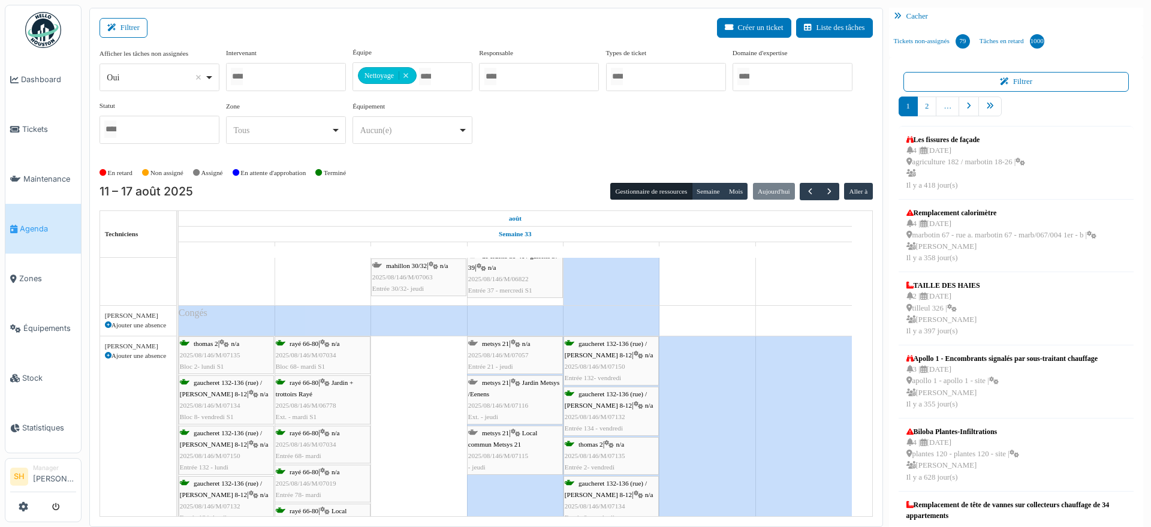
click at [525, 395] on div "metsys 21 | Jardin Metsys /Eenens 2025/08/146/M/07116 Ext. - jeudi" at bounding box center [515, 400] width 94 height 46
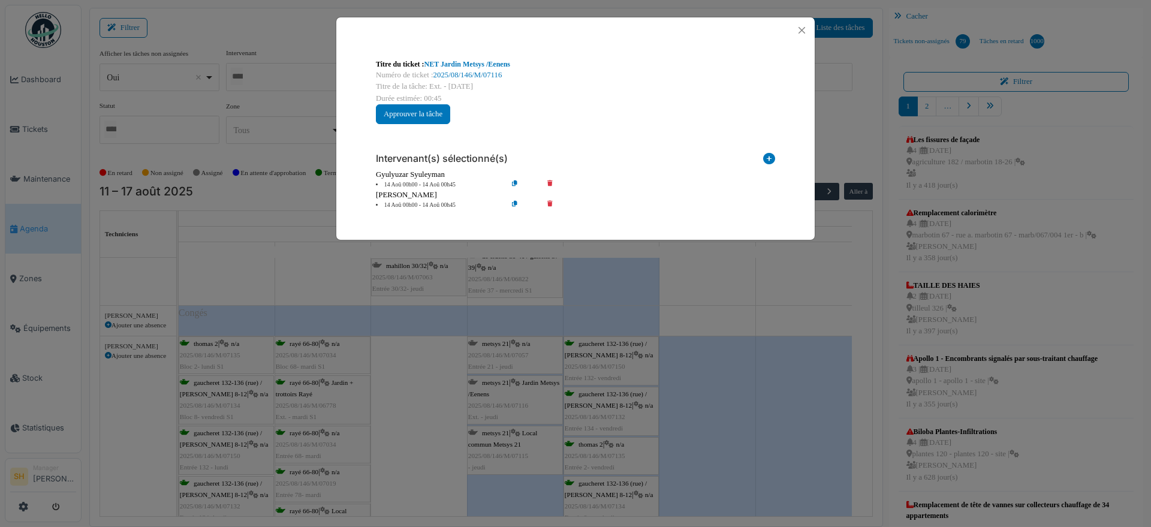
click at [548, 202] on icon at bounding box center [558, 205] width 34 height 9
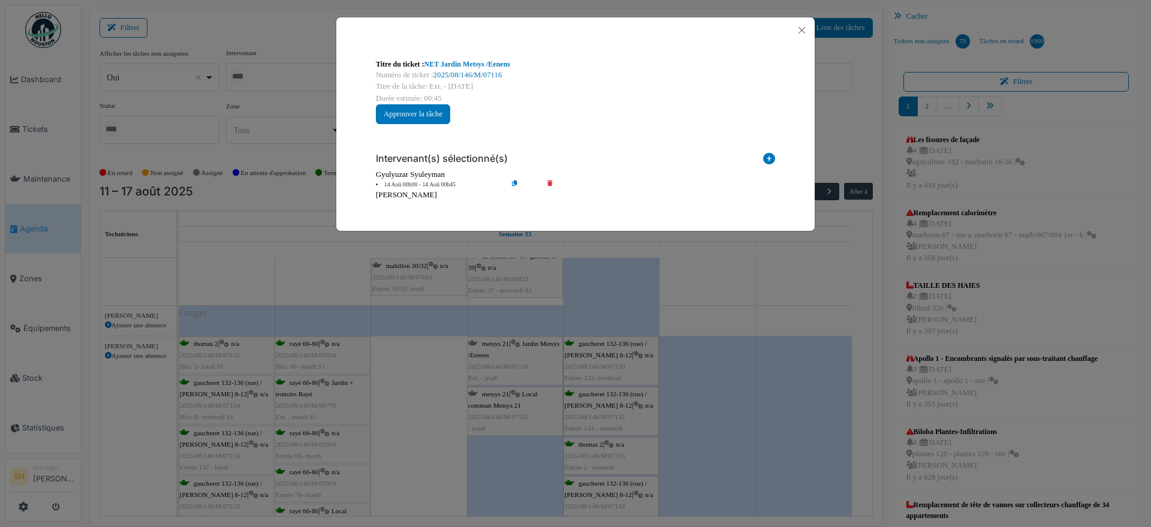
click at [536, 399] on div "Titre du ticket : NET Jardin Metsys /Eenens Numéro de ticket : 2025/08/146/M/07…" at bounding box center [575, 263] width 1151 height 527
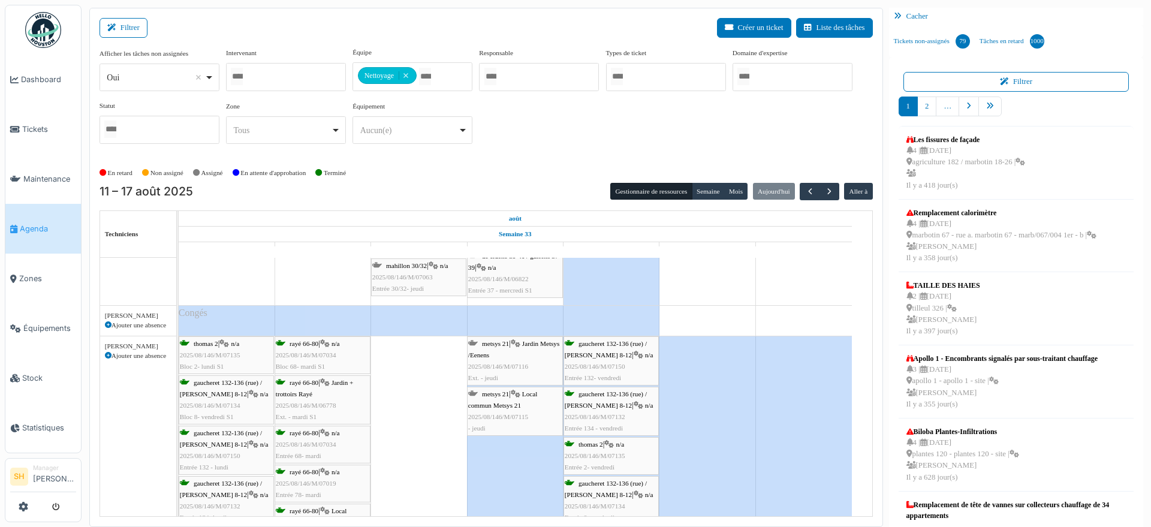
click at [534, 387] on link "metsys 21 | Local commun Metsys 21 2025/08/146/M/07115 - jeudi" at bounding box center [515, 412] width 96 height 50
click at [508, 393] on span "metsys 21" at bounding box center [495, 393] width 27 height 7
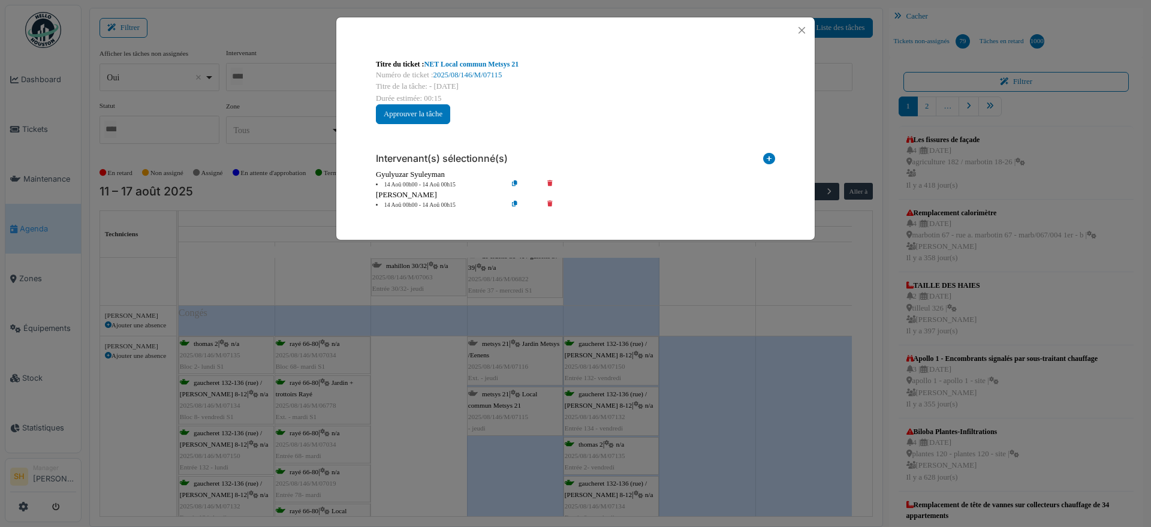
click at [549, 206] on icon at bounding box center [558, 205] width 34 height 9
click at [550, 204] on icon at bounding box center [558, 205] width 34 height 9
click at [505, 359] on div "Titre du ticket : NET Local commun Metsys 21 Numéro de ticket : 2025/08/146/M/0…" at bounding box center [575, 263] width 1151 height 527
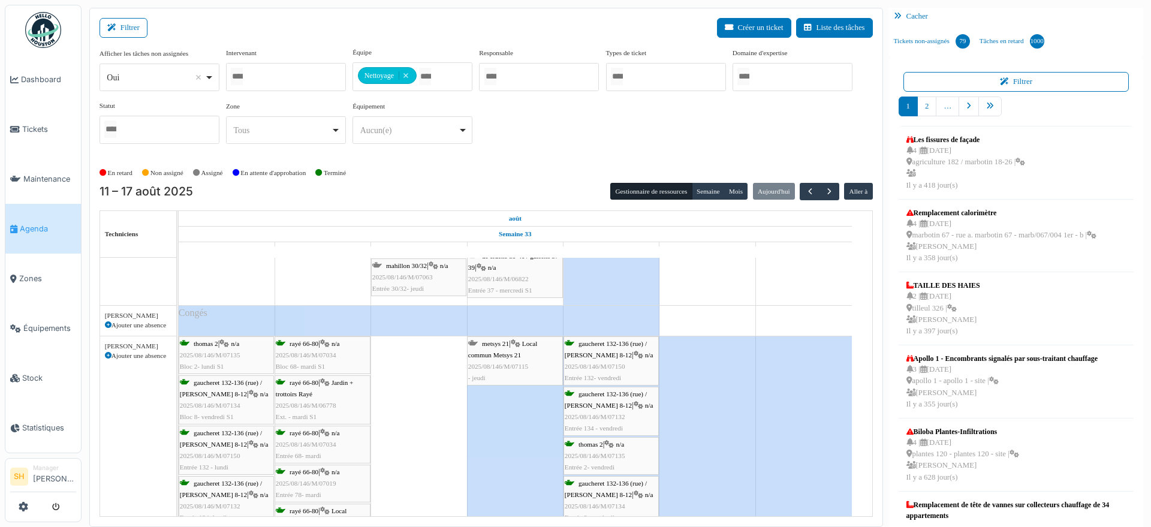
click at [505, 359] on div "metsys 21 | Local commun Metsys 21 2025/08/146/M/07115 - jeudi" at bounding box center [515, 361] width 94 height 46
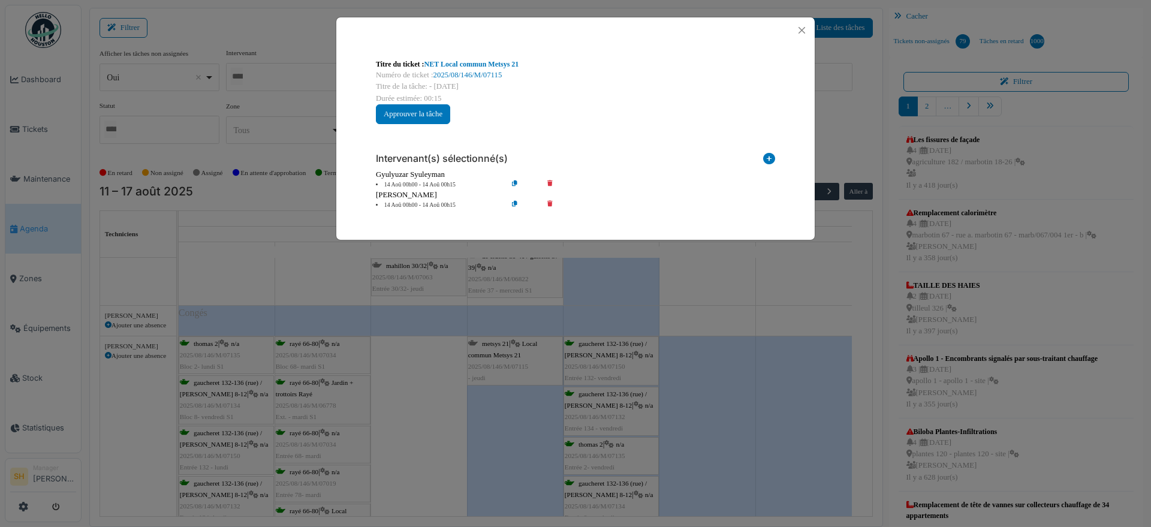
click at [548, 202] on icon at bounding box center [558, 205] width 34 height 9
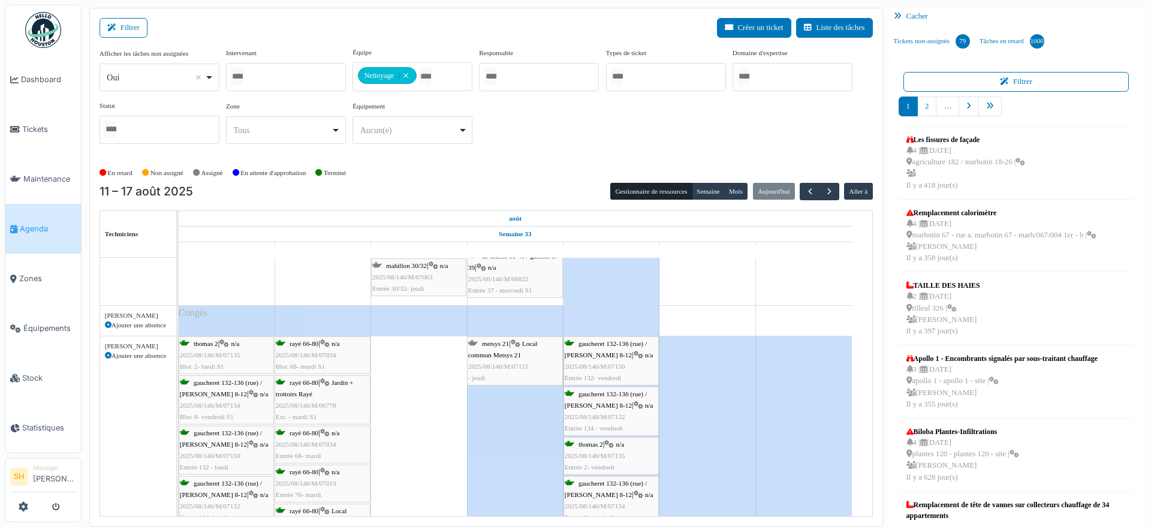
click at [109, 356] on icon at bounding box center [108, 356] width 7 height 7
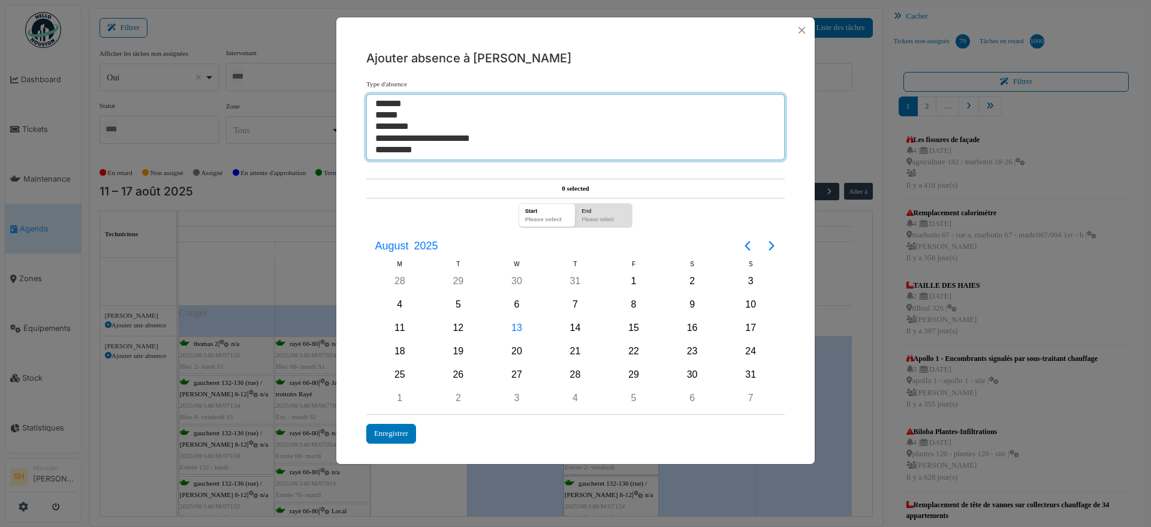
select select "**"
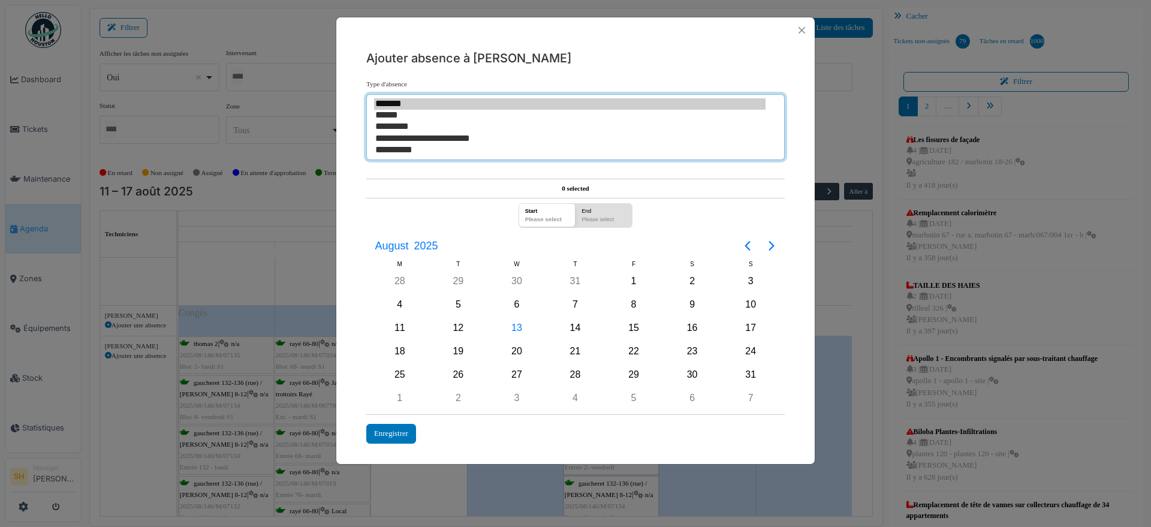
click at [405, 113] on option "******" at bounding box center [569, 115] width 391 height 11
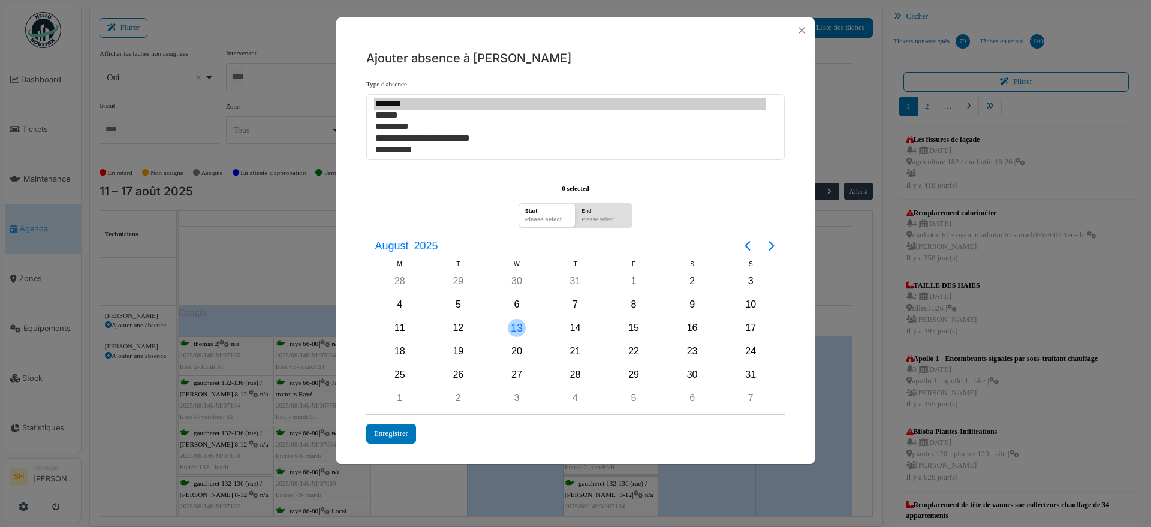
click at [525, 323] on div "13" at bounding box center [517, 328] width 18 height 18
click at [391, 435] on div "Enregistrer" at bounding box center [391, 434] width 50 height 20
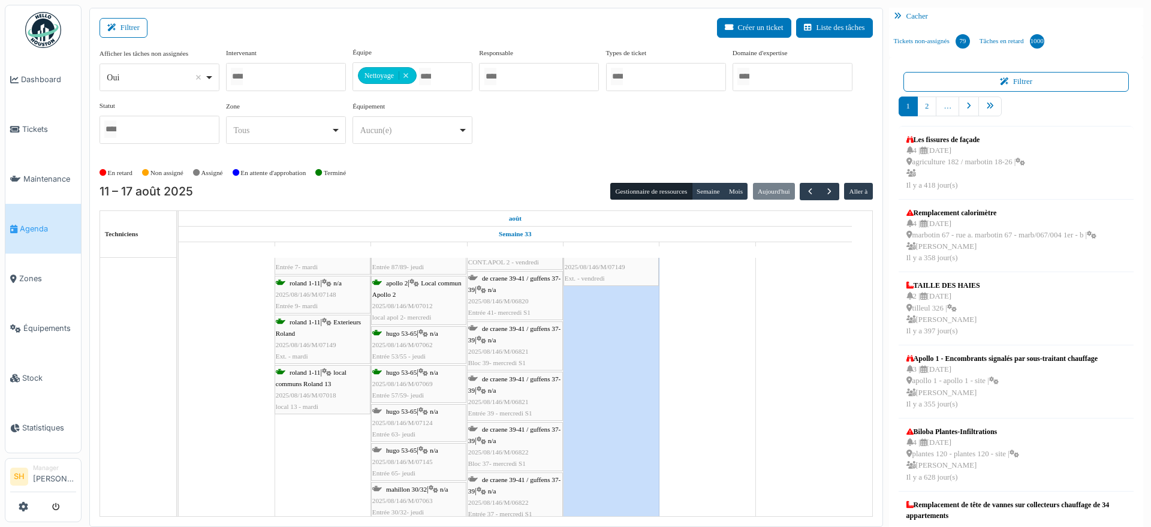
scroll to position [3924, 0]
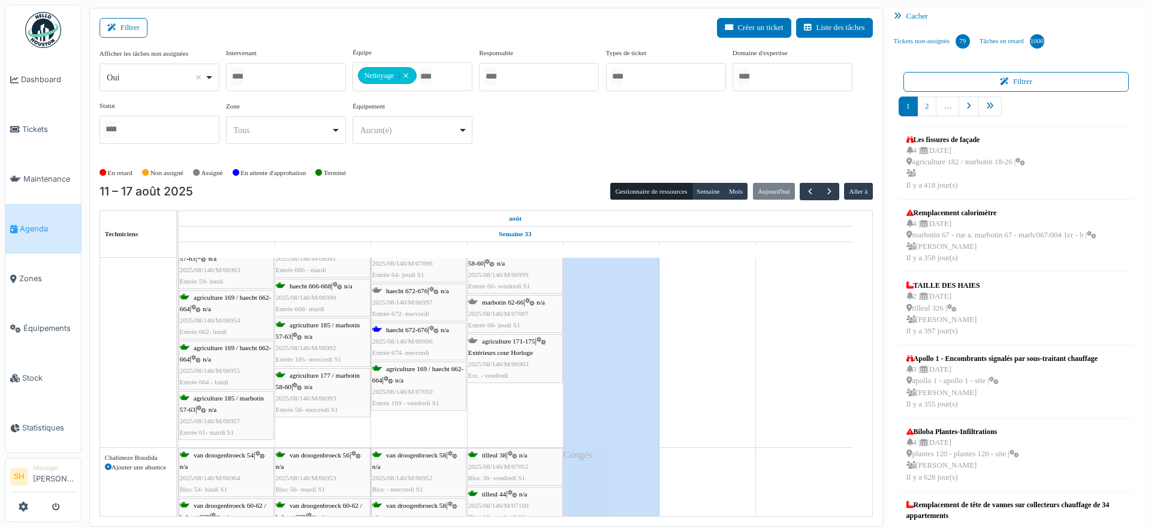
click at [406, 332] on span "haecht 672-676" at bounding box center [406, 329] width 41 height 7
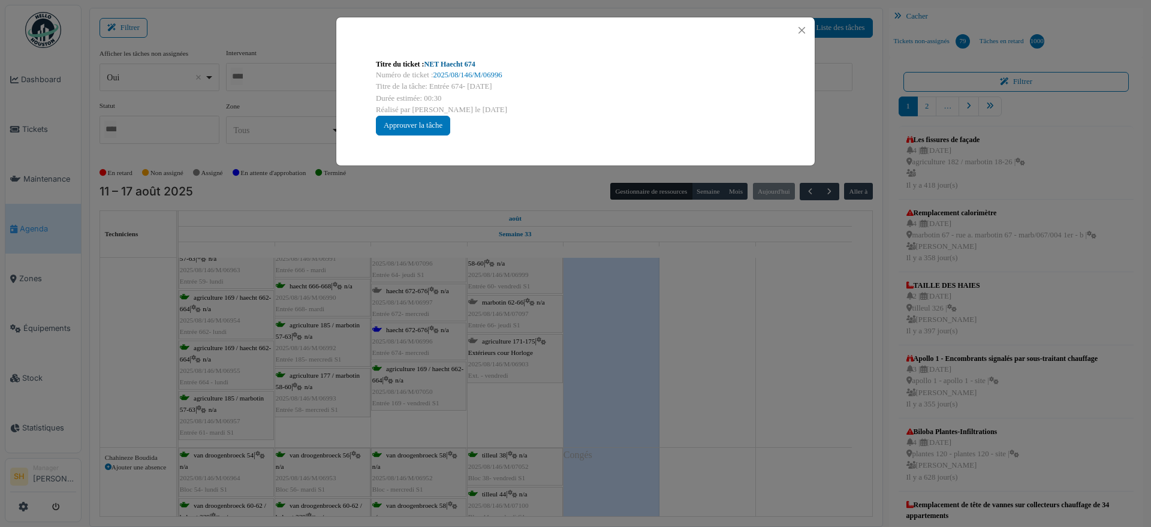
click at [450, 63] on link "NET Haecht 674" at bounding box center [449, 64] width 51 height 8
click at [778, 323] on div "Titre du ticket : NET Haecht 674 Numéro de ticket : 2025/08/146/M/06996 Titre d…" at bounding box center [575, 263] width 1151 height 527
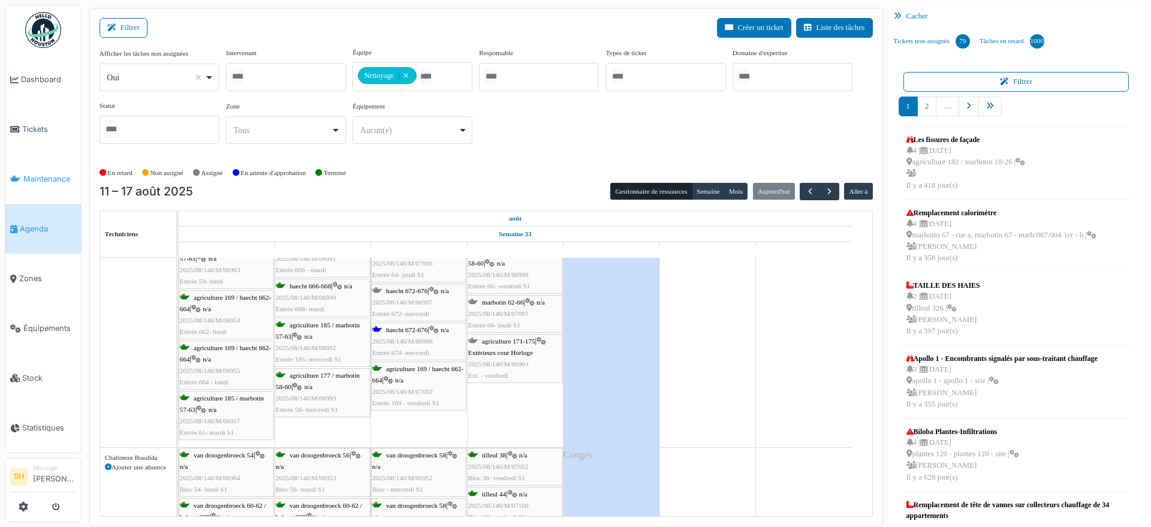
click at [54, 174] on span "Maintenance" at bounding box center [49, 178] width 53 height 11
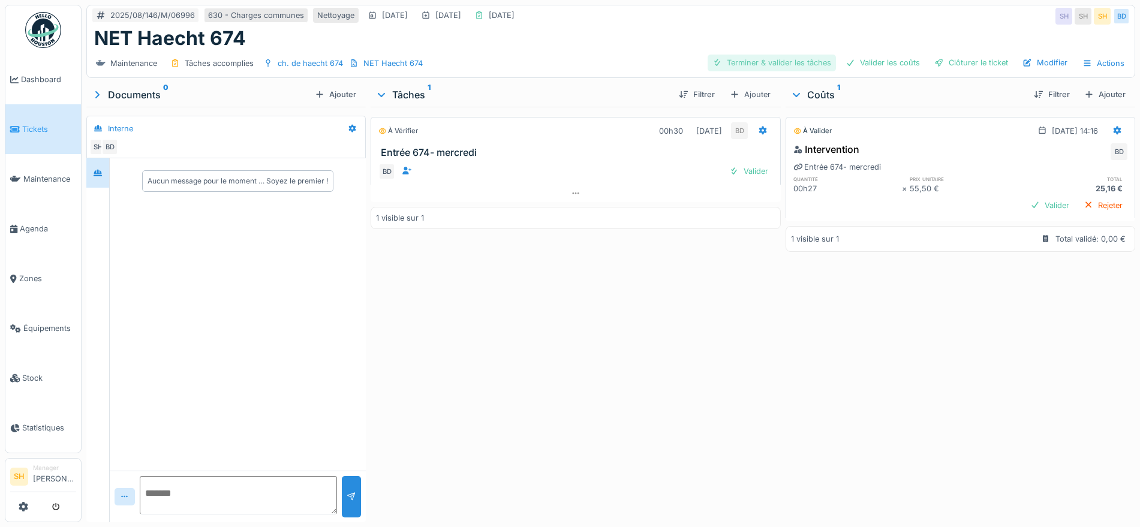
click at [811, 64] on div "Terminer & valider les tâches" at bounding box center [771, 63] width 128 height 16
click at [861, 62] on div "Valider les coûts" at bounding box center [883, 63] width 84 height 16
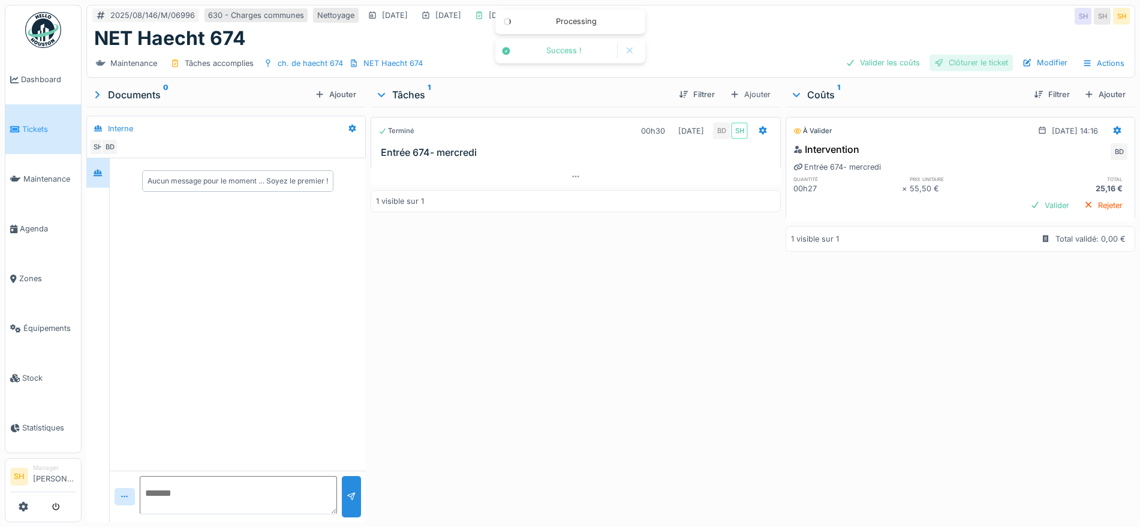
click at [952, 62] on div "Clôturer le ticket" at bounding box center [970, 63] width 83 height 16
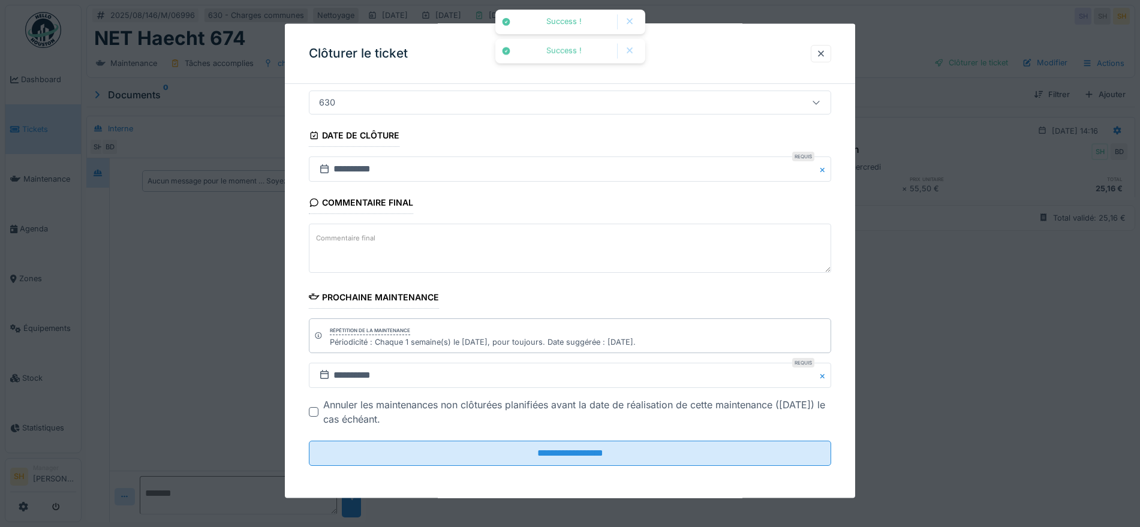
scroll to position [103, 0]
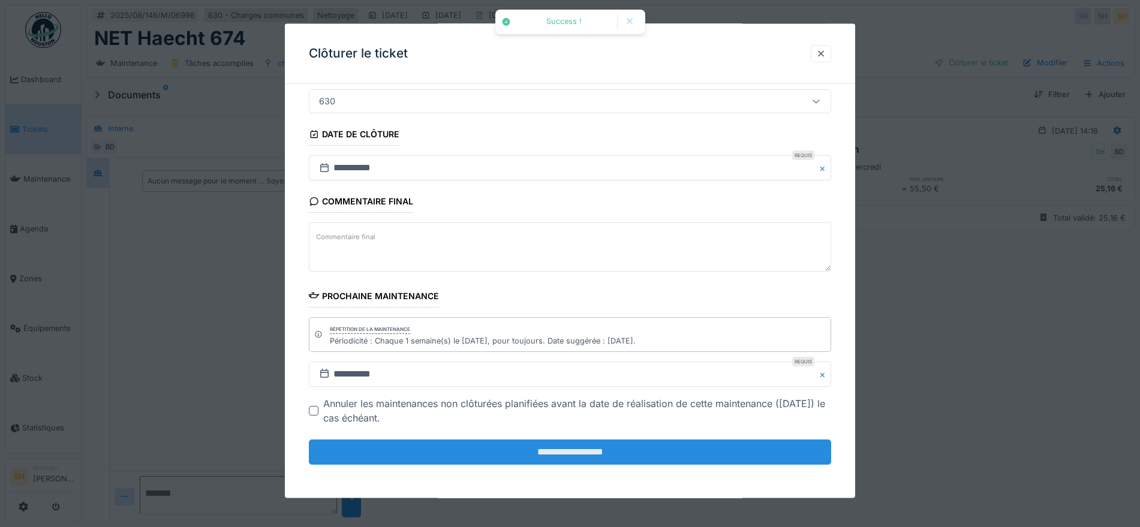
click at [634, 456] on input "**********" at bounding box center [570, 451] width 522 height 25
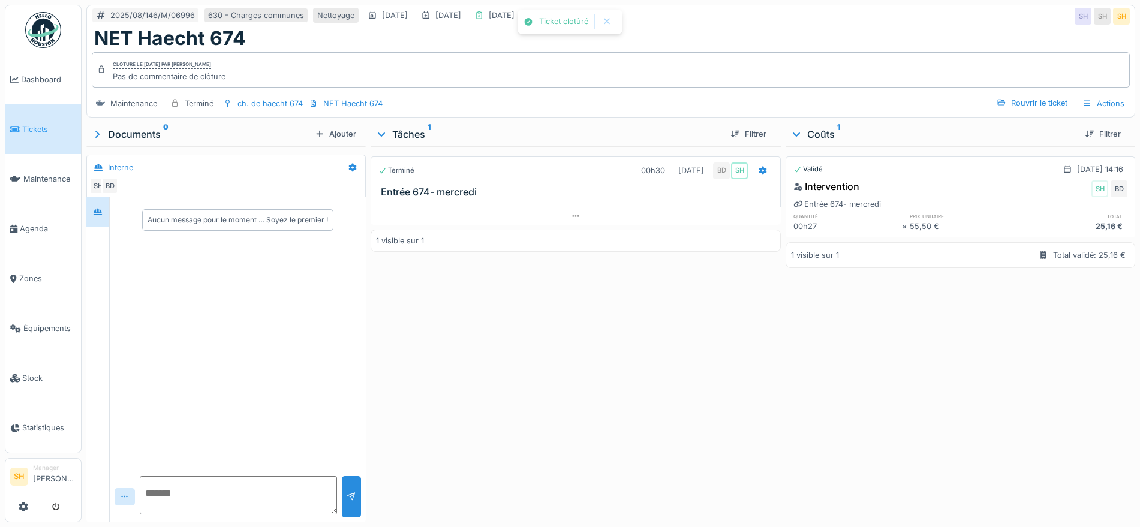
scroll to position [11, 0]
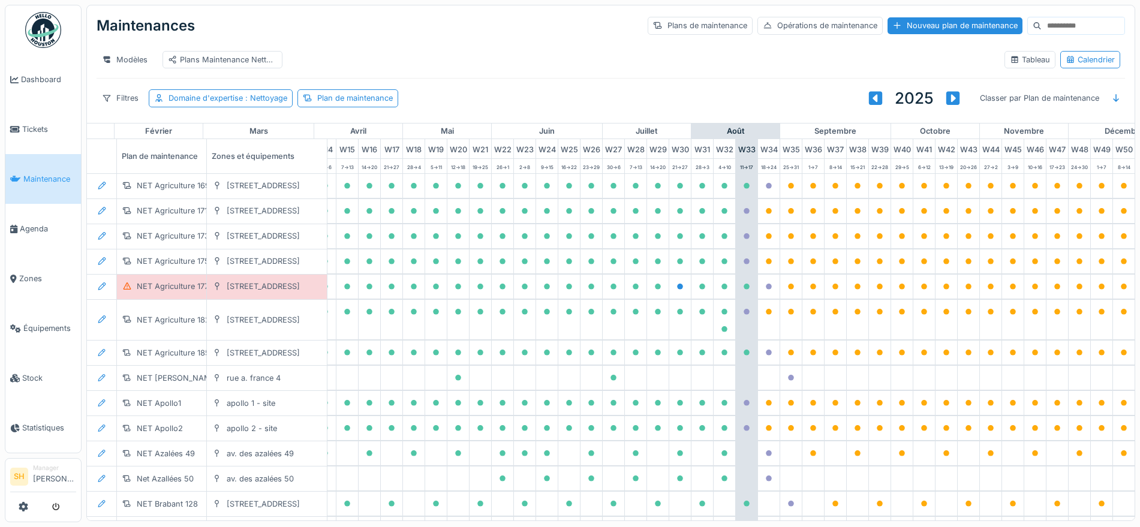
scroll to position [0, 400]
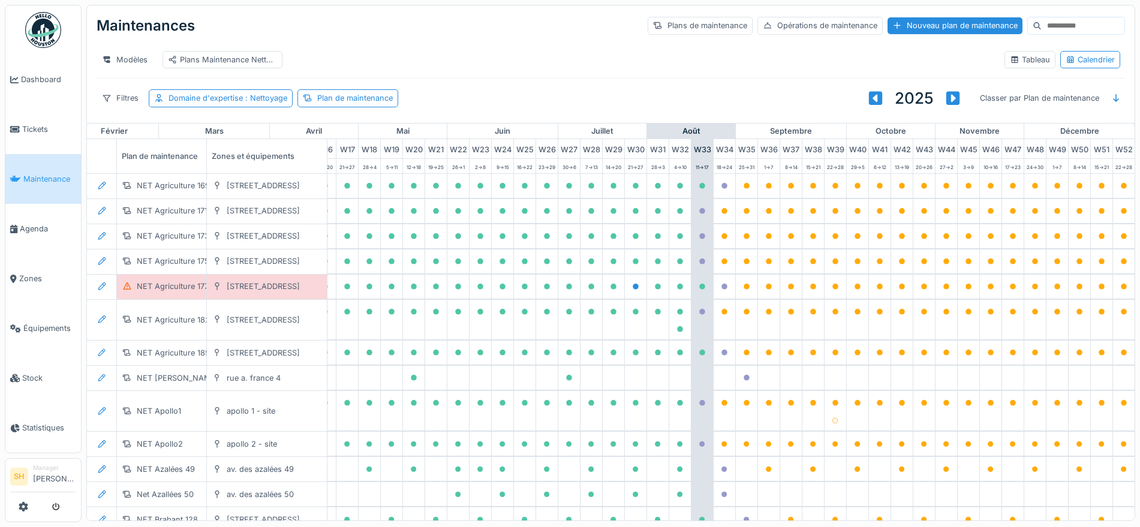
click at [1045, 21] on input at bounding box center [1082, 25] width 83 height 17
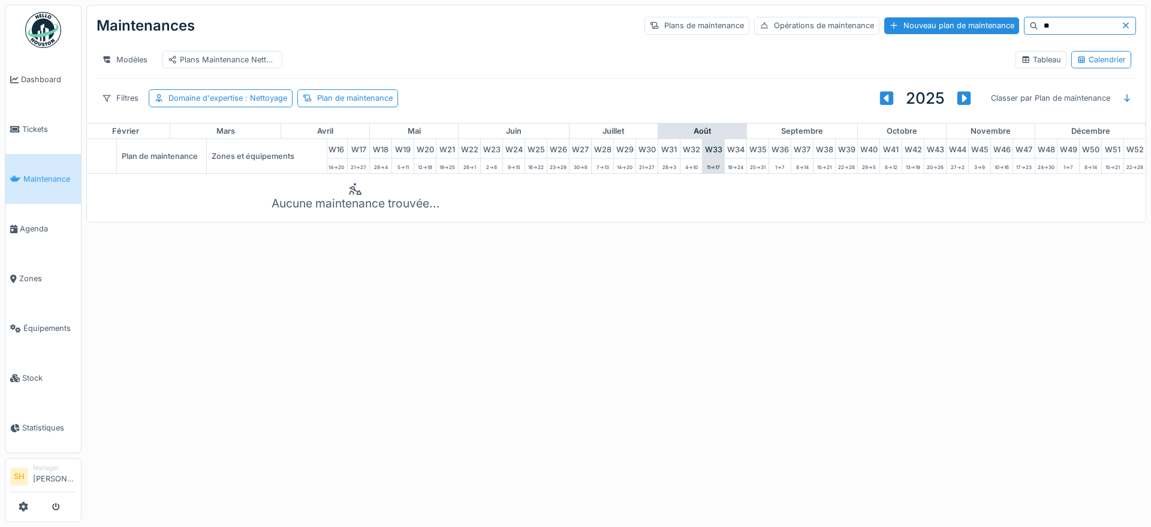
type input "*"
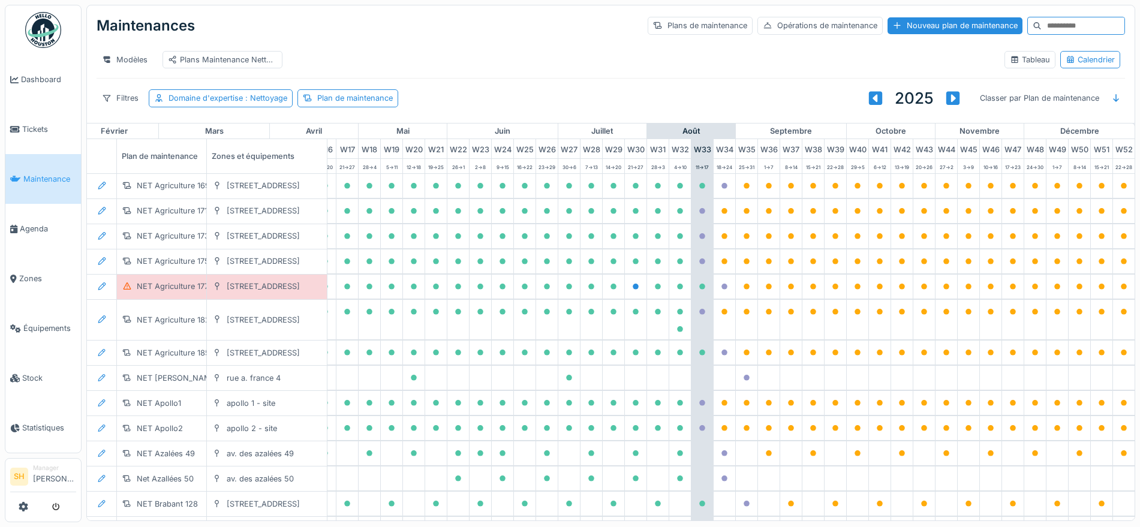
type input "*"
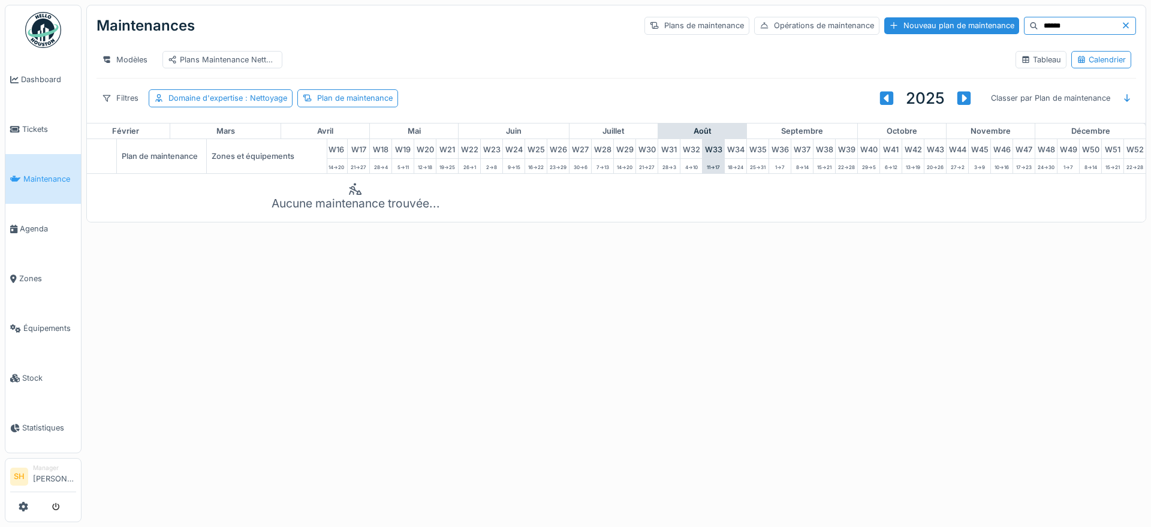
type input "******"
click at [1123, 25] on icon at bounding box center [1126, 26] width 6 height 6
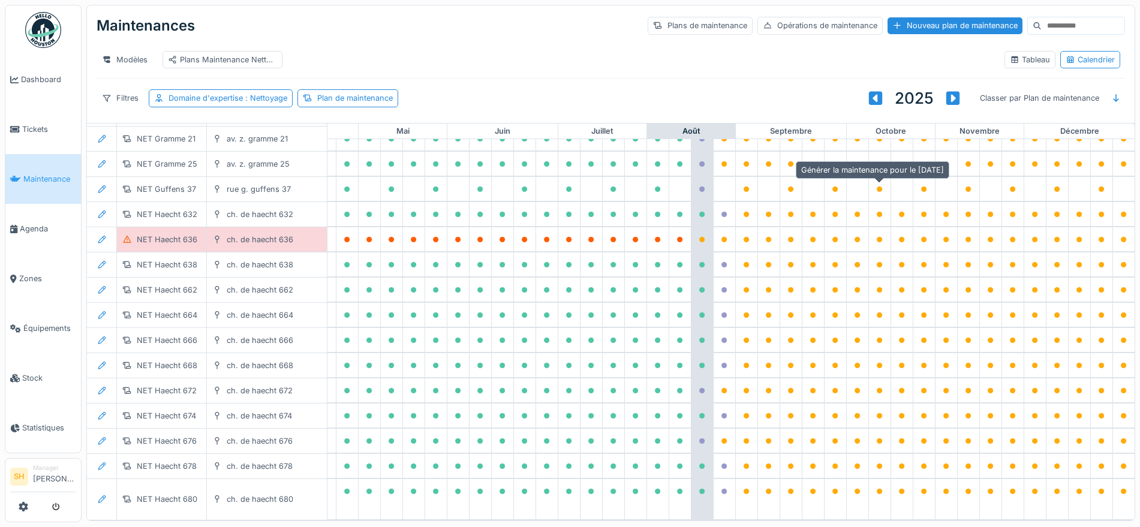
scroll to position [1564, 400]
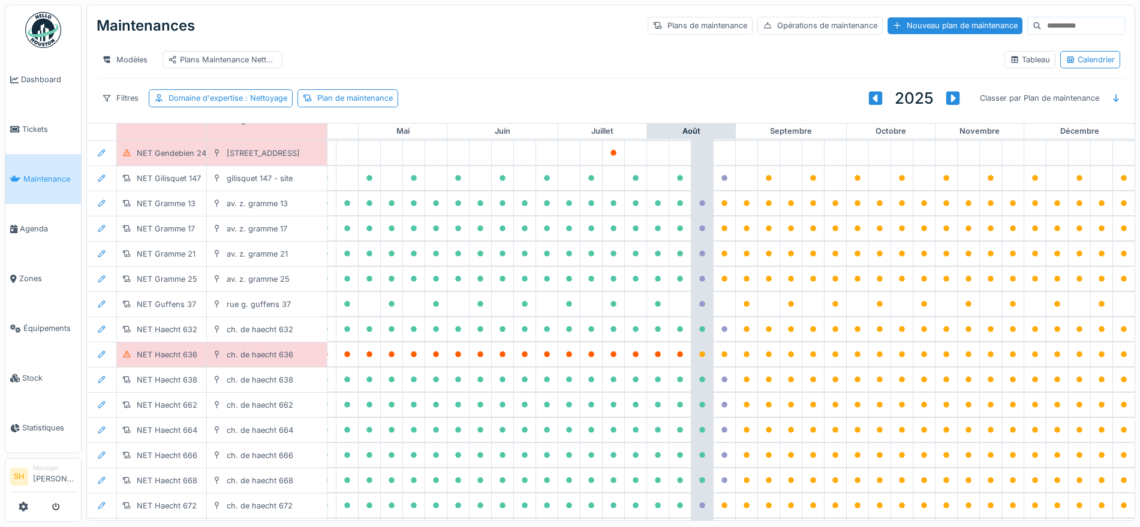
click at [1041, 17] on input at bounding box center [1082, 25] width 83 height 17
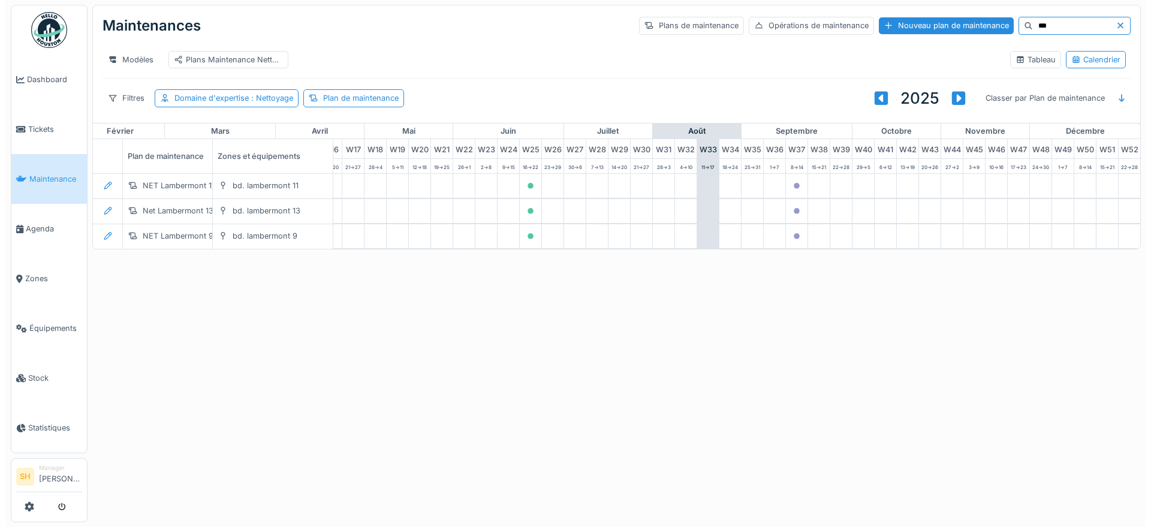
scroll to position [0, 400]
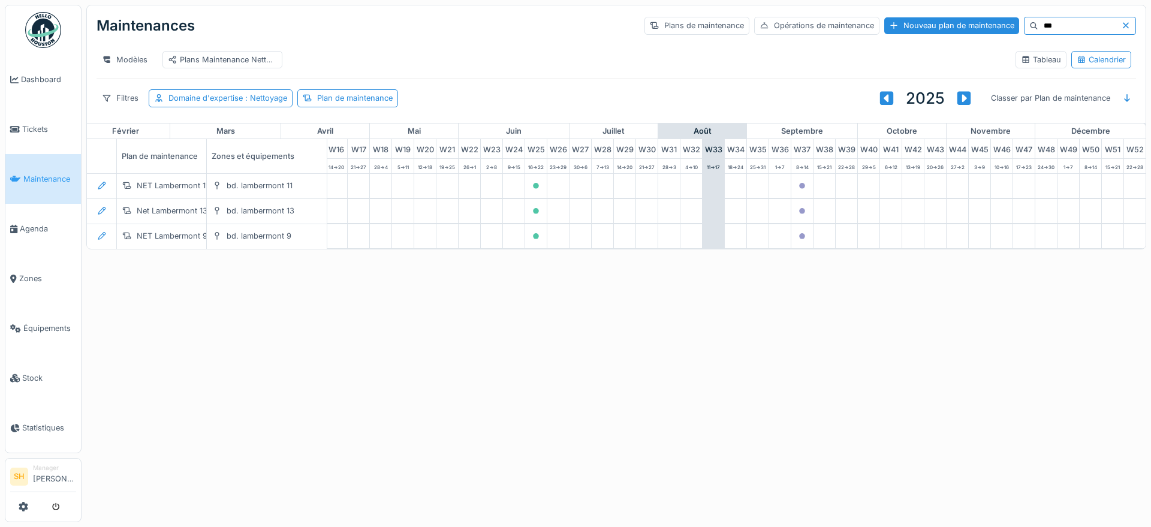
type input "***"
click at [1121, 24] on icon at bounding box center [1126, 26] width 10 height 8
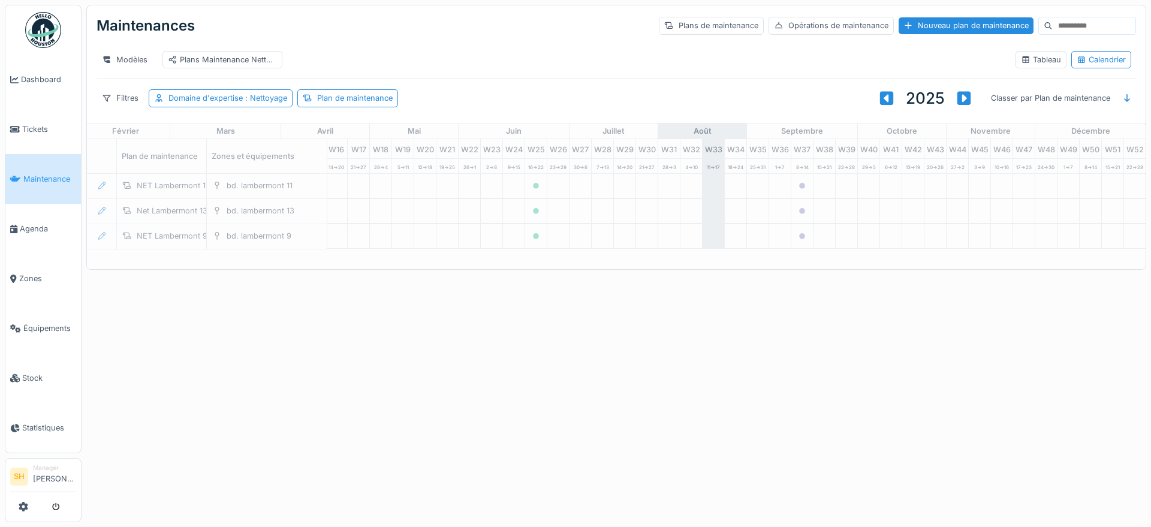
click at [1070, 27] on input at bounding box center [1094, 25] width 83 height 17
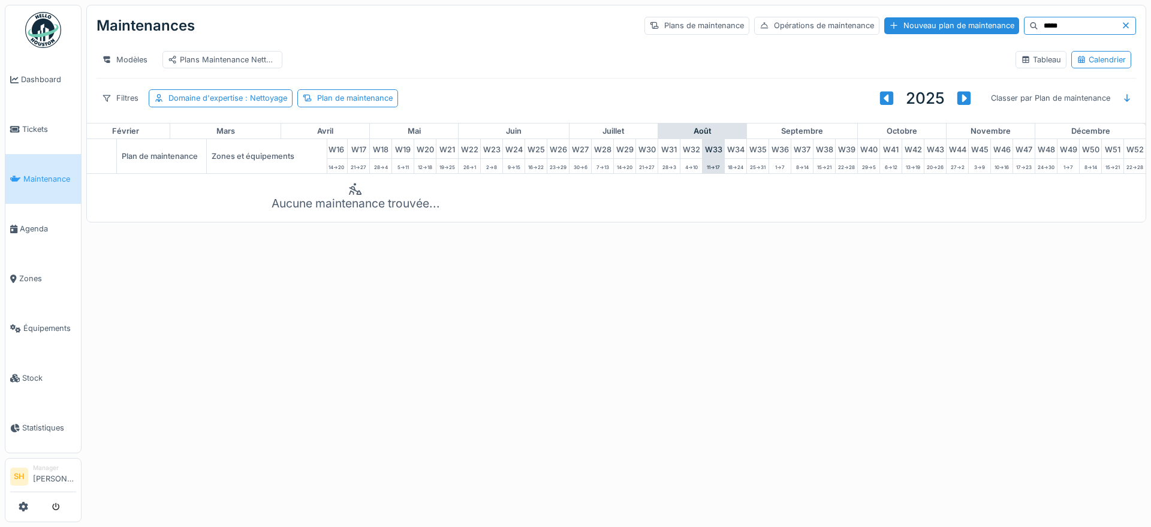
type input "*****"
click at [1121, 22] on icon at bounding box center [1126, 26] width 10 height 8
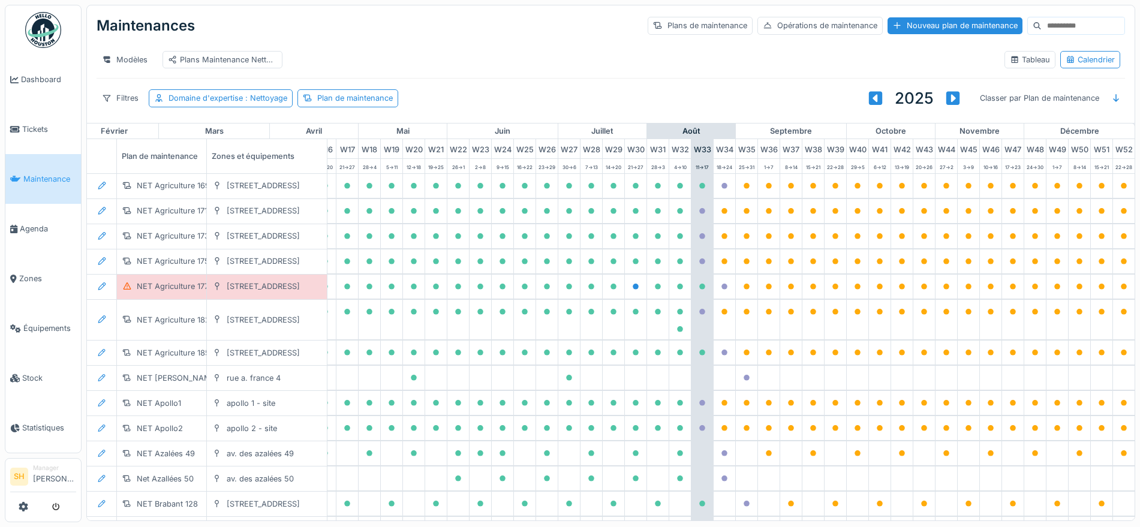
click at [1041, 24] on input at bounding box center [1082, 25] width 83 height 17
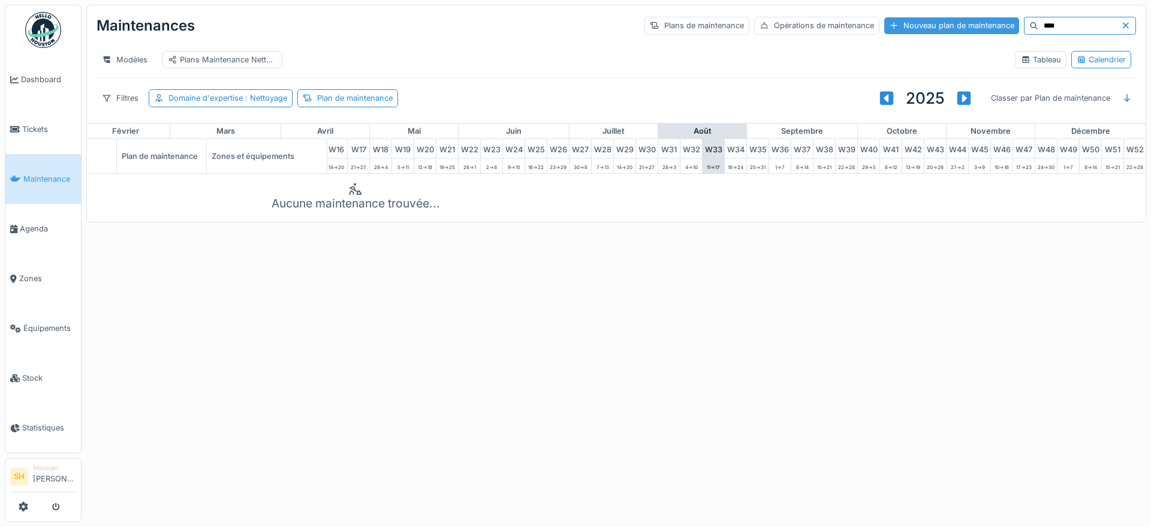
drag, startPoint x: 1013, startPoint y: 26, endPoint x: 952, endPoint y: 26, distance: 61.2
click at [952, 26] on div "Plans de maintenance Opérations de maintenance Nouveau plan de maintenance ****" at bounding box center [890, 26] width 492 height 18
type input "*"
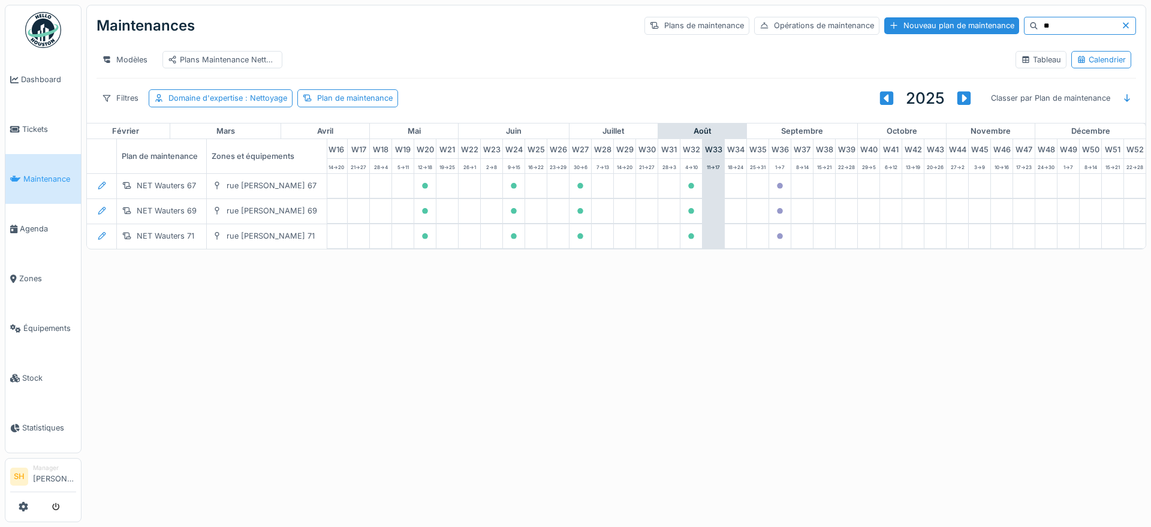
type input "*"
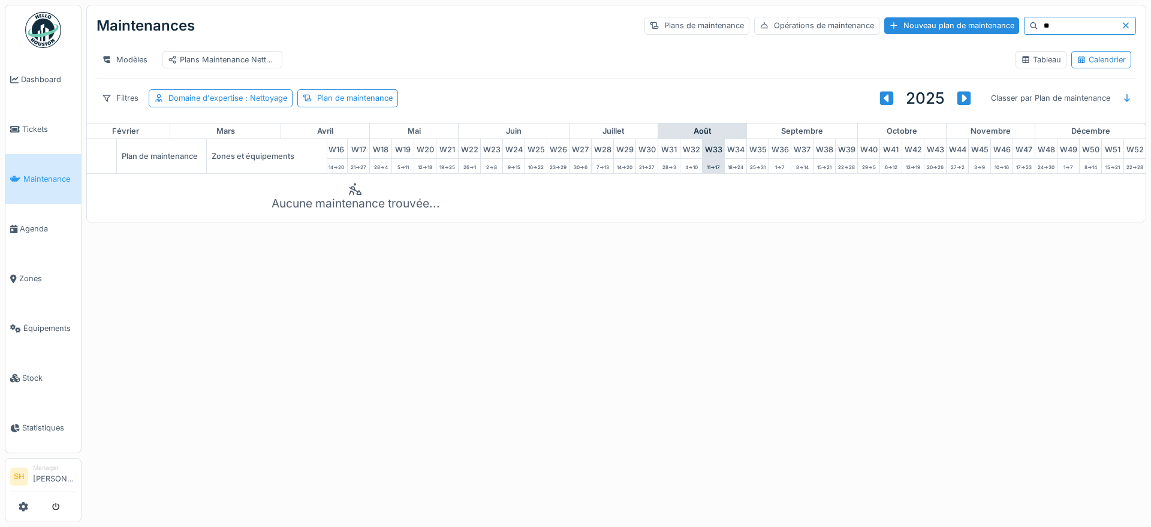
type input "*"
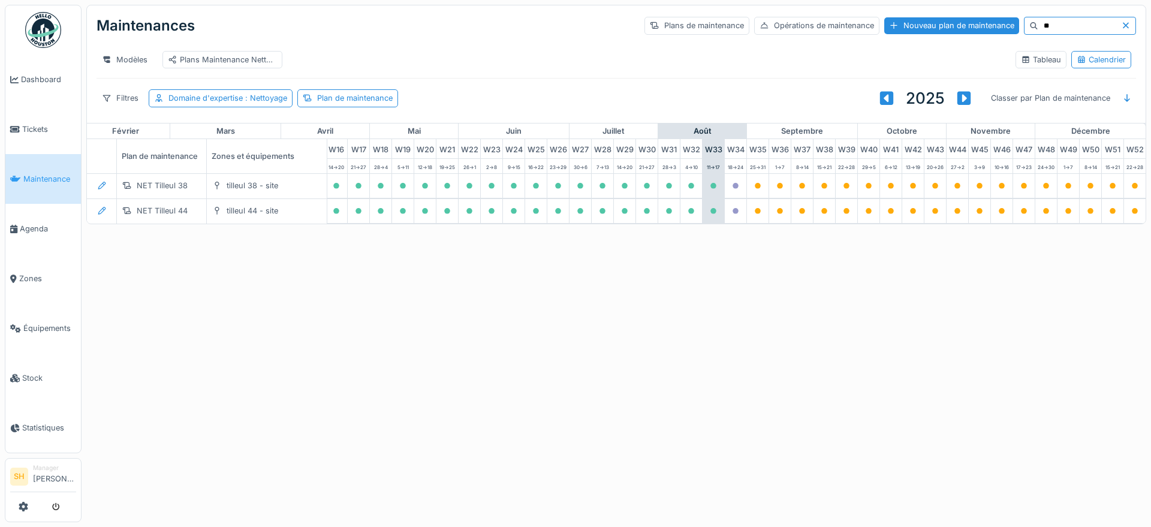
type input "*"
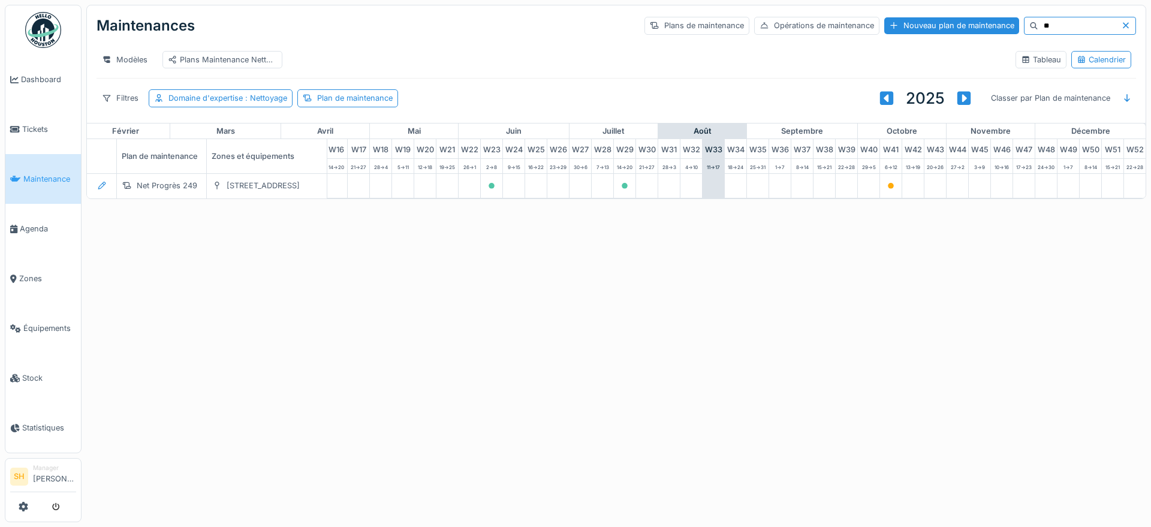
type input "*"
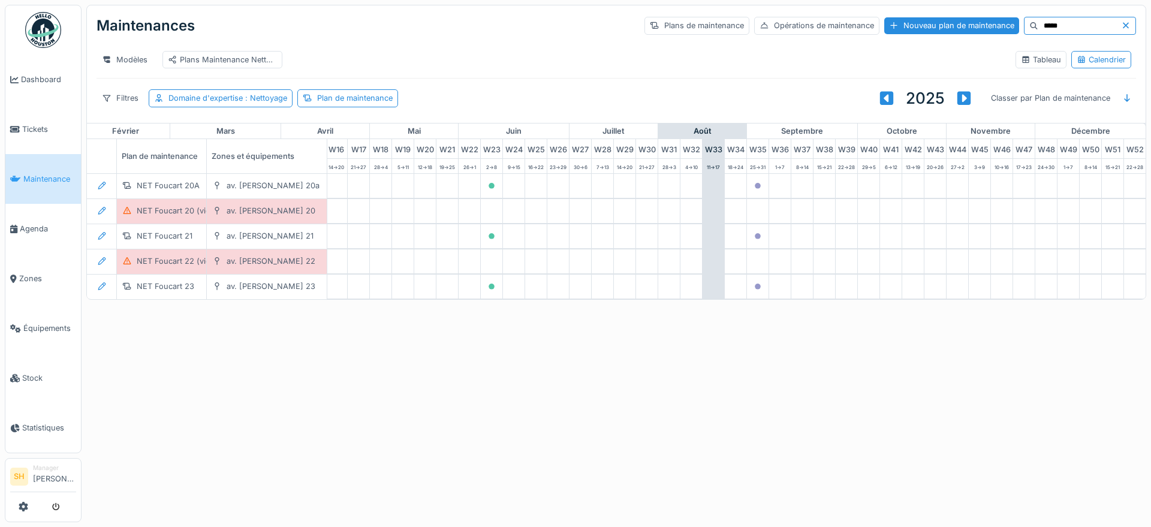
click at [1085, 18] on input "*****" at bounding box center [1079, 25] width 83 height 17
type input "*"
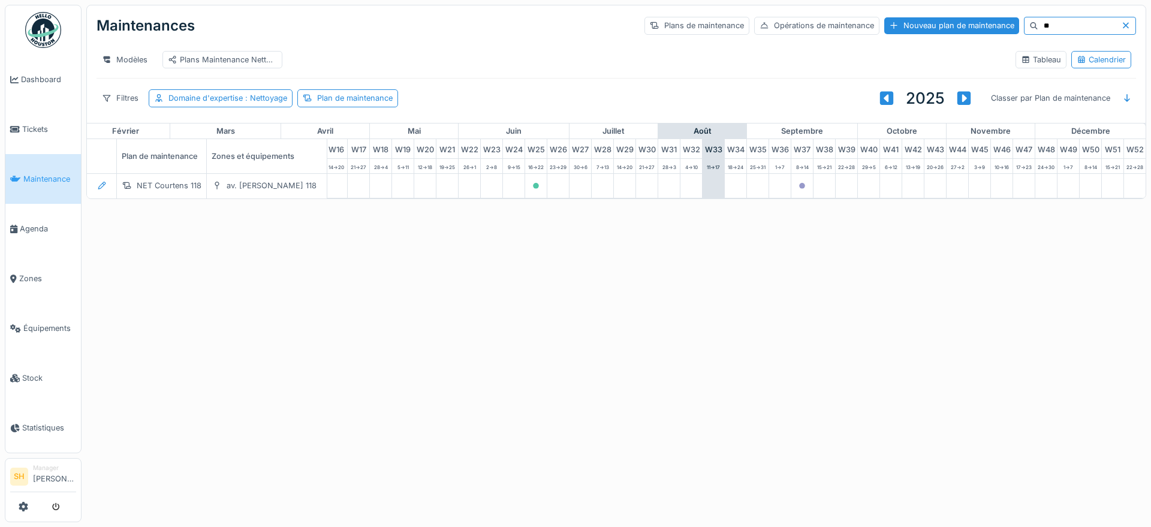
type input "*"
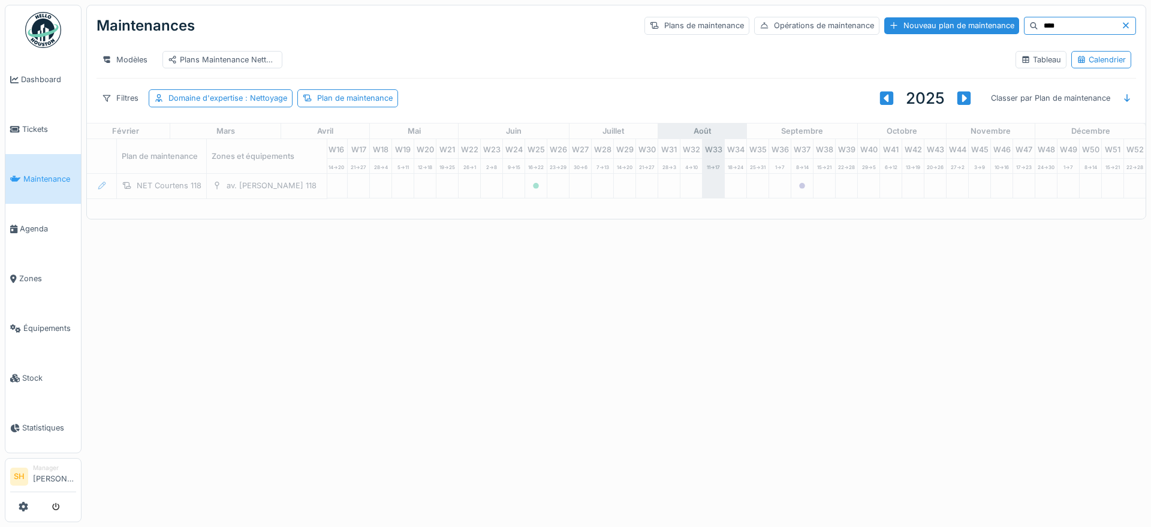
click at [1038, 29] on input "****" at bounding box center [1079, 25] width 83 height 17
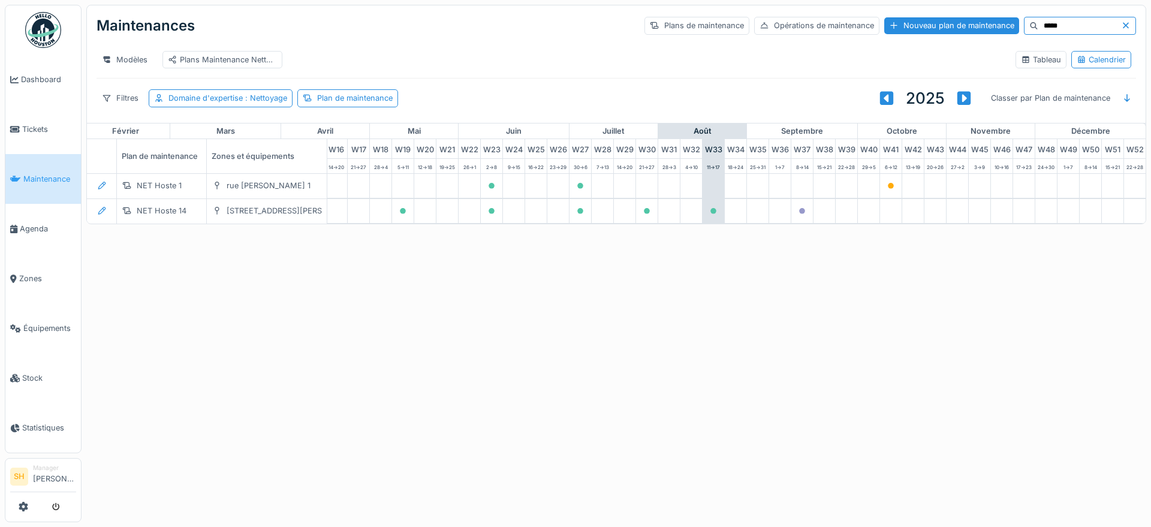
drag, startPoint x: 1021, startPoint y: 29, endPoint x: 971, endPoint y: 29, distance: 49.8
click at [971, 29] on div "Plans de maintenance Opérations de maintenance Nouveau plan de maintenance *****" at bounding box center [890, 26] width 492 height 18
type input "*******"
click at [109, 194] on div at bounding box center [102, 185] width 20 height 17
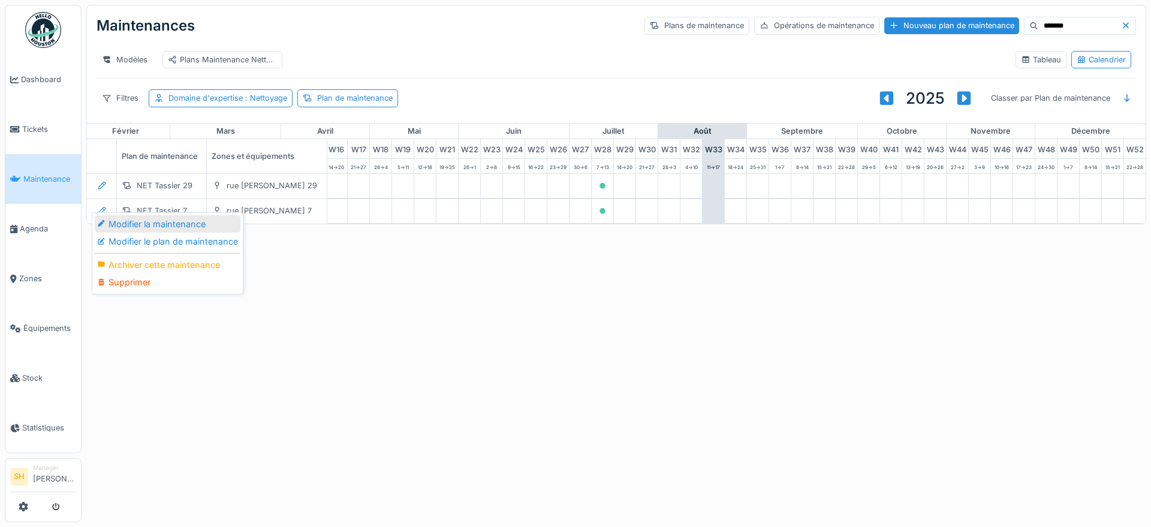
click at [125, 224] on div "Modifier la maintenance" at bounding box center [168, 224] width 146 height 18
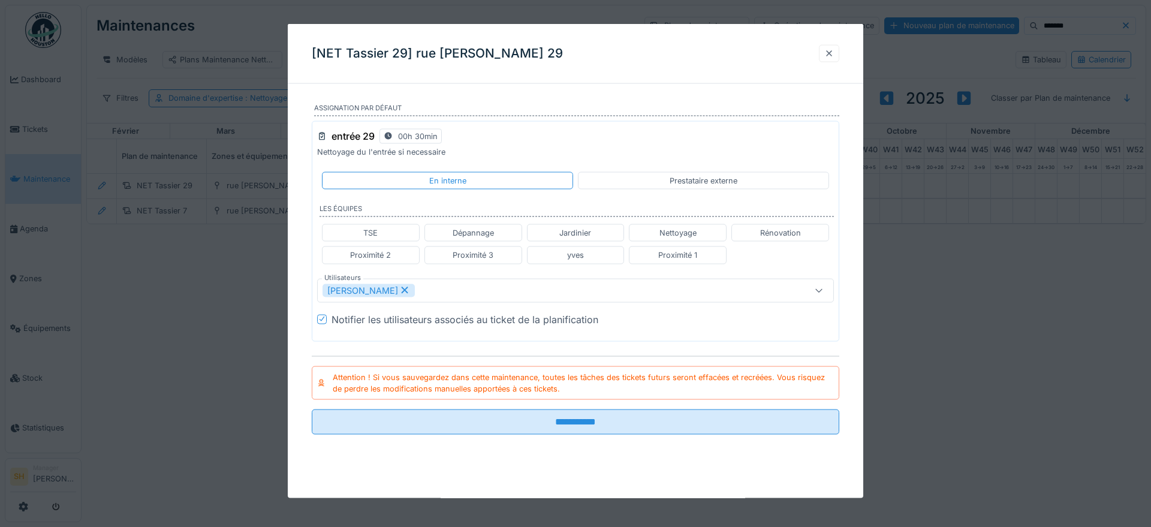
click at [830, 52] on div at bounding box center [829, 52] width 10 height 11
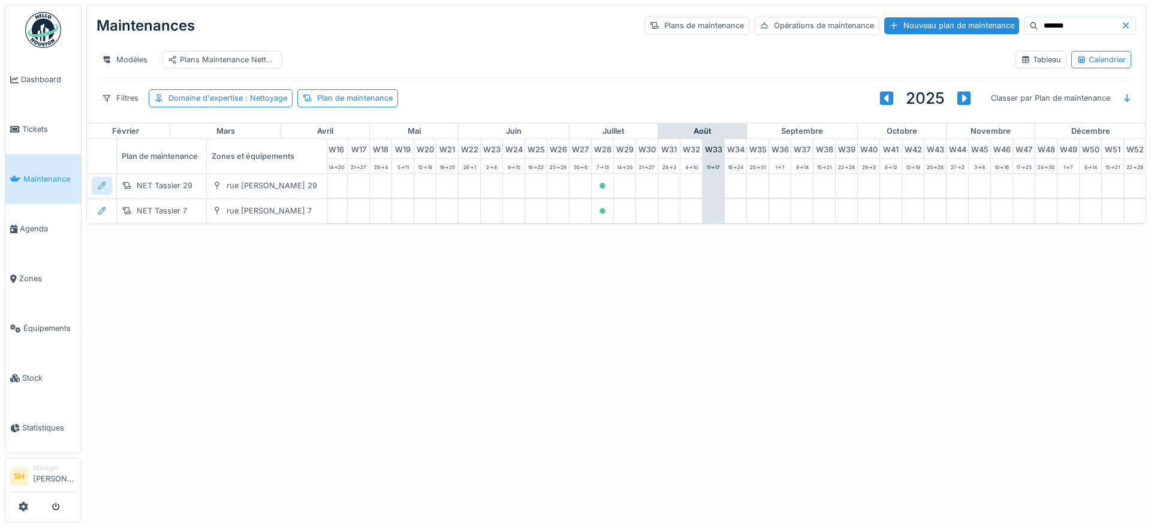
click at [106, 189] on icon at bounding box center [102, 186] width 10 height 8
click at [156, 246] on div "Modifier le plan de maintenance" at bounding box center [168, 242] width 146 height 18
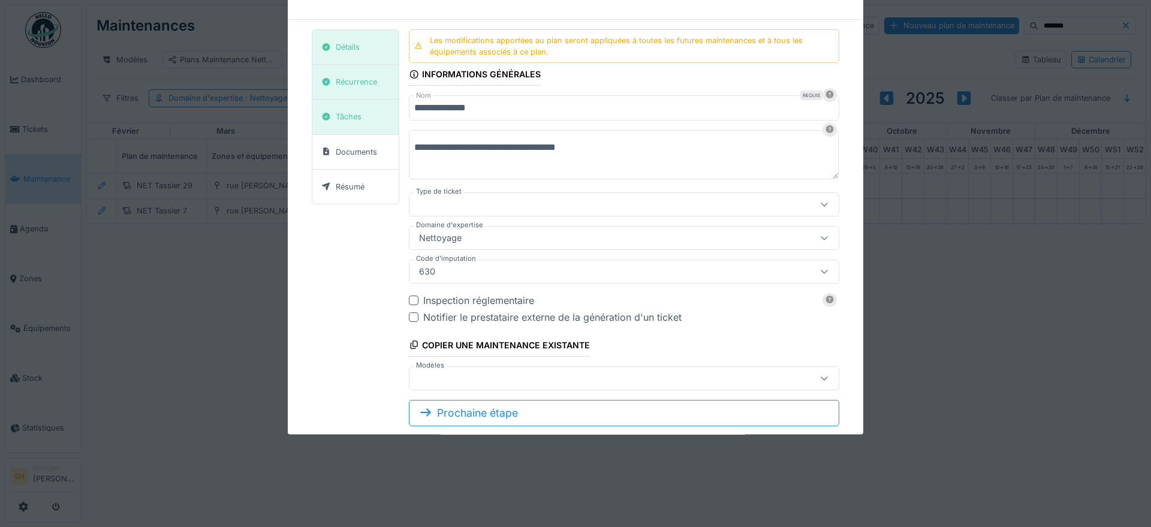
type input "***"
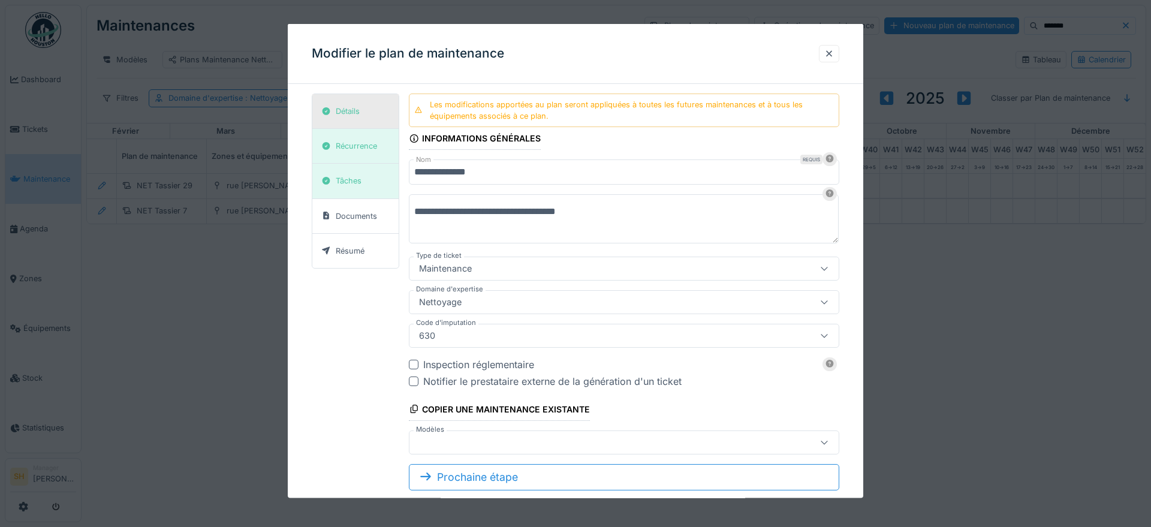
click at [359, 111] on div "Détails" at bounding box center [348, 111] width 24 height 11
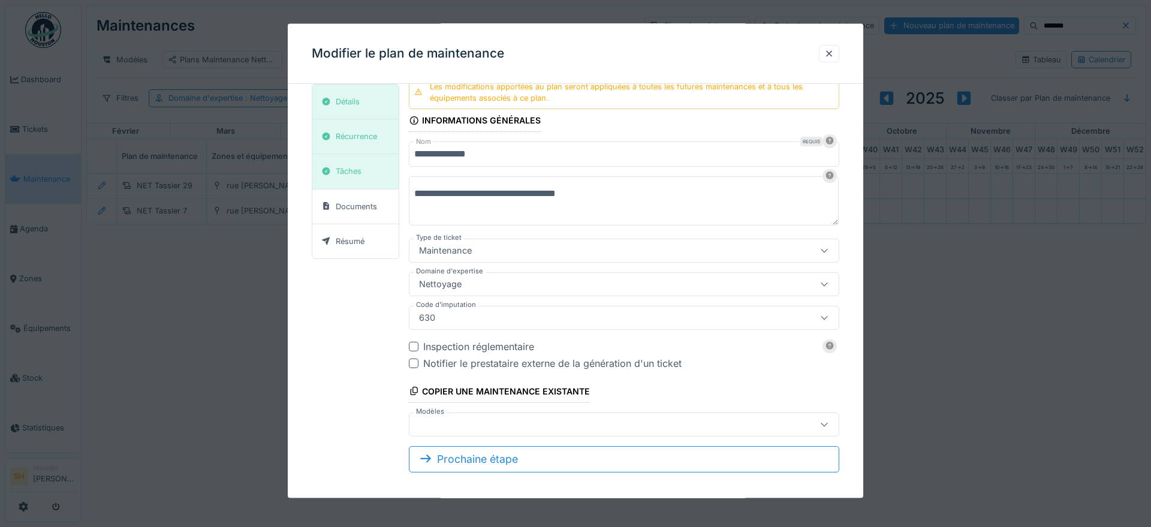
scroll to position [26, 0]
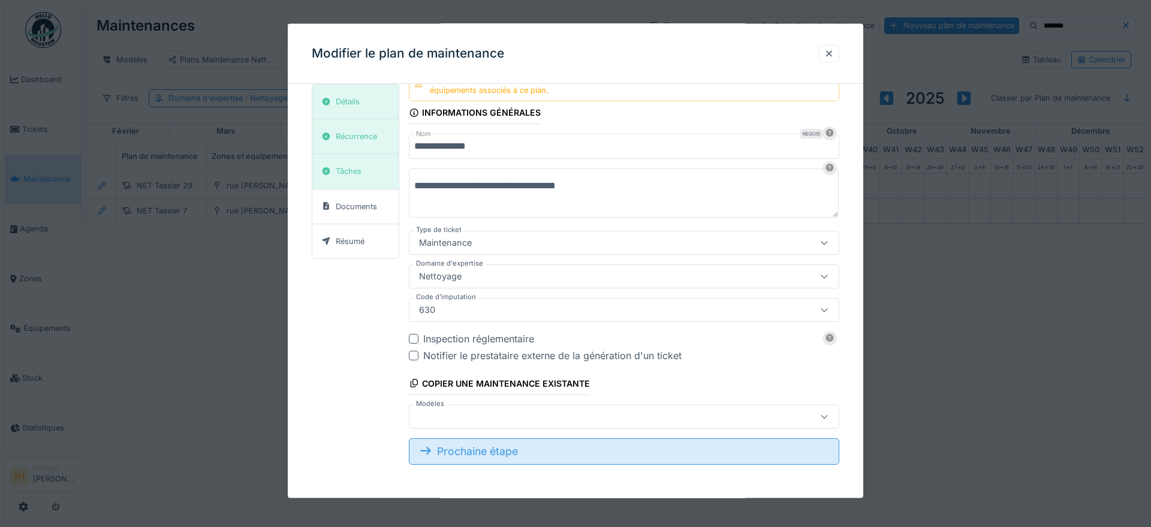
click at [542, 456] on div "Prochaine étape" at bounding box center [624, 451] width 430 height 26
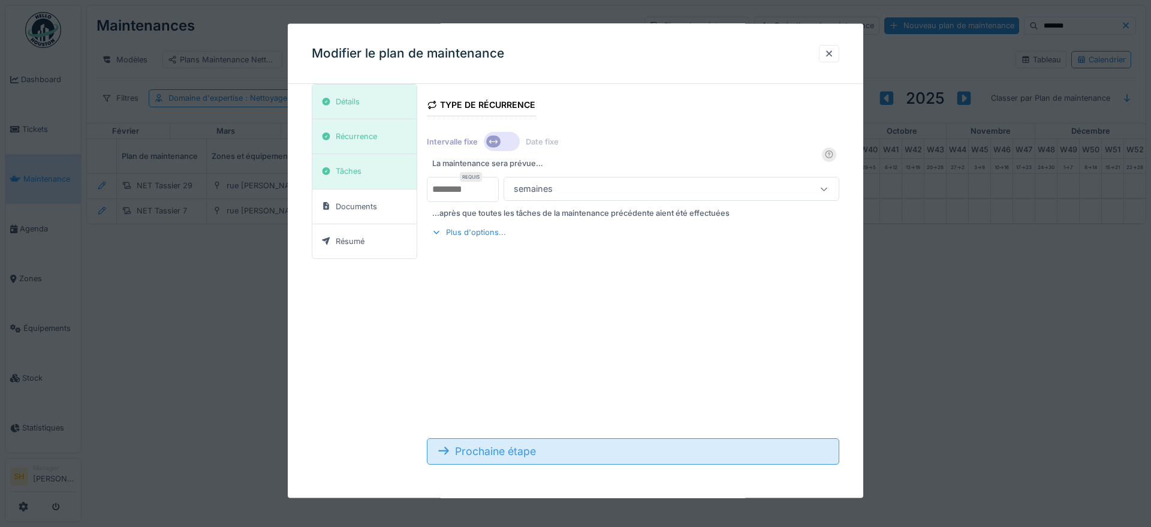
scroll to position [14, 0]
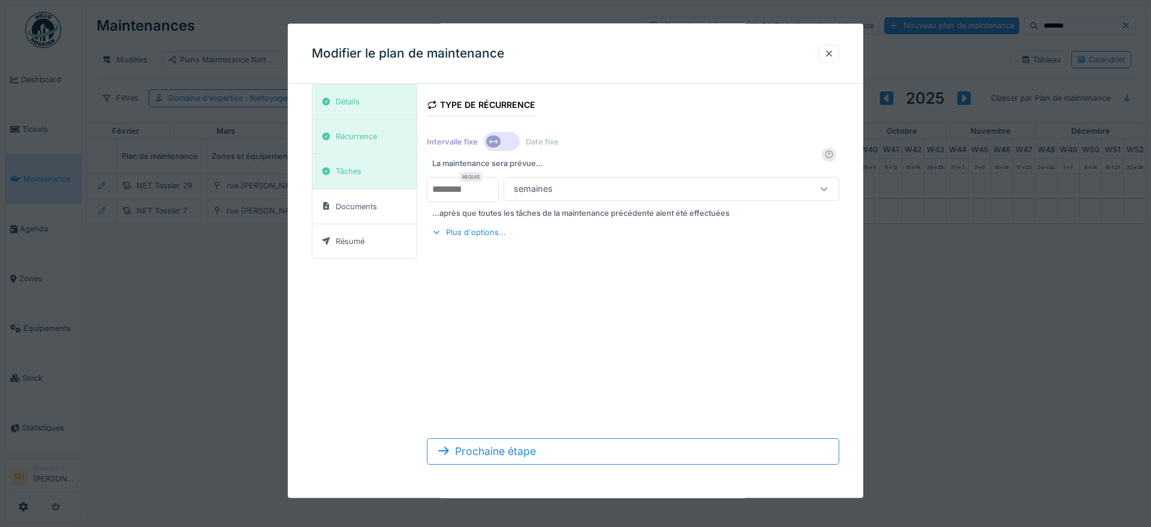
click at [823, 190] on icon at bounding box center [825, 189] width 10 height 8
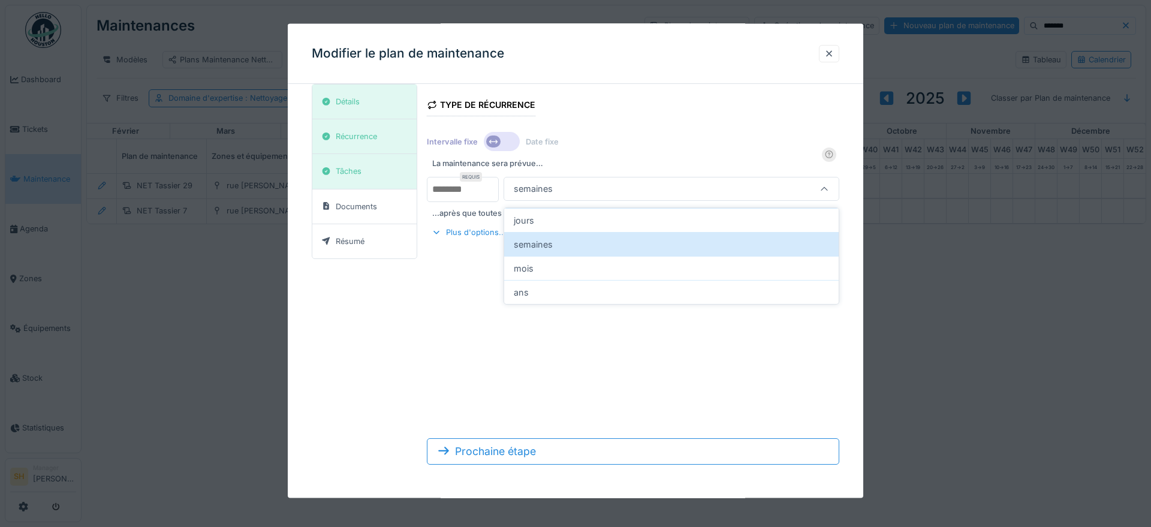
scroll to position [0, 0]
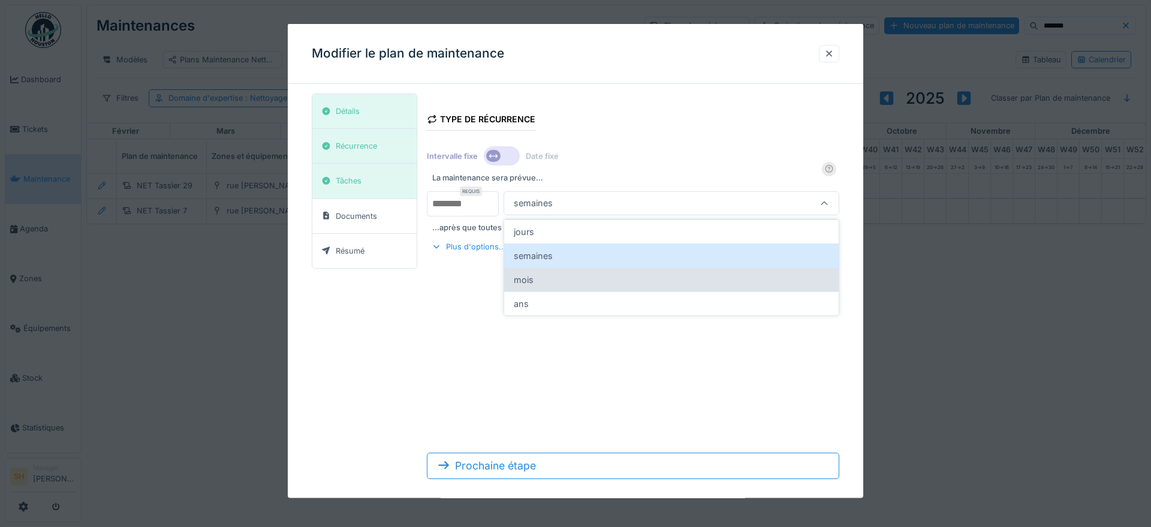
click at [776, 274] on div "mois" at bounding box center [671, 279] width 335 height 24
type input "*******"
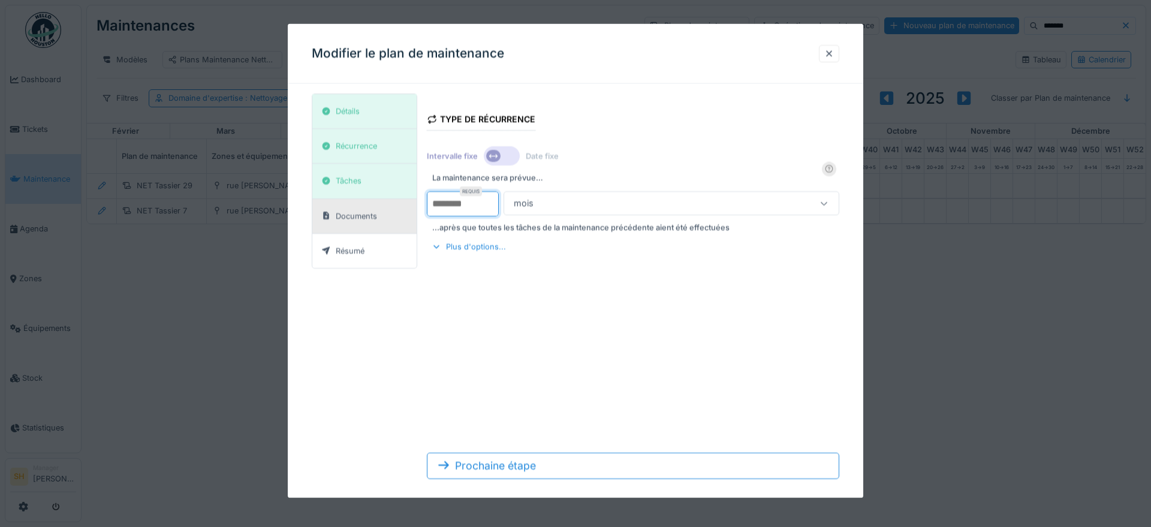
drag, startPoint x: 463, startPoint y: 202, endPoint x: 414, endPoint y: 203, distance: 49.8
click at [414, 203] on div "Détails Récurrence Tâches Documents Résumé Type de récurrence Intervalle fixe D…" at bounding box center [576, 291] width 528 height 395
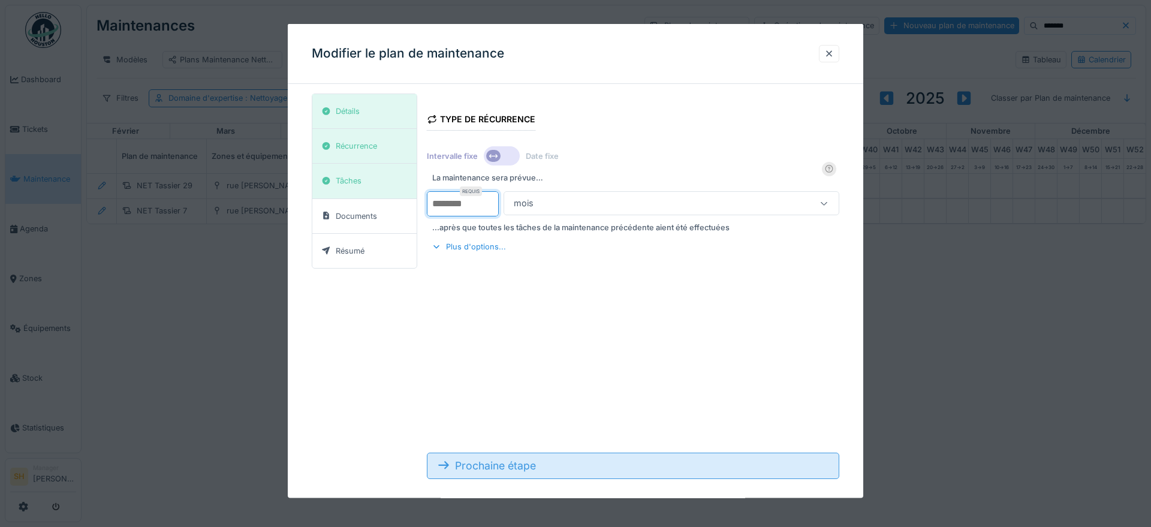
type input "*"
click at [541, 469] on div "Prochaine étape" at bounding box center [633, 465] width 412 height 26
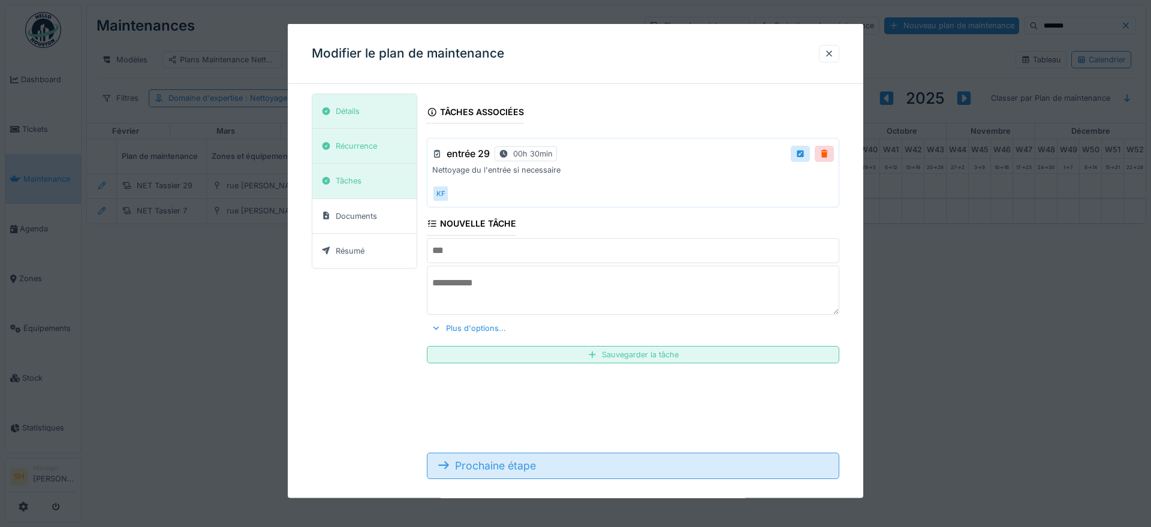
click at [541, 469] on div "Prochaine étape" at bounding box center [633, 465] width 412 height 26
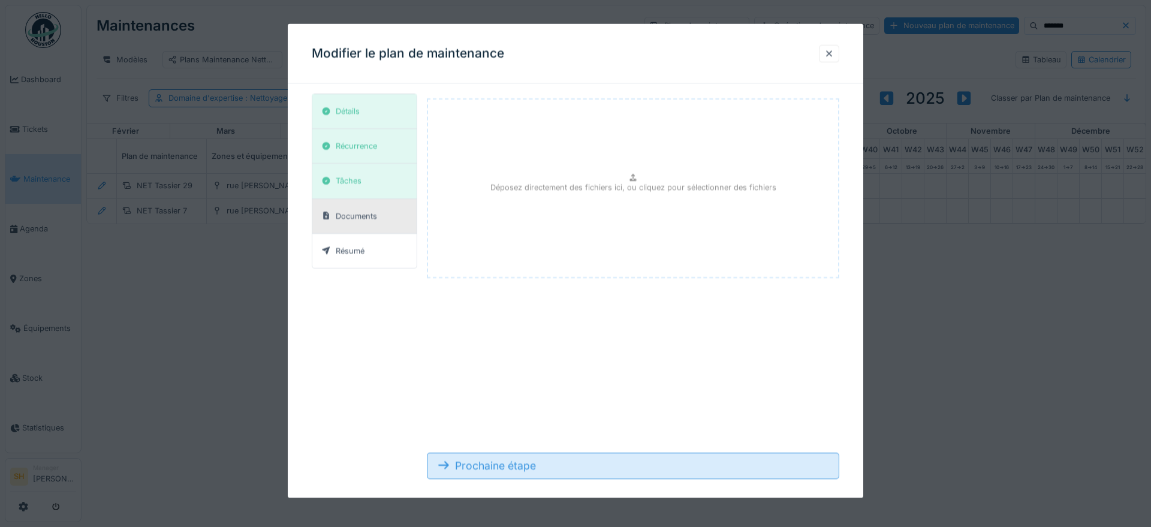
click at [541, 469] on div "Prochaine étape" at bounding box center [633, 465] width 412 height 26
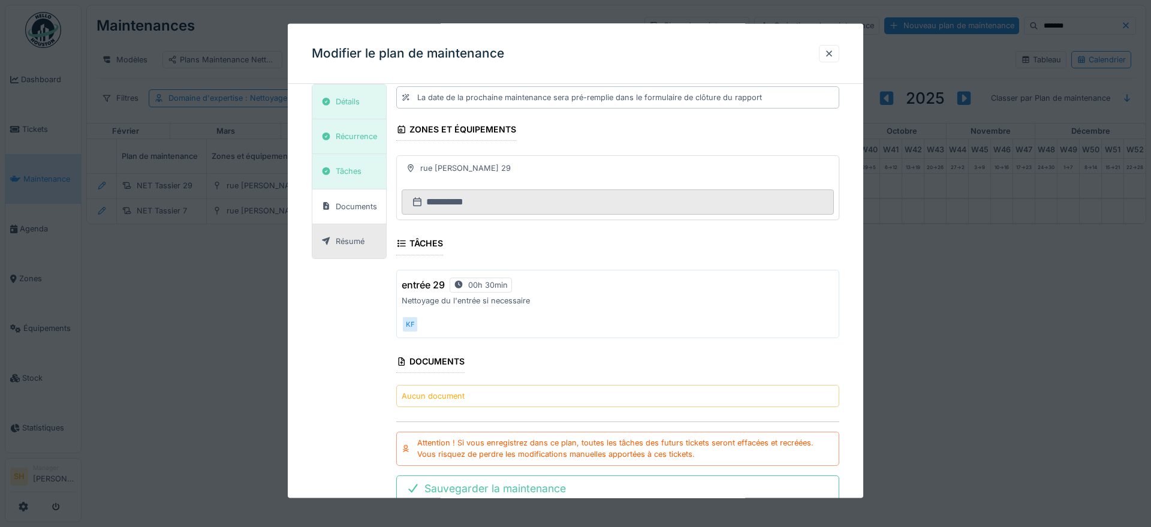
scroll to position [227, 0]
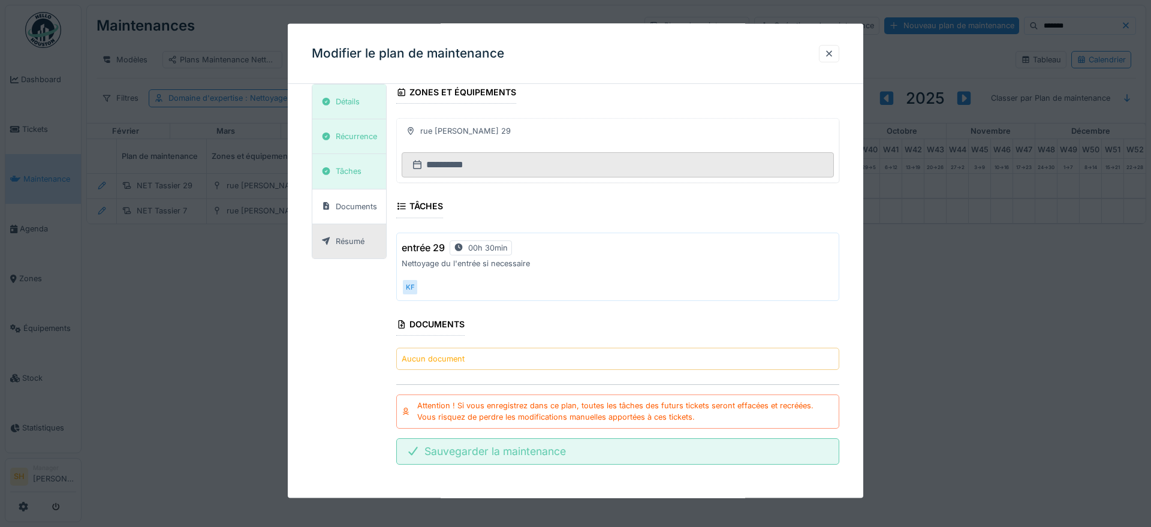
click at [580, 459] on div "Sauvegarder la maintenance" at bounding box center [617, 451] width 443 height 26
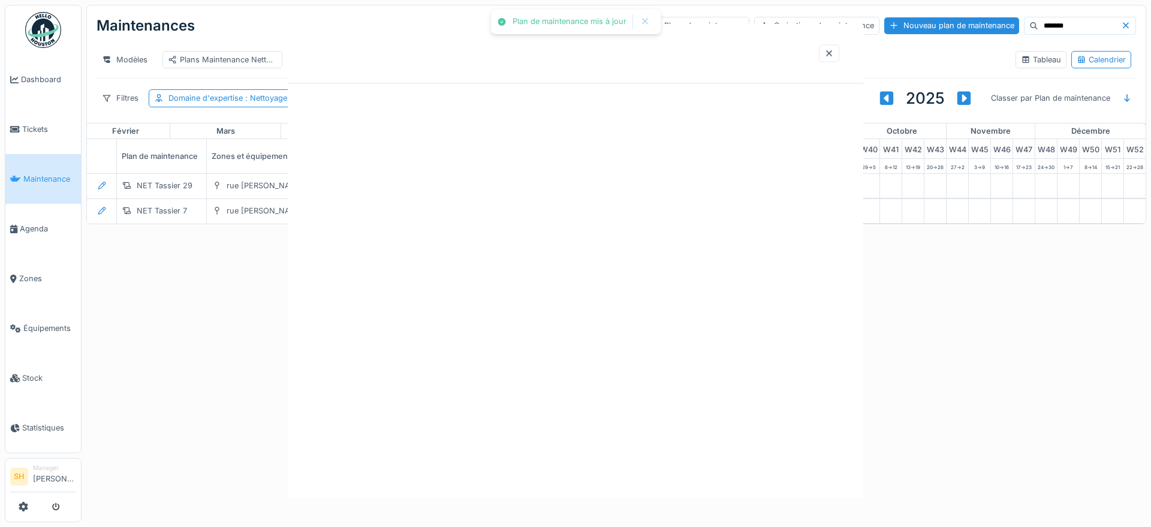
scroll to position [0, 0]
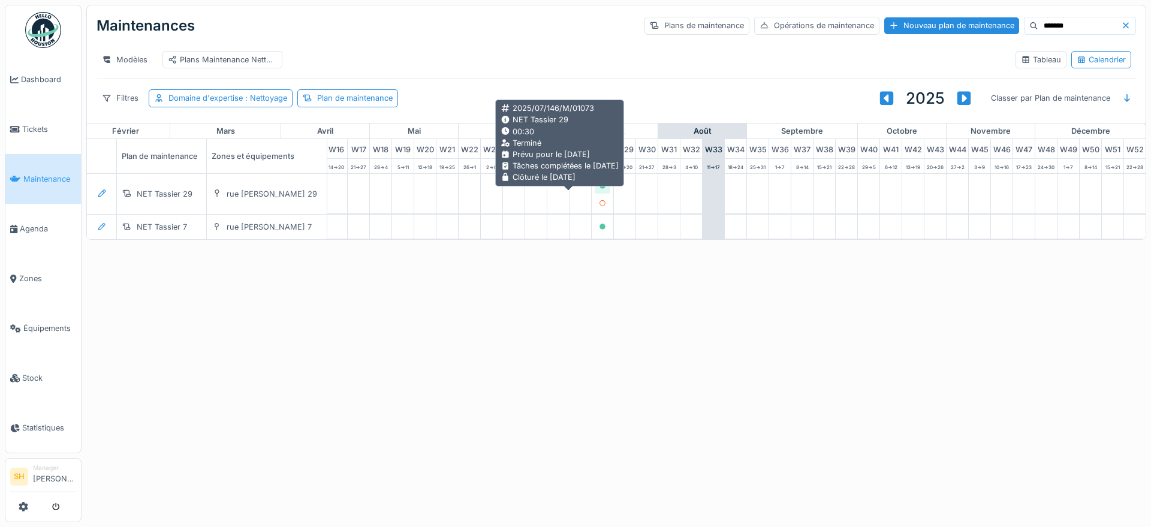
click at [600, 189] on icon at bounding box center [603, 186] width 6 height 6
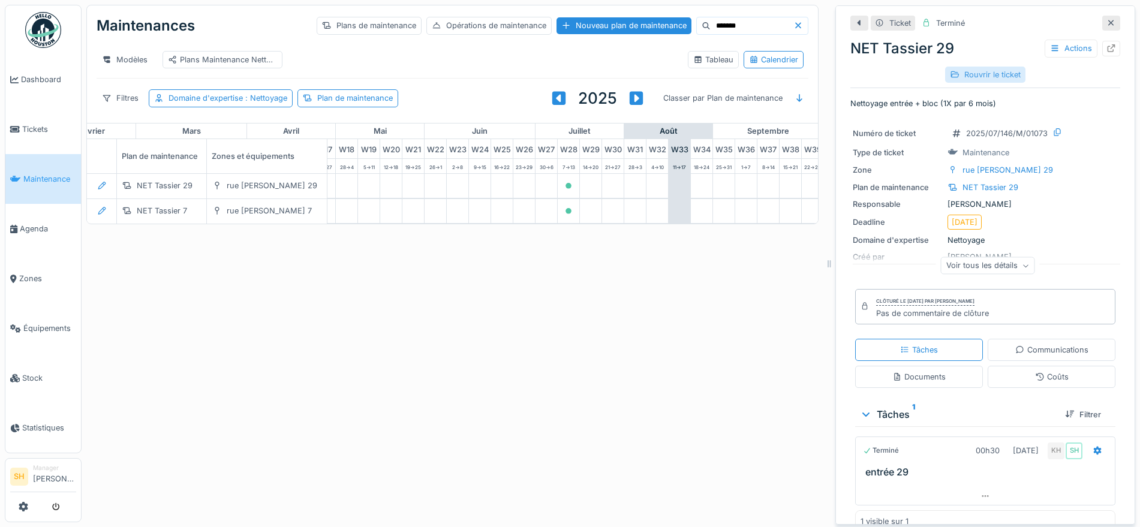
click at [966, 76] on div "Rouvrir le ticket" at bounding box center [985, 75] width 80 height 16
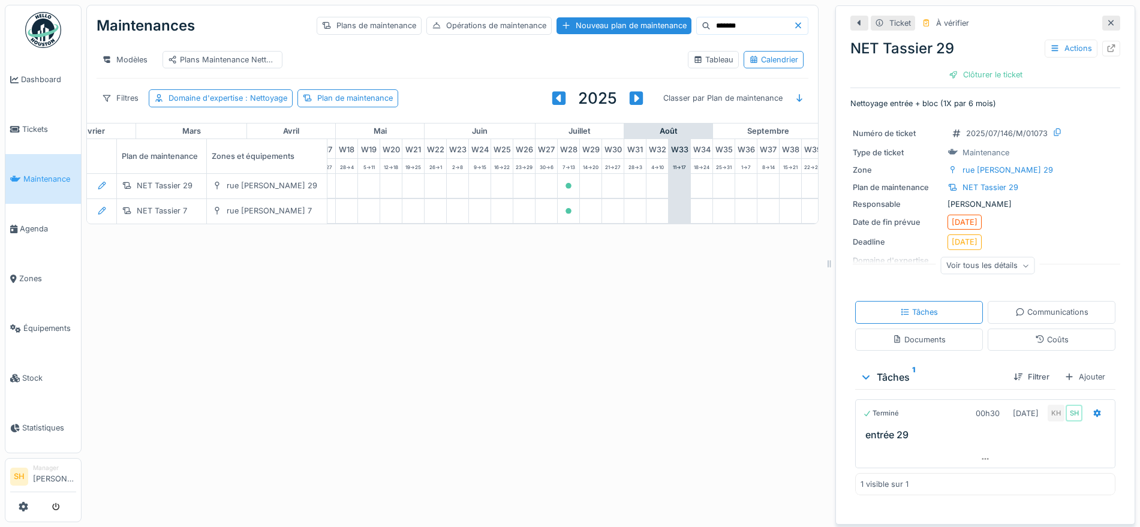
click at [891, 50] on div "NET Tassier 29 Actions" at bounding box center [985, 49] width 270 height 22
click at [1106, 44] on icon at bounding box center [1111, 48] width 10 height 8
click at [1106, 22] on icon at bounding box center [1111, 23] width 10 height 8
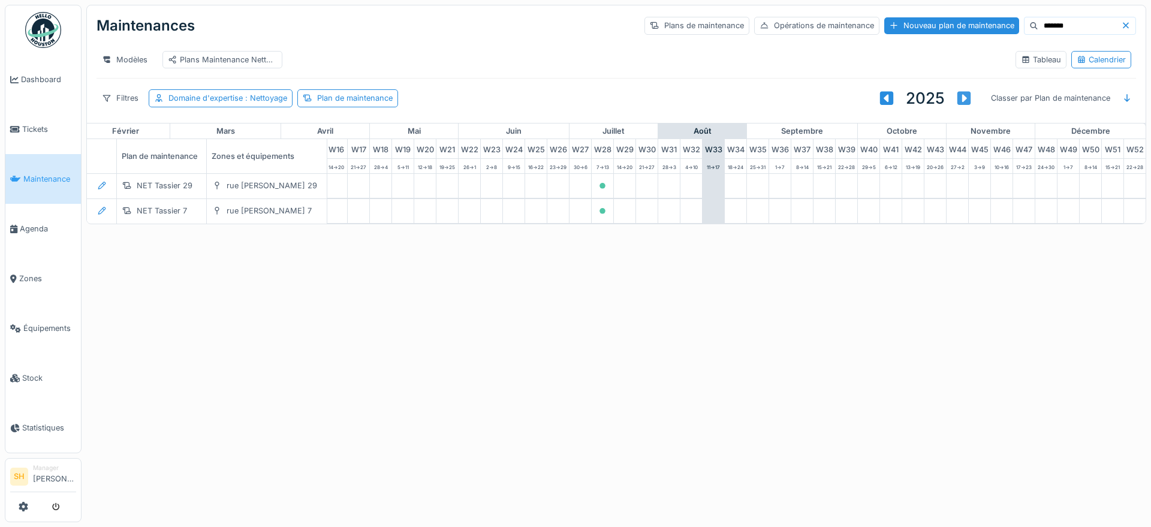
click at [954, 106] on div at bounding box center [963, 99] width 19 height 16
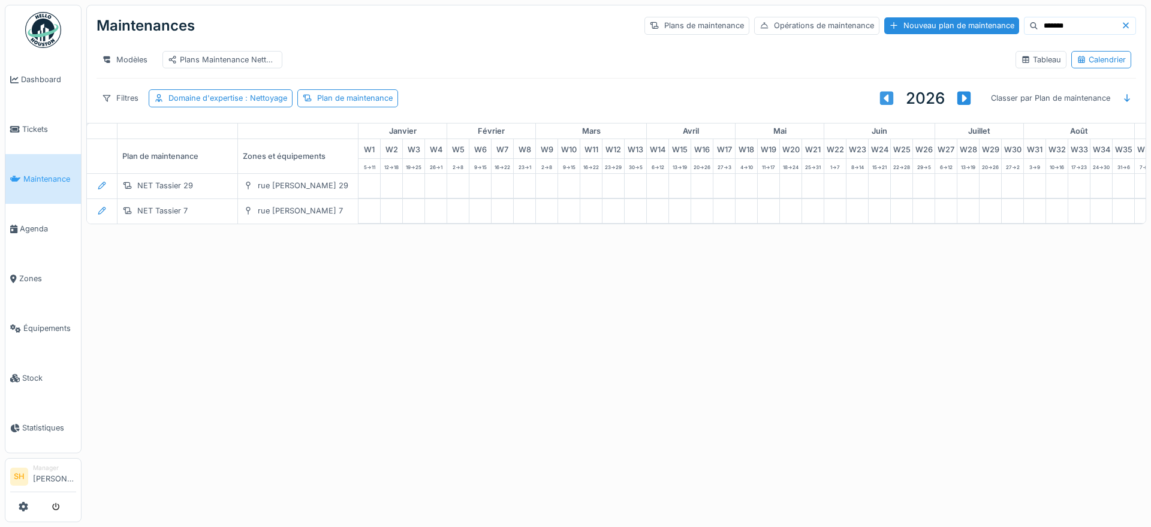
click at [877, 106] on div at bounding box center [886, 99] width 19 height 16
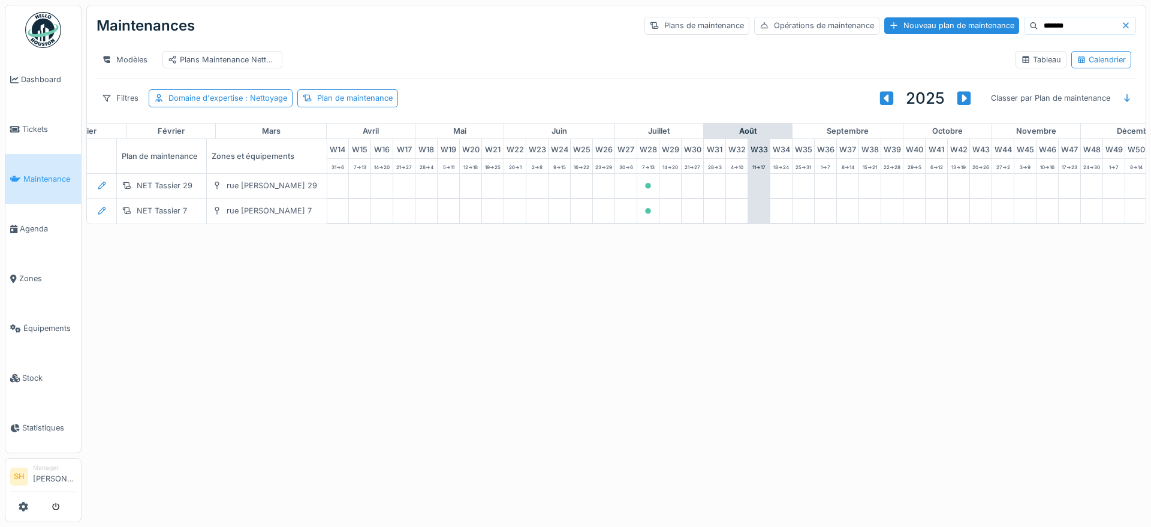
scroll to position [0, 400]
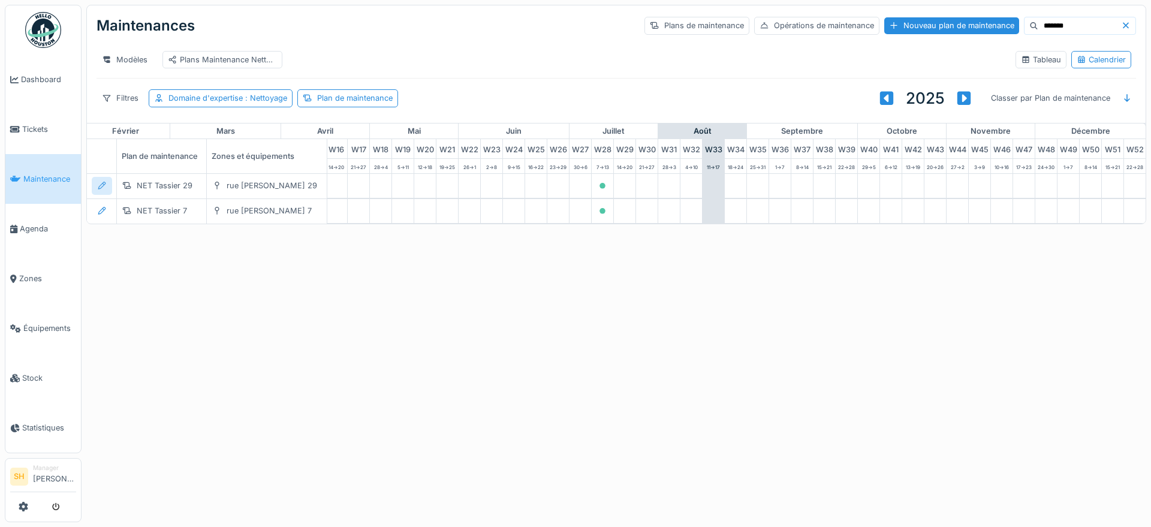
click at [96, 194] on div at bounding box center [102, 185] width 20 height 17
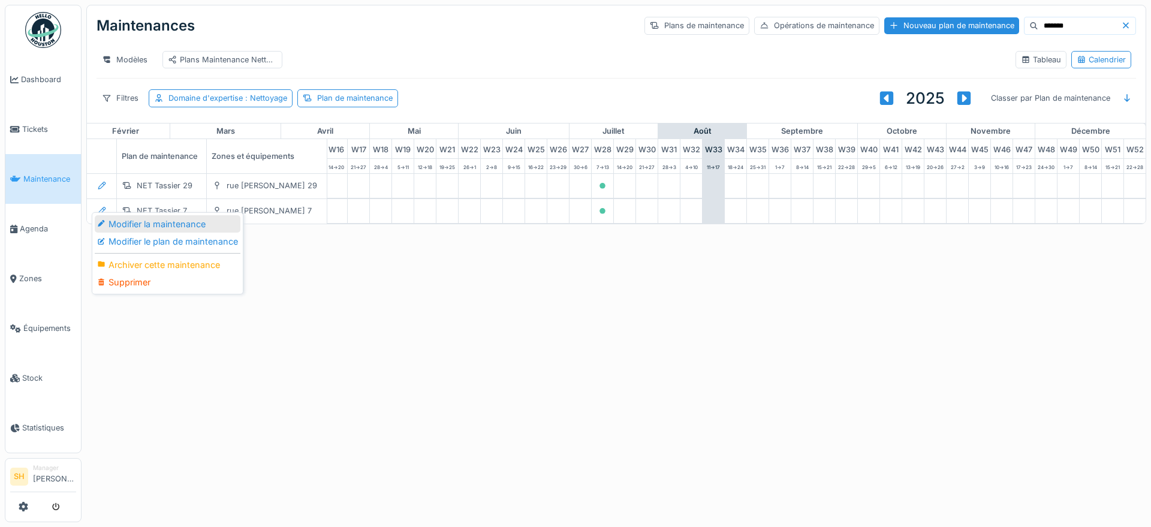
click at [144, 225] on div "Modifier la maintenance" at bounding box center [168, 224] width 146 height 18
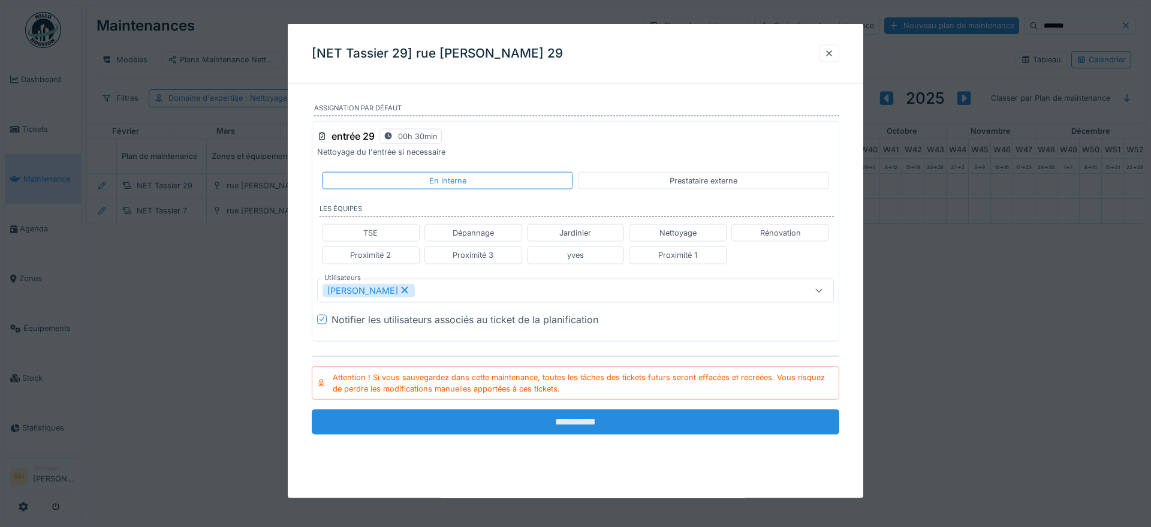
click at [691, 432] on input "**********" at bounding box center [576, 421] width 528 height 25
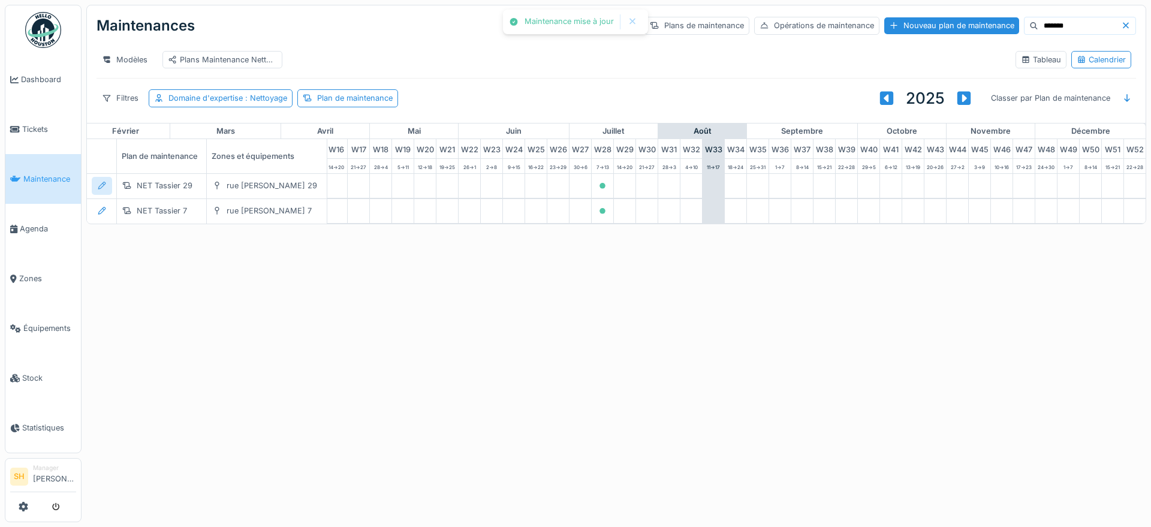
click at [97, 189] on div at bounding box center [102, 185] width 20 height 17
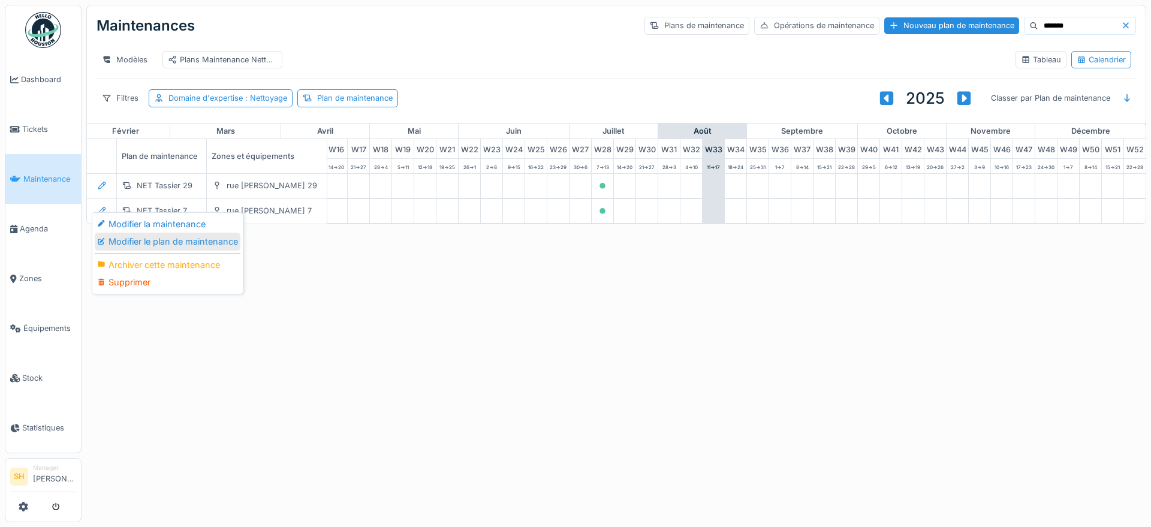
click at [204, 245] on div "Modifier le plan de maintenance" at bounding box center [168, 242] width 146 height 18
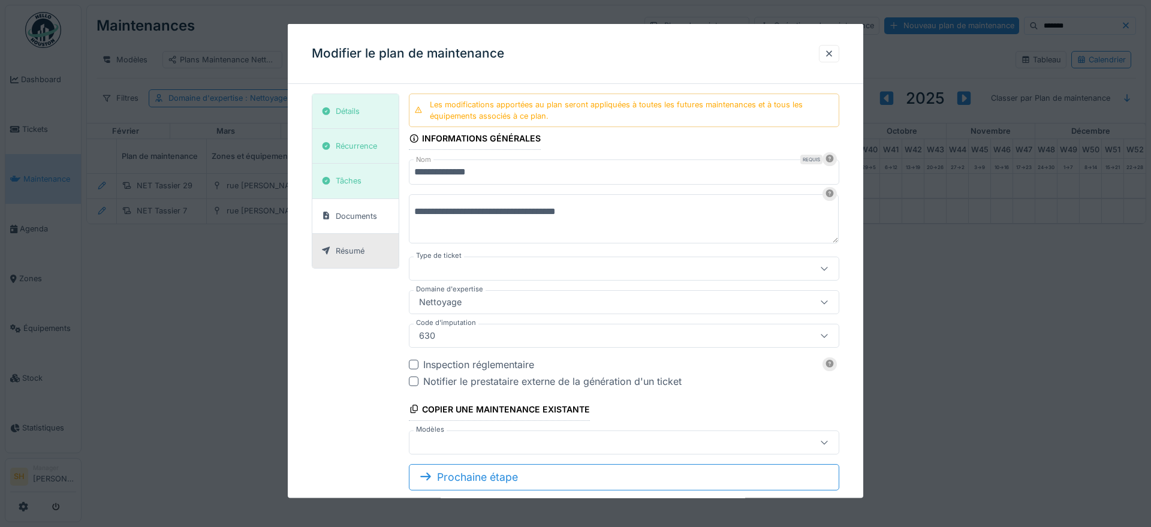
type input "***"
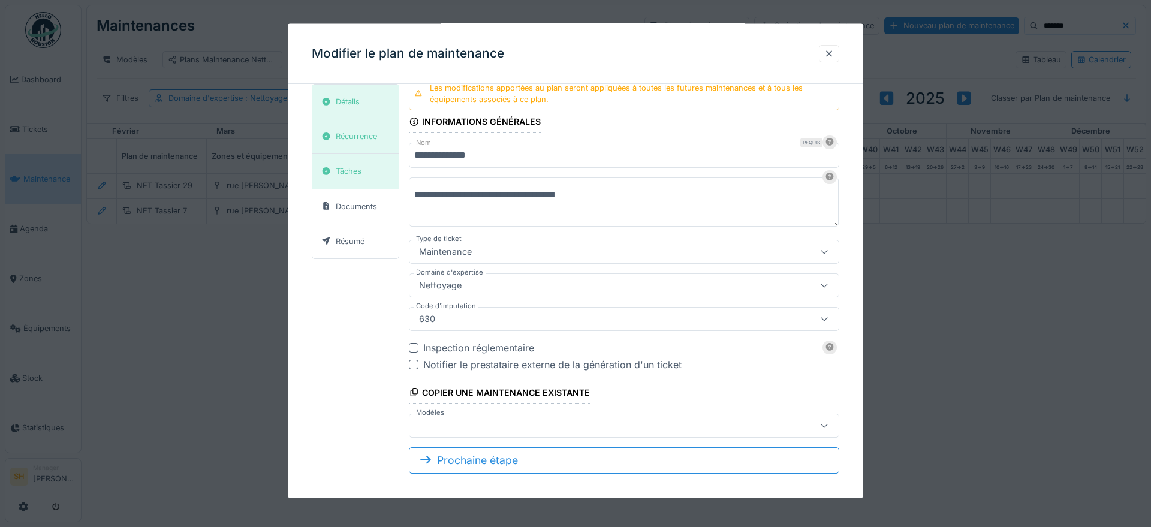
scroll to position [26, 0]
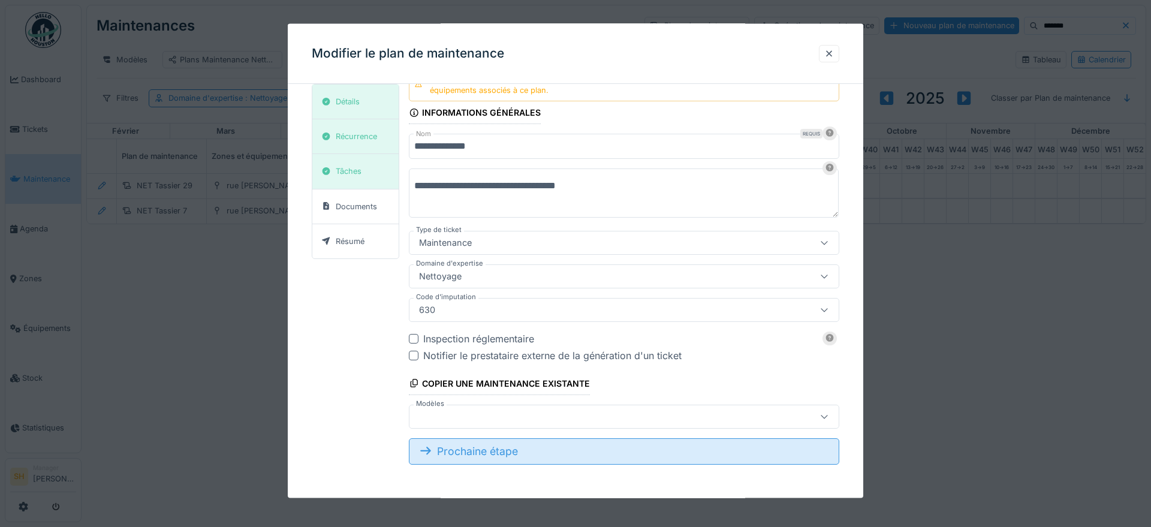
click at [544, 448] on div "Prochaine étape" at bounding box center [624, 451] width 430 height 26
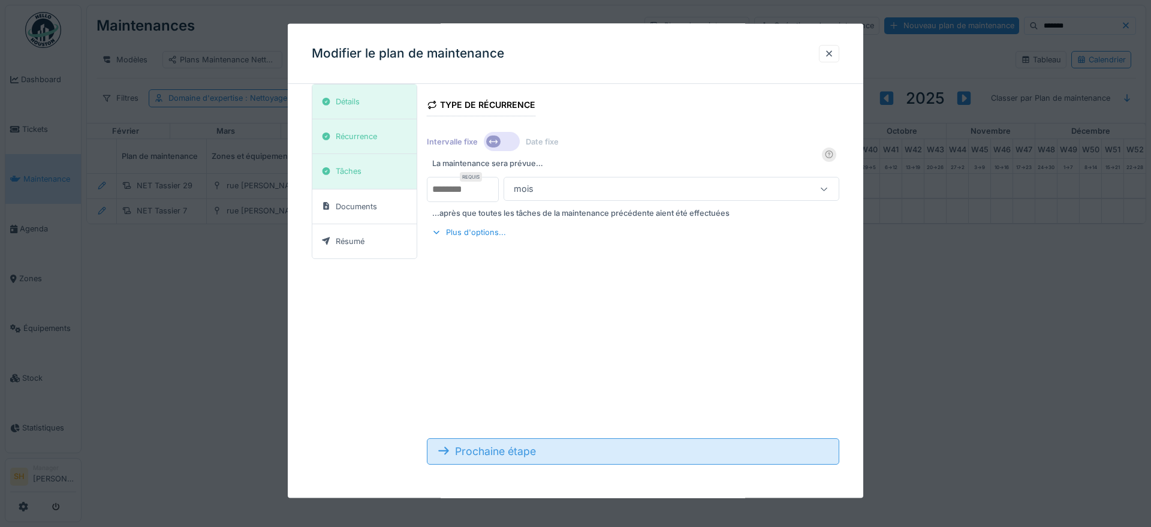
scroll to position [14, 0]
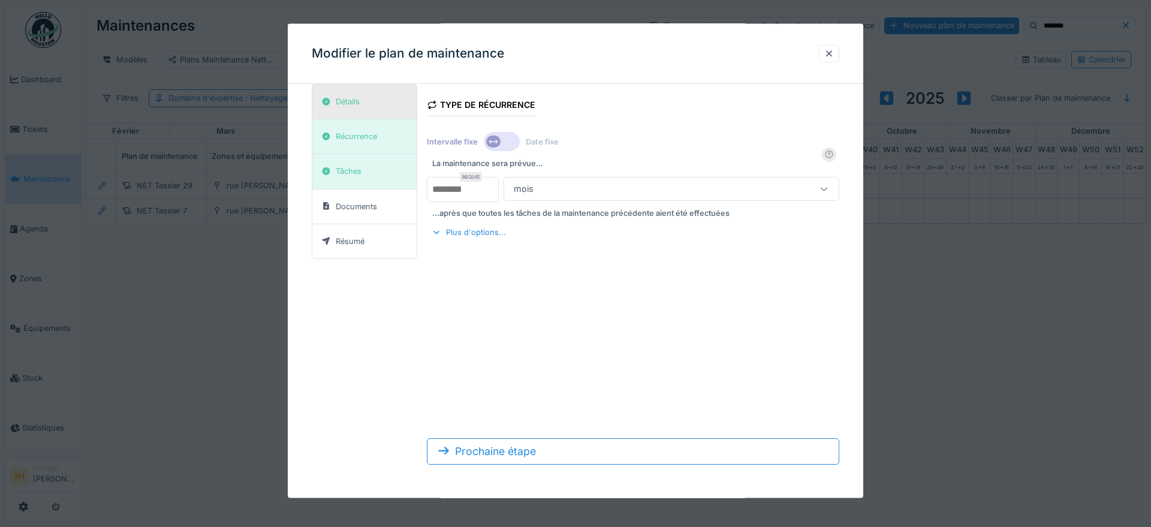
click at [365, 103] on div "Détails" at bounding box center [364, 102] width 104 height 35
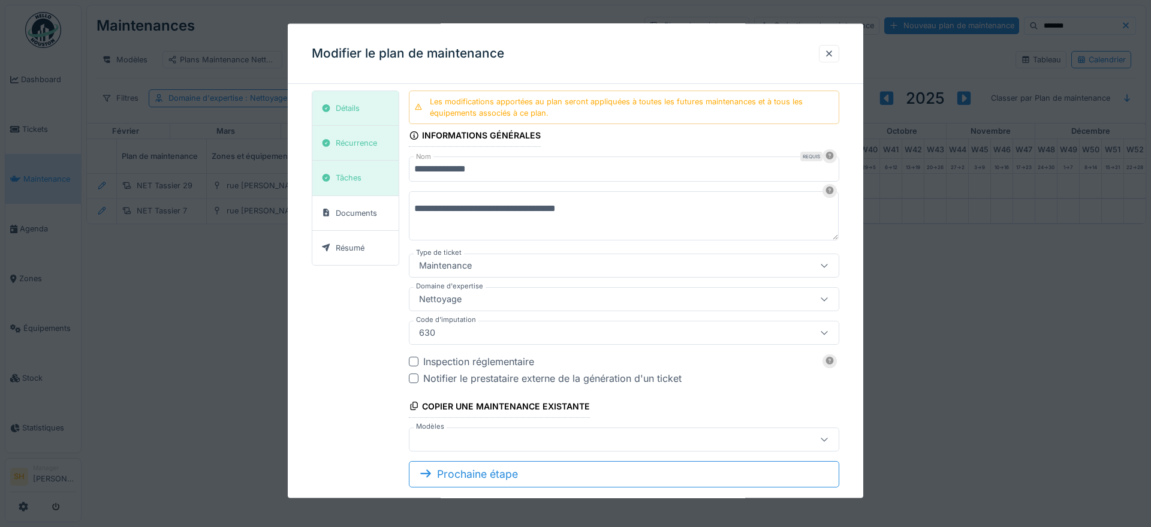
scroll to position [0, 0]
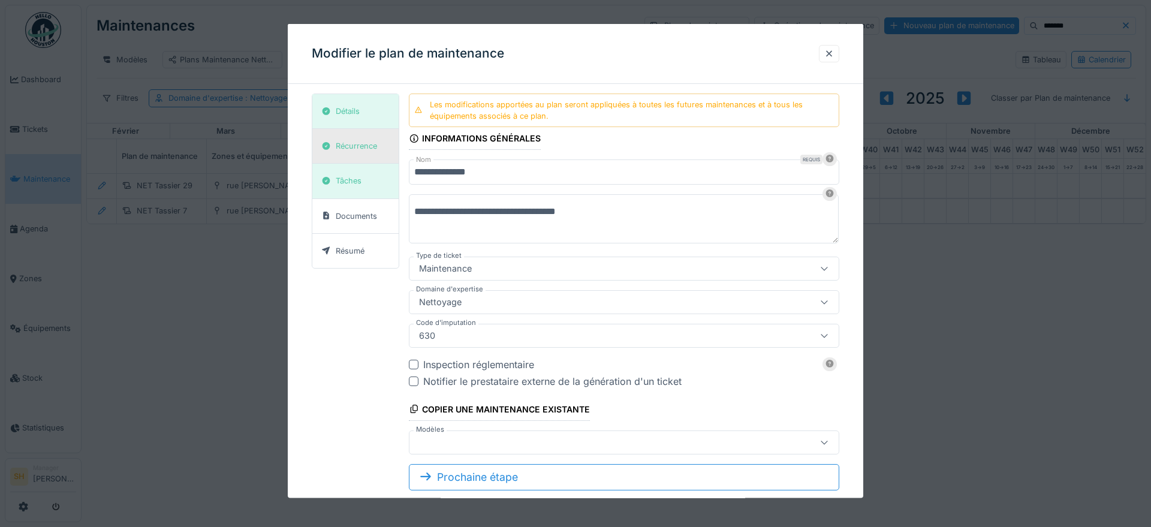
click at [347, 141] on div "Récurrence" at bounding box center [356, 145] width 41 height 11
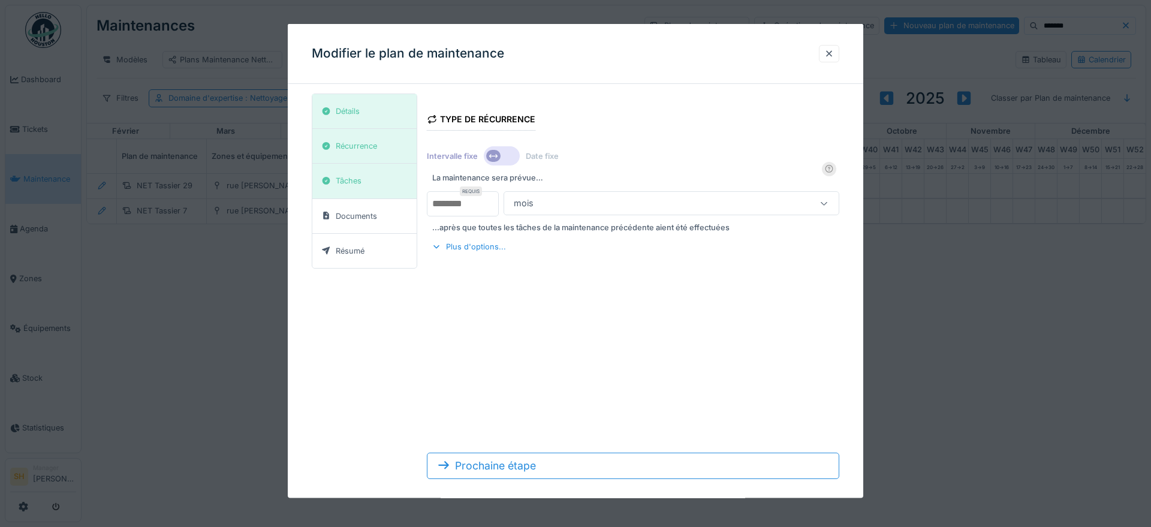
click at [492, 153] on icon at bounding box center [494, 156] width 10 height 8
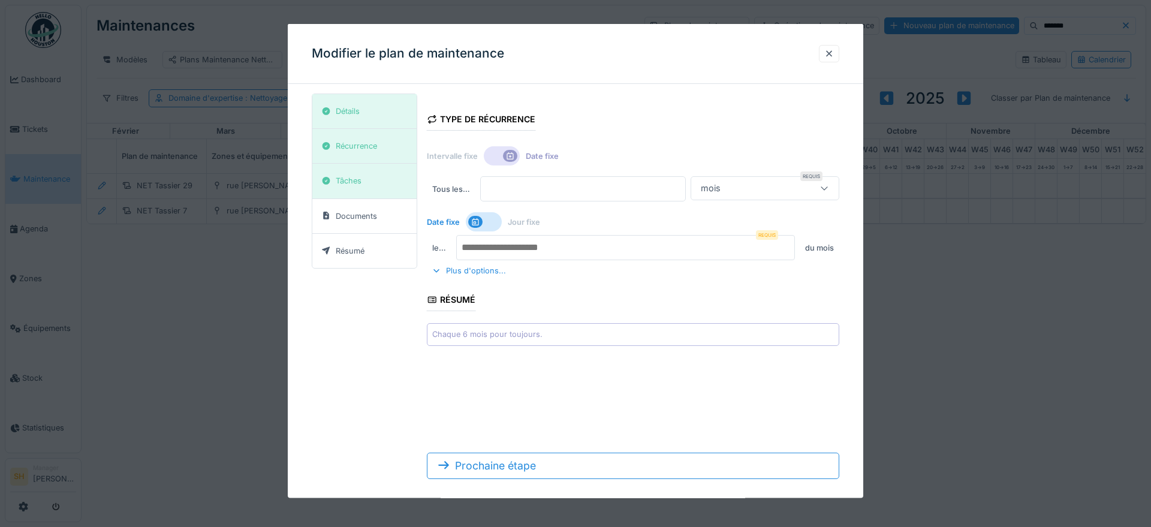
click at [492, 153] on div at bounding box center [502, 155] width 36 height 19
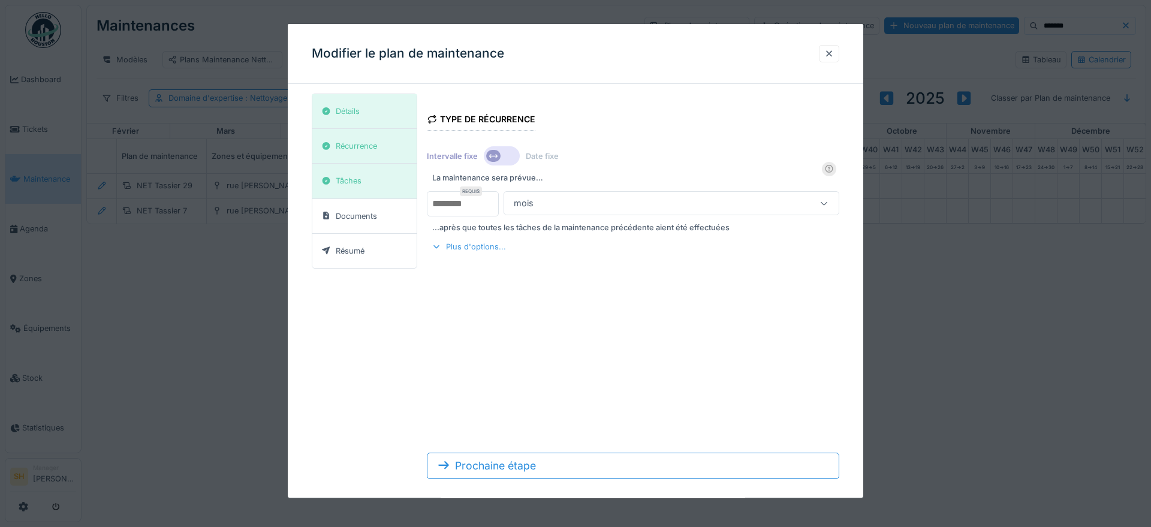
click at [467, 246] on div "Plus d'options..." at bounding box center [469, 247] width 84 height 16
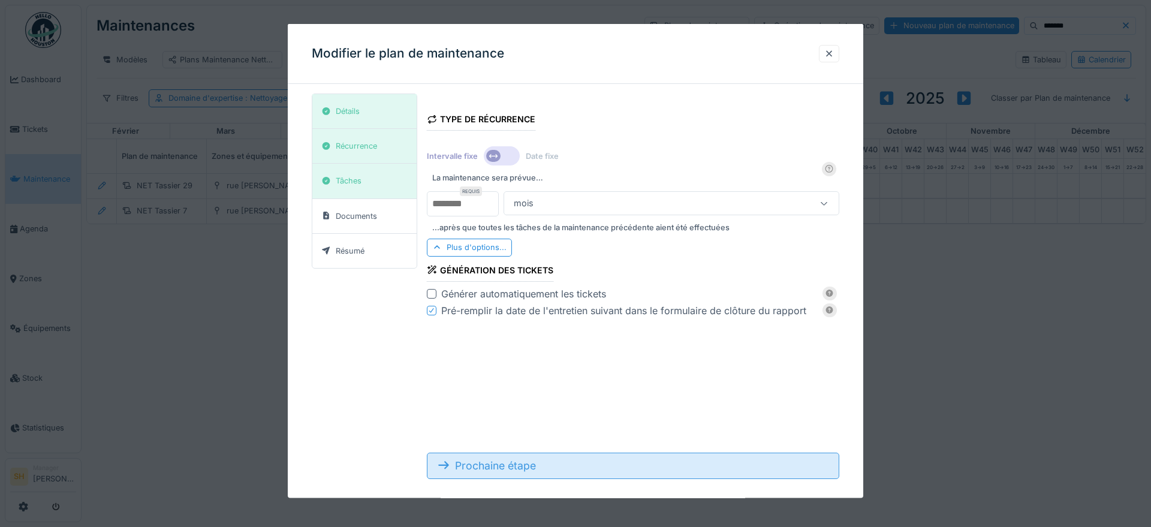
click at [497, 460] on div "Prochaine étape" at bounding box center [633, 465] width 412 height 26
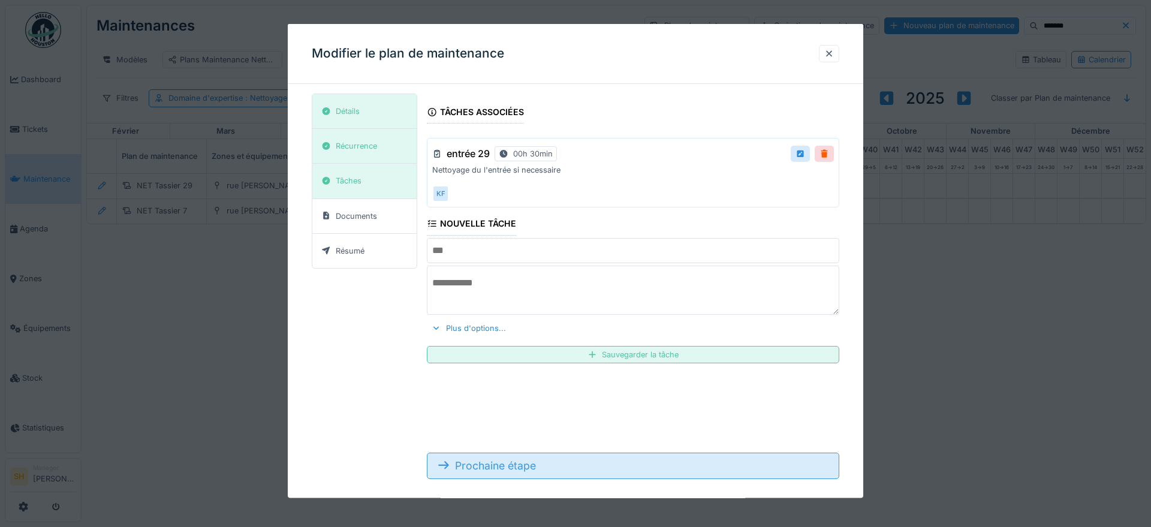
click at [541, 468] on div "Prochaine étape" at bounding box center [633, 465] width 412 height 26
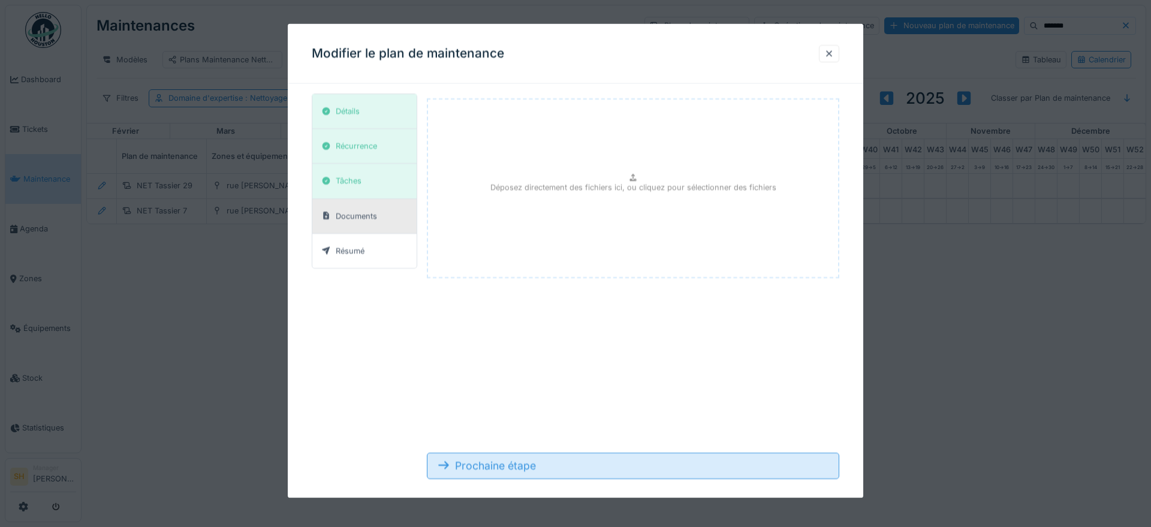
click at [541, 468] on div "Prochaine étape" at bounding box center [633, 465] width 412 height 26
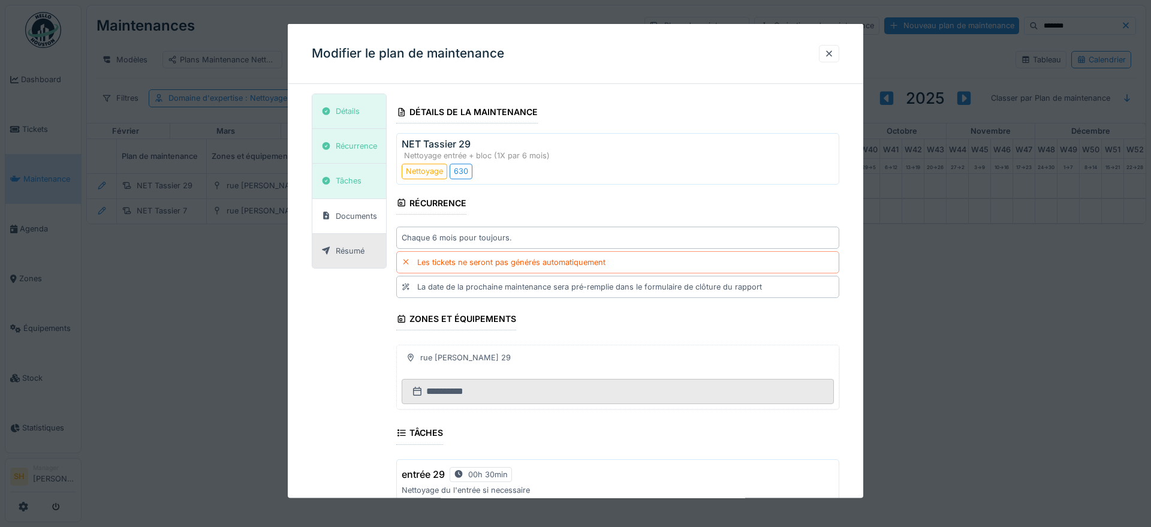
scroll to position [227, 0]
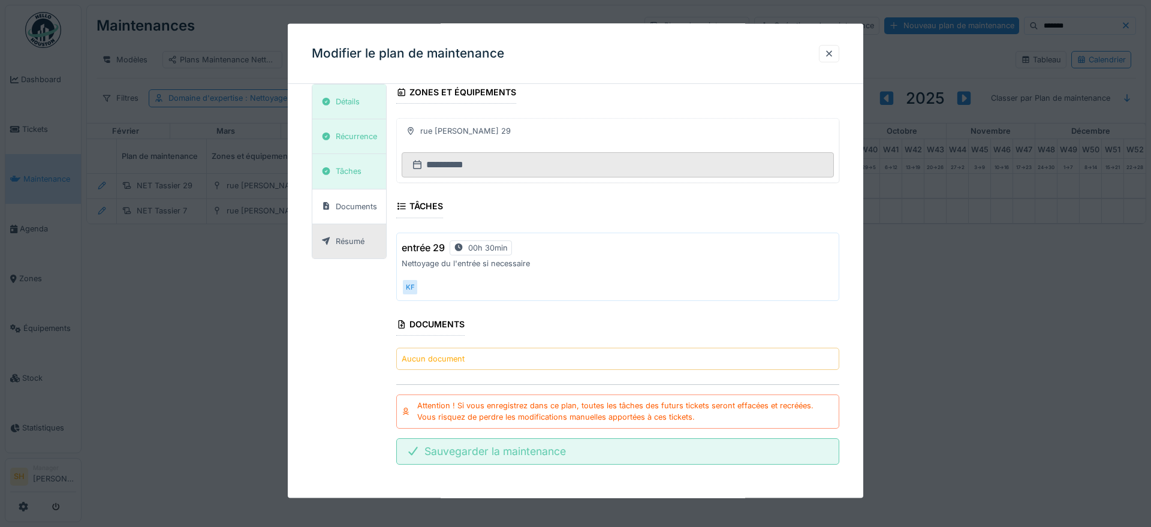
click at [523, 457] on div "Sauvegarder la maintenance" at bounding box center [617, 451] width 443 height 26
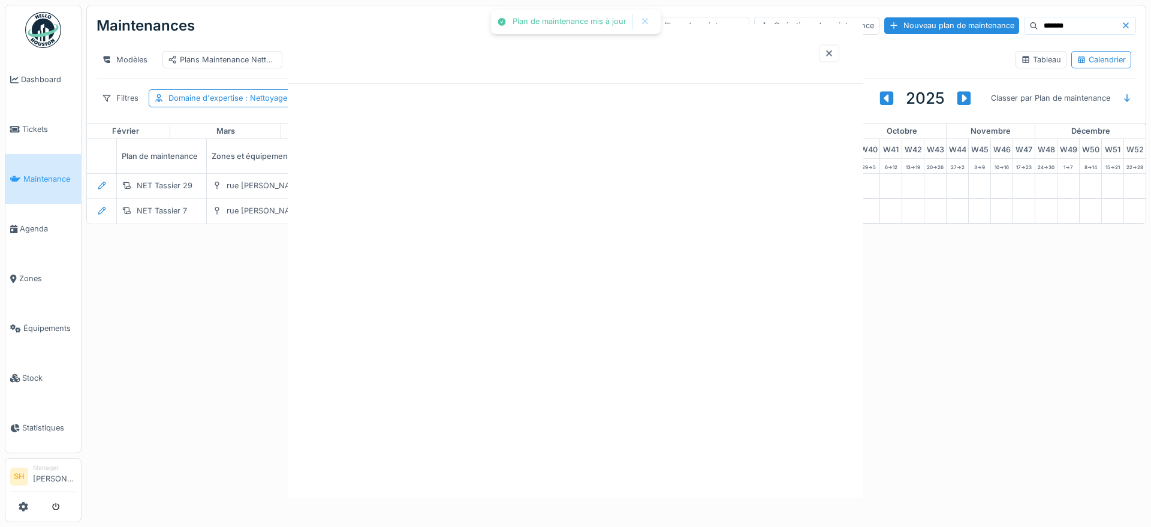
scroll to position [0, 0]
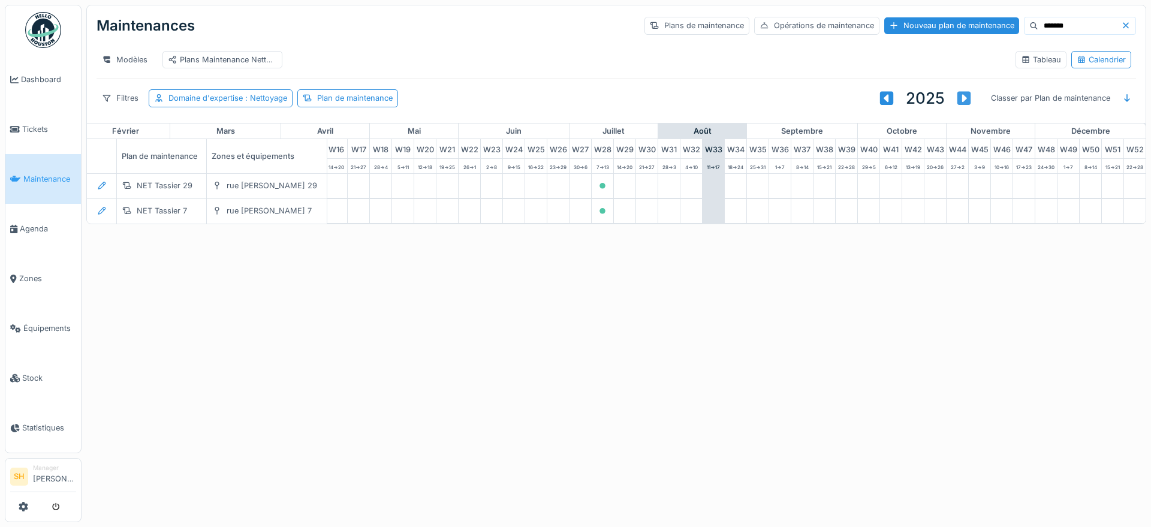
click at [954, 106] on div at bounding box center [963, 99] width 19 height 16
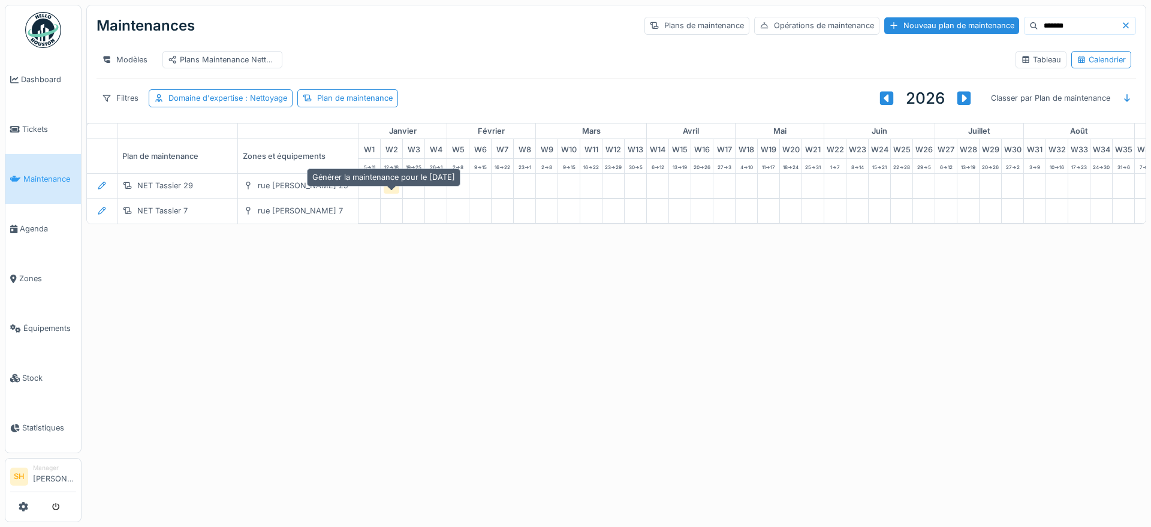
click at [391, 189] on icon at bounding box center [391, 186] width 7 height 6
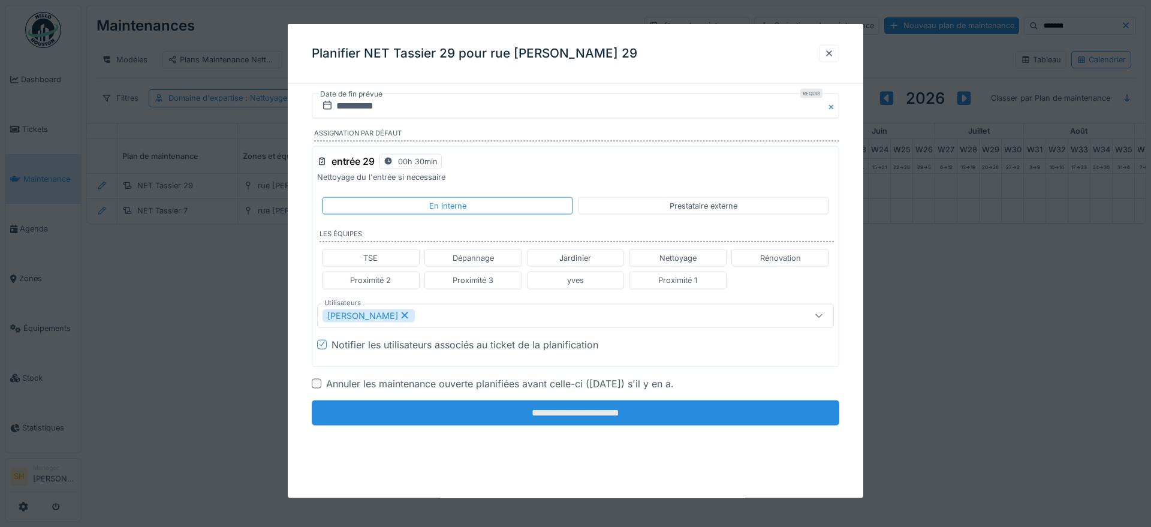
click at [431, 417] on input "**********" at bounding box center [576, 412] width 528 height 25
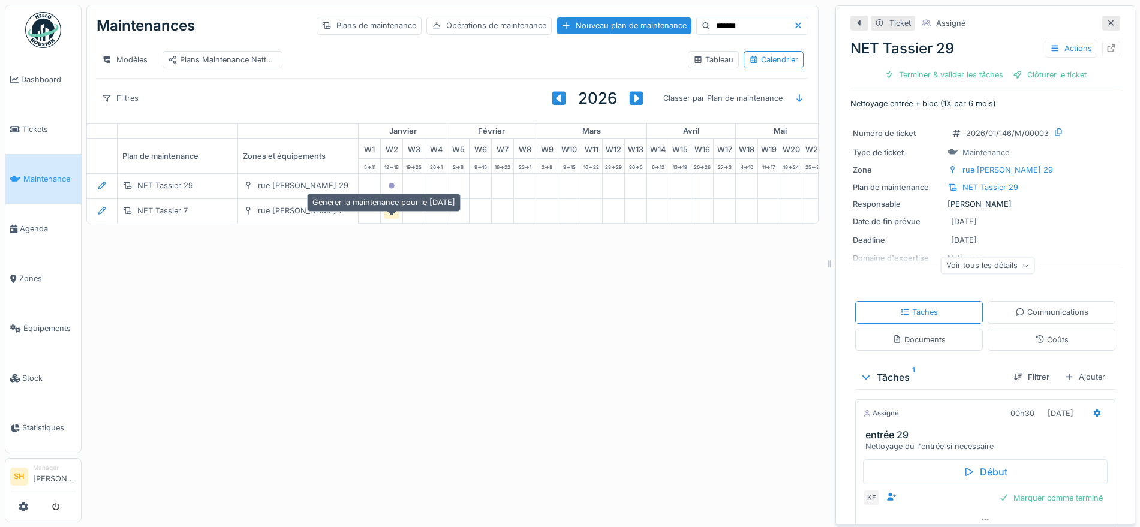
click at [393, 214] on icon at bounding box center [391, 211] width 7 height 6
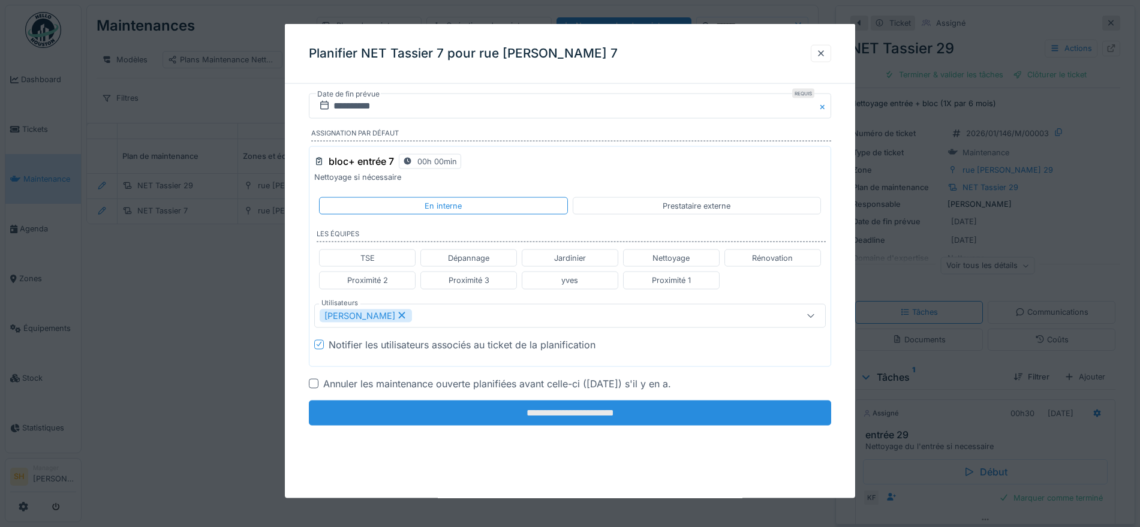
click at [463, 417] on input "**********" at bounding box center [570, 412] width 522 height 25
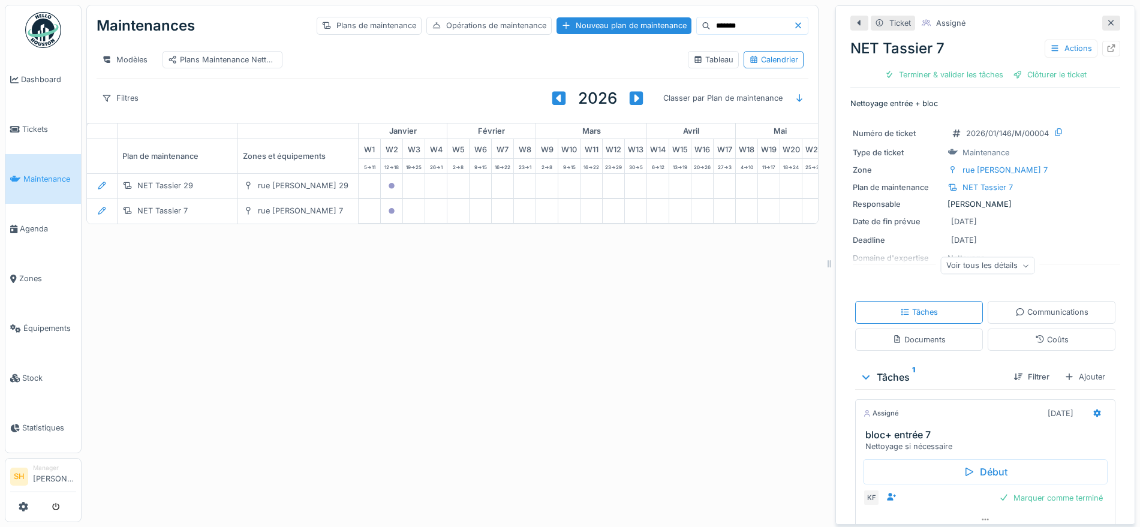
click at [28, 182] on link "Maintenance" at bounding box center [43, 179] width 76 height 50
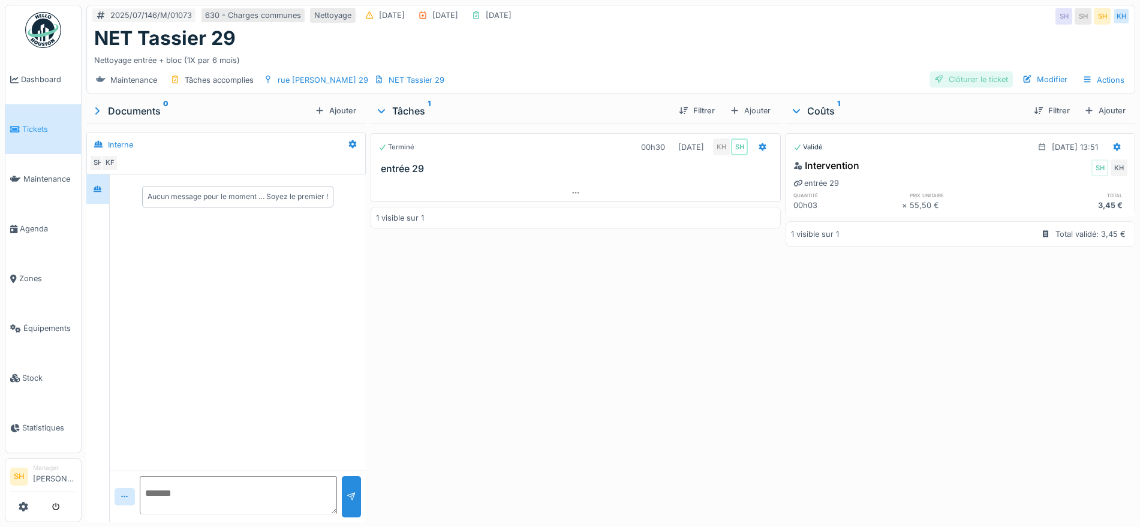
click at [987, 77] on div "Clôturer le ticket" at bounding box center [970, 79] width 83 height 16
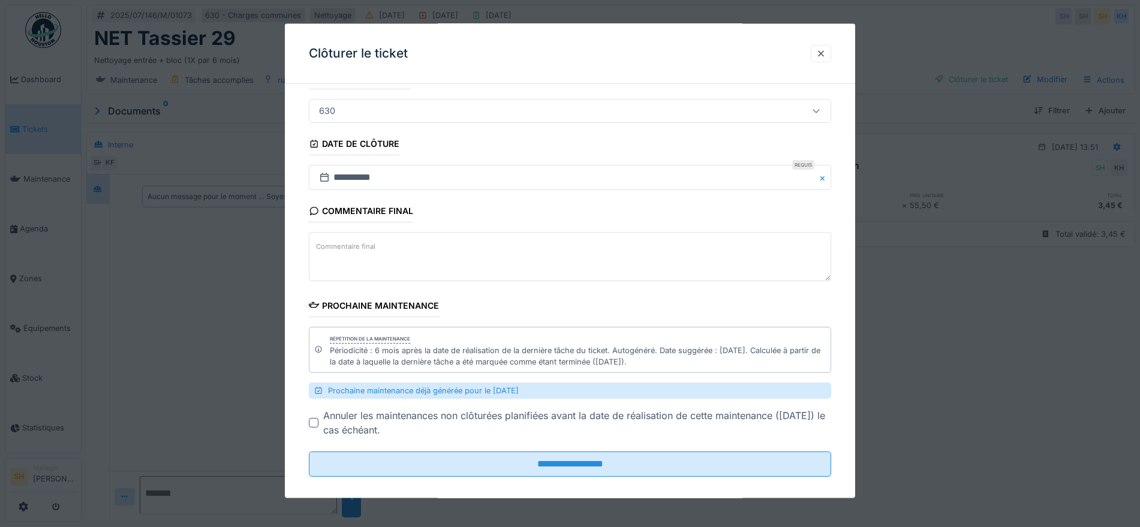
scroll to position [105, 0]
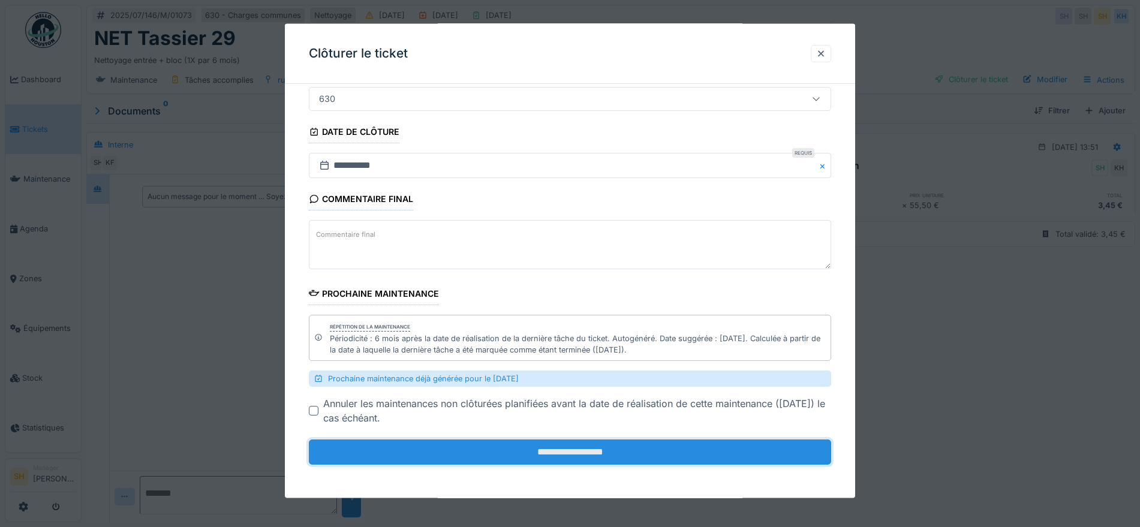
click at [540, 447] on input "**********" at bounding box center [570, 451] width 522 height 25
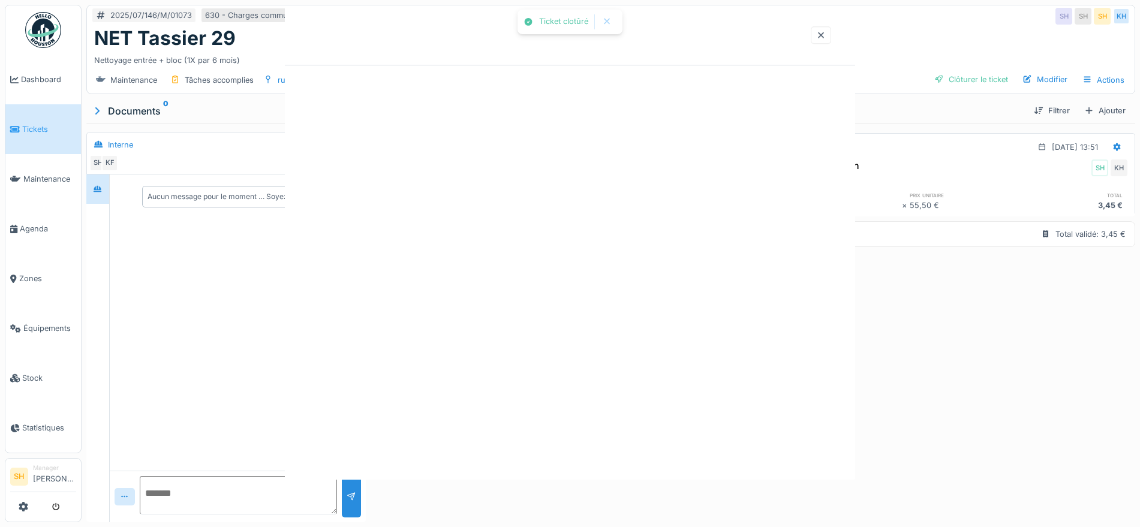
scroll to position [0, 0]
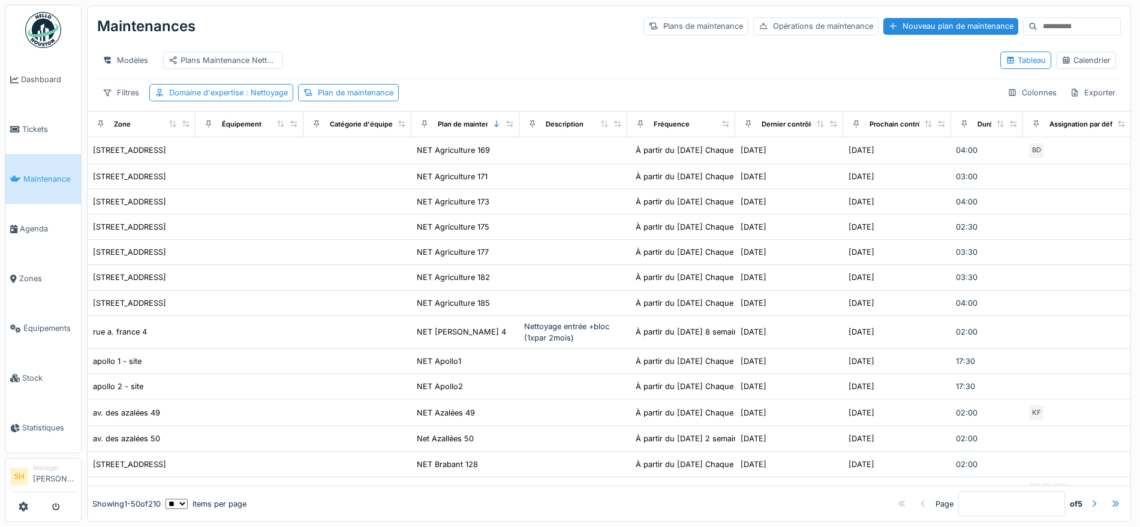
click at [1037, 28] on input at bounding box center [1078, 26] width 83 height 17
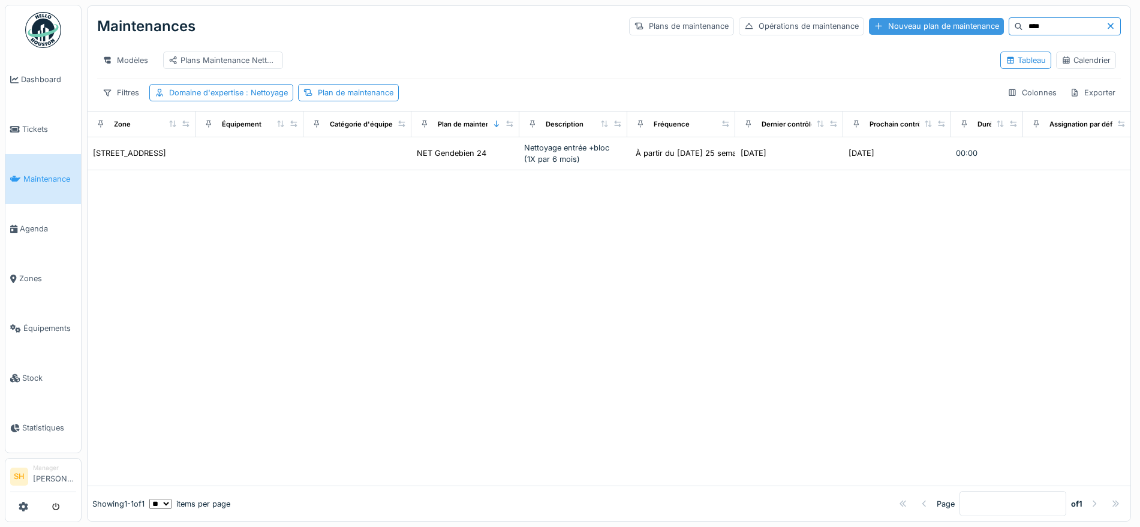
drag, startPoint x: 1036, startPoint y: 28, endPoint x: 950, endPoint y: 26, distance: 85.7
click at [950, 26] on div "Plans de maintenance Opérations de maintenance Nouveau plan de maintenance ****" at bounding box center [875, 26] width 492 height 18
type input "*****"
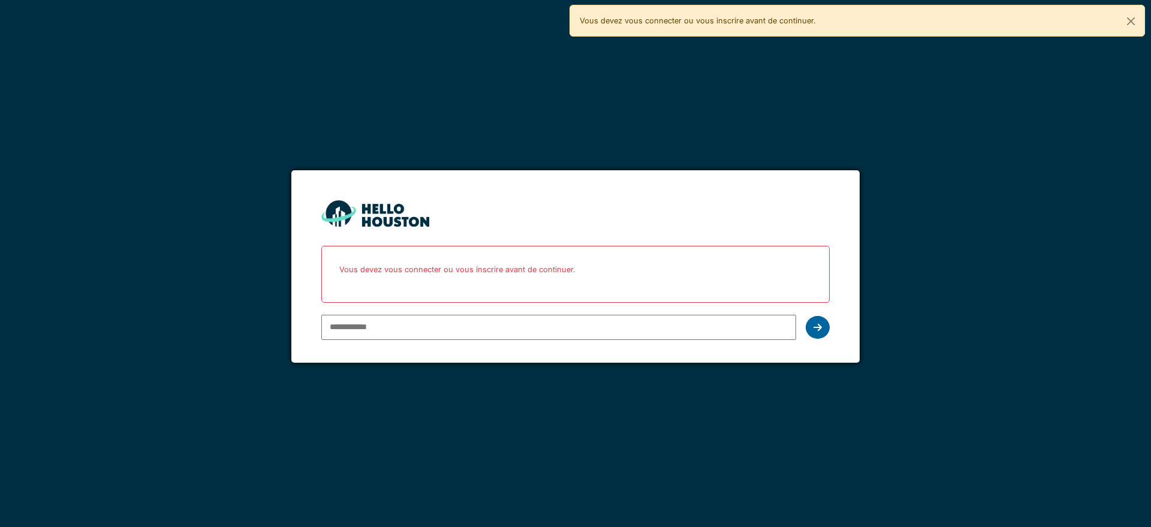
type input "**********"
click at [817, 323] on icon at bounding box center [818, 328] width 8 height 10
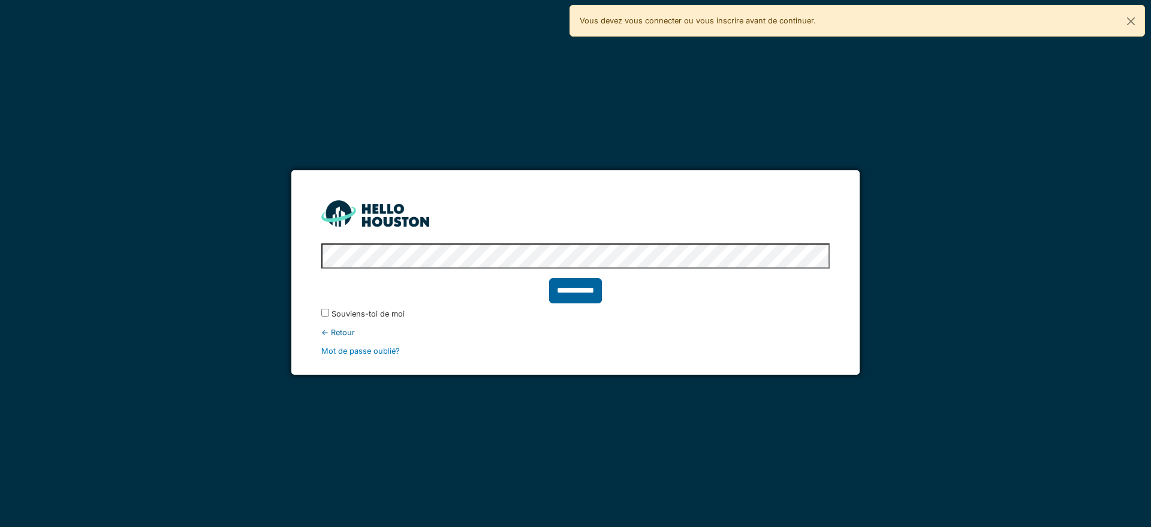
click at [599, 291] on input "**********" at bounding box center [575, 290] width 53 height 25
type input "******"
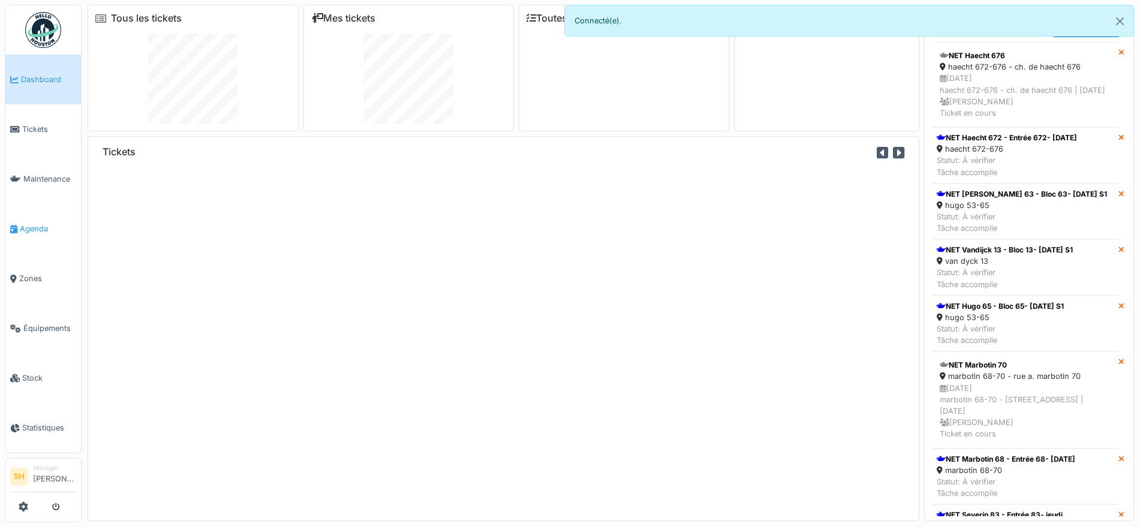
click at [46, 226] on span "Agenda" at bounding box center [48, 228] width 56 height 11
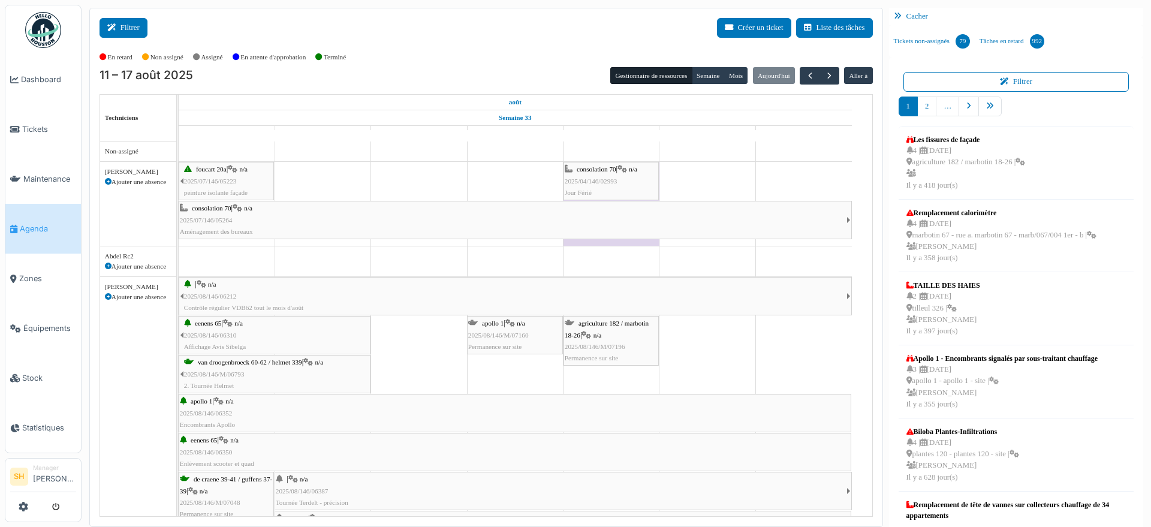
click at [139, 31] on button "Filtrer" at bounding box center [124, 28] width 48 height 20
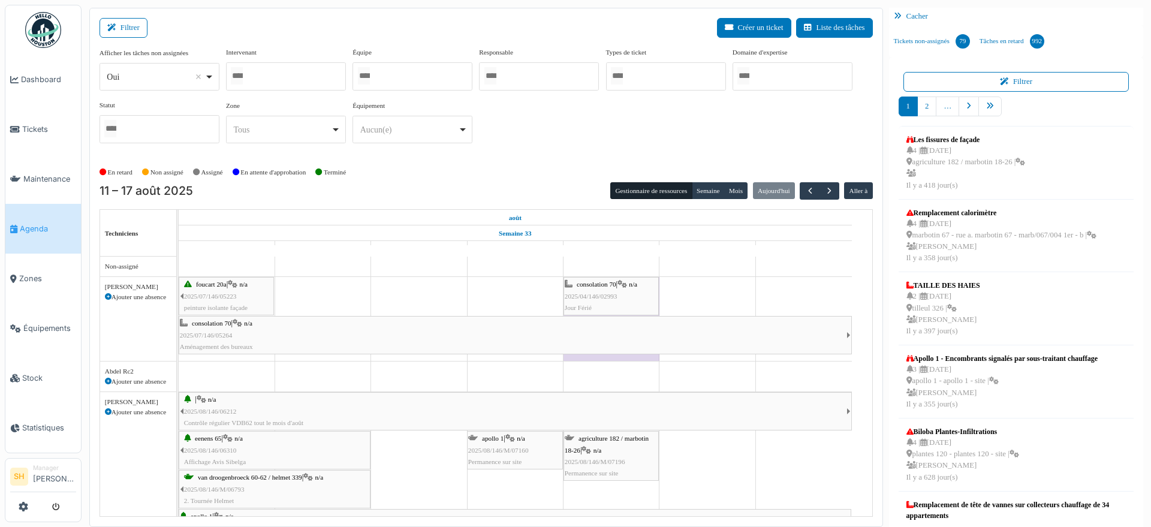
click at [391, 80] on div at bounding box center [413, 76] width 120 height 28
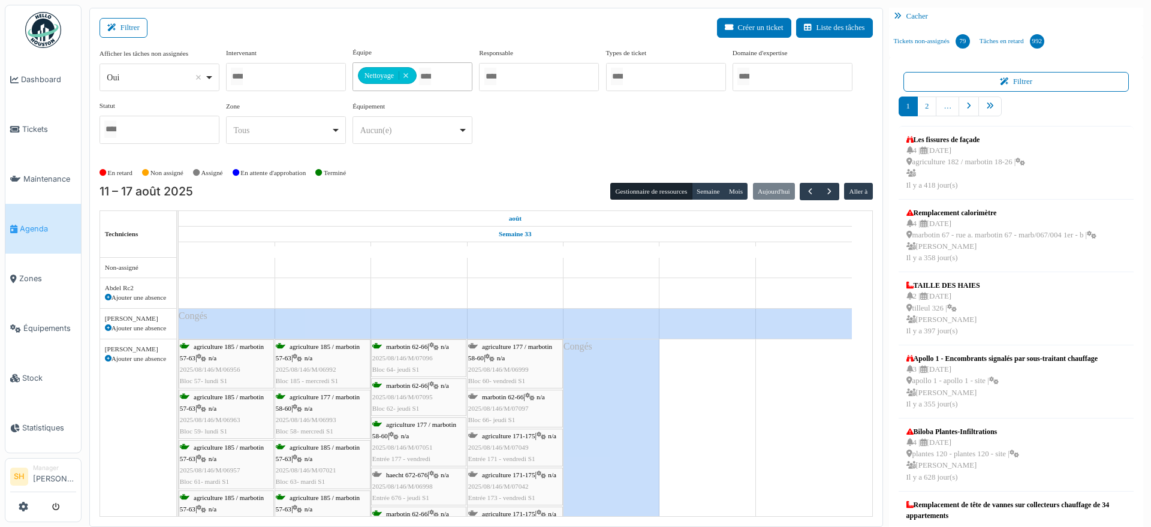
scroll to position [150, 0]
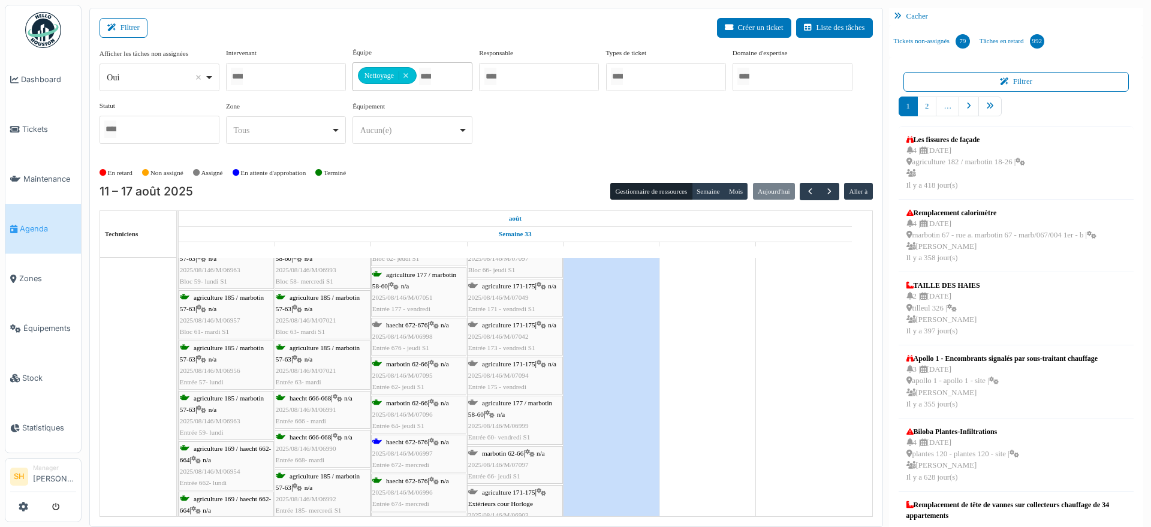
click at [394, 441] on span "haecht 672-676" at bounding box center [406, 441] width 41 height 7
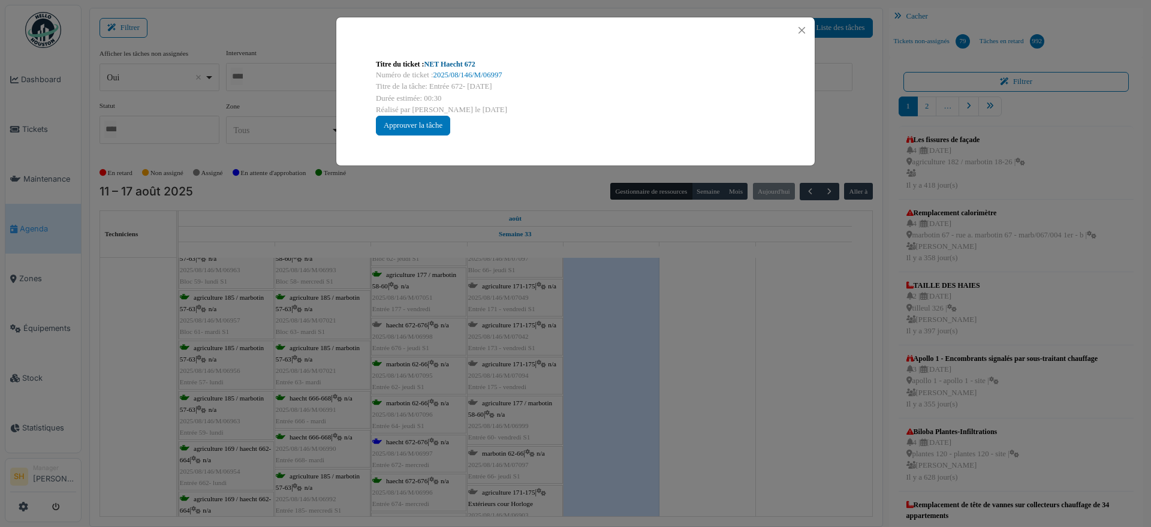
click at [440, 63] on link "NET Haecht 672" at bounding box center [449, 64] width 51 height 8
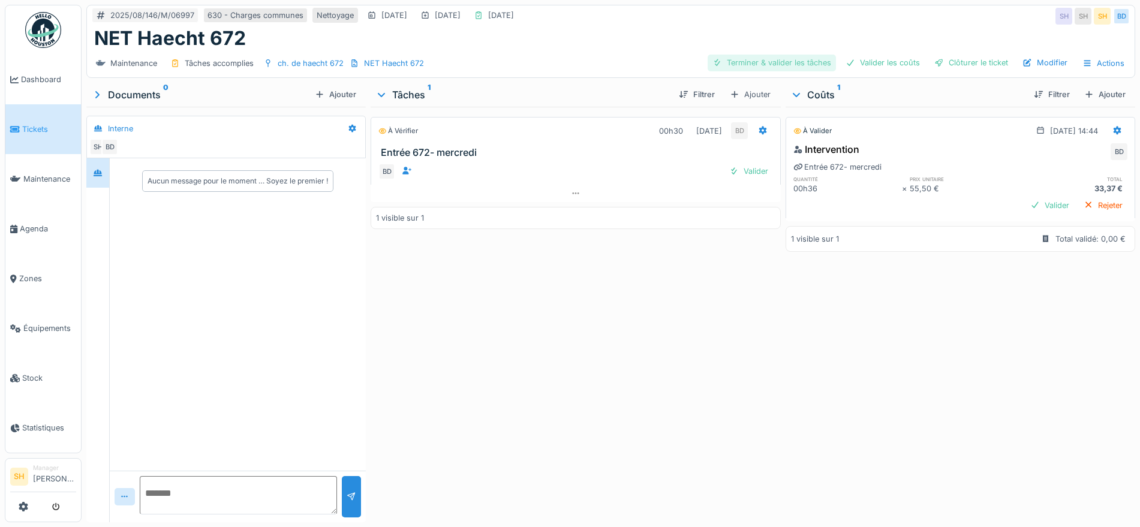
click at [775, 62] on div "Terminer & valider les tâches" at bounding box center [771, 63] width 128 height 16
click at [877, 60] on div "Valider les coûts" at bounding box center [883, 63] width 84 height 16
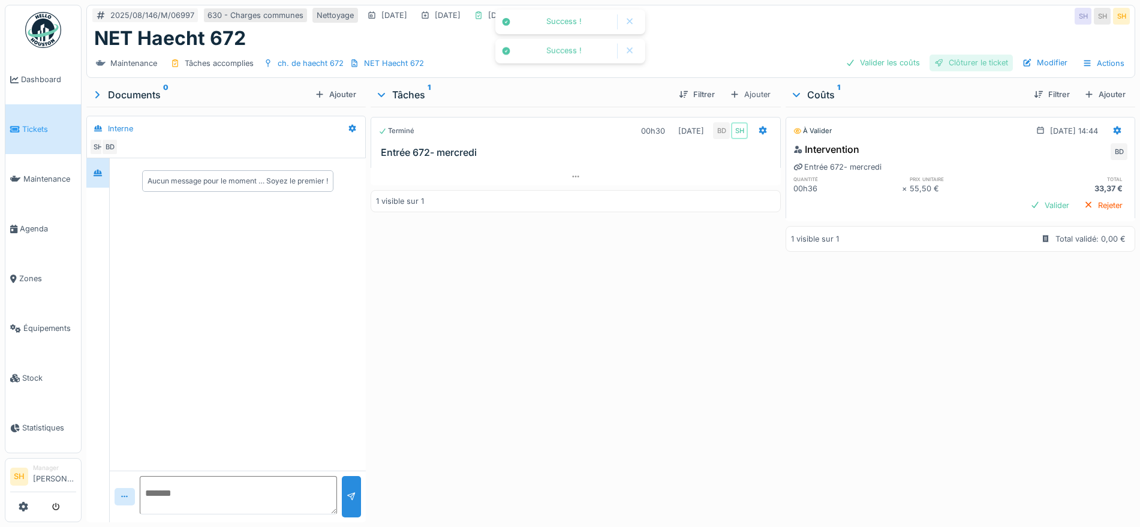
click at [967, 63] on div "Clôturer le ticket" at bounding box center [970, 63] width 83 height 16
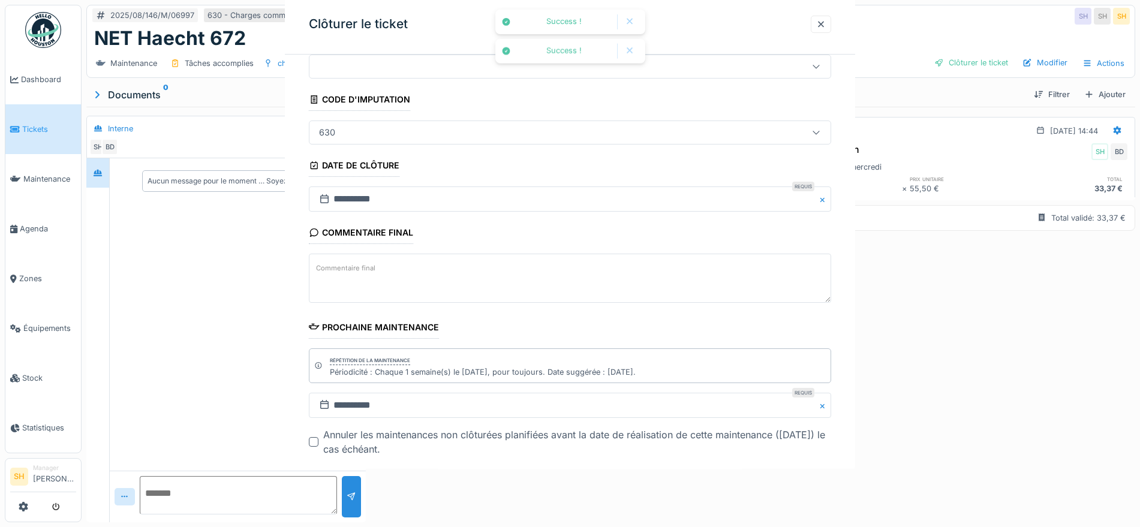
scroll to position [103, 0]
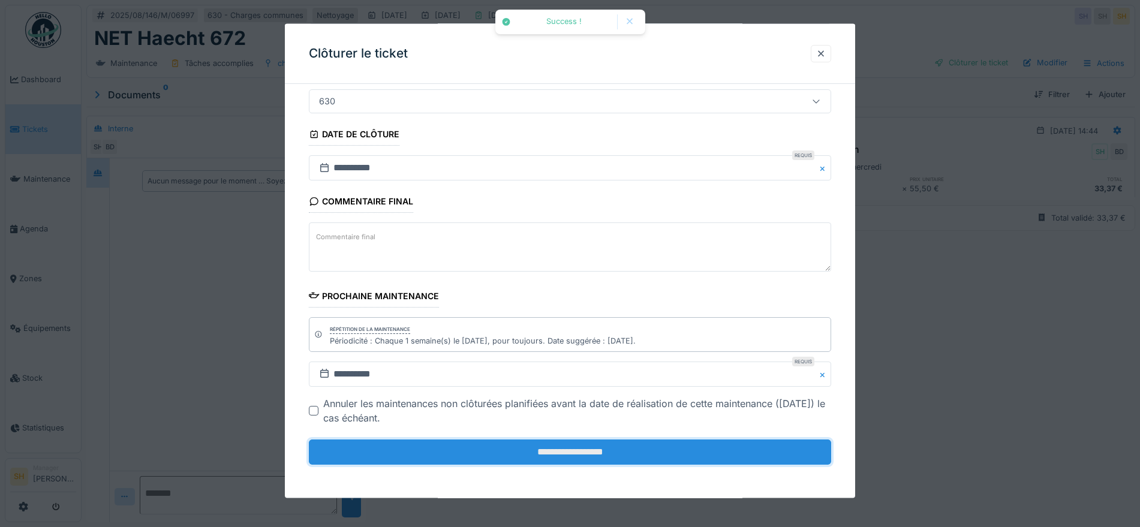
click at [684, 458] on input "**********" at bounding box center [570, 451] width 522 height 25
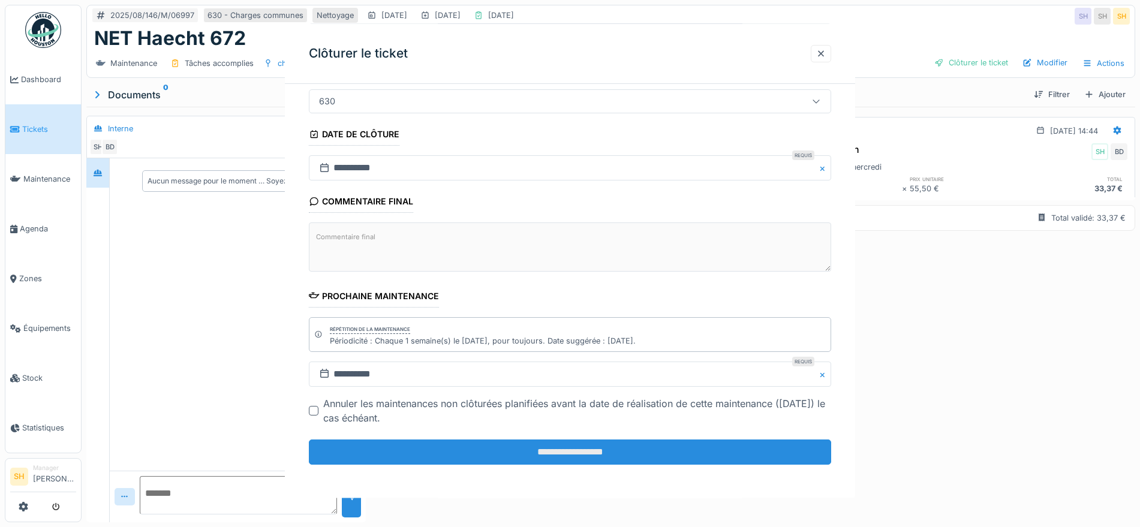
scroll to position [0, 0]
